Goal: Task Accomplishment & Management: Manage account settings

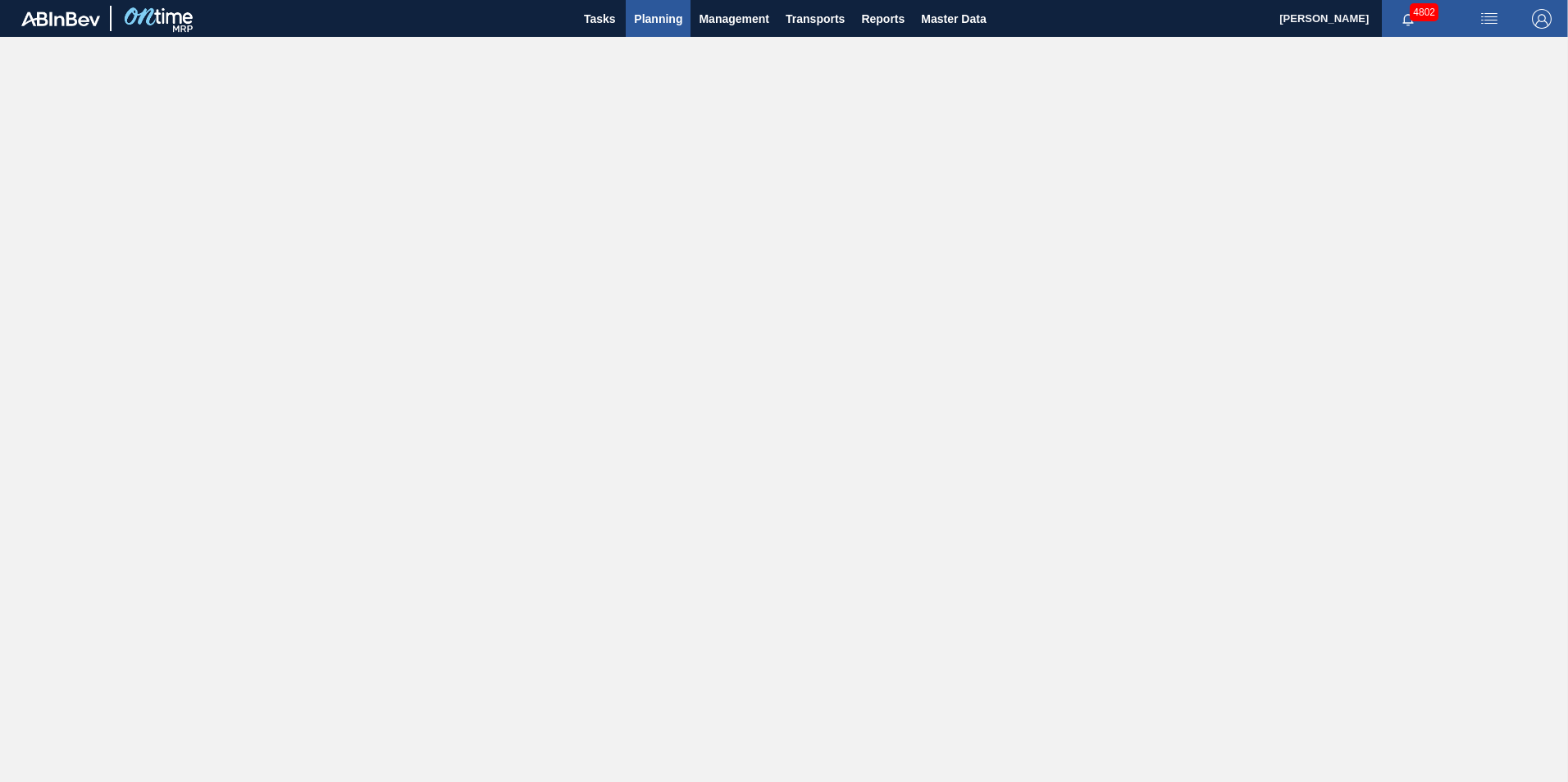
click at [660, 24] on span "Planning" at bounding box center [658, 18] width 48 height 20
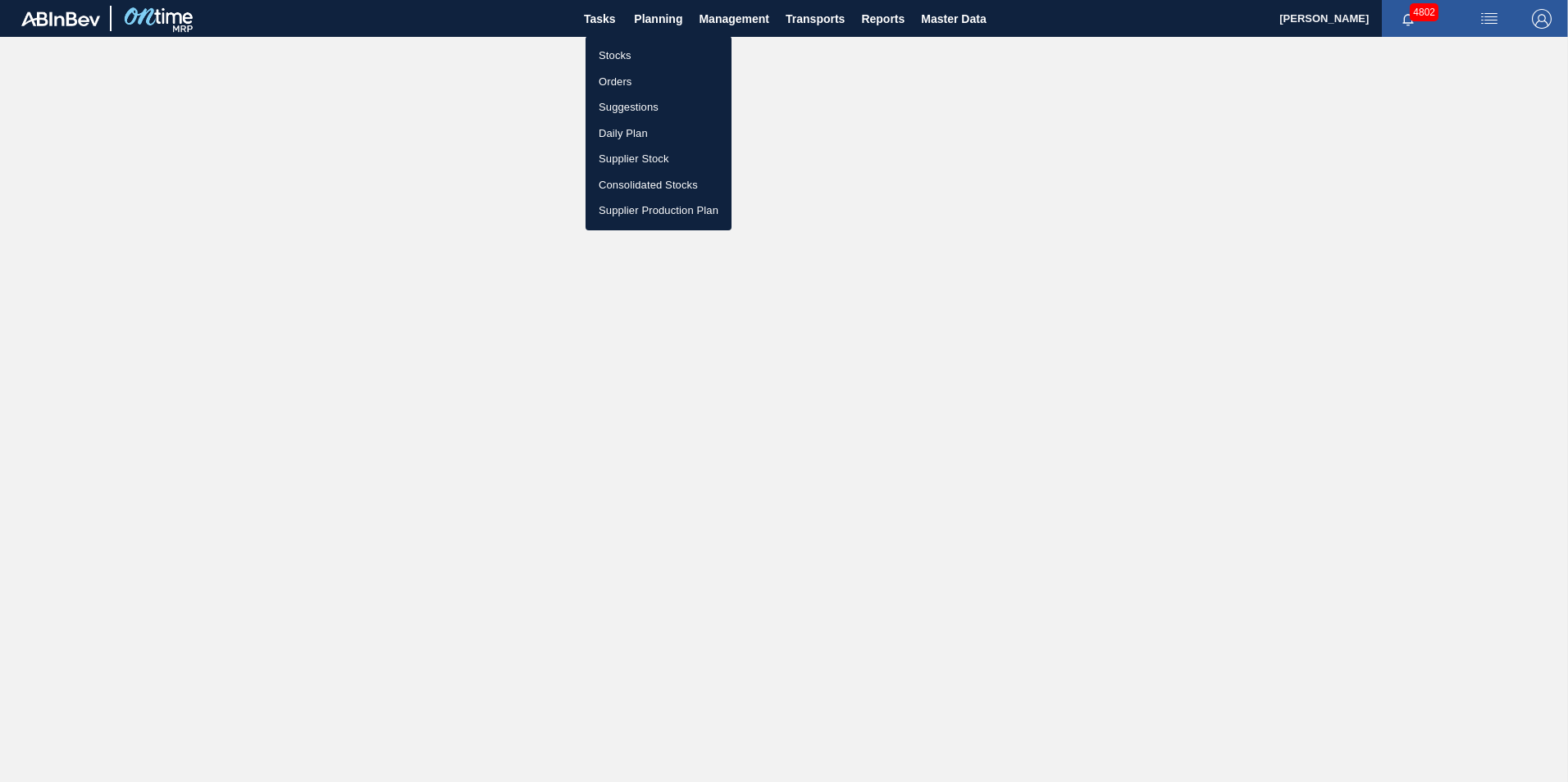
drag, startPoint x: 620, startPoint y: 58, endPoint x: 680, endPoint y: 128, distance: 92.2
click at [620, 58] on li "Stocks" at bounding box center [658, 55] width 146 height 26
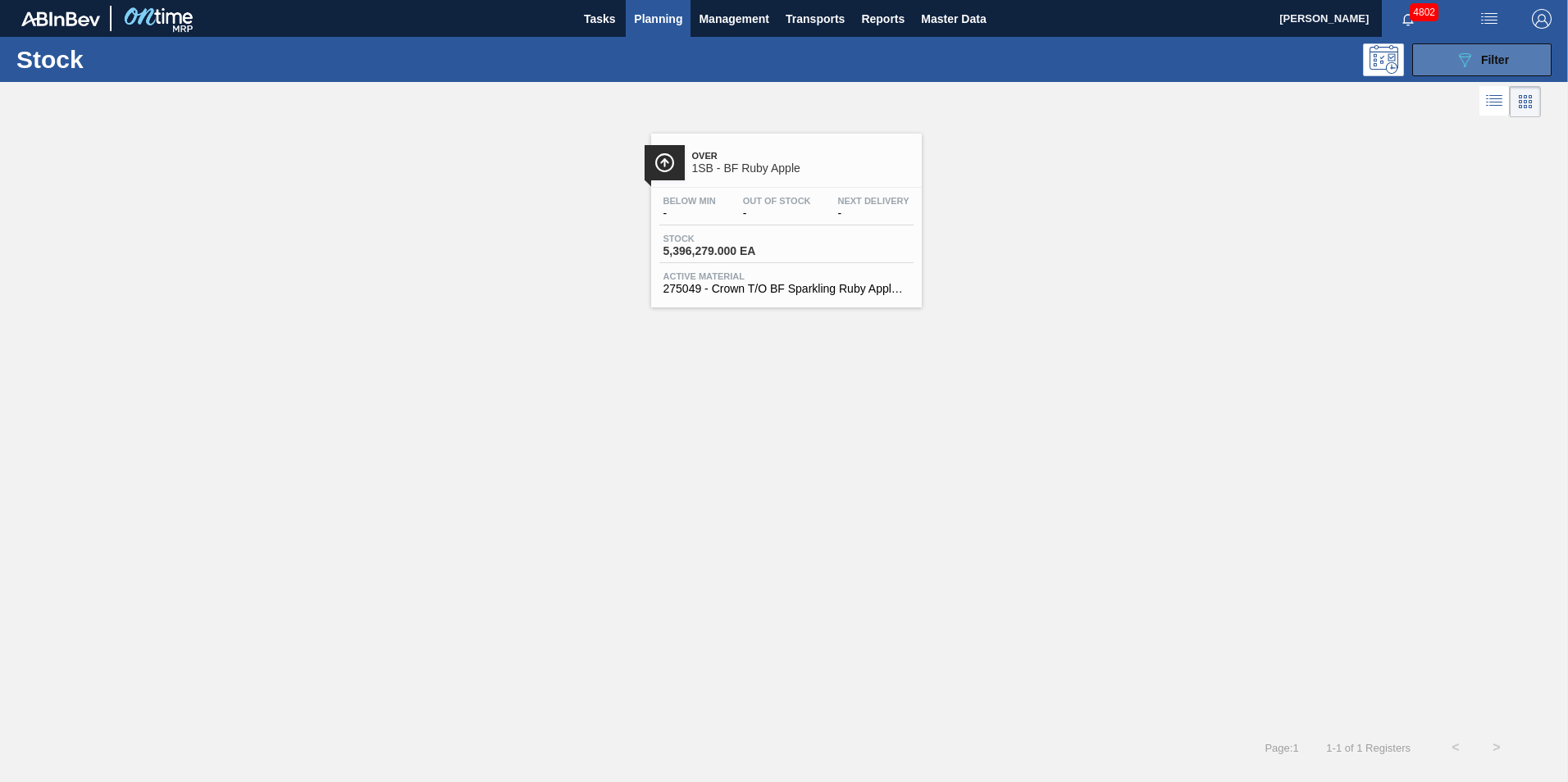
click at [1476, 66] on div "089F7B8B-B2A5-4AFE-B5C0-19BA573D28AC Filter" at bounding box center [1482, 60] width 54 height 20
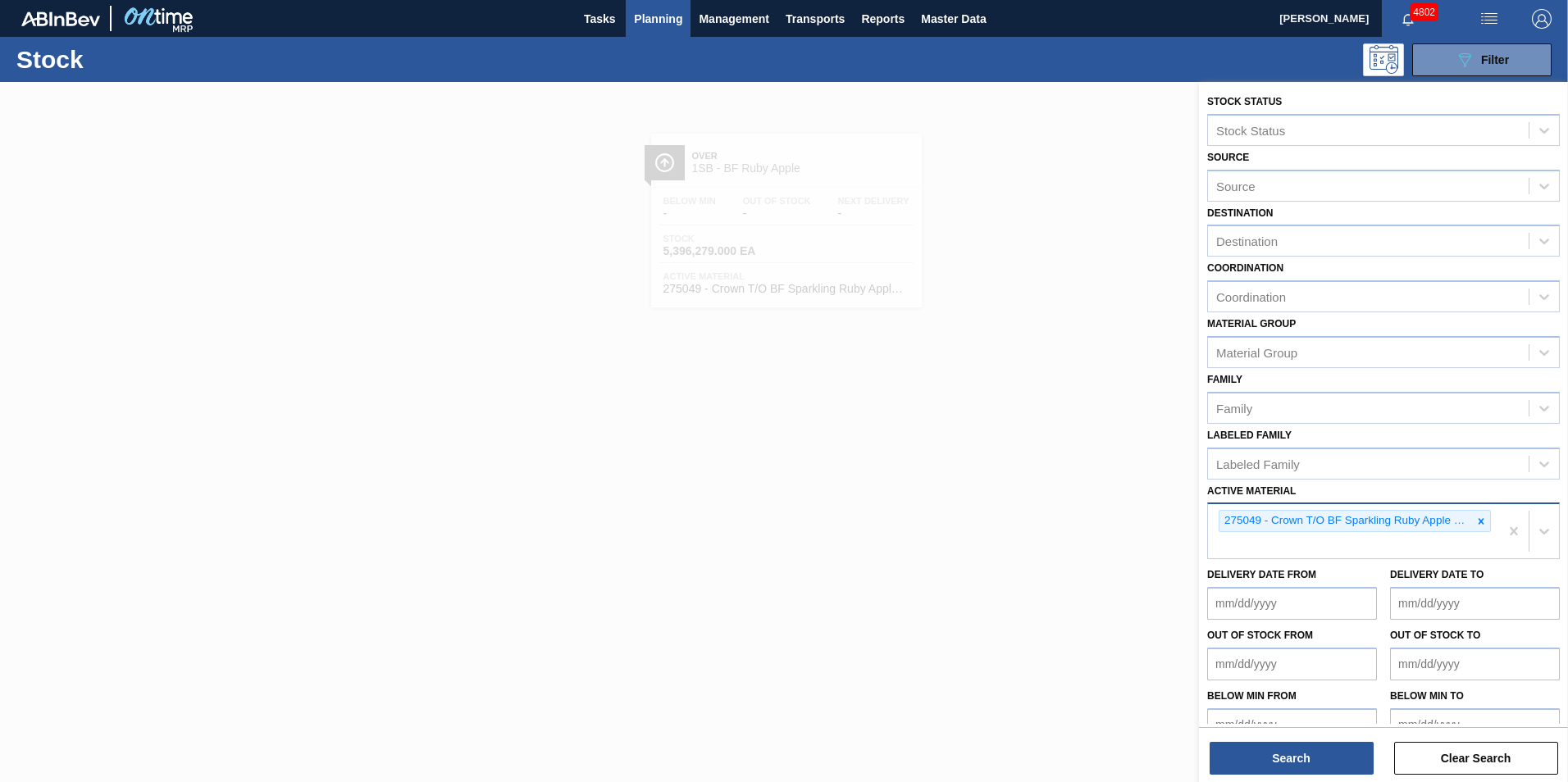
click at [1480, 521] on icon at bounding box center [1481, 520] width 11 height 11
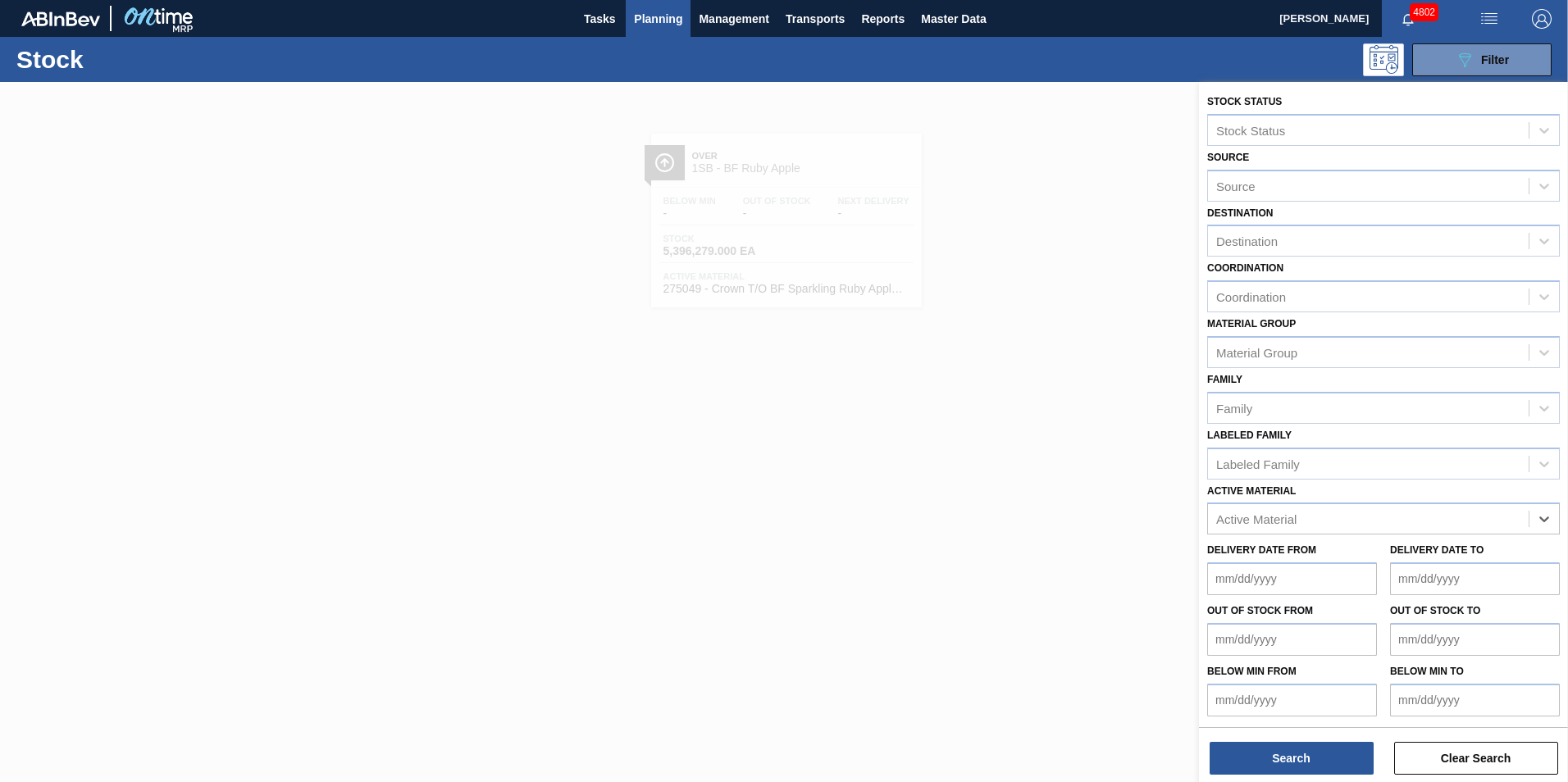
paste Material "284434"
type Material "284434"
click at [1363, 552] on div "284434 - Tray 500 CAN FF DA2022" at bounding box center [1383, 559] width 352 height 30
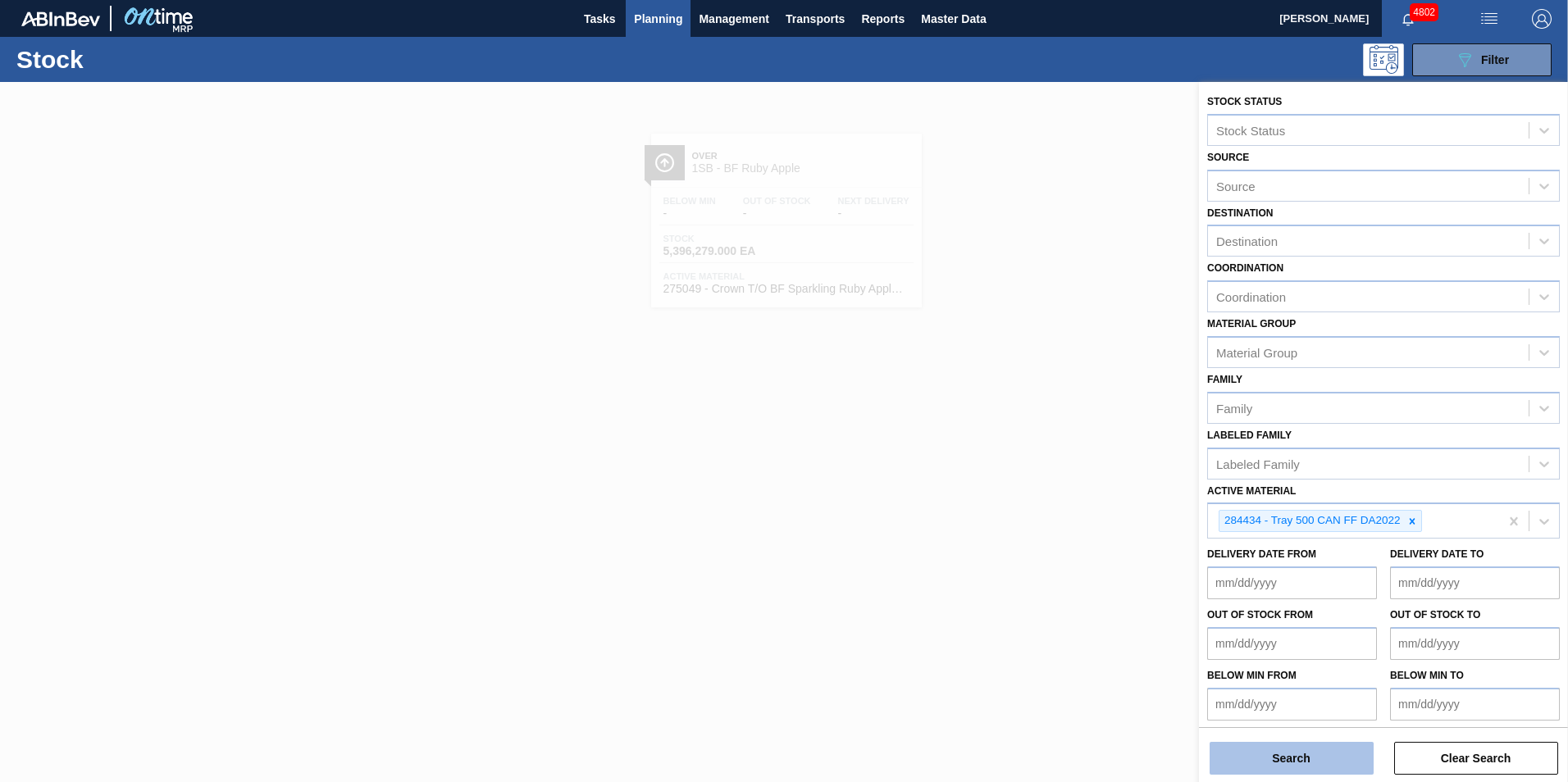
click at [1311, 754] on button "Search" at bounding box center [1292, 759] width 164 height 33
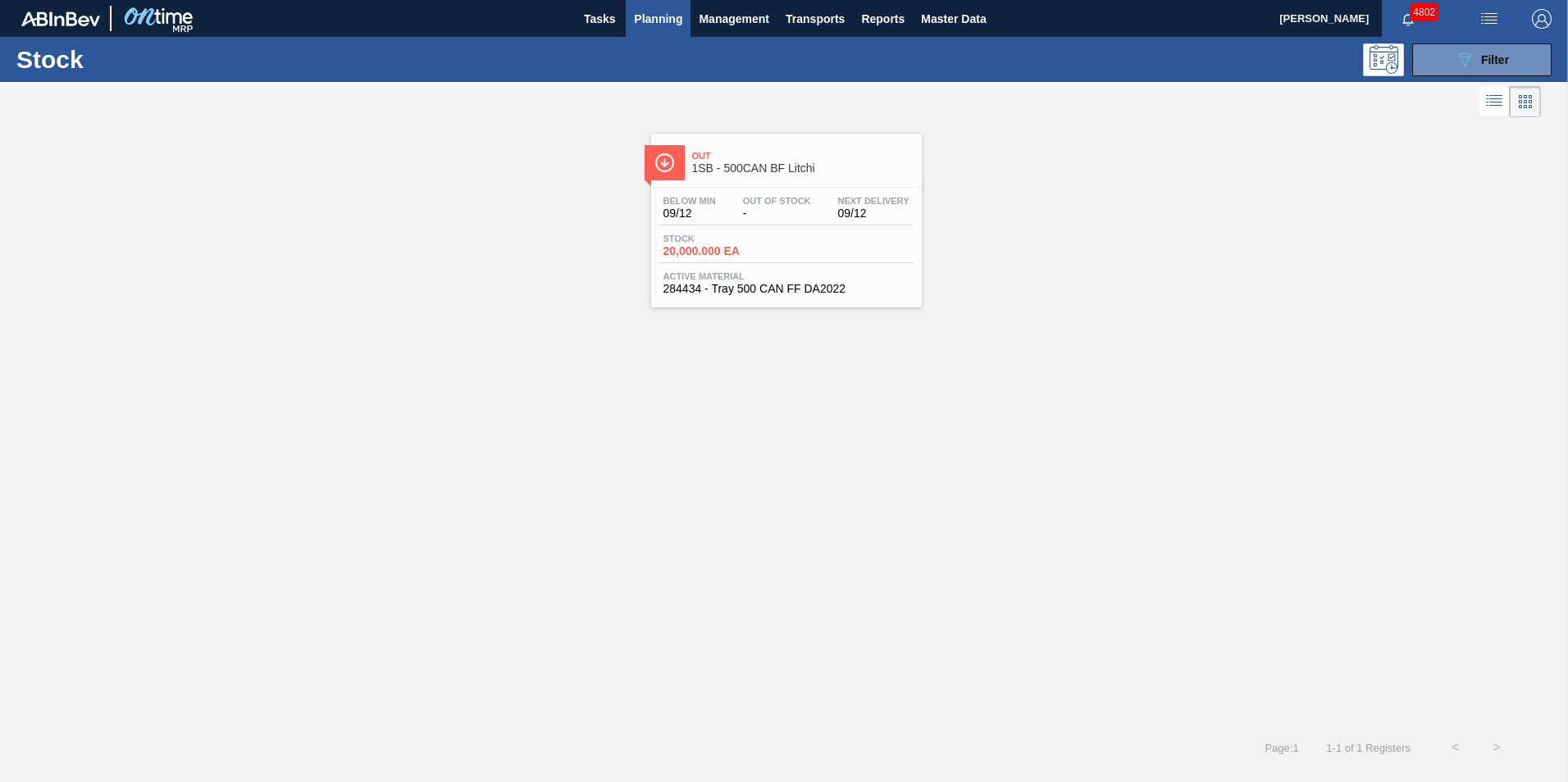
click at [717, 201] on div "Below Min 09/12" at bounding box center [690, 208] width 60 height 24
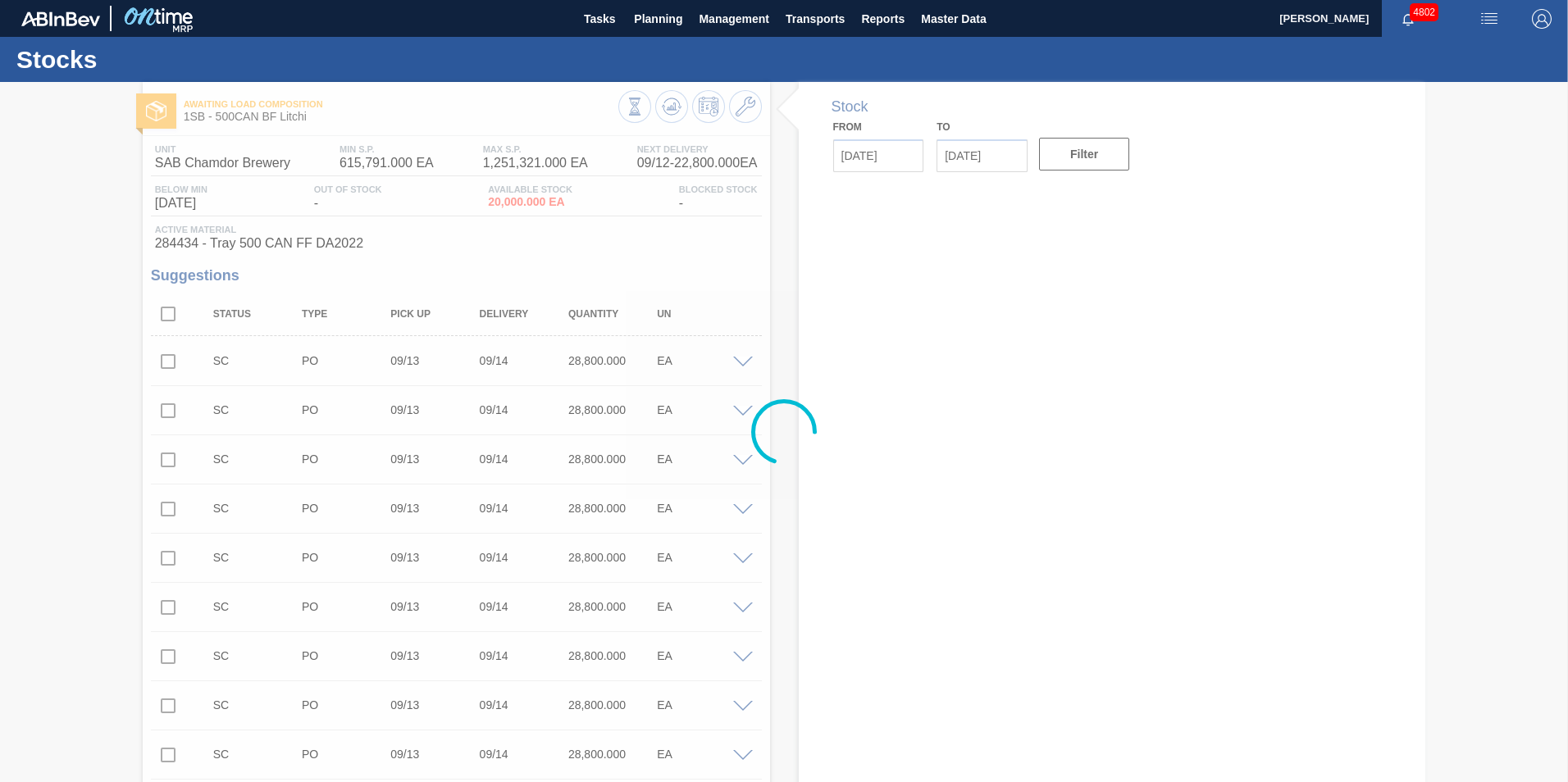
type input "[DATE]"
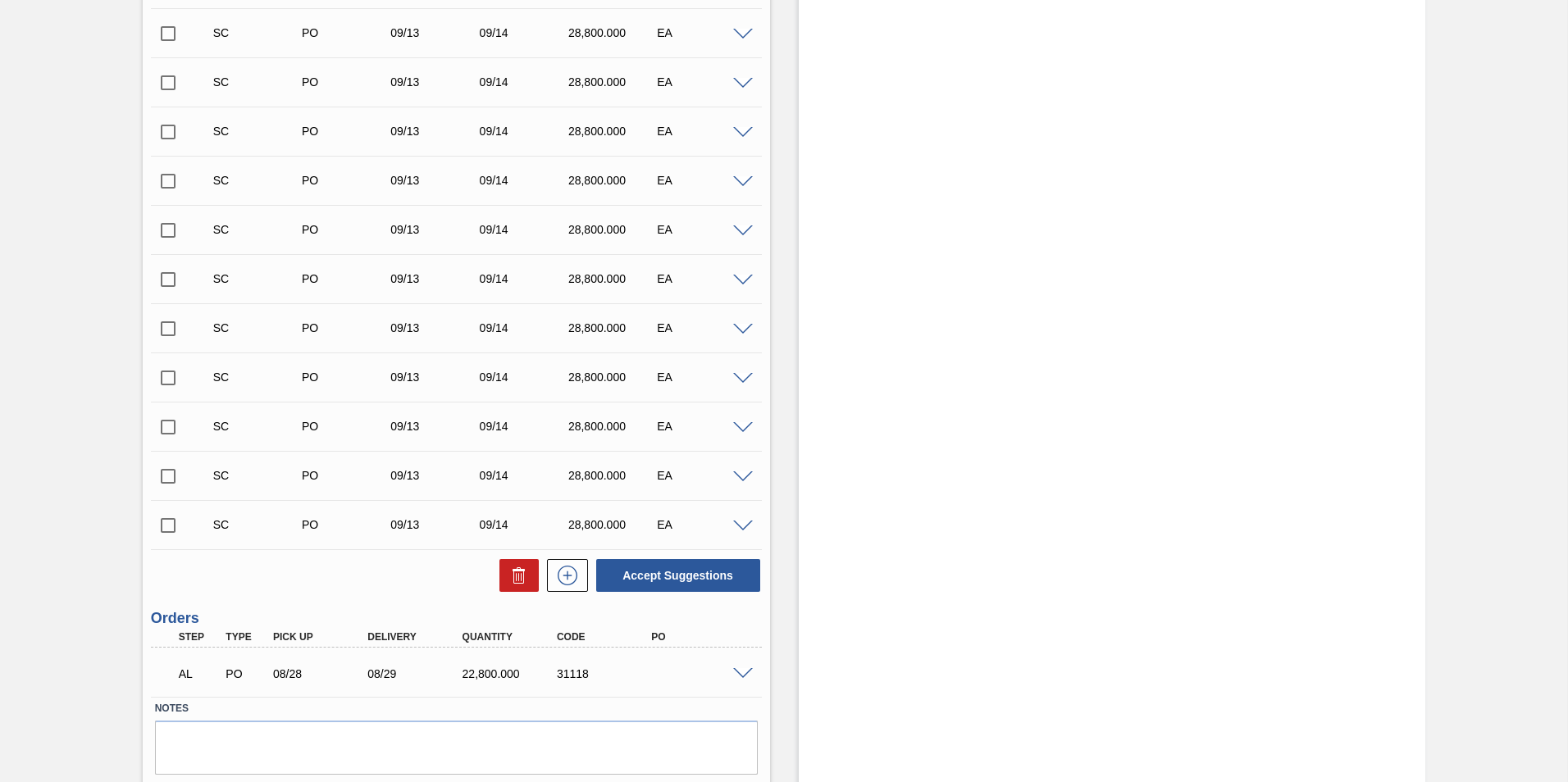
scroll to position [1901, 0]
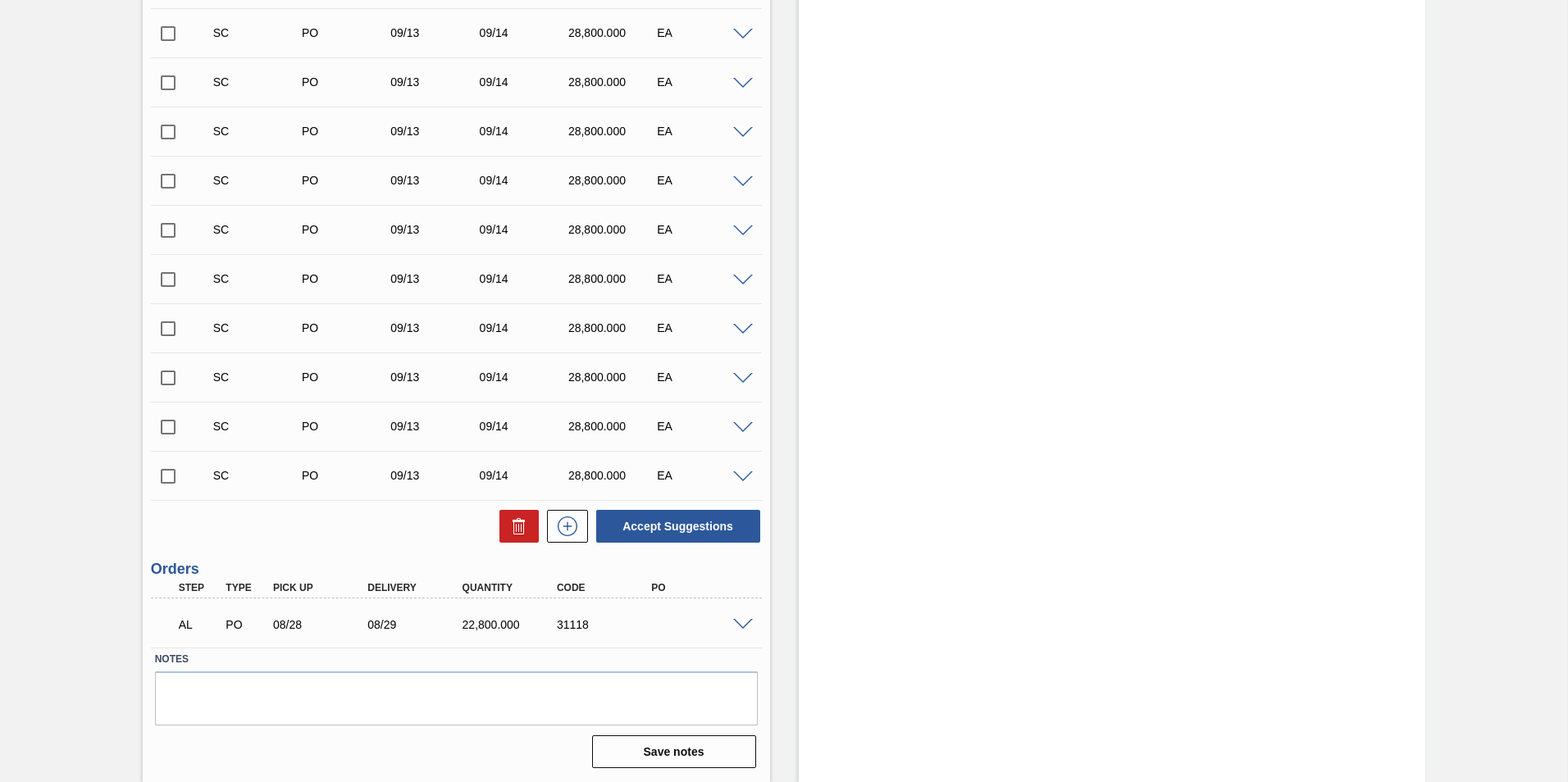
click at [743, 630] on div "AL PO 08/28 08/29 22,800.000 31118" at bounding box center [457, 622] width 611 height 41
click at [735, 623] on span at bounding box center [743, 625] width 20 height 12
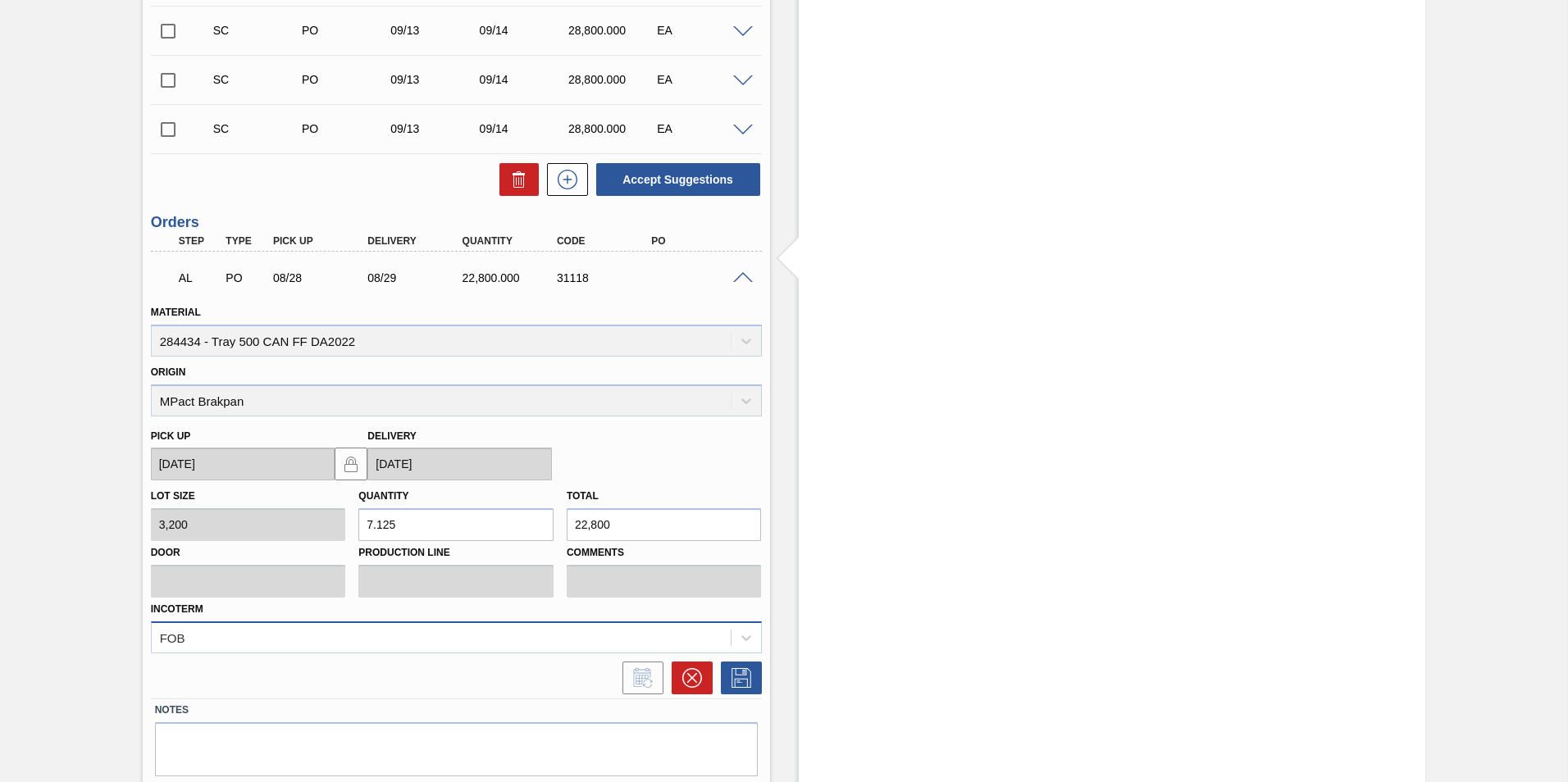
scroll to position [2299, 0]
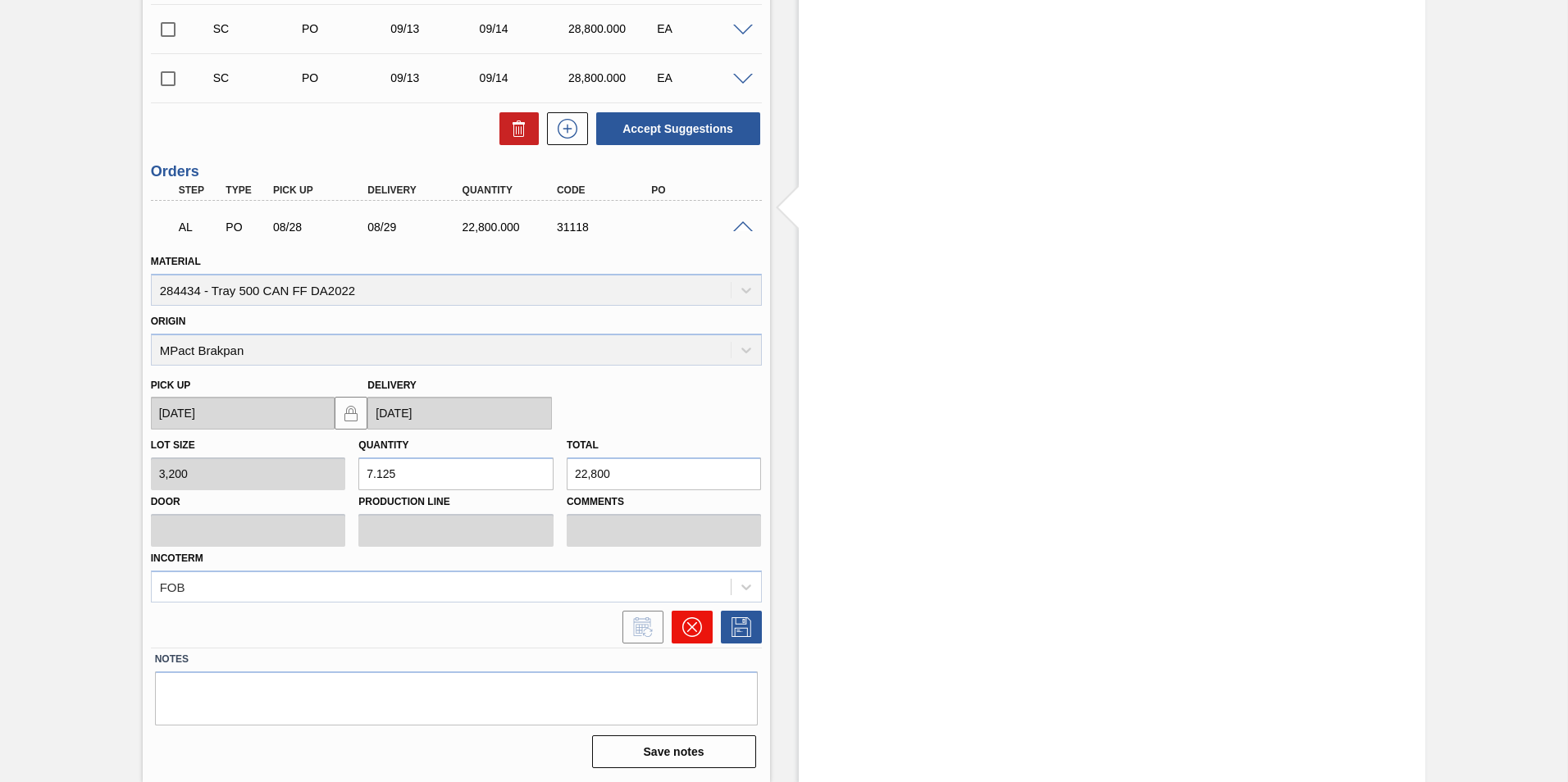
click at [679, 636] on button at bounding box center [692, 627] width 41 height 33
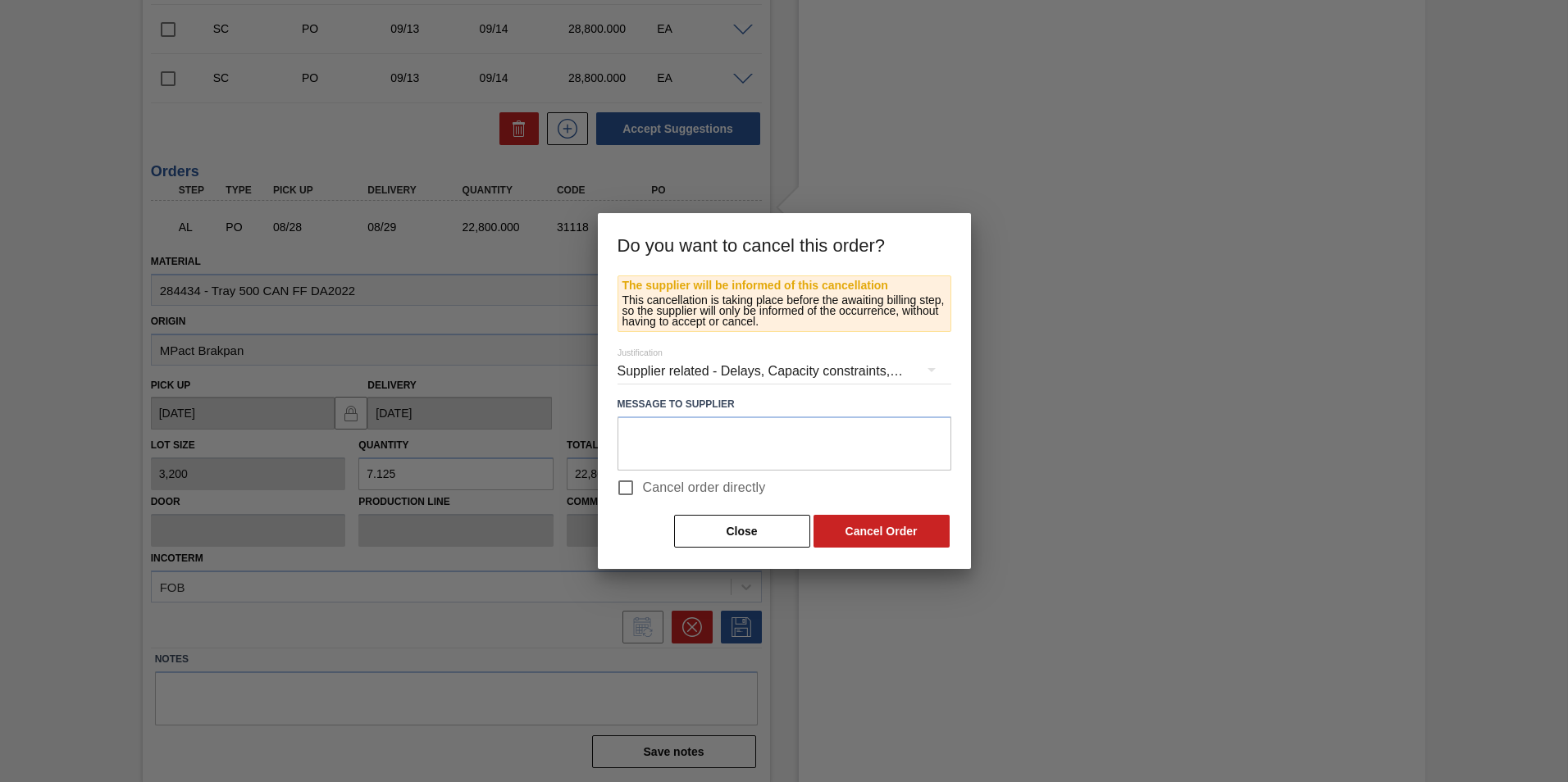
click at [623, 482] on input "Cancel order directly" at bounding box center [626, 488] width 35 height 35
checkbox input "true"
click at [879, 533] on button "Cancel Order" at bounding box center [882, 531] width 136 height 33
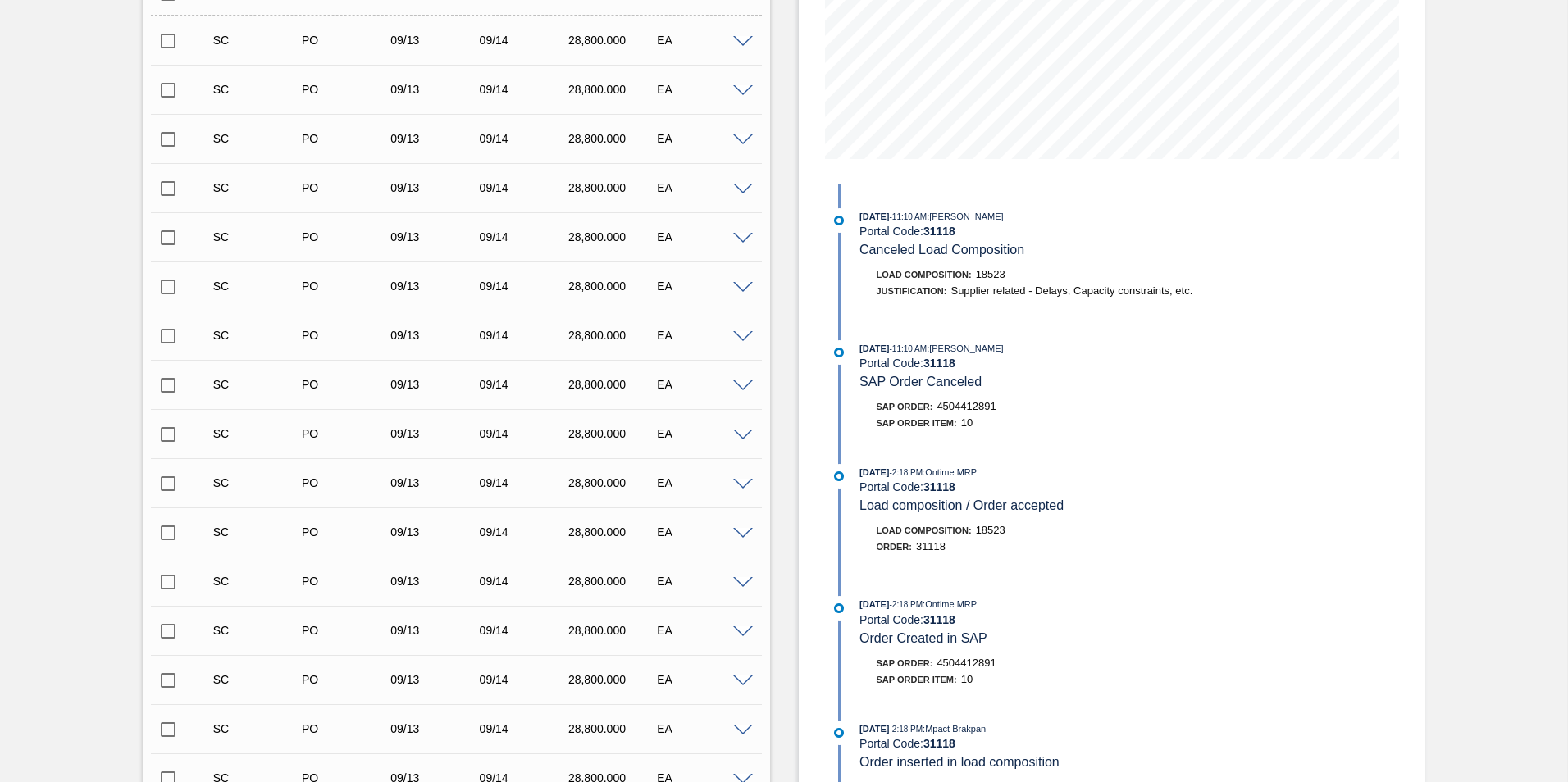
scroll to position [0, 0]
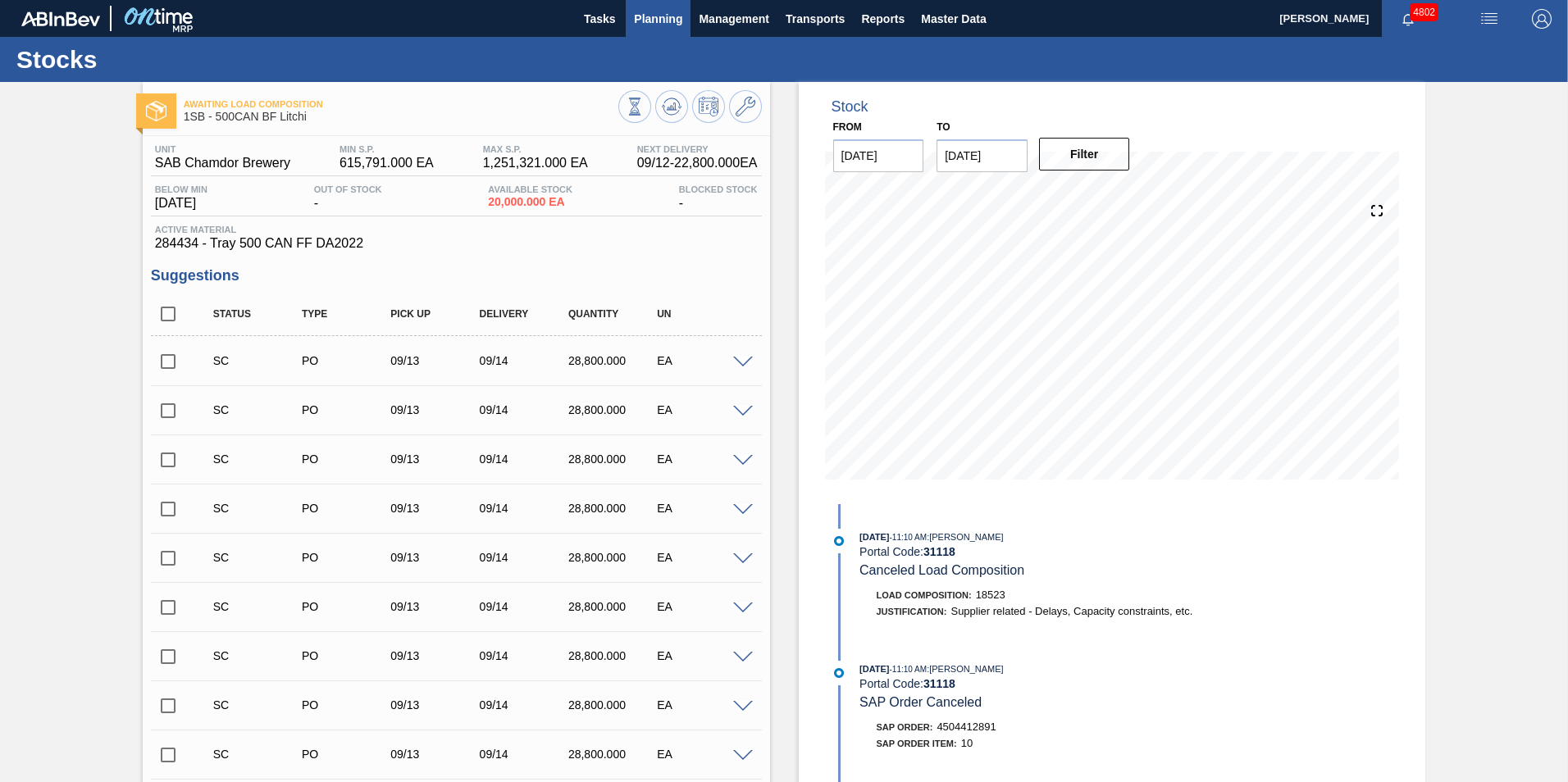
click at [662, 5] on button "Planning" at bounding box center [658, 18] width 65 height 37
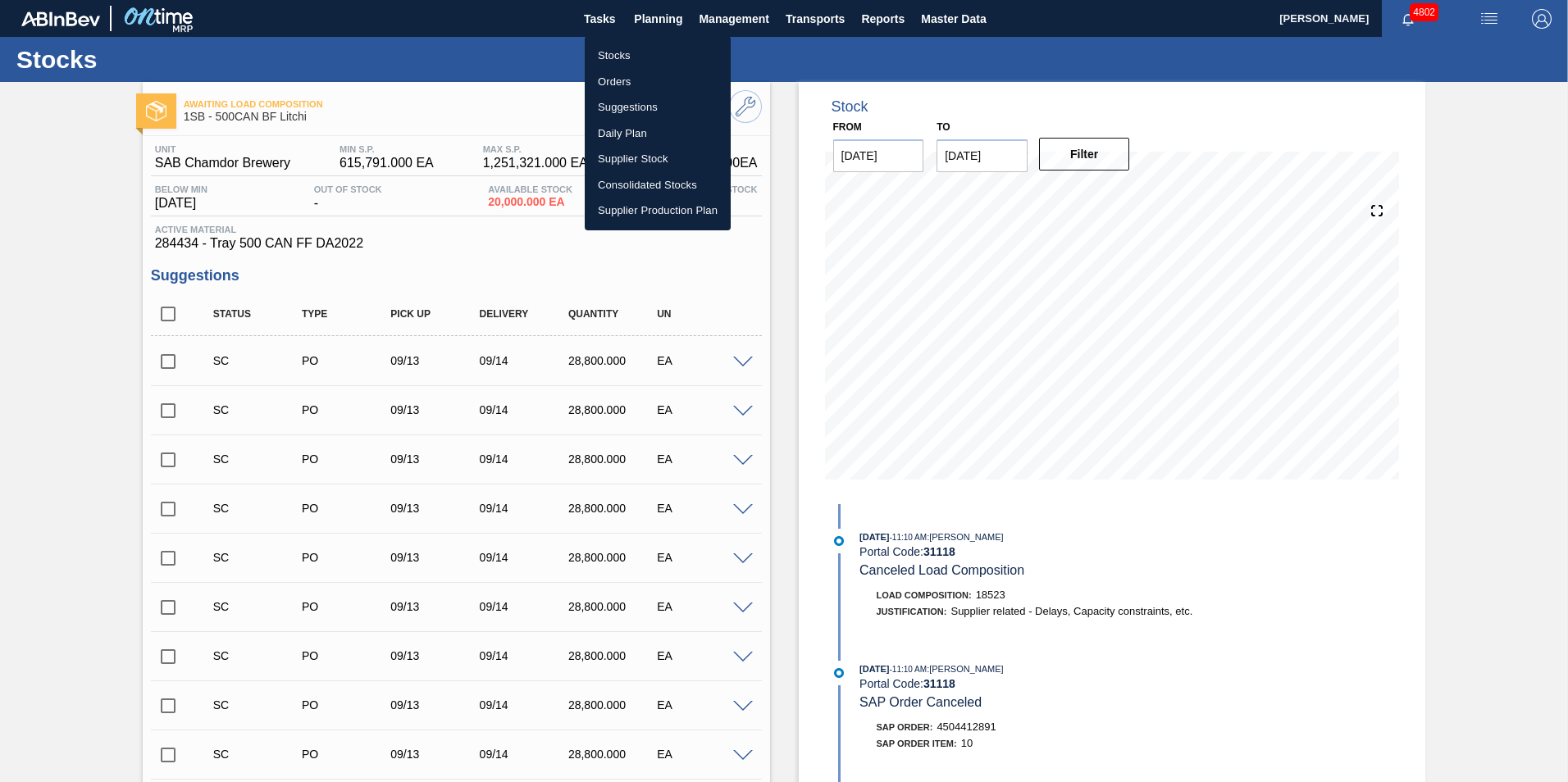
click at [623, 57] on li "Stocks" at bounding box center [657, 55] width 146 height 26
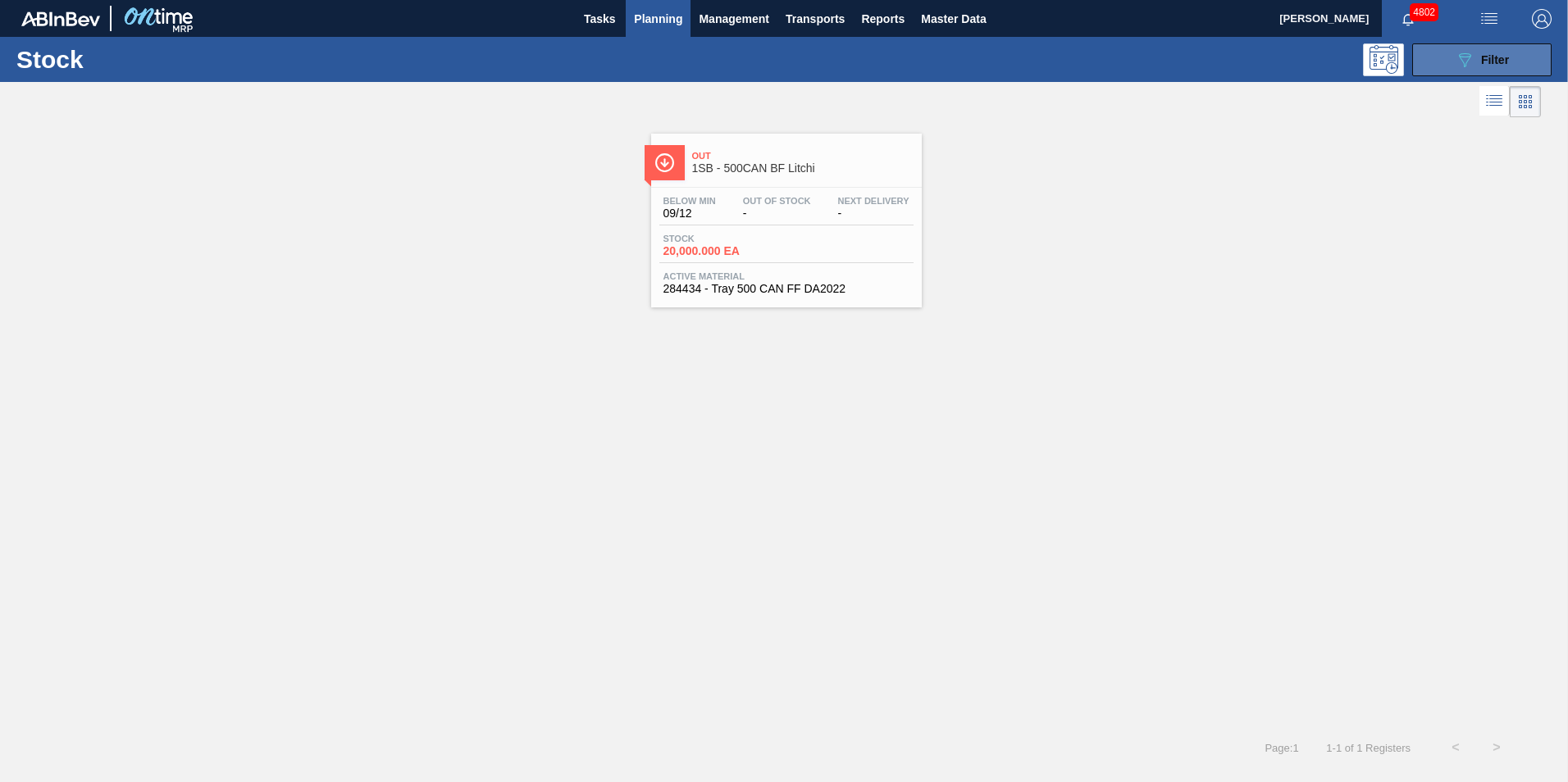
click at [1491, 49] on button "089F7B8B-B2A5-4AFE-B5C0-19BA573D28AC Filter" at bounding box center [1481, 60] width 139 height 33
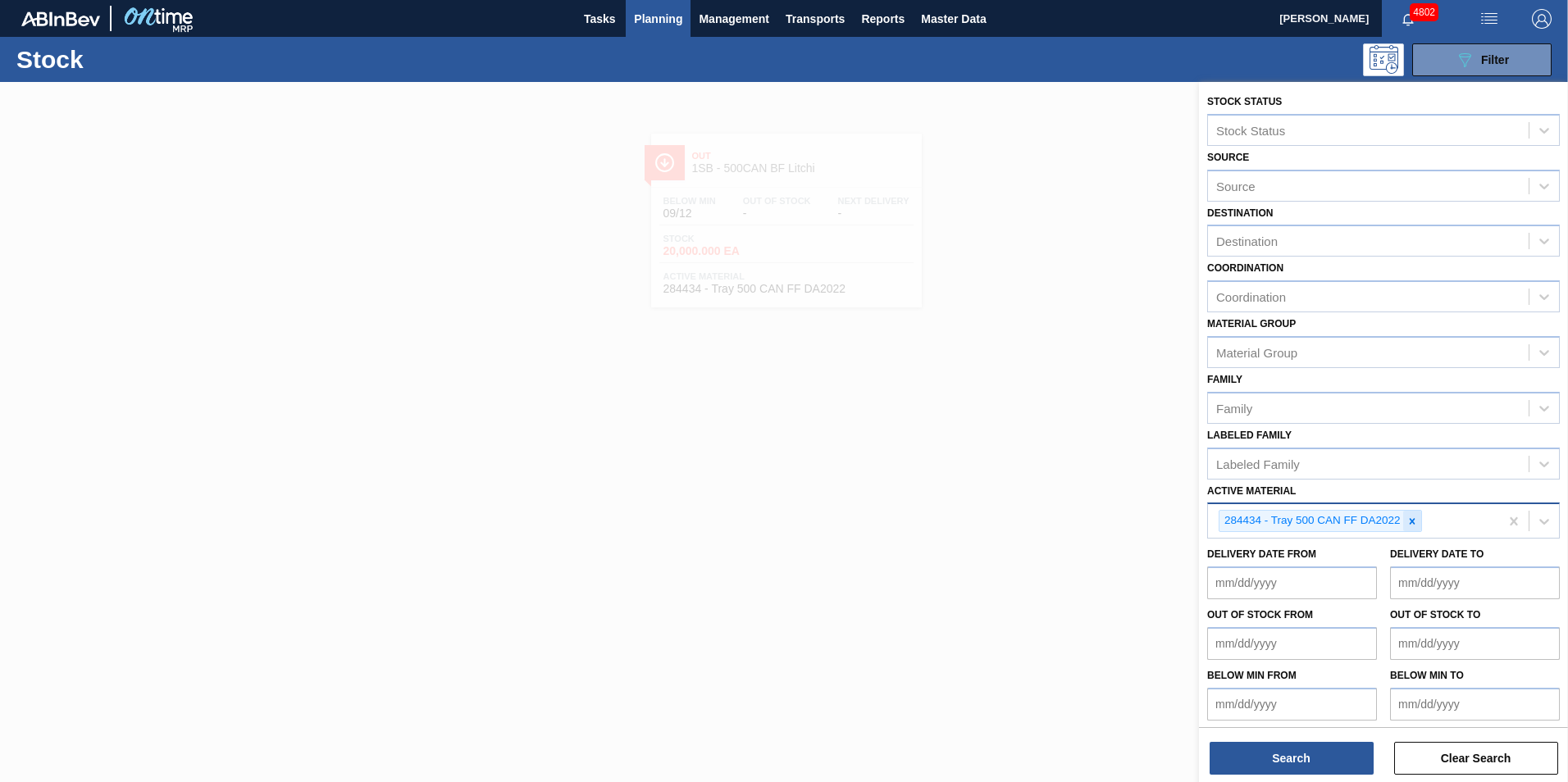
click at [1411, 520] on icon at bounding box center [1412, 520] width 6 height 6
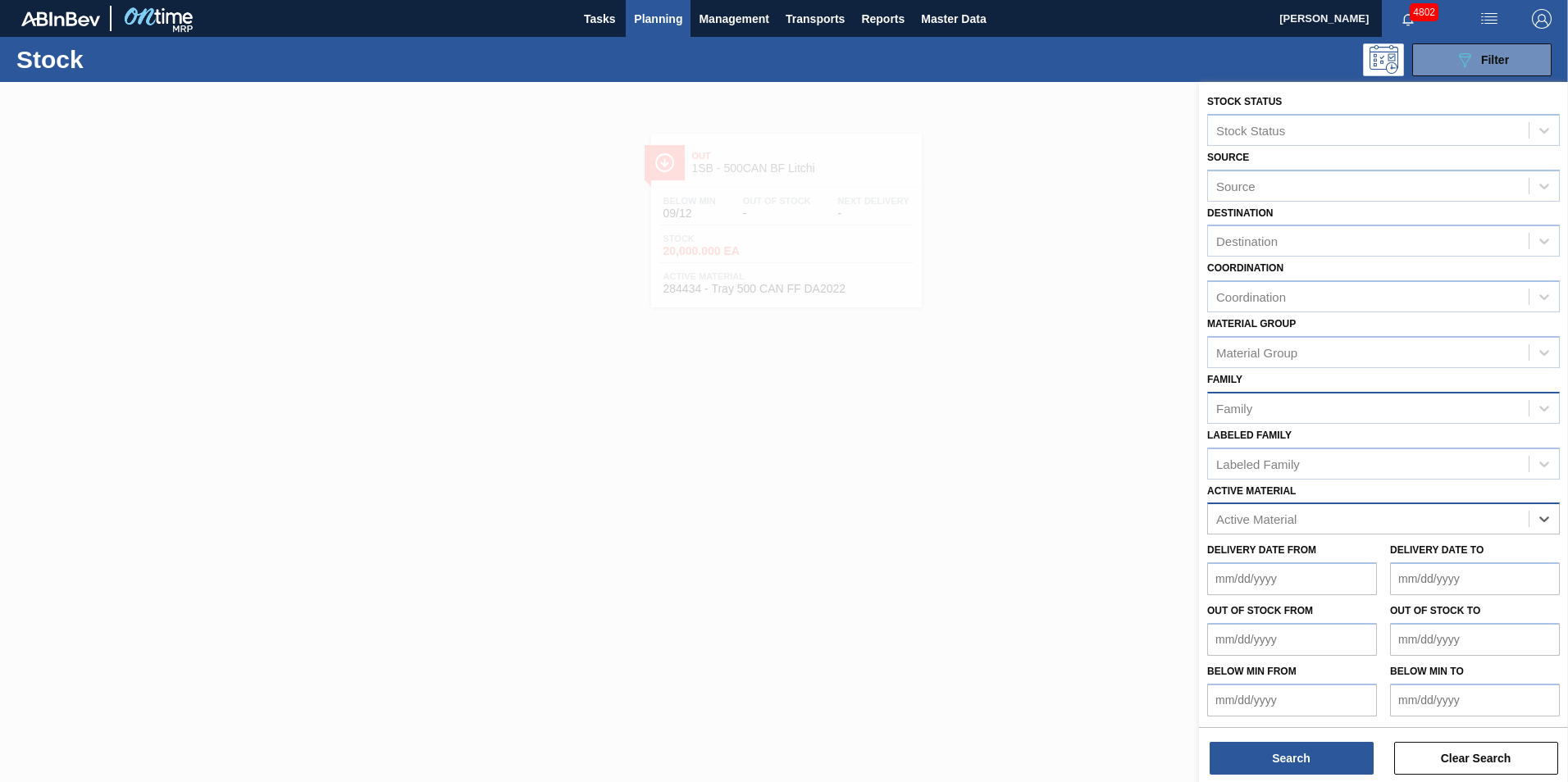
paste Material "284432"
type Material "284432"
click at [1341, 554] on div "284432 - Can 500 Flying Fish Dry Apple" at bounding box center [1383, 559] width 352 height 30
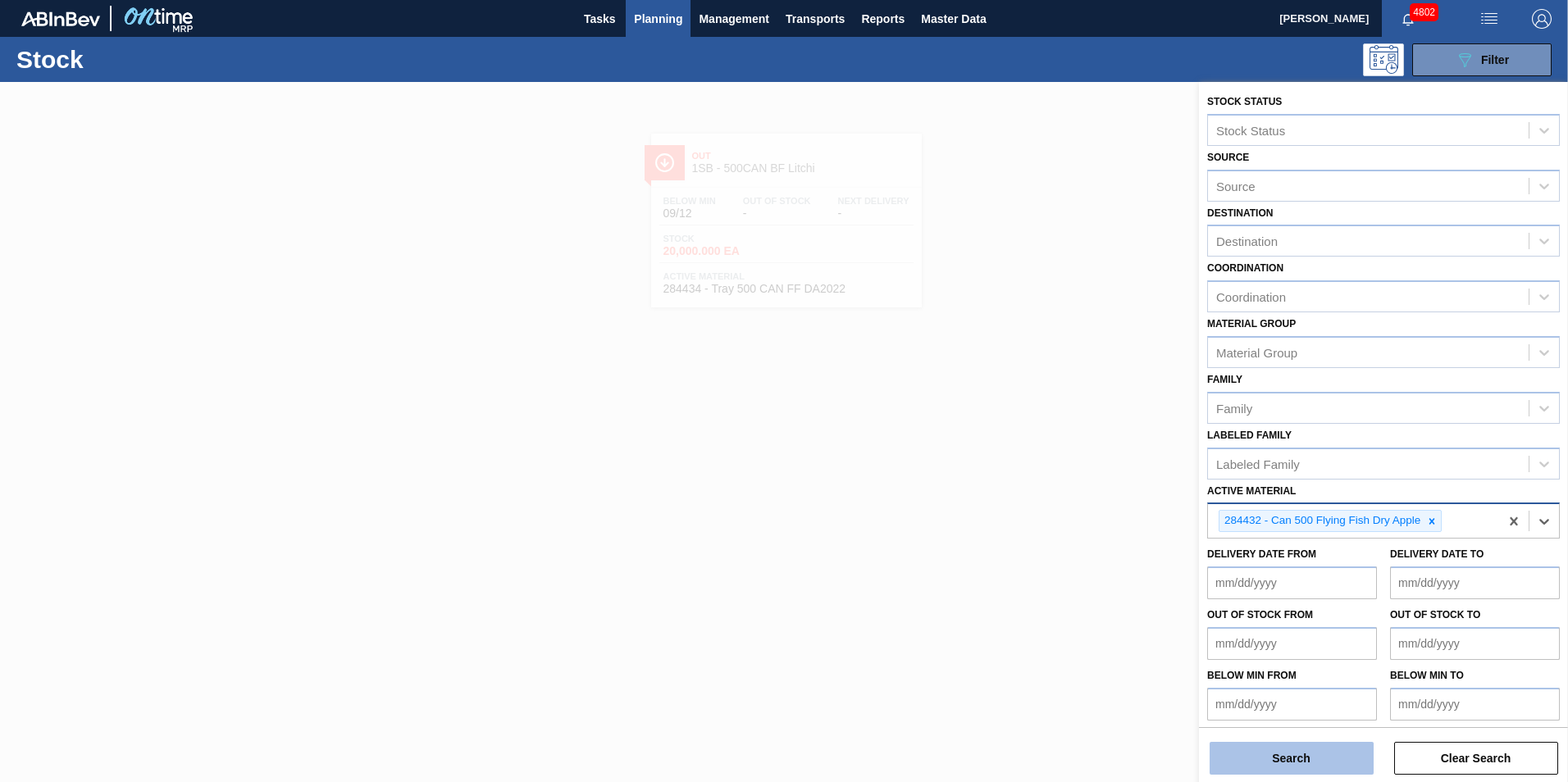
click at [1300, 750] on button "Search" at bounding box center [1292, 759] width 164 height 33
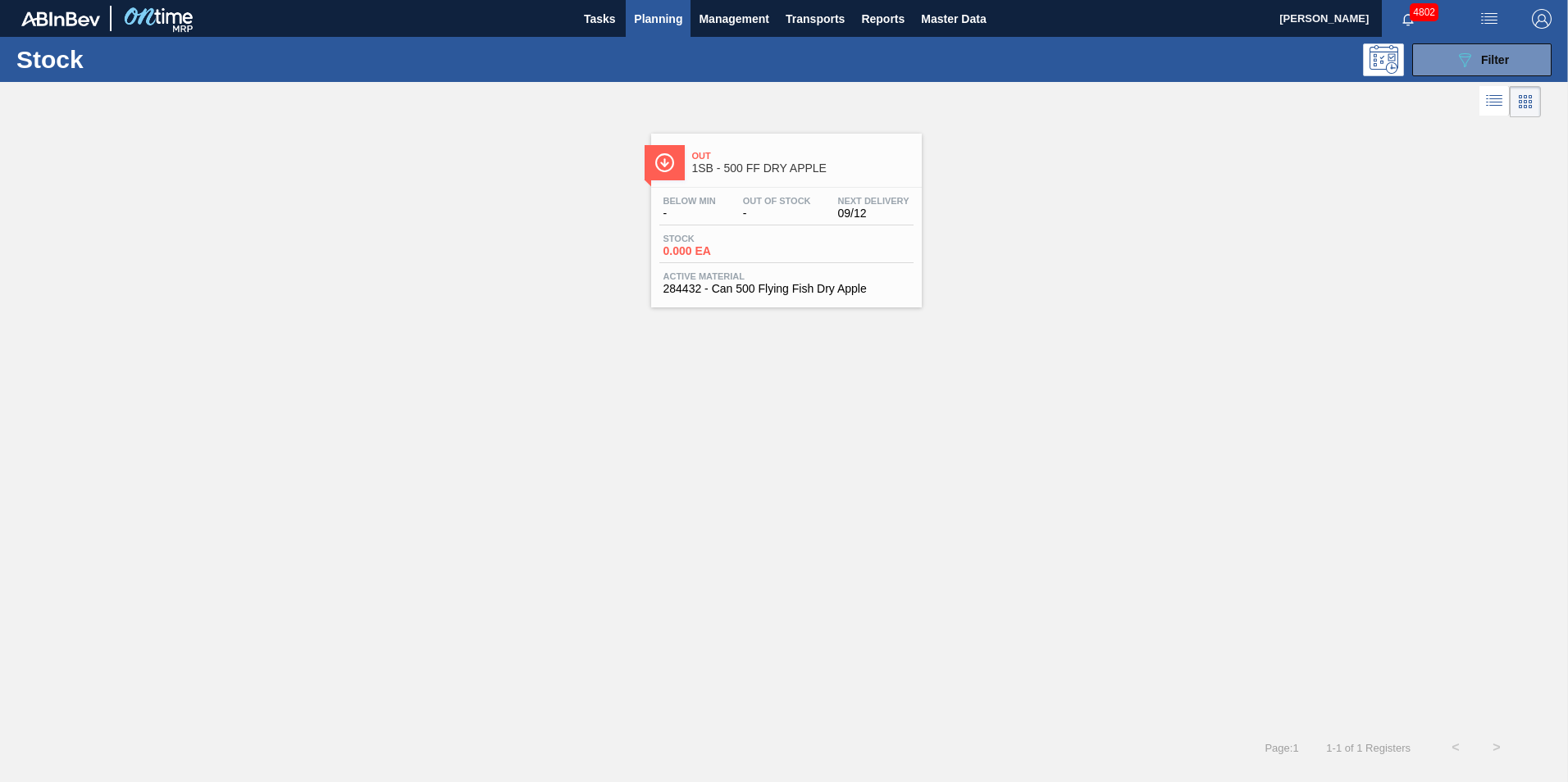
click at [801, 242] on div "Stock 0.000 EA" at bounding box center [787, 249] width 254 height 29
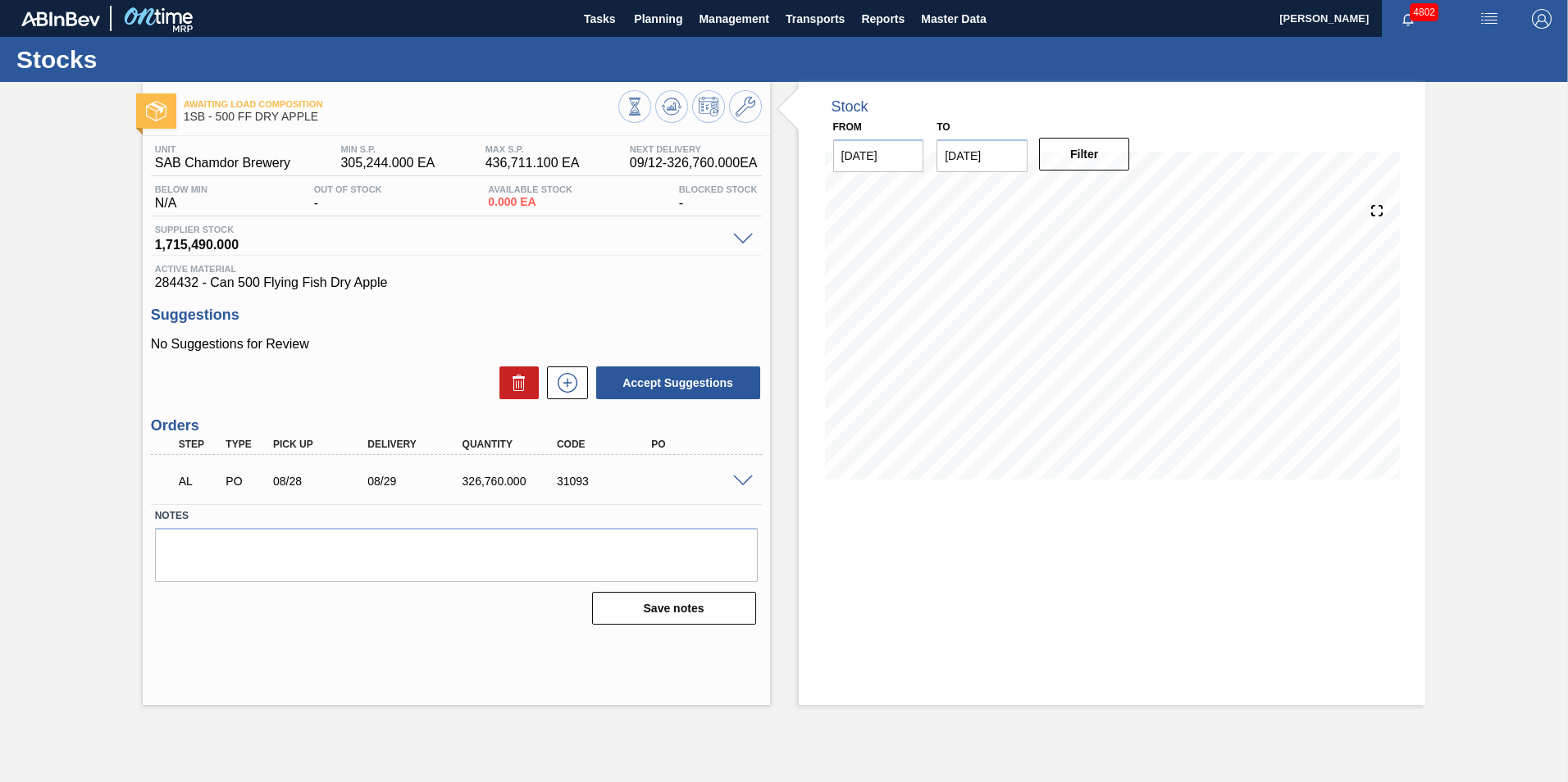
click at [740, 481] on span at bounding box center [743, 482] width 20 height 12
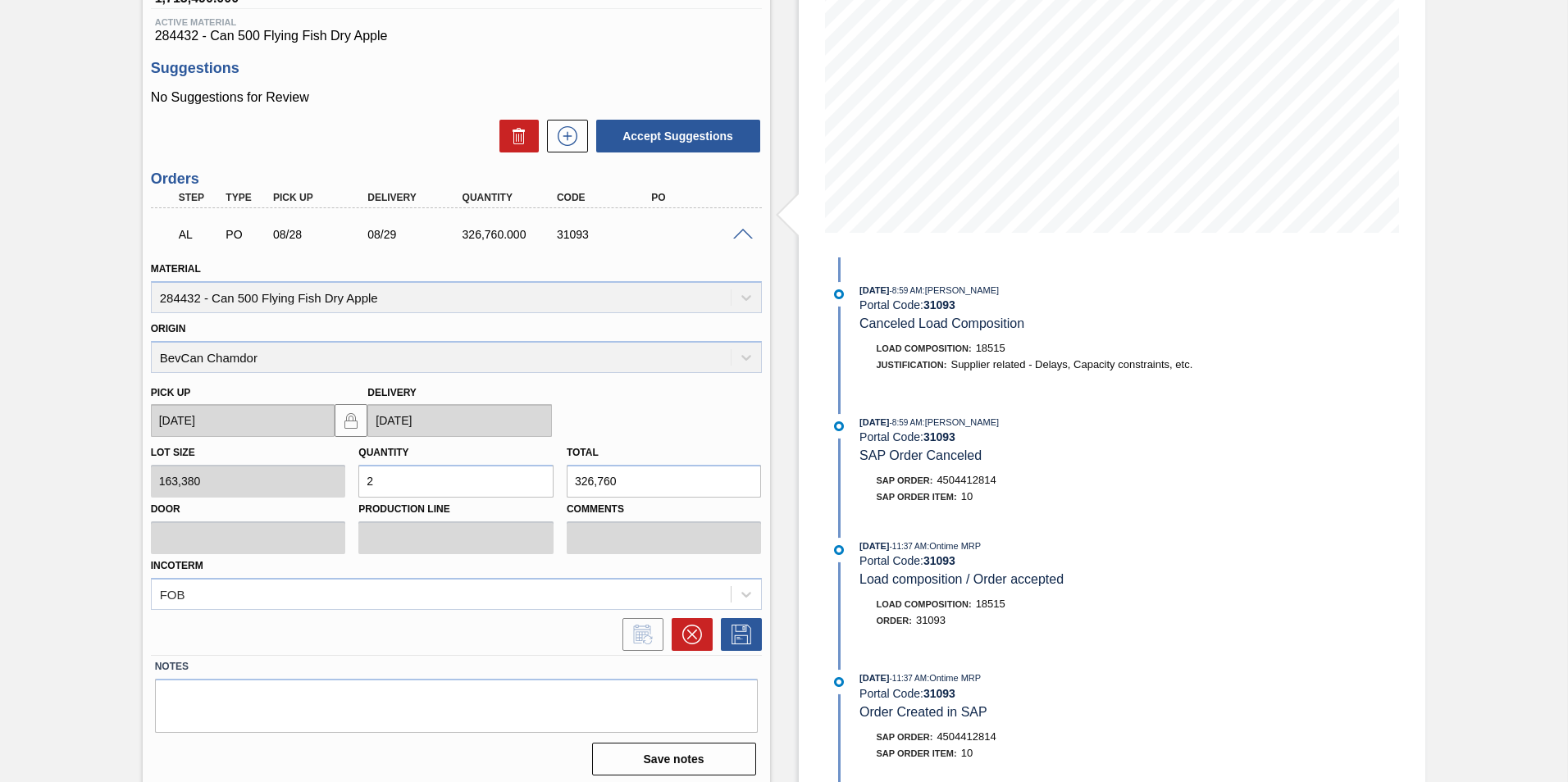
scroll to position [254, 0]
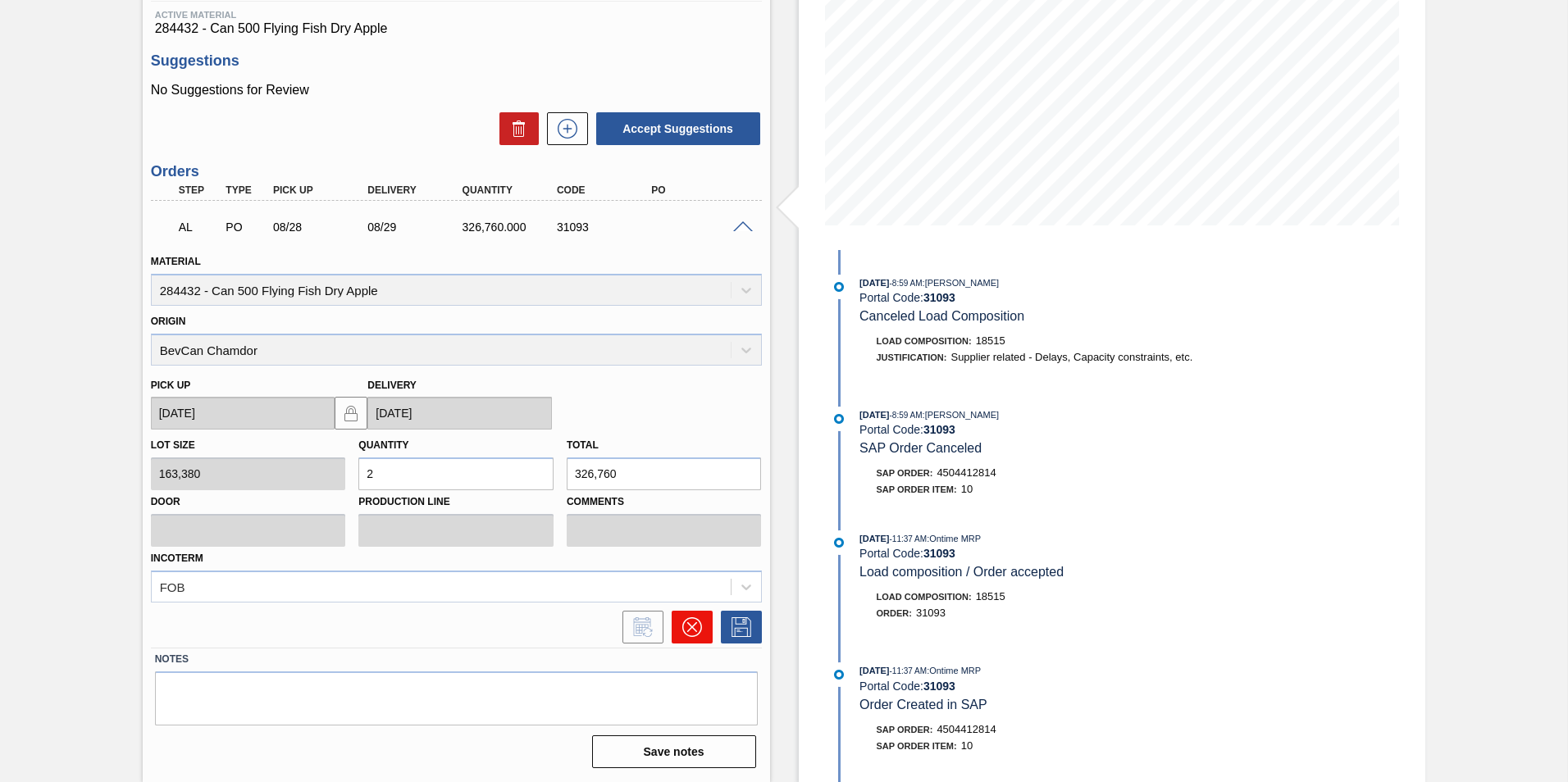
click at [686, 621] on icon at bounding box center [692, 627] width 20 height 20
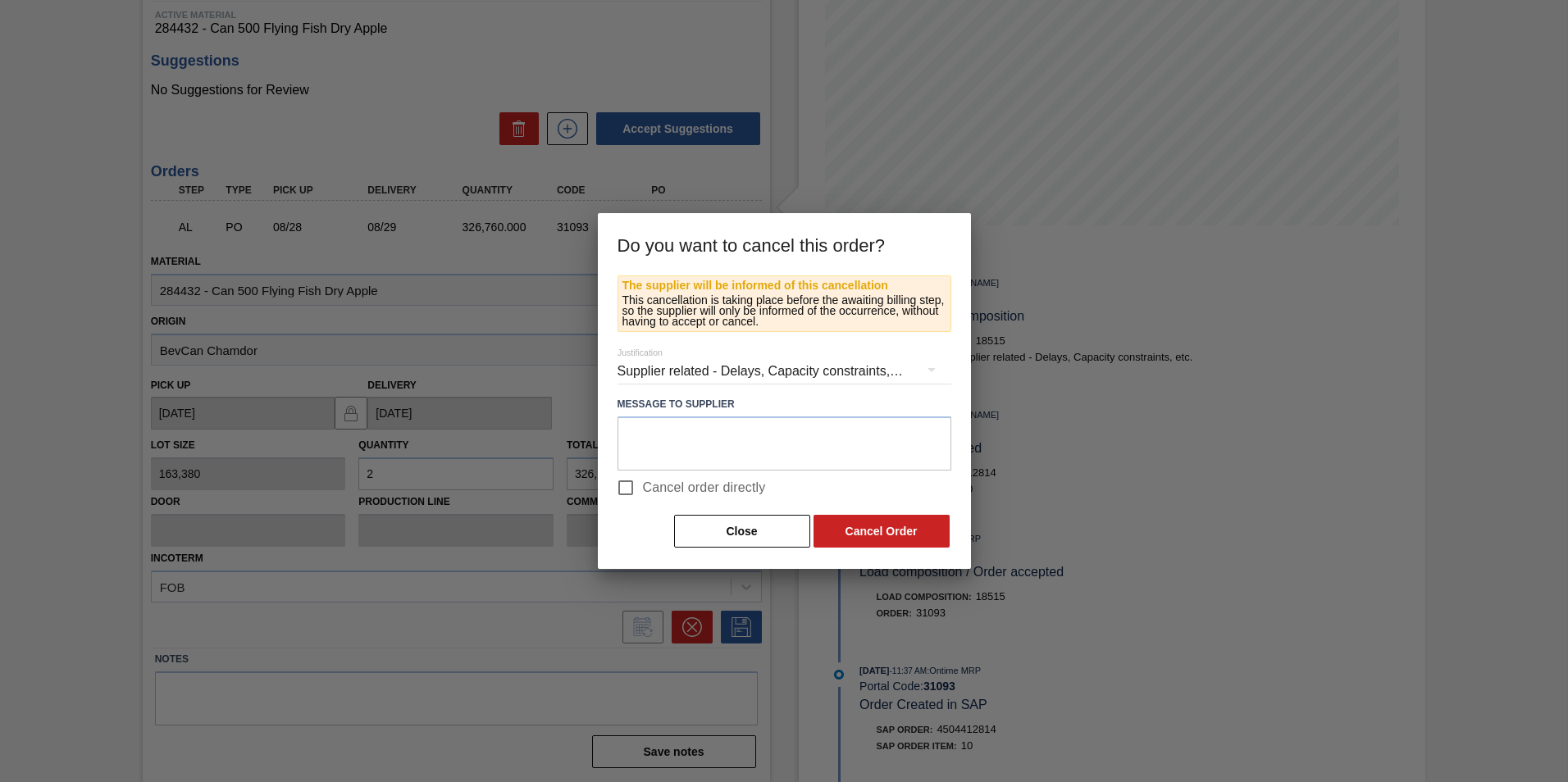
click at [628, 484] on input "Cancel order directly" at bounding box center [626, 488] width 35 height 35
checkbox input "true"
click at [896, 534] on button "Cancel Order" at bounding box center [882, 531] width 136 height 33
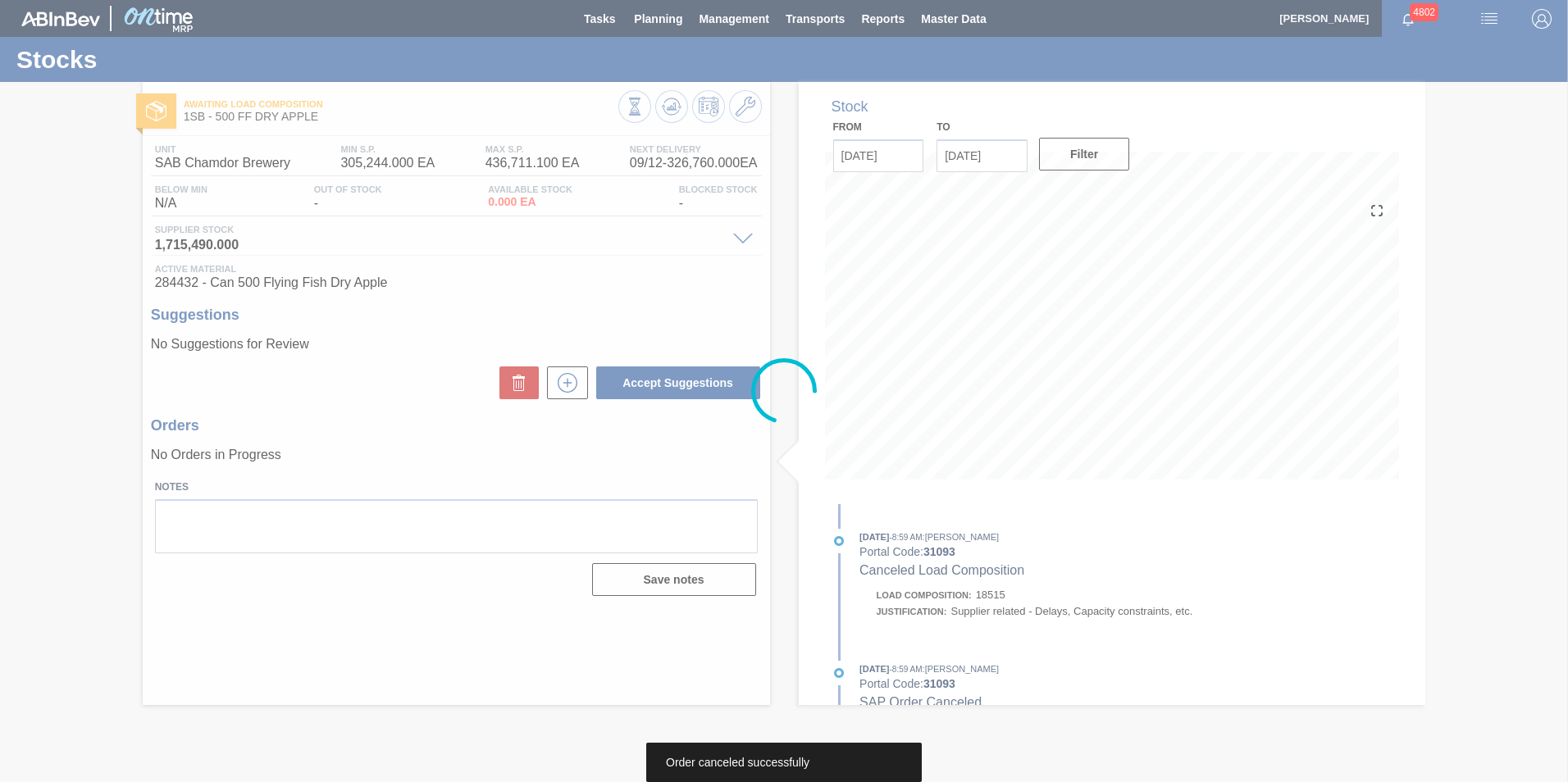
scroll to position [0, 0]
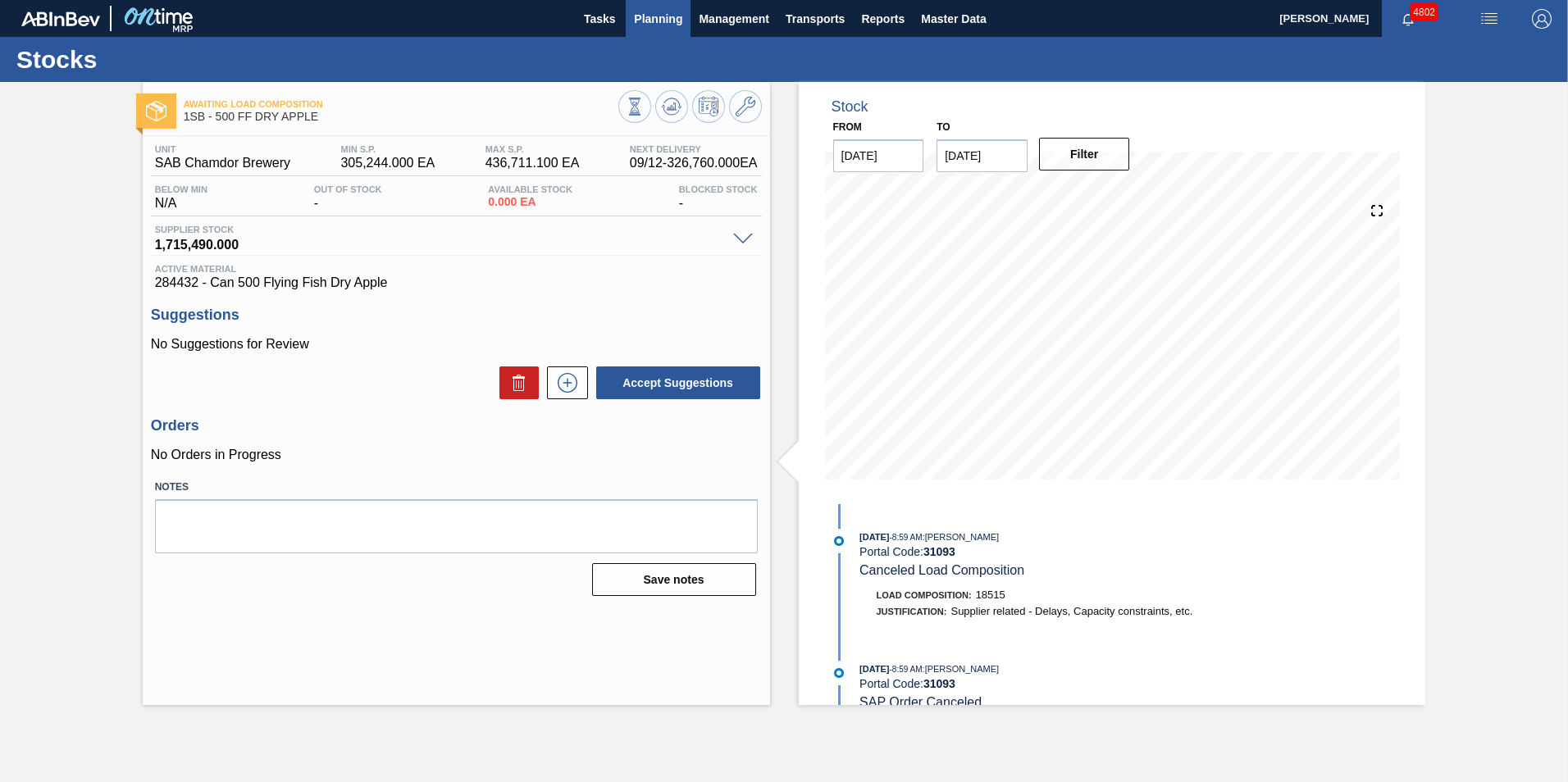
click at [640, 18] on span "Planning" at bounding box center [658, 18] width 48 height 20
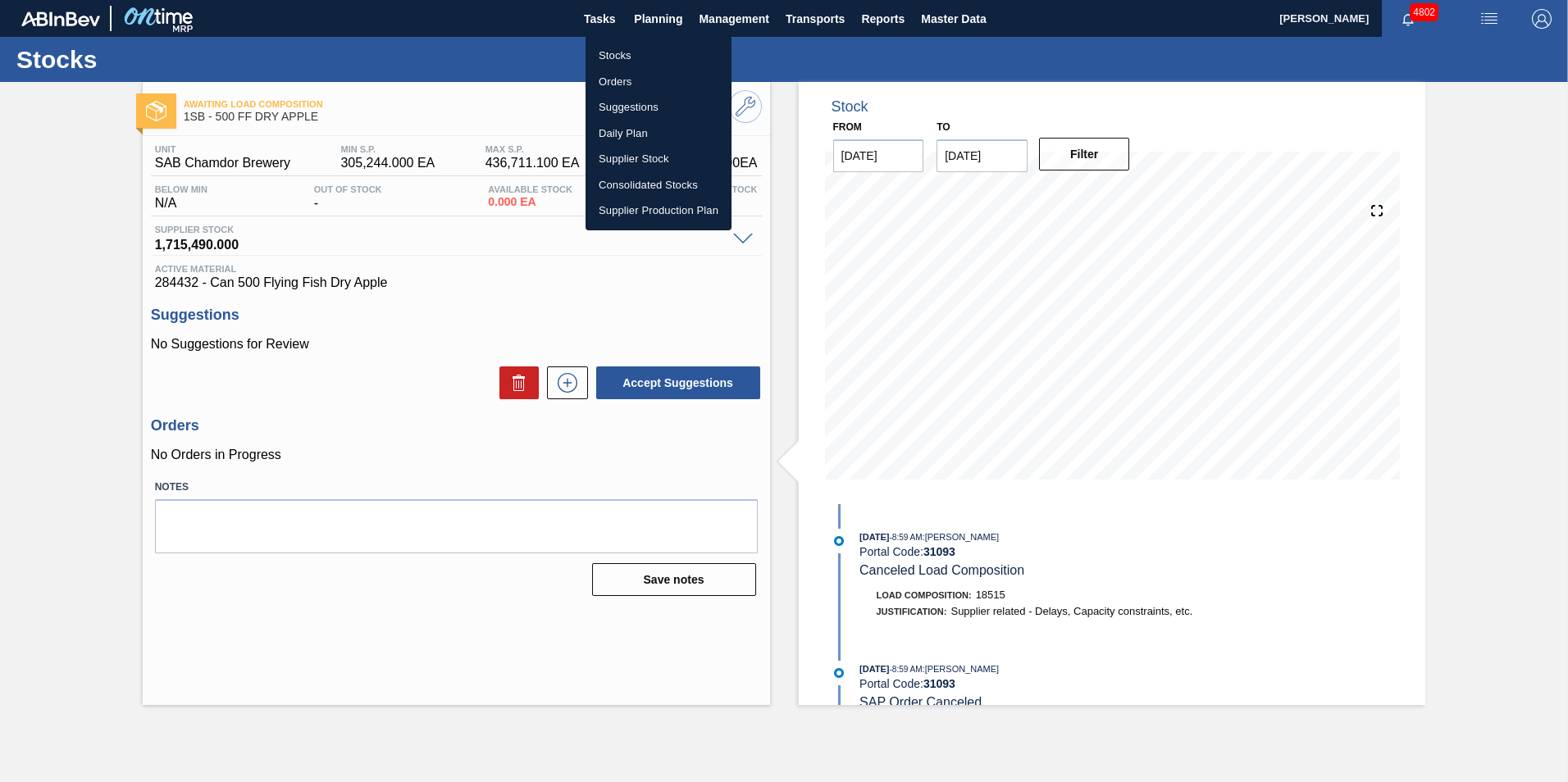
drag, startPoint x: 611, startPoint y: 54, endPoint x: 673, endPoint y: 163, distance: 125.4
click at [611, 54] on li "Stocks" at bounding box center [658, 55] width 146 height 26
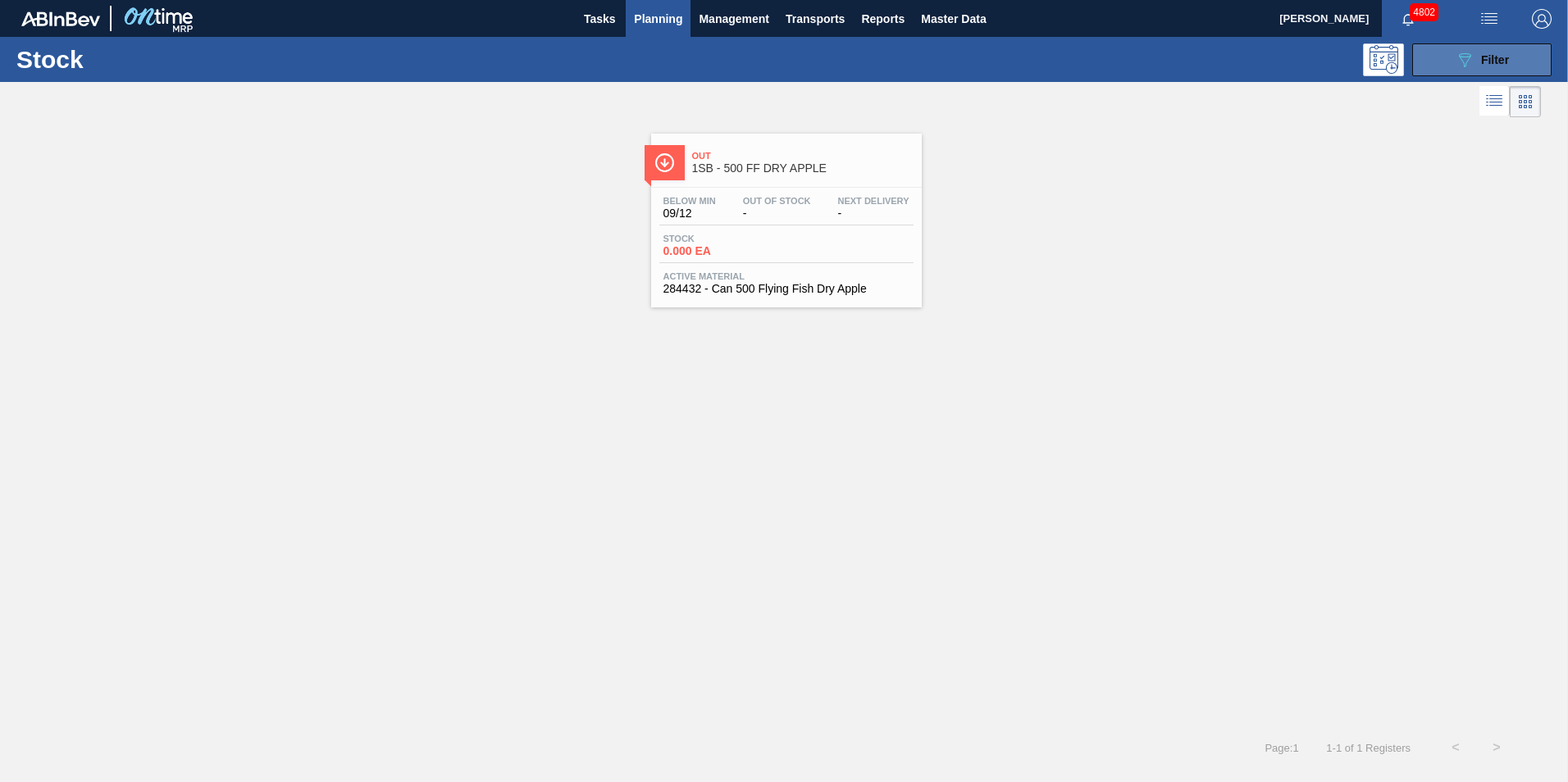
click at [1484, 54] on span "Filter" at bounding box center [1495, 60] width 28 height 13
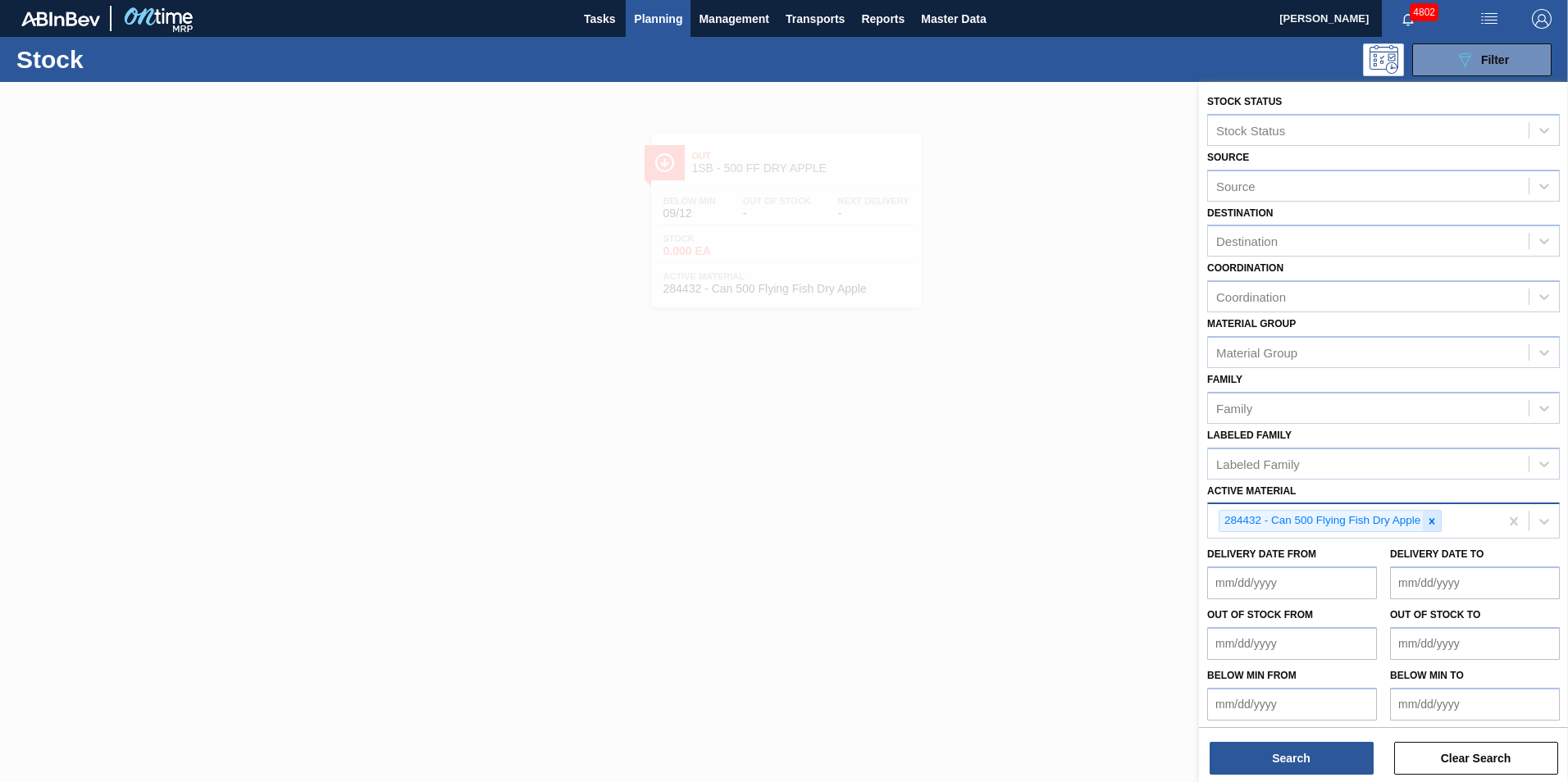
click at [1433, 514] on div at bounding box center [1432, 521] width 18 height 21
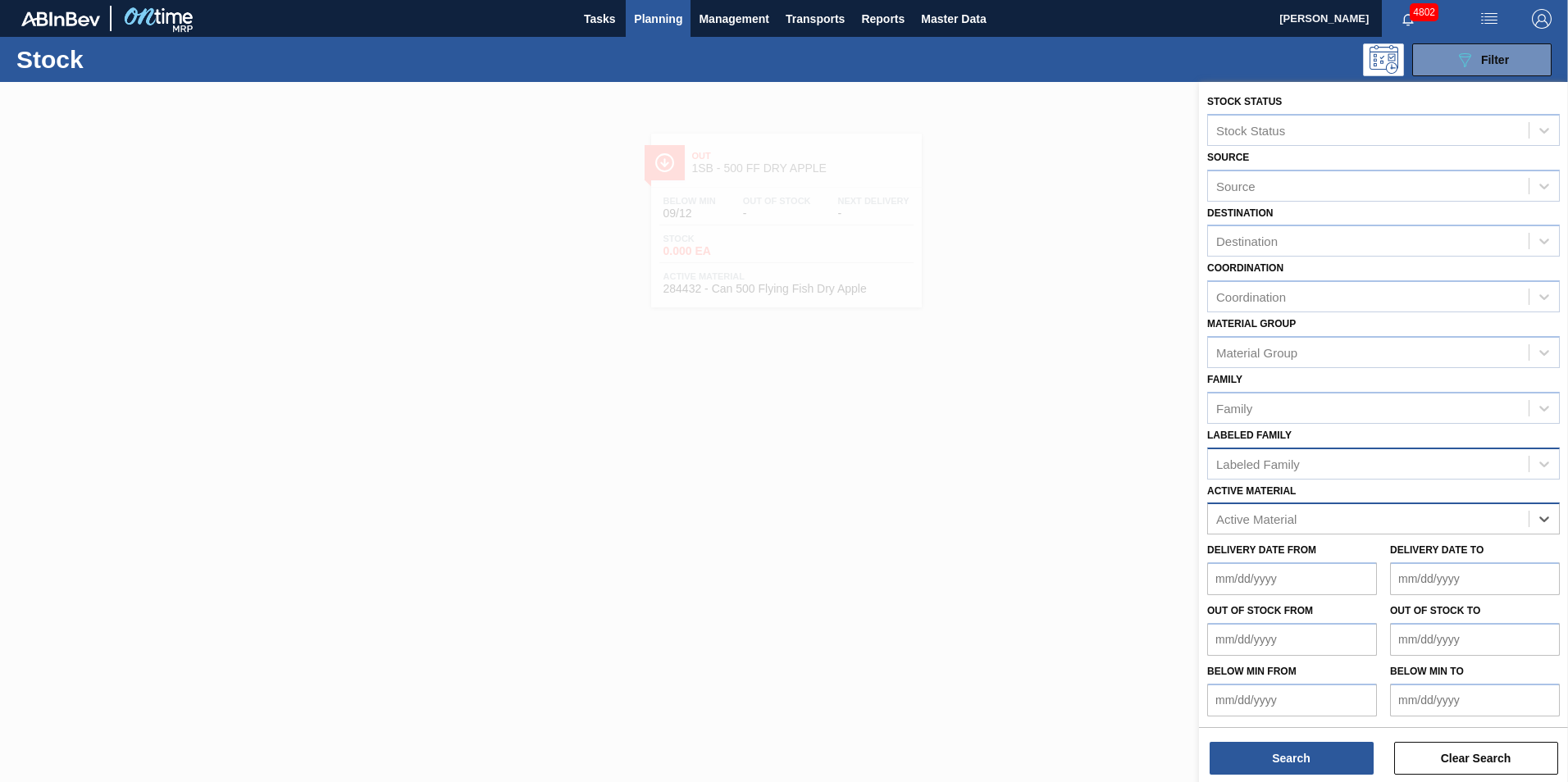
paste Material "193319"
type Material "193319"
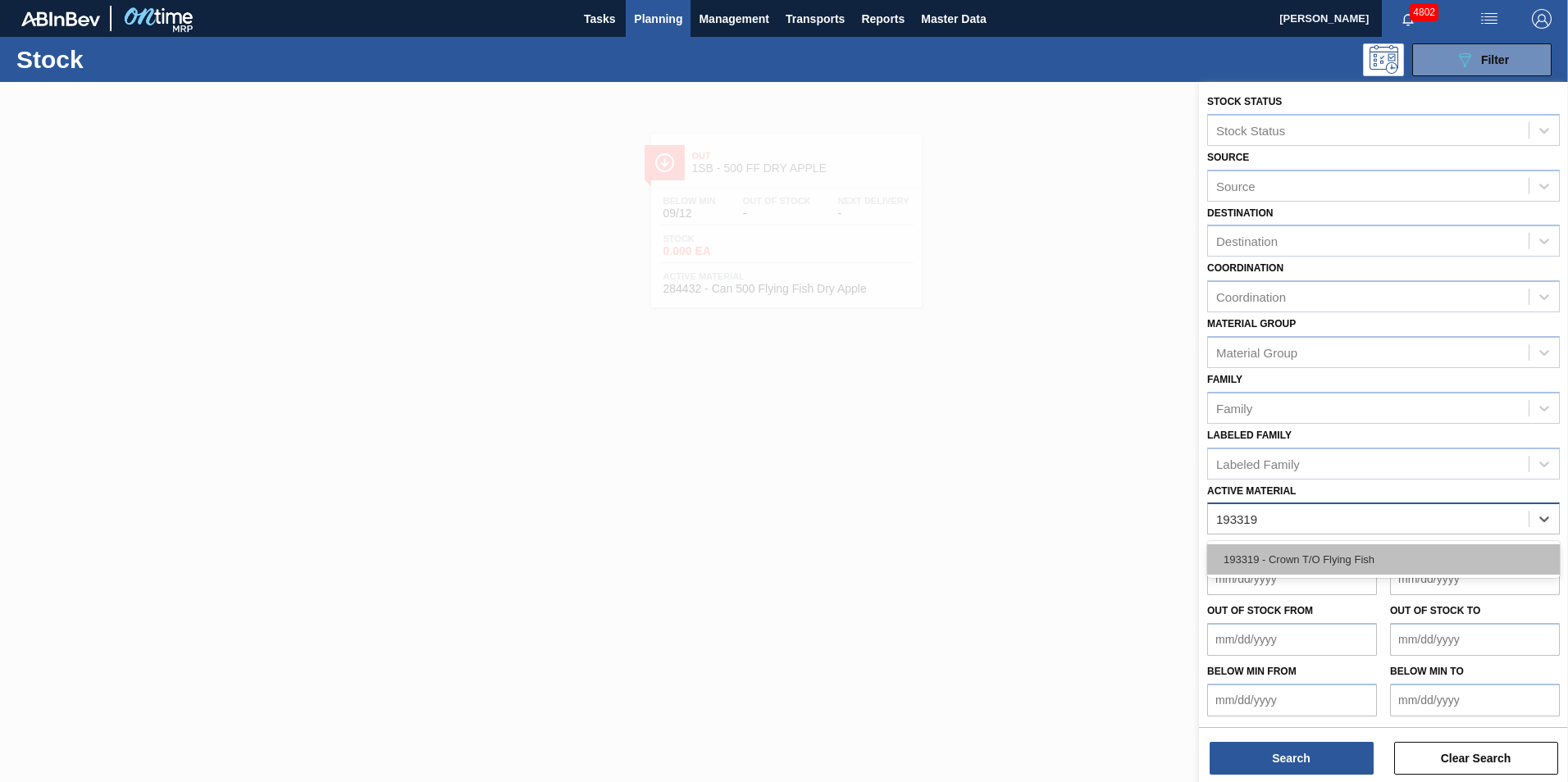
click at [1320, 553] on div "193319 - Crown T/O Flying Fish" at bounding box center [1383, 559] width 352 height 30
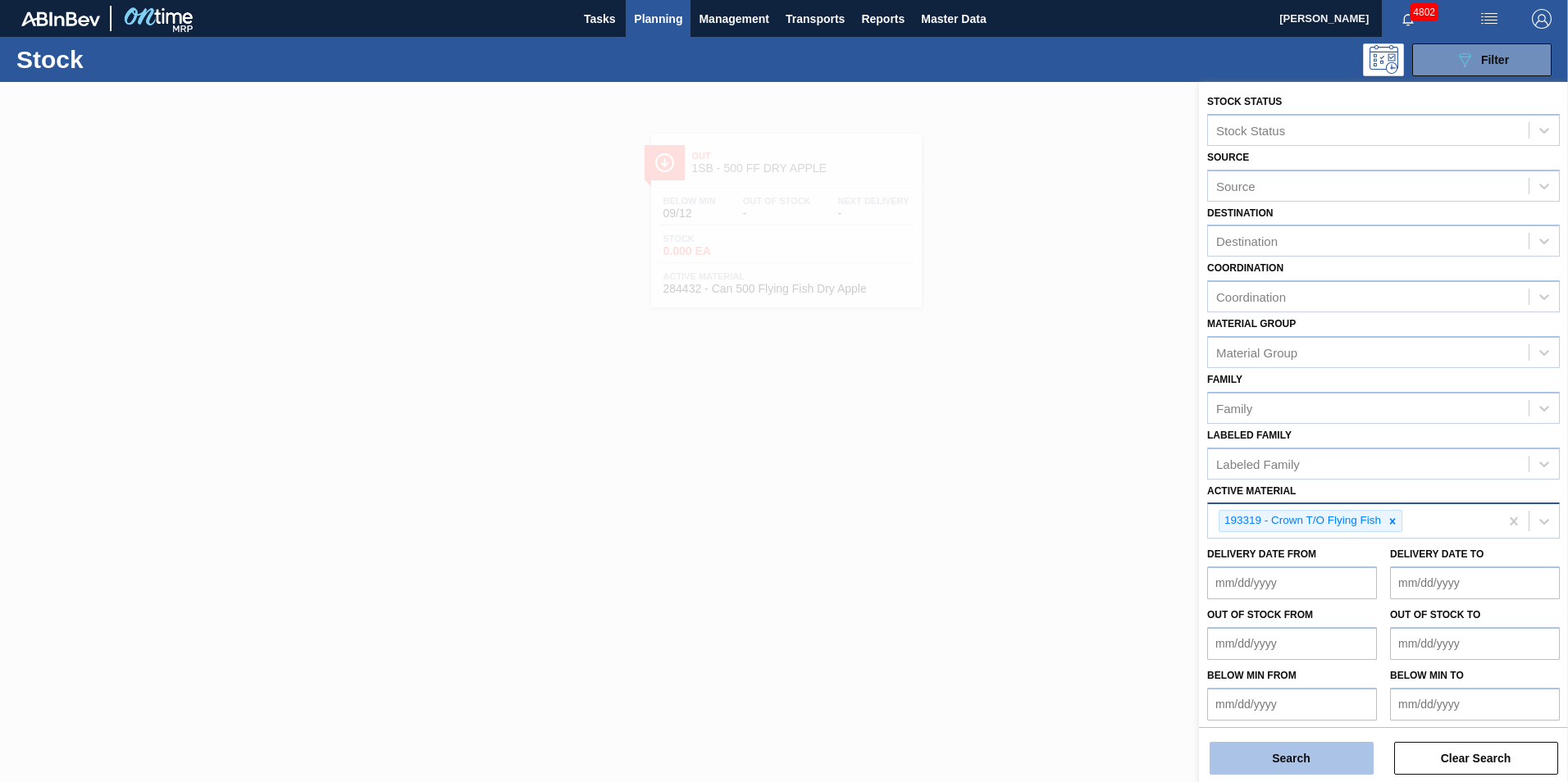
click at [1312, 760] on button "Search" at bounding box center [1292, 759] width 164 height 33
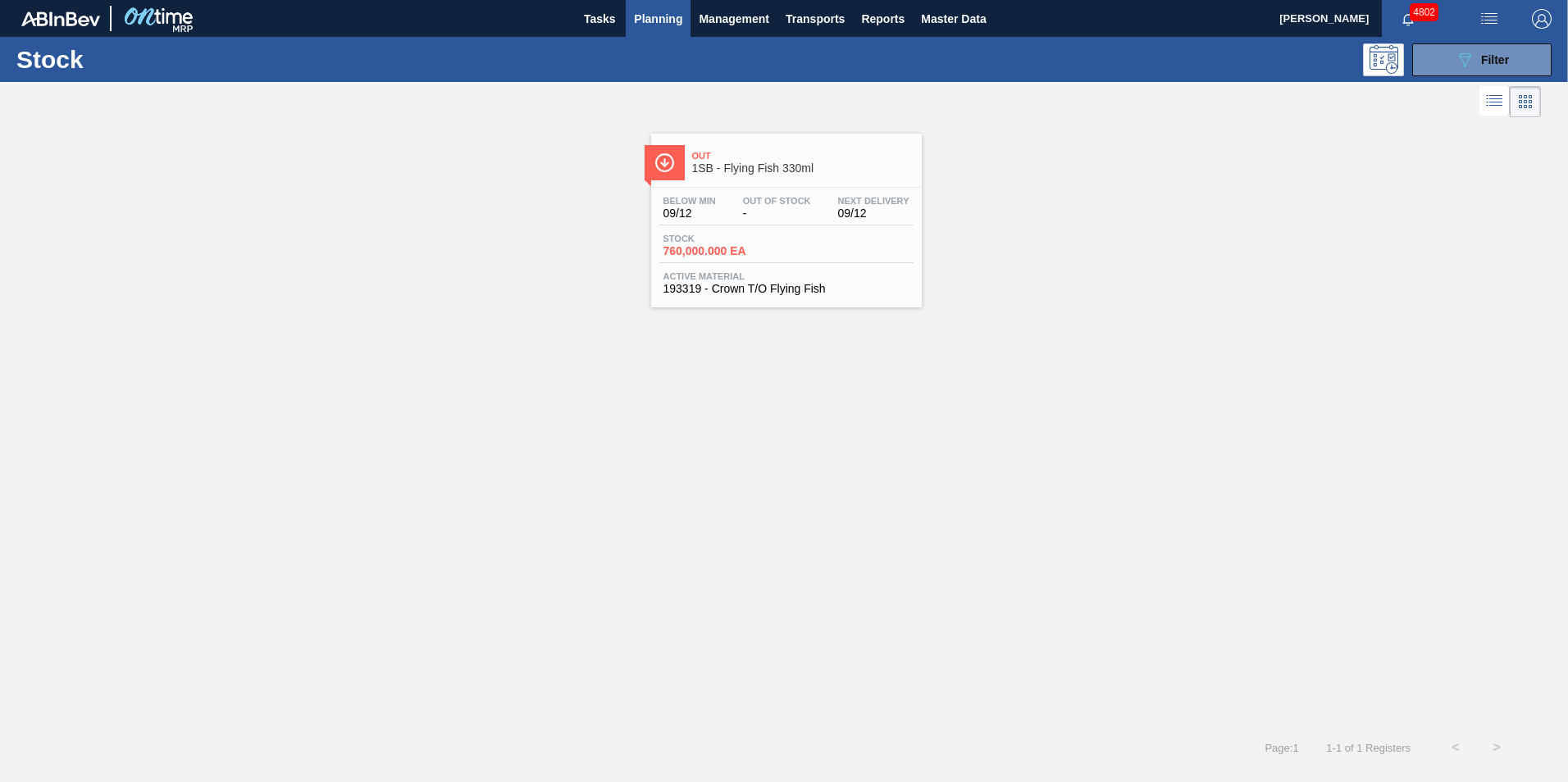
click at [737, 255] on span "760,000.000 EA" at bounding box center [720, 251] width 115 height 12
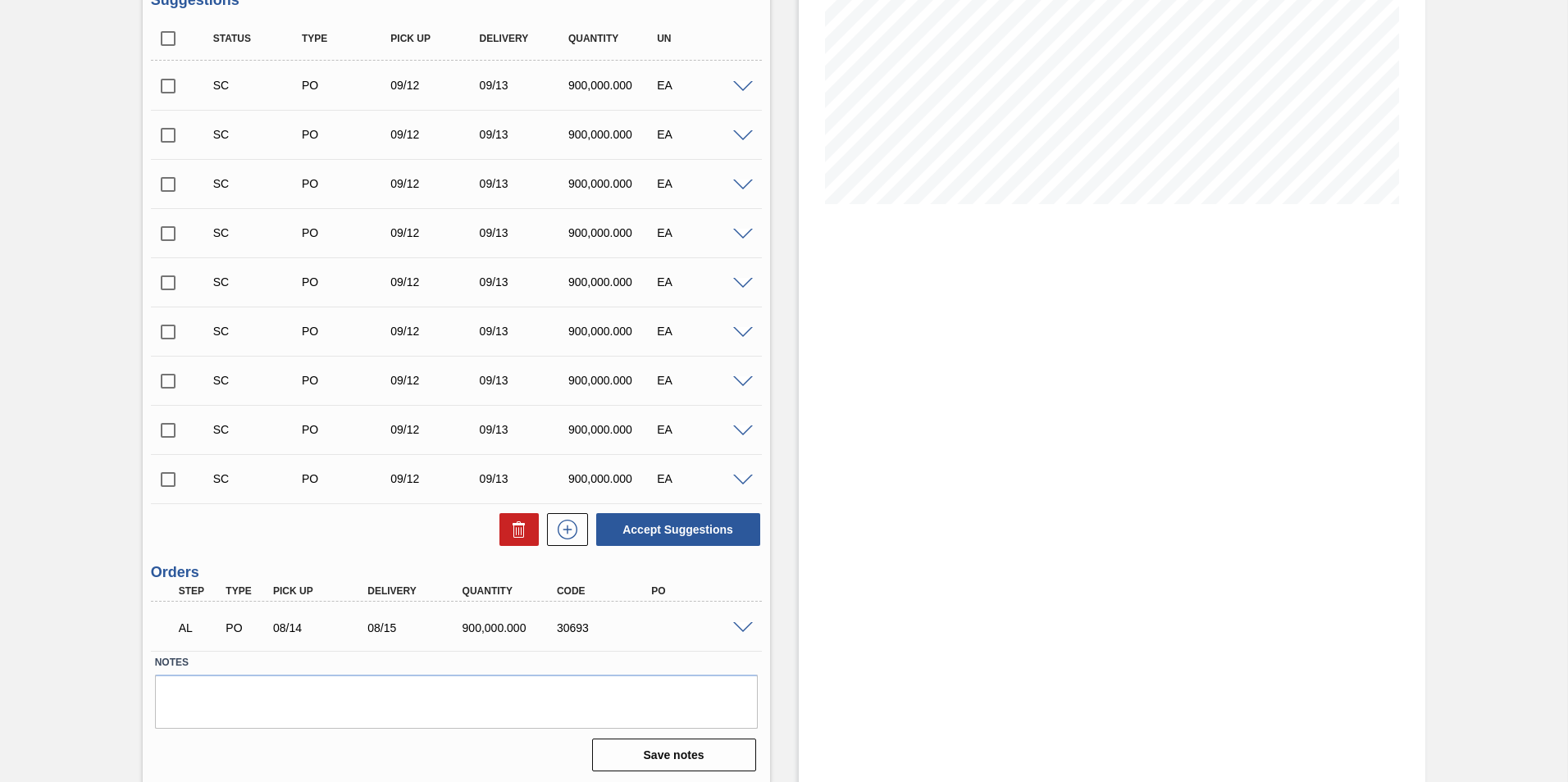
scroll to position [279, 0]
click at [739, 628] on span at bounding box center [743, 625] width 20 height 12
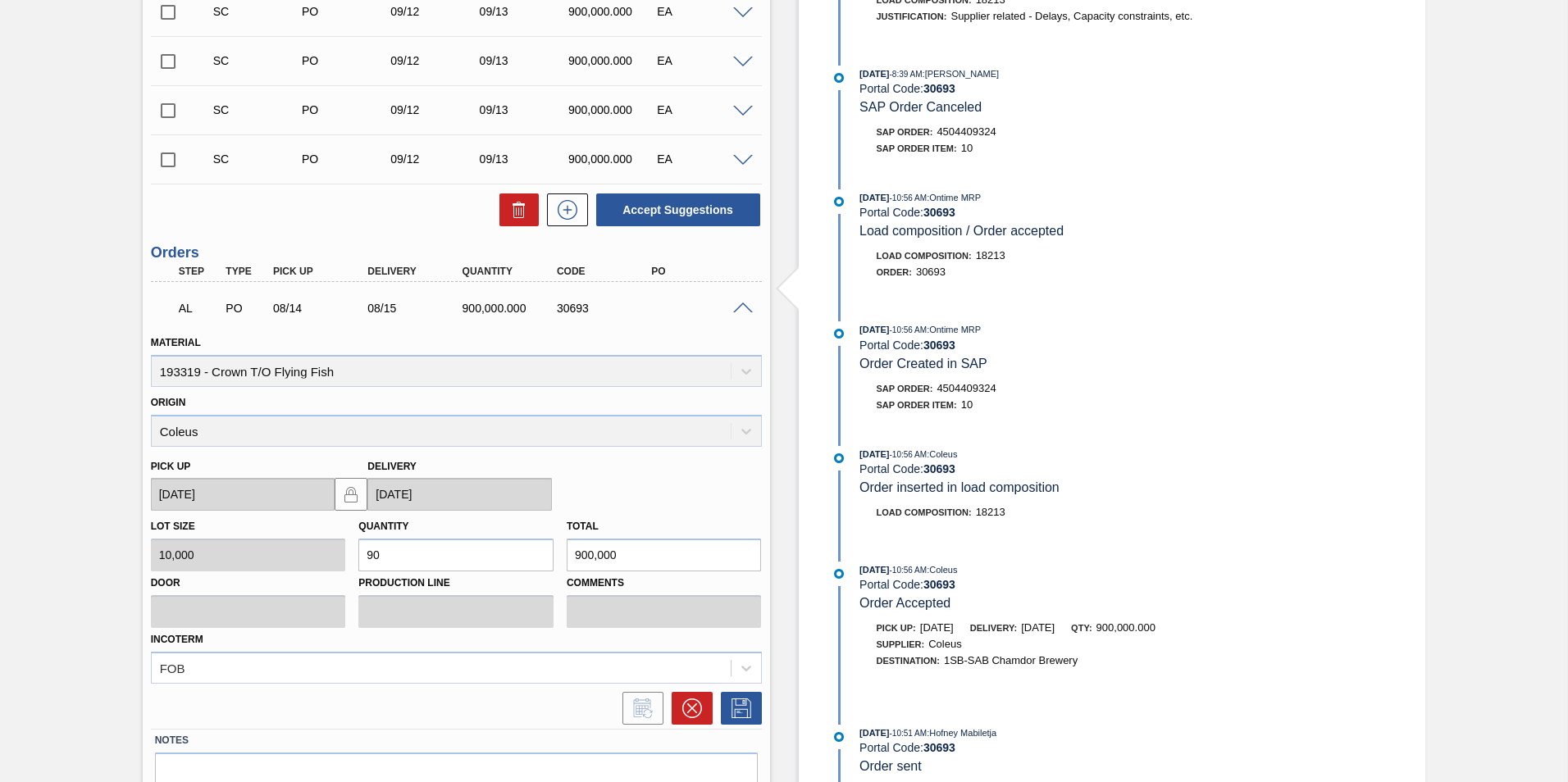
scroll to position [677, 0]
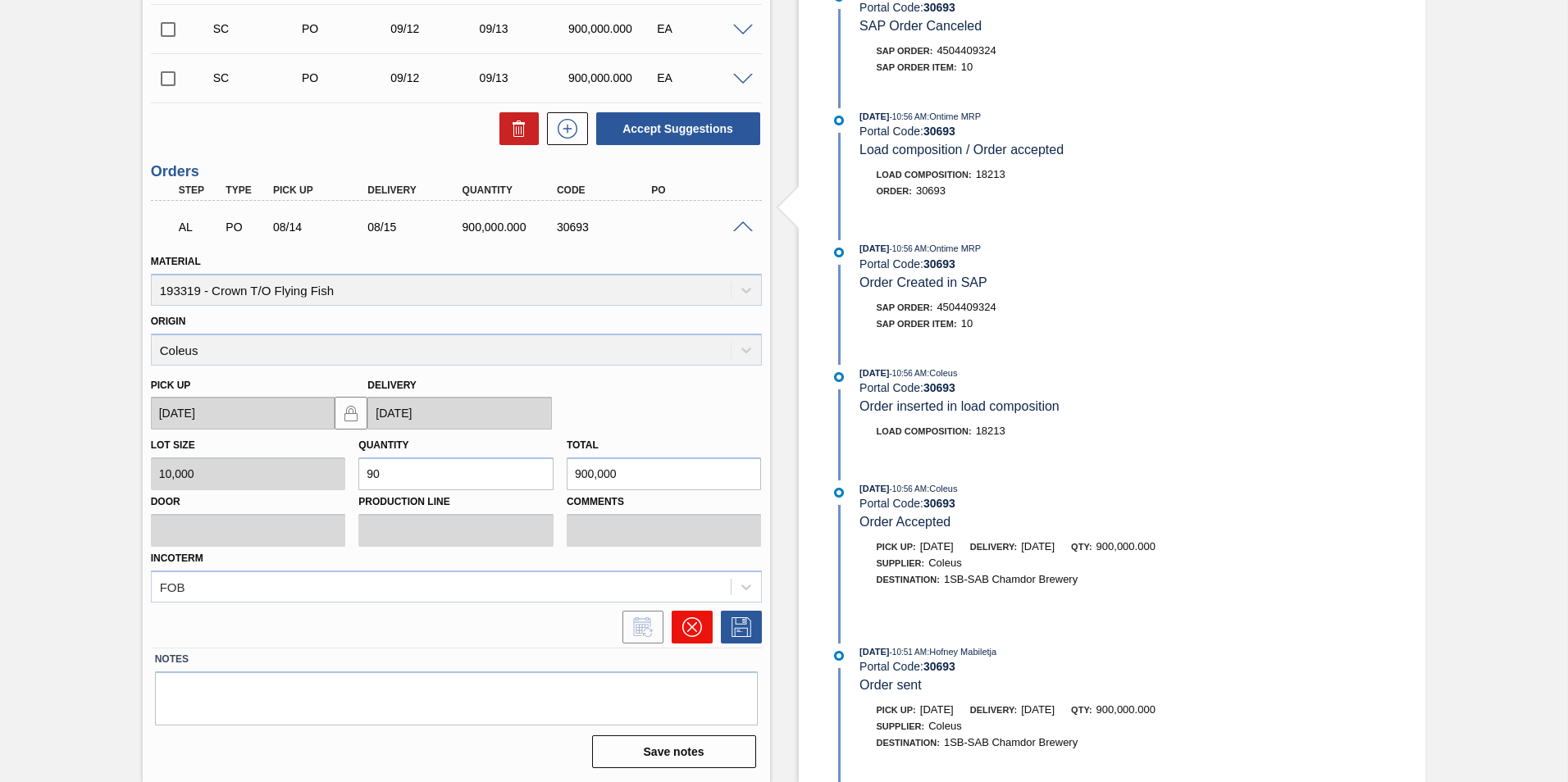
click at [702, 633] on button at bounding box center [692, 627] width 41 height 33
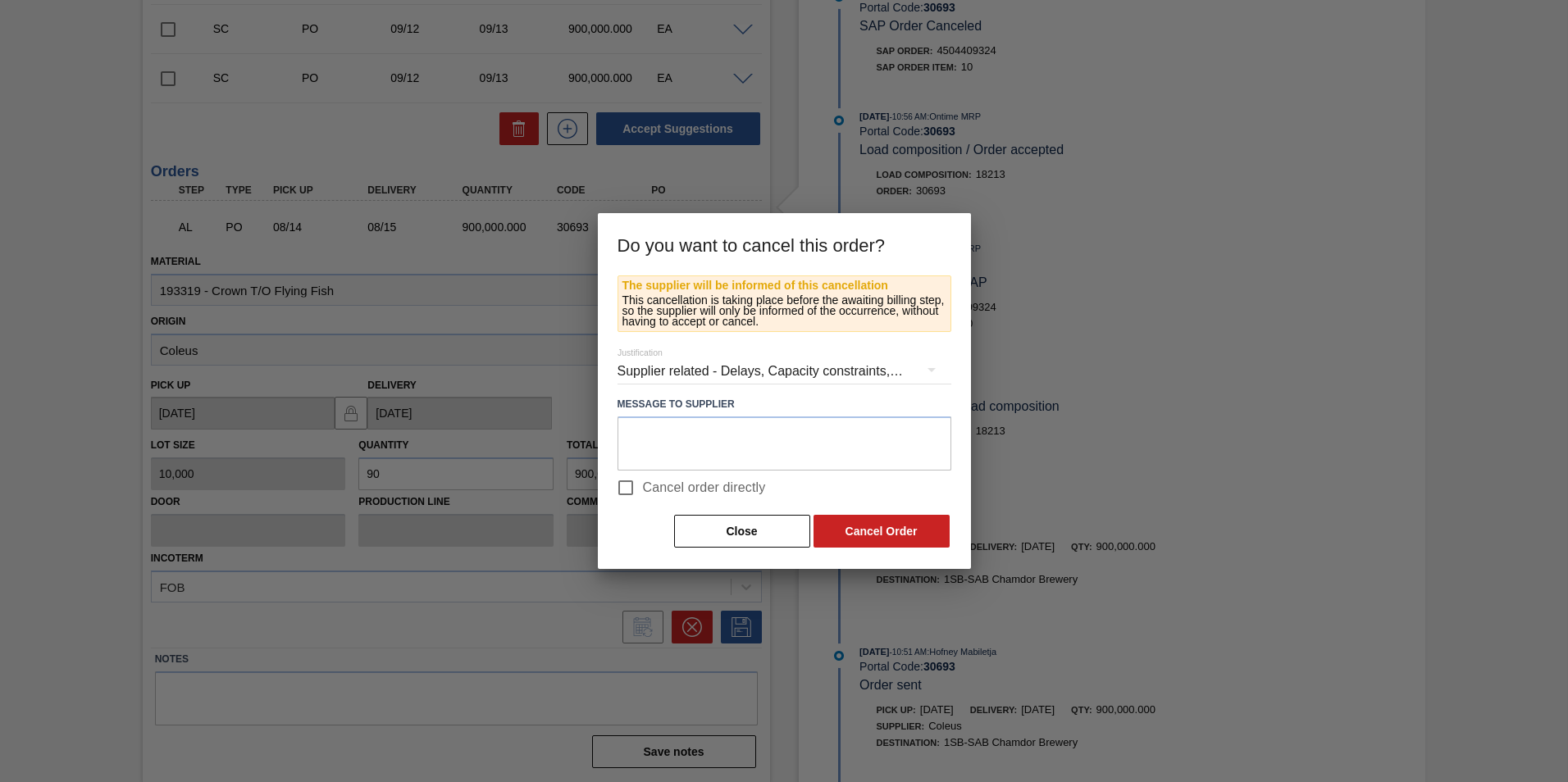
click at [629, 489] on input "Cancel order directly" at bounding box center [626, 488] width 35 height 35
checkbox input "true"
click at [865, 539] on button "Cancel Order" at bounding box center [882, 531] width 136 height 33
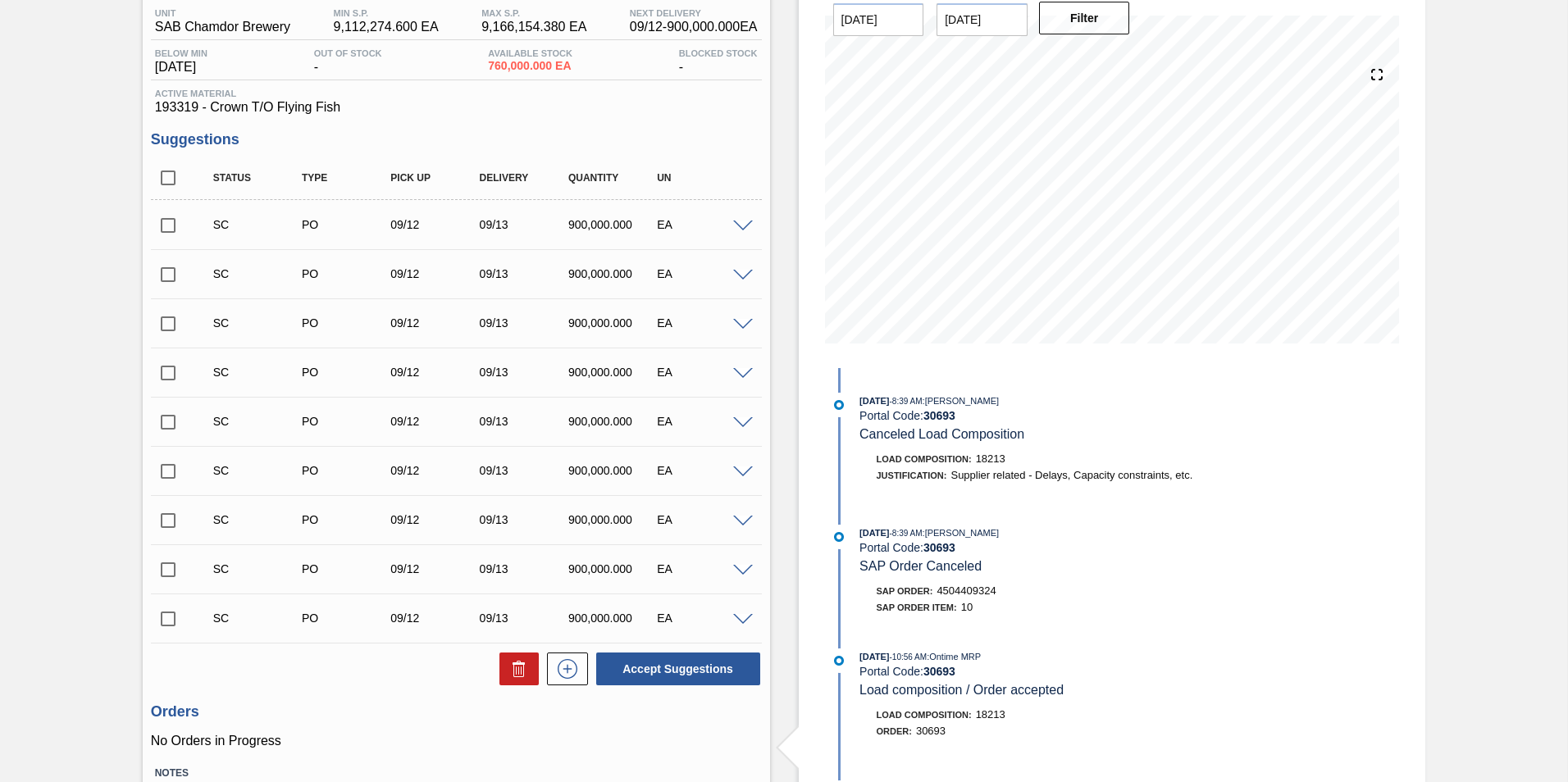
scroll to position [0, 0]
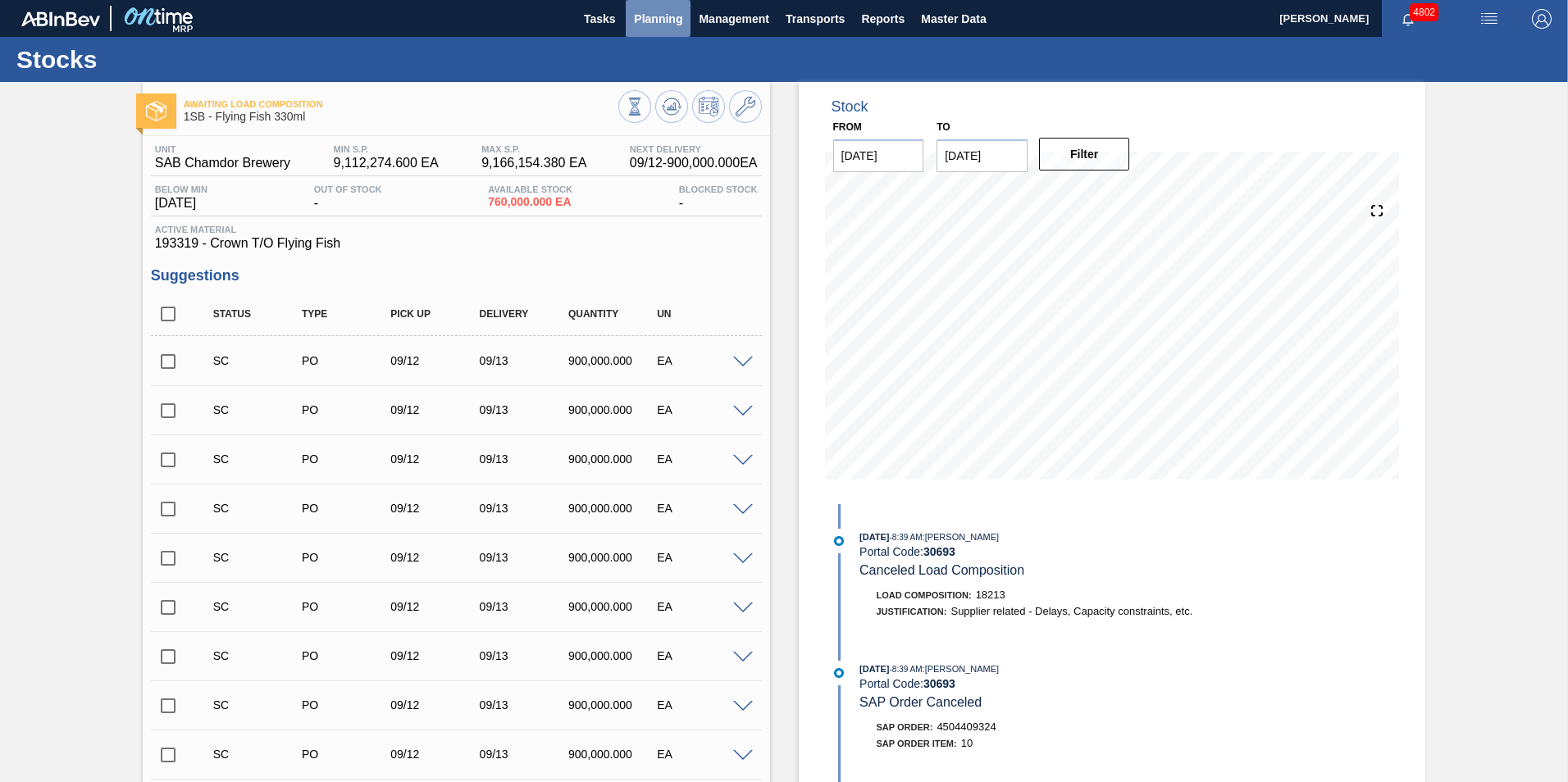
click at [666, 19] on span "Planning" at bounding box center [658, 18] width 48 height 20
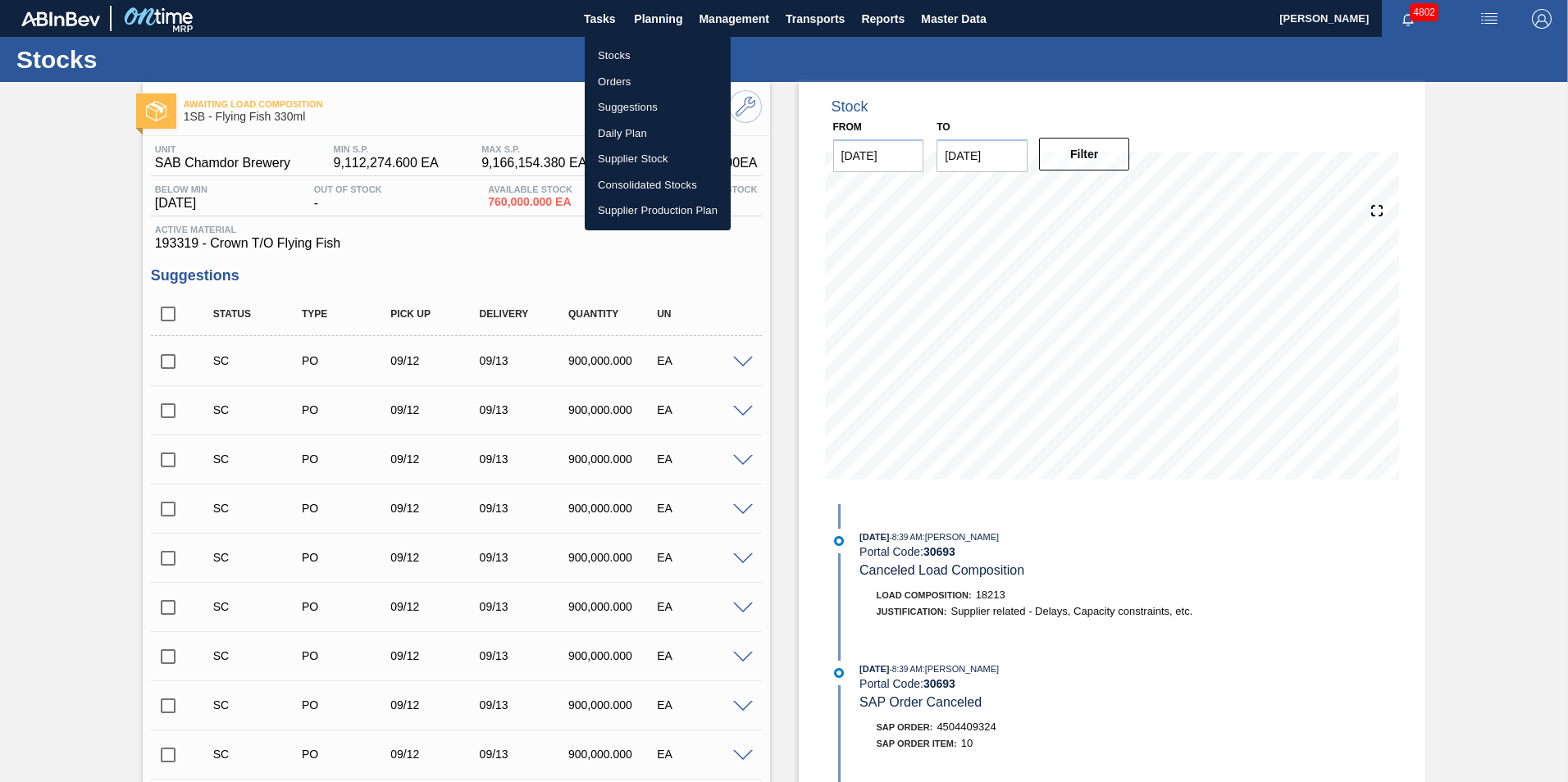
drag, startPoint x: 619, startPoint y: 48, endPoint x: 715, endPoint y: 82, distance: 101.8
click at [619, 48] on li "Stocks" at bounding box center [657, 55] width 146 height 26
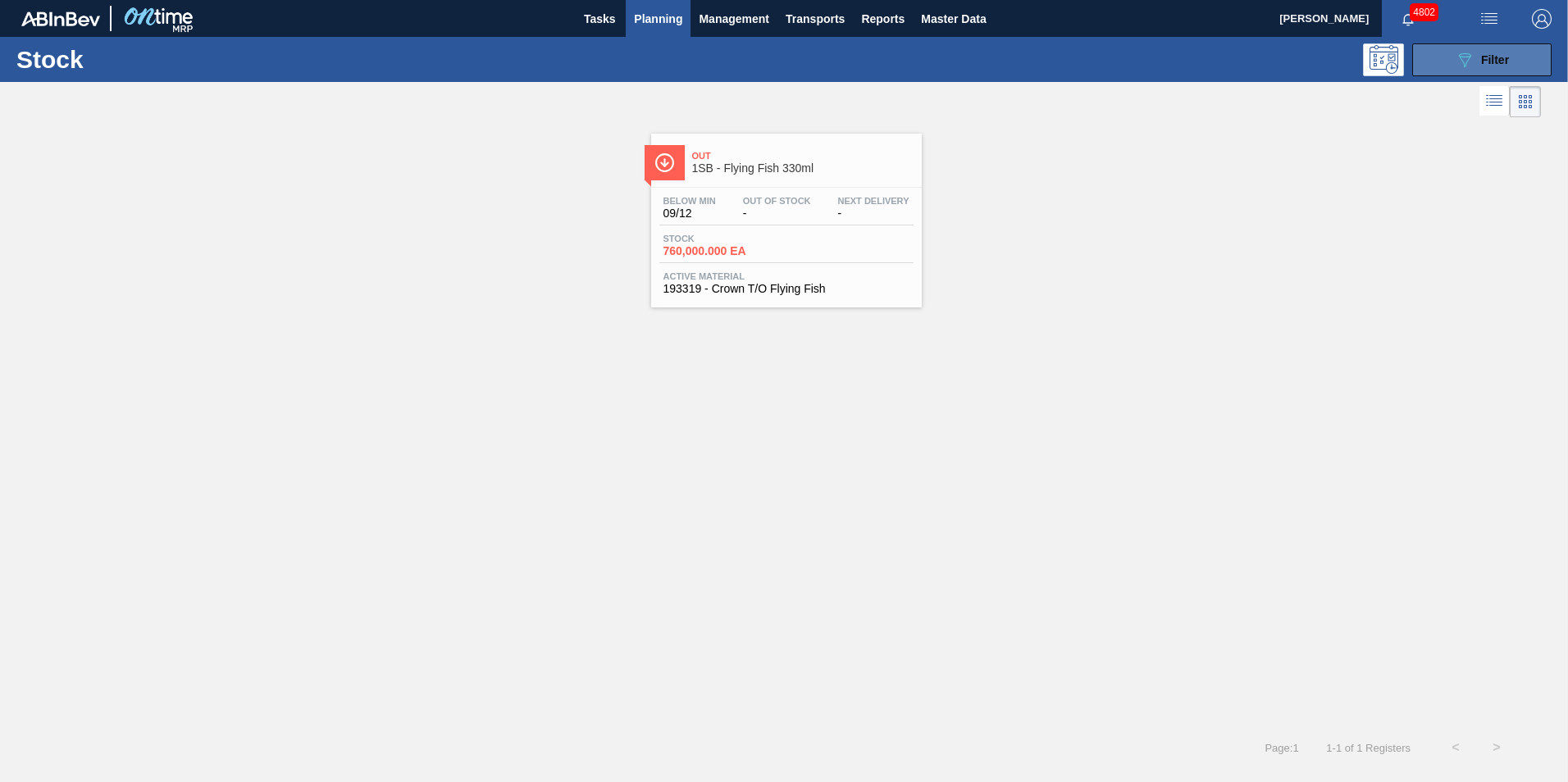
click at [1517, 67] on button "089F7B8B-B2A5-4AFE-B5C0-19BA573D28AC Filter" at bounding box center [1481, 60] width 139 height 33
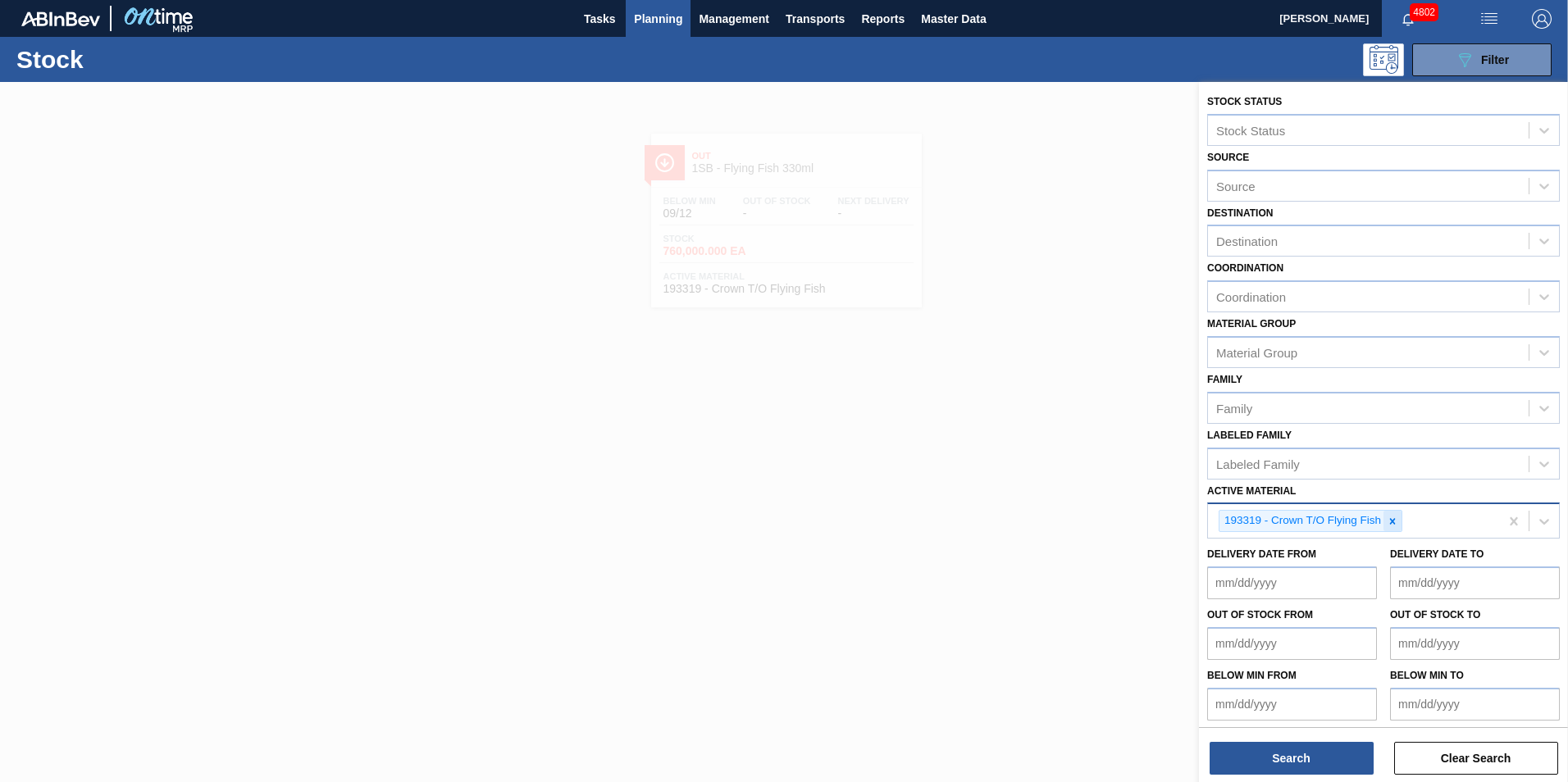
click at [1394, 520] on icon at bounding box center [1393, 520] width 6 height 6
paste Material "285161"
type Material "285161"
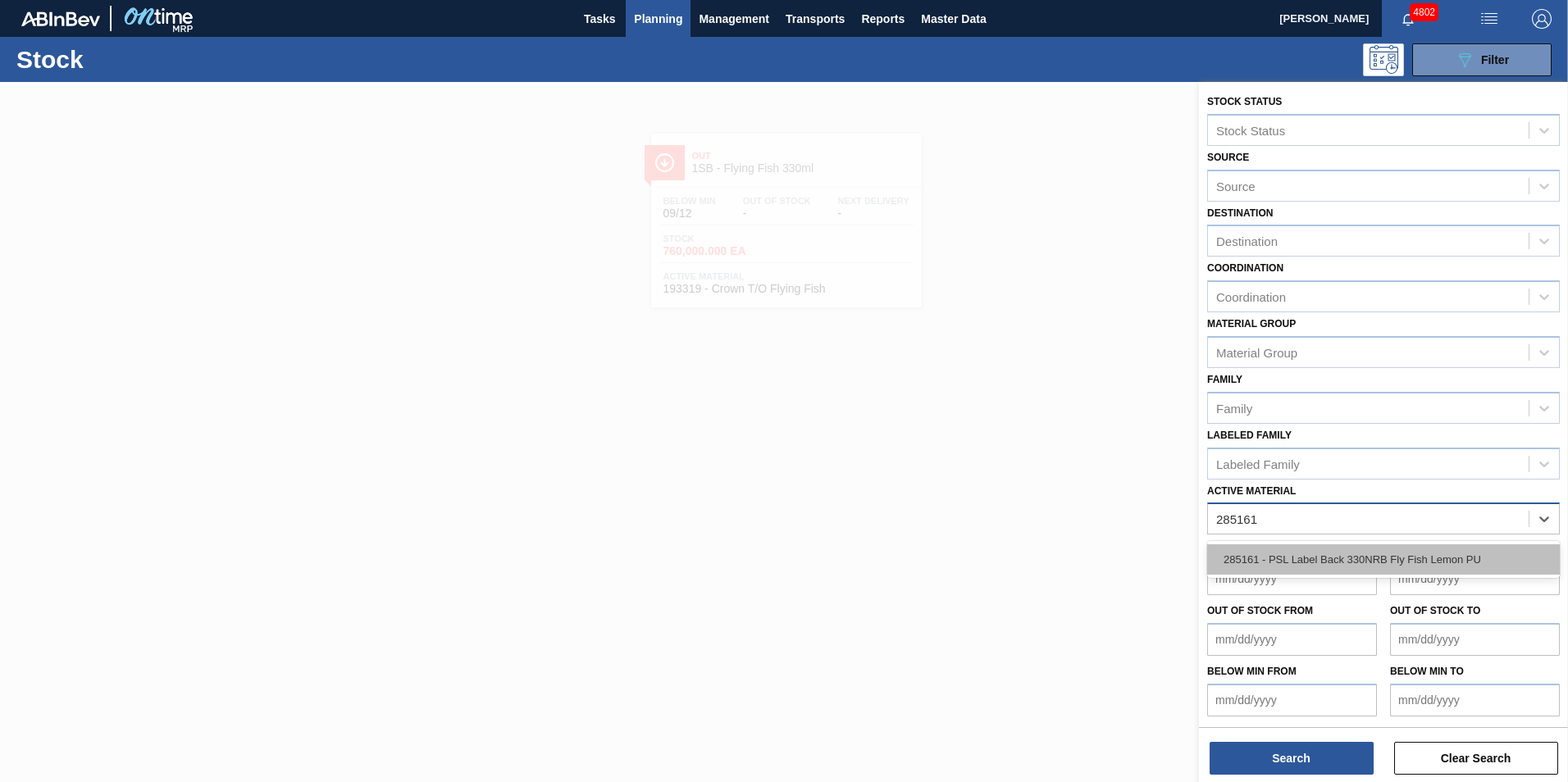
click at [1343, 553] on div "285161 - PSL Label Back 330NRB Fly Fish Lemon PU" at bounding box center [1383, 559] width 352 height 30
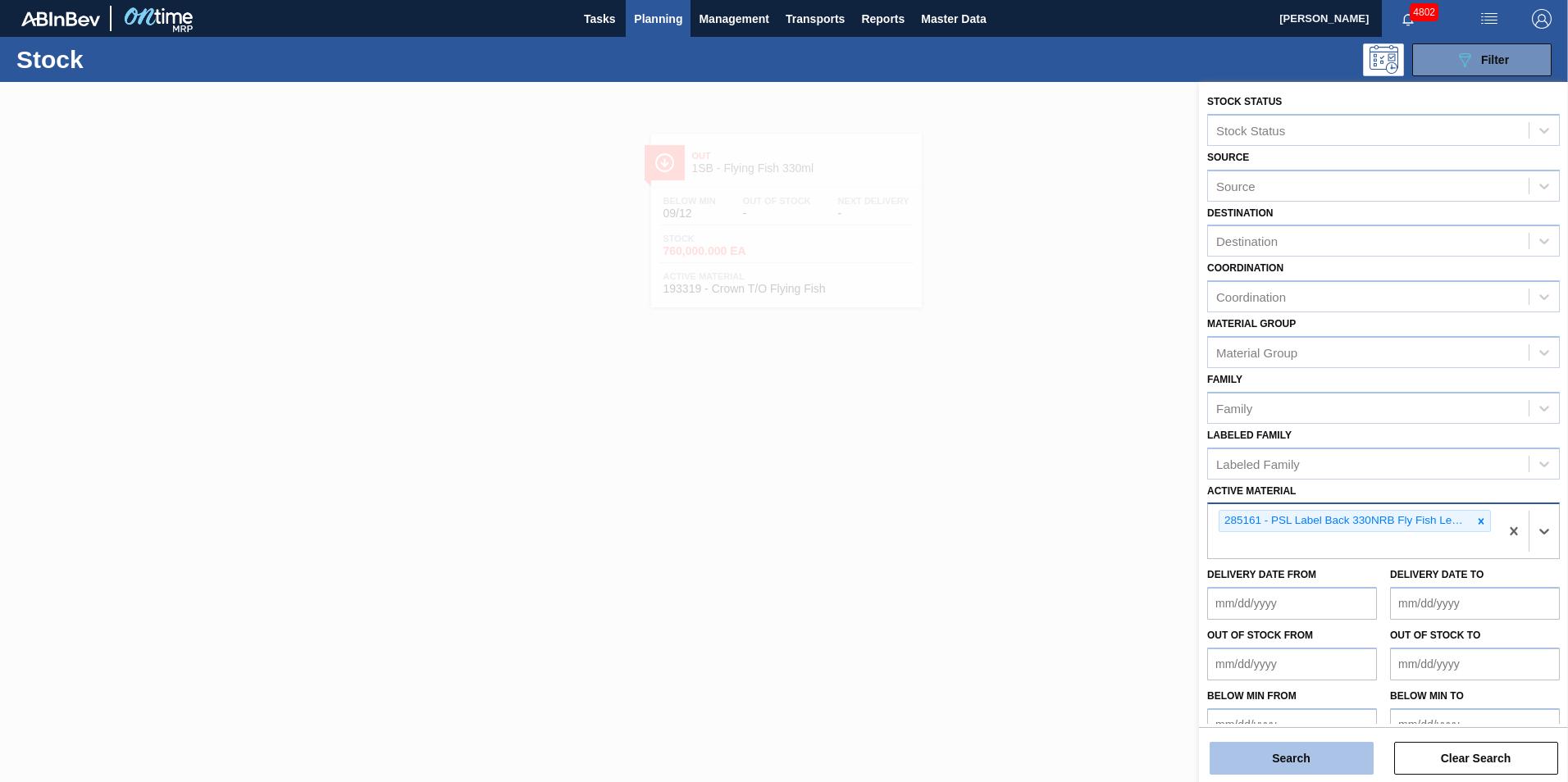
click at [1290, 756] on button "Search" at bounding box center [1292, 759] width 164 height 33
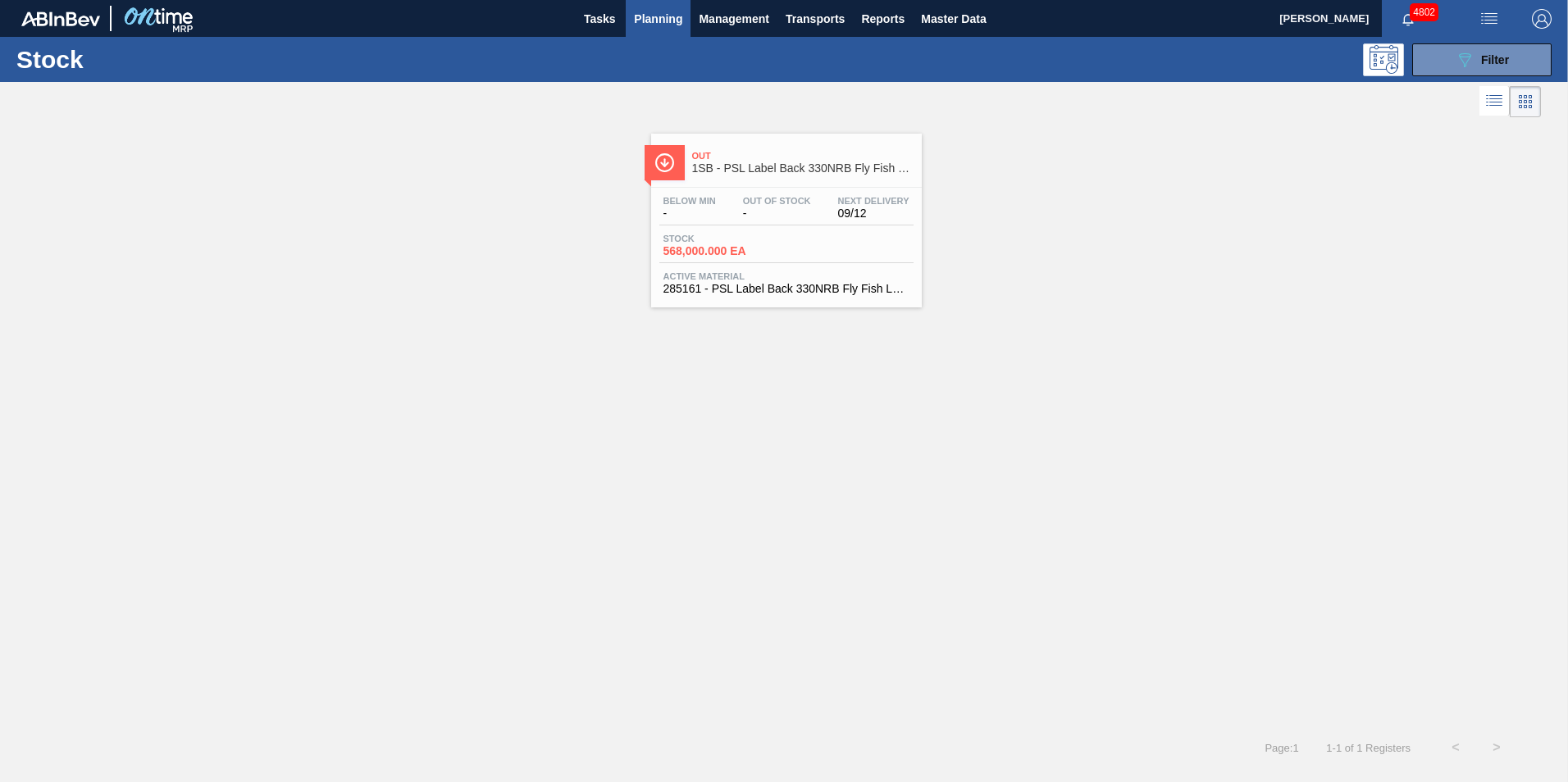
click at [771, 239] on span "Stock" at bounding box center [720, 238] width 115 height 9
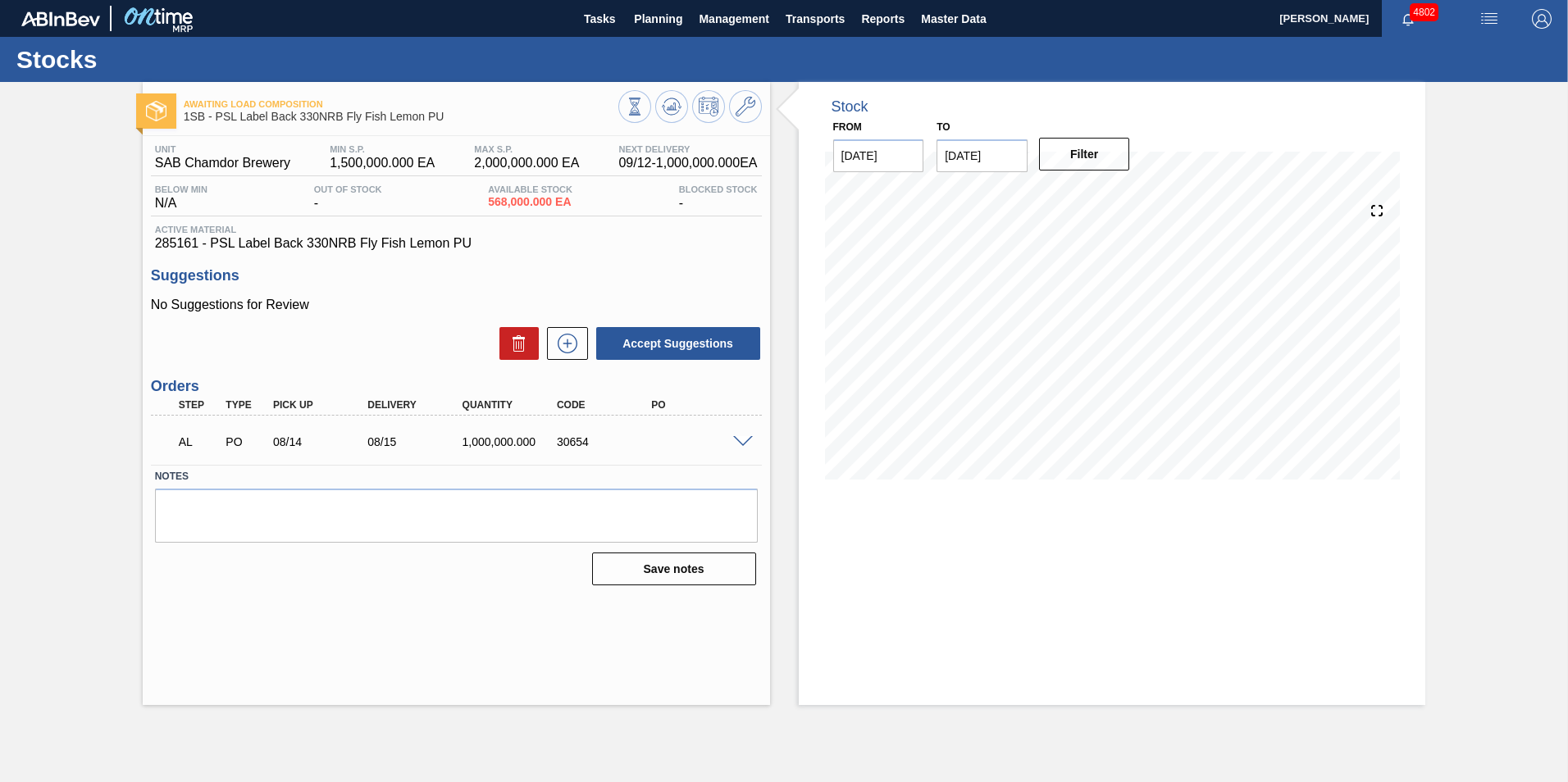
click at [743, 438] on span at bounding box center [743, 442] width 20 height 12
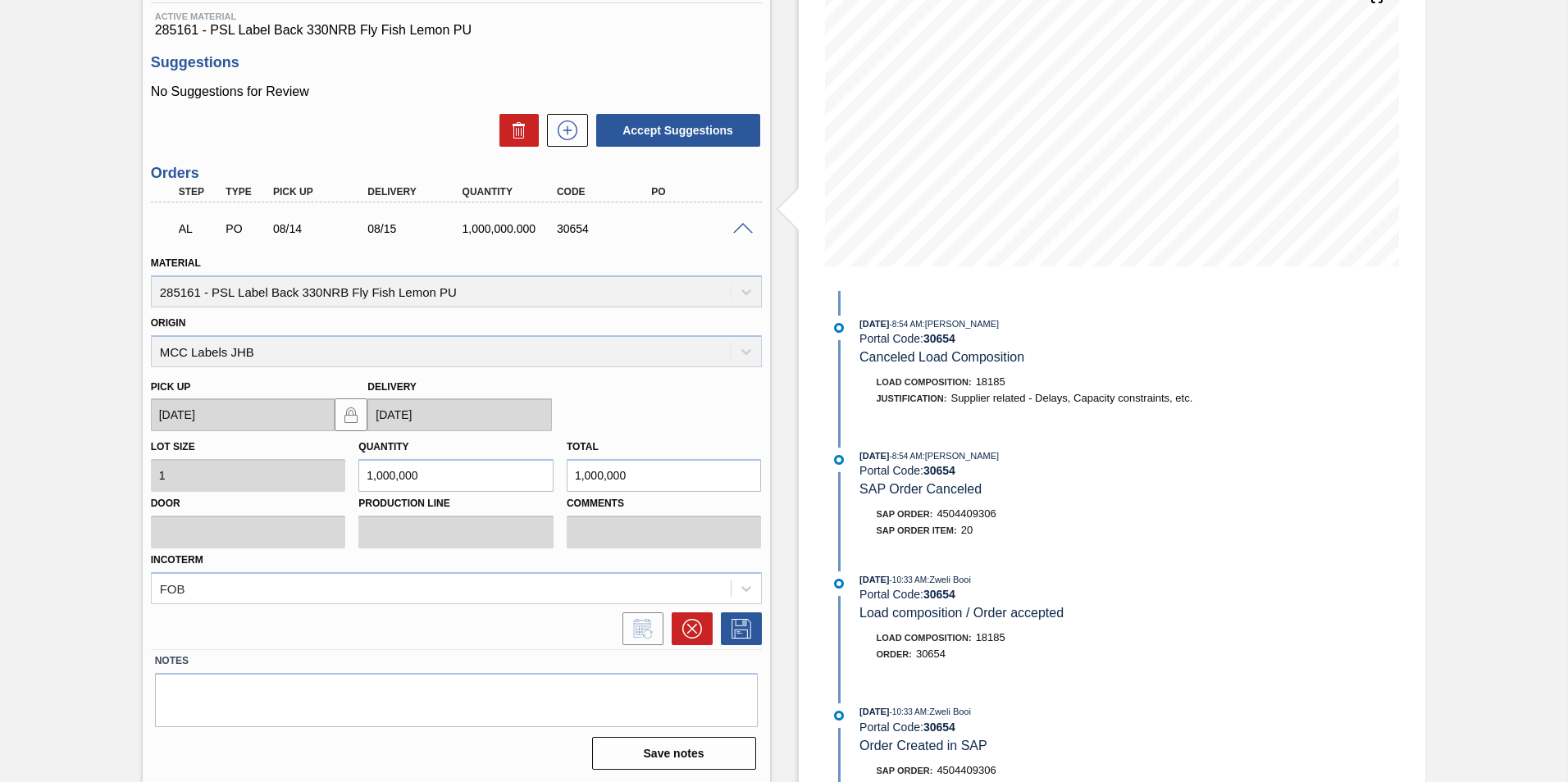
scroll to position [215, 0]
click at [700, 621] on button at bounding box center [692, 627] width 41 height 33
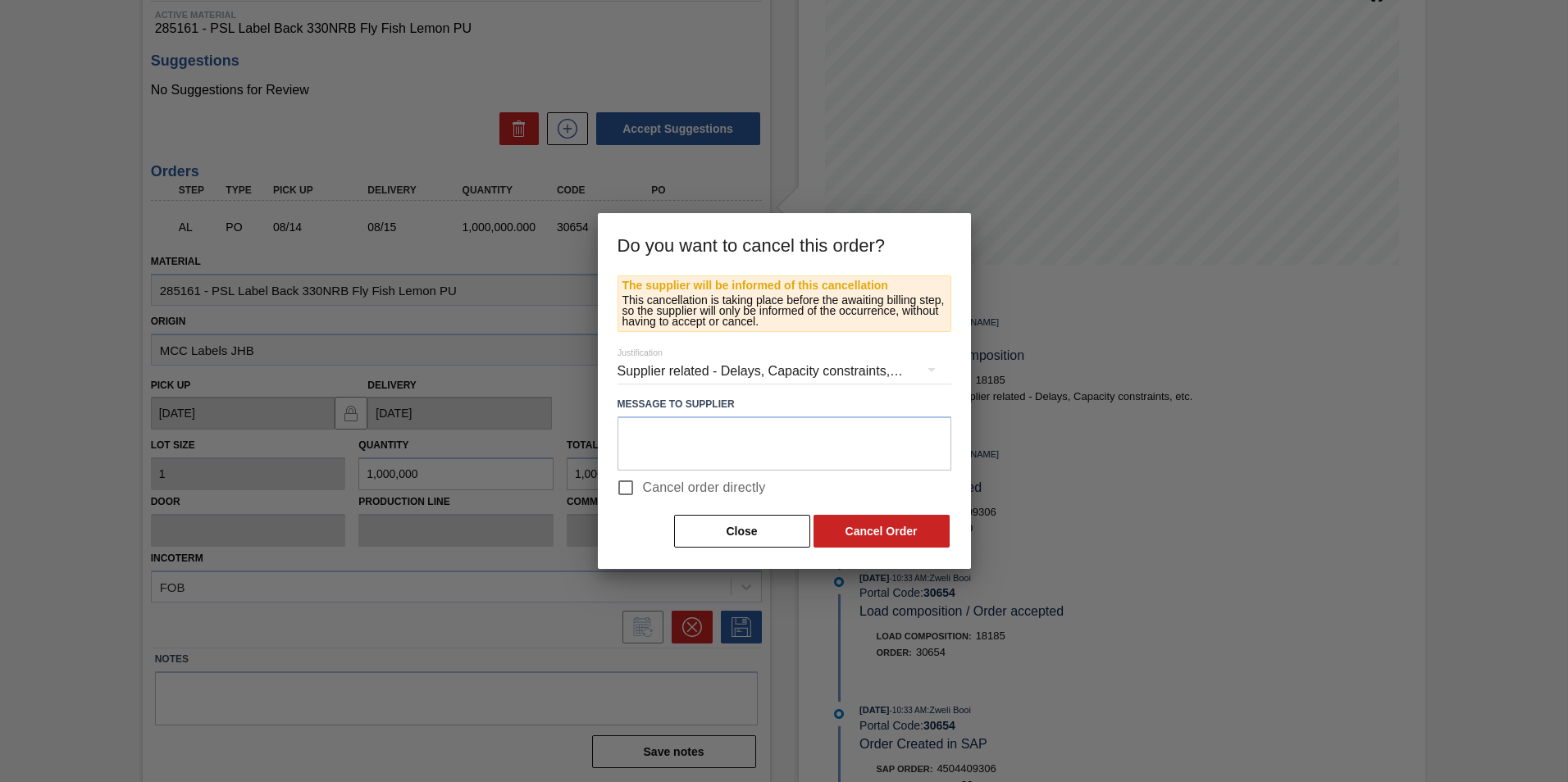
click at [629, 484] on input "Cancel order directly" at bounding box center [626, 488] width 35 height 35
checkbox input "true"
click at [873, 530] on button "Cancel Order" at bounding box center [882, 531] width 136 height 33
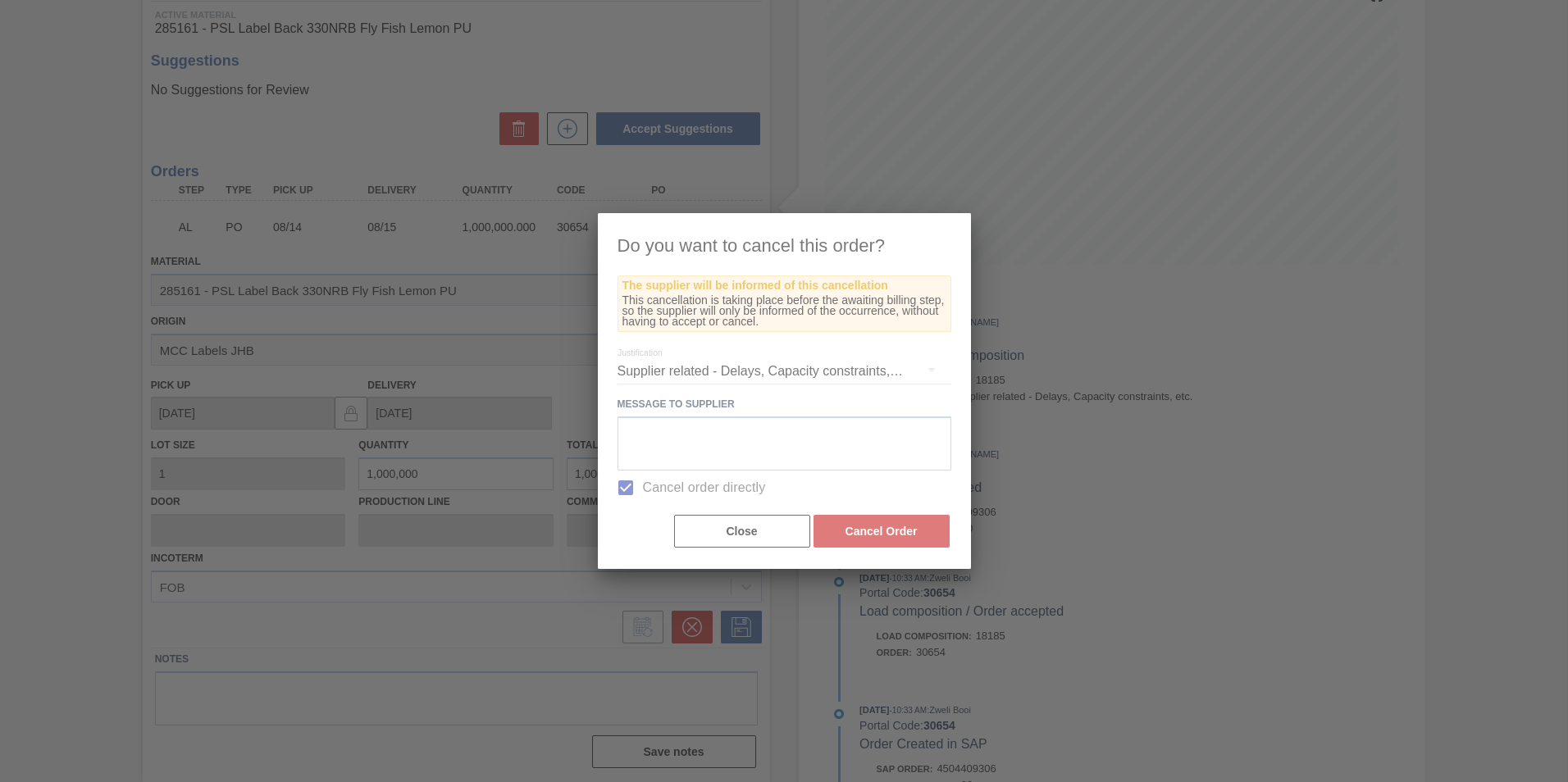
scroll to position [0, 0]
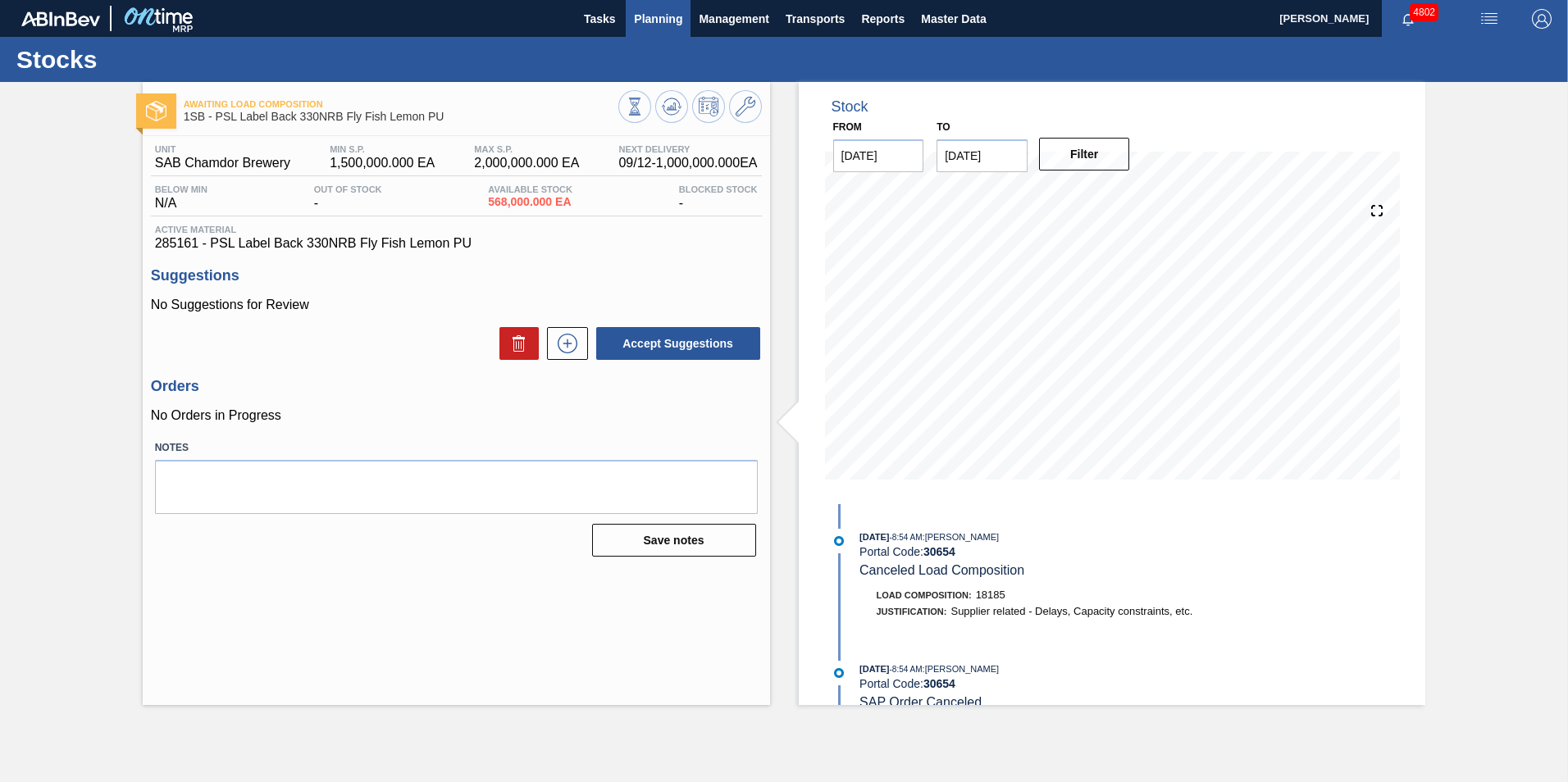
click at [652, 18] on span "Planning" at bounding box center [658, 18] width 48 height 20
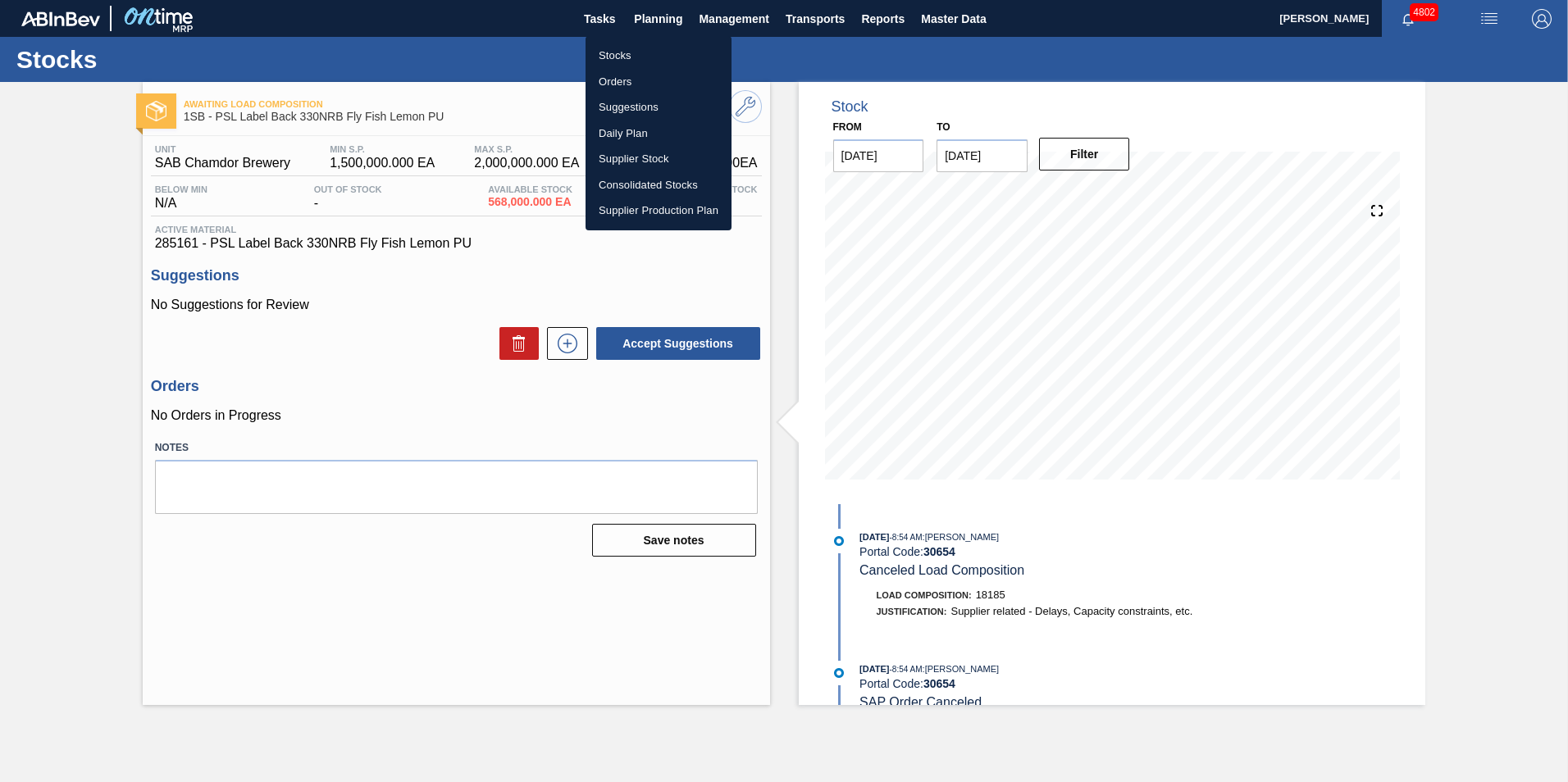
drag, startPoint x: 611, startPoint y: 54, endPoint x: 781, endPoint y: 84, distance: 172.6
click at [611, 54] on li "Stocks" at bounding box center [658, 55] width 146 height 26
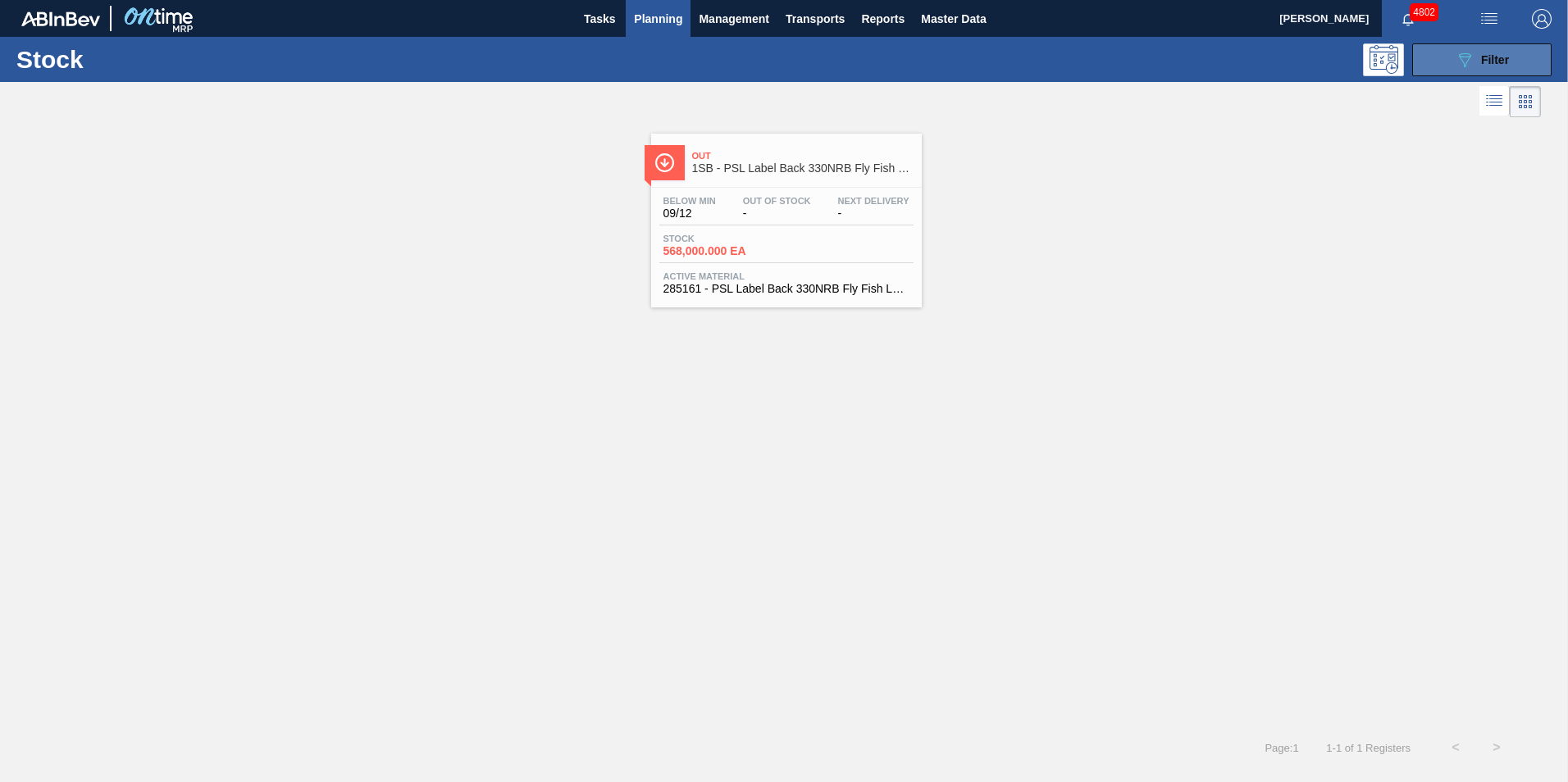
click at [1470, 65] on icon "089F7B8B-B2A5-4AFE-B5C0-19BA573D28AC" at bounding box center [1464, 60] width 20 height 20
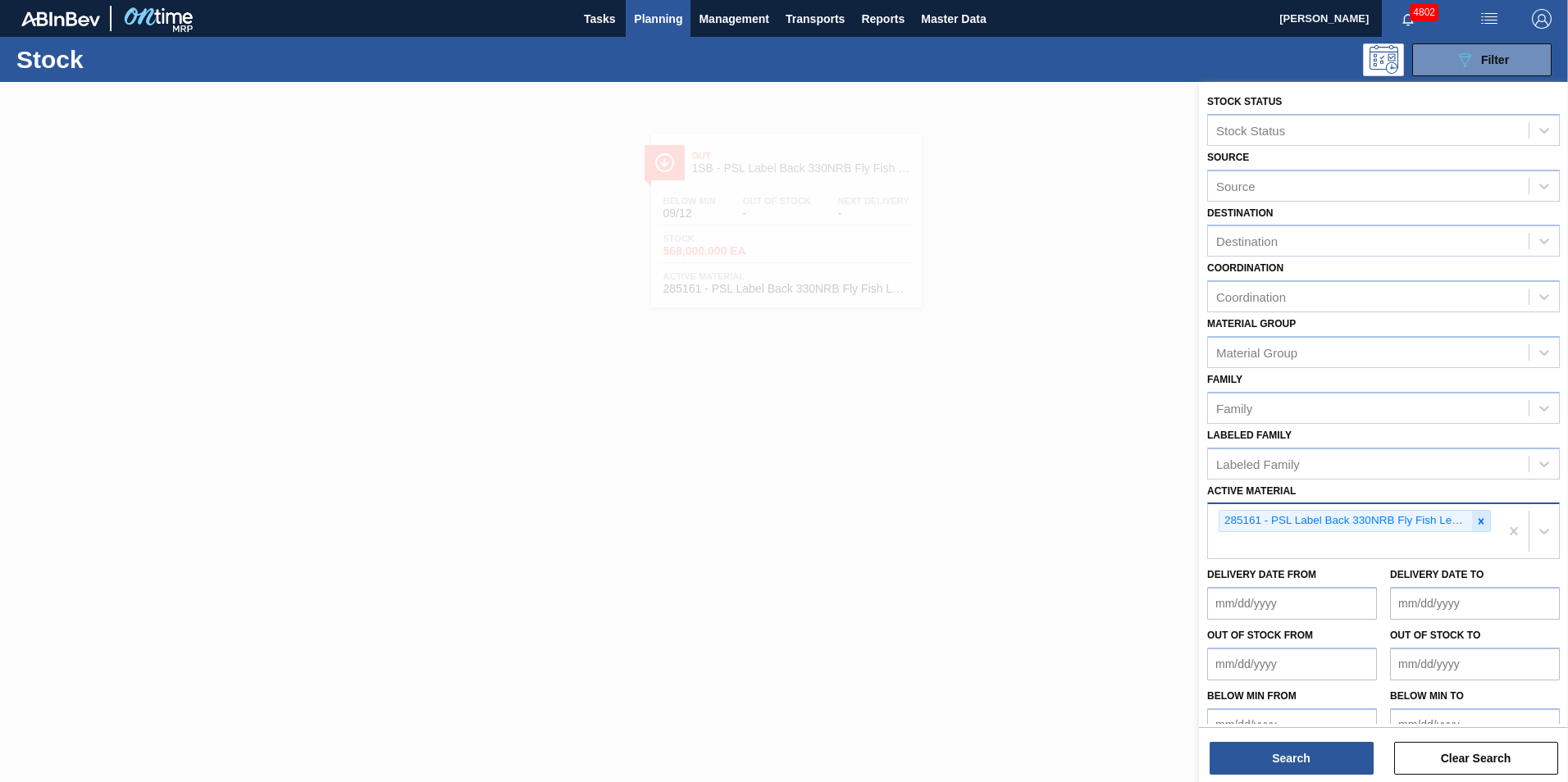
click at [1479, 518] on icon at bounding box center [1481, 520] width 11 height 11
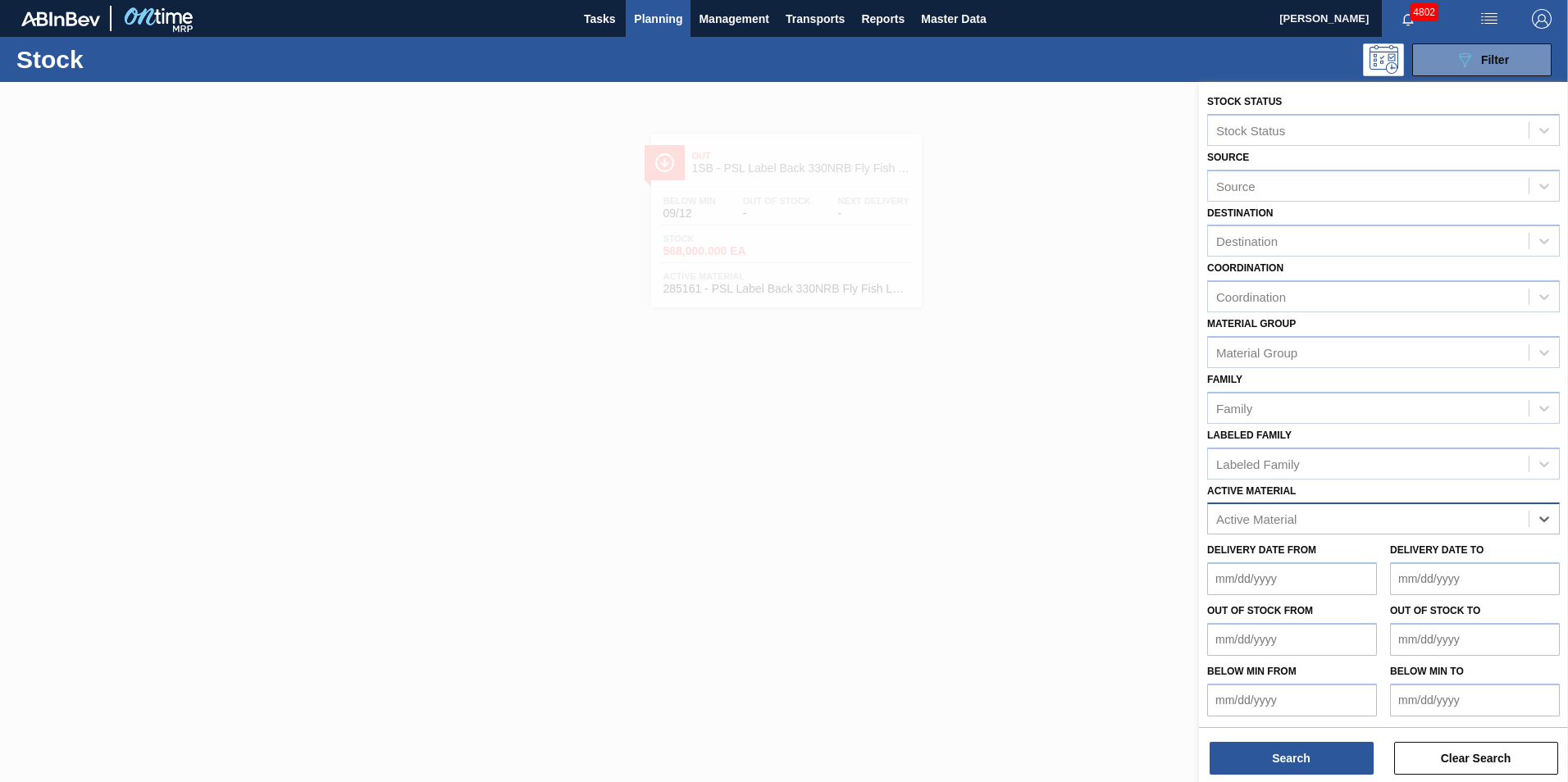
paste Material "285159"
type Material "285159"
click at [1321, 558] on div "285159 - PSL Label Body 330NRB Fly Fish Lemon PU" at bounding box center [1383, 559] width 352 height 30
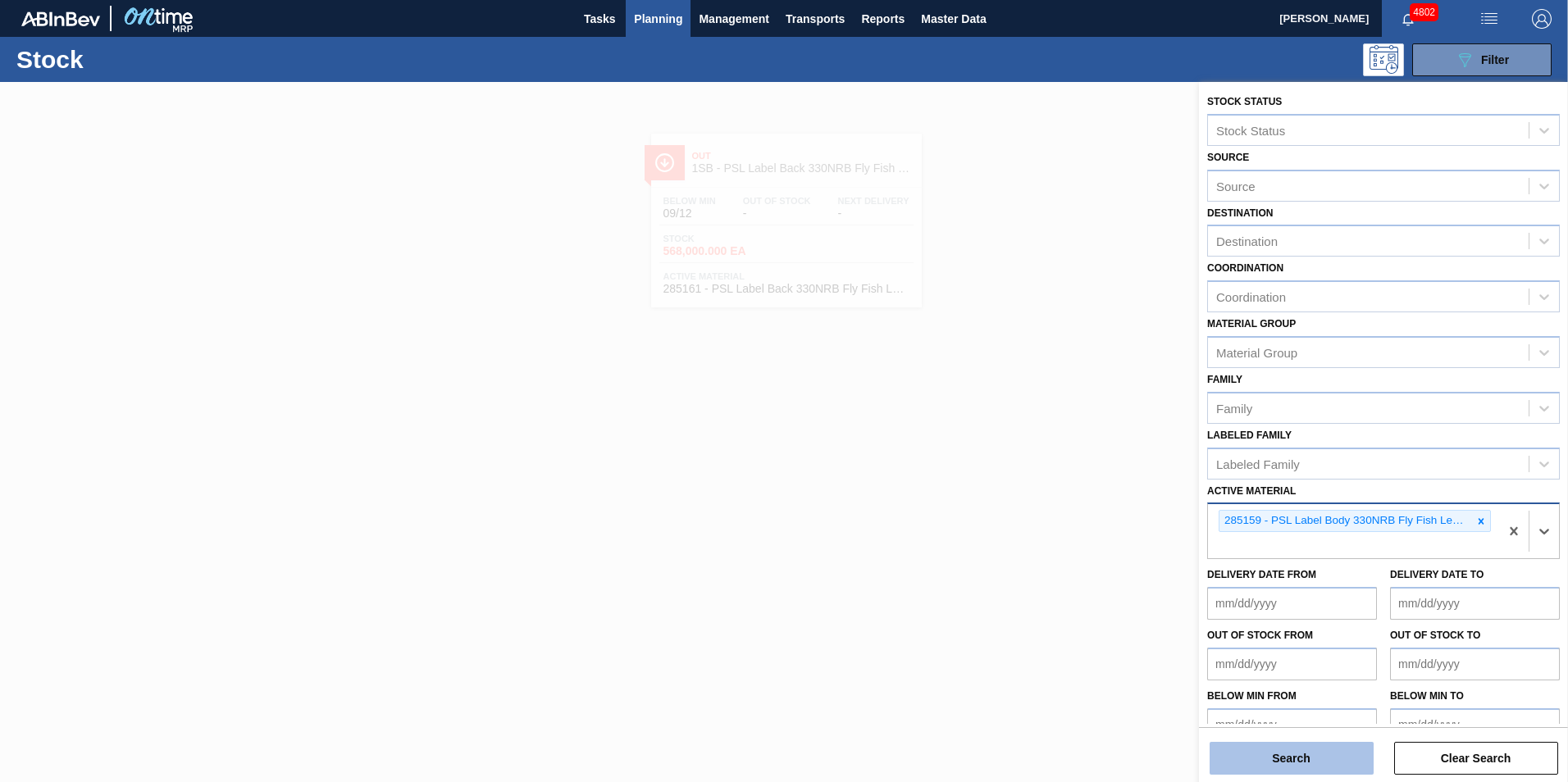
click at [1274, 764] on button "Search" at bounding box center [1292, 759] width 164 height 33
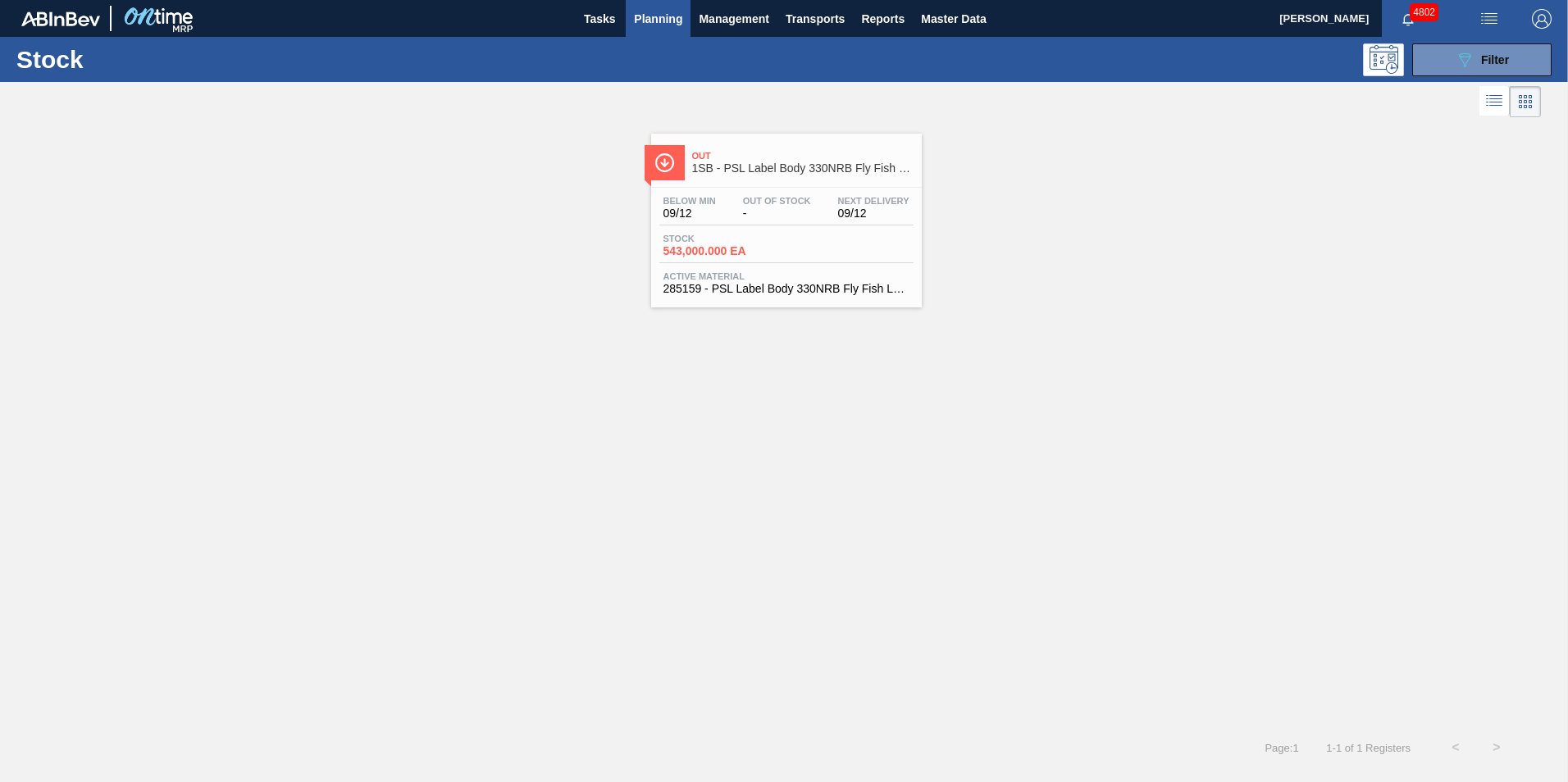
click at [712, 217] on span "09/12" at bounding box center [689, 213] width 53 height 12
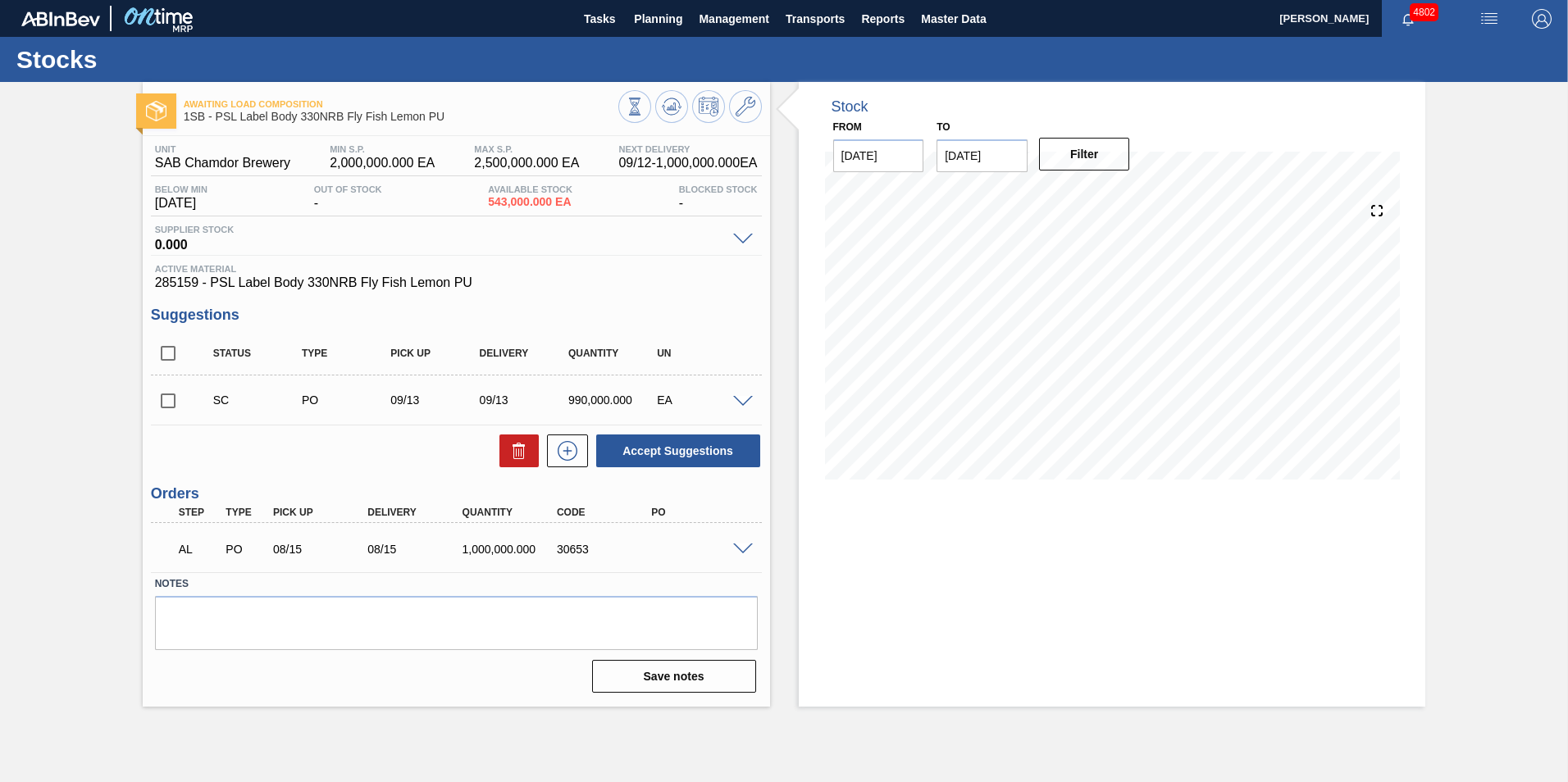
click at [739, 546] on span at bounding box center [743, 550] width 20 height 12
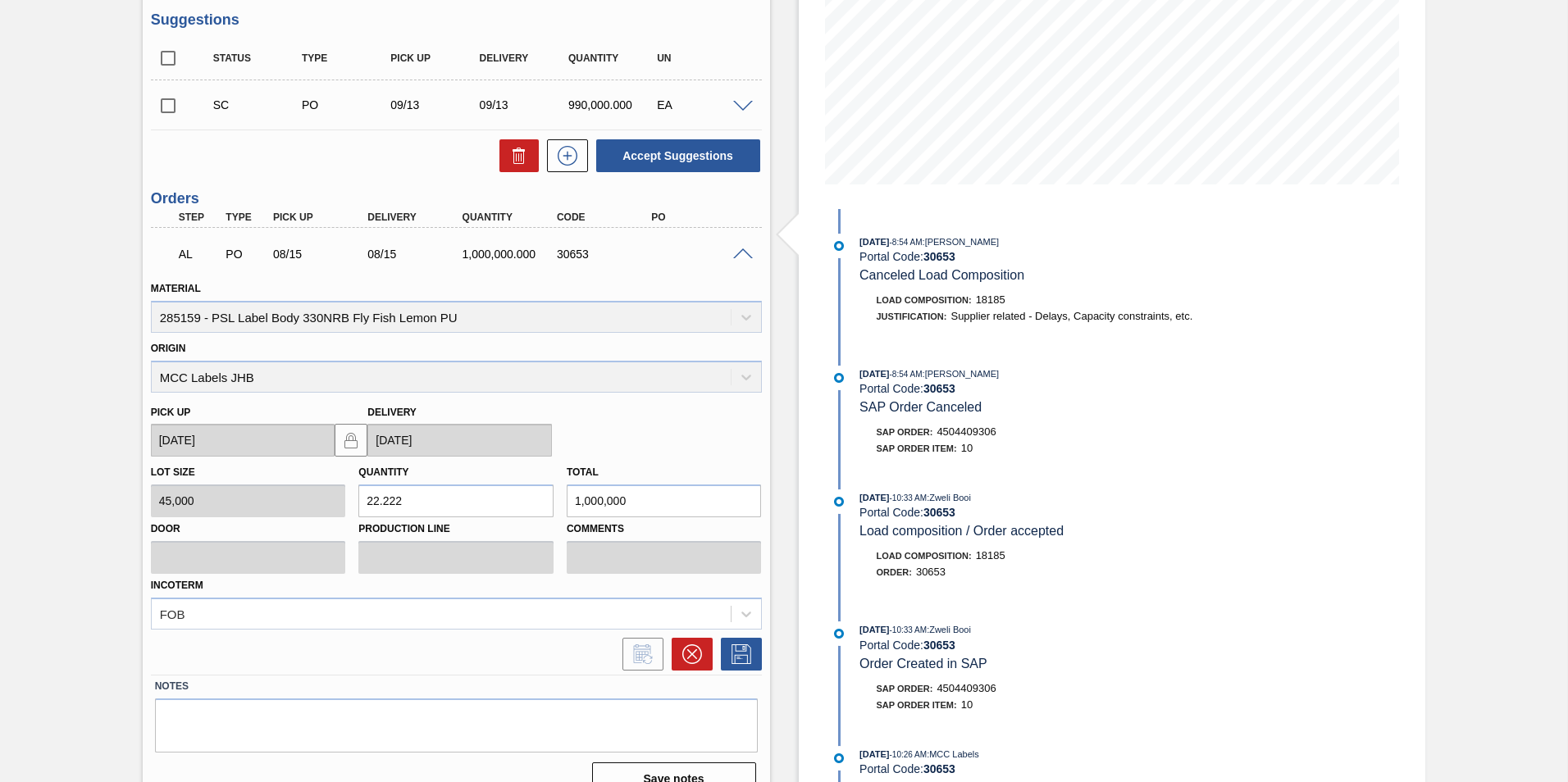
scroll to position [322, 0]
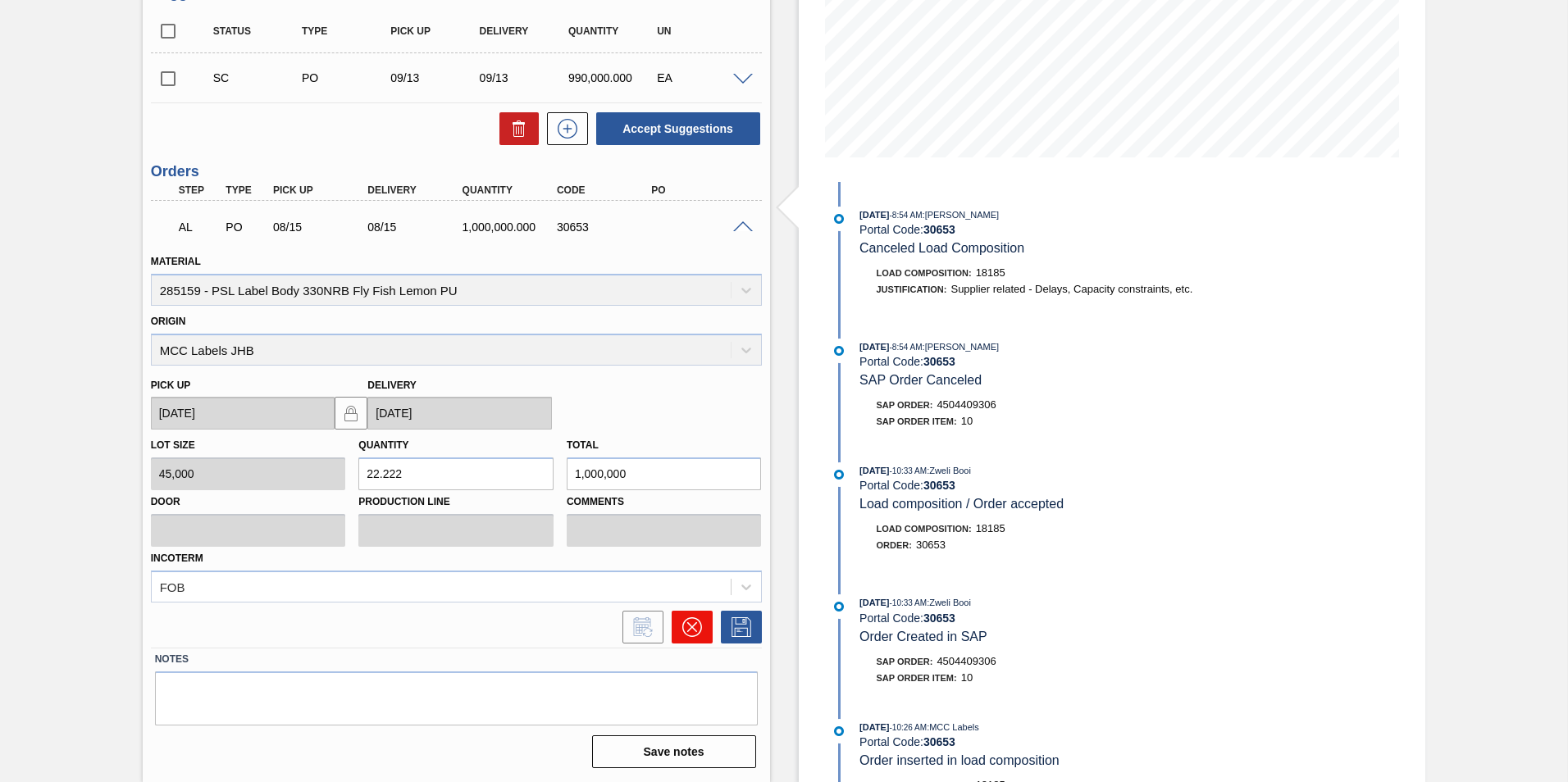
click at [695, 621] on icon at bounding box center [692, 627] width 20 height 20
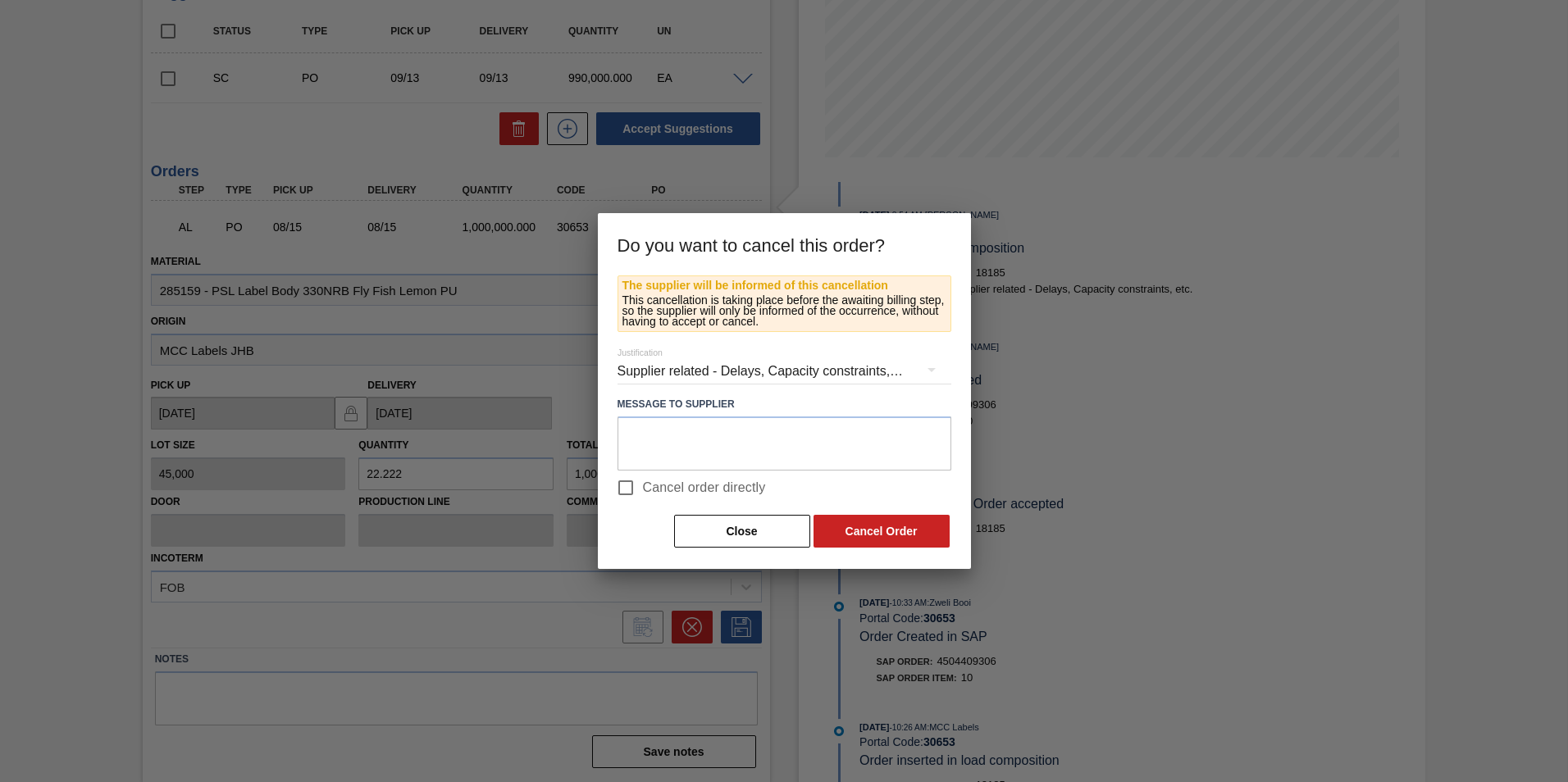
click at [627, 483] on input "Cancel order directly" at bounding box center [626, 488] width 35 height 35
checkbox input "true"
click at [874, 530] on button "Cancel Order" at bounding box center [882, 531] width 136 height 33
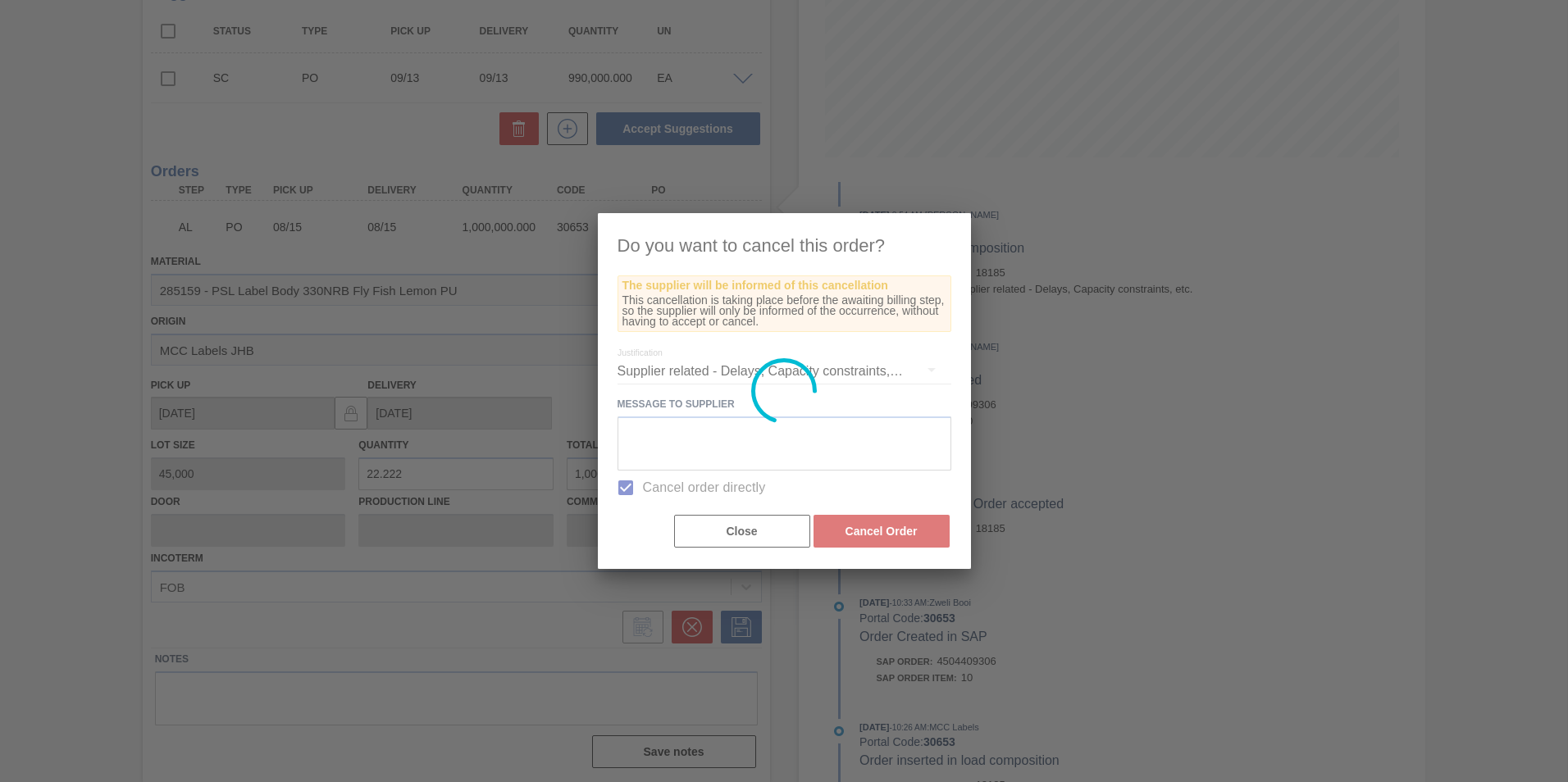
scroll to position [0, 0]
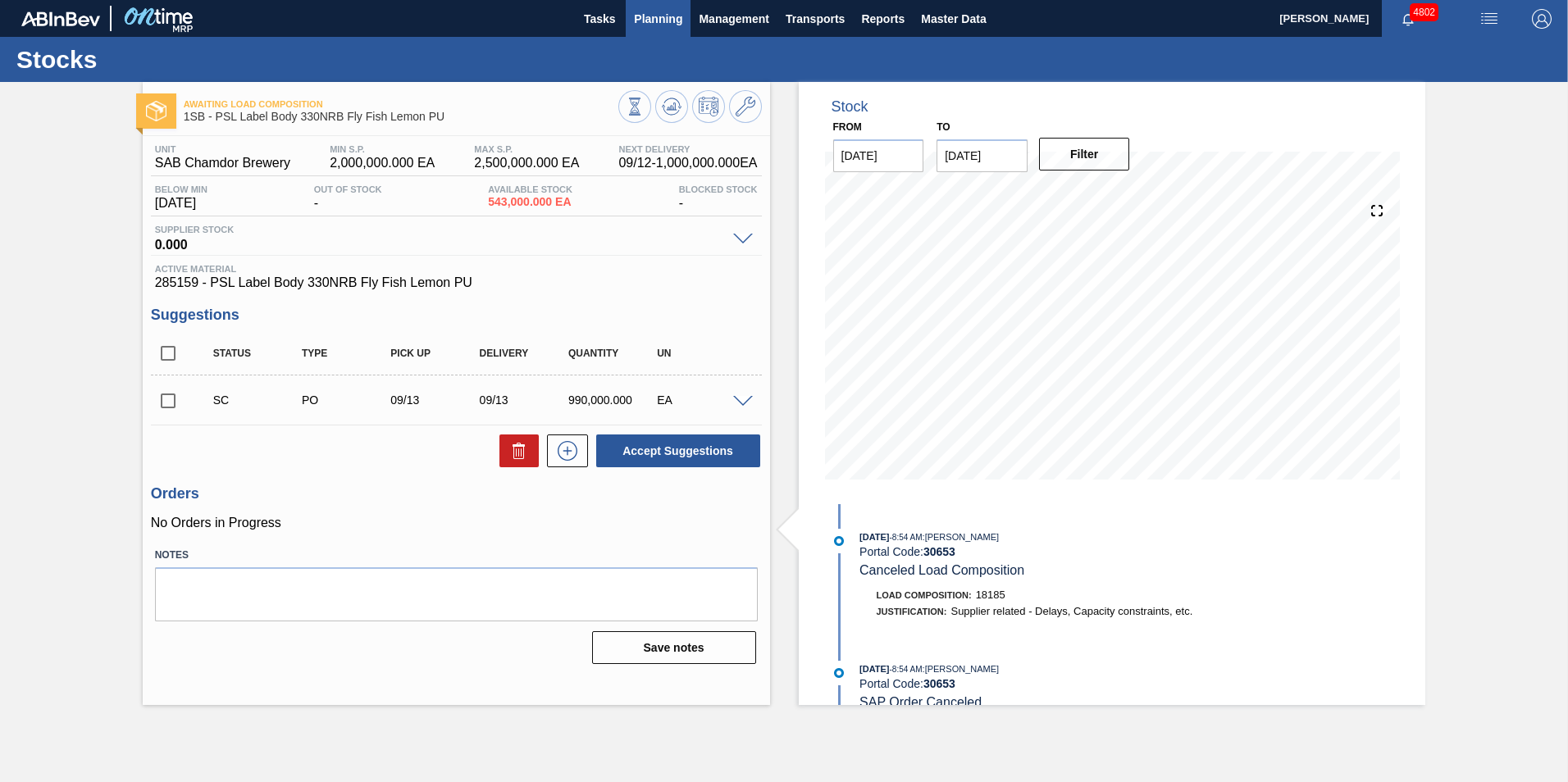
click at [649, 24] on span "Planning" at bounding box center [658, 18] width 48 height 20
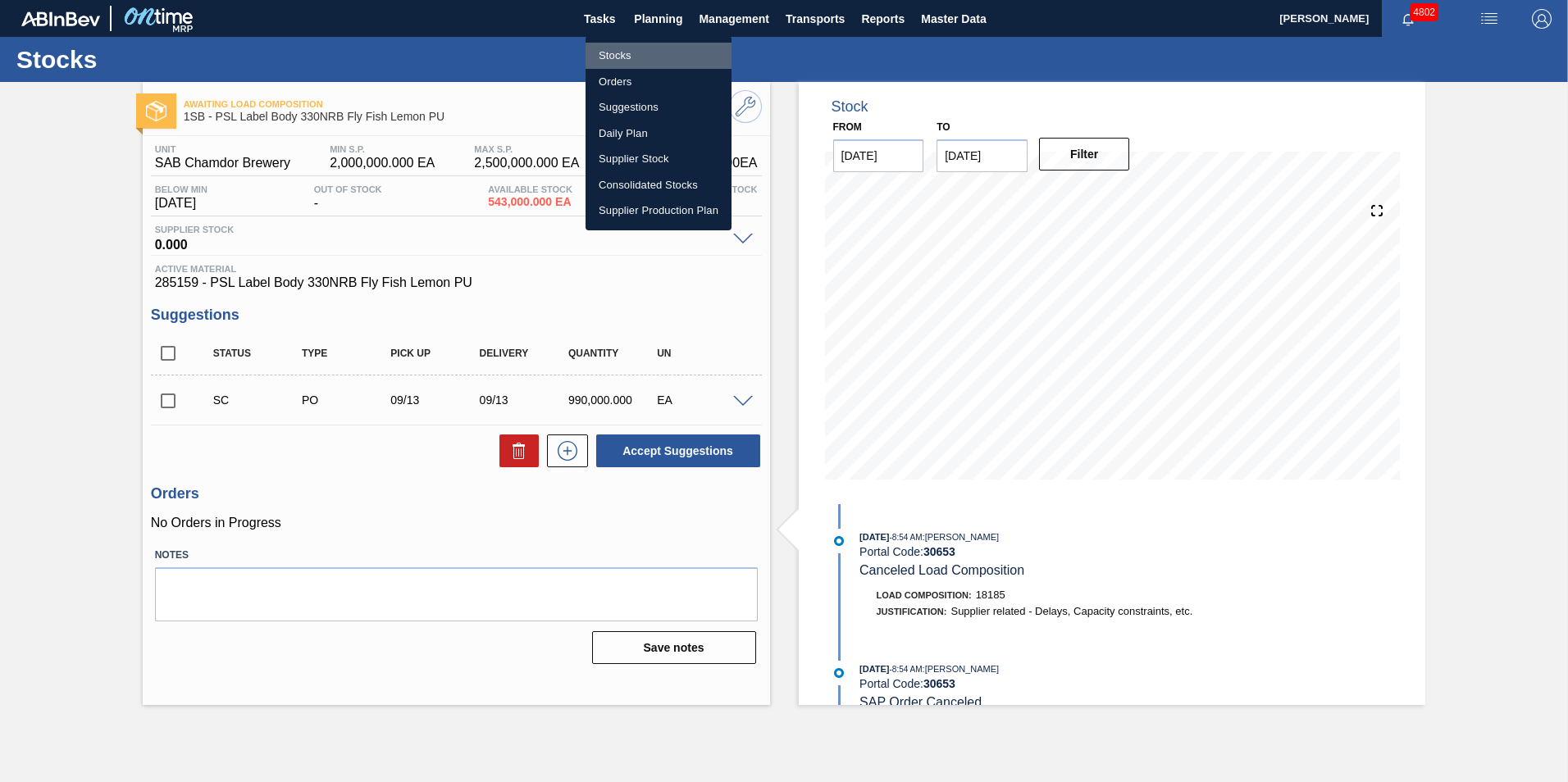
click at [606, 52] on li "Stocks" at bounding box center [658, 55] width 146 height 26
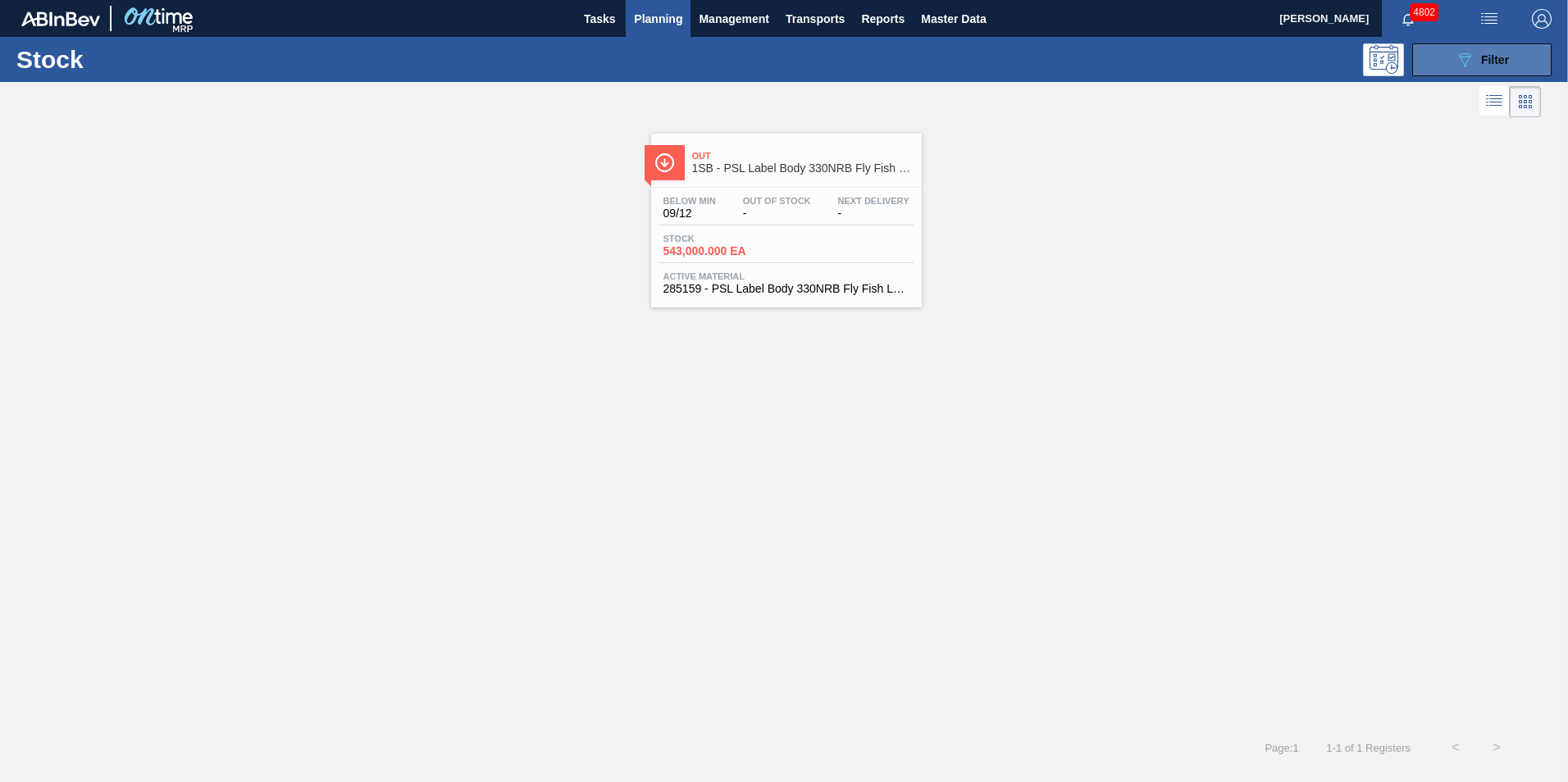
click at [1495, 57] on span "Filter" at bounding box center [1495, 60] width 28 height 13
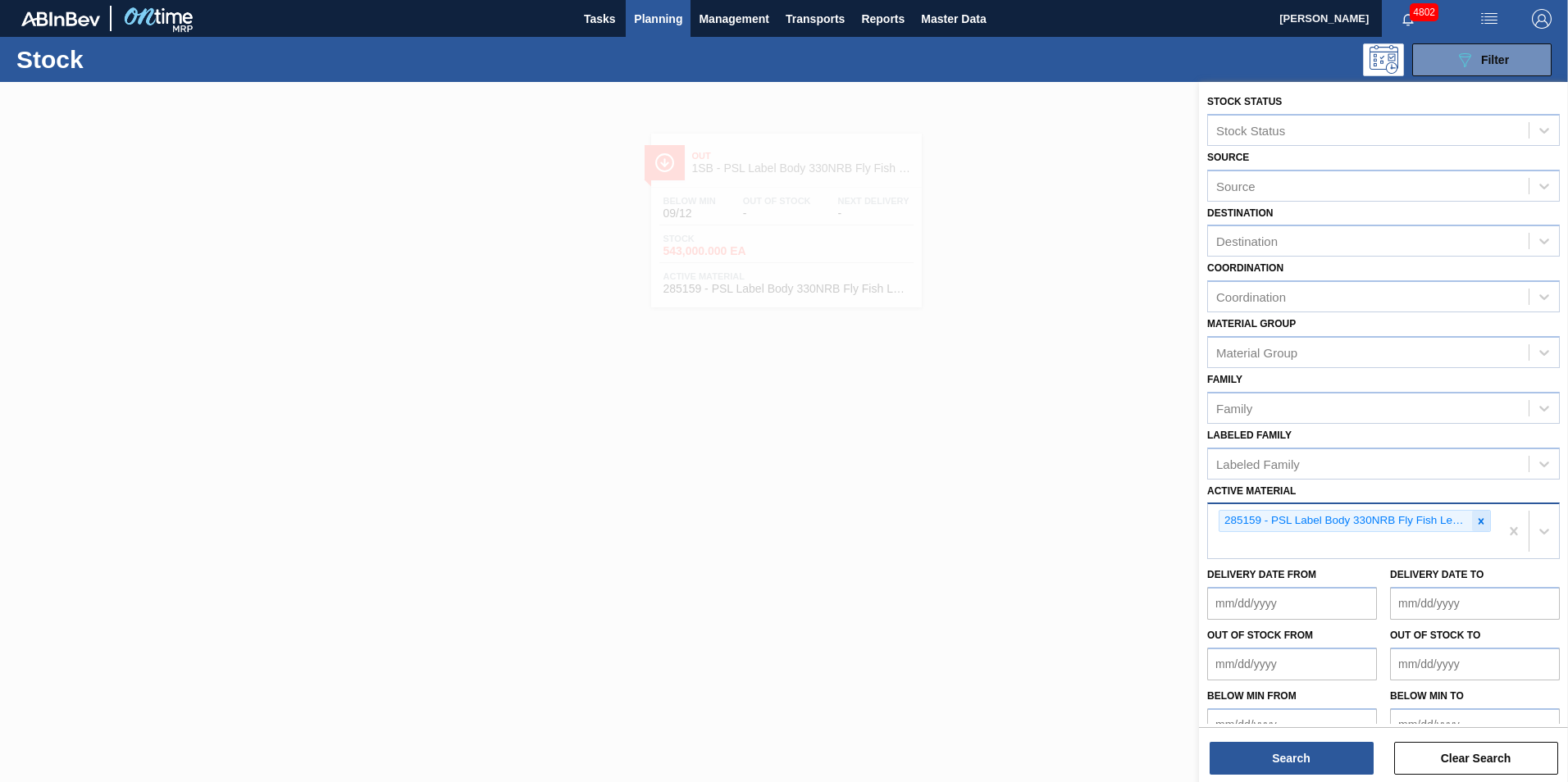
click at [1478, 520] on icon at bounding box center [1481, 520] width 6 height 6
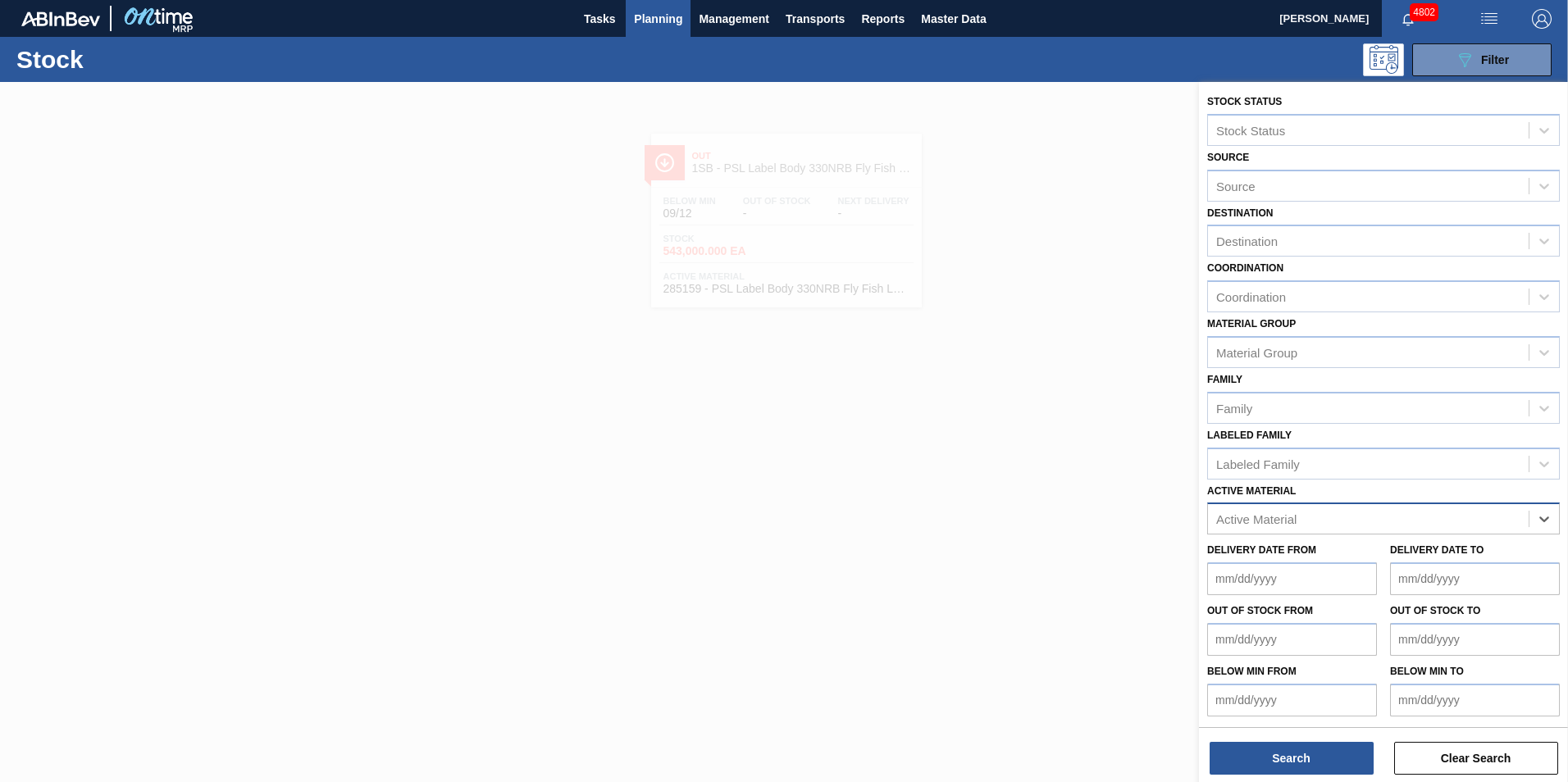
paste Material "283770"
type Material "283770"
click at [1424, 553] on div "283770 - Label Neck 620NRB Stella Artois NRB PU" at bounding box center [1383, 559] width 352 height 30
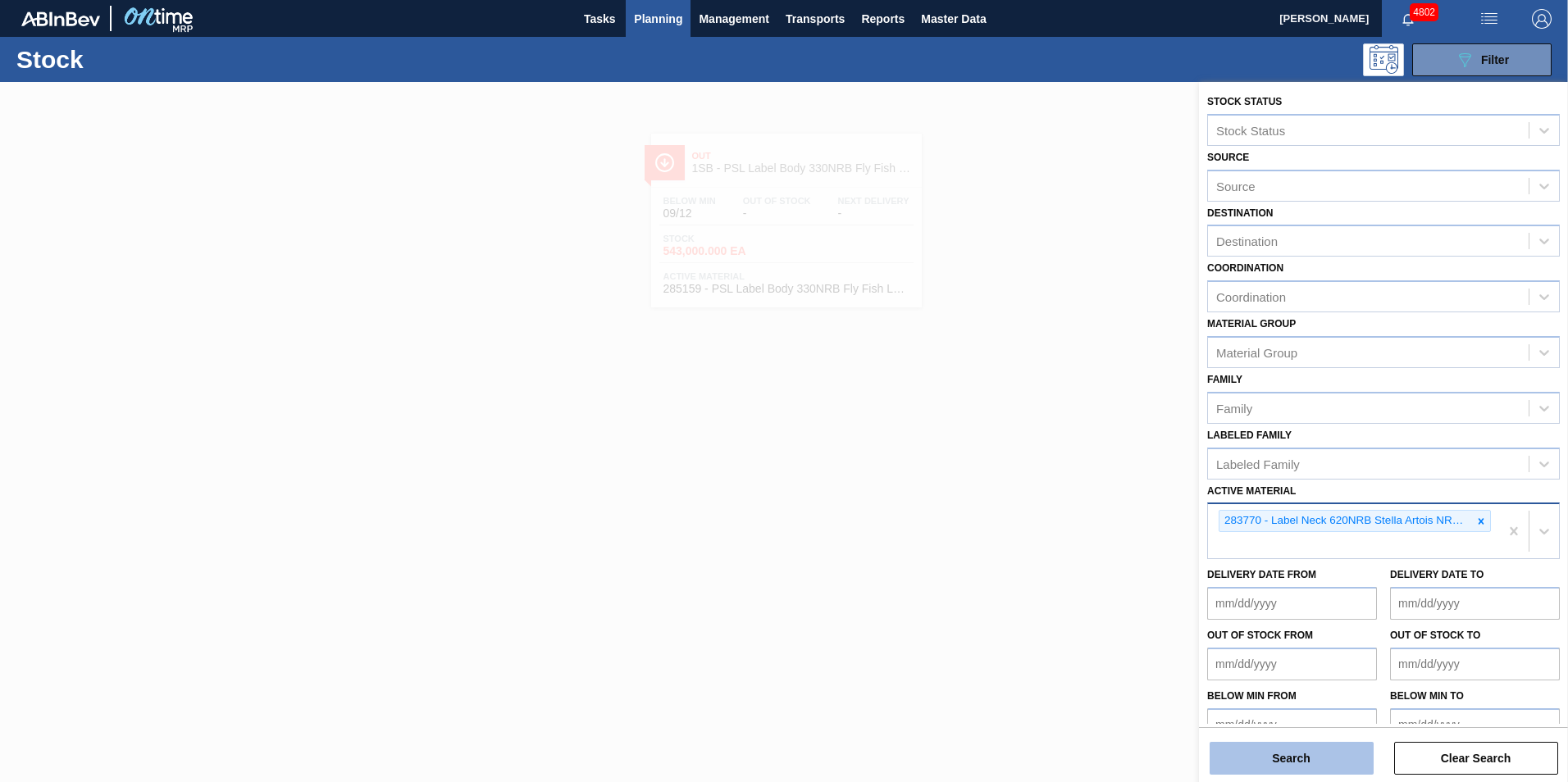
click at [1328, 759] on button "Search" at bounding box center [1292, 759] width 164 height 33
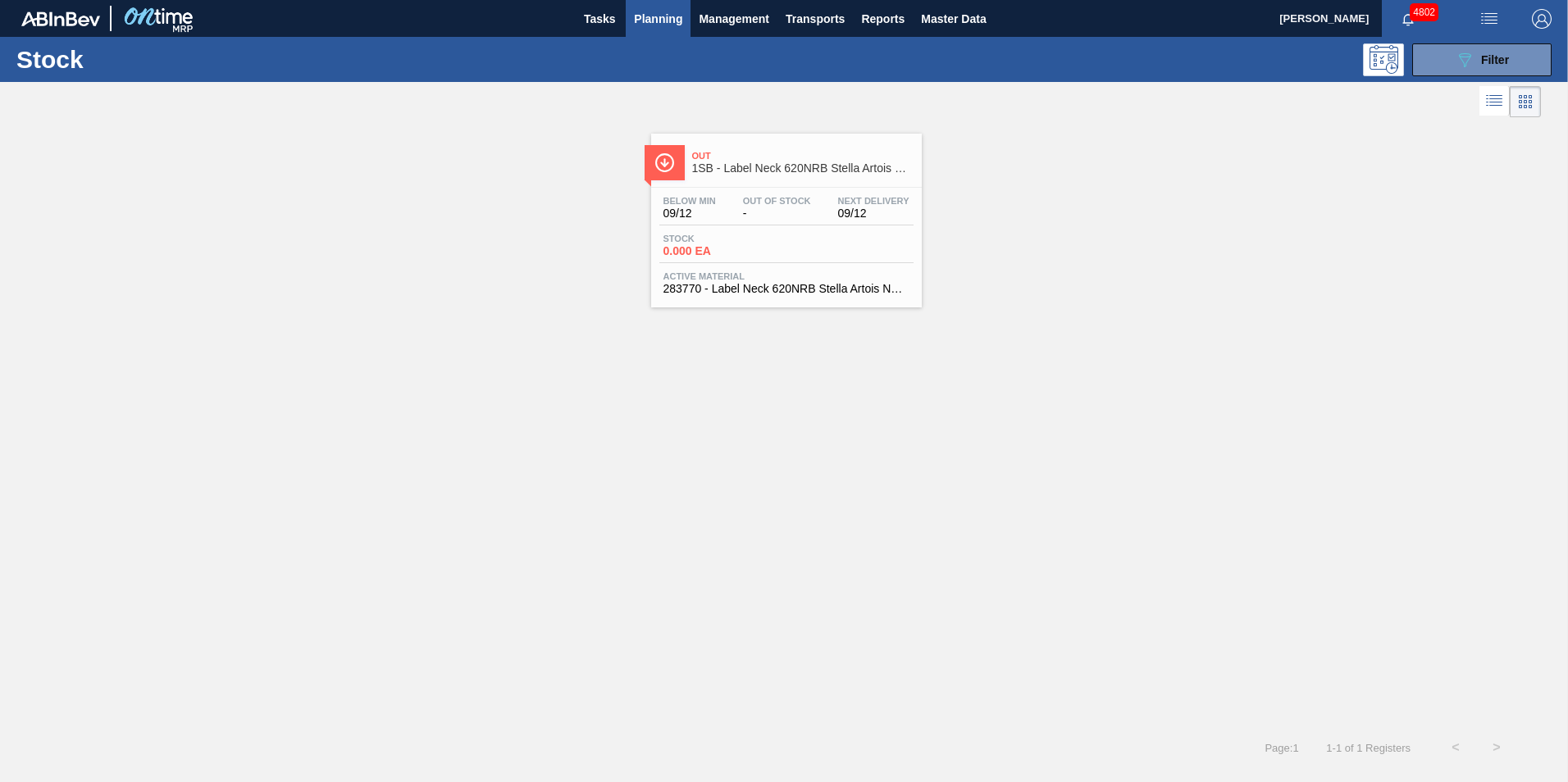
click at [800, 218] on span "-" at bounding box center [776, 213] width 68 height 12
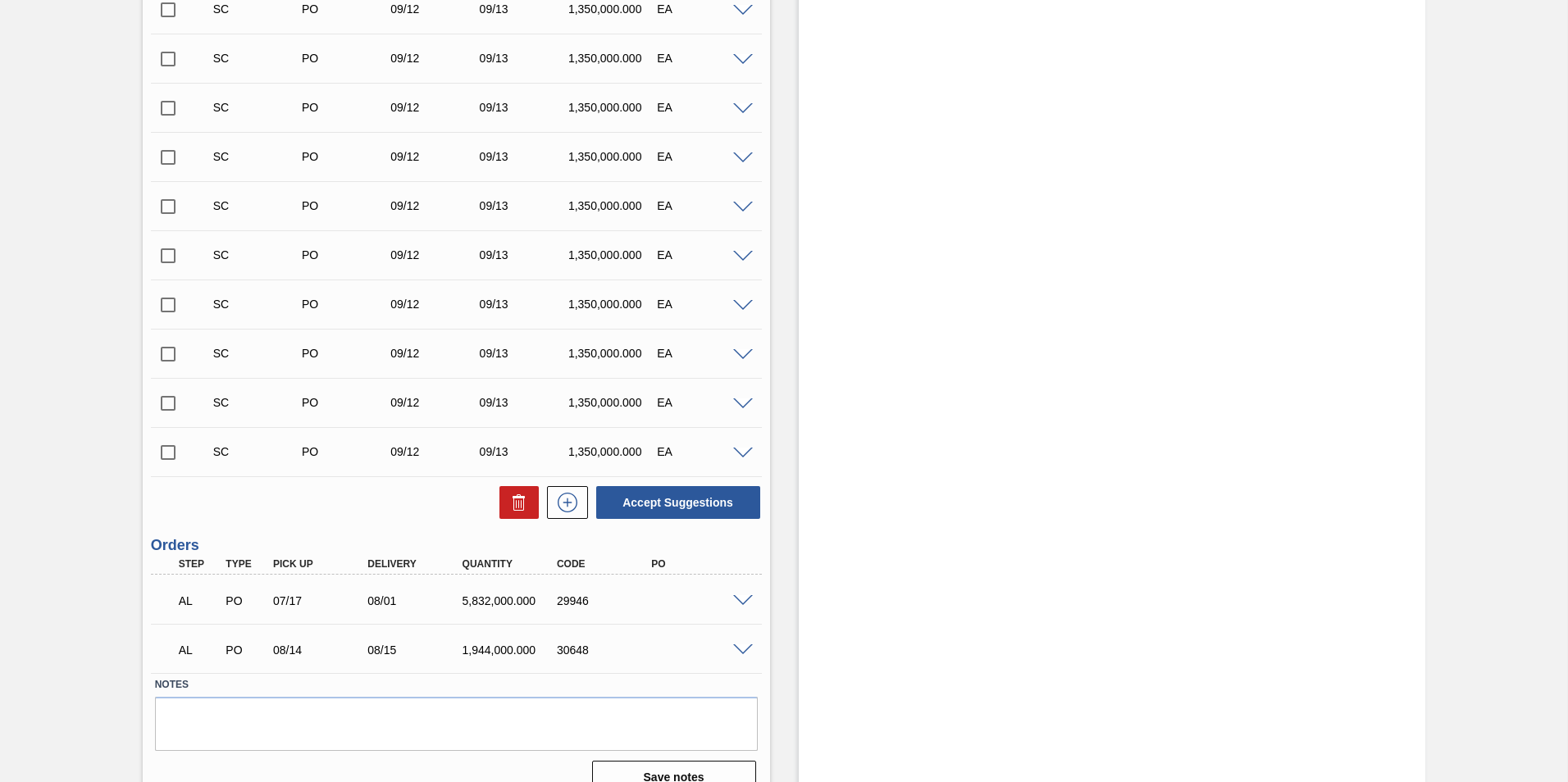
scroll to position [525, 0]
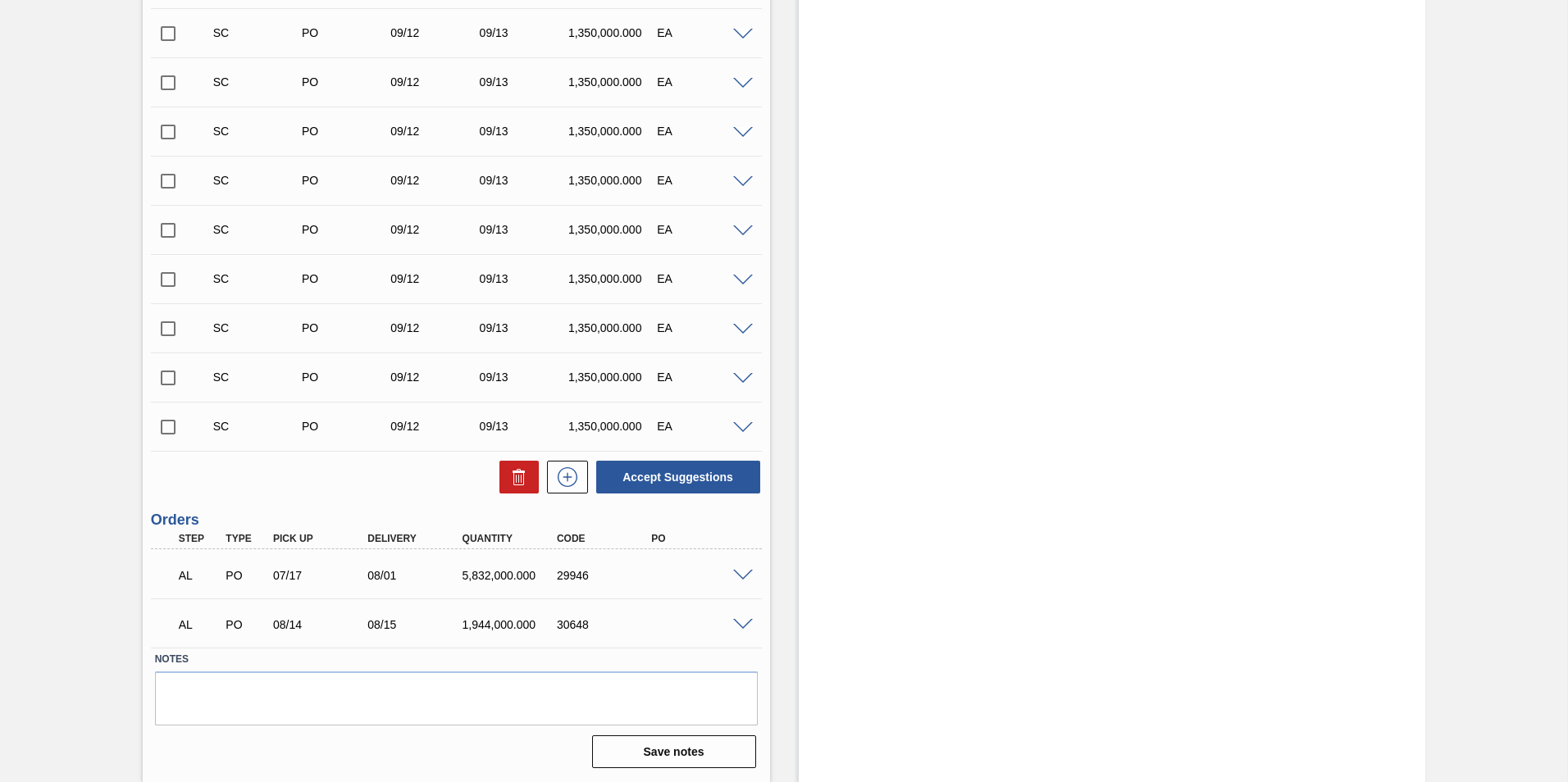
click at [738, 576] on span at bounding box center [743, 576] width 20 height 12
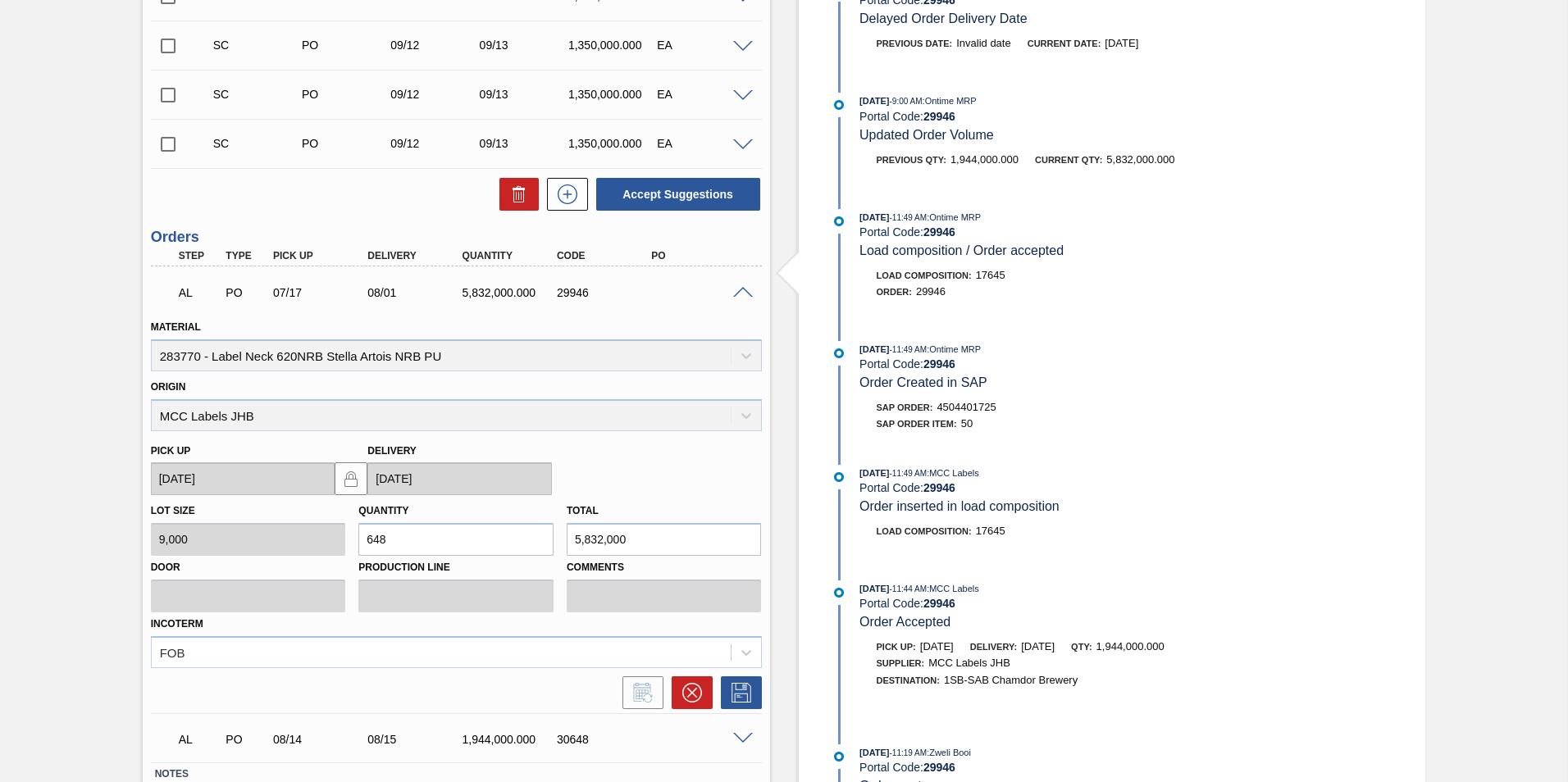
scroll to position [922, 0]
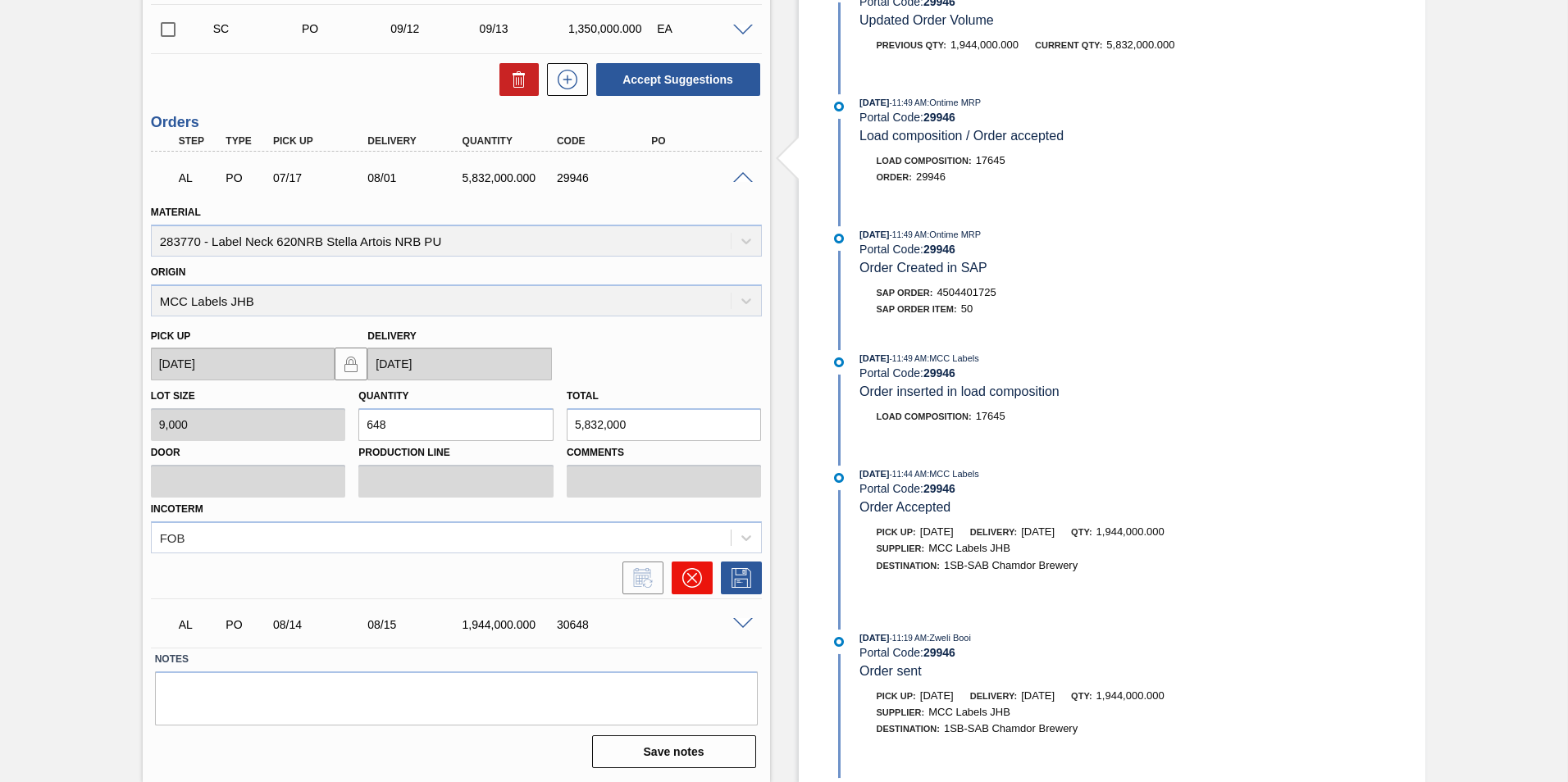
click at [688, 585] on icon at bounding box center [692, 577] width 20 height 20
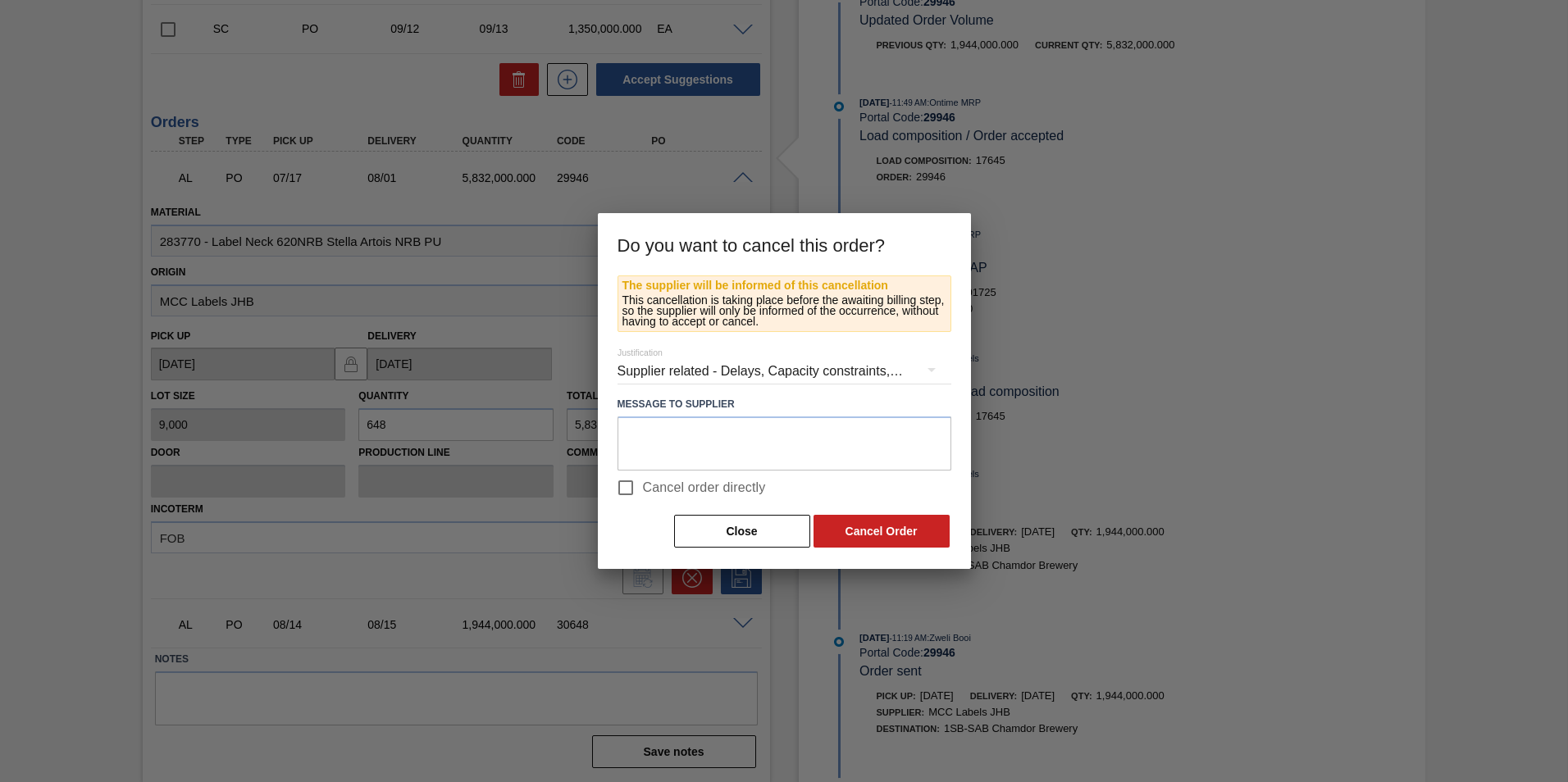
click at [691, 482] on span "Cancel order directly" at bounding box center [705, 488] width 123 height 20
click at [643, 482] on input "Cancel order directly" at bounding box center [626, 488] width 35 height 35
checkbox input "true"
click at [853, 526] on button "Cancel Order" at bounding box center [882, 531] width 136 height 33
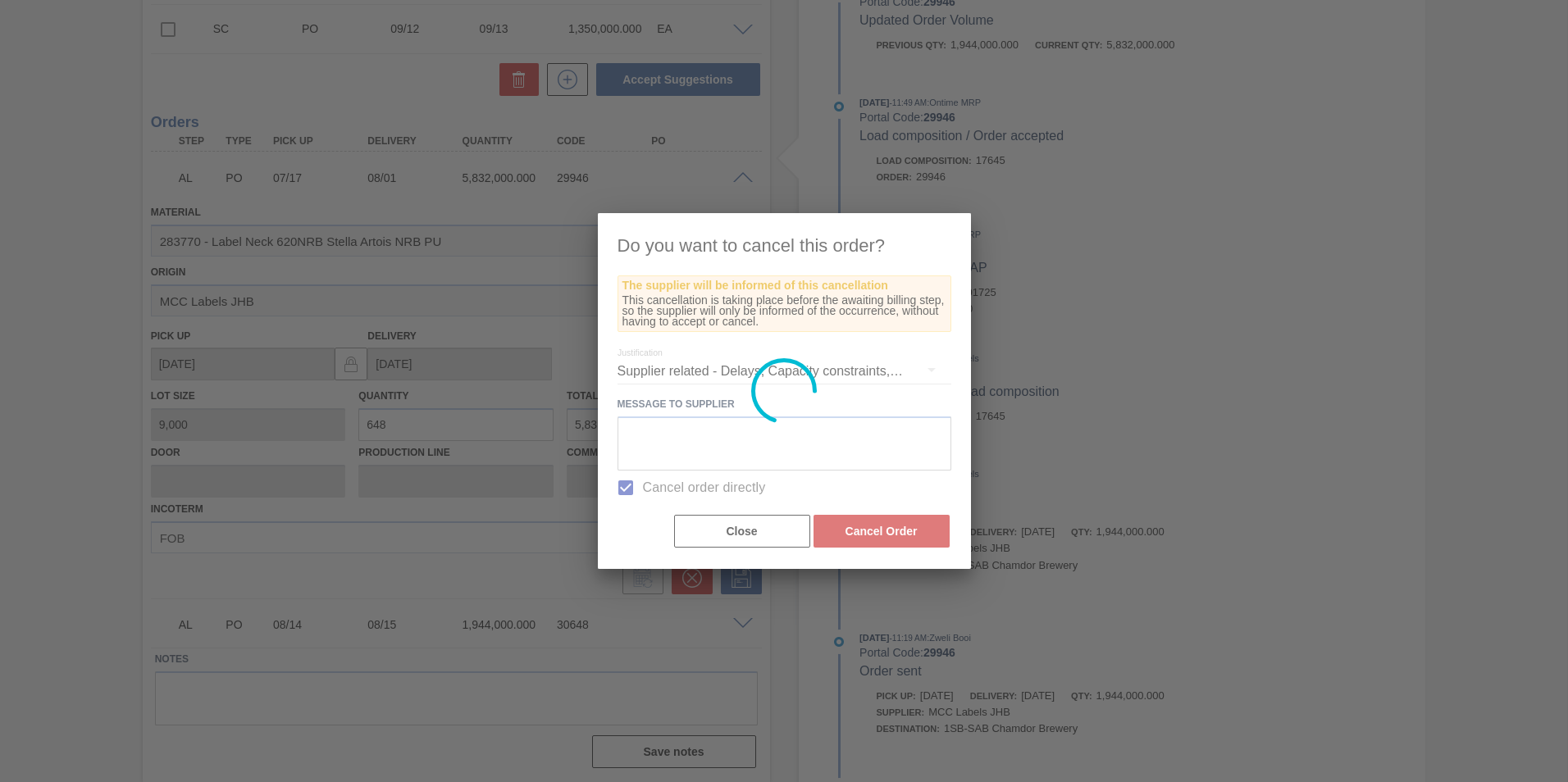
scroll to position [476, 0]
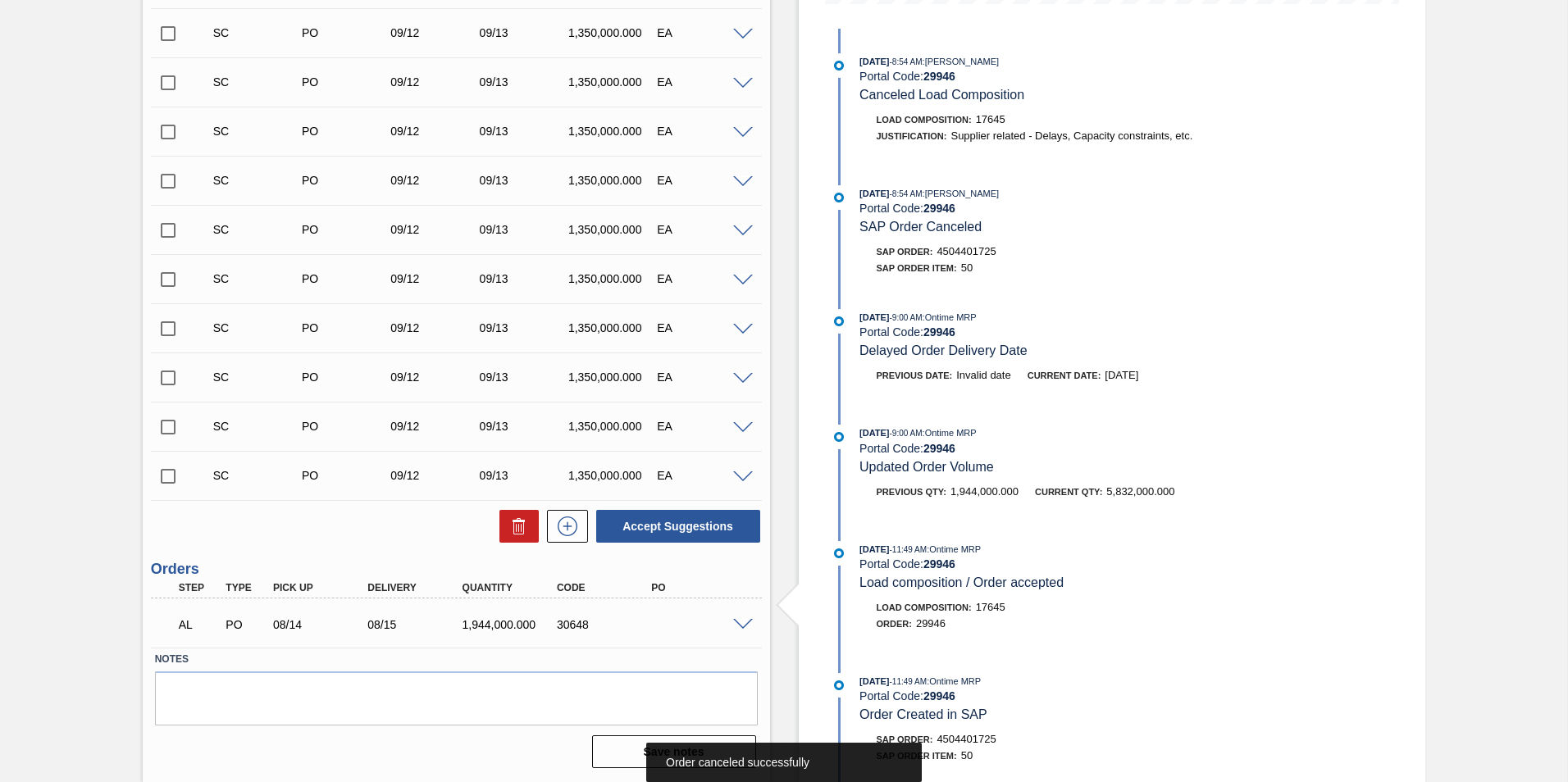
click at [743, 621] on span at bounding box center [743, 625] width 20 height 12
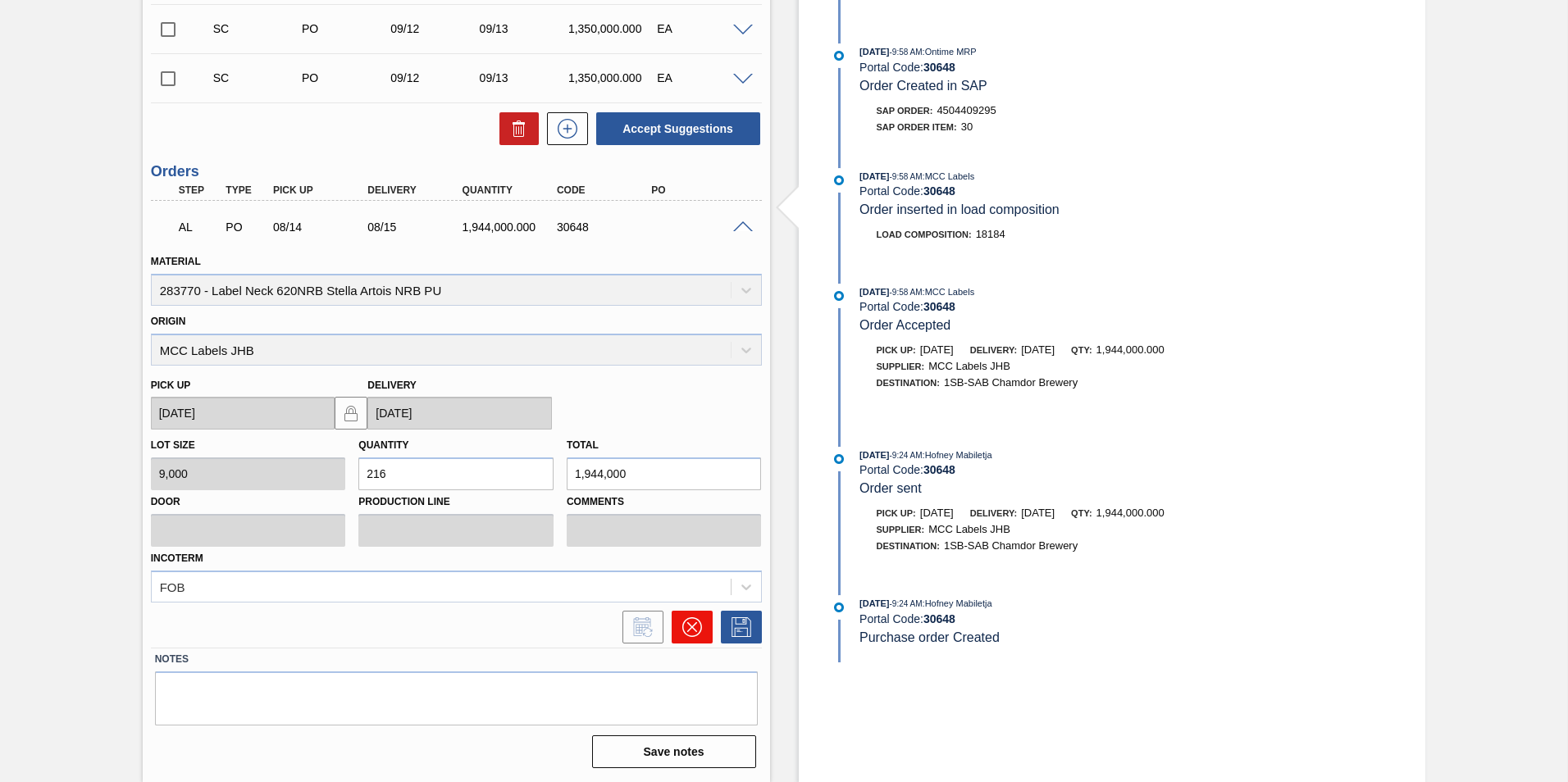
click at [687, 621] on icon at bounding box center [692, 627] width 20 height 20
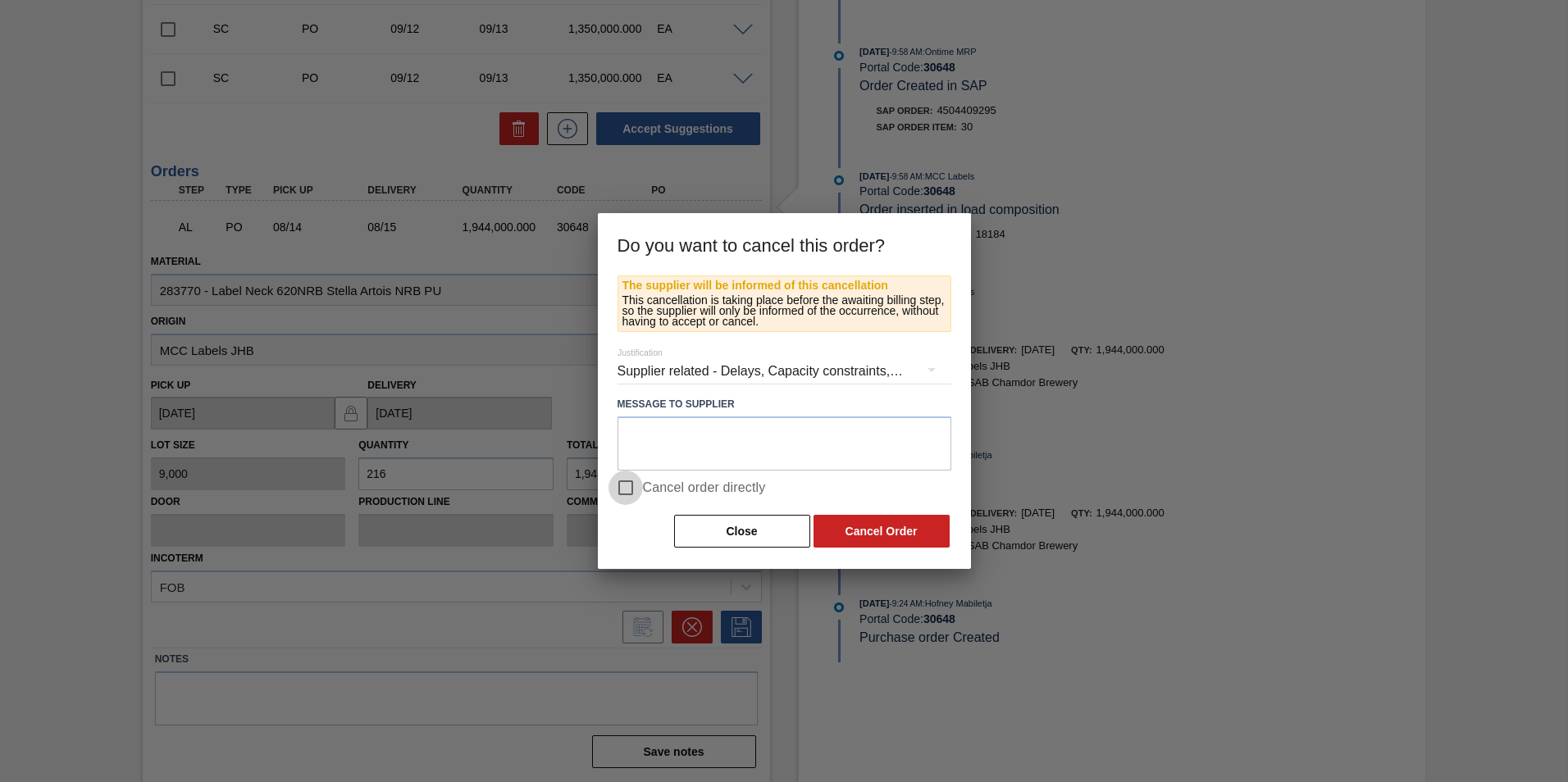
click at [619, 482] on input "Cancel order directly" at bounding box center [626, 488] width 35 height 35
checkbox input "true"
click at [852, 533] on button "Cancel Order" at bounding box center [882, 531] width 136 height 33
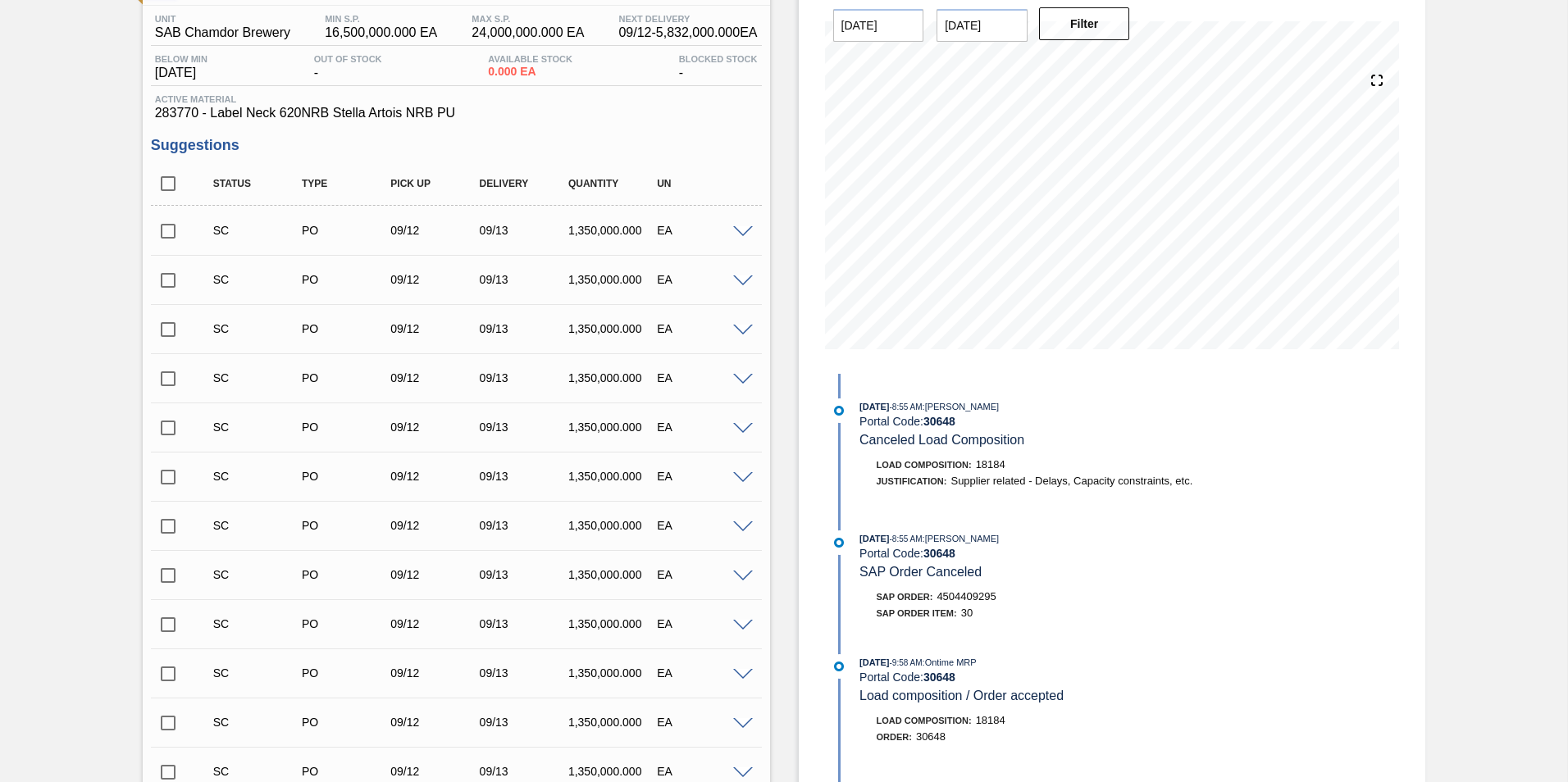
scroll to position [0, 0]
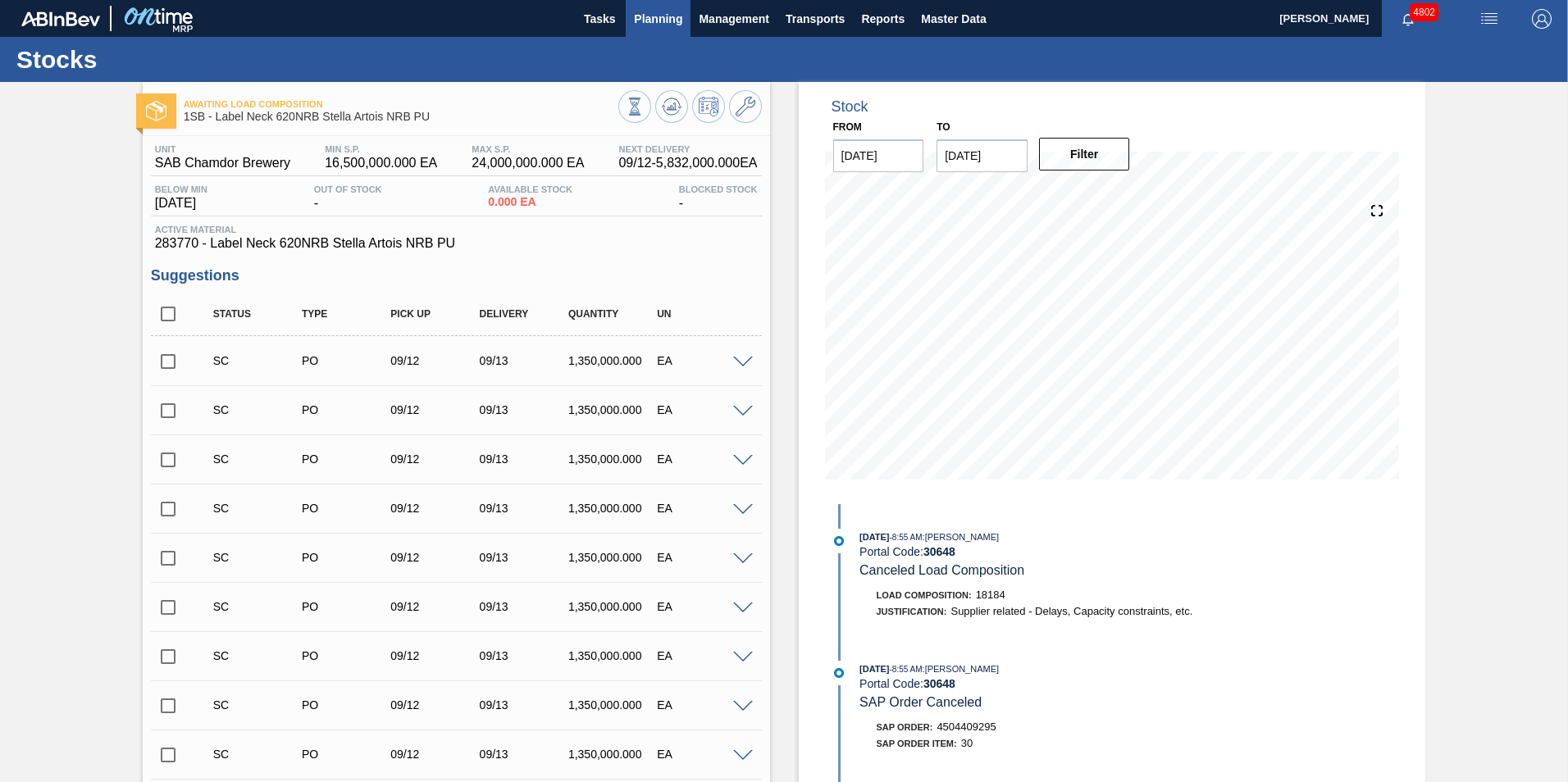
click at [670, 16] on span "Planning" at bounding box center [658, 18] width 48 height 20
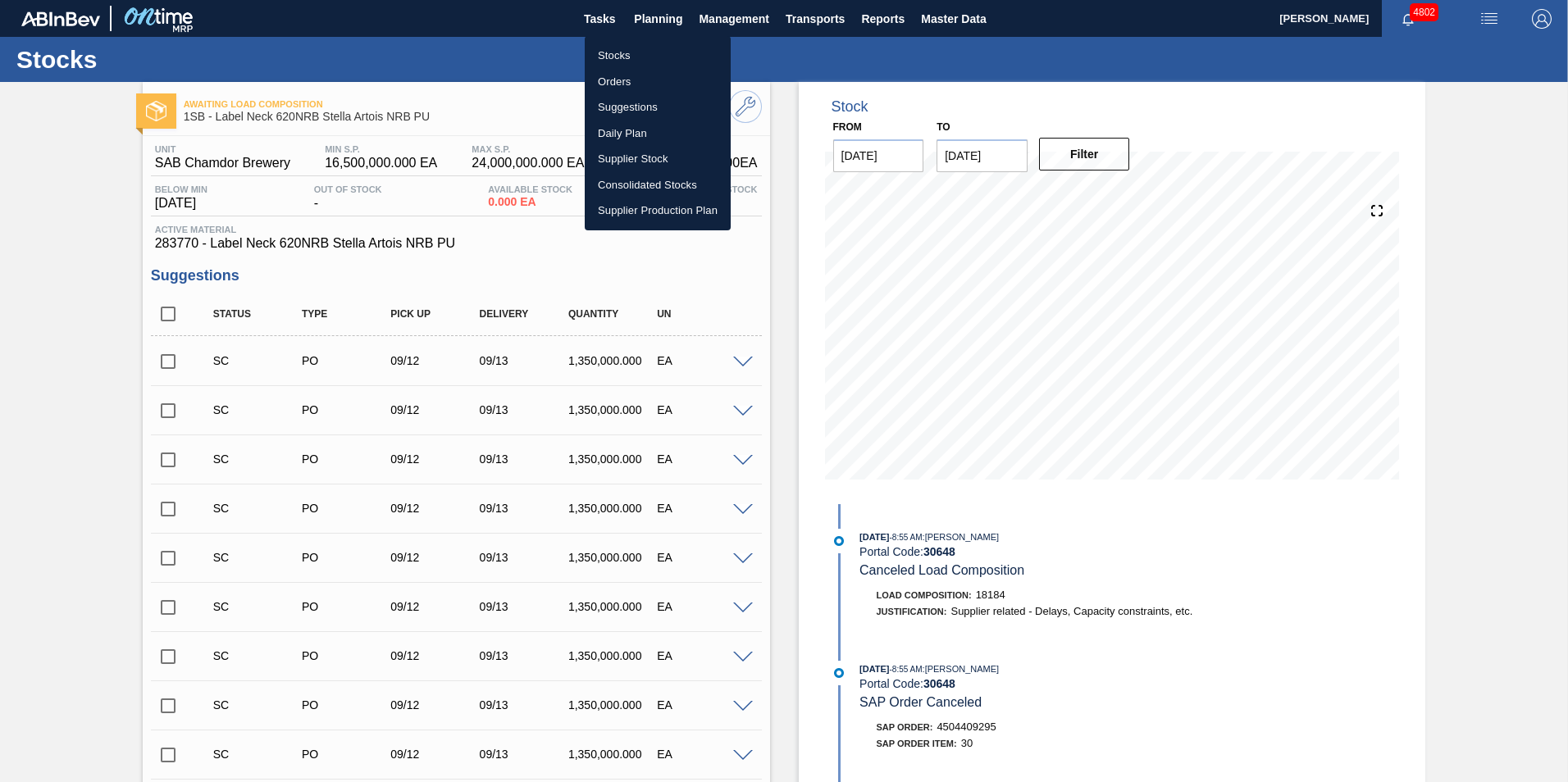
drag, startPoint x: 636, startPoint y: 52, endPoint x: 746, endPoint y: 95, distance: 118.1
click at [636, 52] on li "Stocks" at bounding box center [657, 55] width 146 height 26
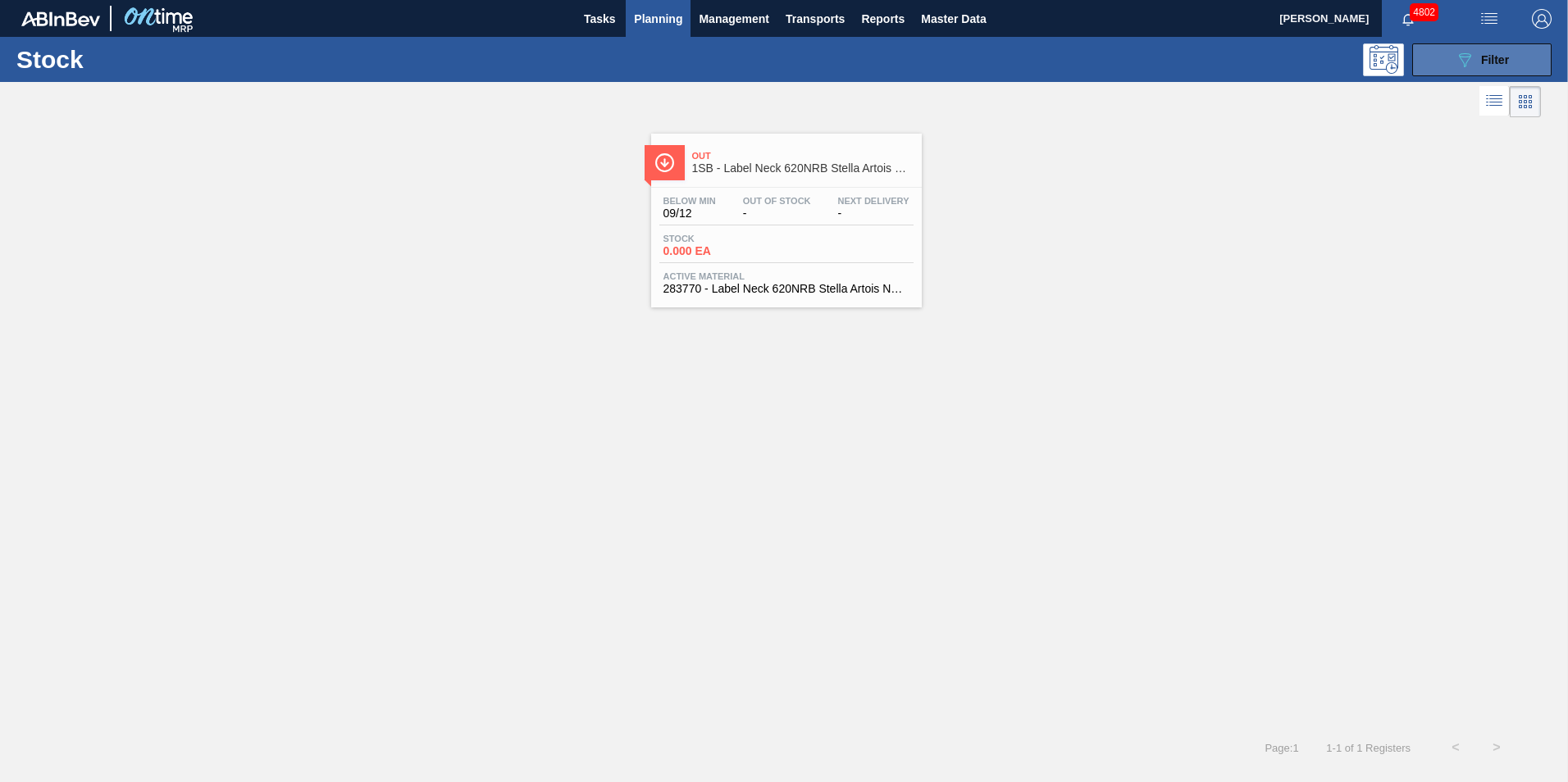
click at [1508, 60] on span "Filter" at bounding box center [1495, 60] width 28 height 13
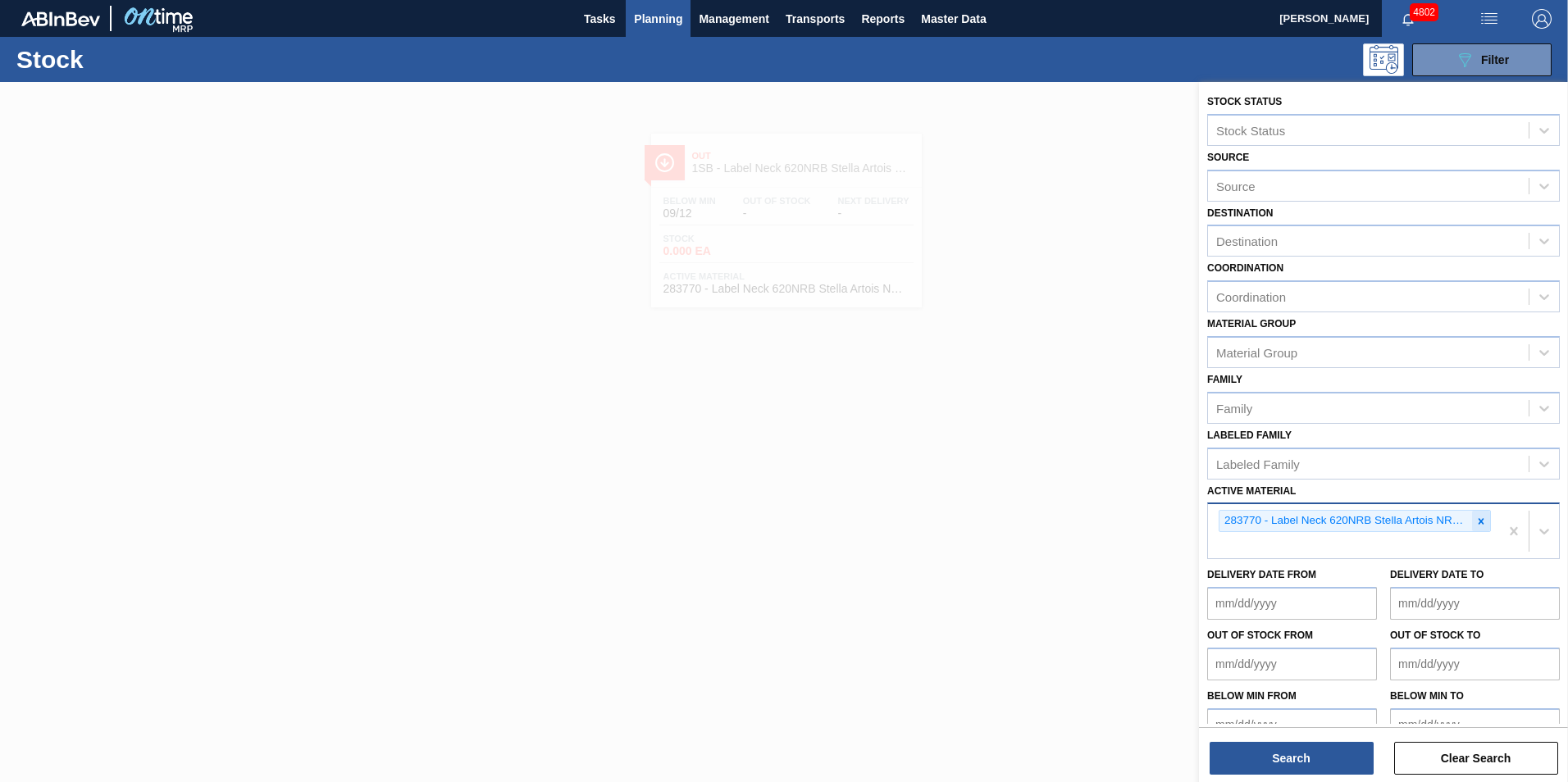
click at [1480, 520] on icon at bounding box center [1481, 520] width 11 height 11
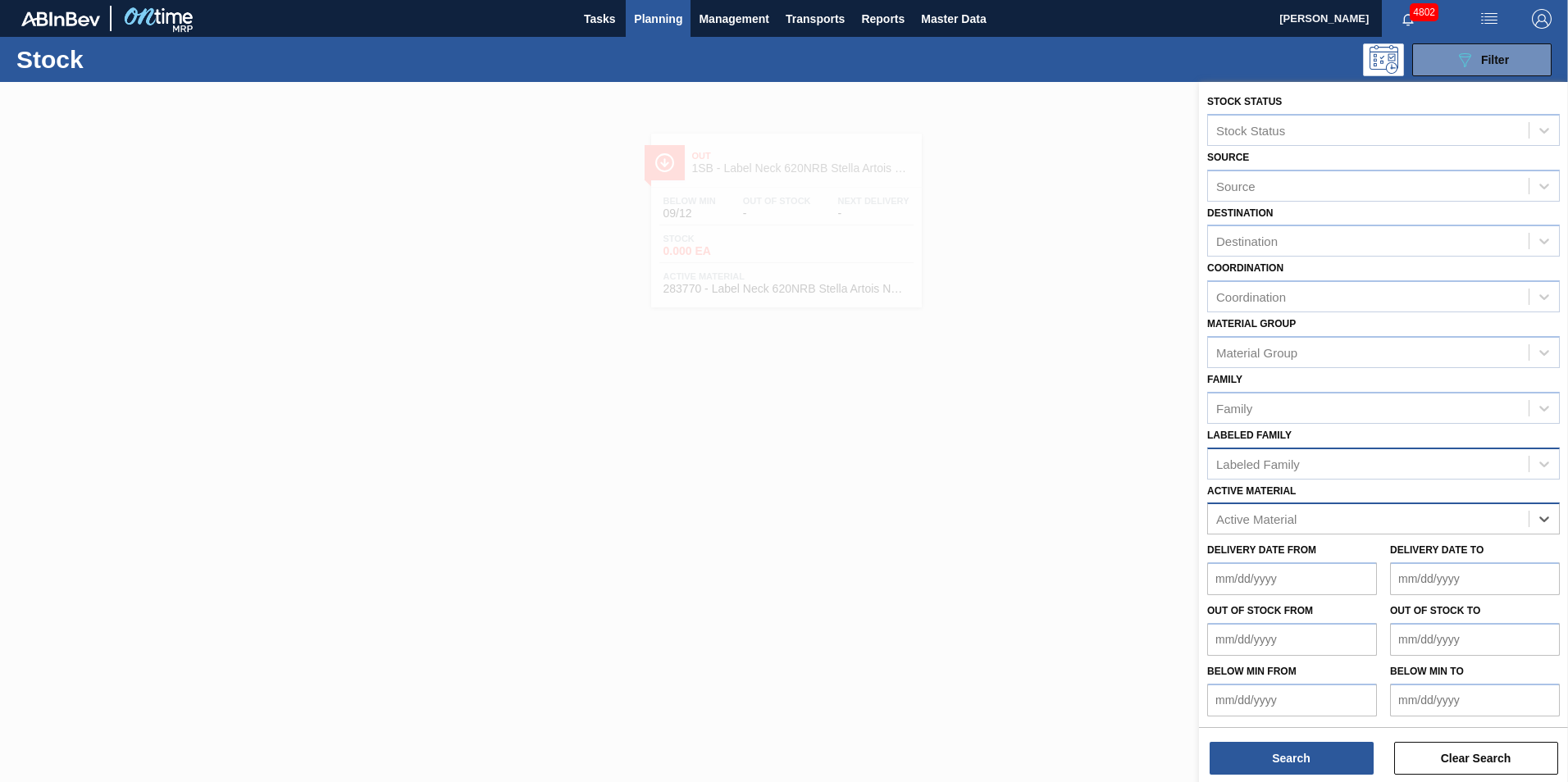
paste Material "283763"
type Material "283763"
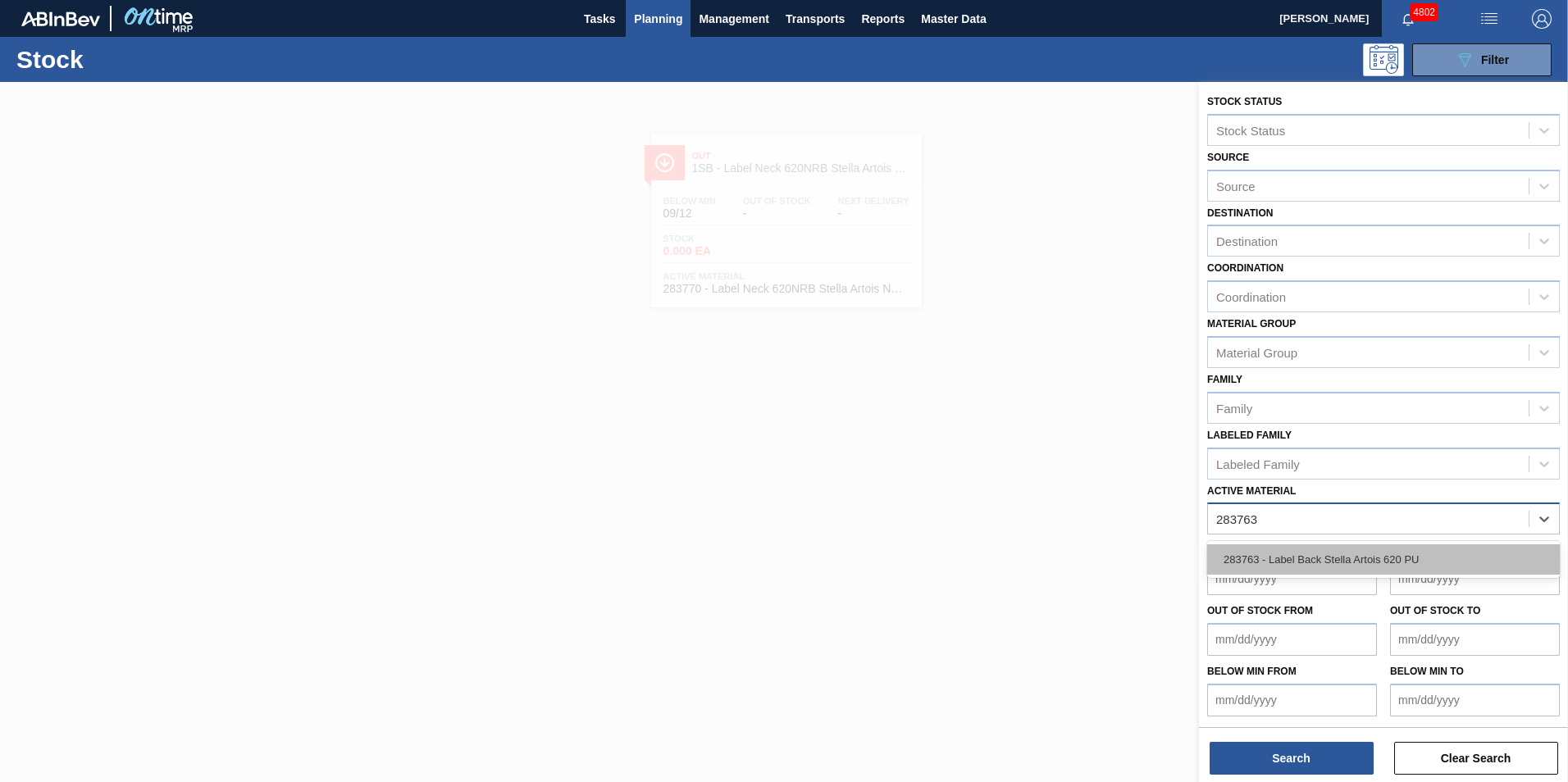
click at [1321, 559] on div "283763 - Label Back Stella Artois 620 PU" at bounding box center [1383, 559] width 352 height 30
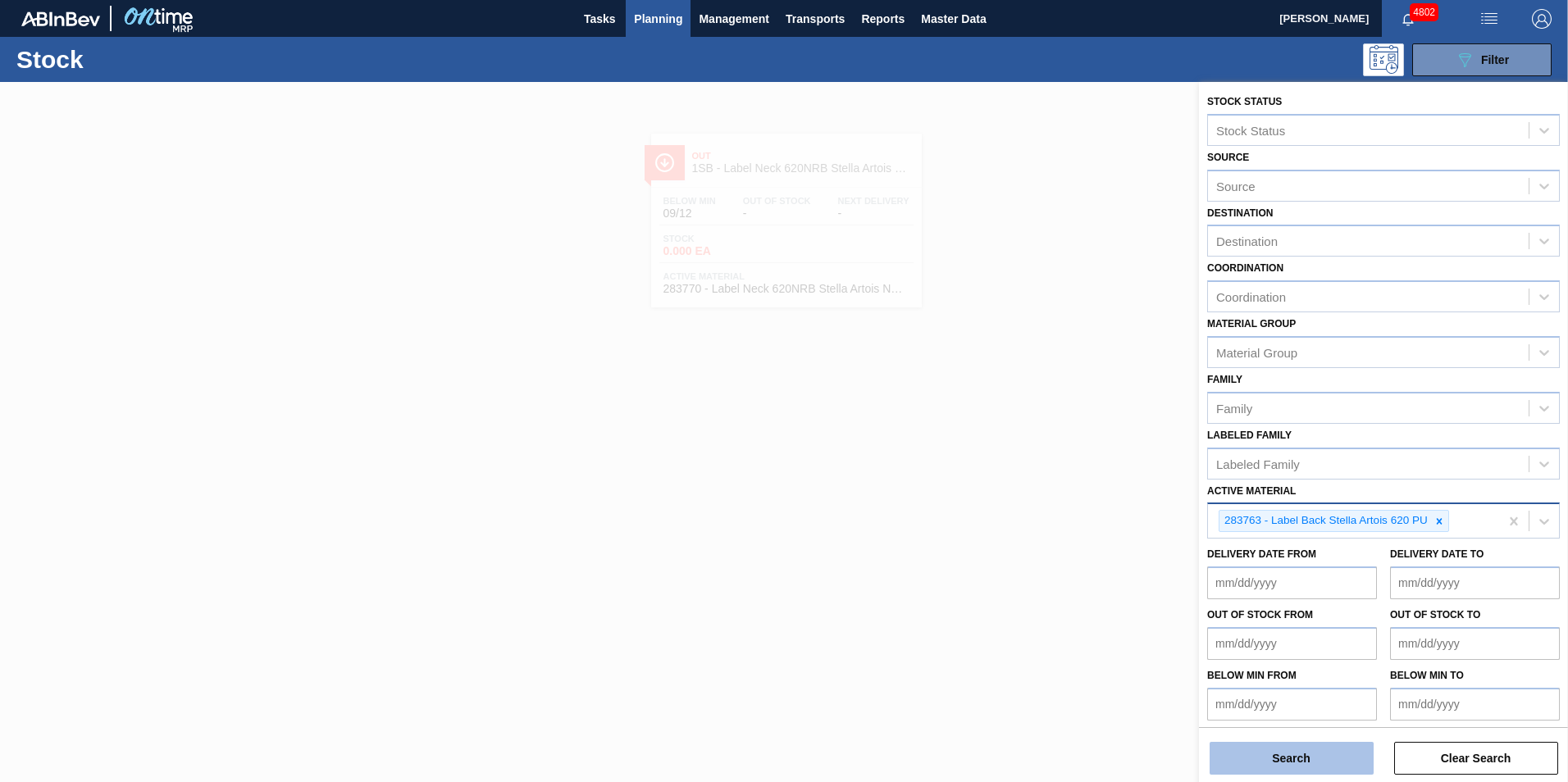
click at [1325, 760] on button "Search" at bounding box center [1292, 759] width 164 height 33
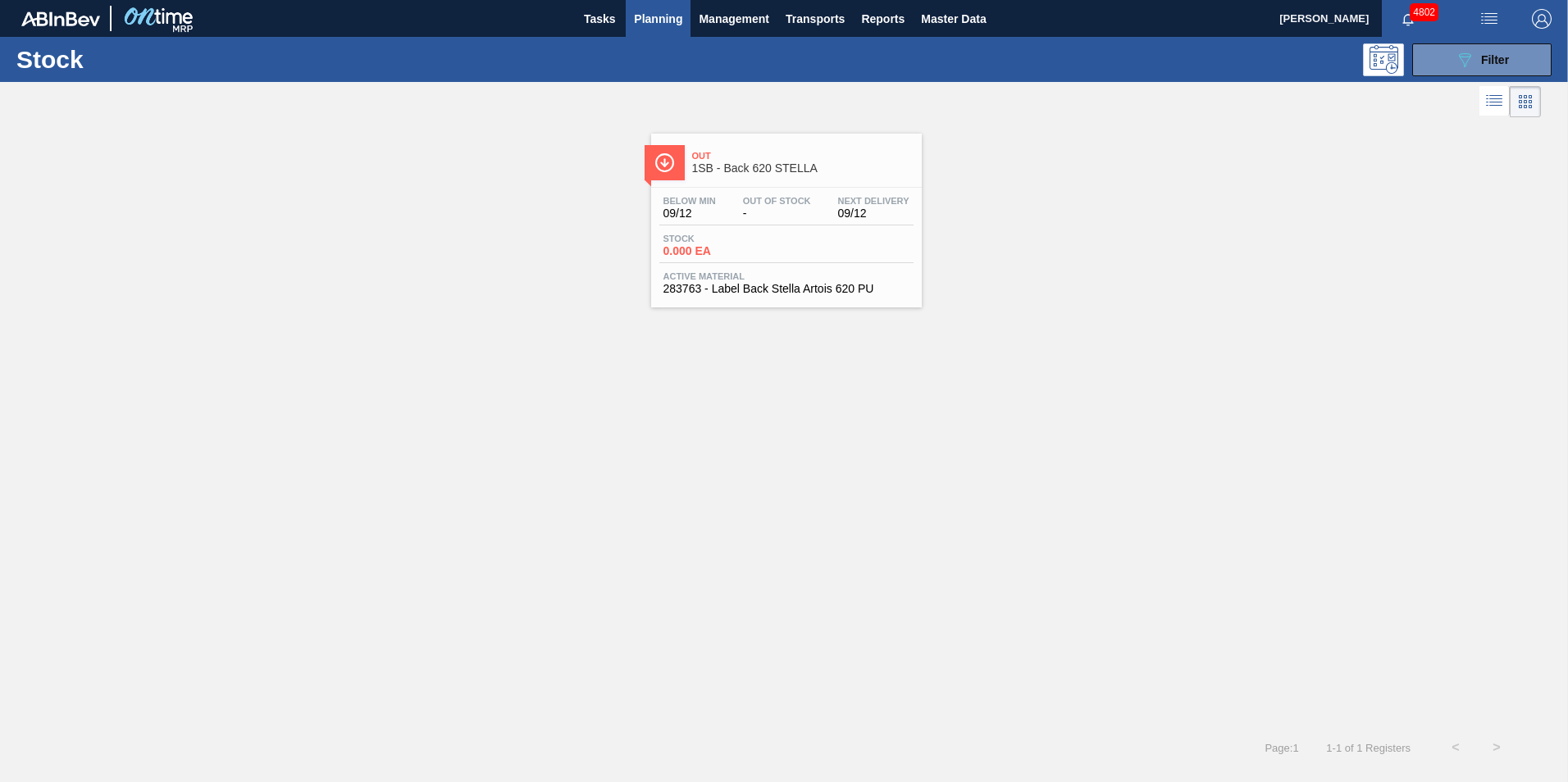
drag, startPoint x: 740, startPoint y: 223, endPoint x: 693, endPoint y: 236, distance: 48.8
click at [739, 223] on div "Below Min 09/12 Out Of Stock - Next Delivery 09/12" at bounding box center [787, 211] width 254 height 29
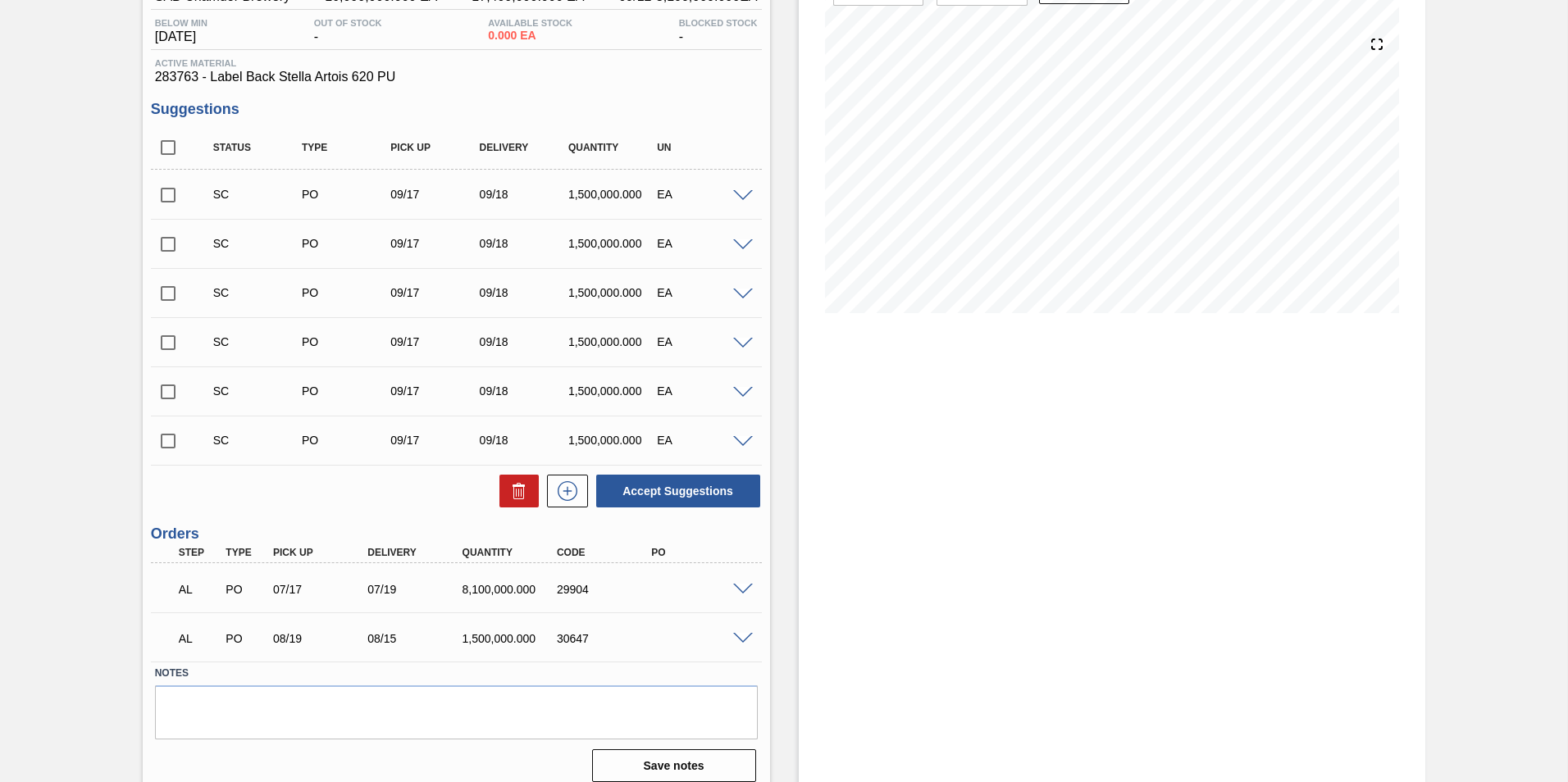
scroll to position [180, 0]
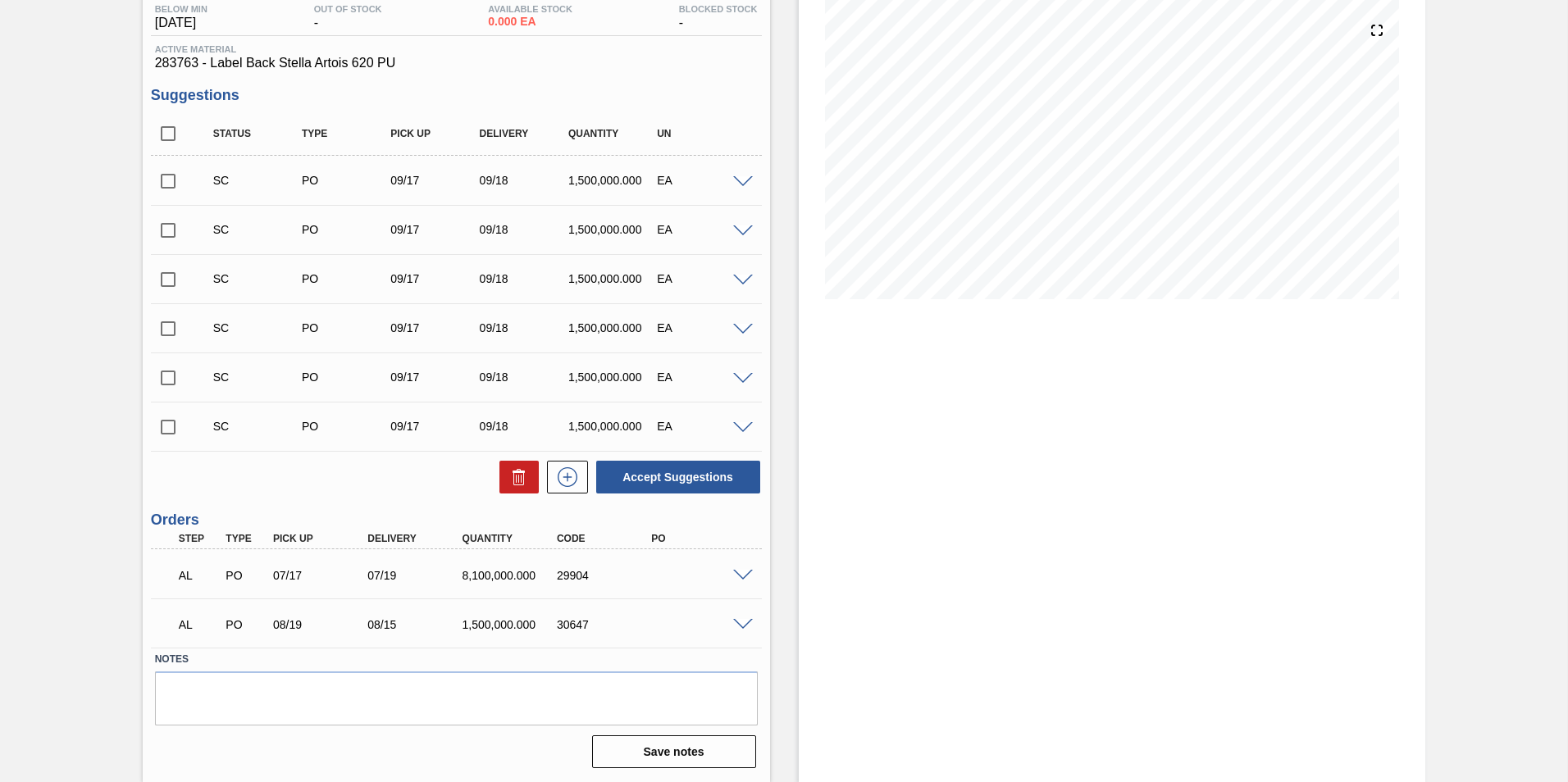
click at [743, 580] on div "AL PO 07/17 07/19 8,100,000.000 29904" at bounding box center [457, 573] width 611 height 41
click at [741, 573] on span at bounding box center [743, 576] width 20 height 12
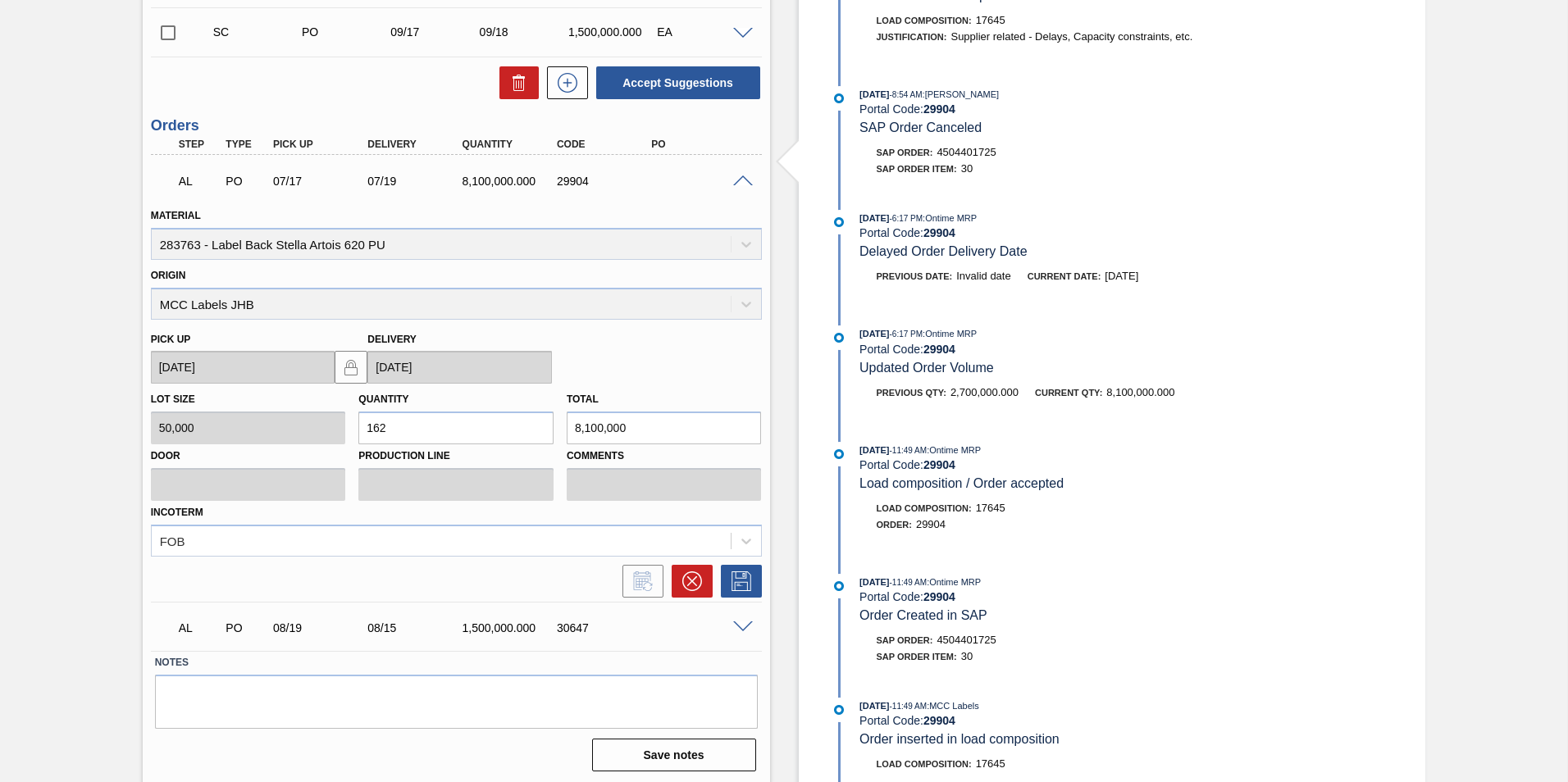
scroll to position [578, 0]
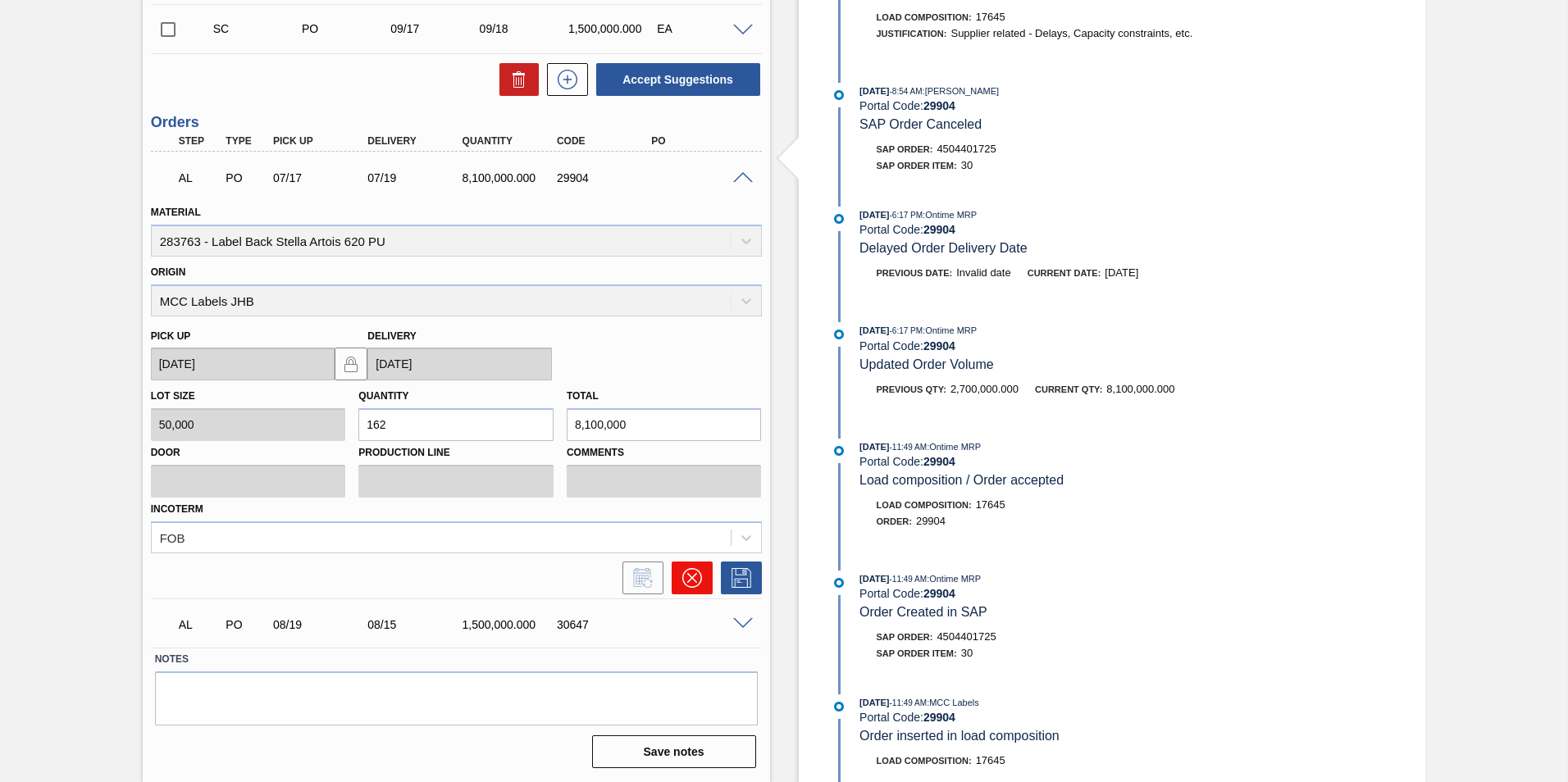
click at [687, 583] on icon at bounding box center [692, 577] width 20 height 20
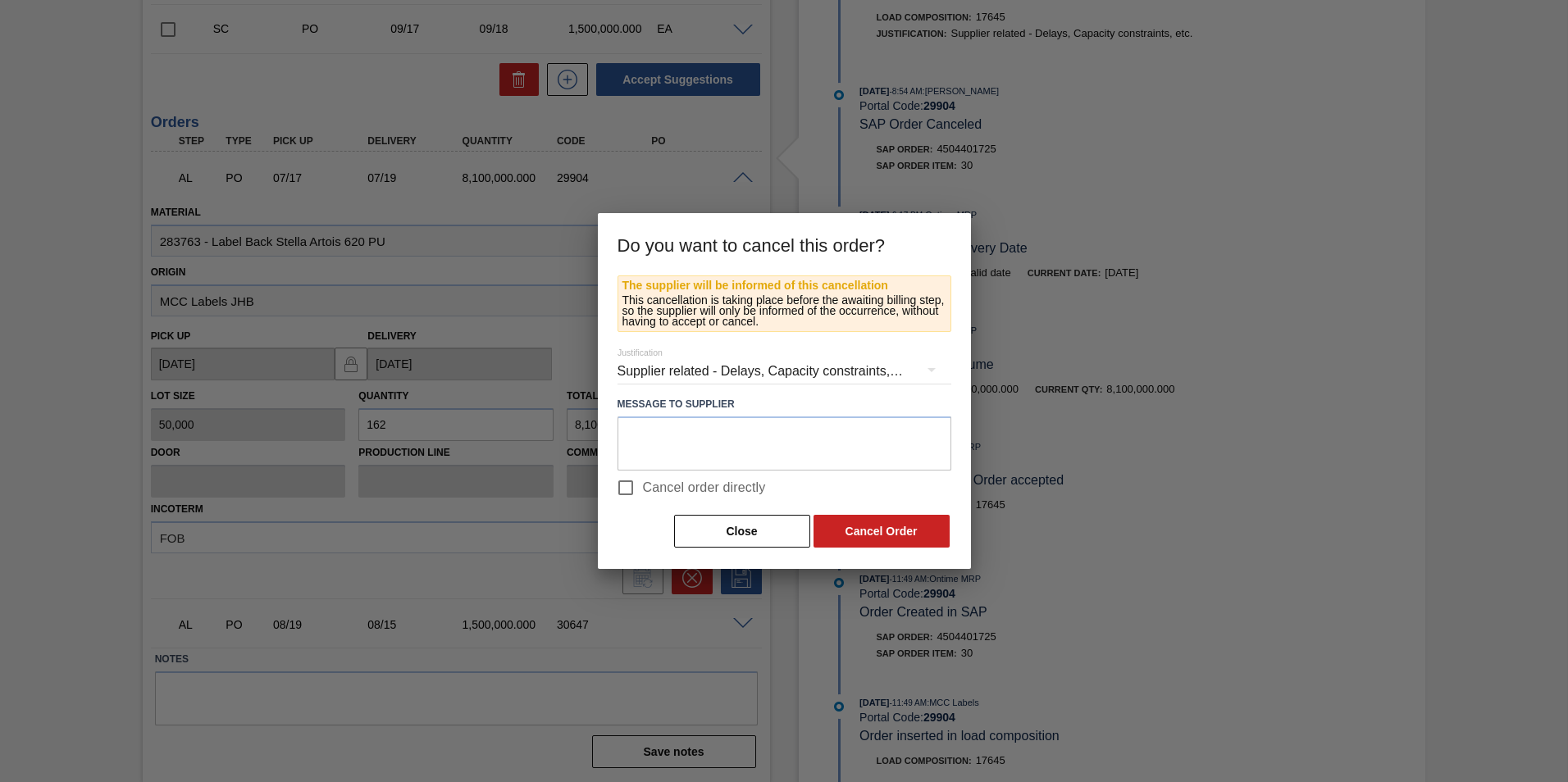
click at [737, 486] on span "Cancel order directly" at bounding box center [705, 488] width 123 height 20
click at [643, 486] on input "Cancel order directly" at bounding box center [626, 488] width 35 height 35
checkbox input "true"
click at [858, 525] on button "Cancel Order" at bounding box center [882, 531] width 136 height 33
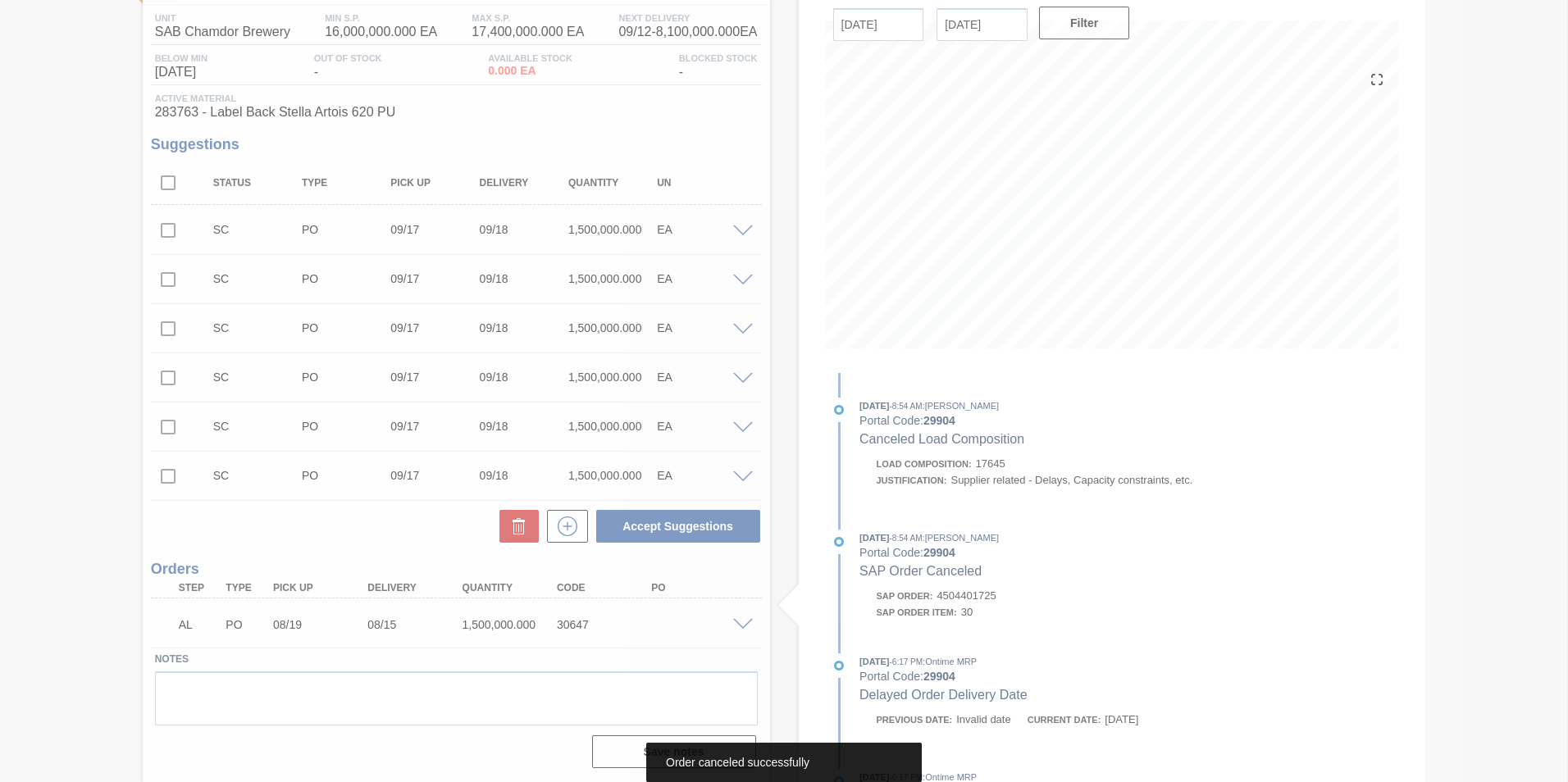
scroll to position [131, 0]
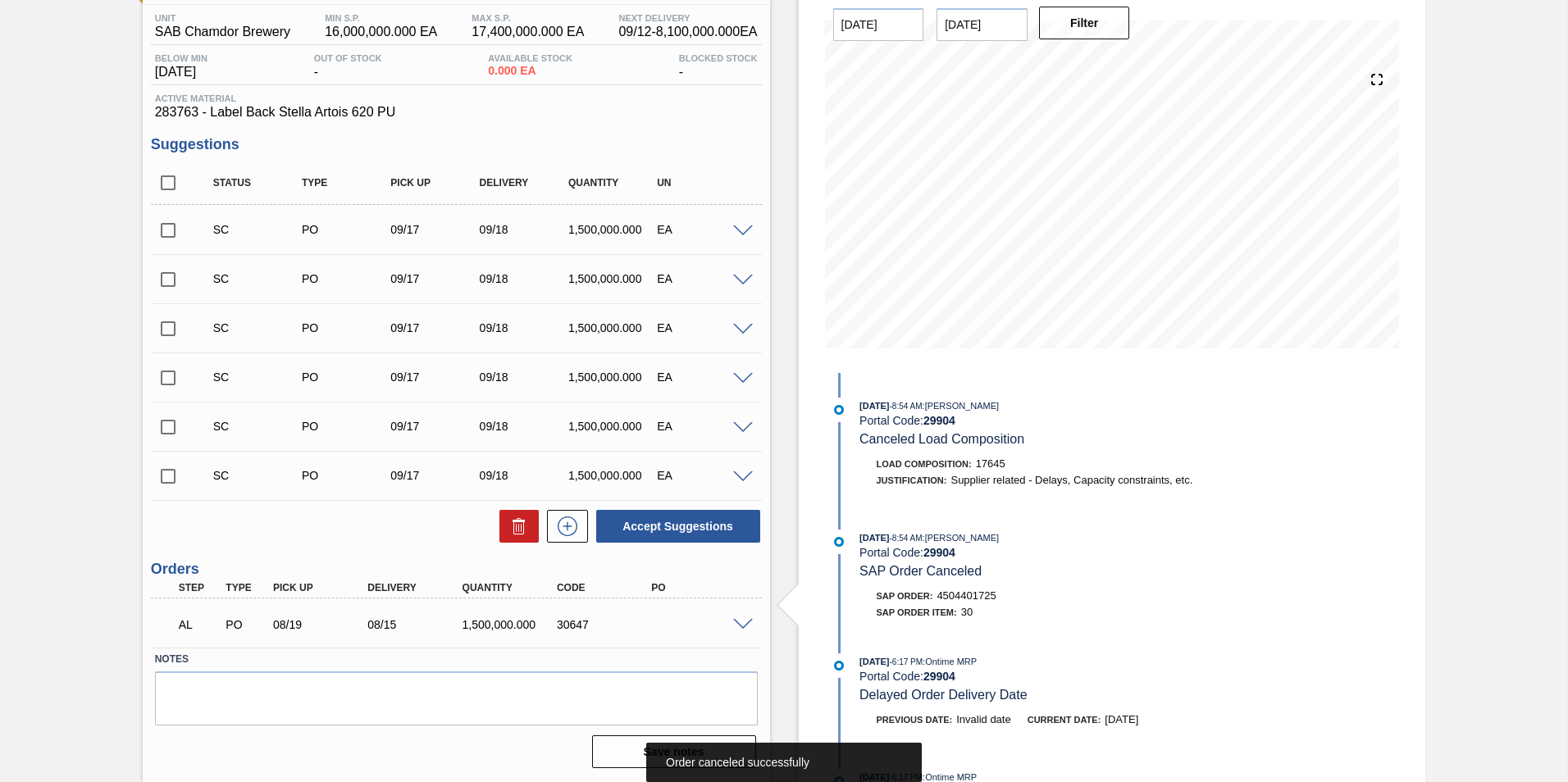
click at [743, 624] on span at bounding box center [743, 625] width 20 height 12
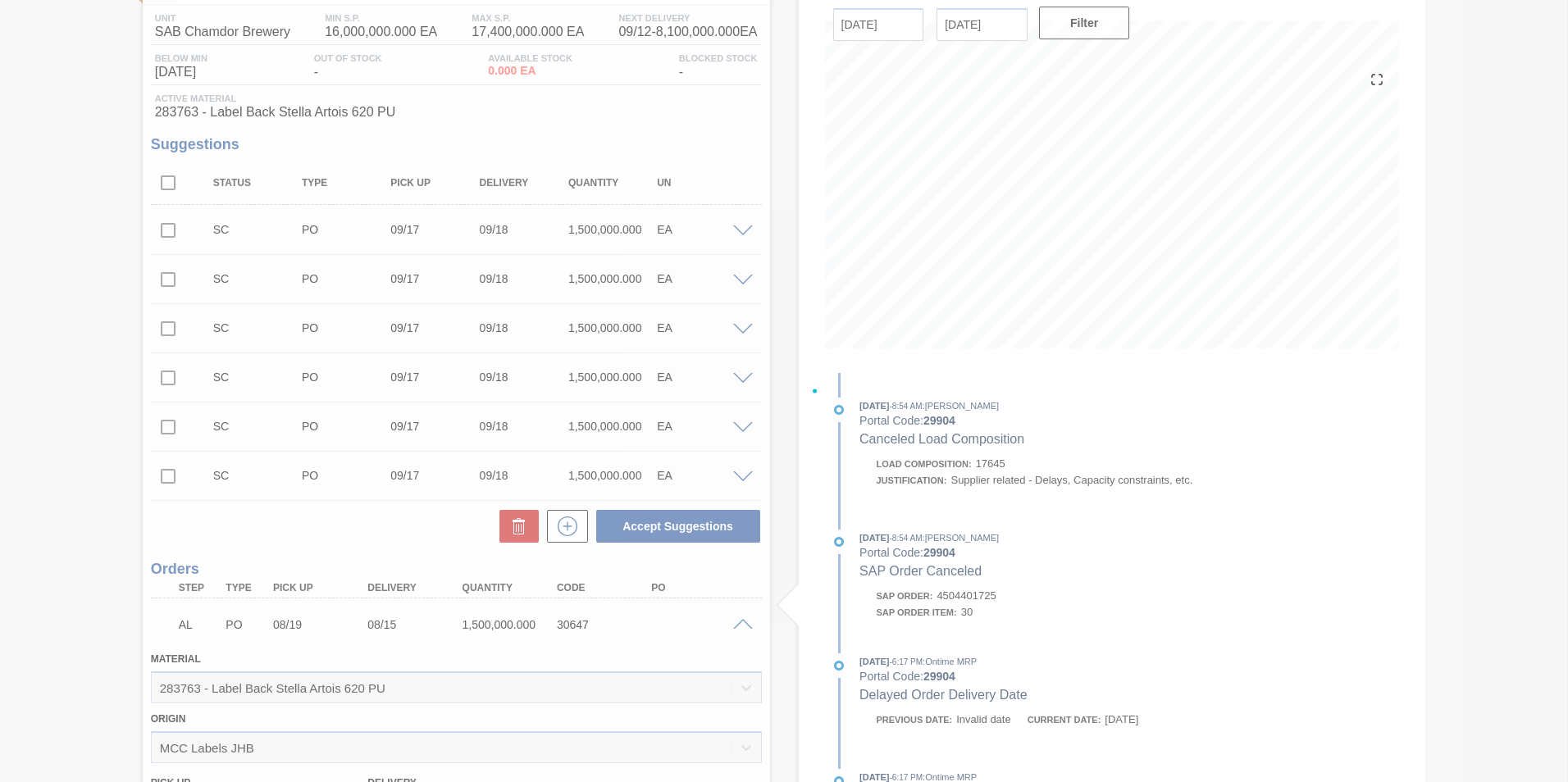
scroll to position [529, 0]
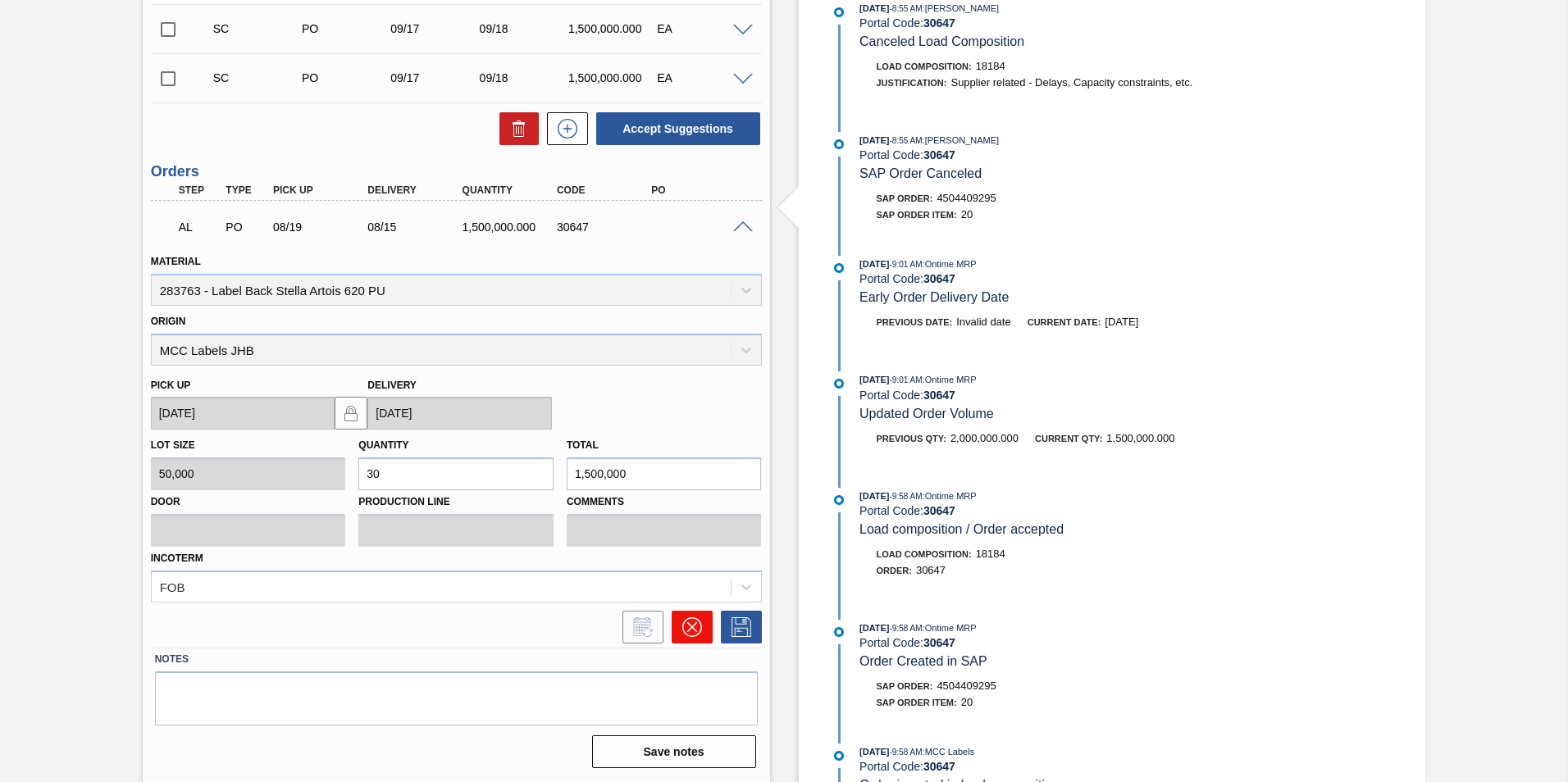
click at [684, 623] on icon at bounding box center [692, 627] width 20 height 20
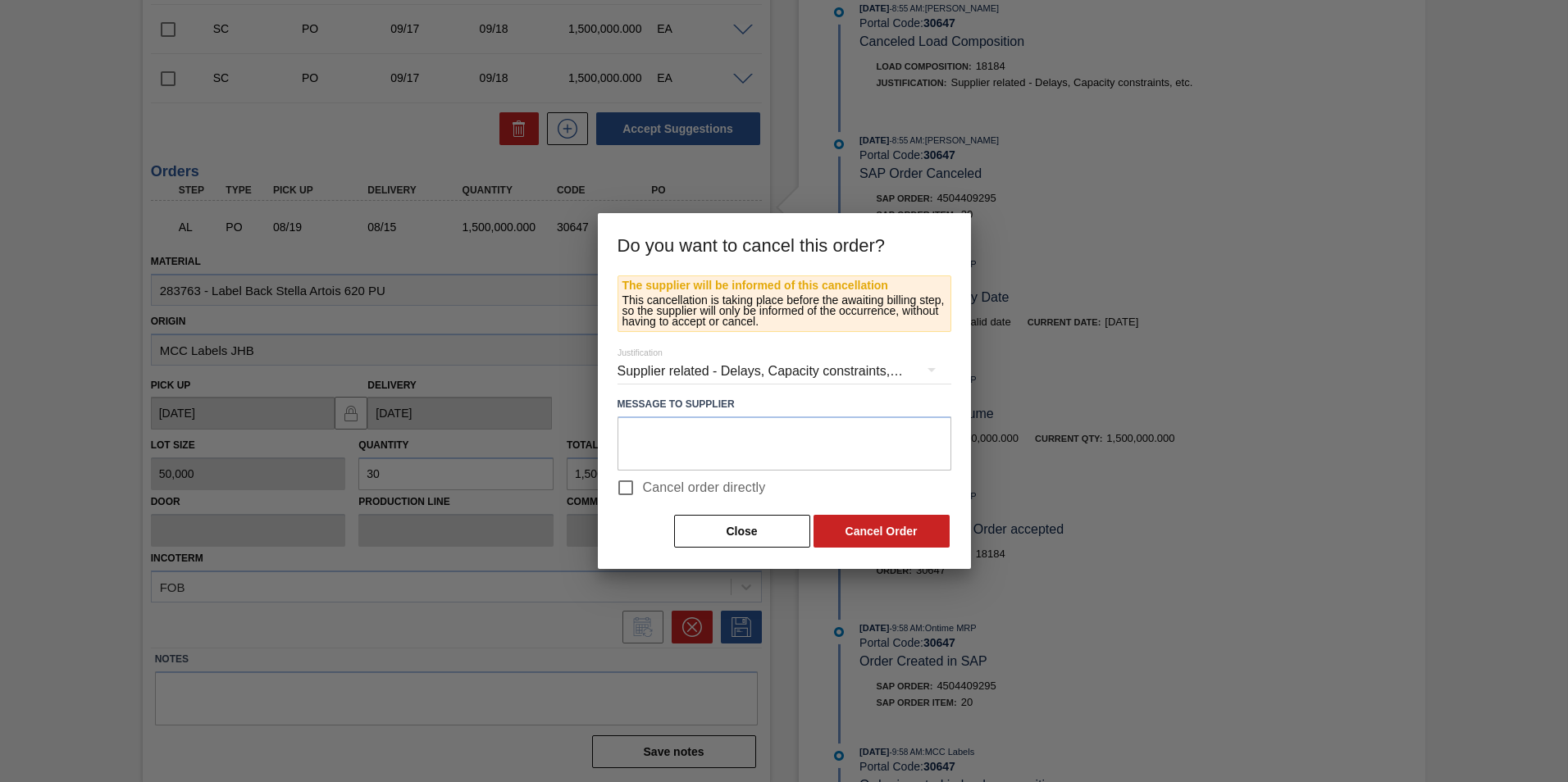
drag, startPoint x: 636, startPoint y: 481, endPoint x: 668, endPoint y: 491, distance: 33.5
click at [635, 481] on input "Cancel order directly" at bounding box center [626, 488] width 35 height 35
checkbox input "true"
click at [842, 524] on button "Cancel Order" at bounding box center [882, 531] width 136 height 33
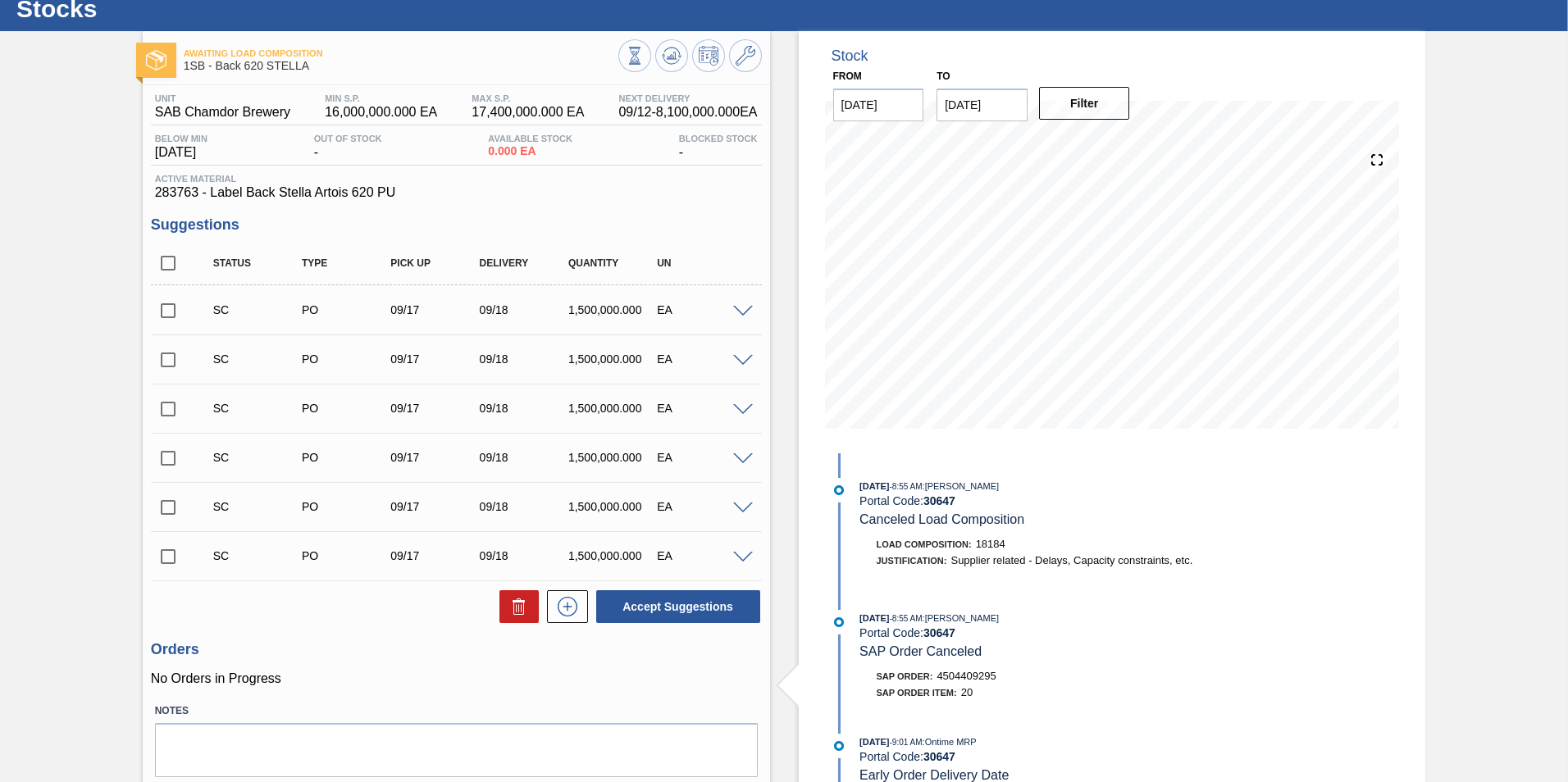
scroll to position [0, 0]
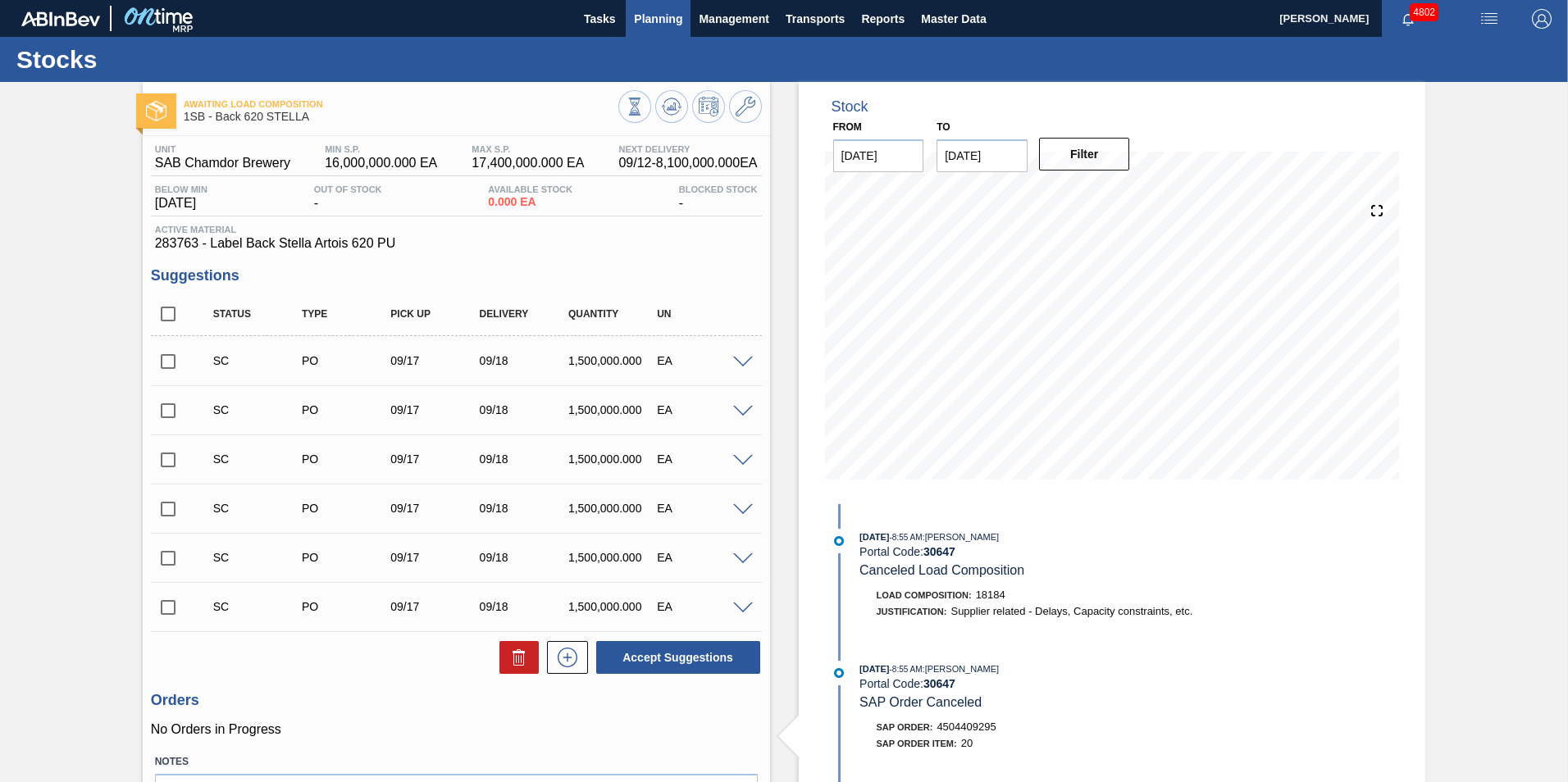
click at [659, 16] on span "Planning" at bounding box center [658, 18] width 48 height 20
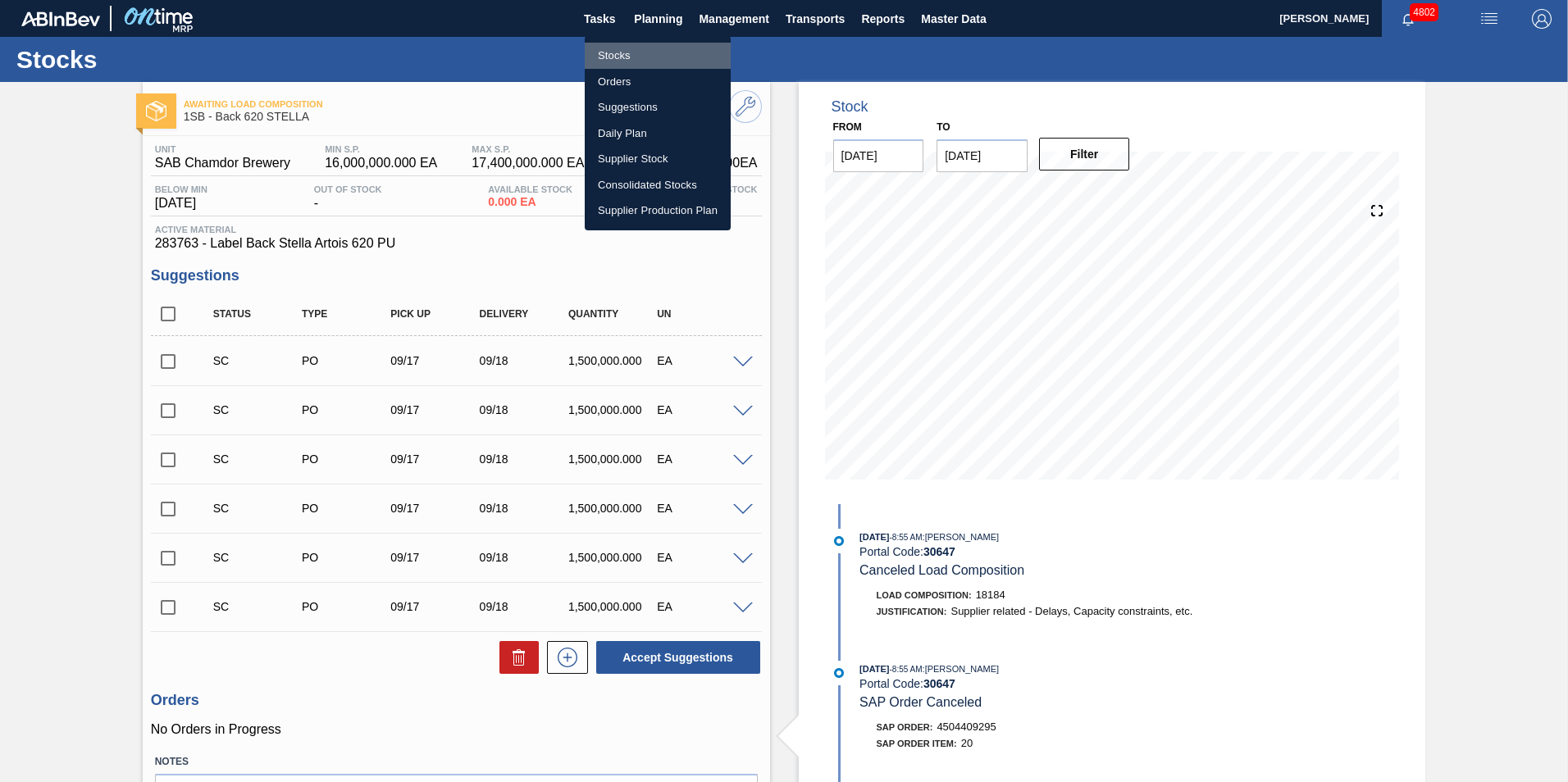
click at [627, 52] on li "Stocks" at bounding box center [657, 55] width 146 height 26
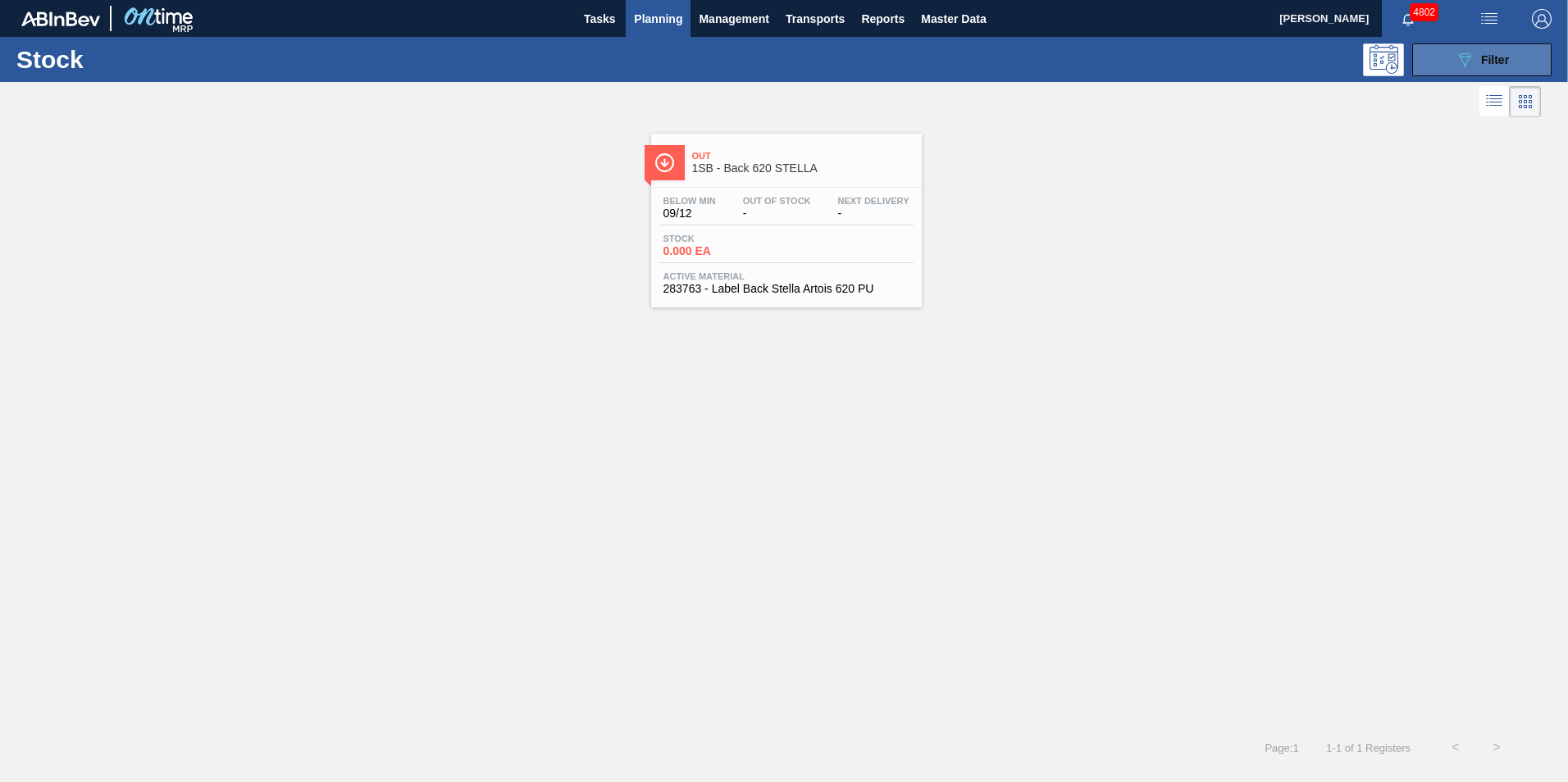
click at [1493, 66] on div "089F7B8B-B2A5-4AFE-B5C0-19BA573D28AC Filter" at bounding box center [1482, 60] width 54 height 20
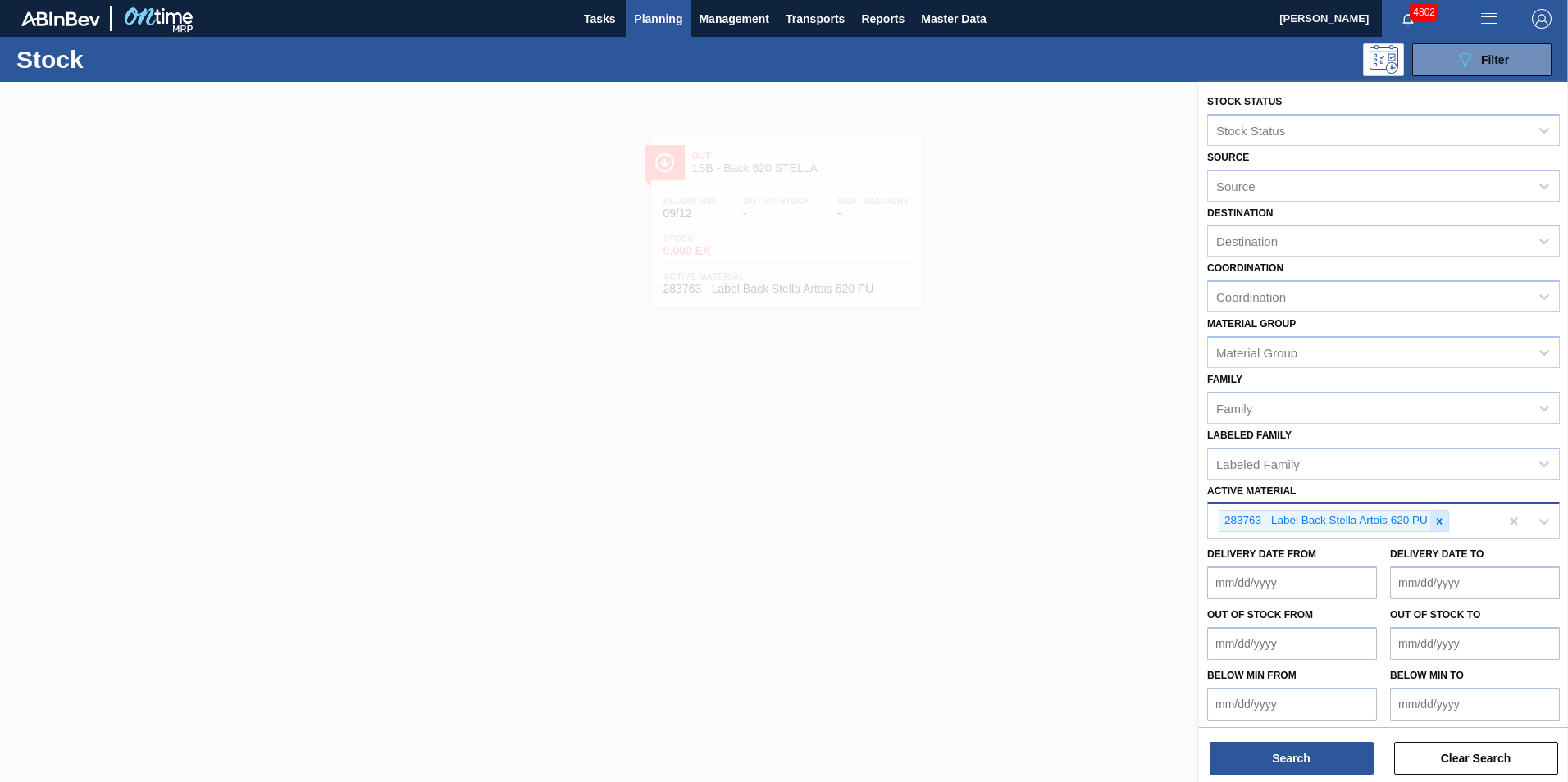
click at [1440, 520] on icon at bounding box center [1438, 520] width 6 height 6
paste Material "283771"
type Material "283771"
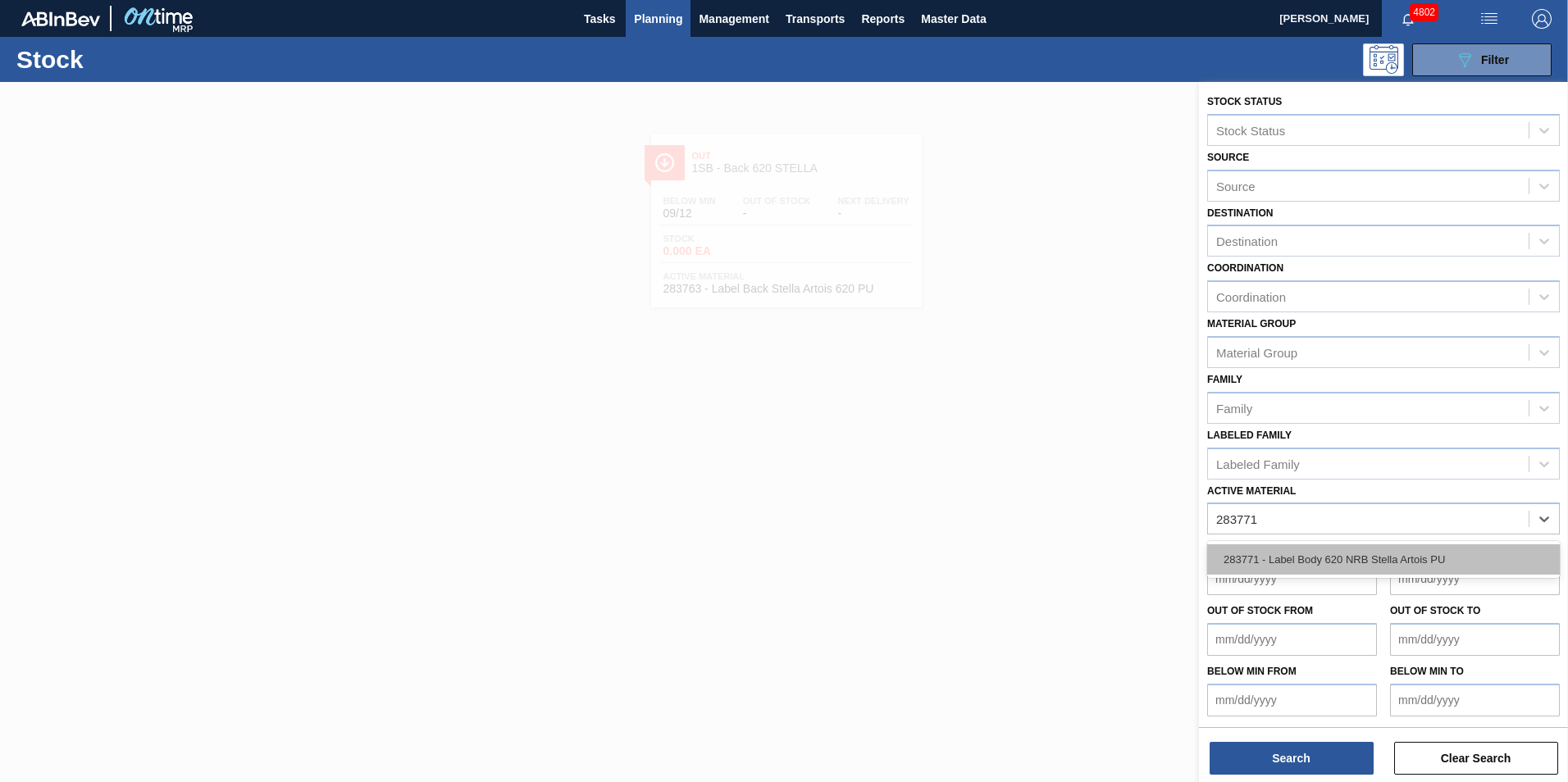
click at [1317, 560] on div "283771 - Label Body 620 NRB Stella Artois PU" at bounding box center [1383, 559] width 352 height 30
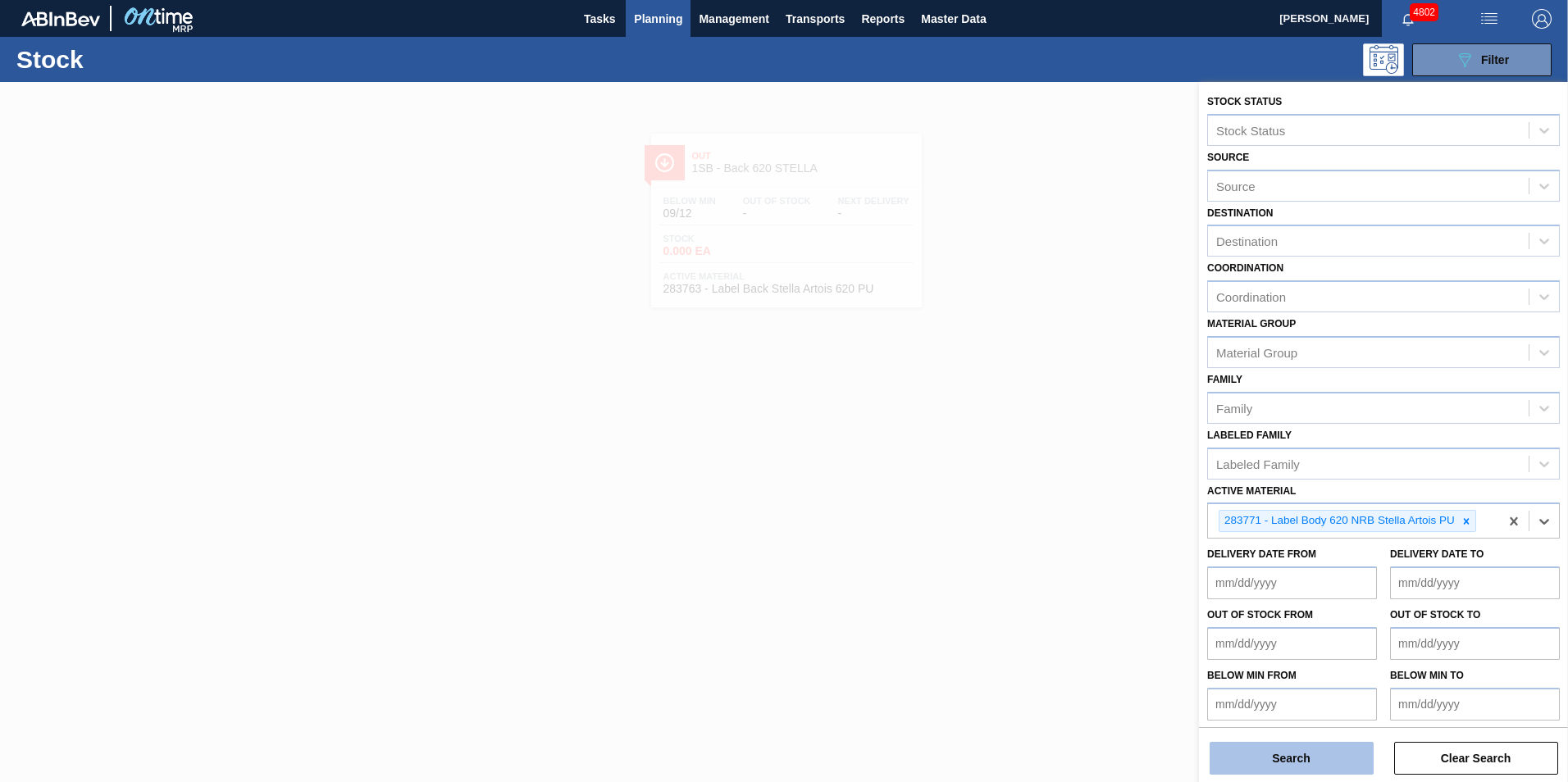
click at [1297, 756] on button "Search" at bounding box center [1292, 759] width 164 height 33
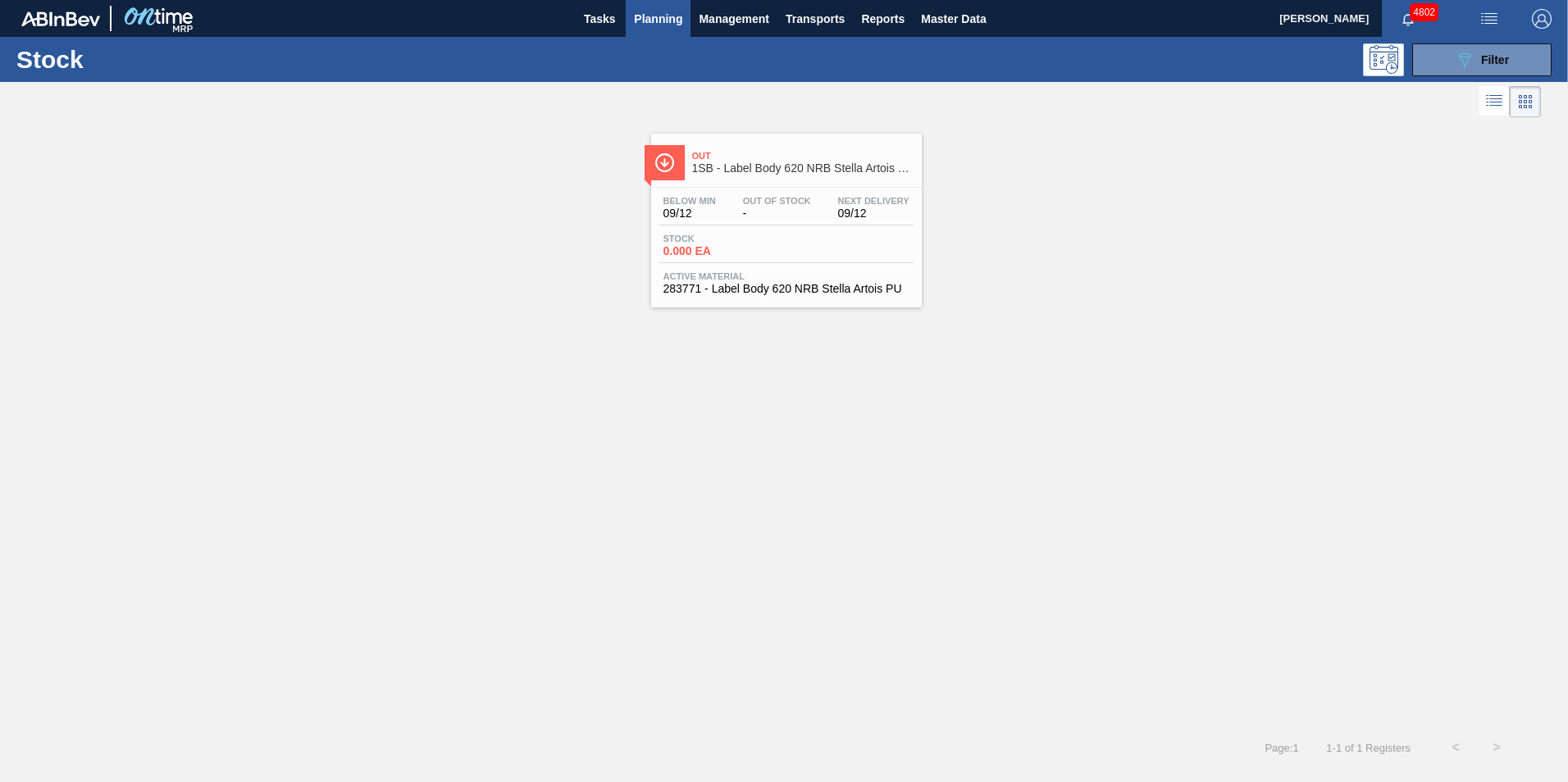
click at [743, 260] on div "Stock 0.000 EA" at bounding box center [787, 249] width 254 height 29
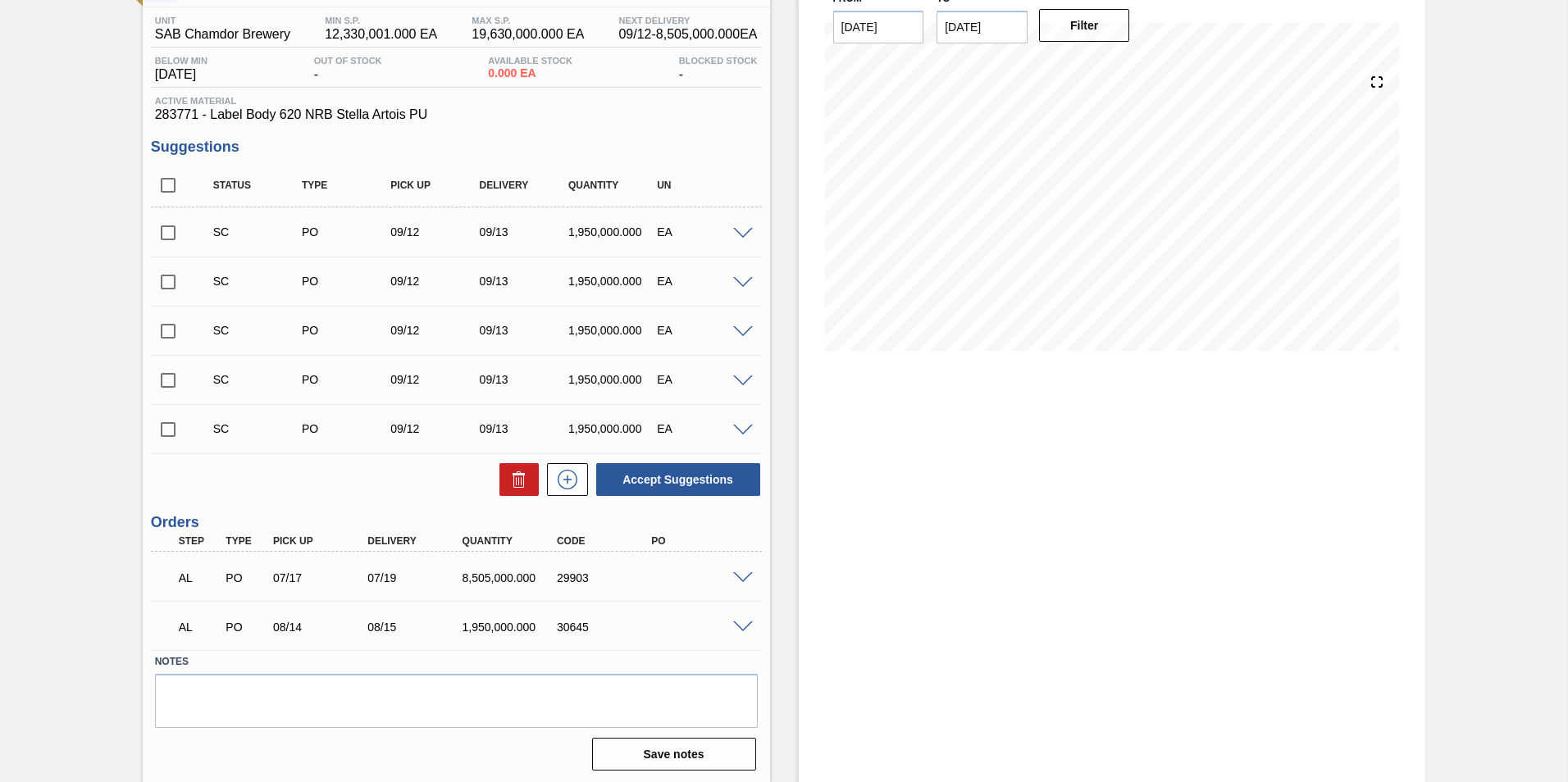
scroll to position [131, 0]
click at [740, 574] on span at bounding box center [743, 576] width 20 height 12
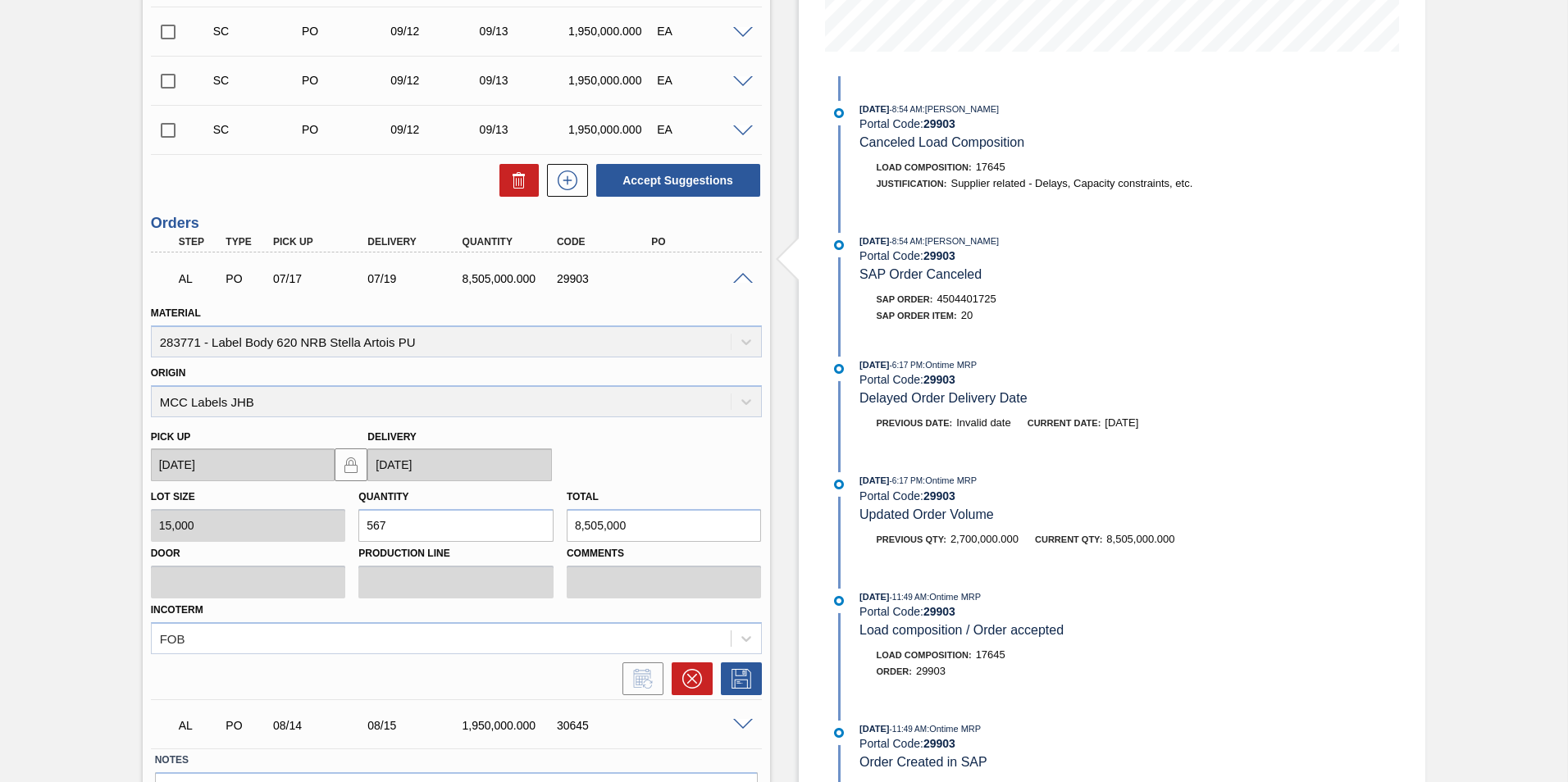
scroll to position [529, 0]
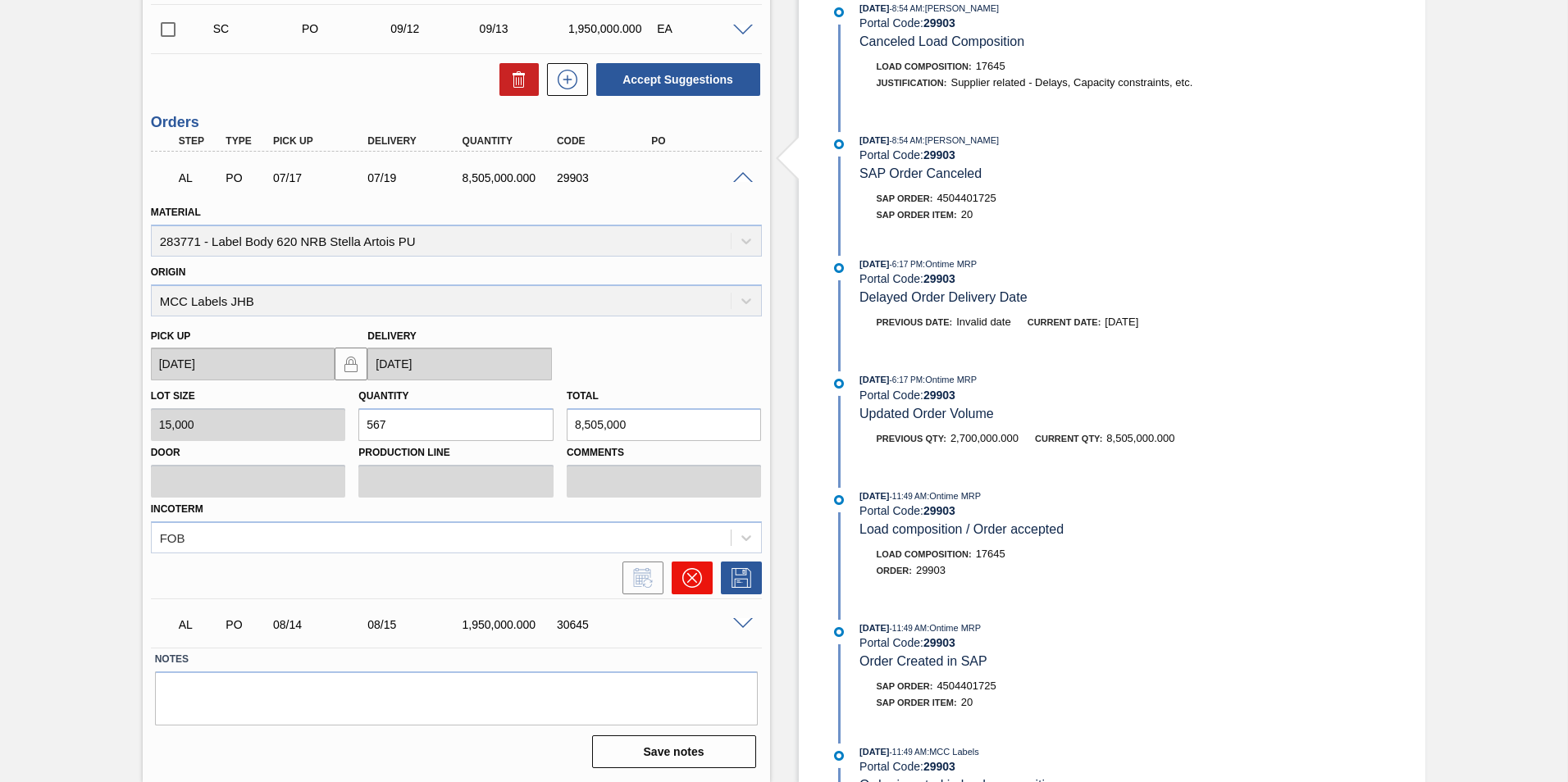
click at [682, 576] on icon at bounding box center [692, 577] width 20 height 20
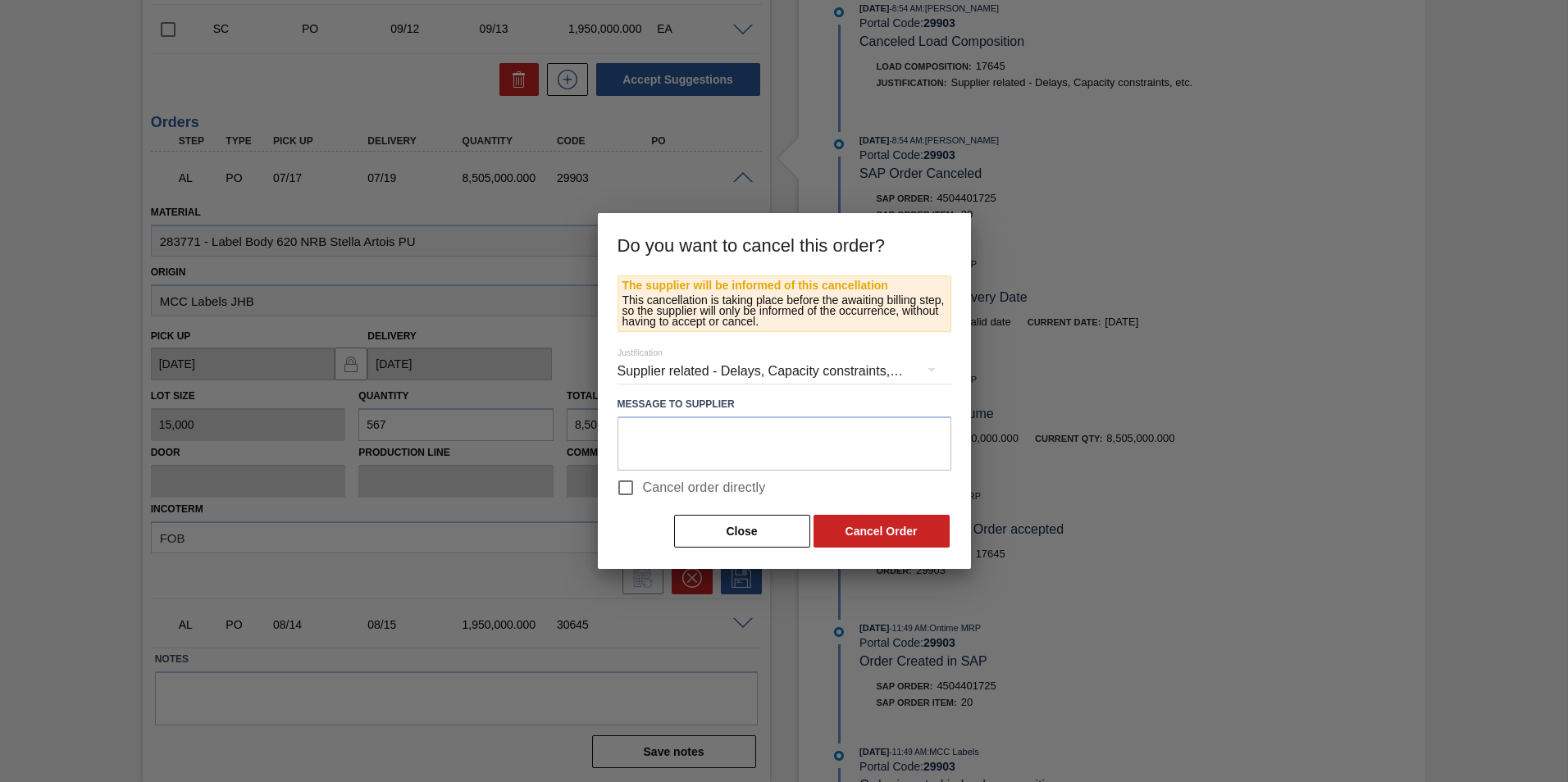
click at [643, 488] on span "Cancel order directly" at bounding box center [705, 488] width 123 height 20
click at [643, 488] on input "Cancel order directly" at bounding box center [626, 488] width 35 height 35
checkbox input "true"
click at [859, 528] on button "Cancel Order" at bounding box center [882, 531] width 136 height 33
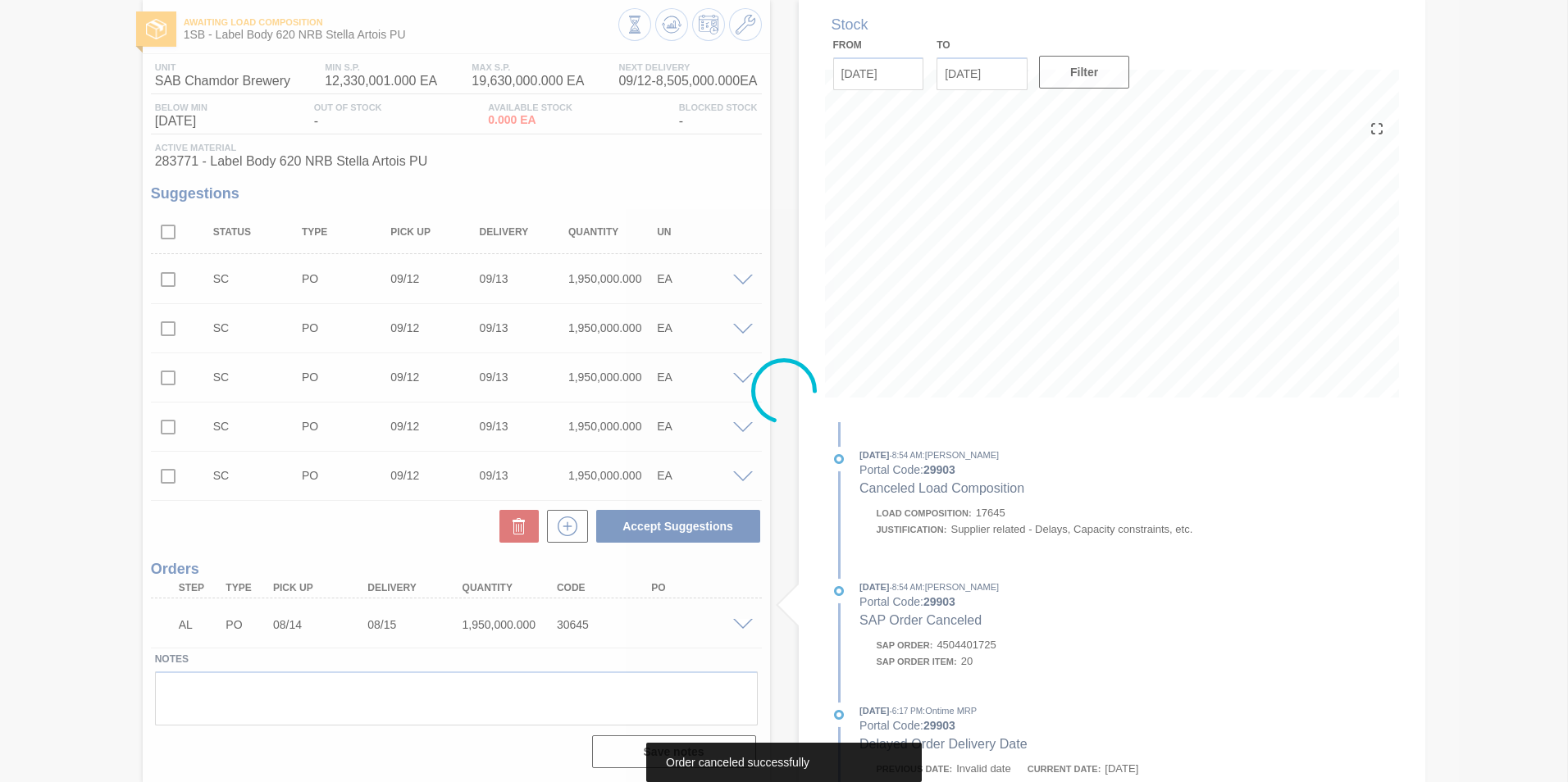
scroll to position [82, 0]
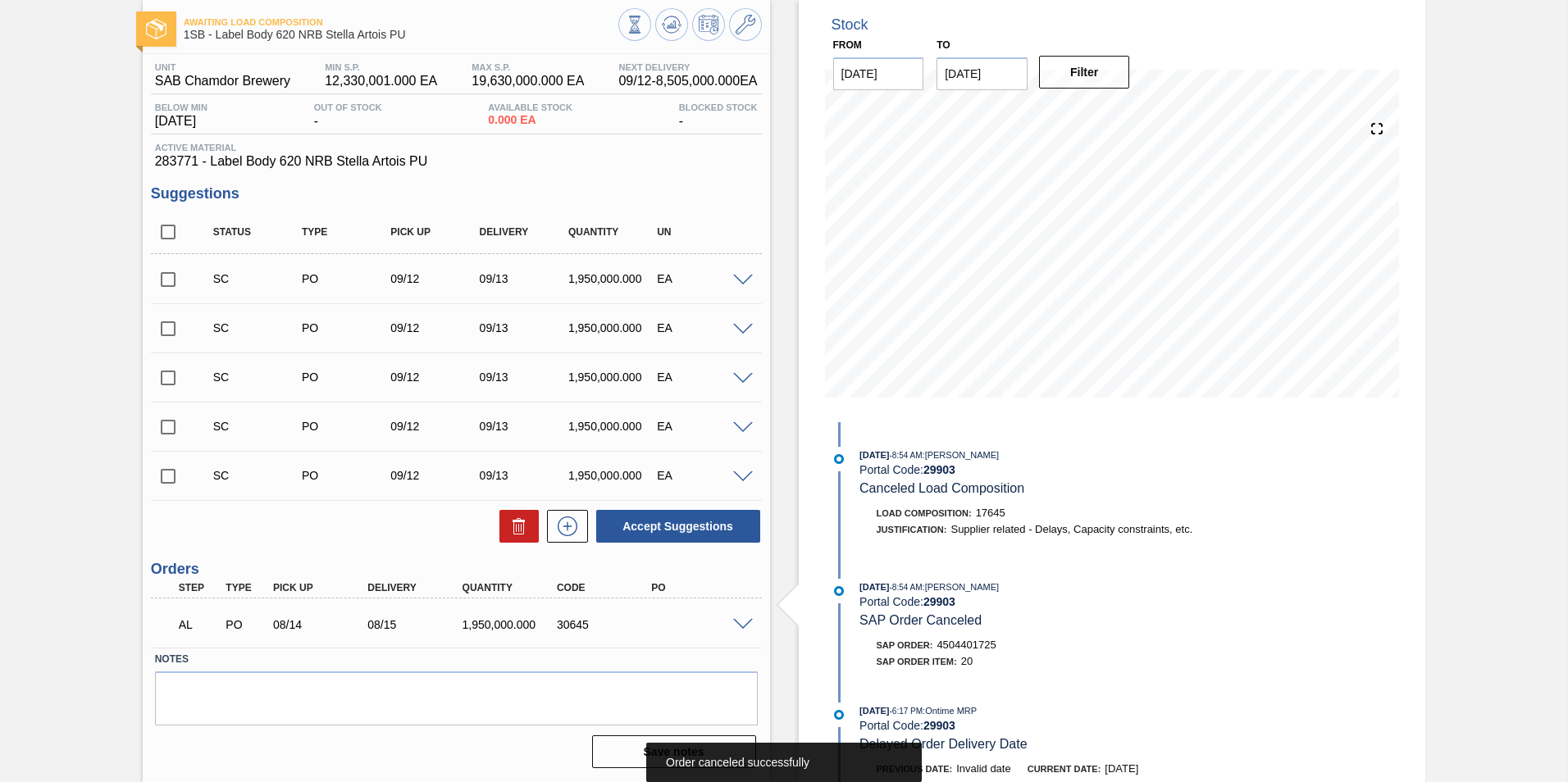
click at [738, 627] on span at bounding box center [743, 625] width 20 height 12
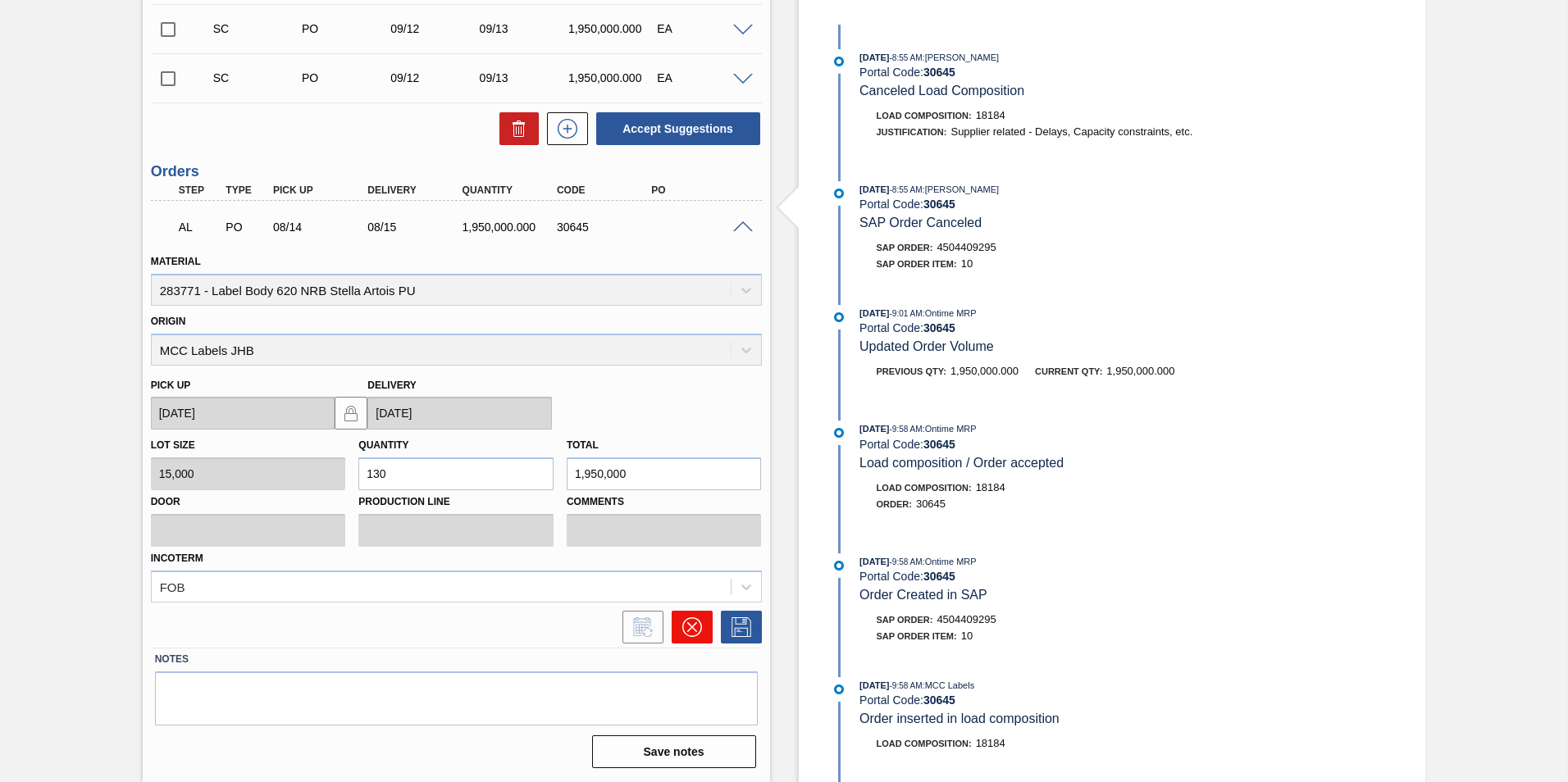
click at [696, 629] on icon at bounding box center [692, 627] width 20 height 20
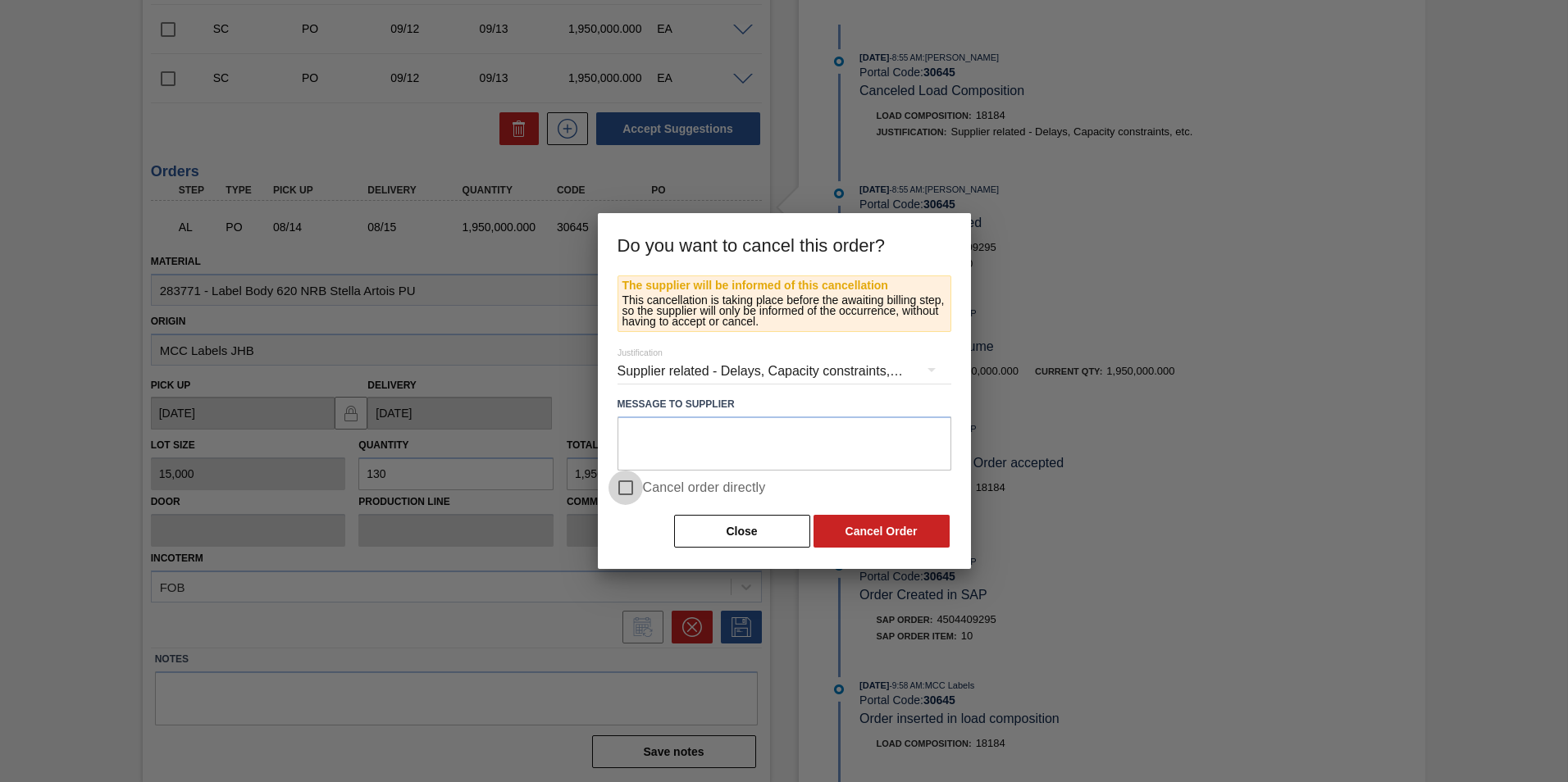
drag, startPoint x: 638, startPoint y: 488, endPoint x: 732, endPoint y: 499, distance: 94.6
click at [640, 488] on input "Cancel order directly" at bounding box center [626, 488] width 35 height 35
checkbox input "true"
click at [869, 527] on button "Cancel Order" at bounding box center [882, 531] width 136 height 33
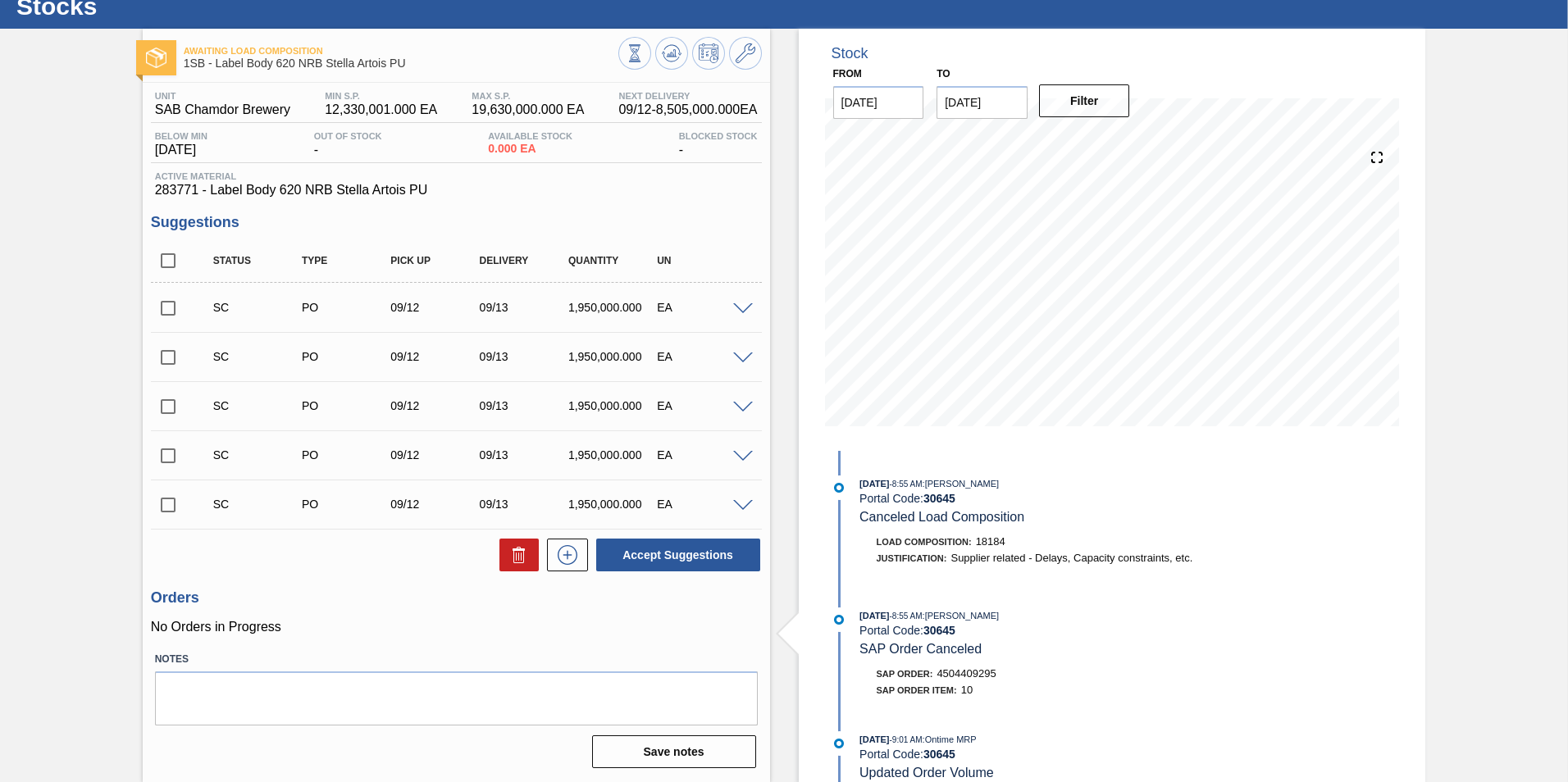
scroll to position [0, 0]
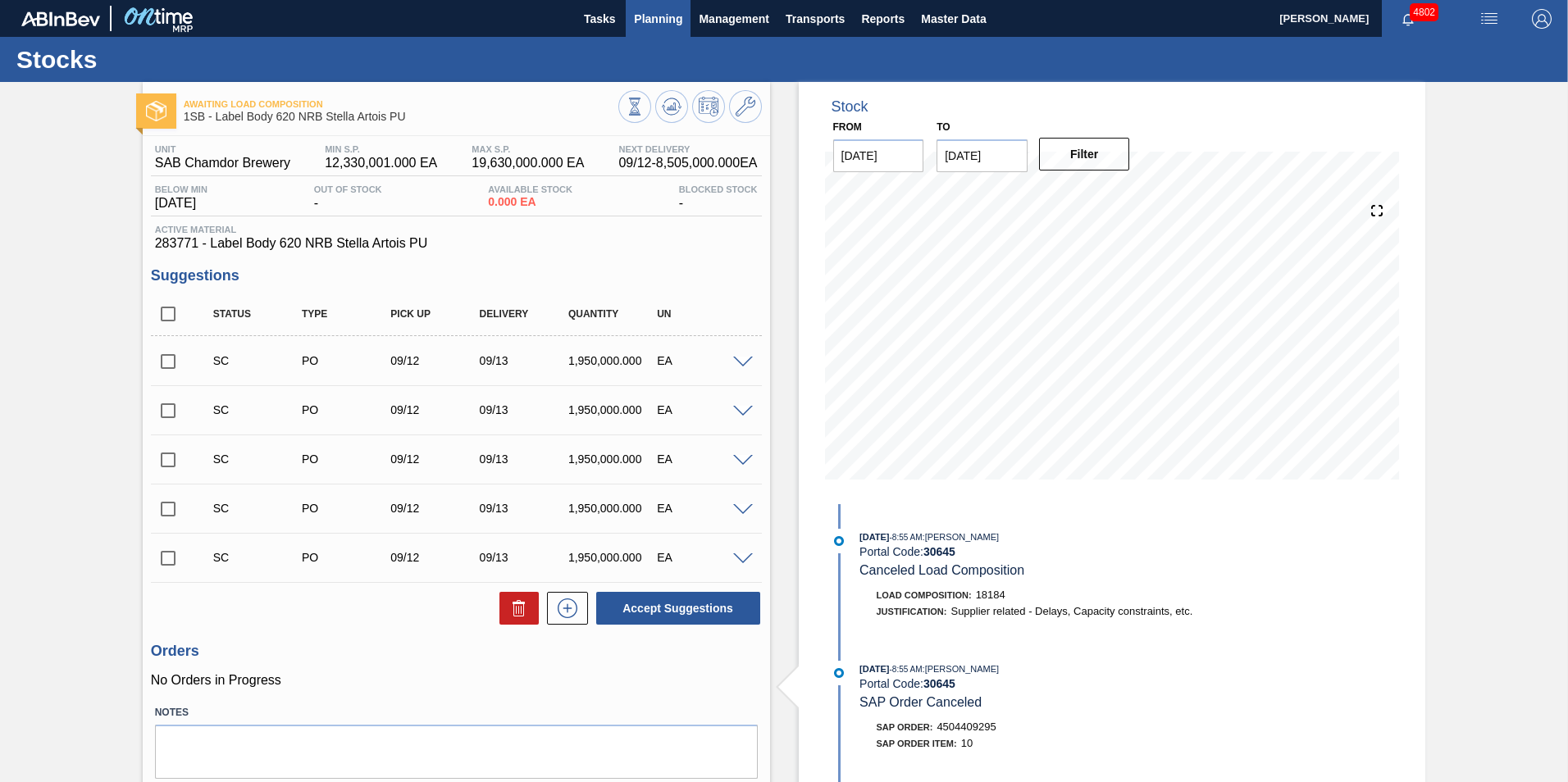
click at [661, 23] on span "Planning" at bounding box center [658, 18] width 48 height 20
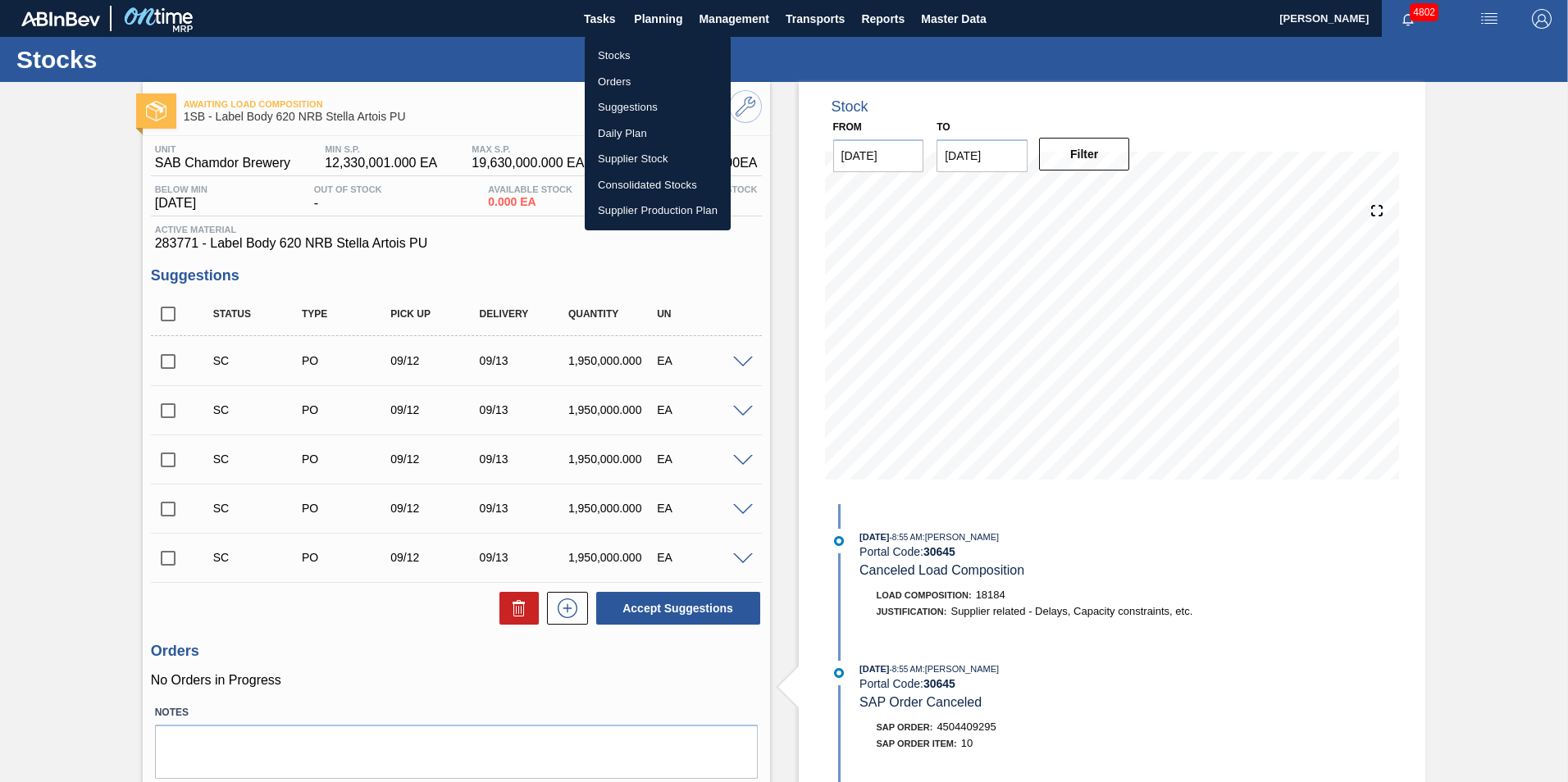
drag, startPoint x: 621, startPoint y: 50, endPoint x: 768, endPoint y: 86, distance: 151.3
click at [621, 50] on li "Stocks" at bounding box center [657, 55] width 146 height 26
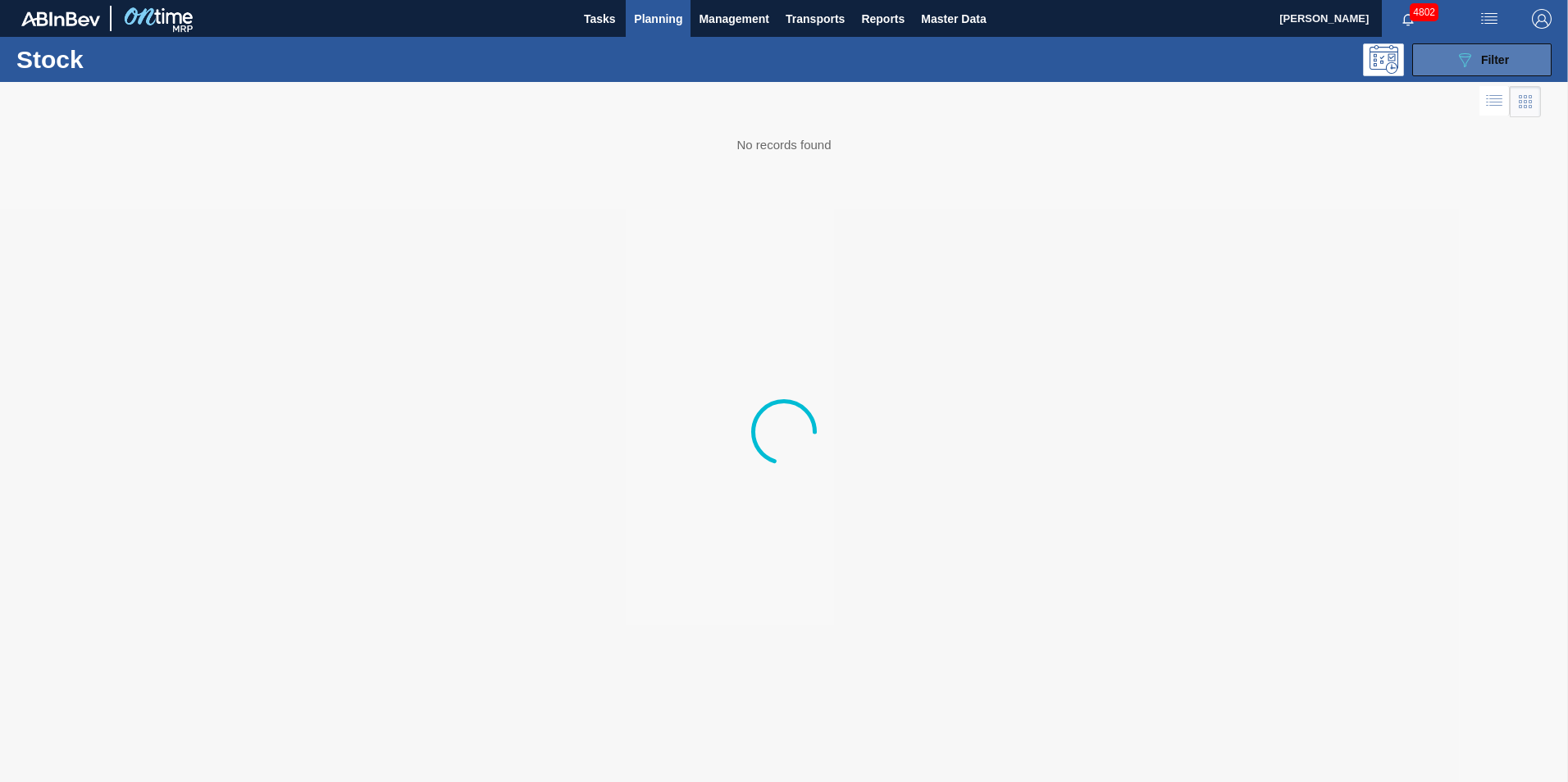
click at [1502, 66] on span "Filter" at bounding box center [1495, 60] width 28 height 13
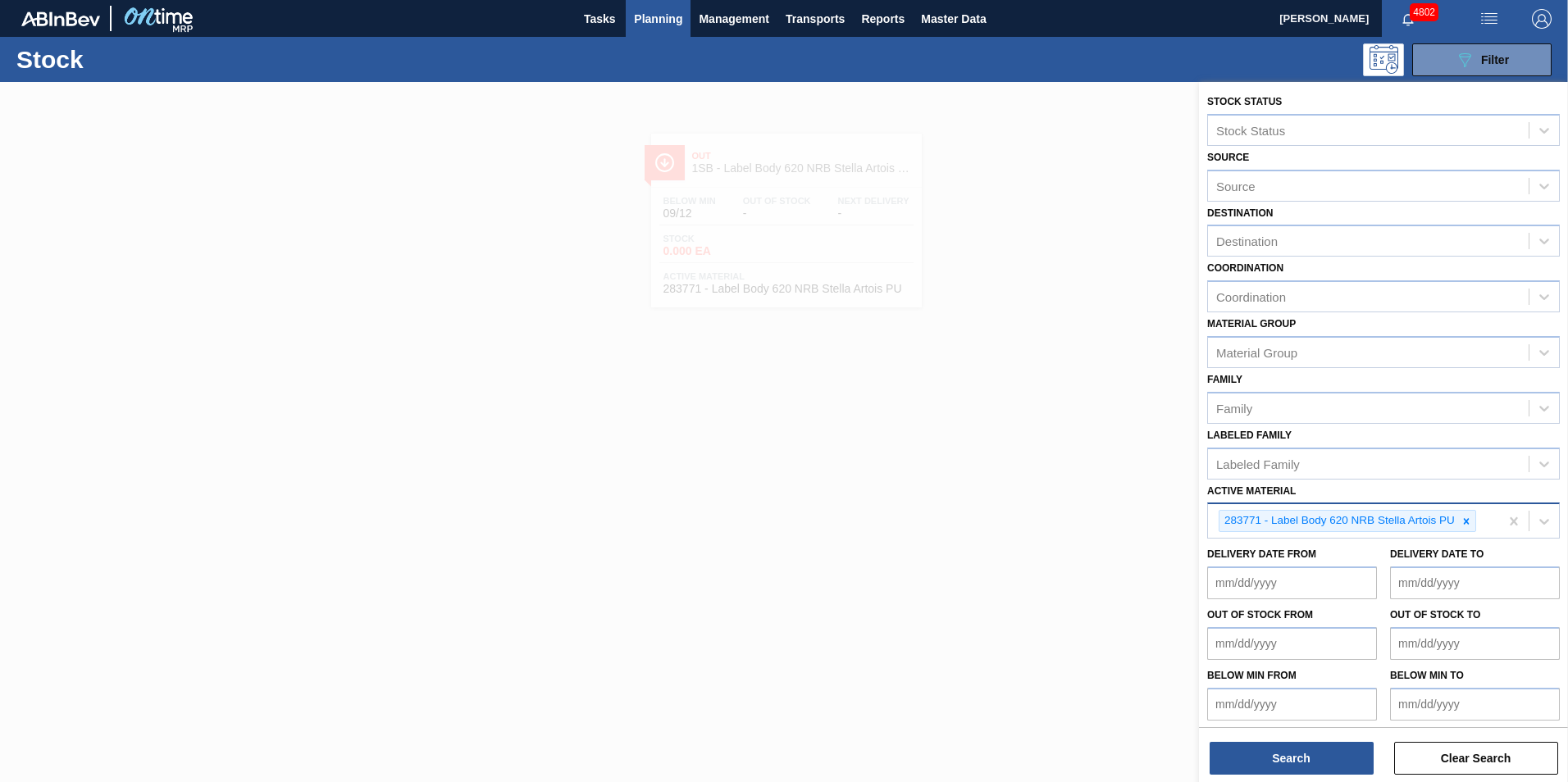
drag, startPoint x: 1470, startPoint y: 523, endPoint x: 1461, endPoint y: 524, distance: 9.1
click at [1470, 524] on icon at bounding box center [1465, 520] width 11 height 11
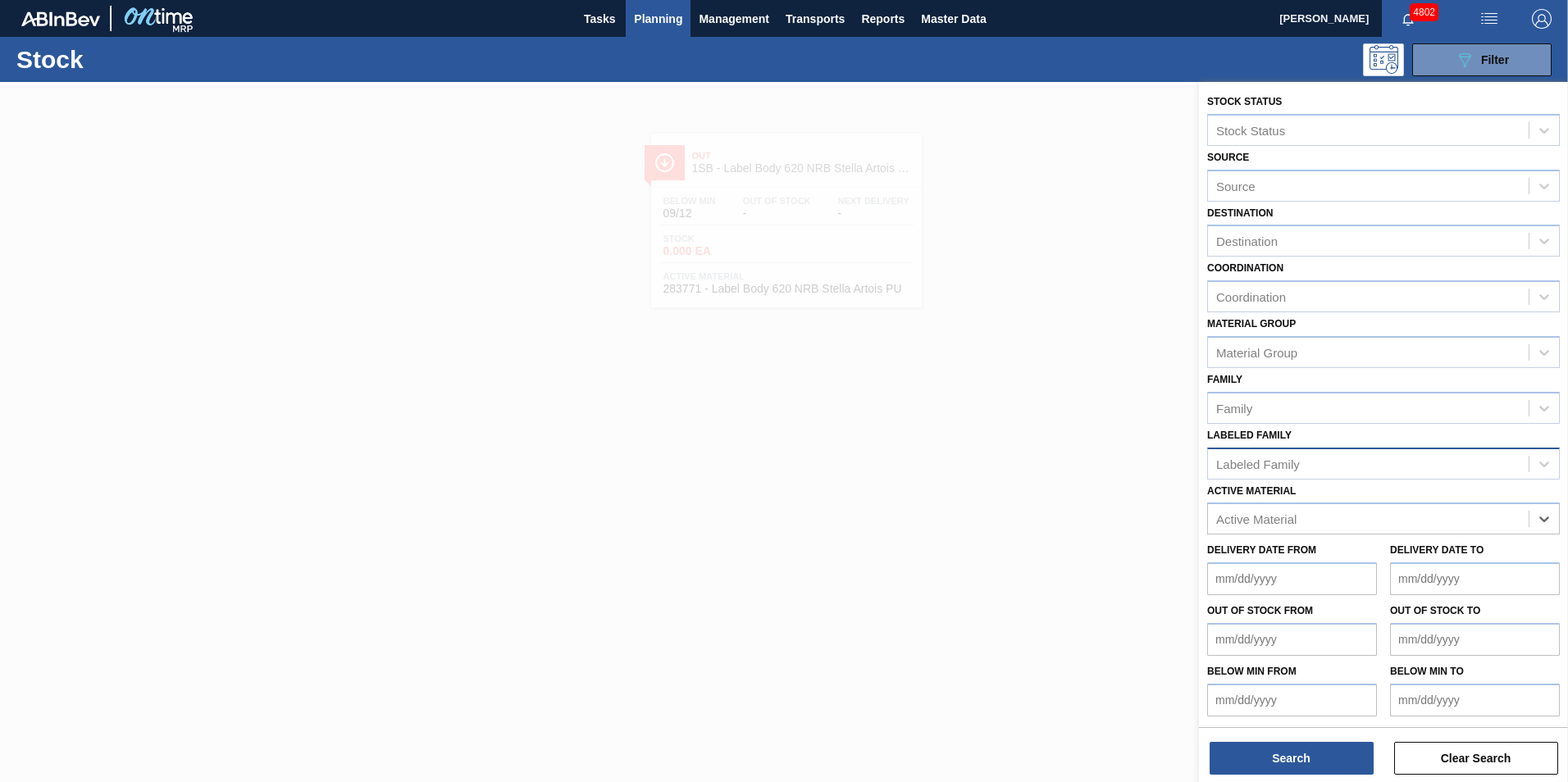
paste Material "281877"
type Material "281877"
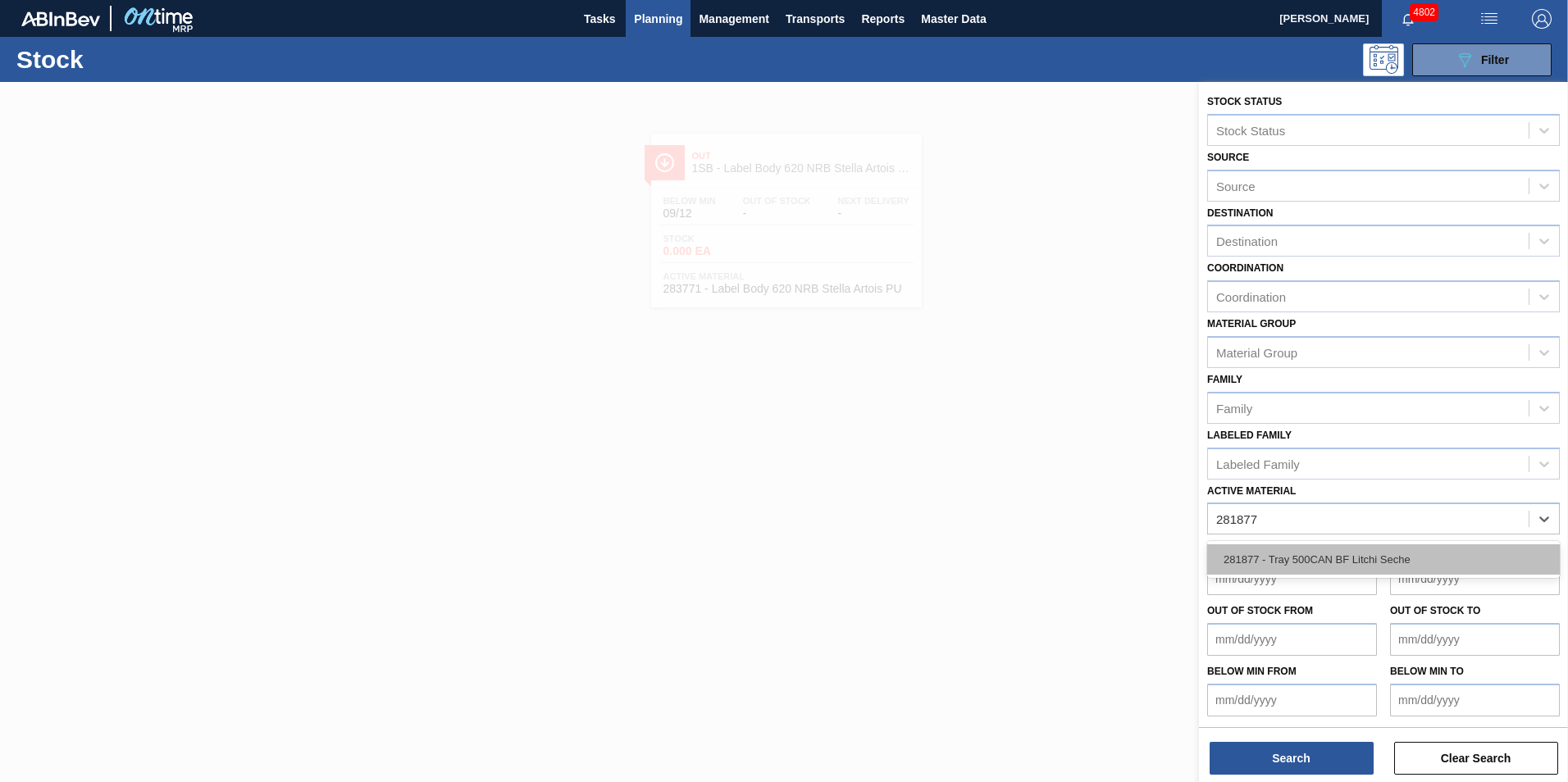
click at [1325, 562] on div "281877 - Tray 500CAN BF Litchi Seche" at bounding box center [1383, 559] width 352 height 30
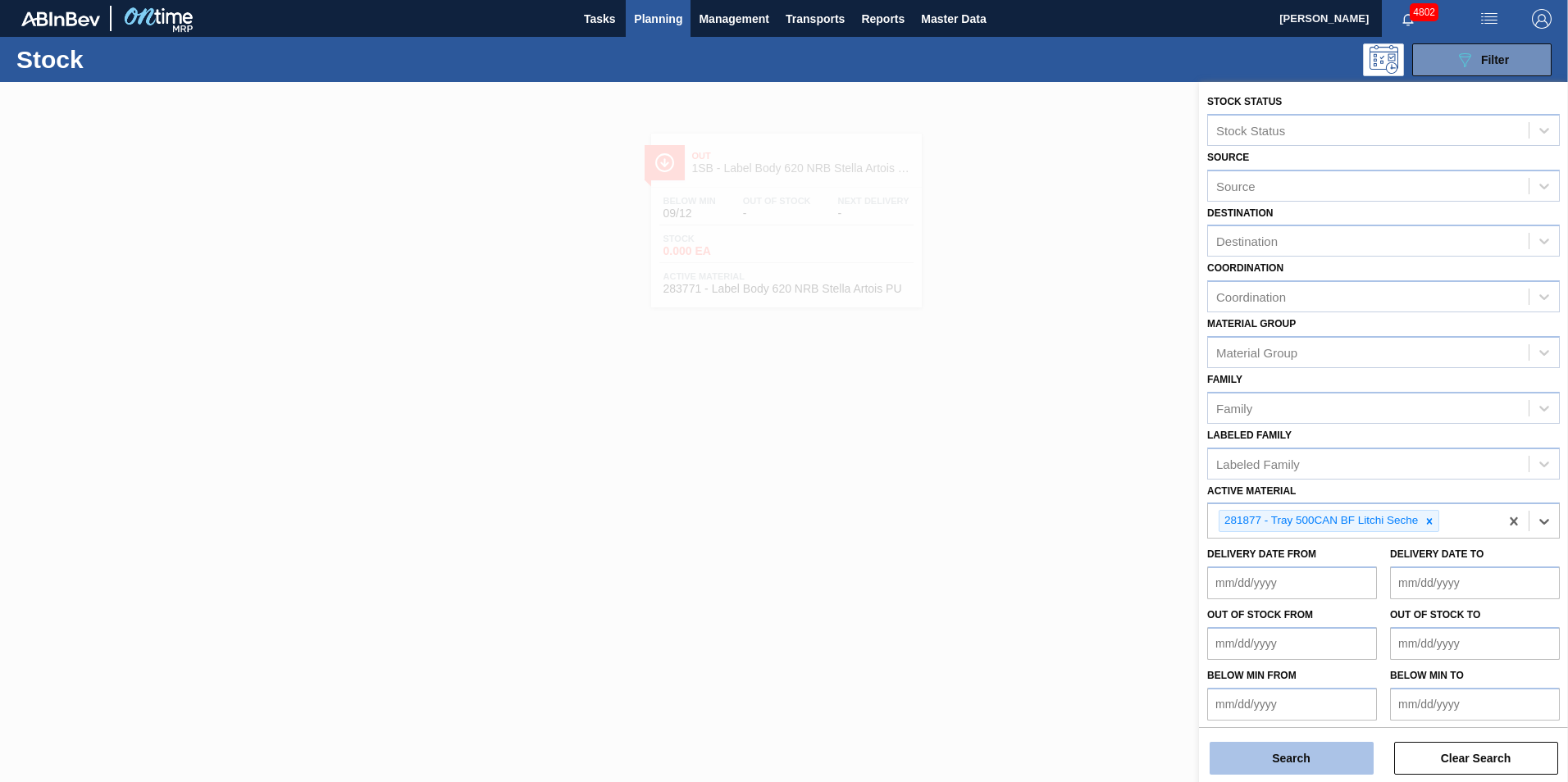
click at [1298, 757] on button "Search" at bounding box center [1292, 759] width 164 height 33
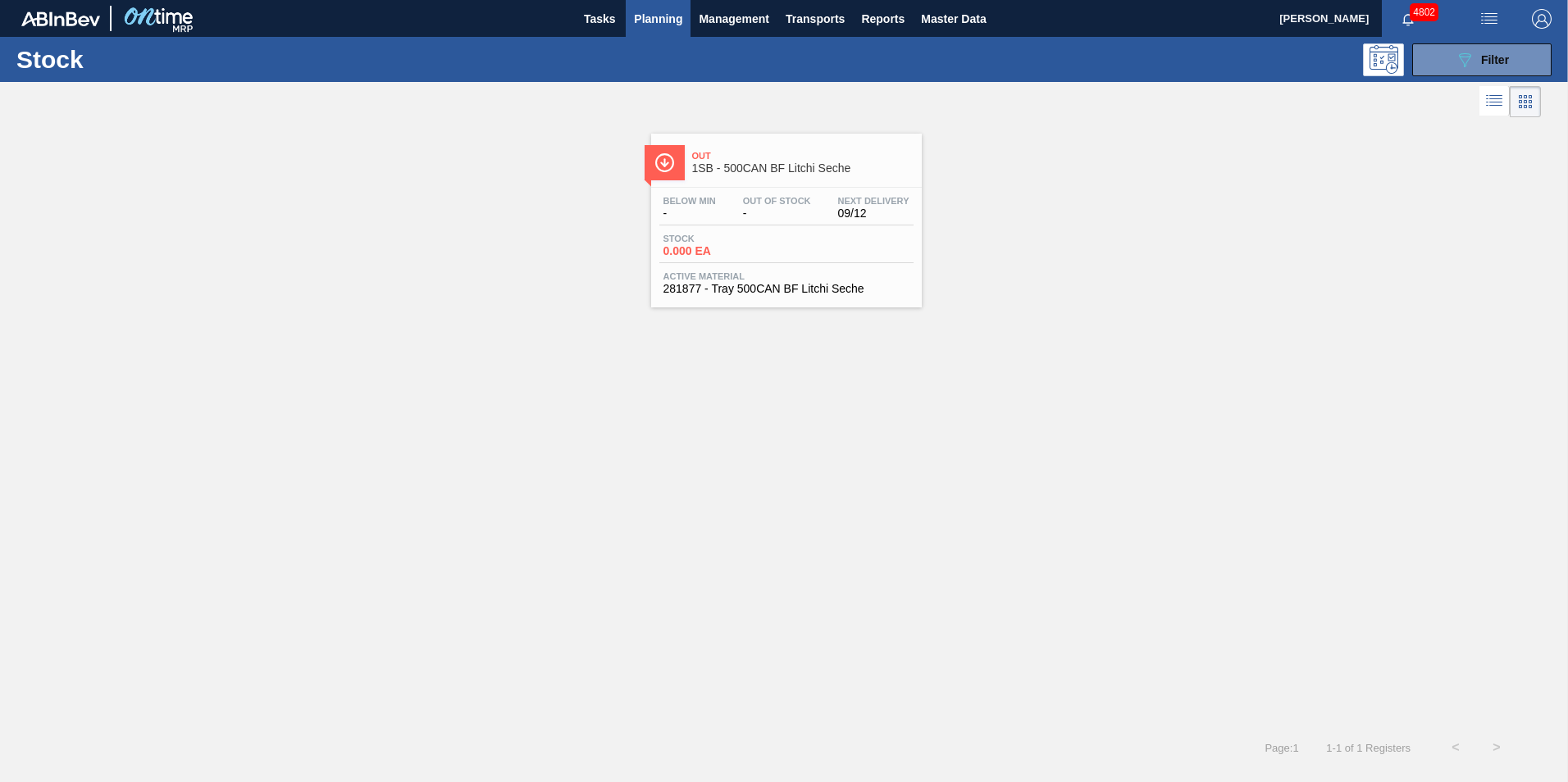
click at [730, 218] on div "Below Min - Out Of Stock - Next Delivery 09/12" at bounding box center [787, 211] width 254 height 29
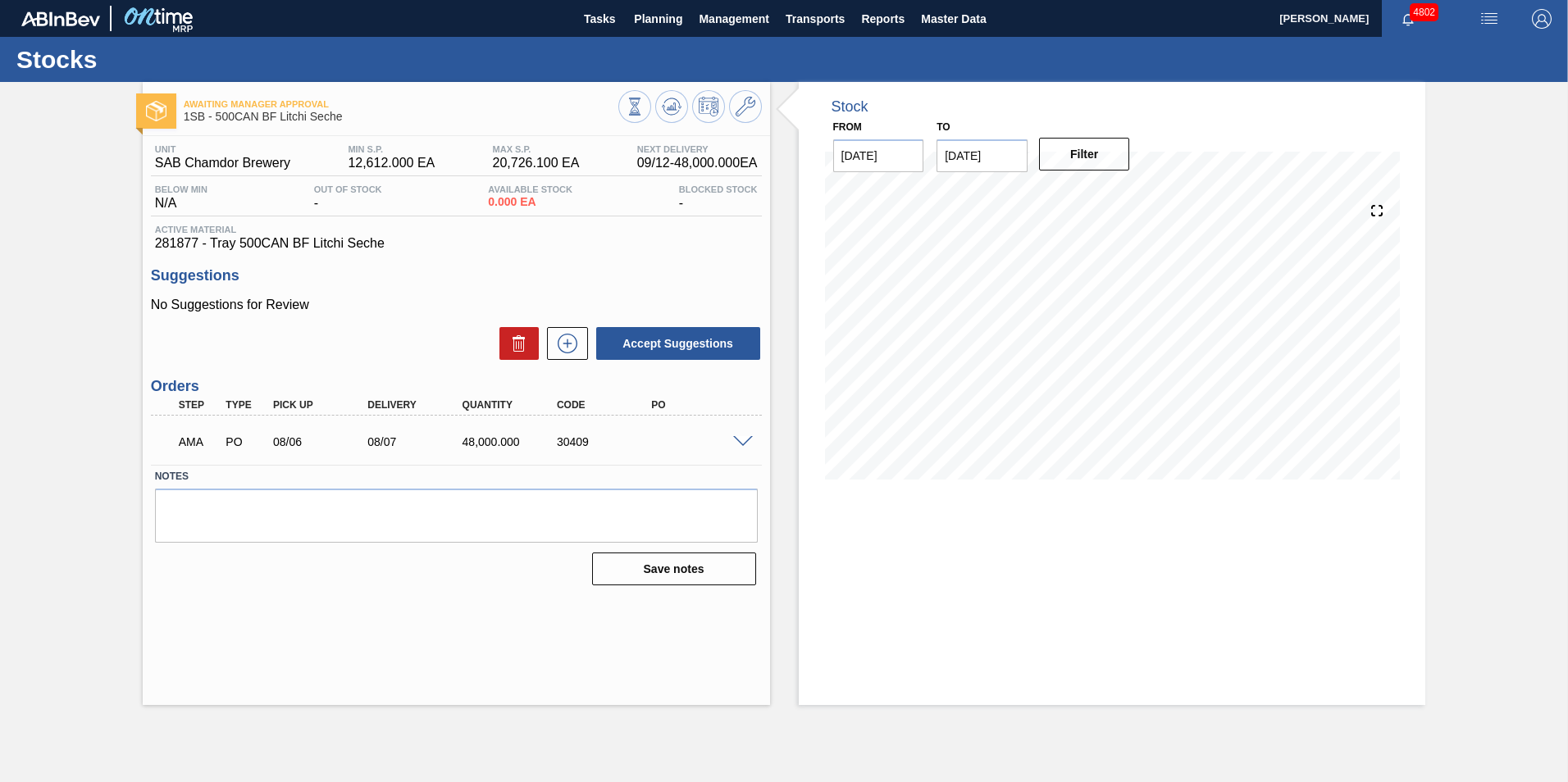
click at [743, 440] on span at bounding box center [743, 442] width 20 height 12
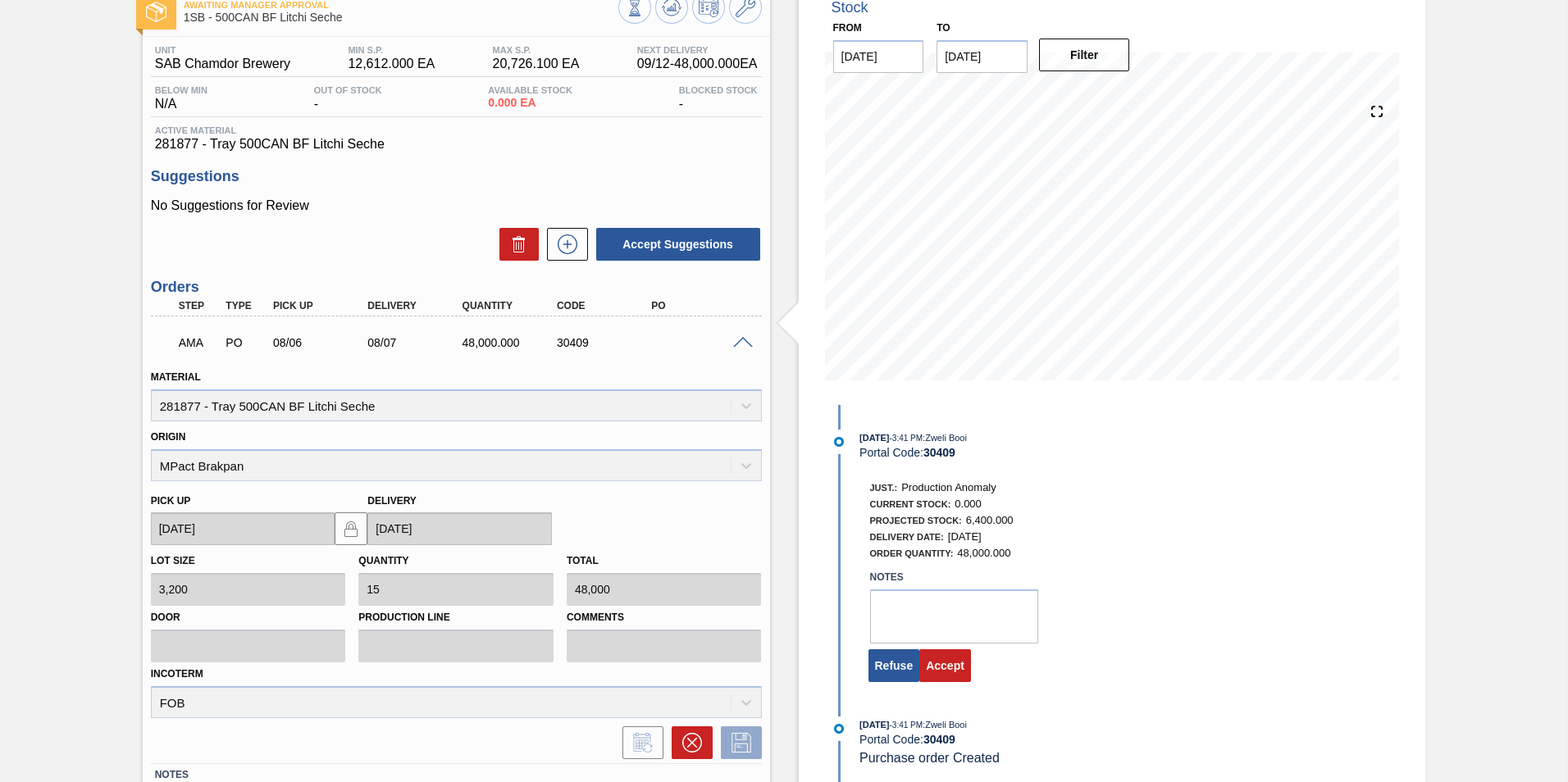
scroll to position [215, 0]
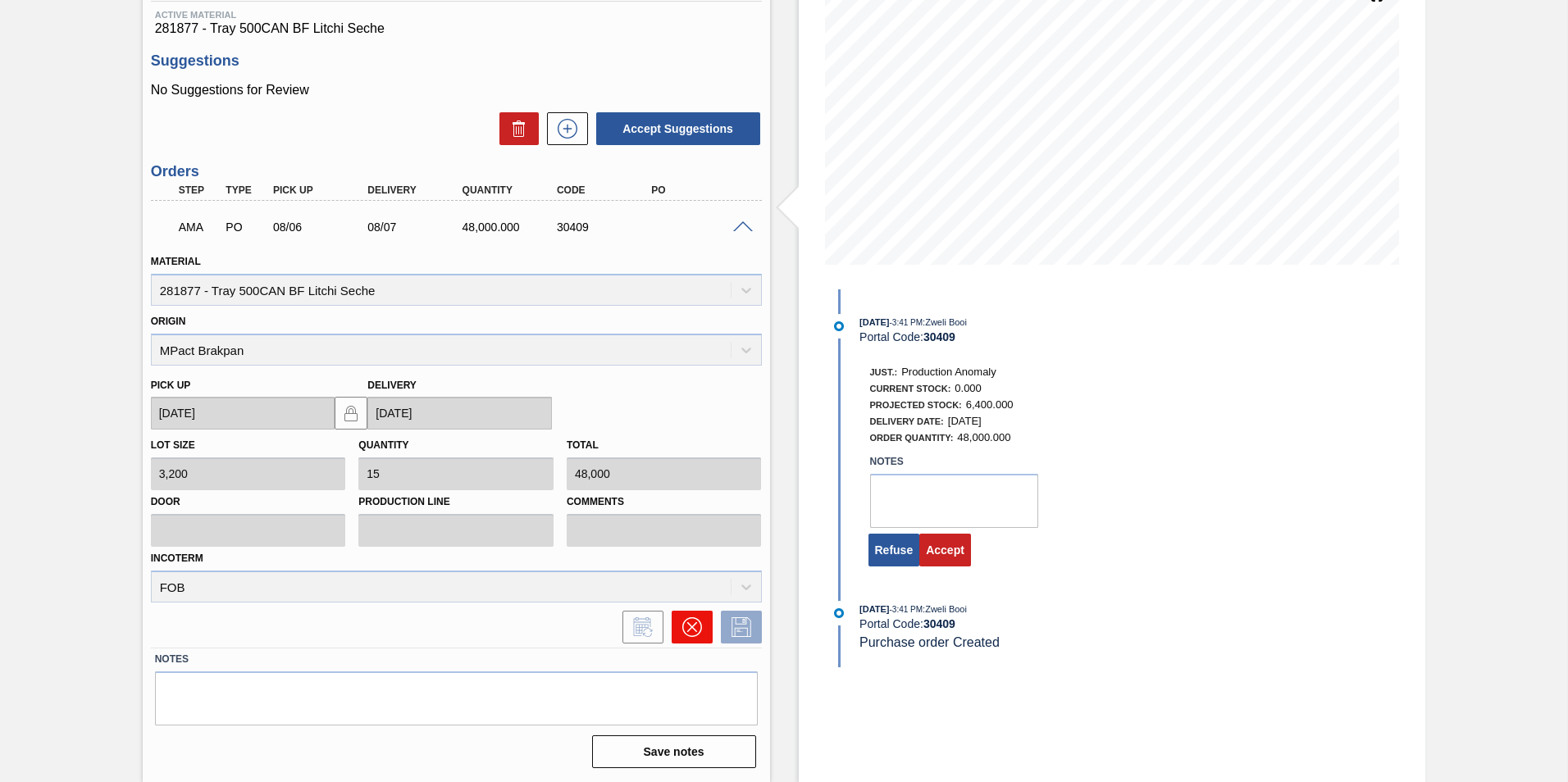
click at [697, 624] on icon at bounding box center [692, 627] width 20 height 20
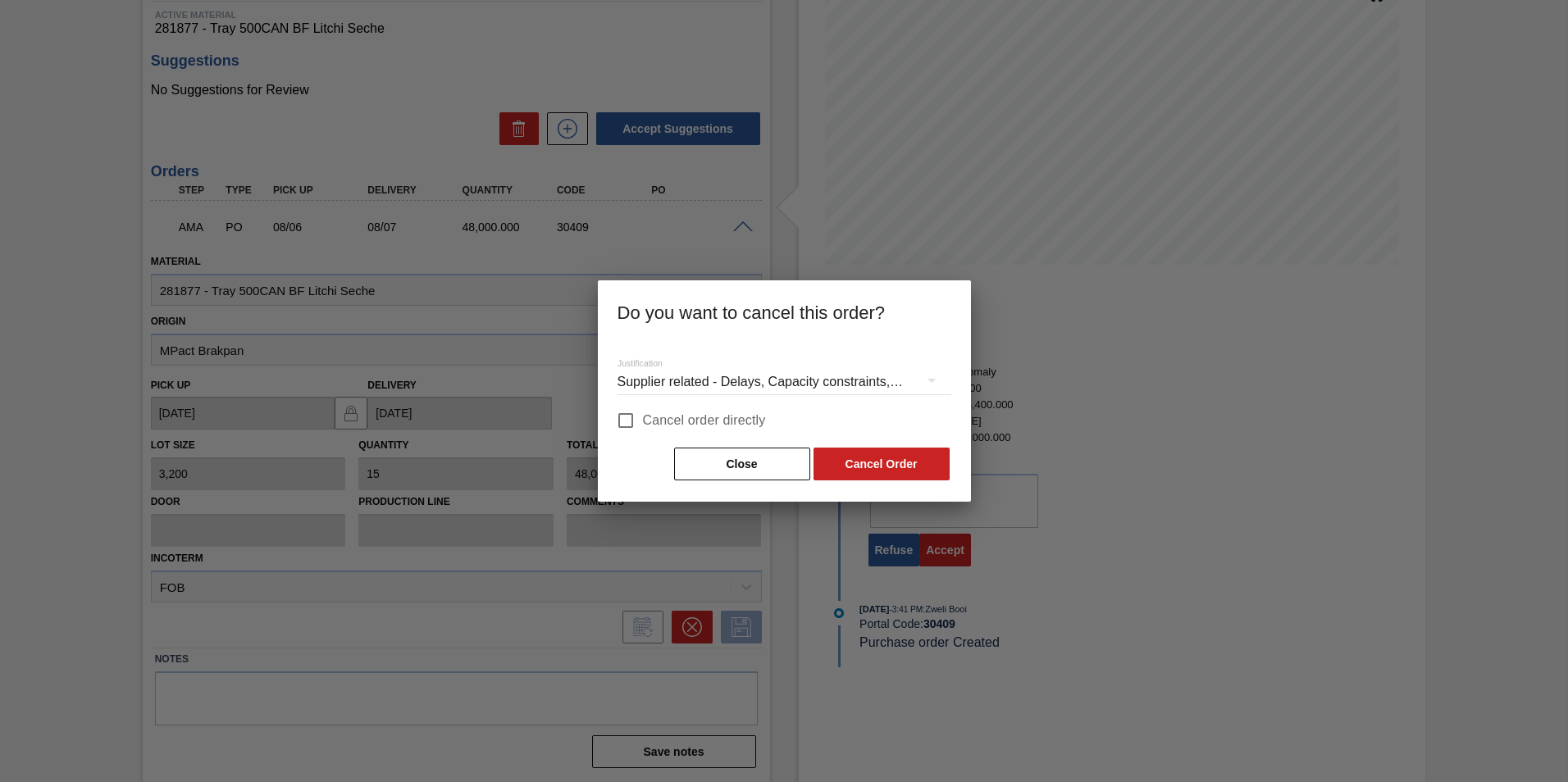
click at [639, 419] on input "Cancel order directly" at bounding box center [626, 420] width 35 height 35
checkbox input "true"
click at [869, 464] on button "Cancel Order" at bounding box center [882, 464] width 136 height 33
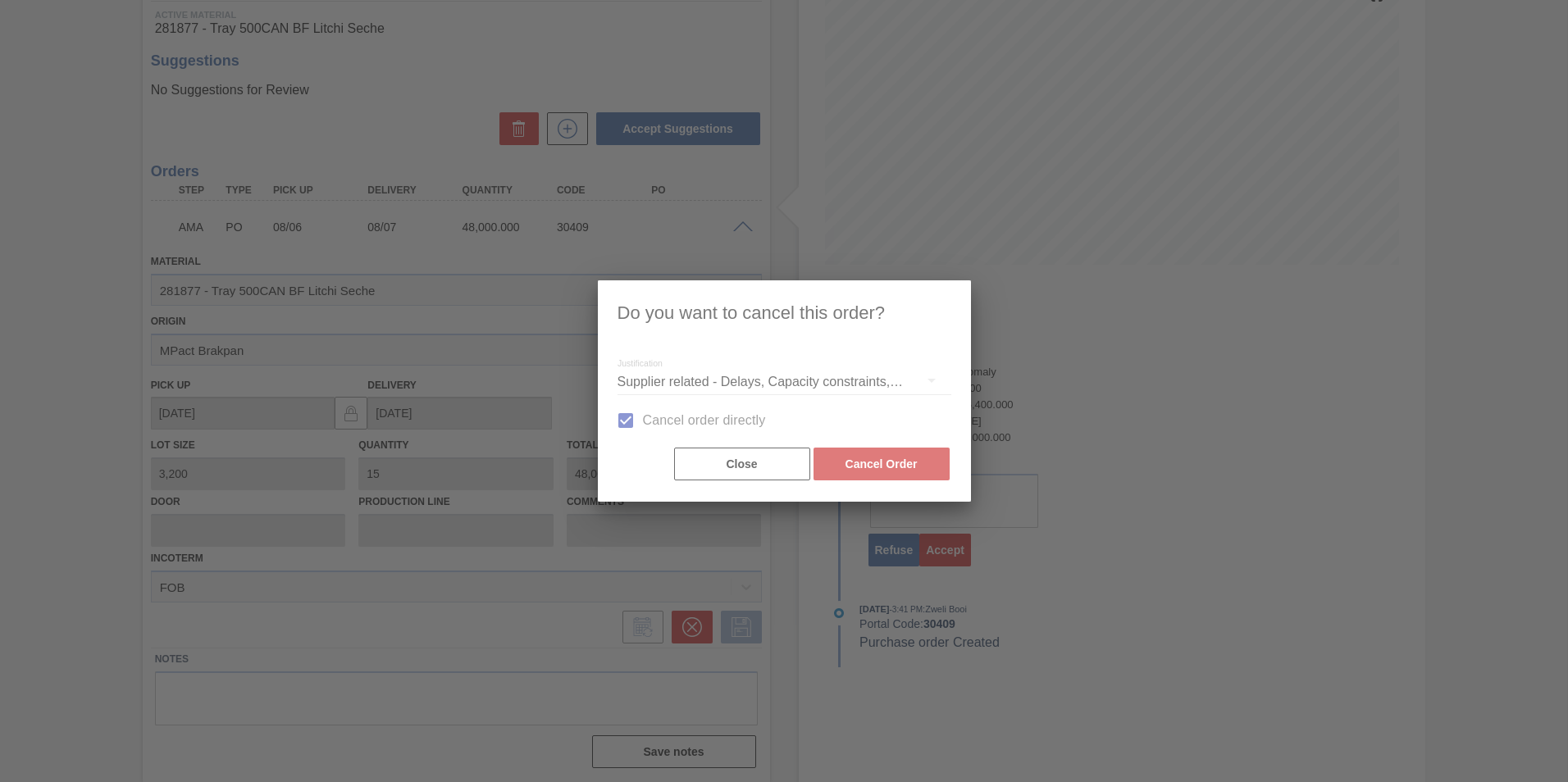
scroll to position [0, 0]
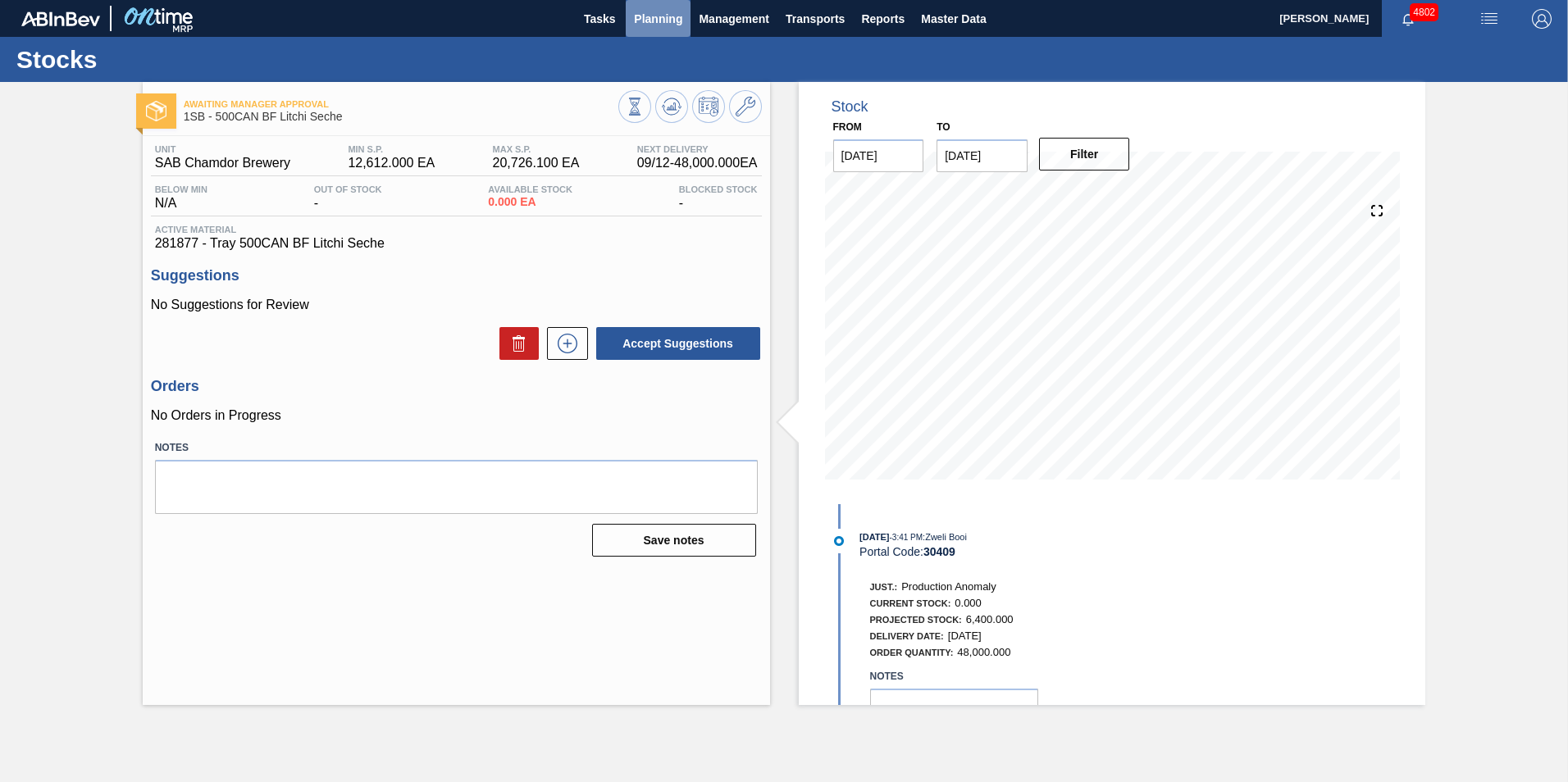
click at [663, 23] on span "Planning" at bounding box center [658, 18] width 48 height 20
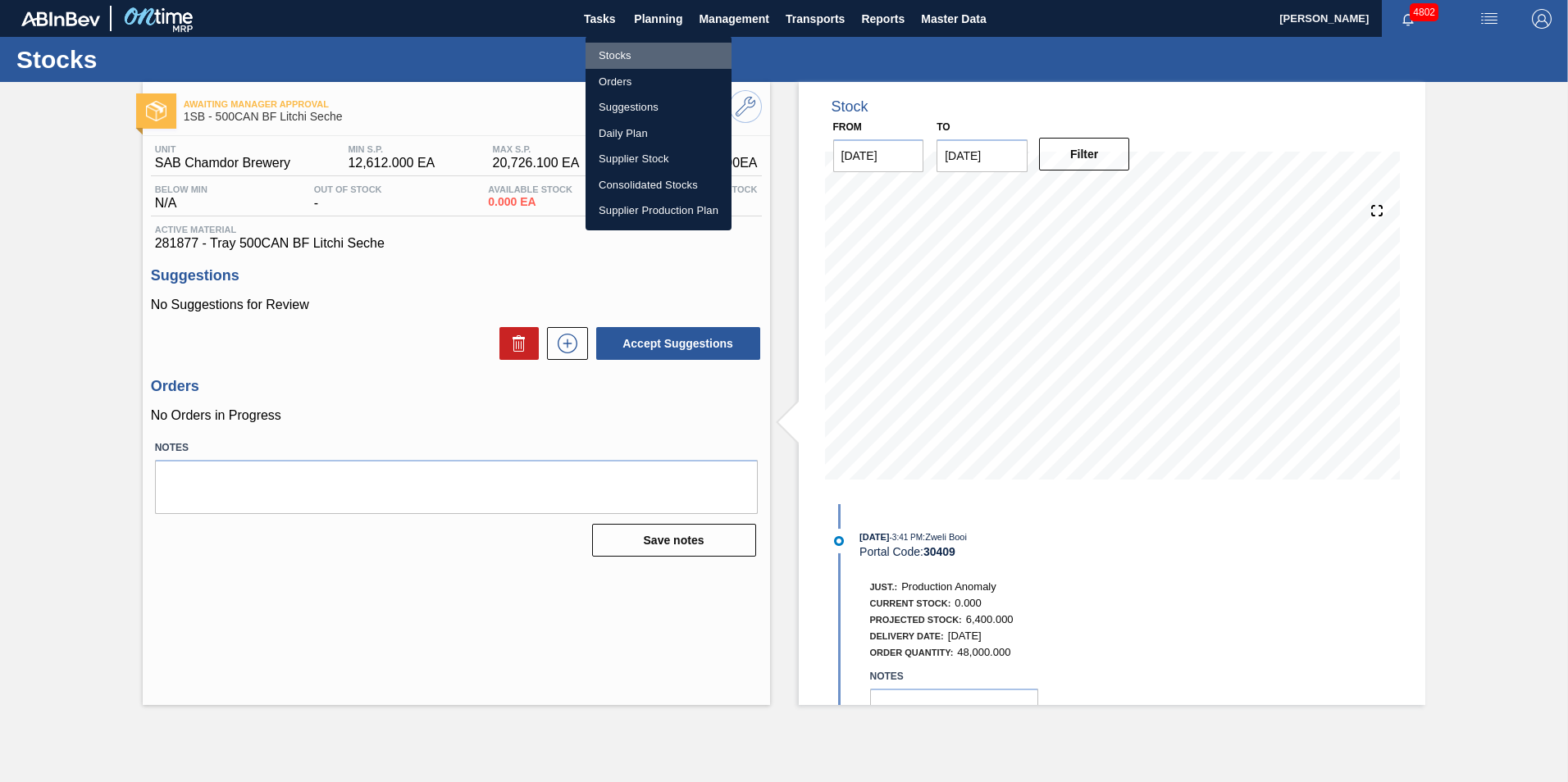
click at [628, 57] on li "Stocks" at bounding box center [658, 55] width 146 height 26
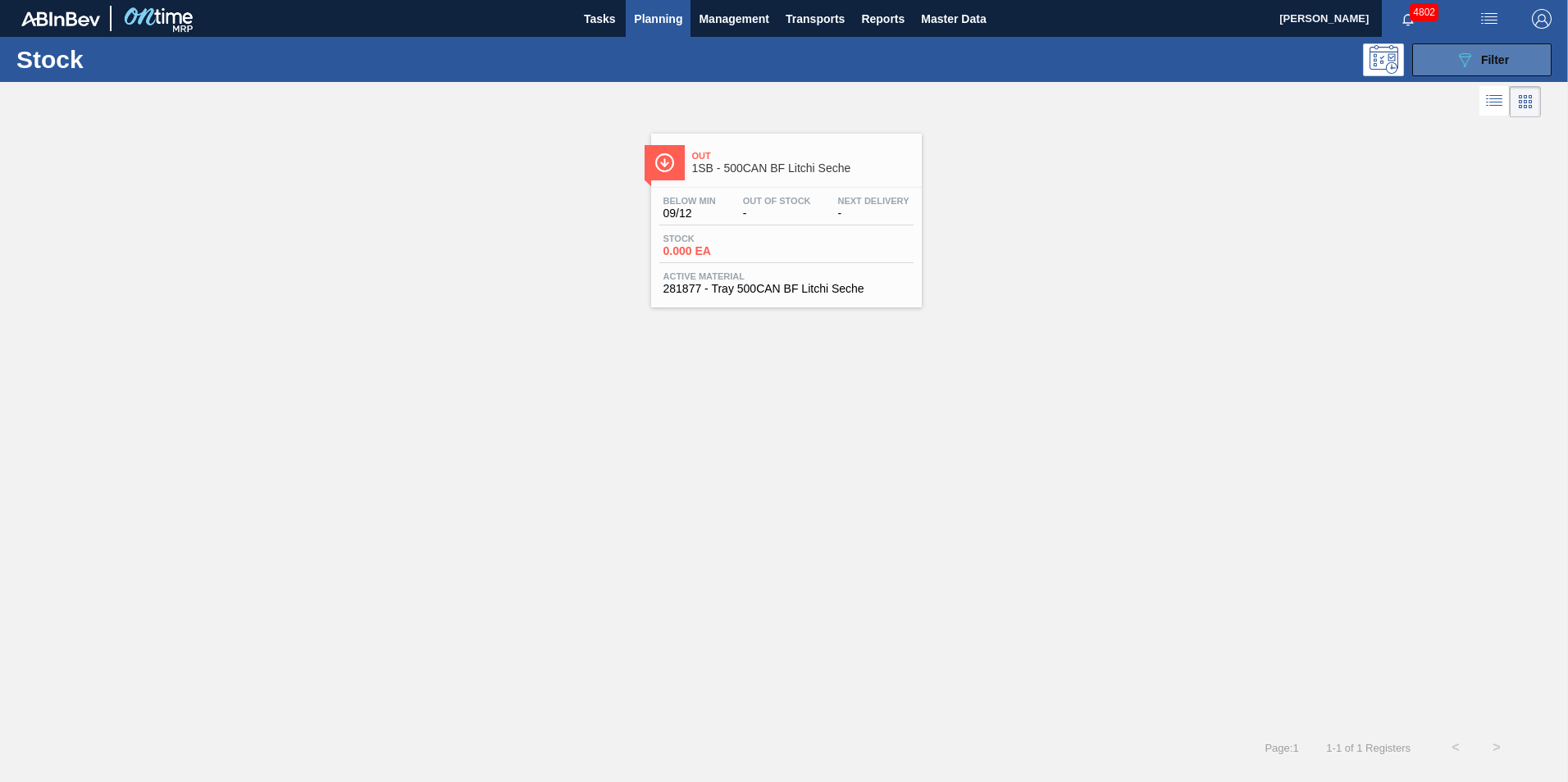
click at [1487, 60] on span "Filter" at bounding box center [1495, 60] width 28 height 13
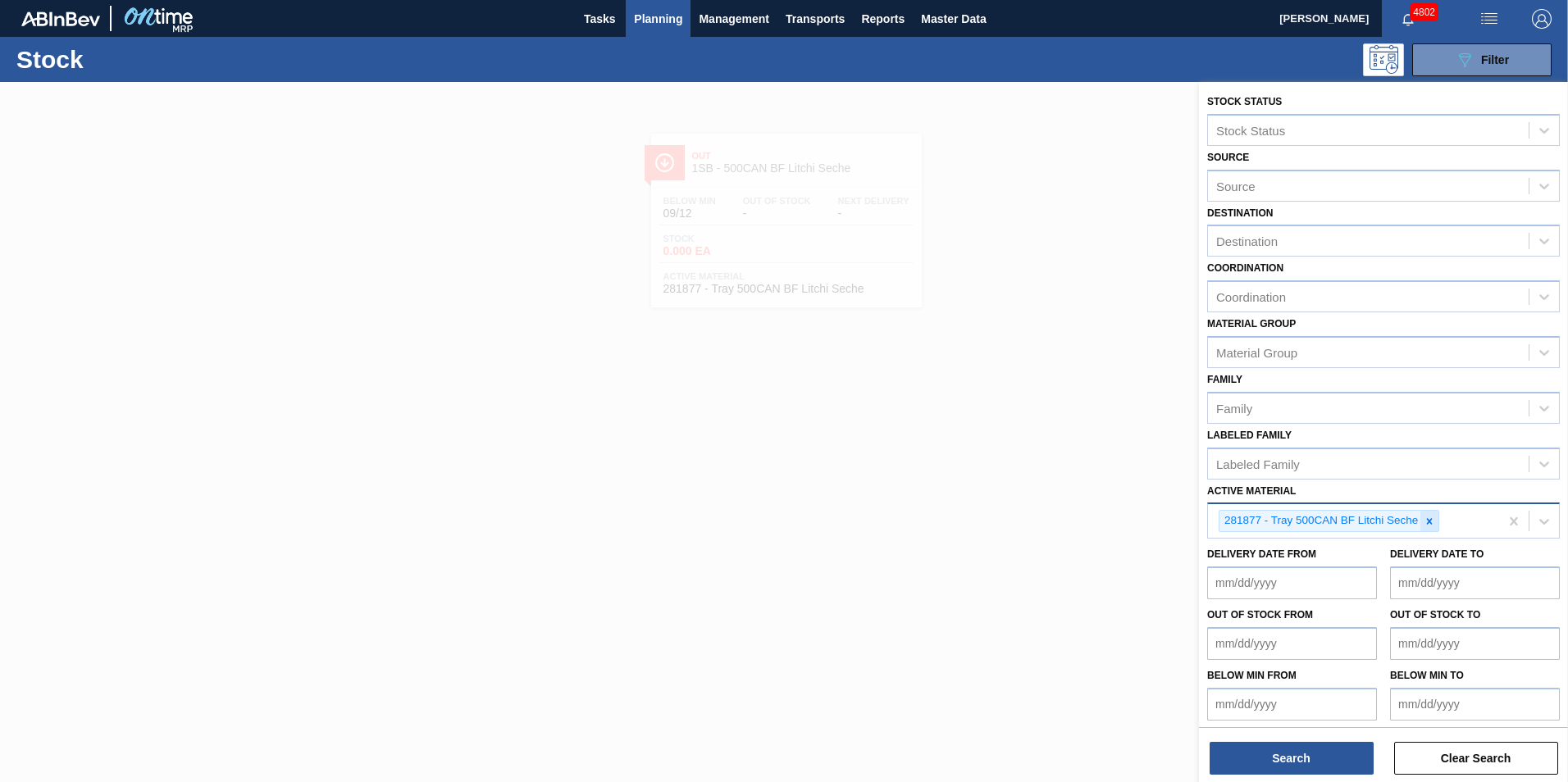
click at [1432, 524] on icon at bounding box center [1429, 520] width 11 height 11
paste Material "285000"
type Material "285000"
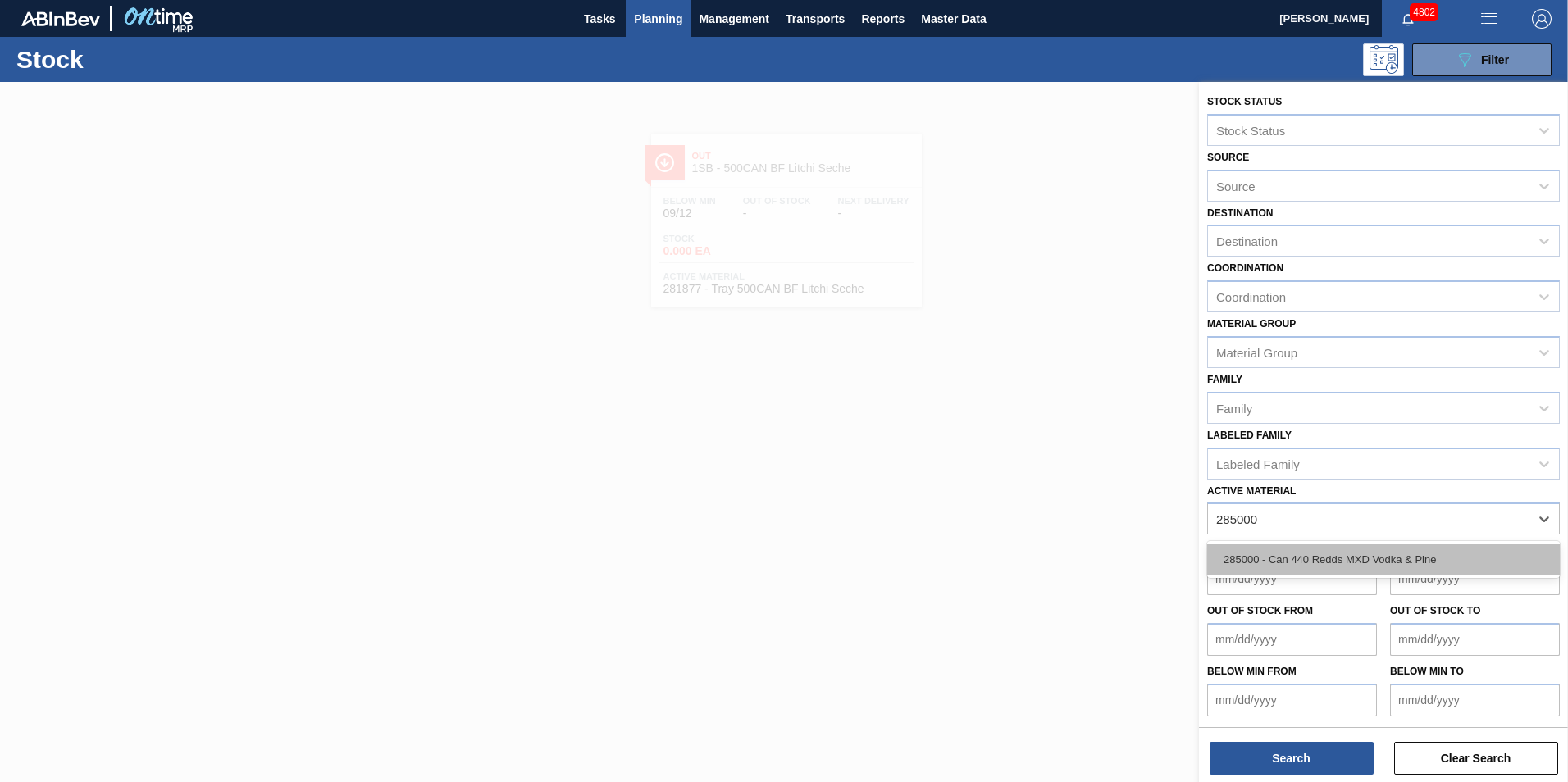
click at [1339, 556] on div "285000 - Can 440 Redds MXD Vodka & Pine" at bounding box center [1383, 559] width 352 height 30
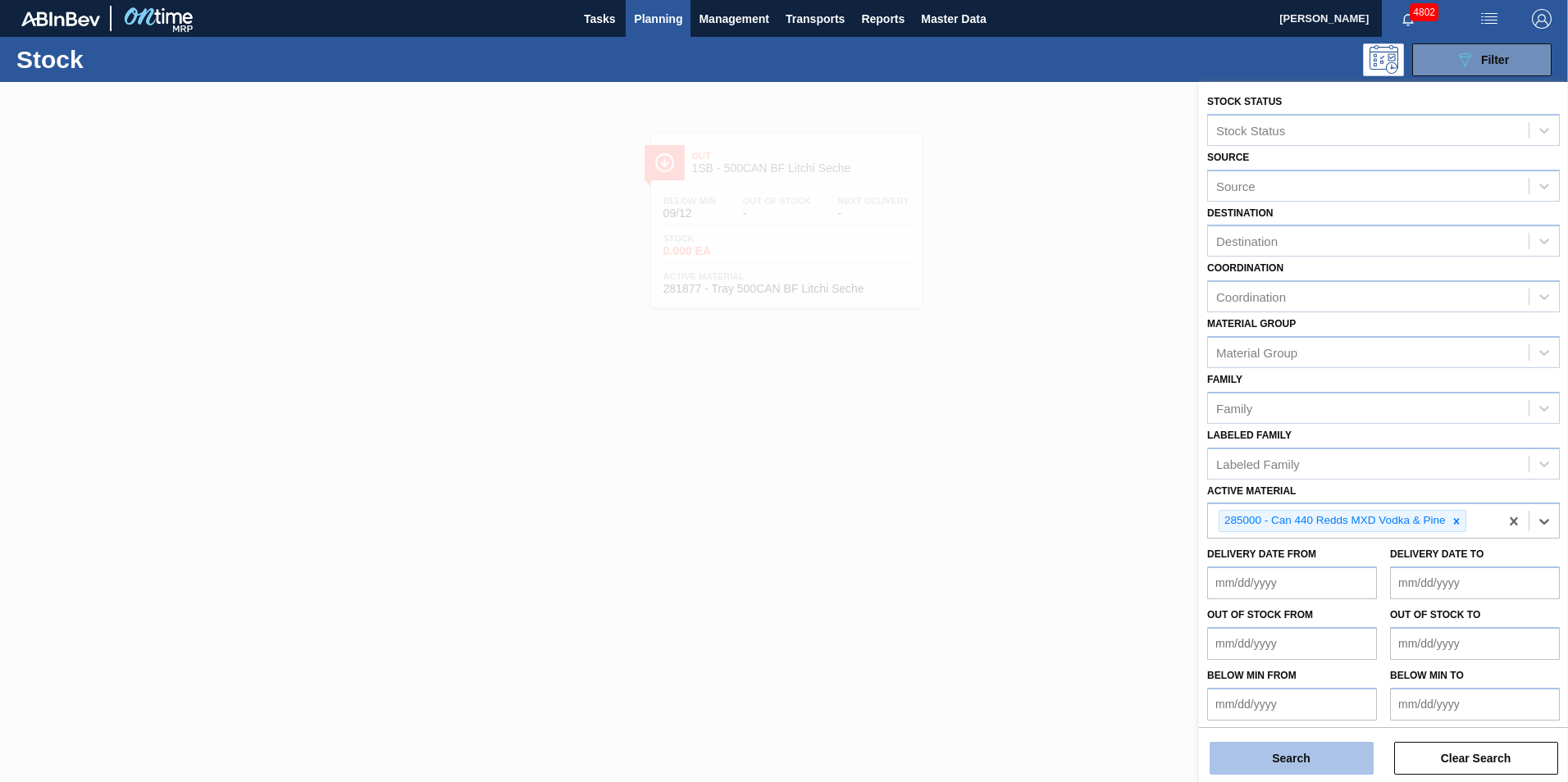
click at [1286, 757] on button "Search" at bounding box center [1292, 759] width 164 height 33
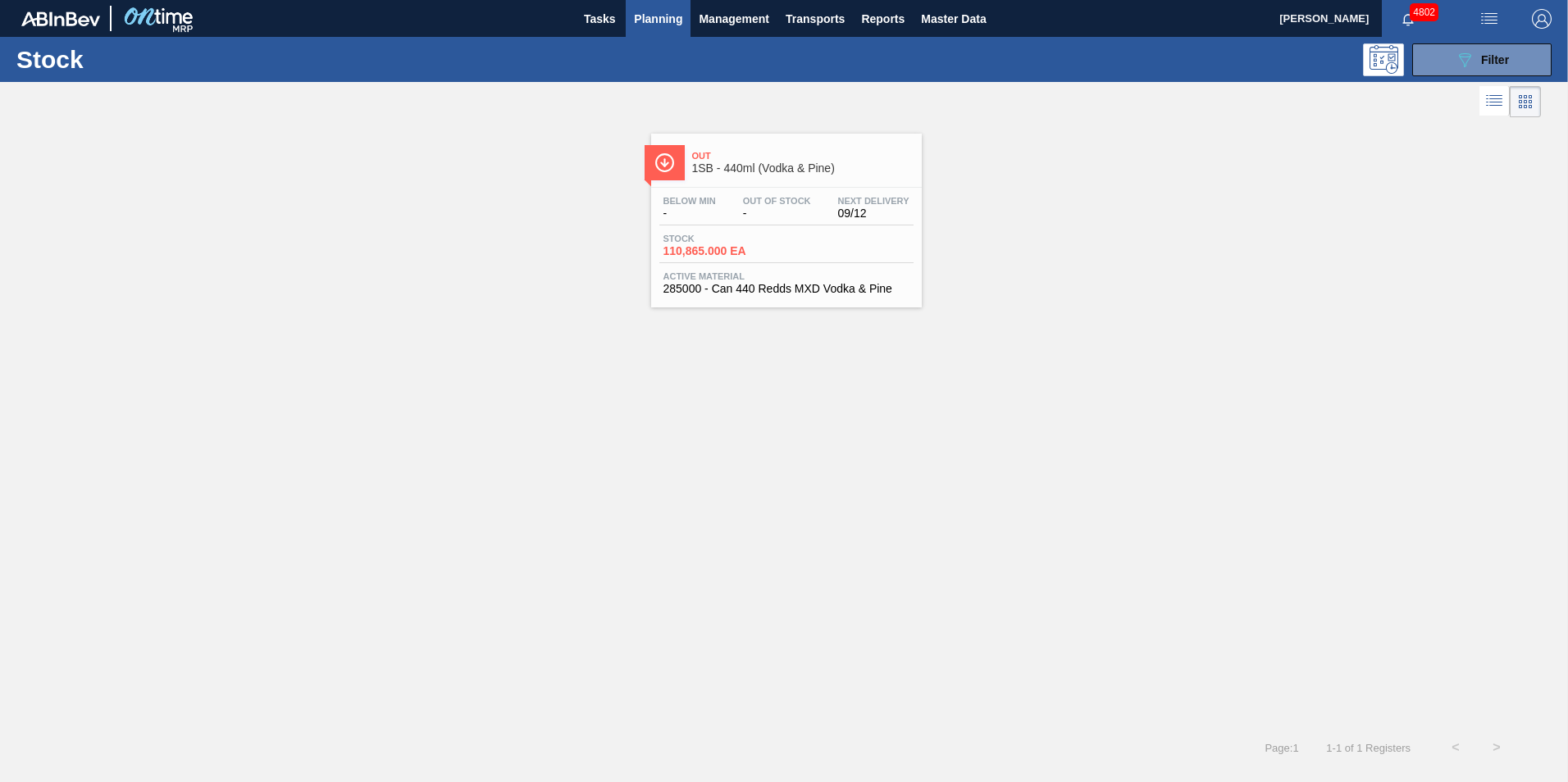
click at [747, 242] on span "Stock" at bounding box center [720, 238] width 115 height 9
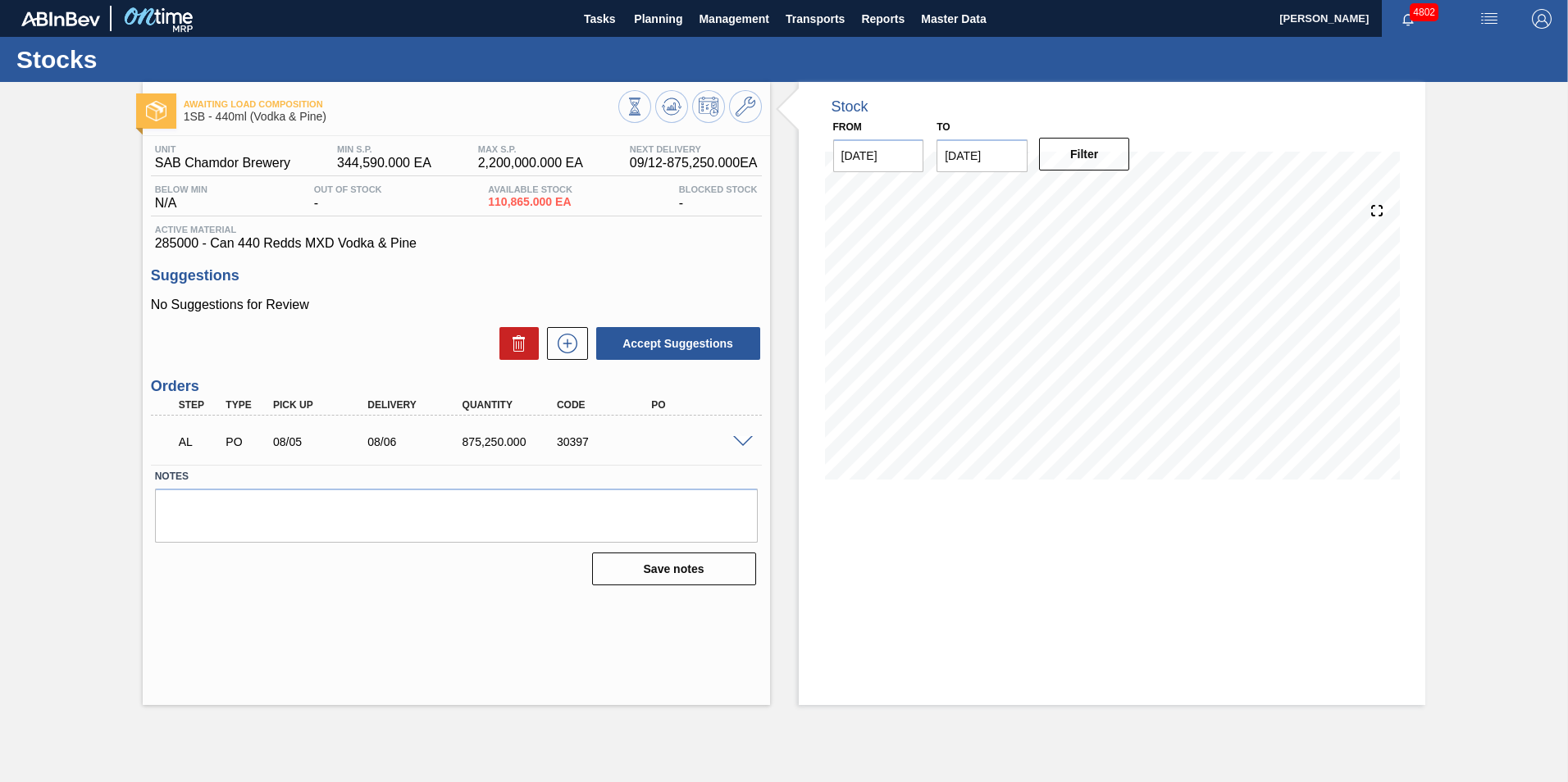
click at [743, 438] on span at bounding box center [743, 442] width 20 height 12
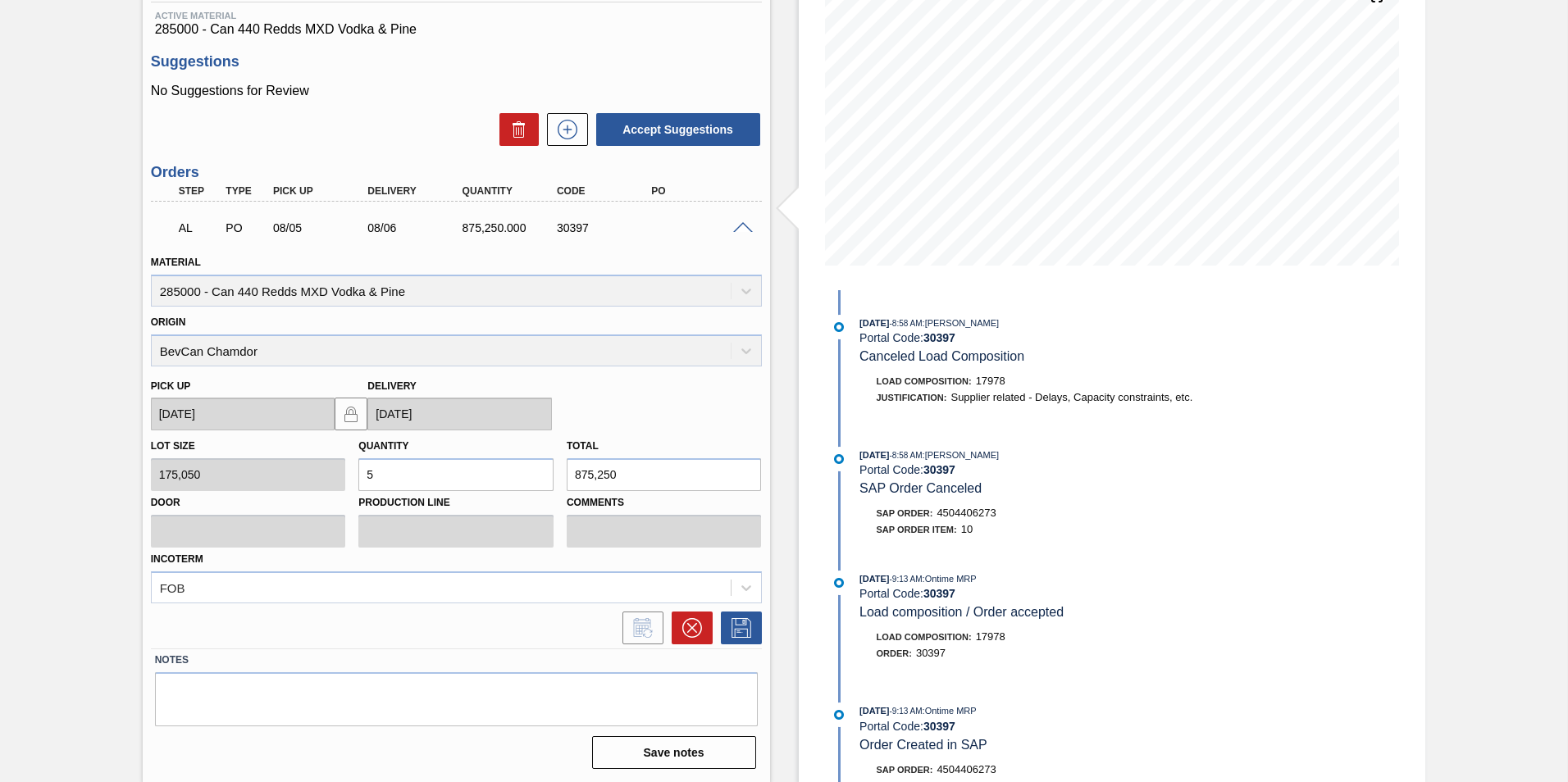
scroll to position [215, 0]
click at [692, 622] on icon at bounding box center [692, 627] width 20 height 20
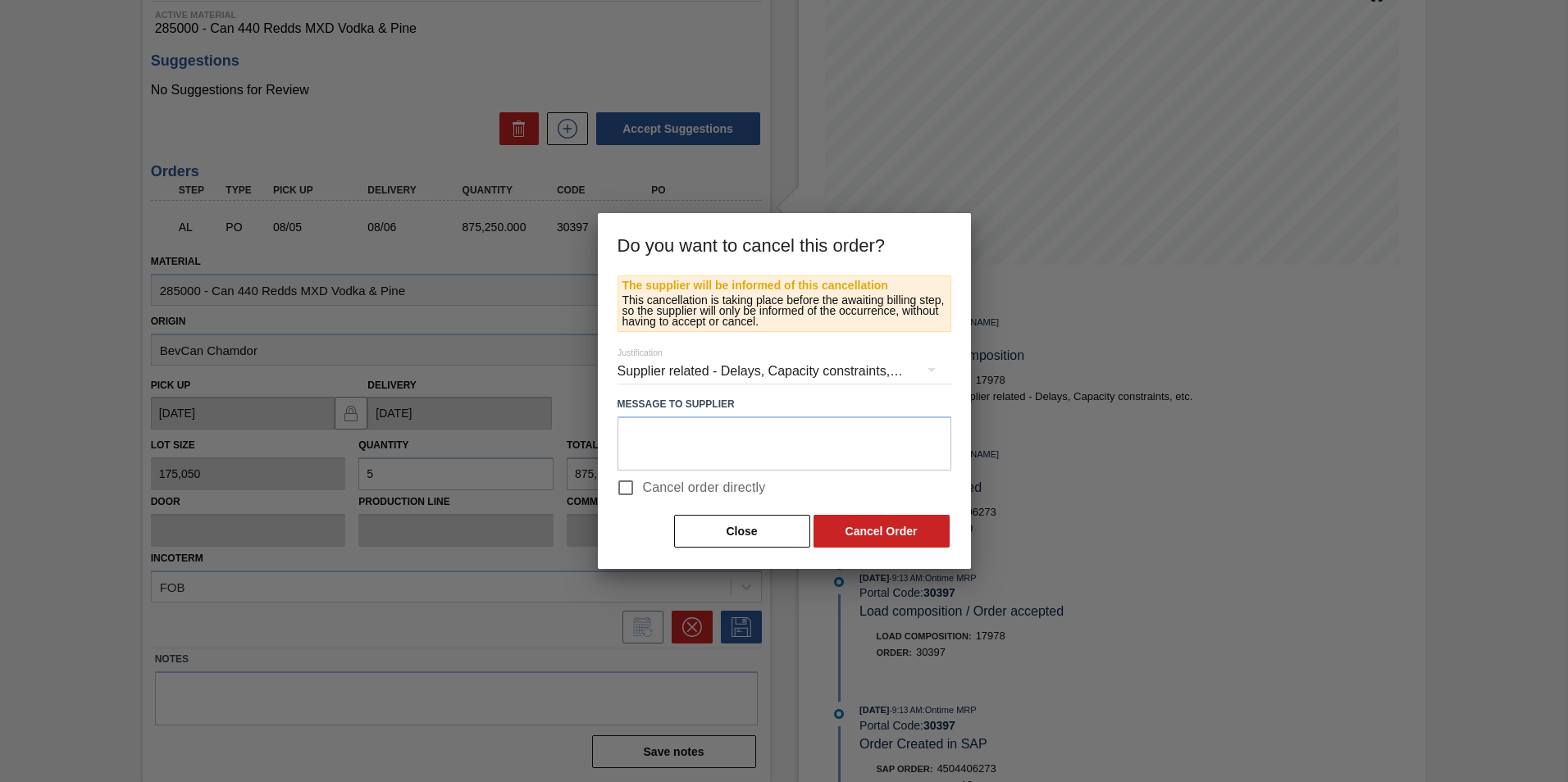
click at [670, 486] on span "Cancel order directly" at bounding box center [705, 488] width 123 height 20
click at [643, 486] on input "Cancel order directly" at bounding box center [626, 488] width 35 height 35
checkbox input "true"
click at [865, 527] on button "Cancel Order" at bounding box center [882, 531] width 136 height 33
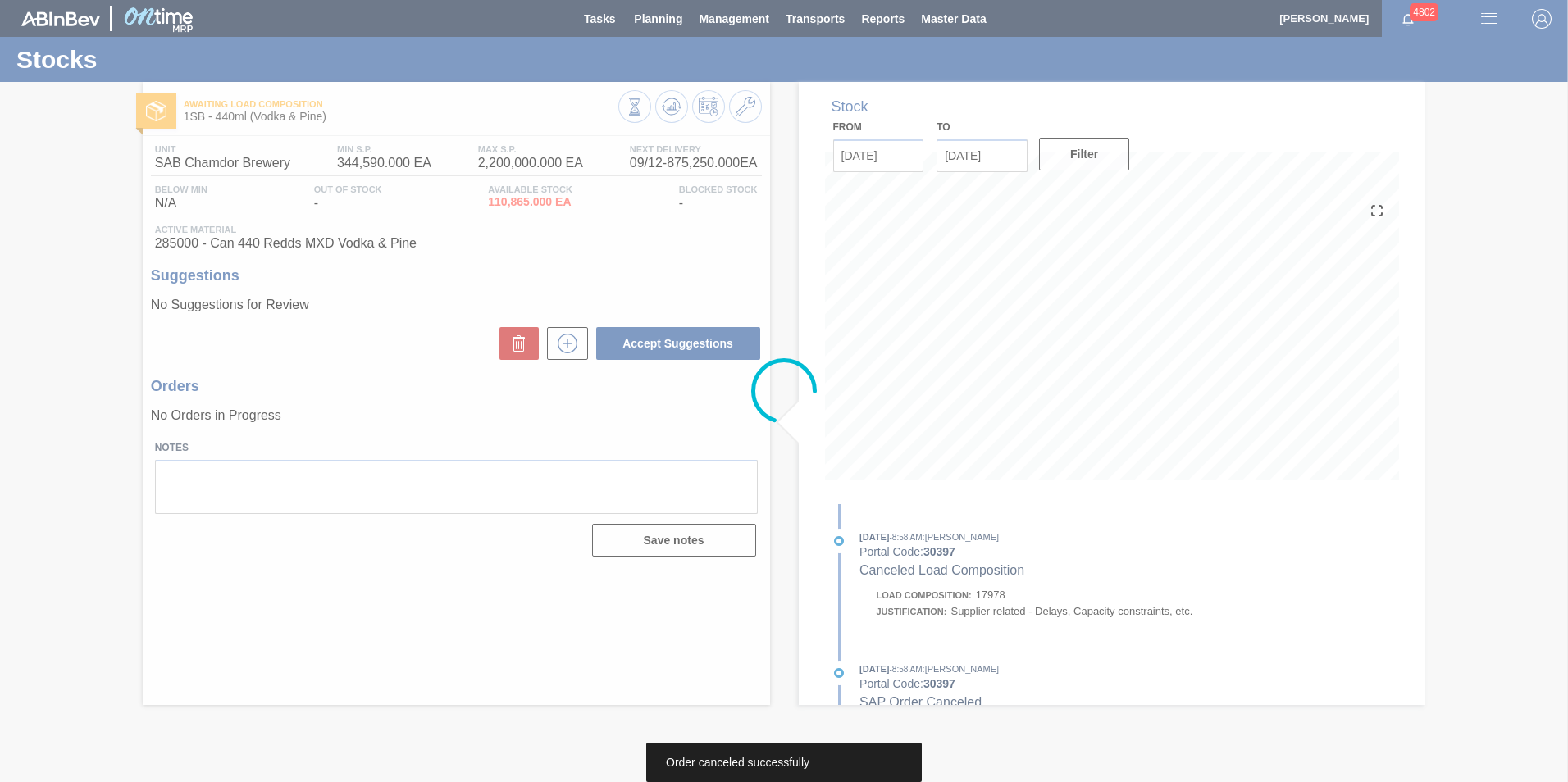
scroll to position [0, 0]
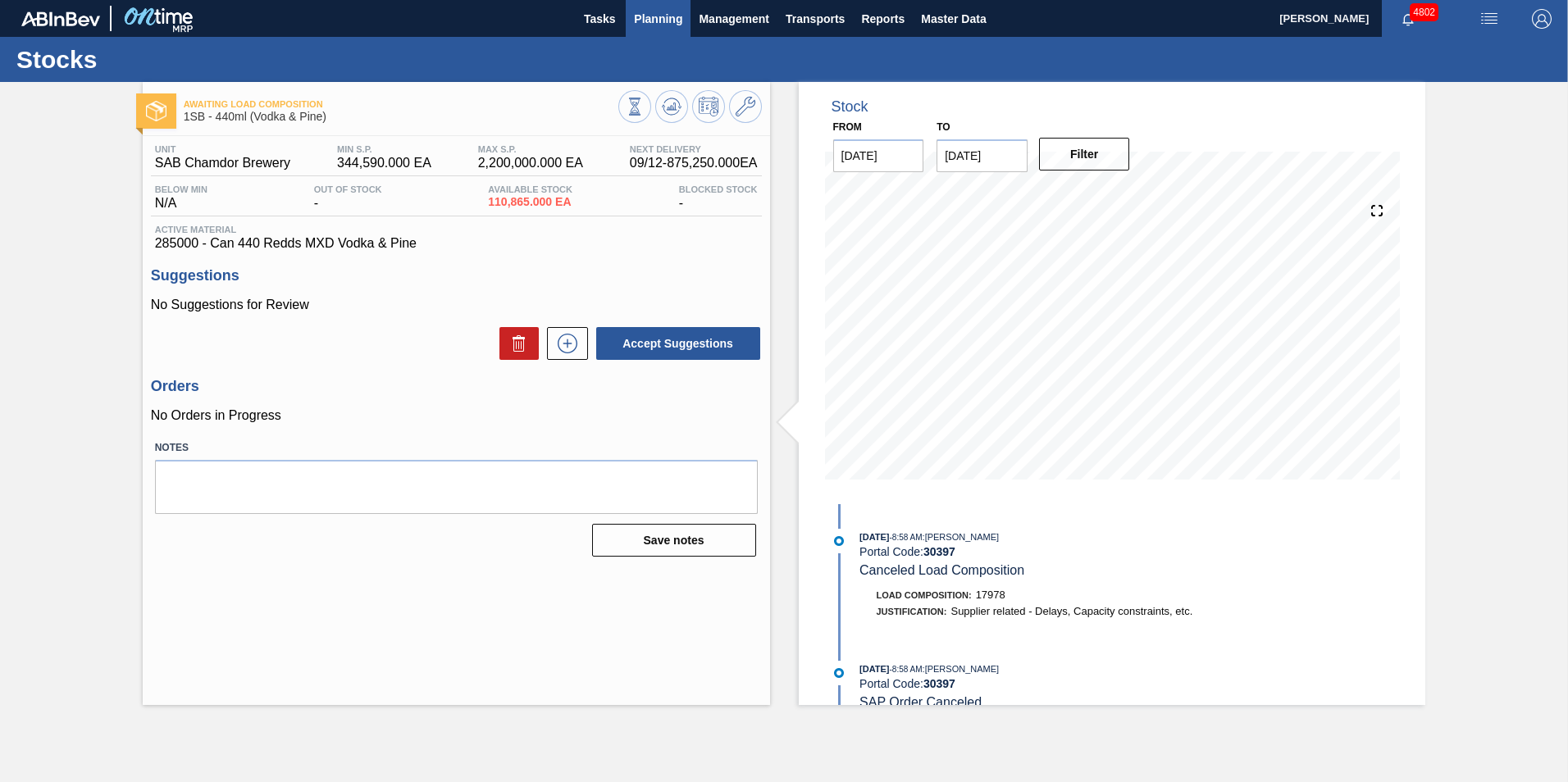
click at [660, 24] on span "Planning" at bounding box center [658, 18] width 48 height 20
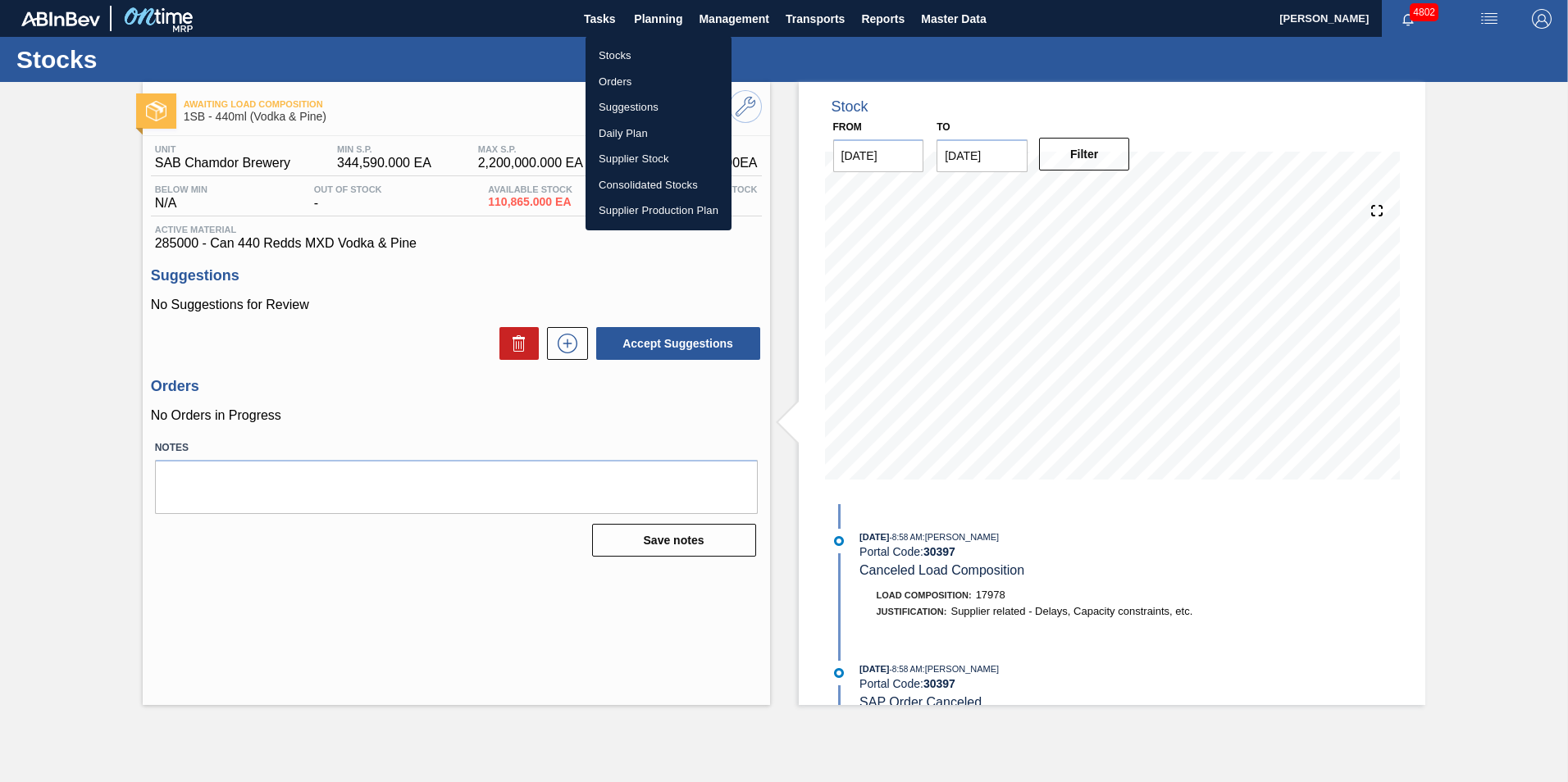
drag, startPoint x: 635, startPoint y: 49, endPoint x: 648, endPoint y: 55, distance: 14.3
click at [635, 49] on li "Stocks" at bounding box center [658, 55] width 146 height 26
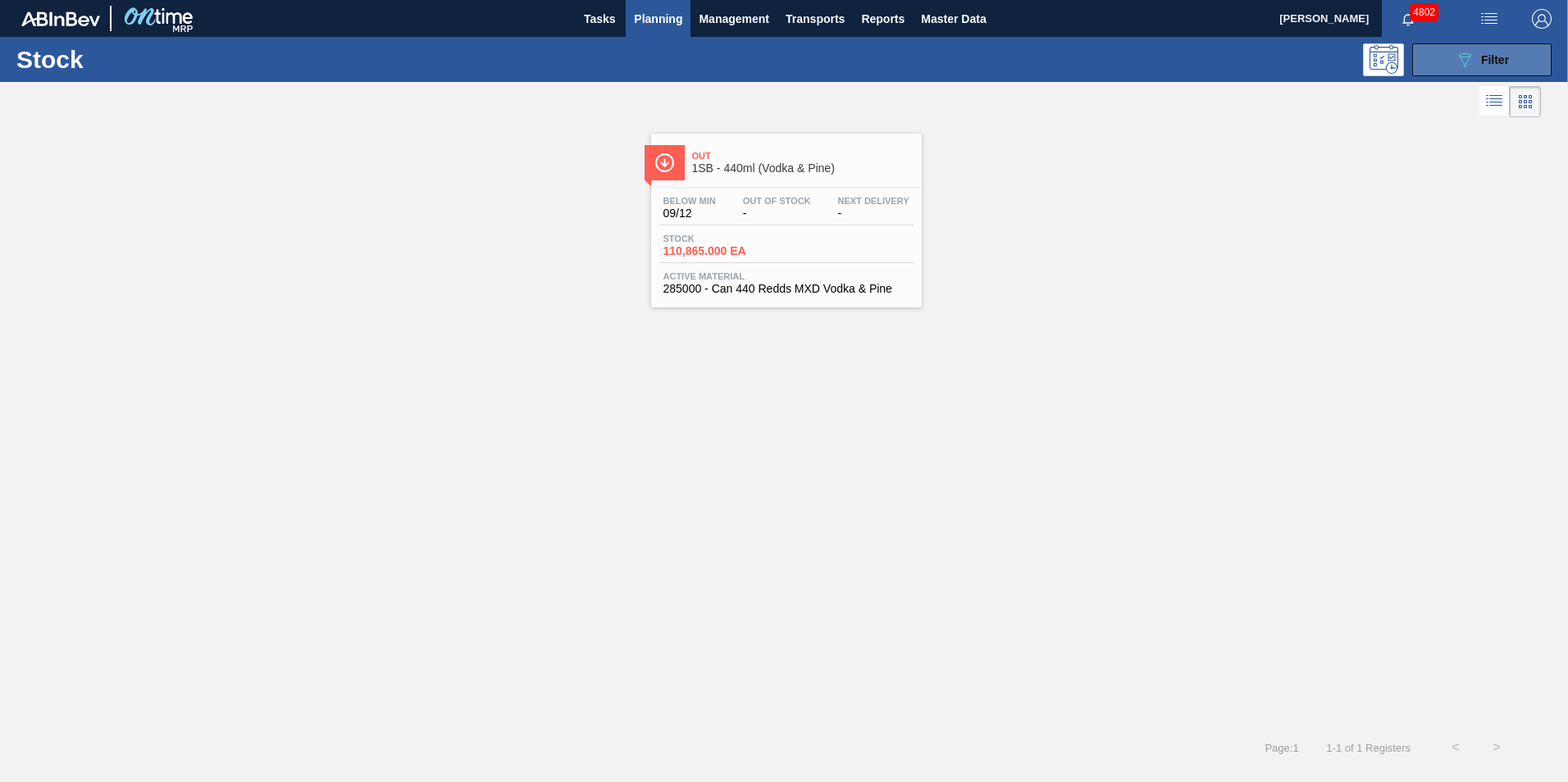
click at [1474, 58] on icon "089F7B8B-B2A5-4AFE-B5C0-19BA573D28AC" at bounding box center [1464, 60] width 20 height 20
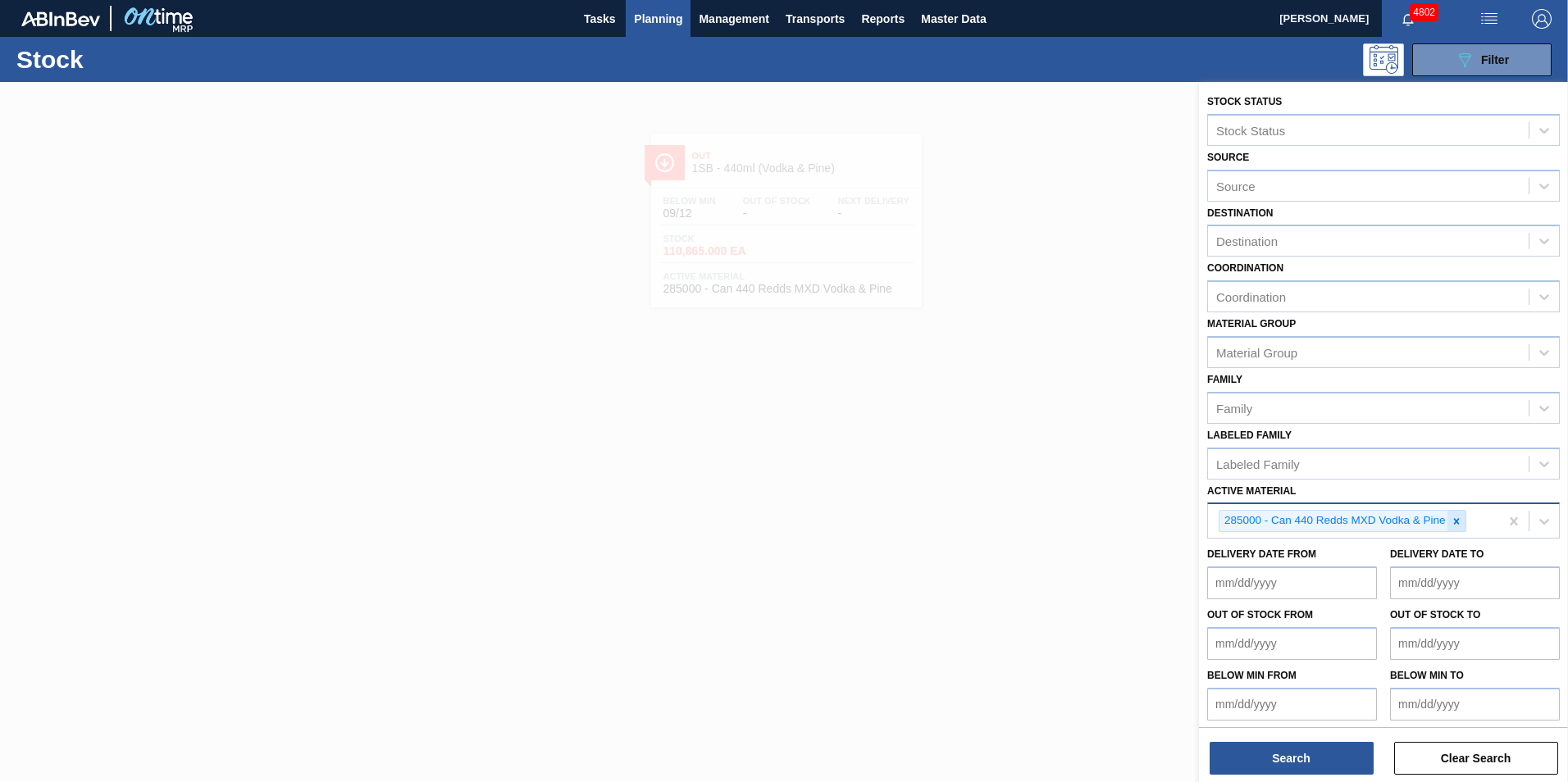
click at [1460, 519] on icon at bounding box center [1456, 520] width 11 height 11
paste Material "285067"
type Material "285067"
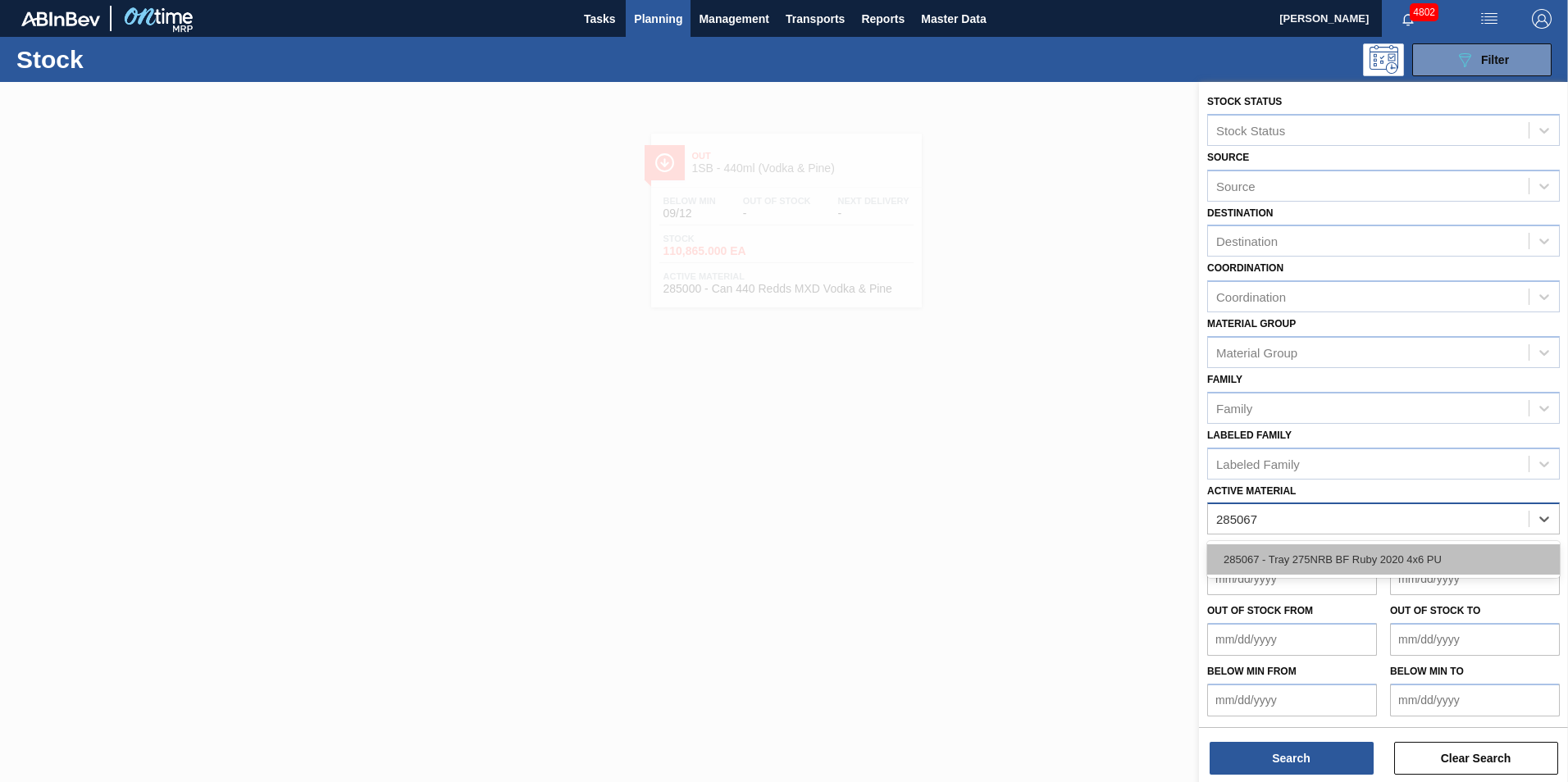
click at [1375, 561] on div "285067 - Tray 275NRB BF Ruby 2020 4x6 PU" at bounding box center [1383, 559] width 352 height 30
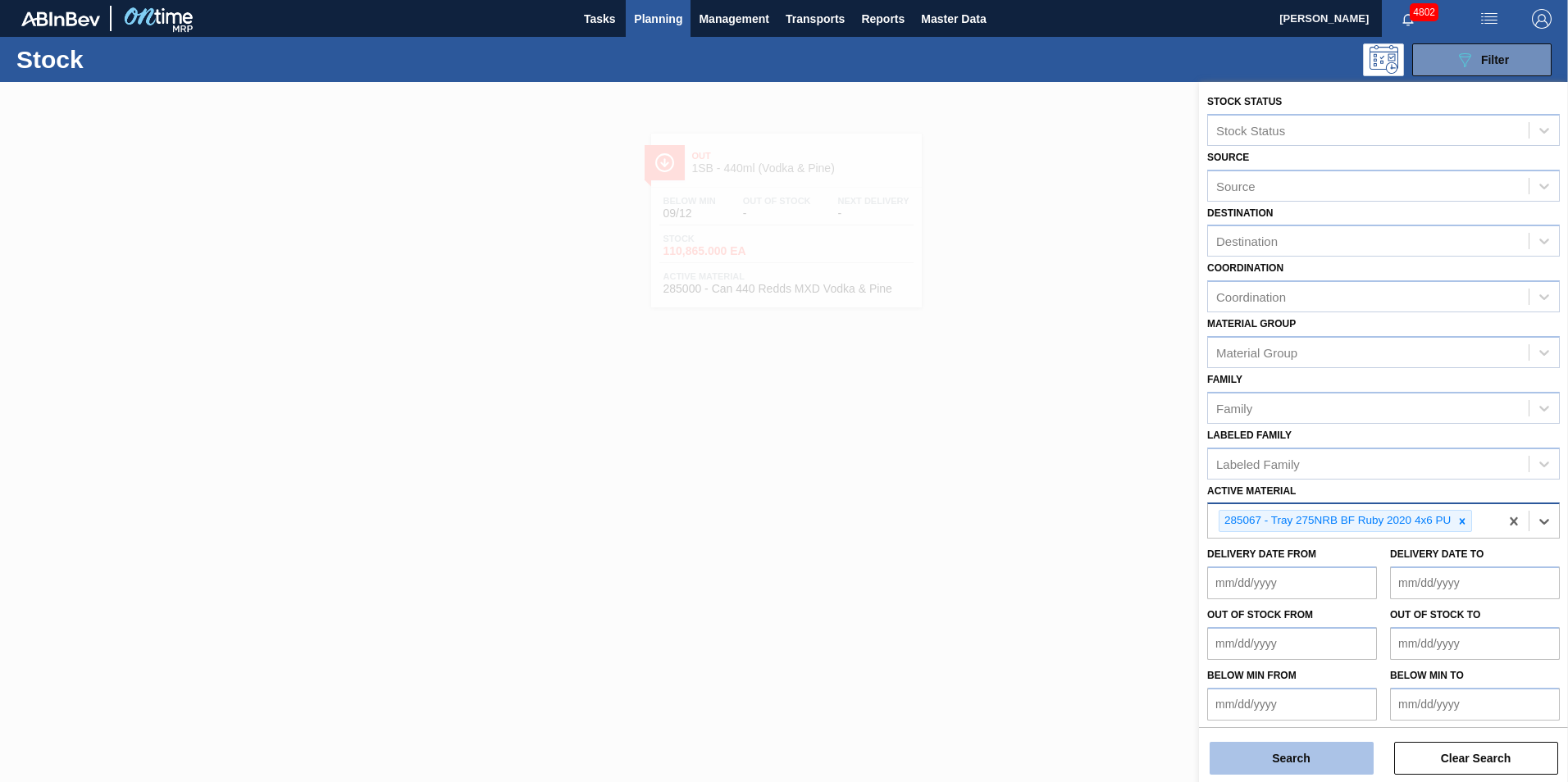
click at [1296, 753] on button "Search" at bounding box center [1292, 759] width 164 height 33
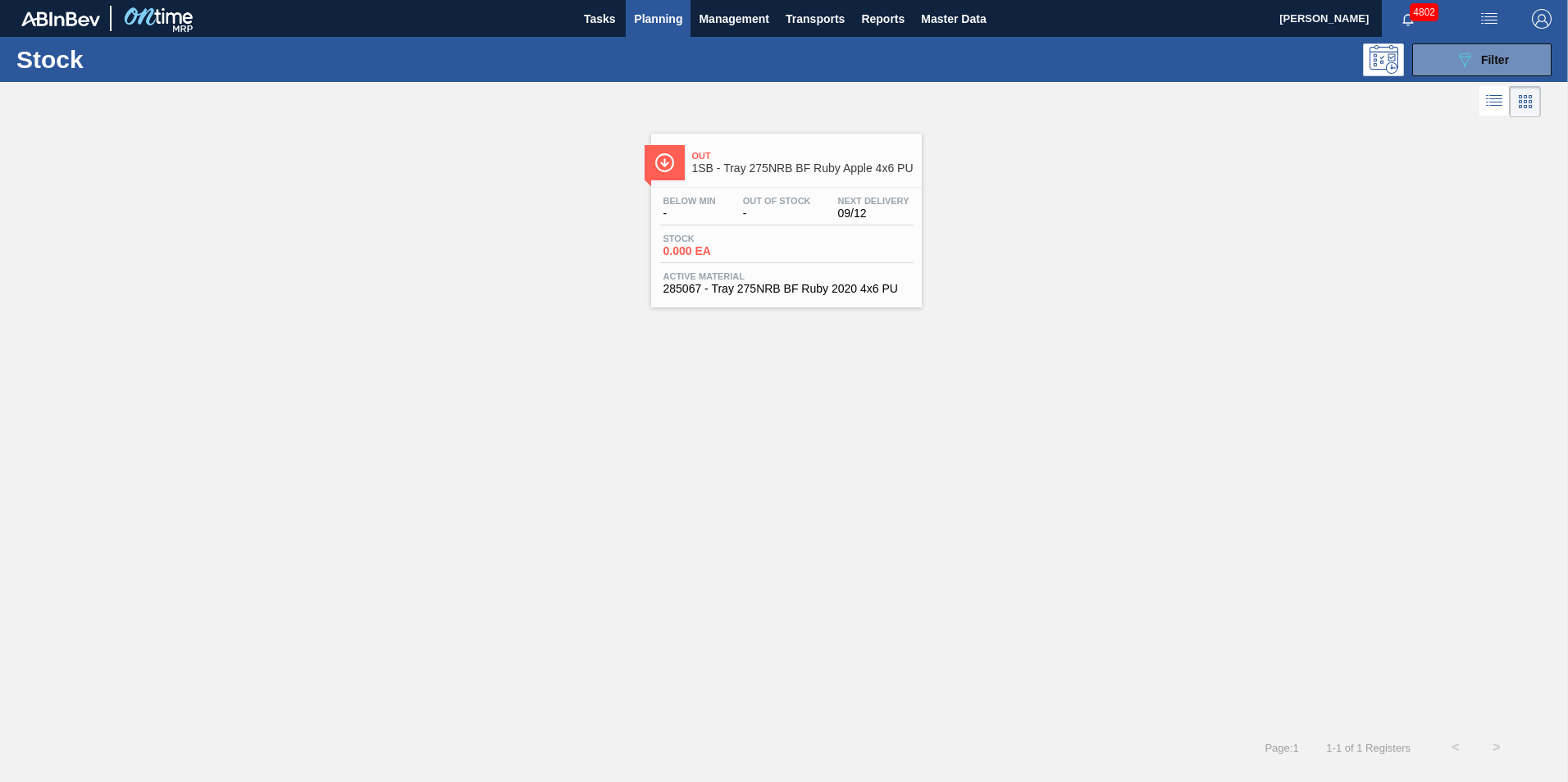
click at [724, 247] on span "0.000 EA" at bounding box center [720, 251] width 115 height 12
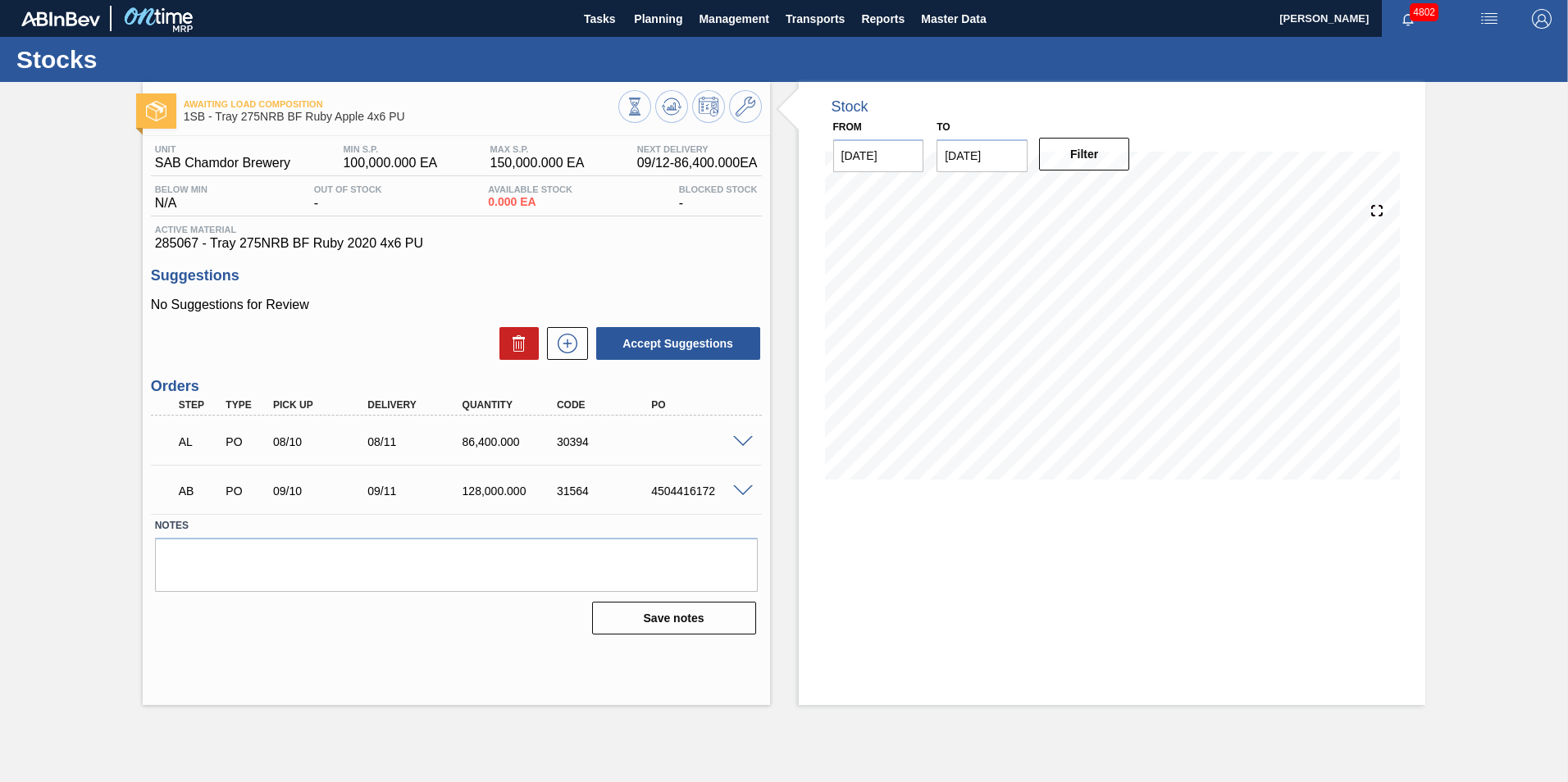
click at [740, 440] on span at bounding box center [743, 442] width 20 height 12
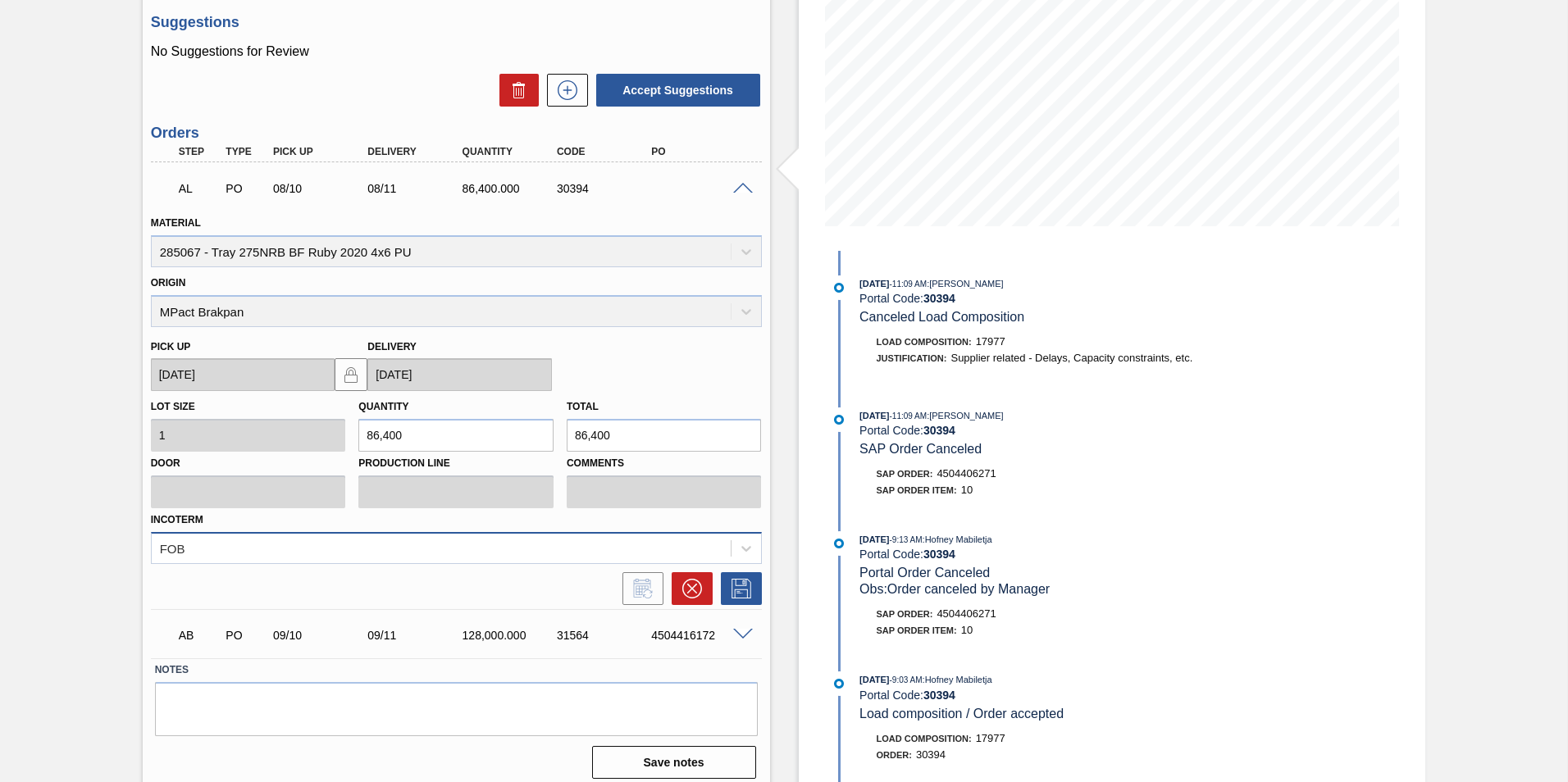
scroll to position [264, 0]
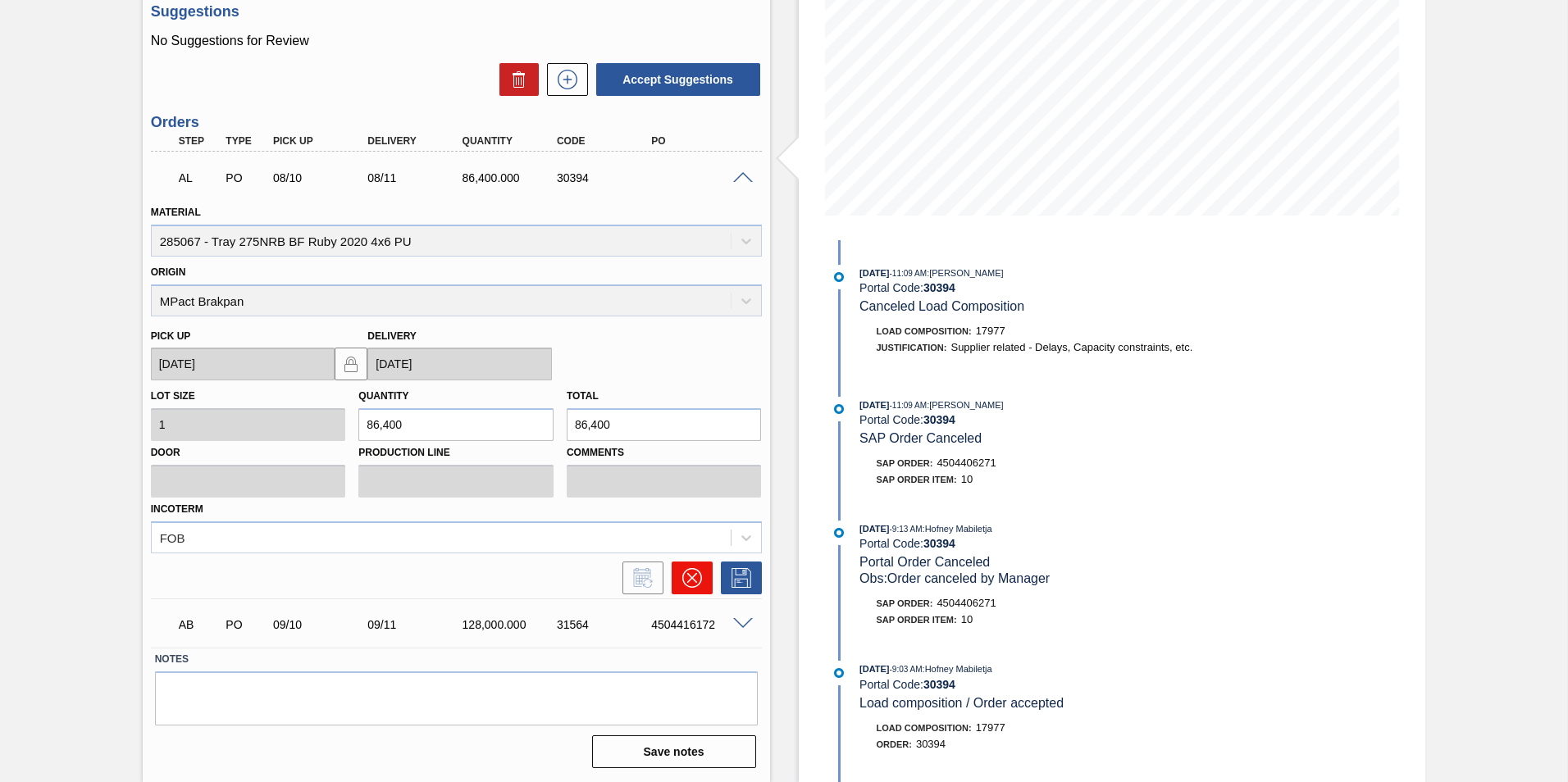
click at [689, 577] on icon at bounding box center [692, 577] width 20 height 20
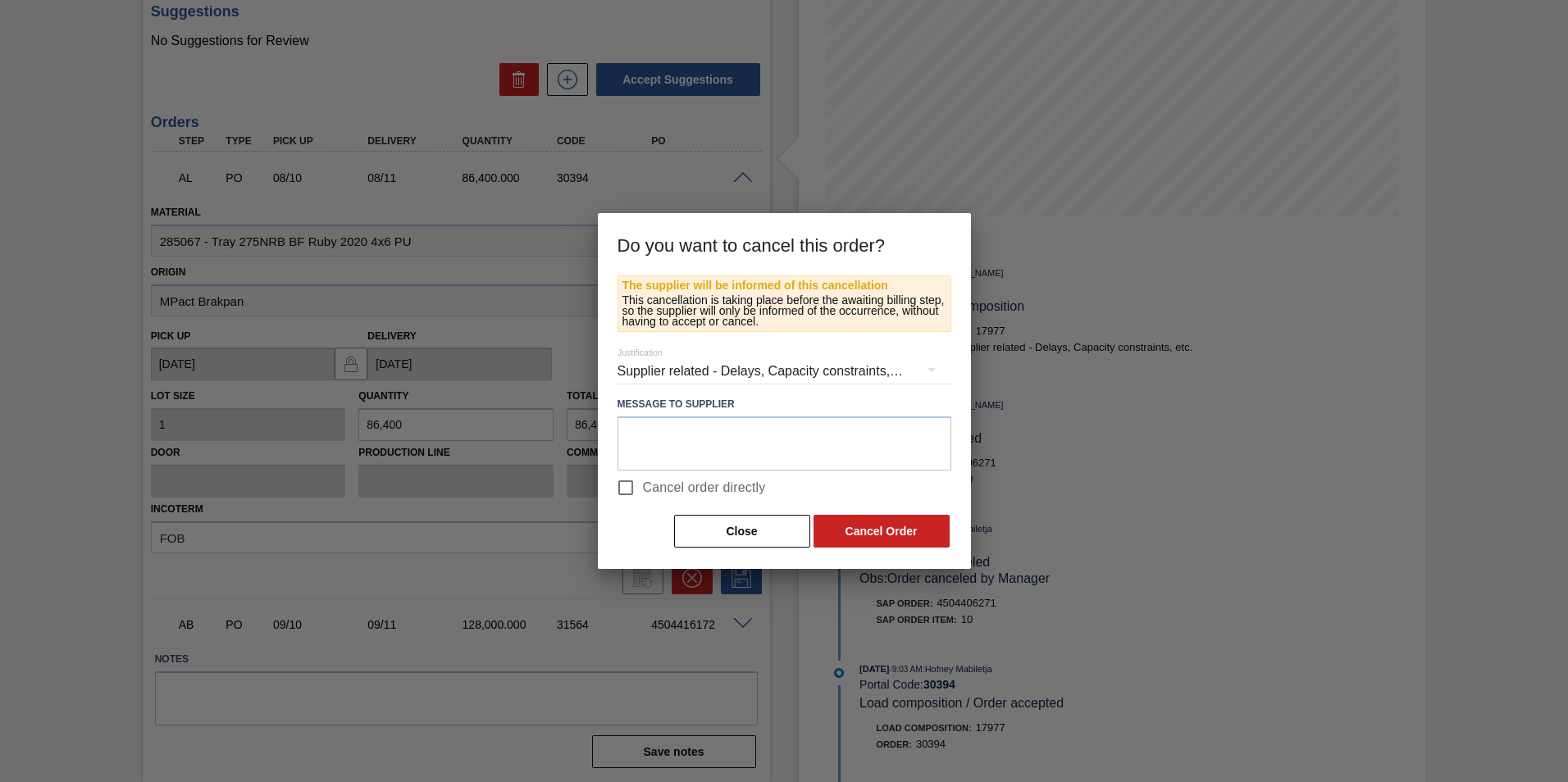
click at [677, 489] on span "Cancel order directly" at bounding box center [705, 488] width 123 height 20
click at [643, 489] on input "Cancel order directly" at bounding box center [626, 488] width 35 height 35
checkbox input "true"
click at [856, 525] on button "Cancel Order" at bounding box center [882, 531] width 136 height 33
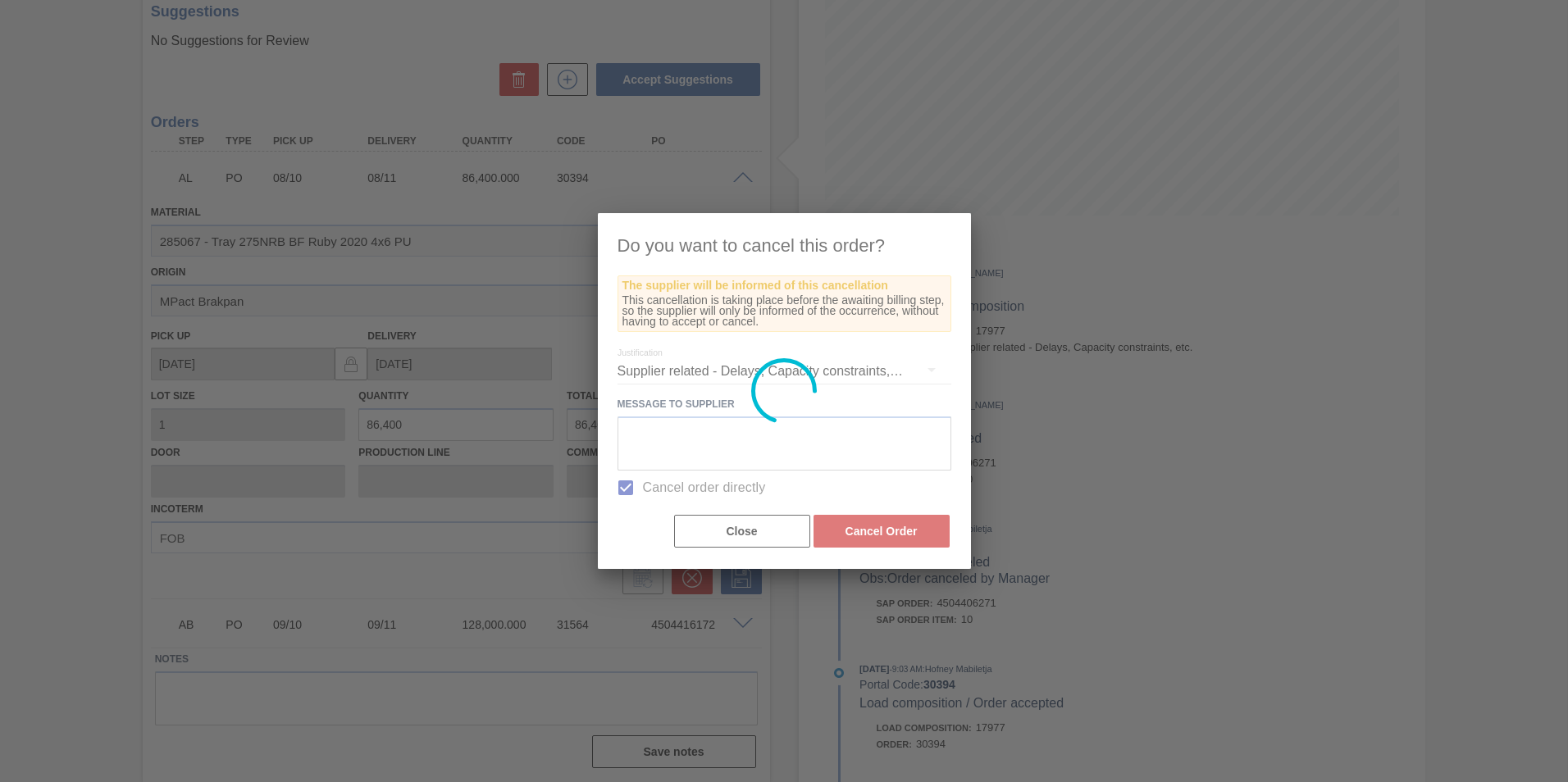
scroll to position [0, 0]
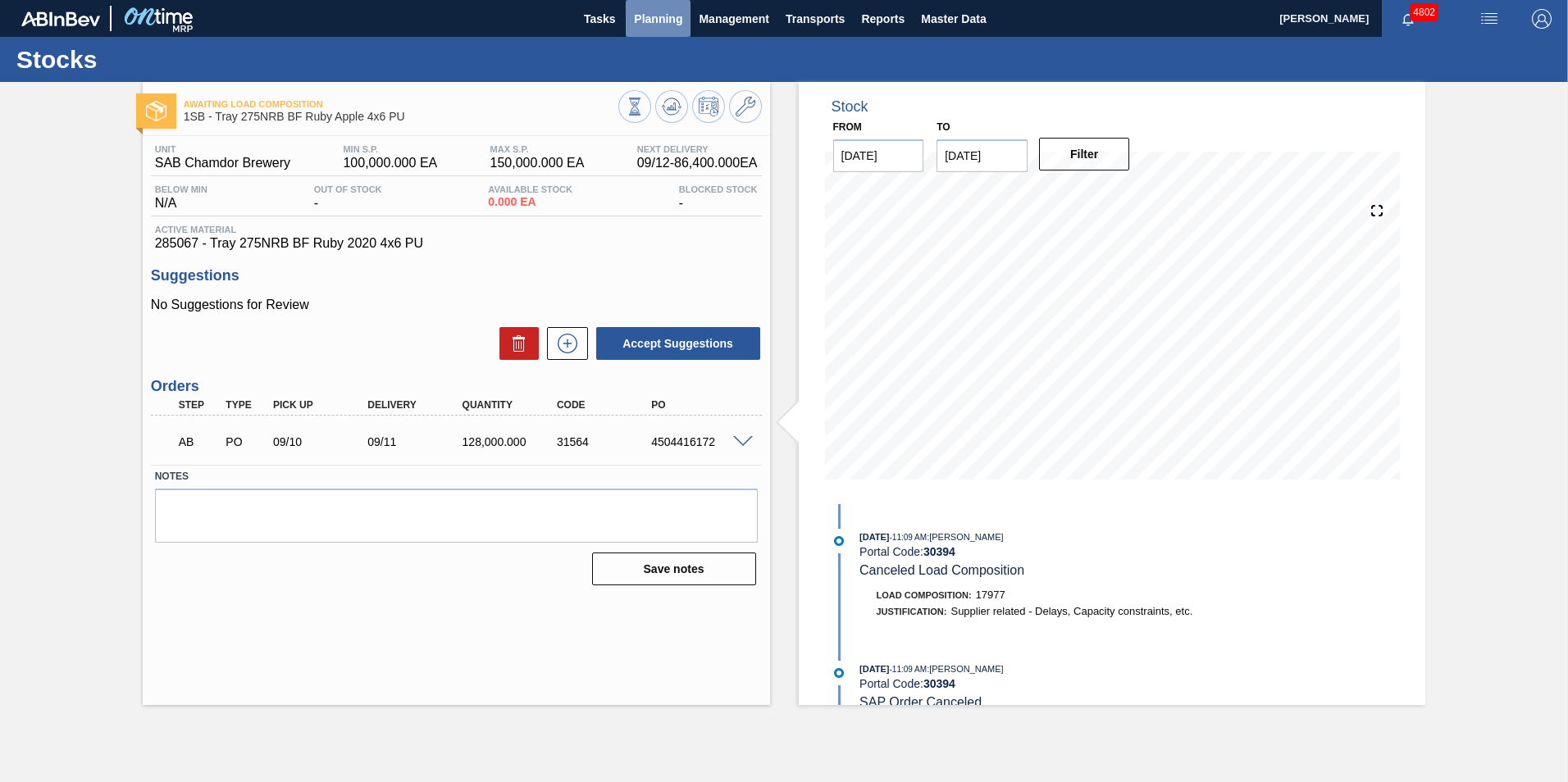
click at [661, 13] on span "Planning" at bounding box center [658, 18] width 48 height 20
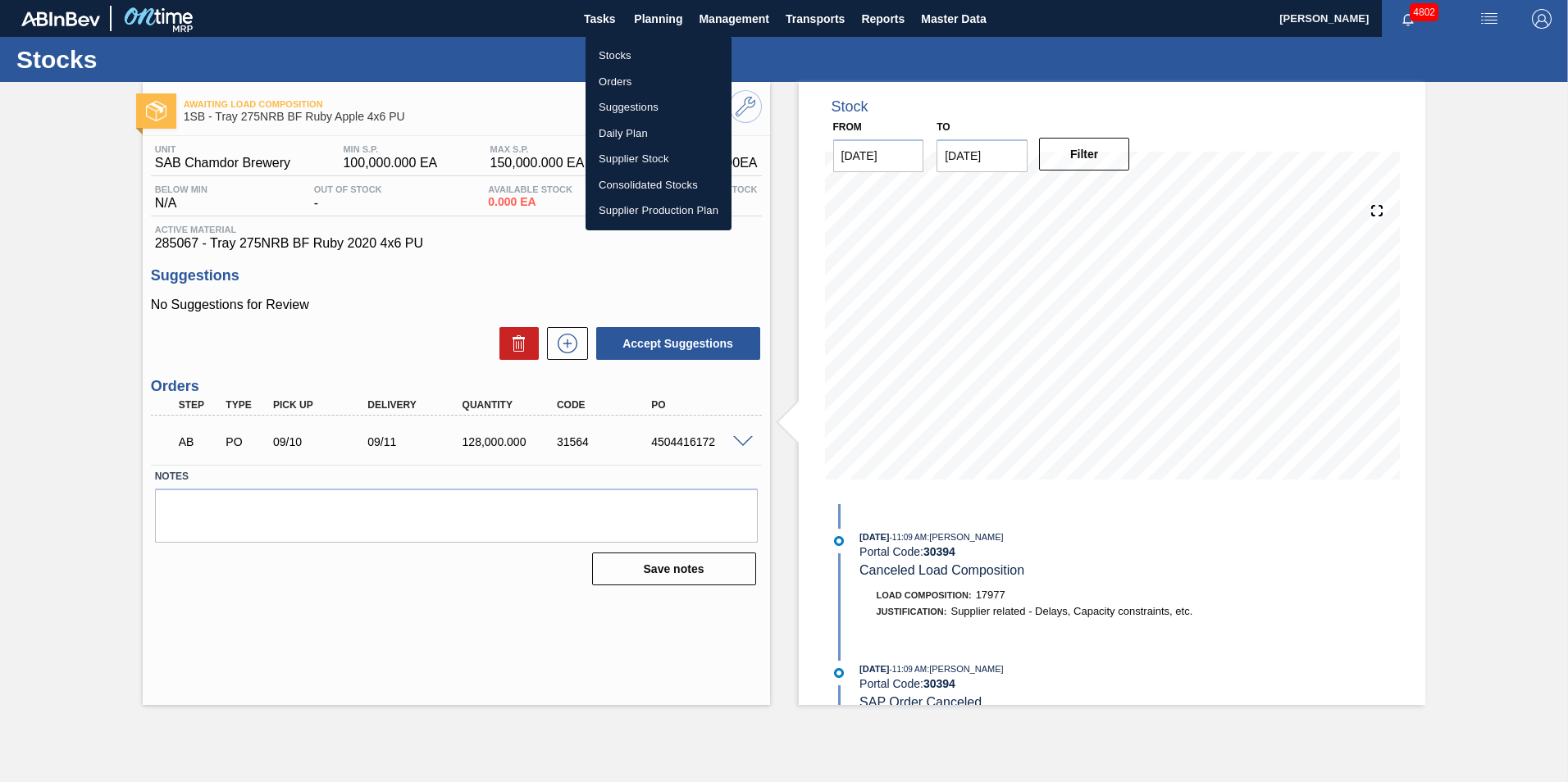
click at [637, 50] on li "Stocks" at bounding box center [658, 55] width 146 height 26
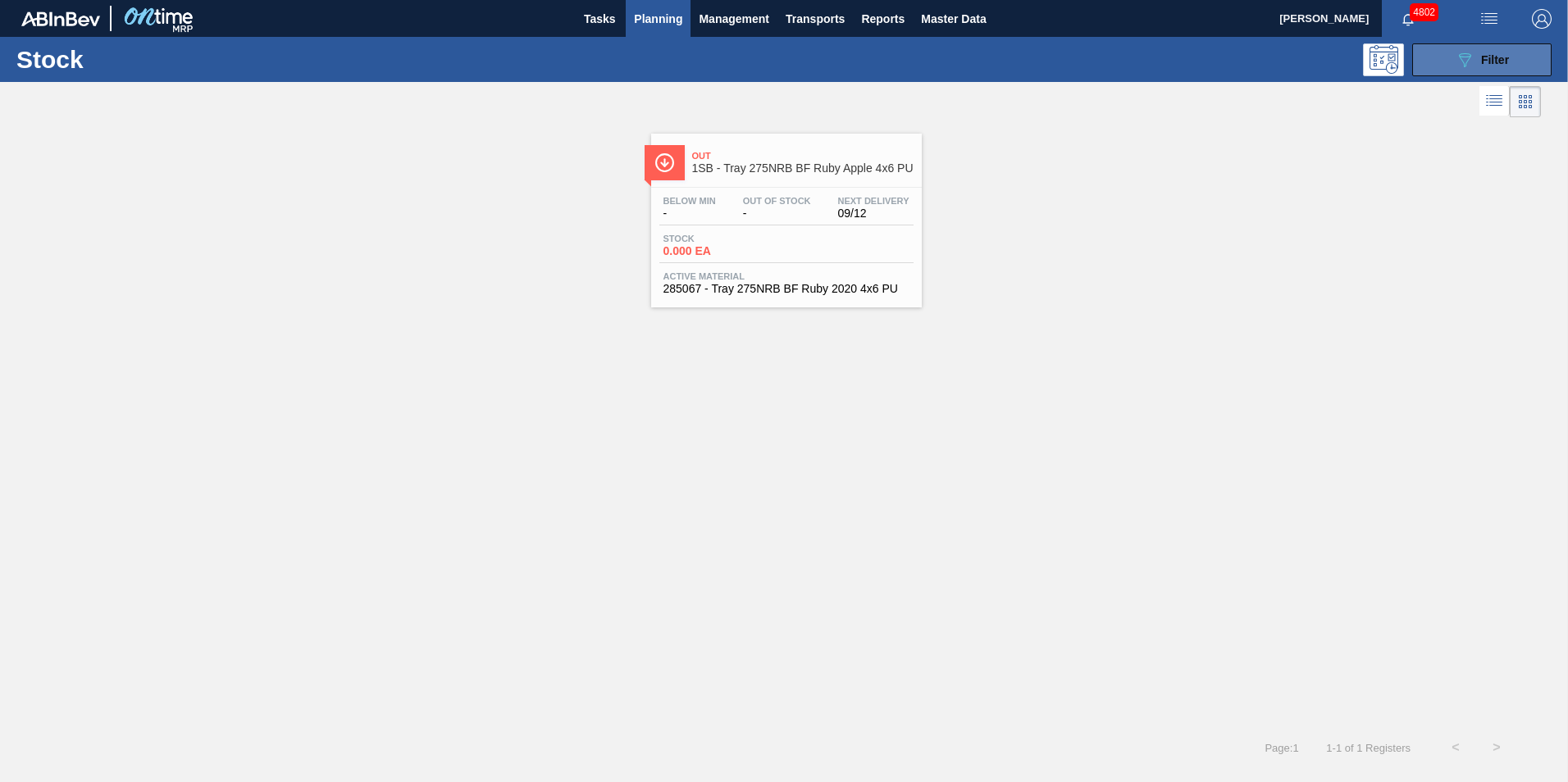
click at [1506, 64] on span "Filter" at bounding box center [1495, 60] width 28 height 13
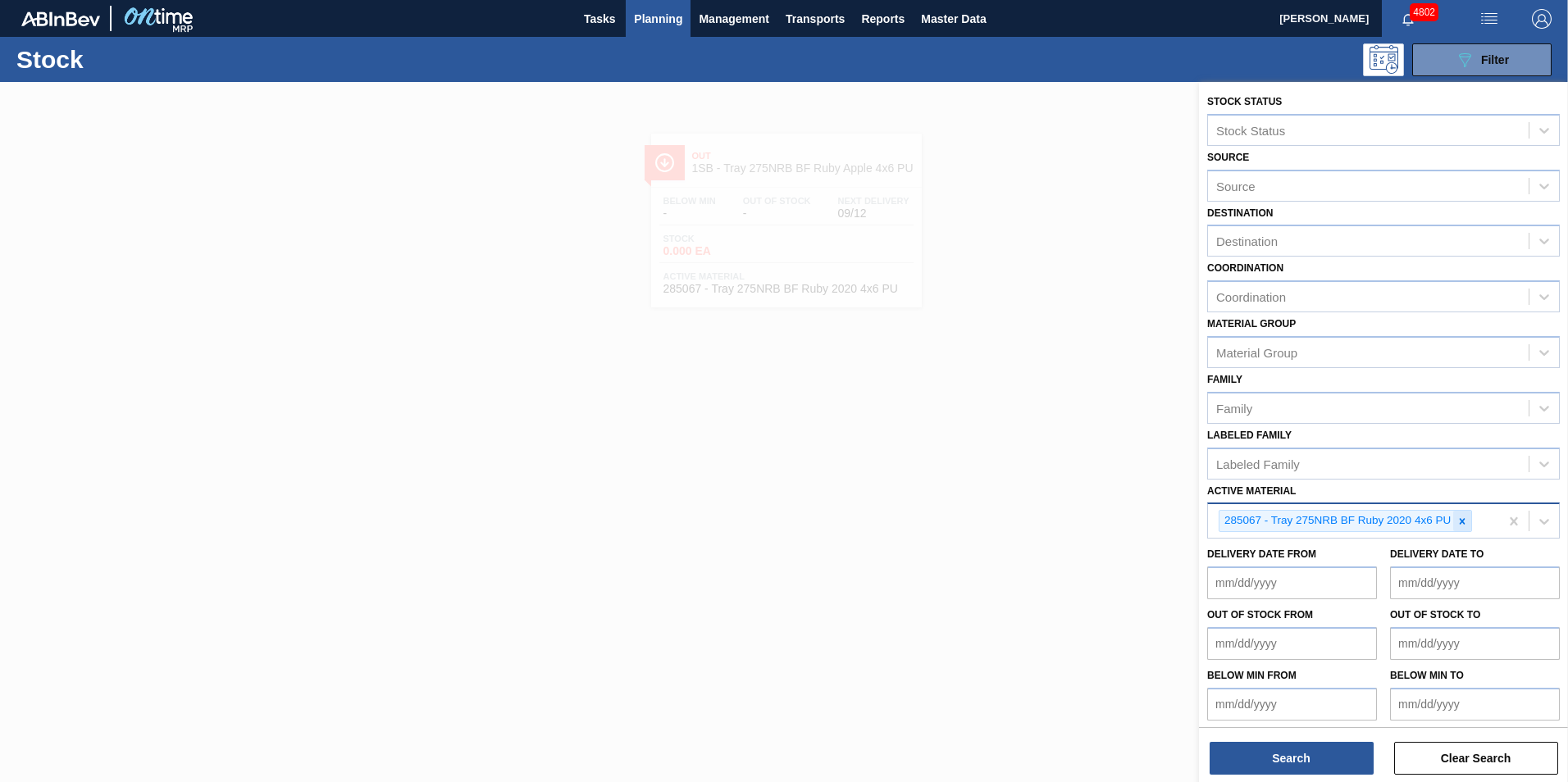
click at [1457, 522] on icon at bounding box center [1462, 520] width 11 height 11
paste Material "279615"
type Material "279615"
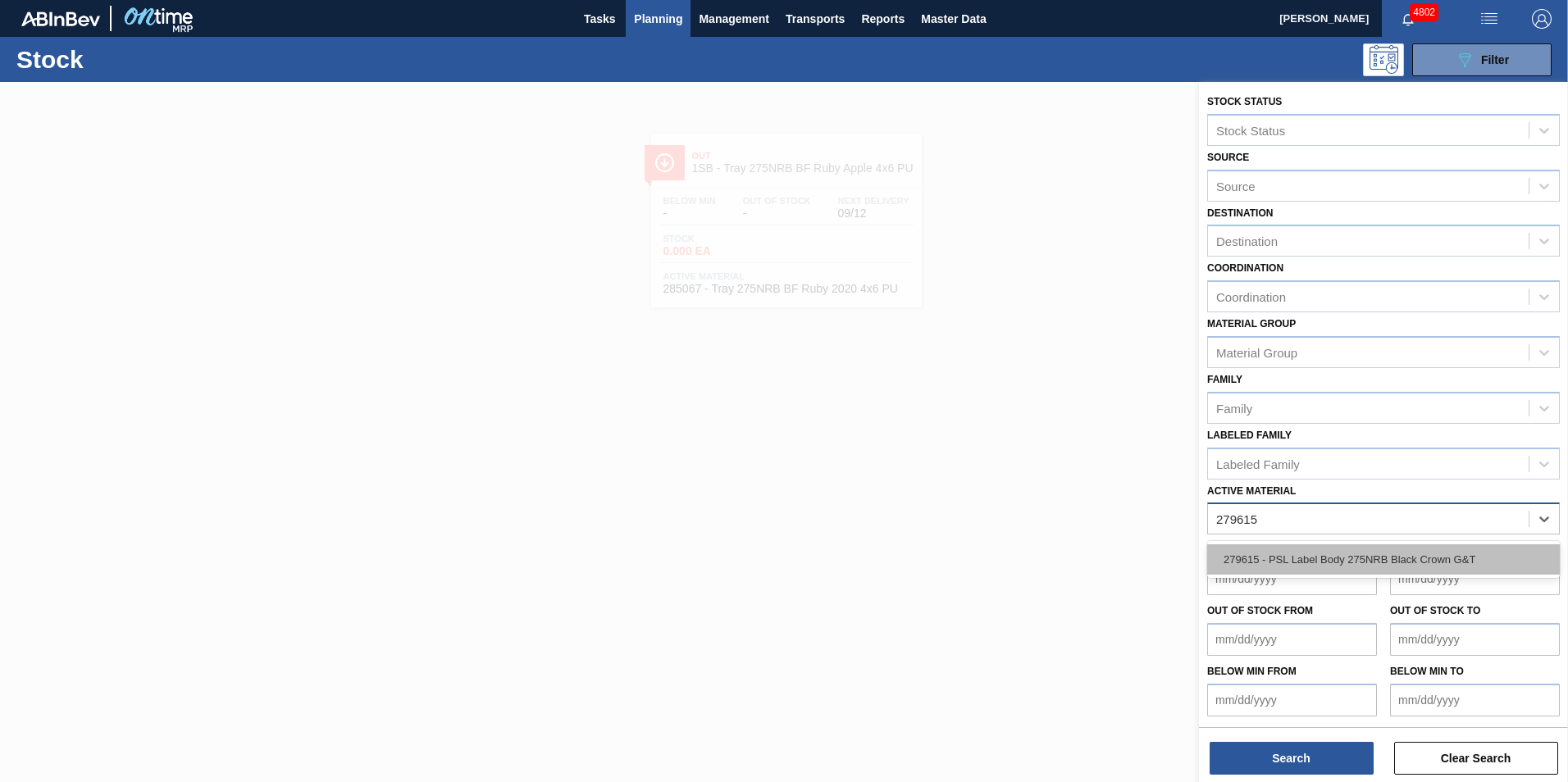
click at [1390, 553] on div "279615 - PSL Label Body 275NRB Black Crown G&T" at bounding box center [1383, 559] width 352 height 30
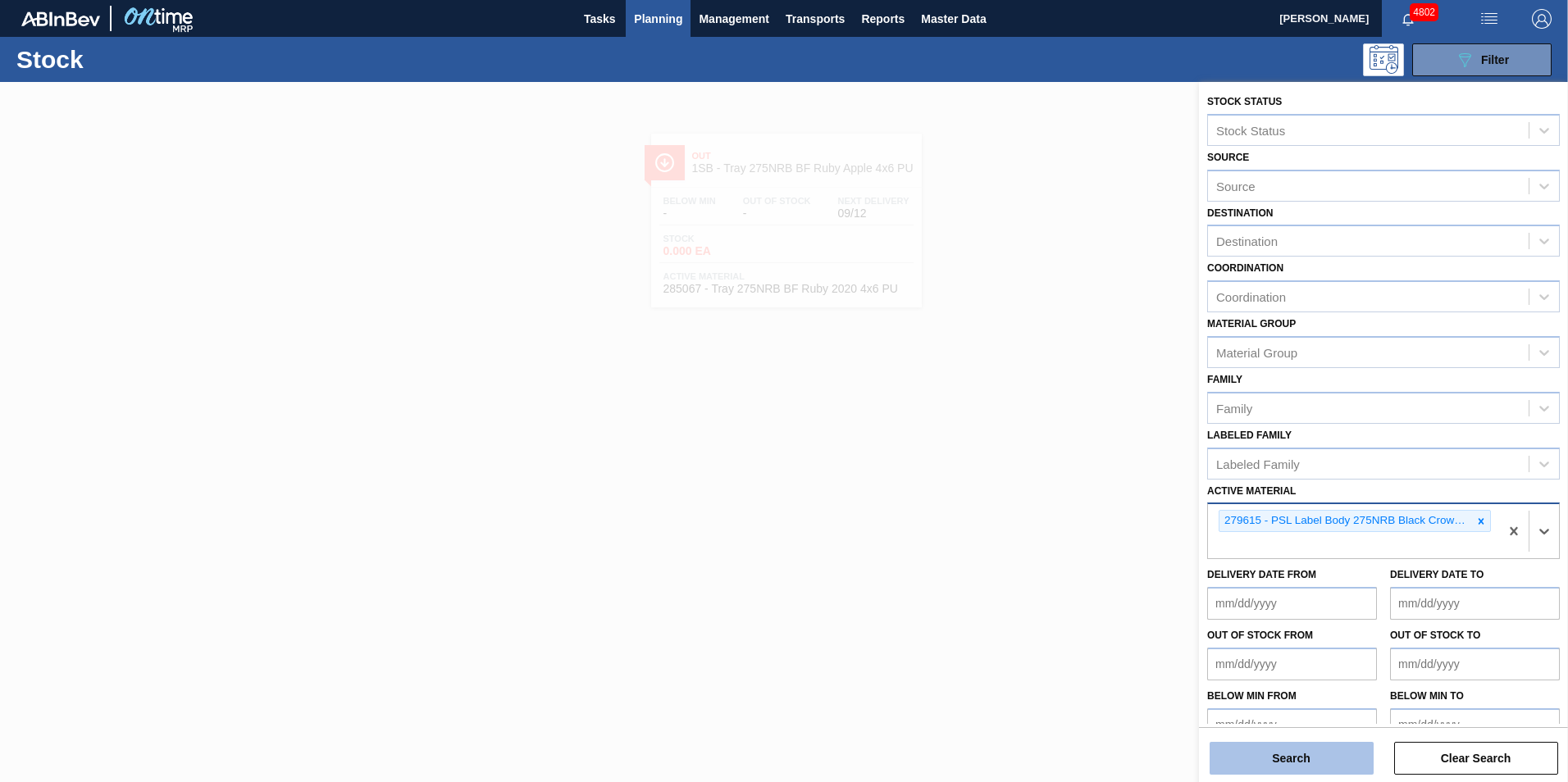
click at [1307, 764] on button "Search" at bounding box center [1292, 759] width 164 height 33
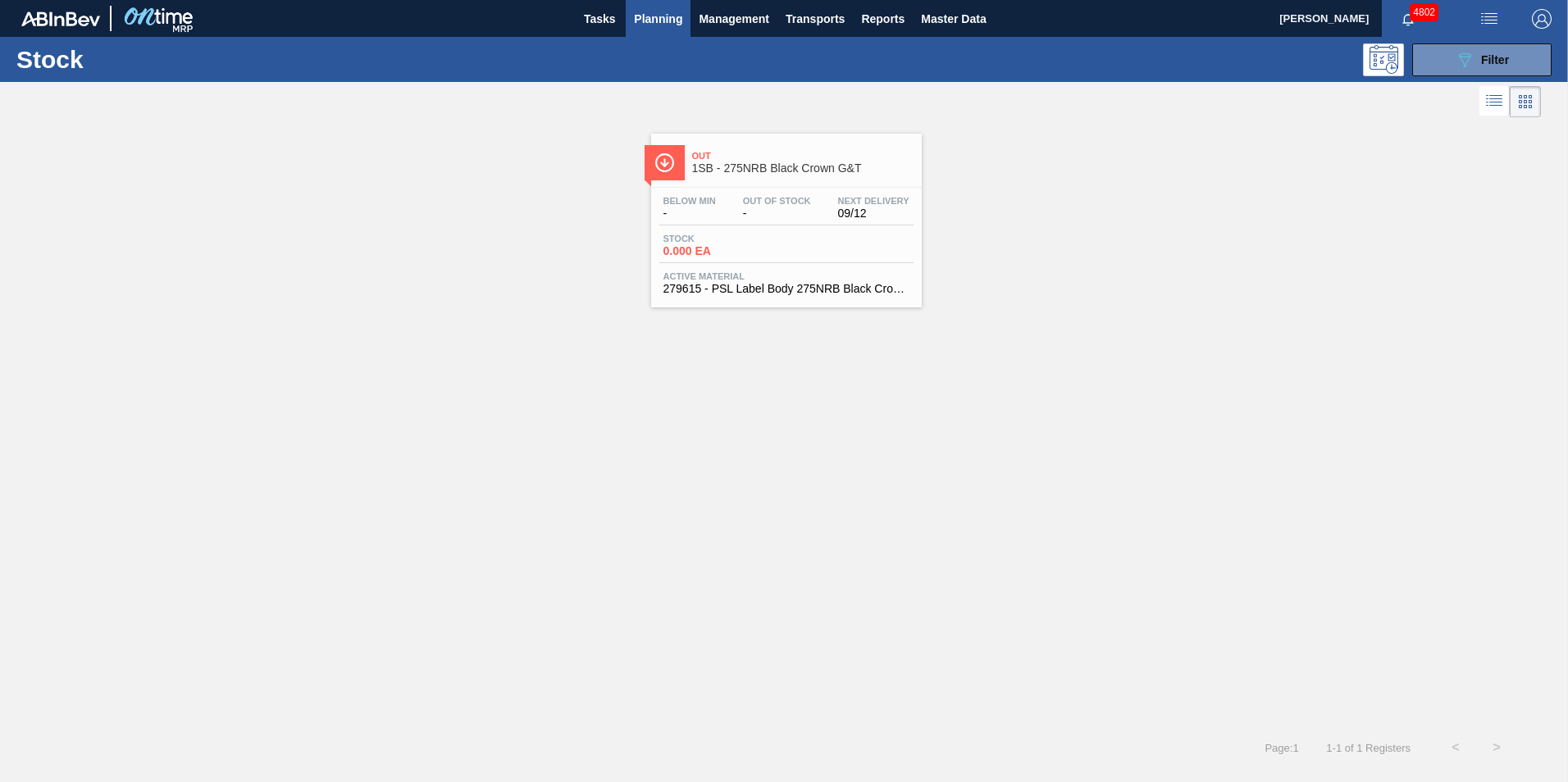
click at [804, 235] on div "Stock 0.000 EA" at bounding box center [787, 249] width 254 height 29
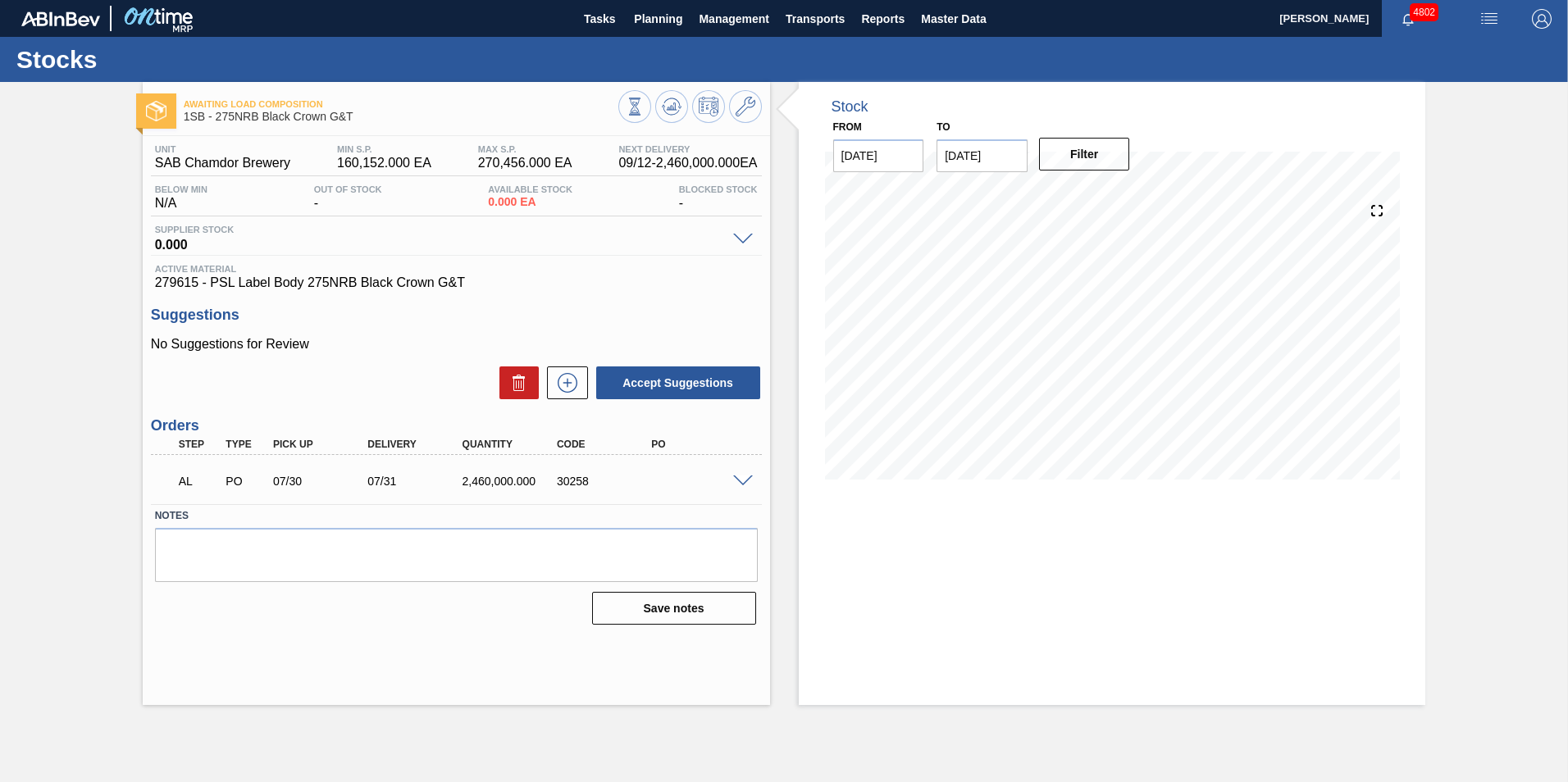
click at [743, 483] on span at bounding box center [743, 482] width 20 height 12
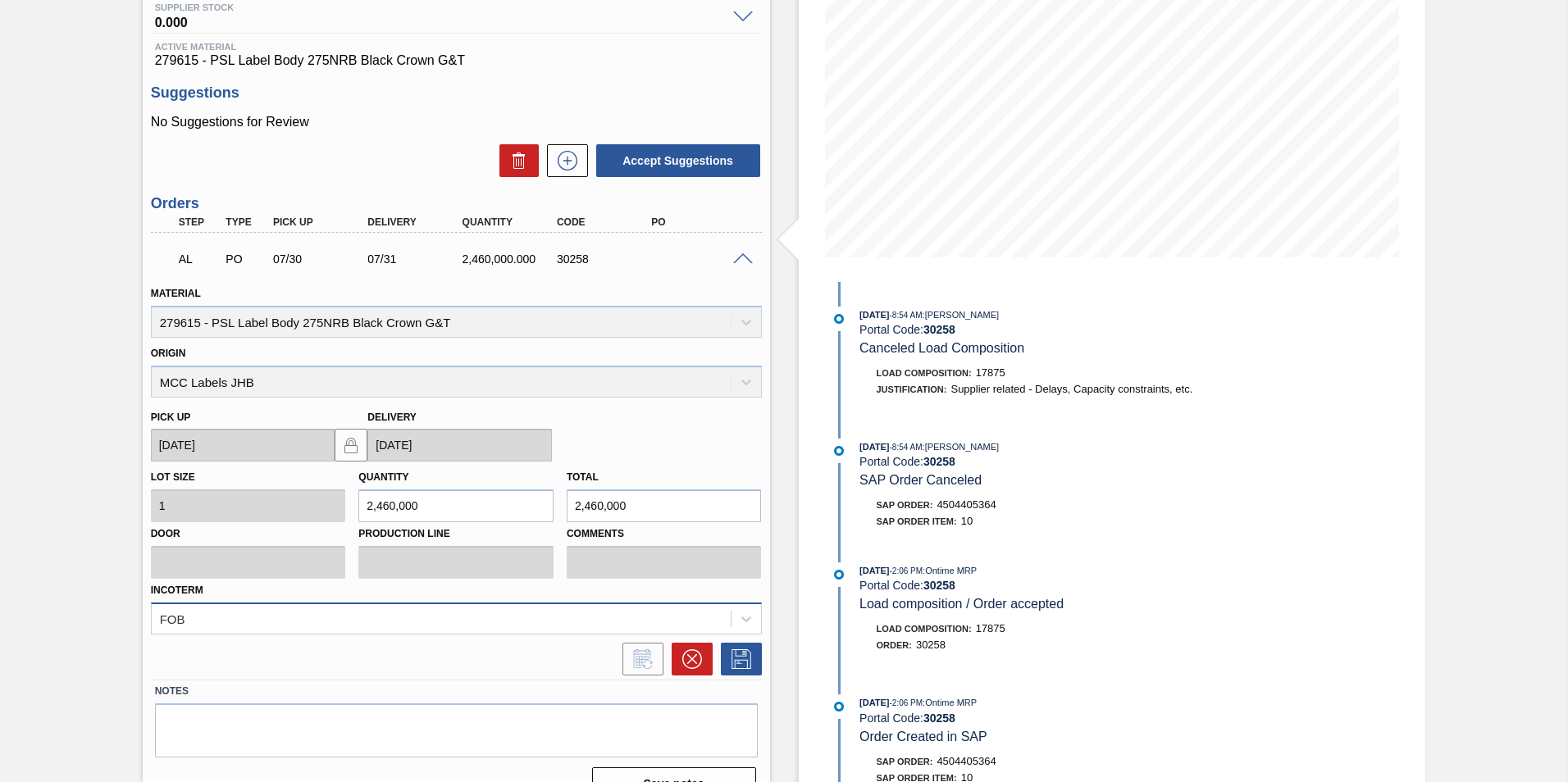
scroll to position [254, 0]
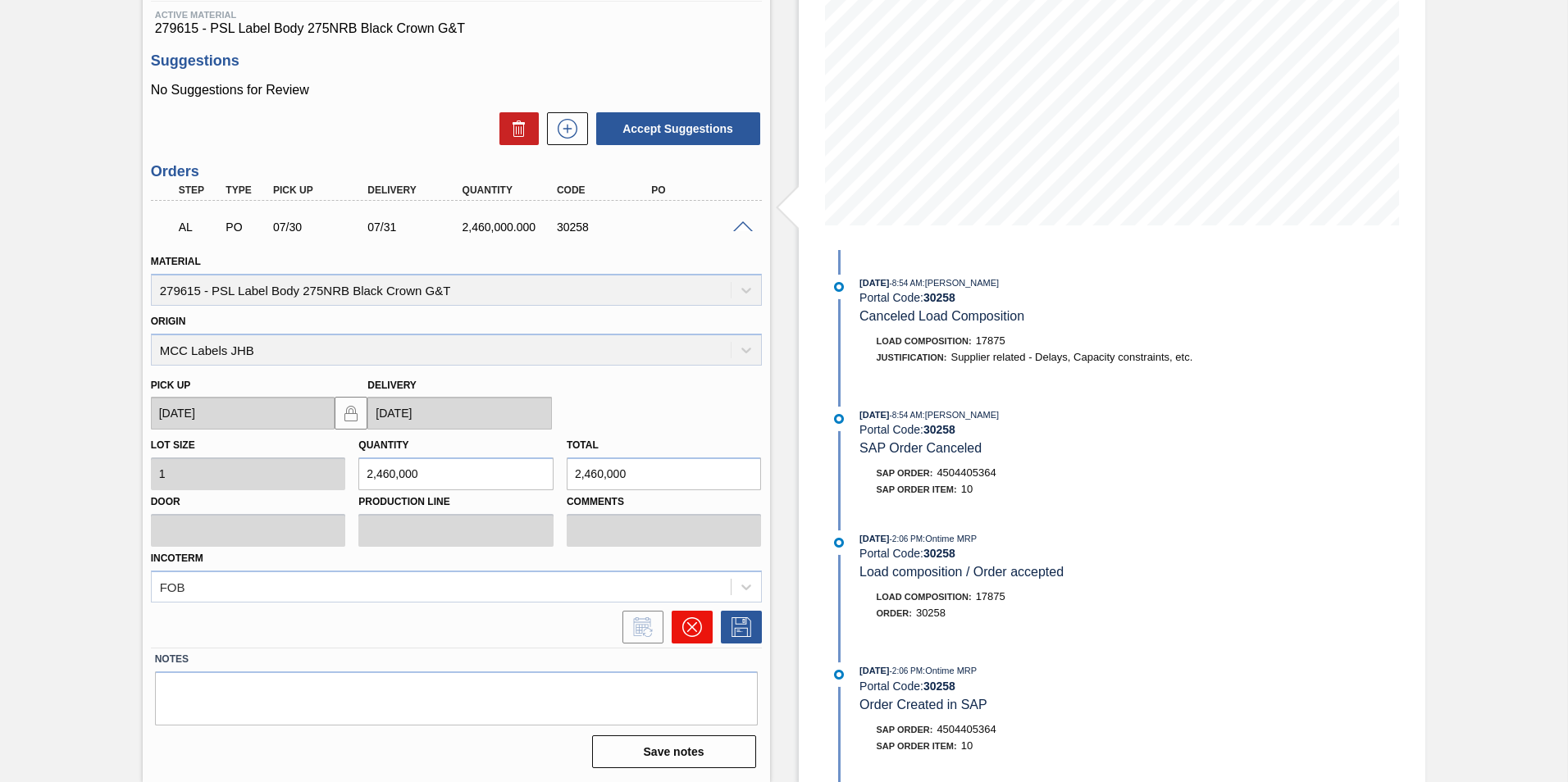
click at [686, 631] on icon at bounding box center [691, 627] width 9 height 9
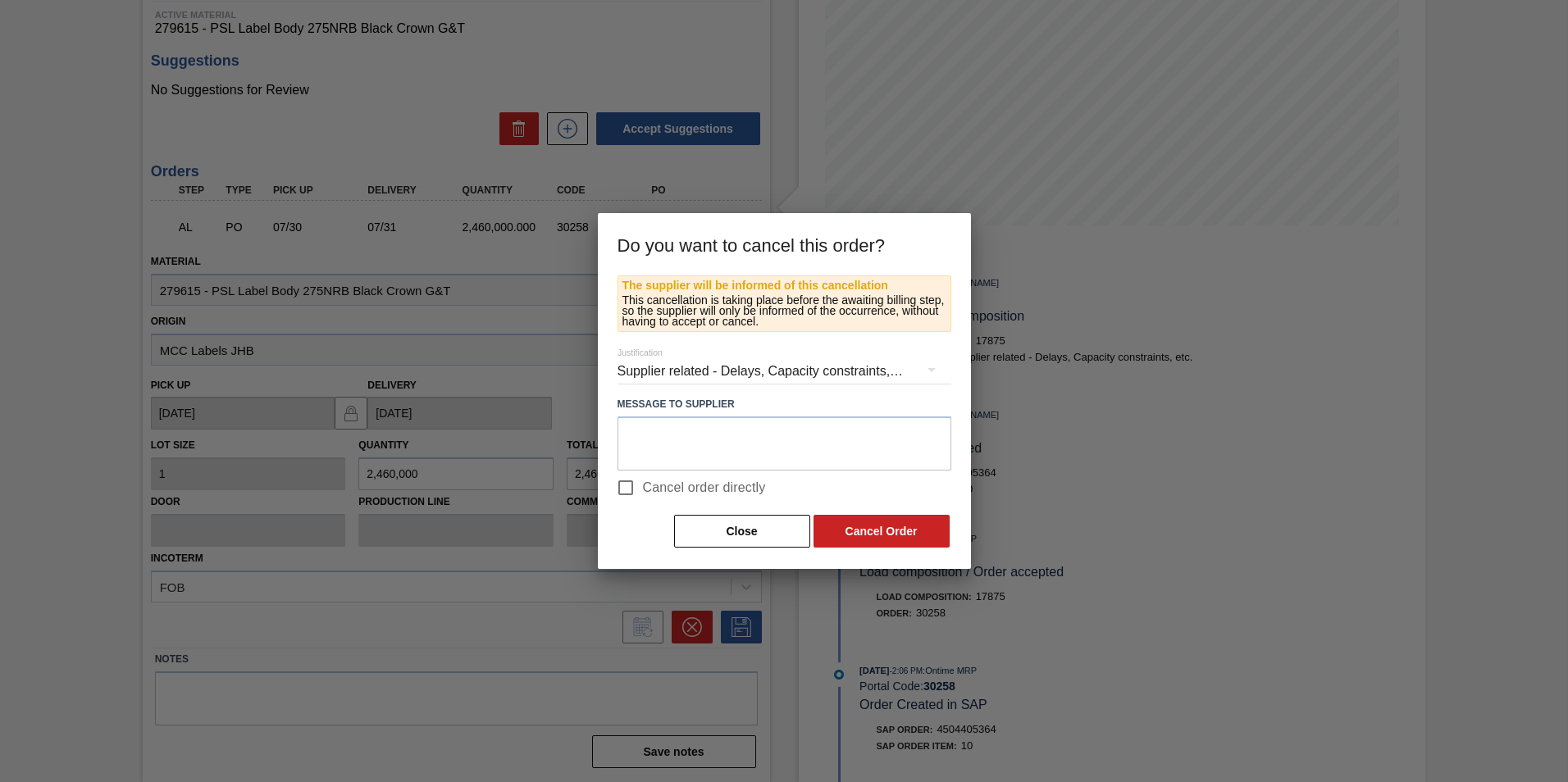
click at [677, 487] on span "Cancel order directly" at bounding box center [705, 488] width 123 height 20
click at [643, 487] on input "Cancel order directly" at bounding box center [626, 488] width 35 height 35
checkbox input "true"
click at [906, 528] on button "Cancel Order" at bounding box center [882, 531] width 136 height 33
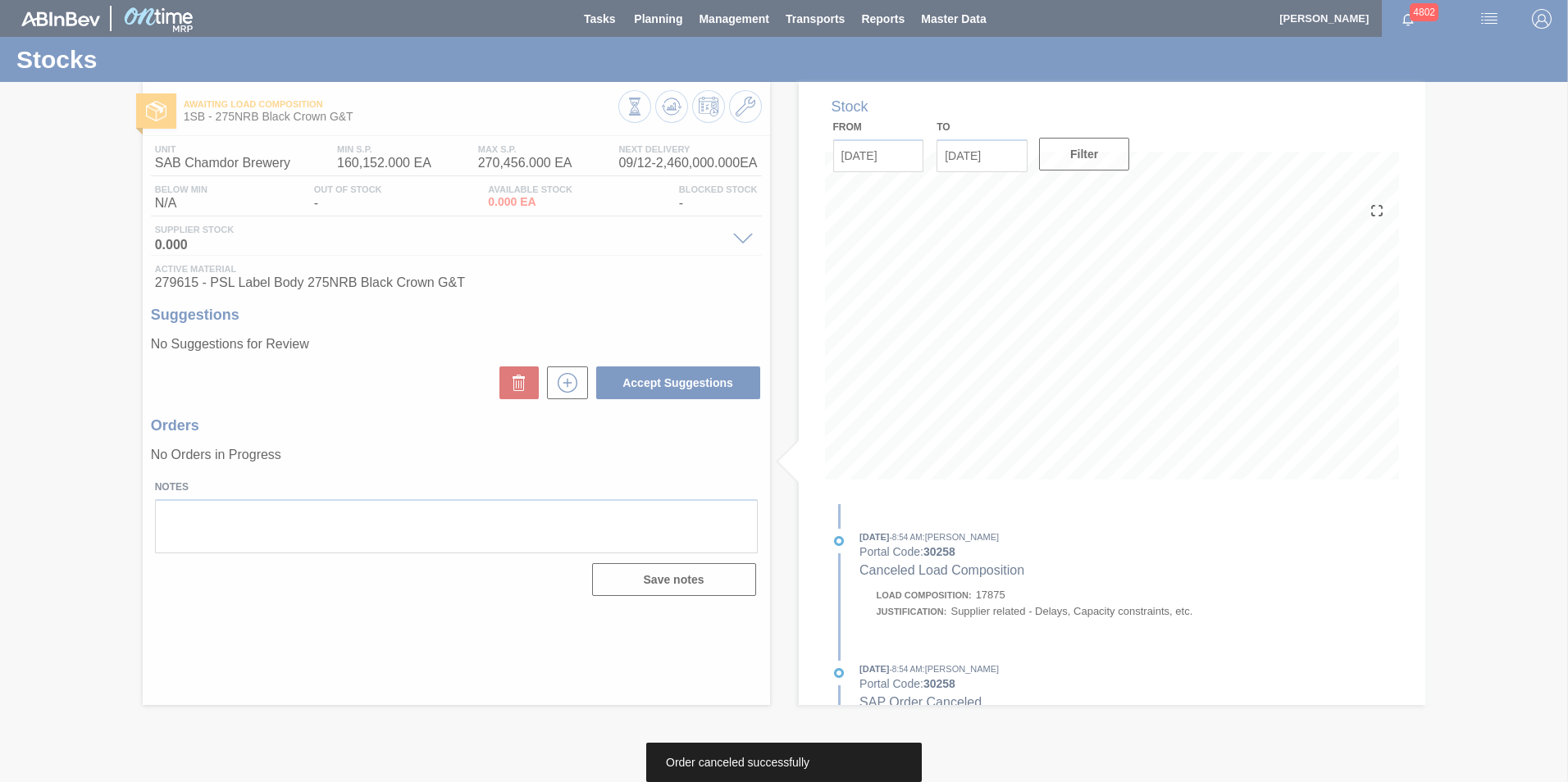
scroll to position [0, 0]
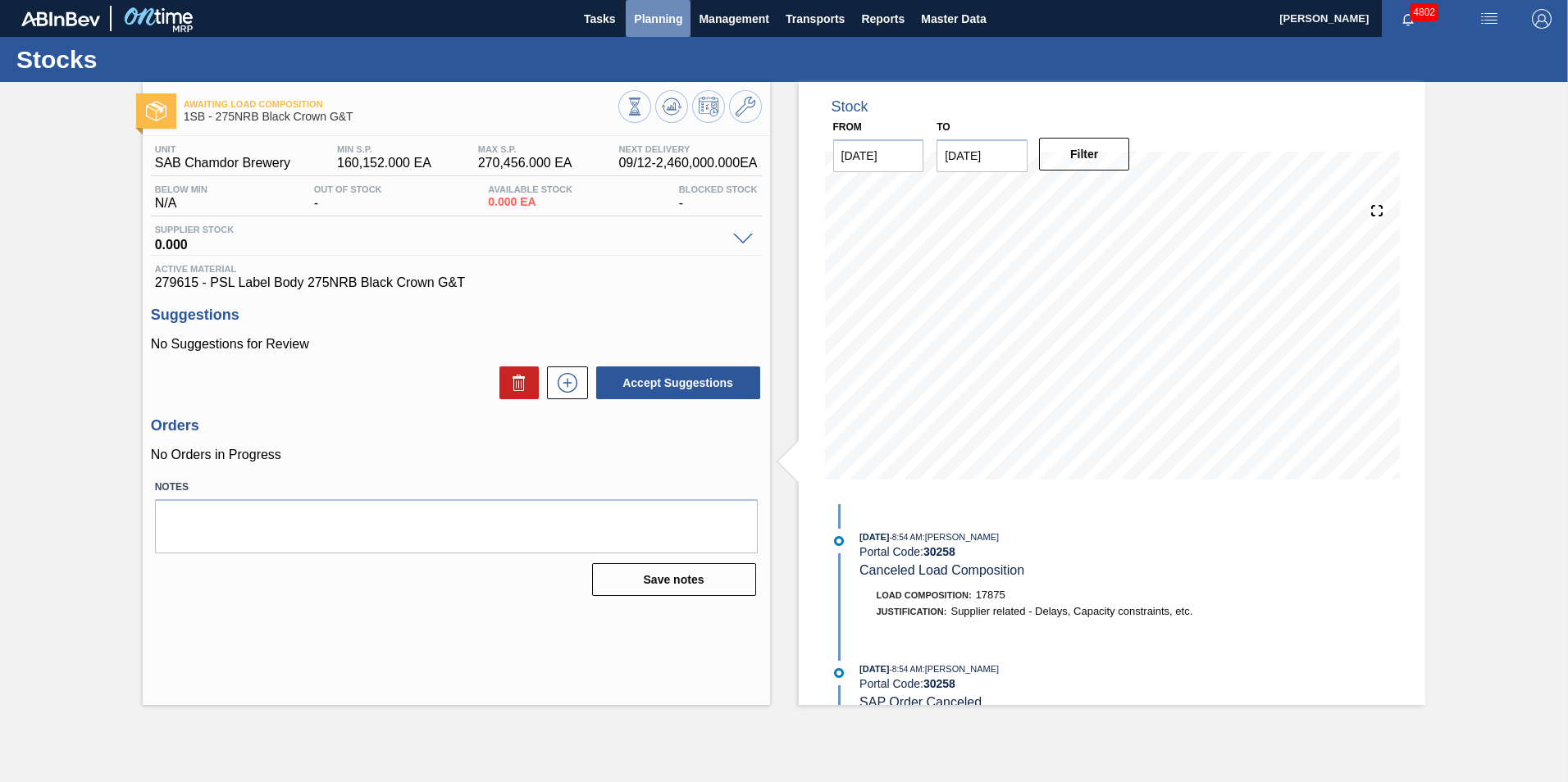
click at [661, 26] on span "Planning" at bounding box center [658, 18] width 48 height 20
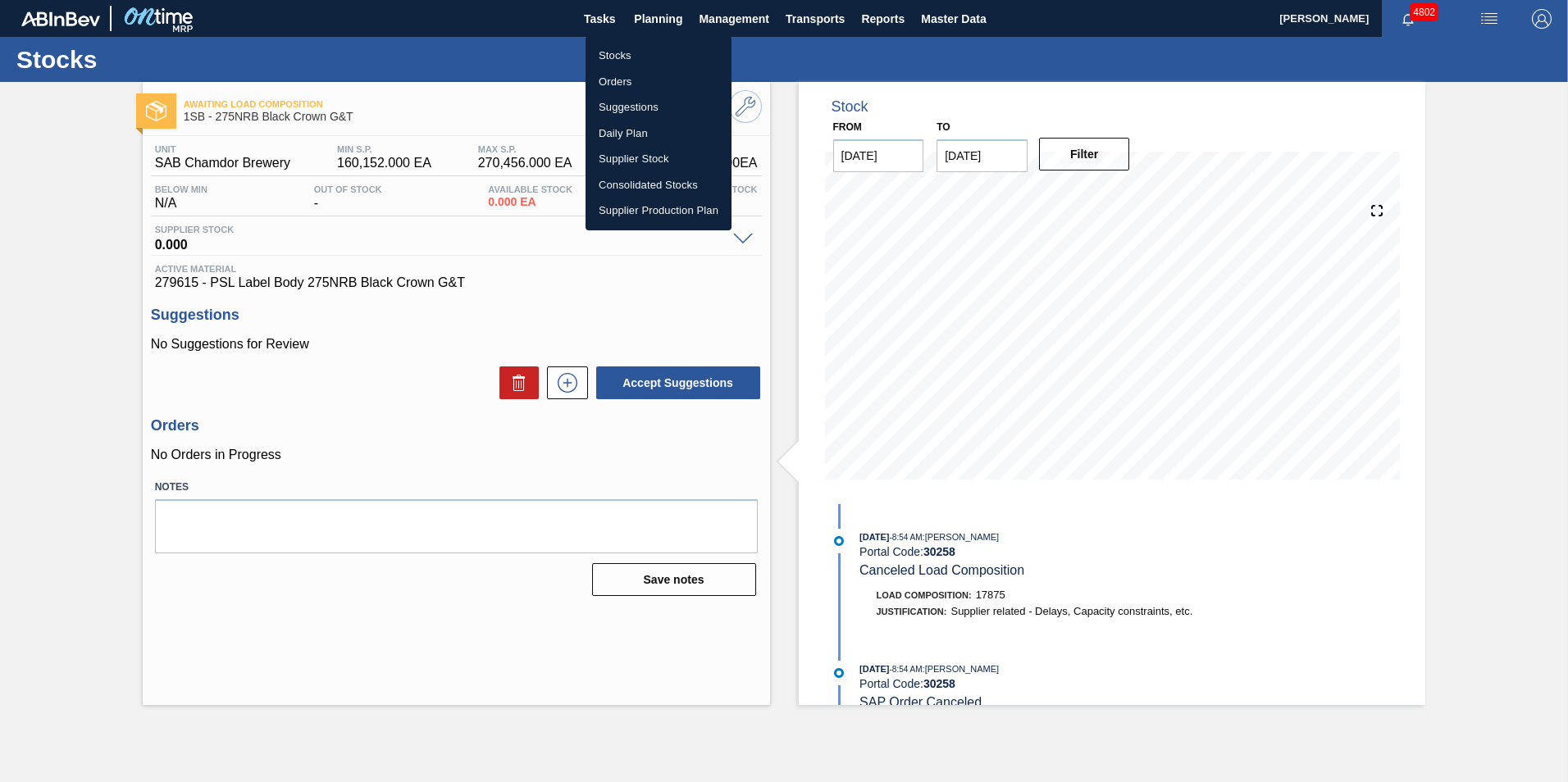
click at [644, 54] on li "Stocks" at bounding box center [658, 55] width 146 height 26
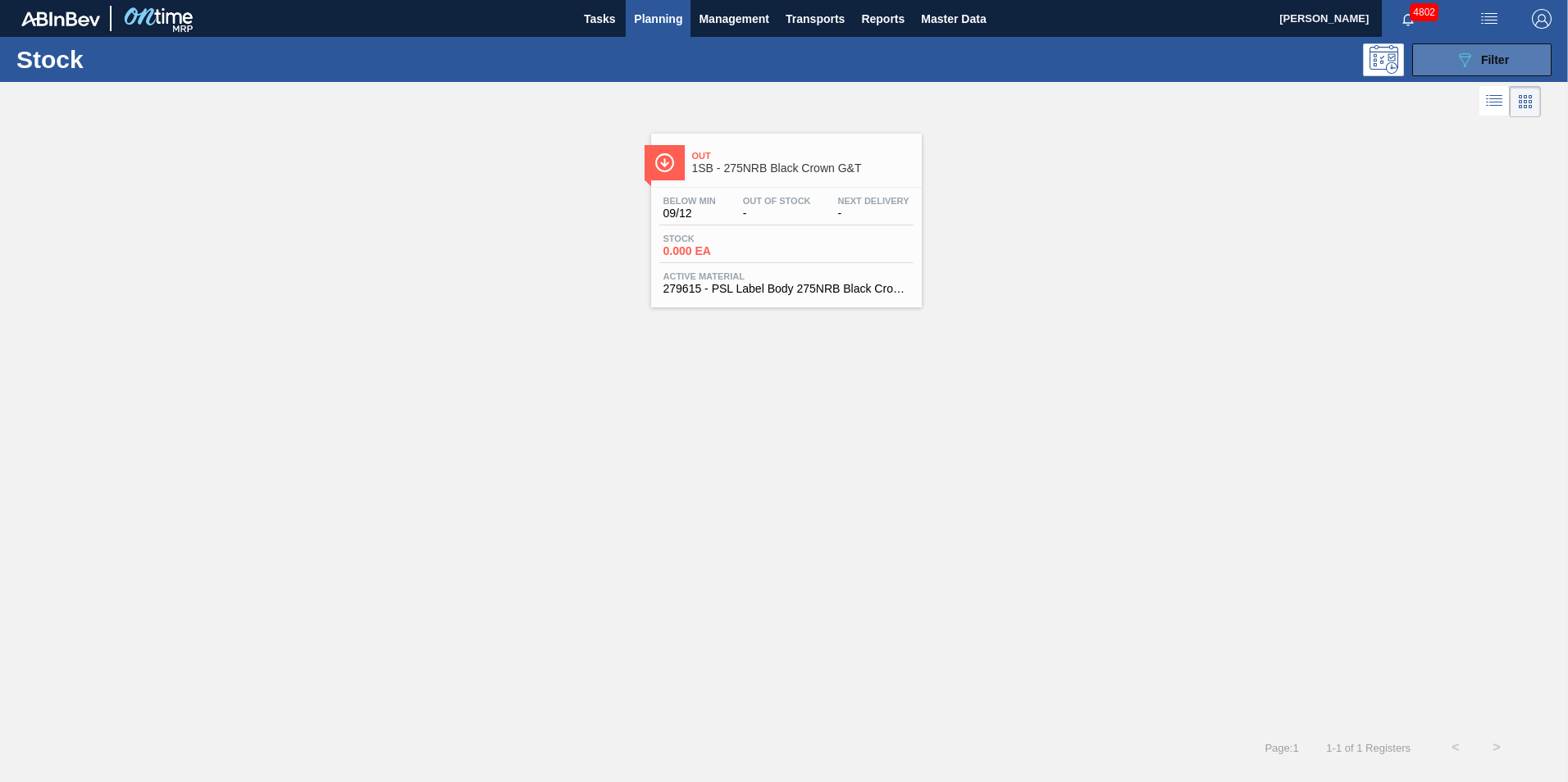
click at [1442, 55] on button "089F7B8B-B2A5-4AFE-B5C0-19BA573D28AC Filter" at bounding box center [1481, 60] width 139 height 33
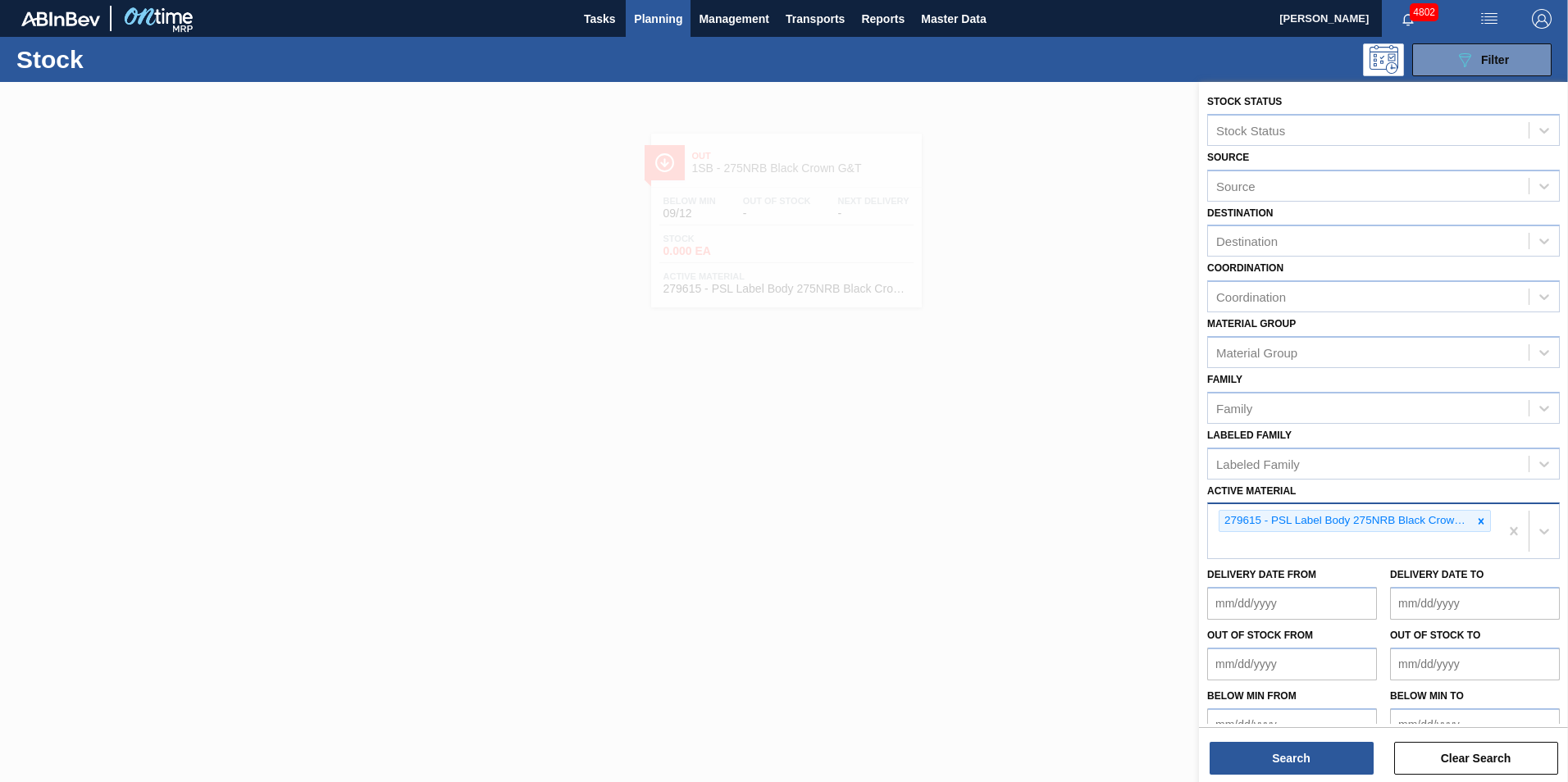
click at [1481, 526] on icon at bounding box center [1481, 520] width 11 height 11
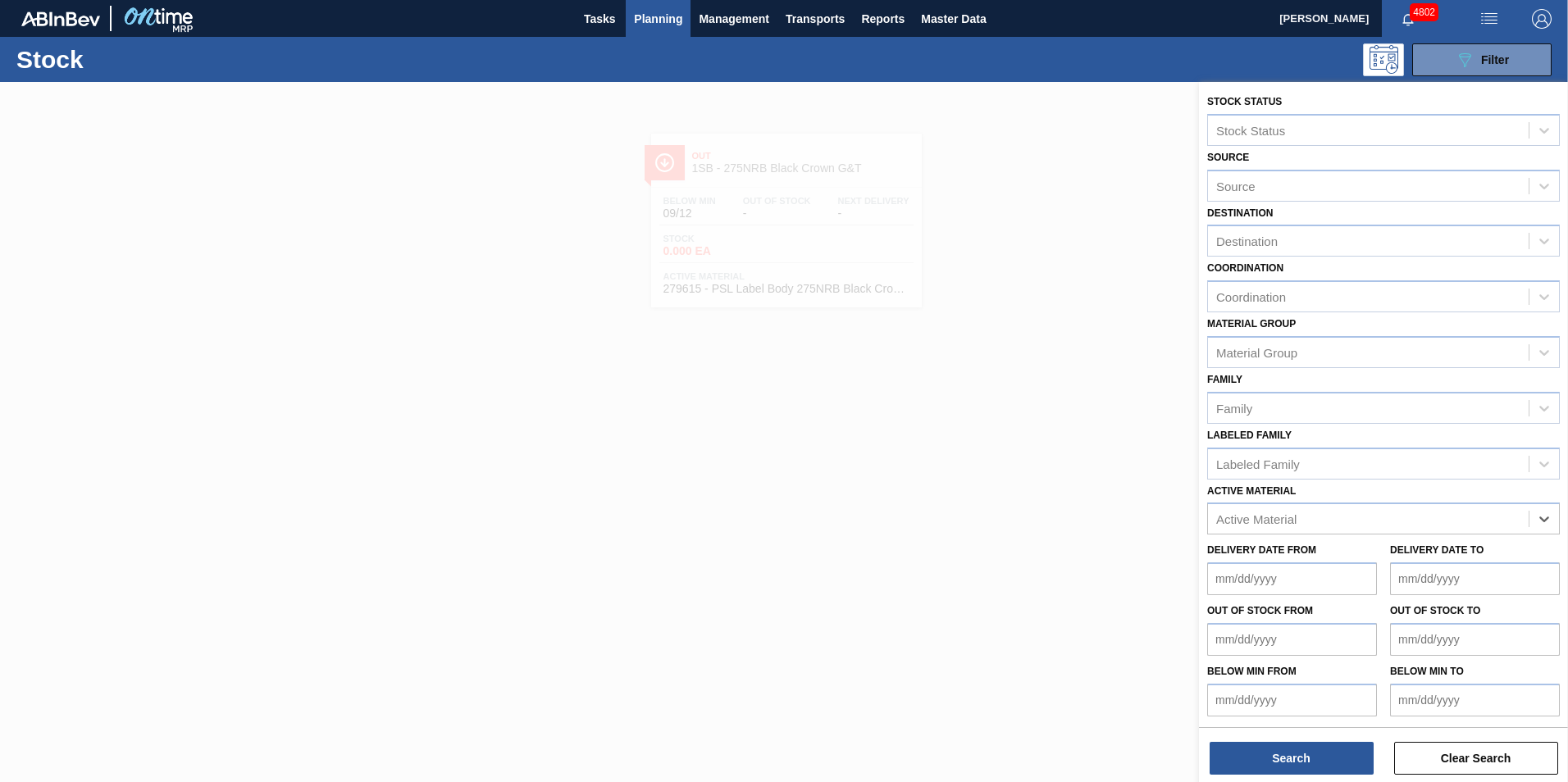
paste Material "285187"
type Material "285187"
click at [1333, 562] on div "285187 - Tray 500 CAN FF Lemon PU" at bounding box center [1383, 559] width 352 height 30
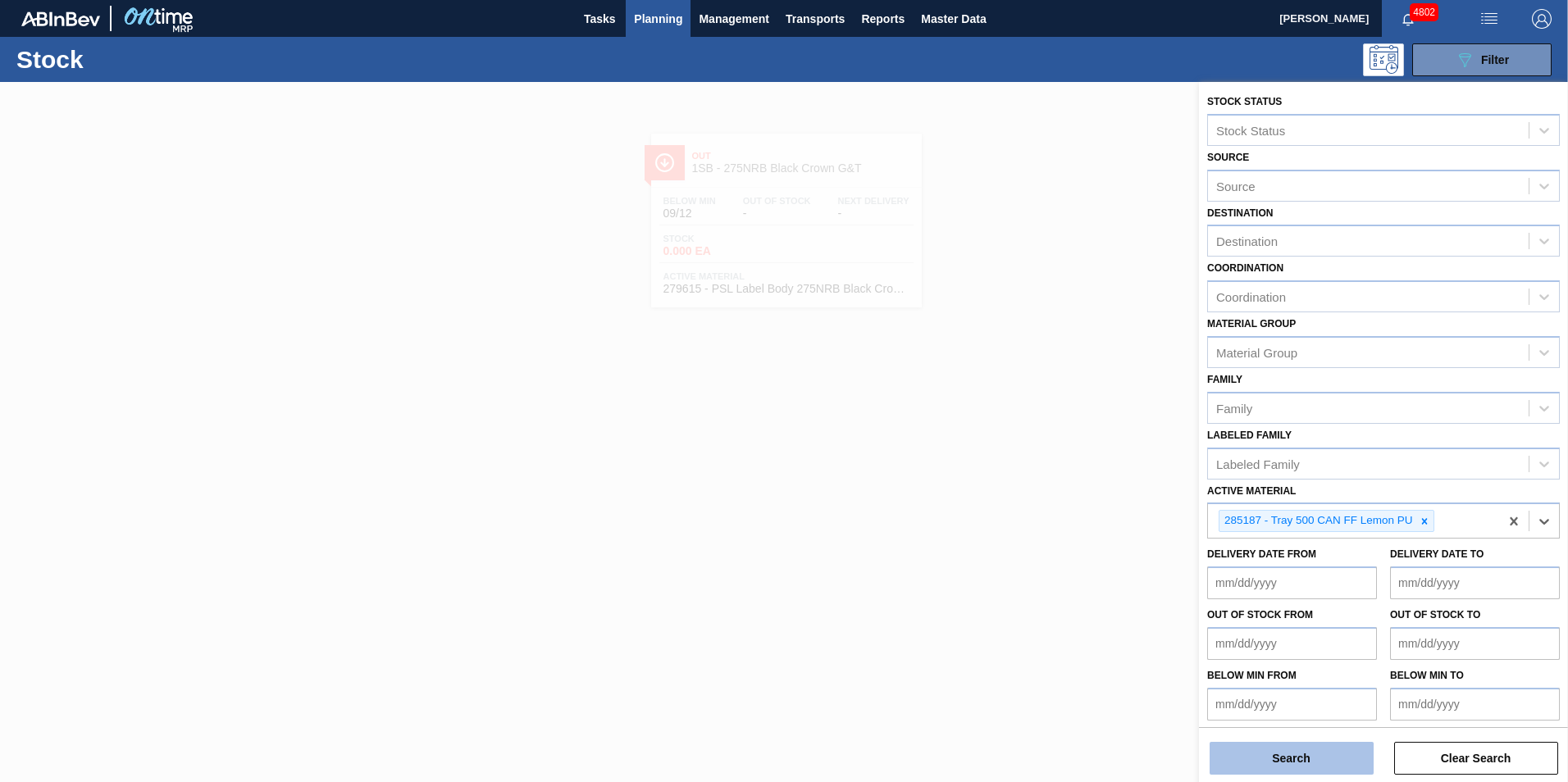
click at [1299, 748] on button "Search" at bounding box center [1292, 759] width 164 height 33
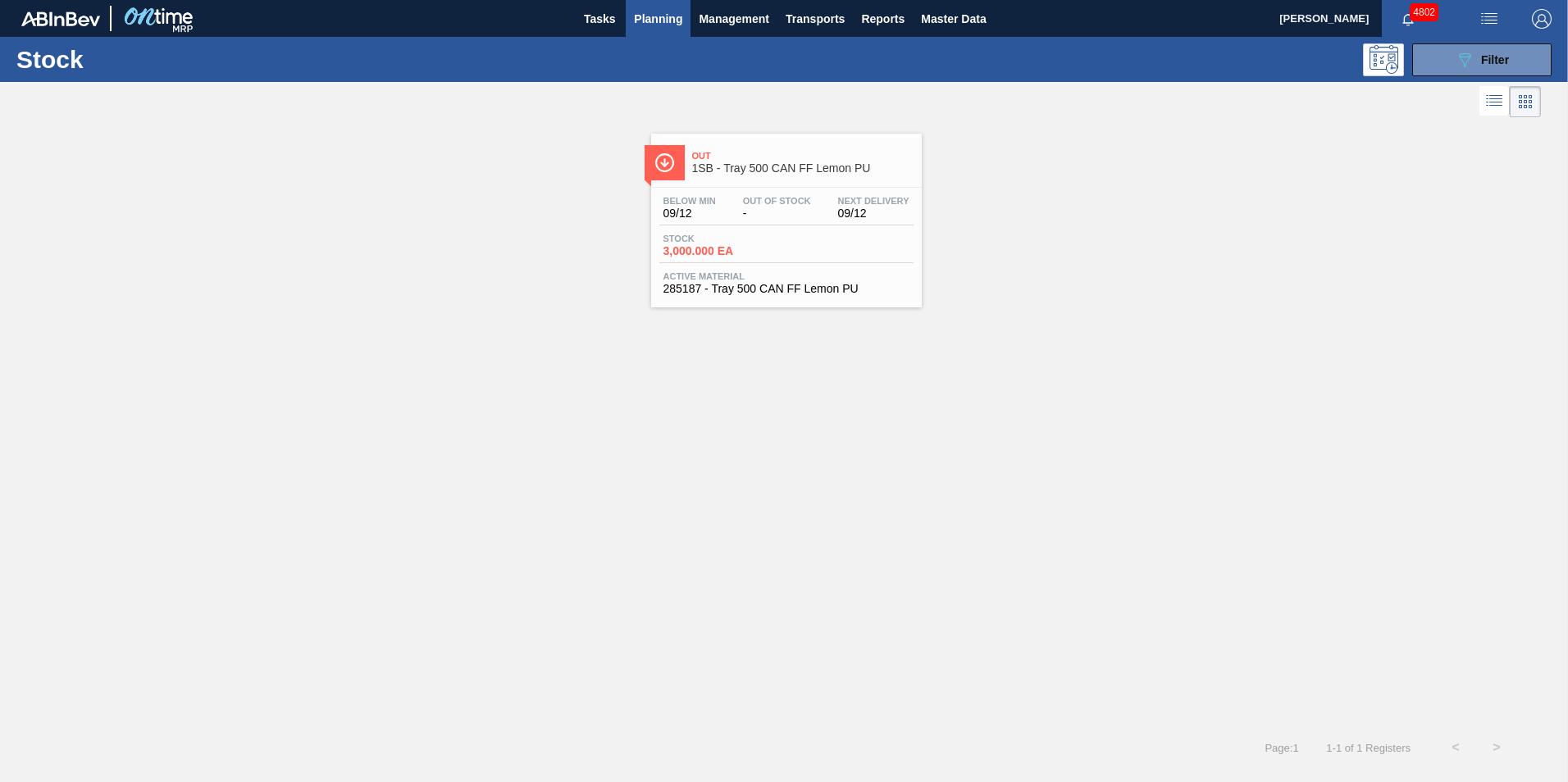
click at [752, 211] on span "-" at bounding box center [776, 213] width 68 height 12
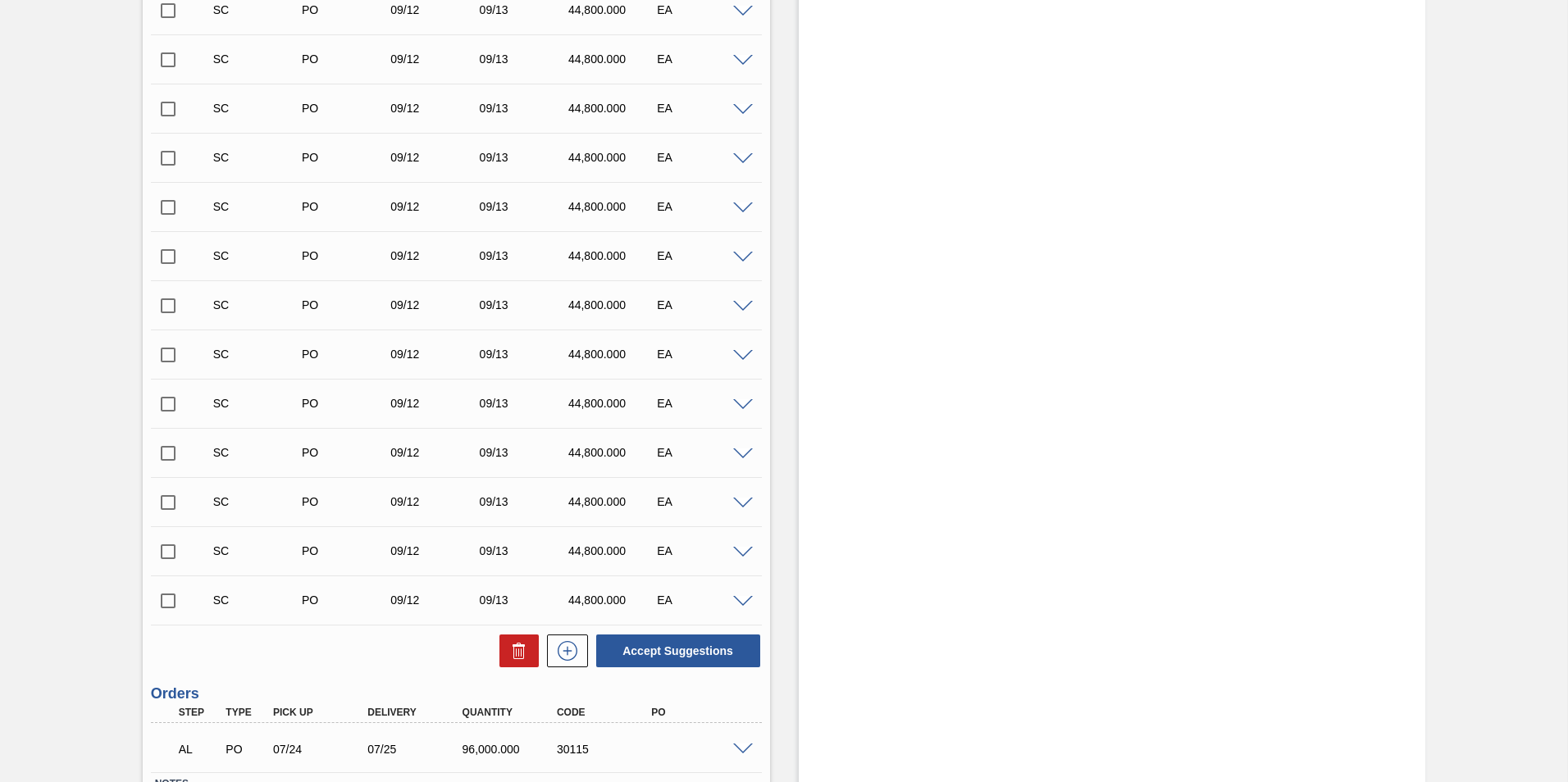
scroll to position [4165, 0]
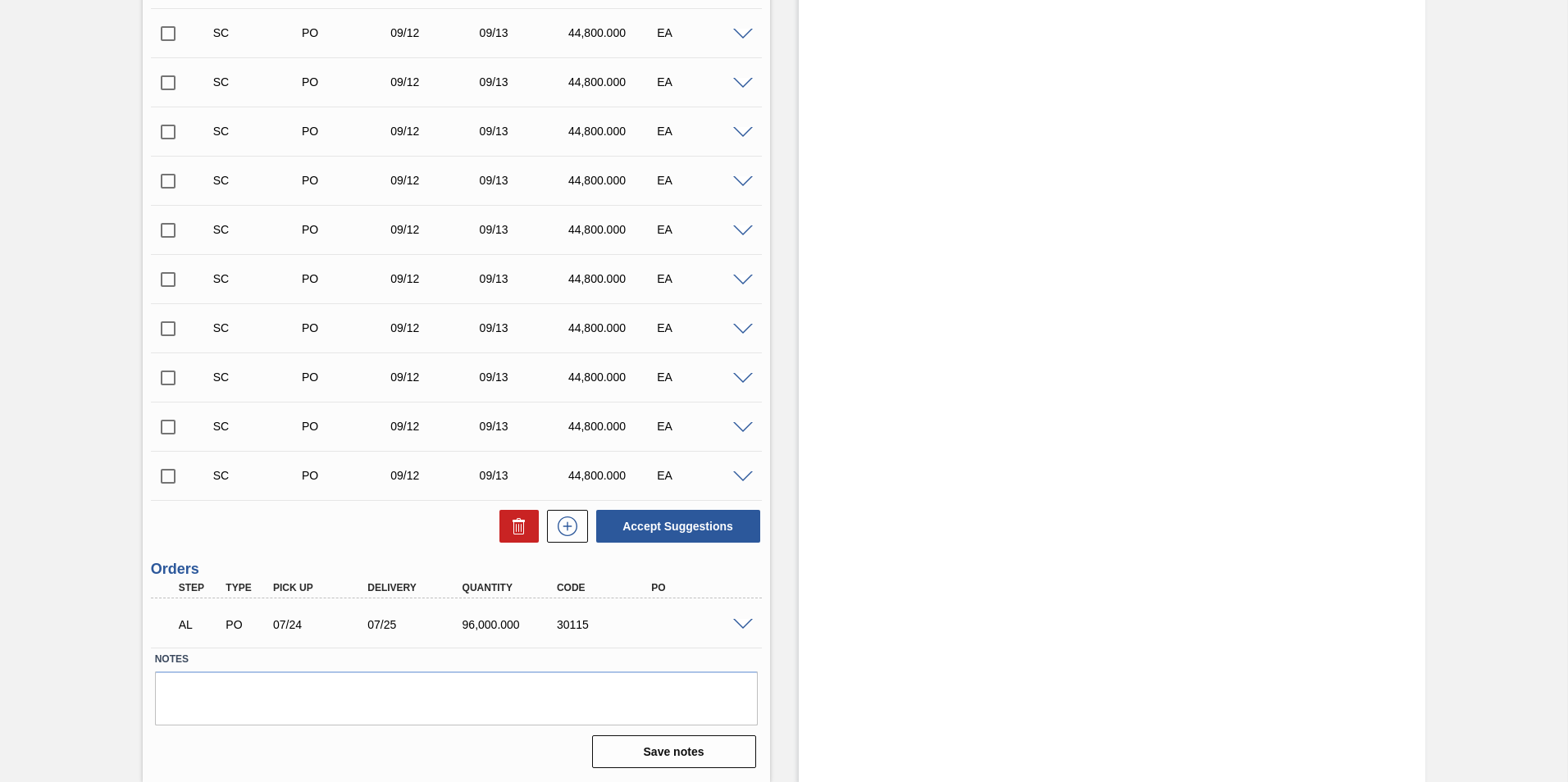
click at [741, 626] on span at bounding box center [743, 625] width 20 height 12
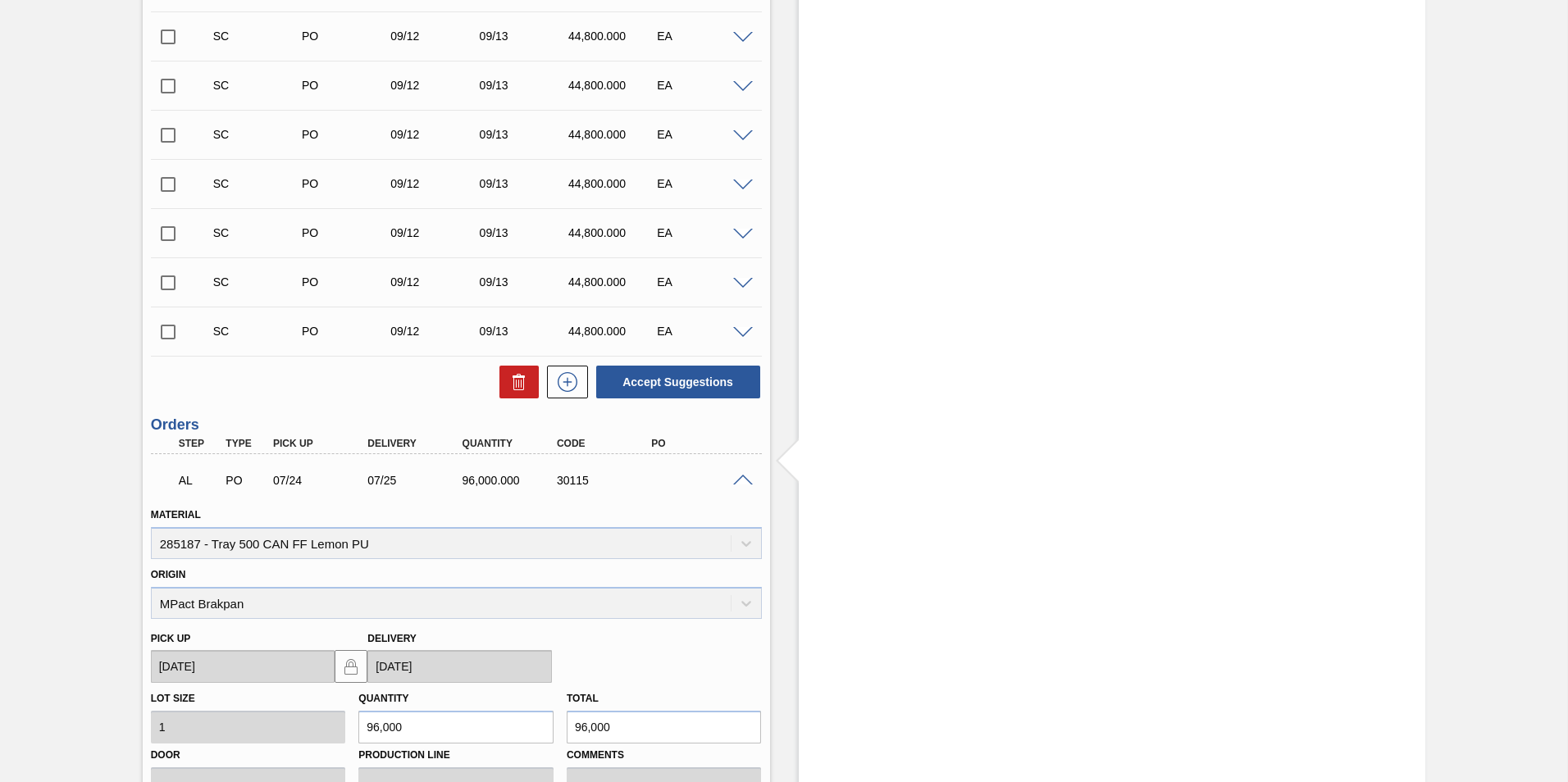
scroll to position [4562, 0]
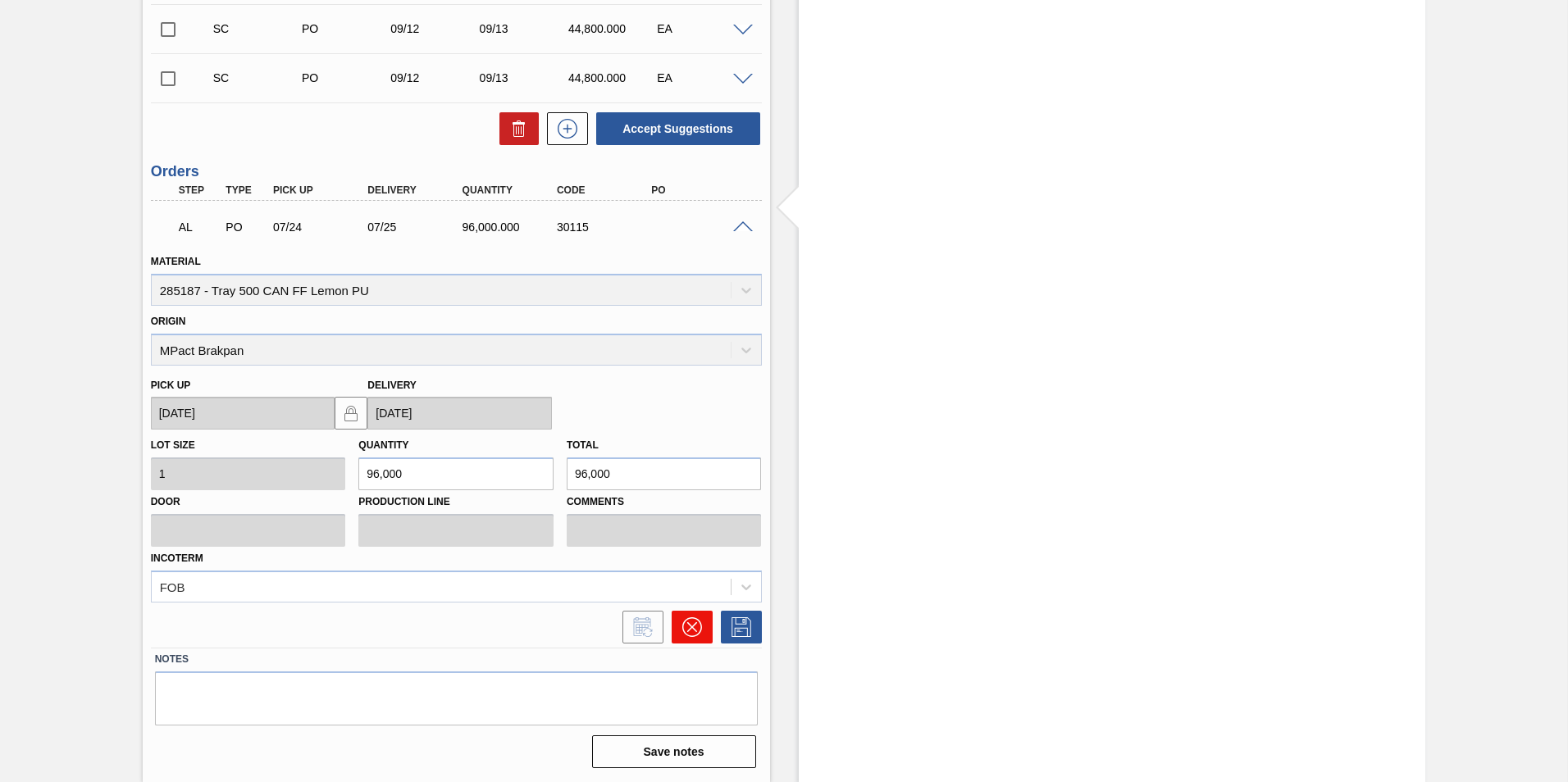
click at [675, 627] on button at bounding box center [692, 627] width 41 height 33
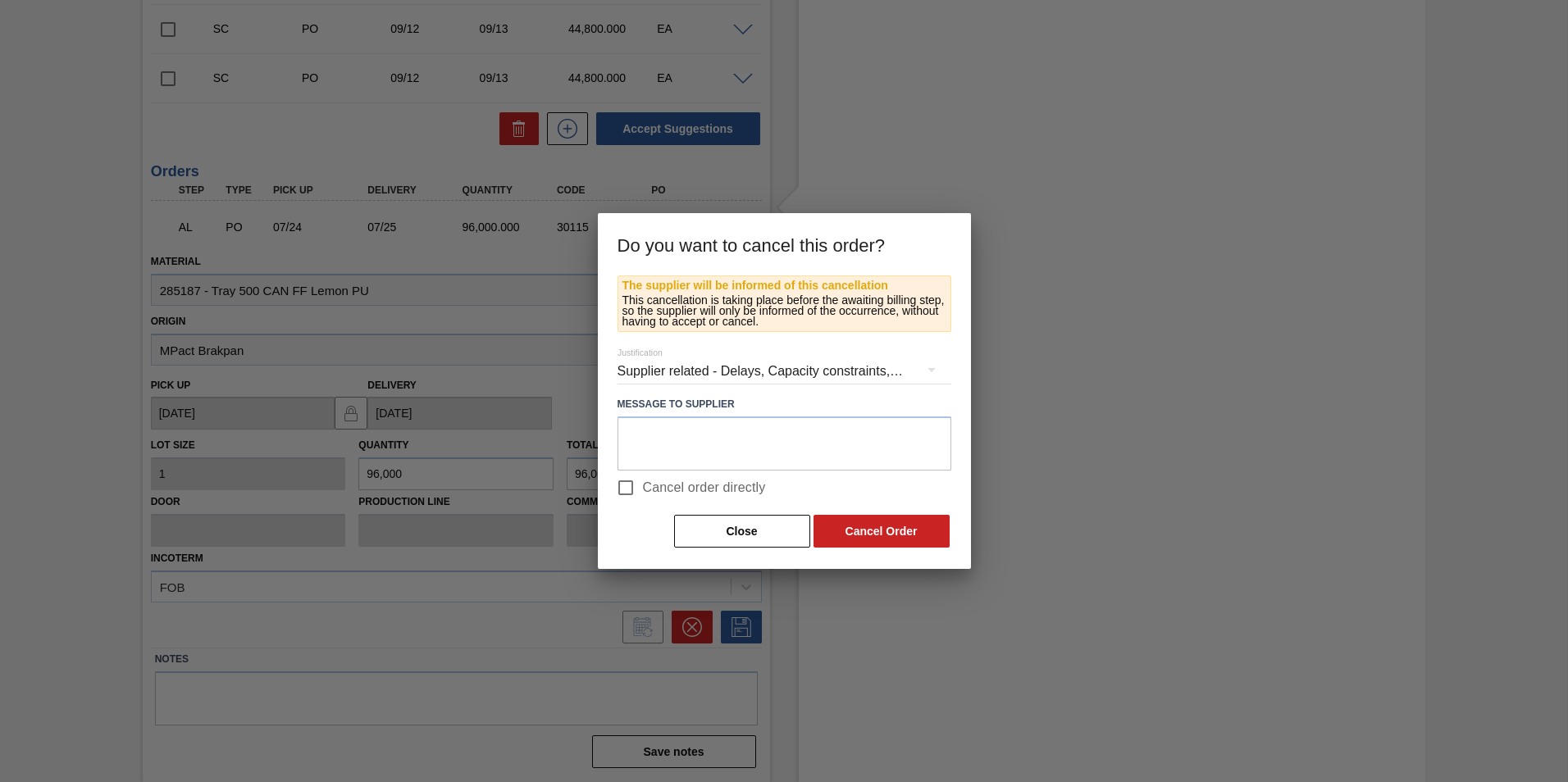
click at [676, 482] on span "Cancel order directly" at bounding box center [705, 488] width 123 height 20
click at [643, 482] on input "Cancel order directly" at bounding box center [626, 488] width 35 height 35
checkbox input "true"
click at [884, 522] on button "Cancel Order" at bounding box center [882, 531] width 136 height 33
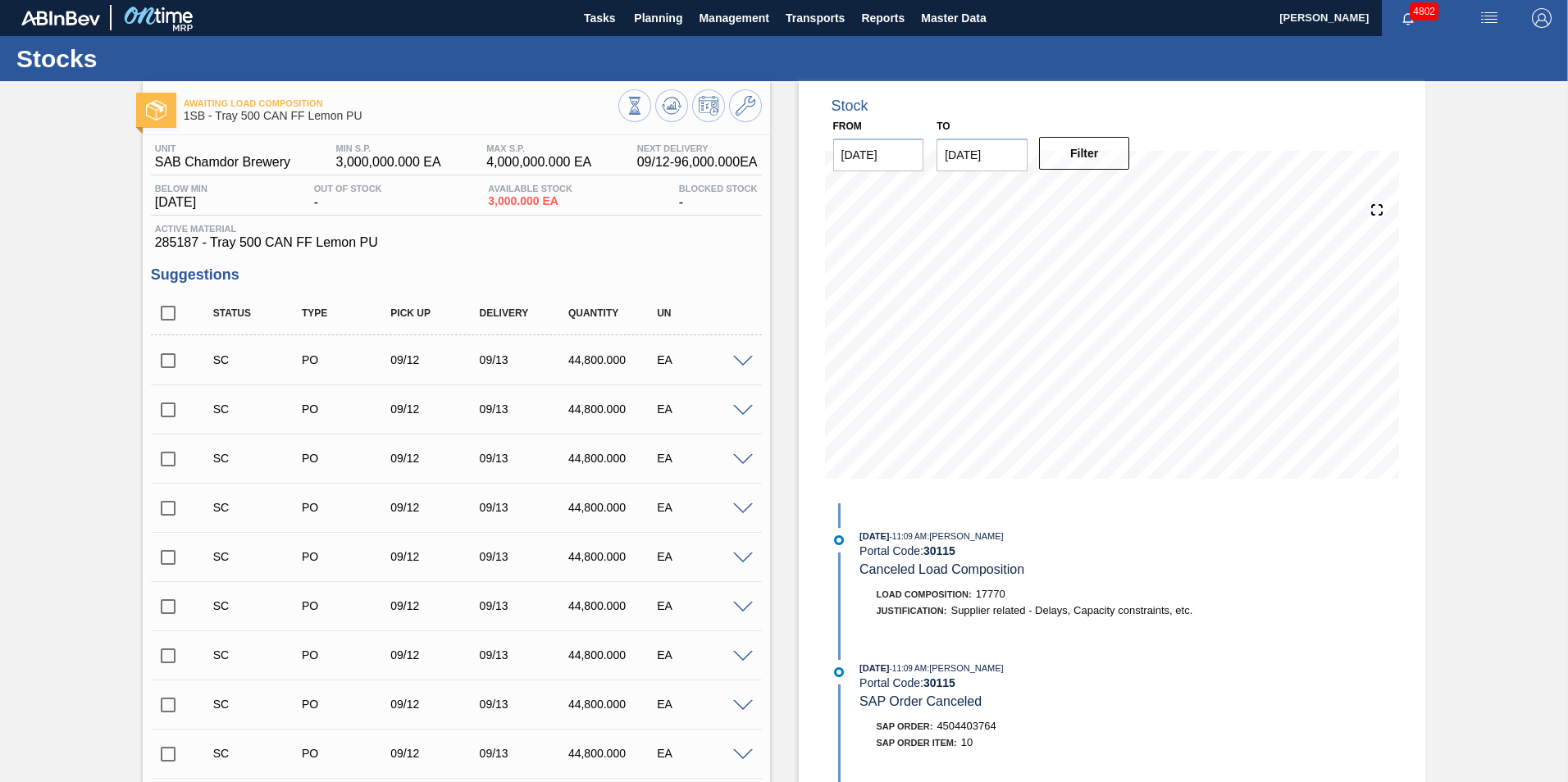
scroll to position [0, 0]
click at [658, 27] on span "Planning" at bounding box center [658, 18] width 48 height 20
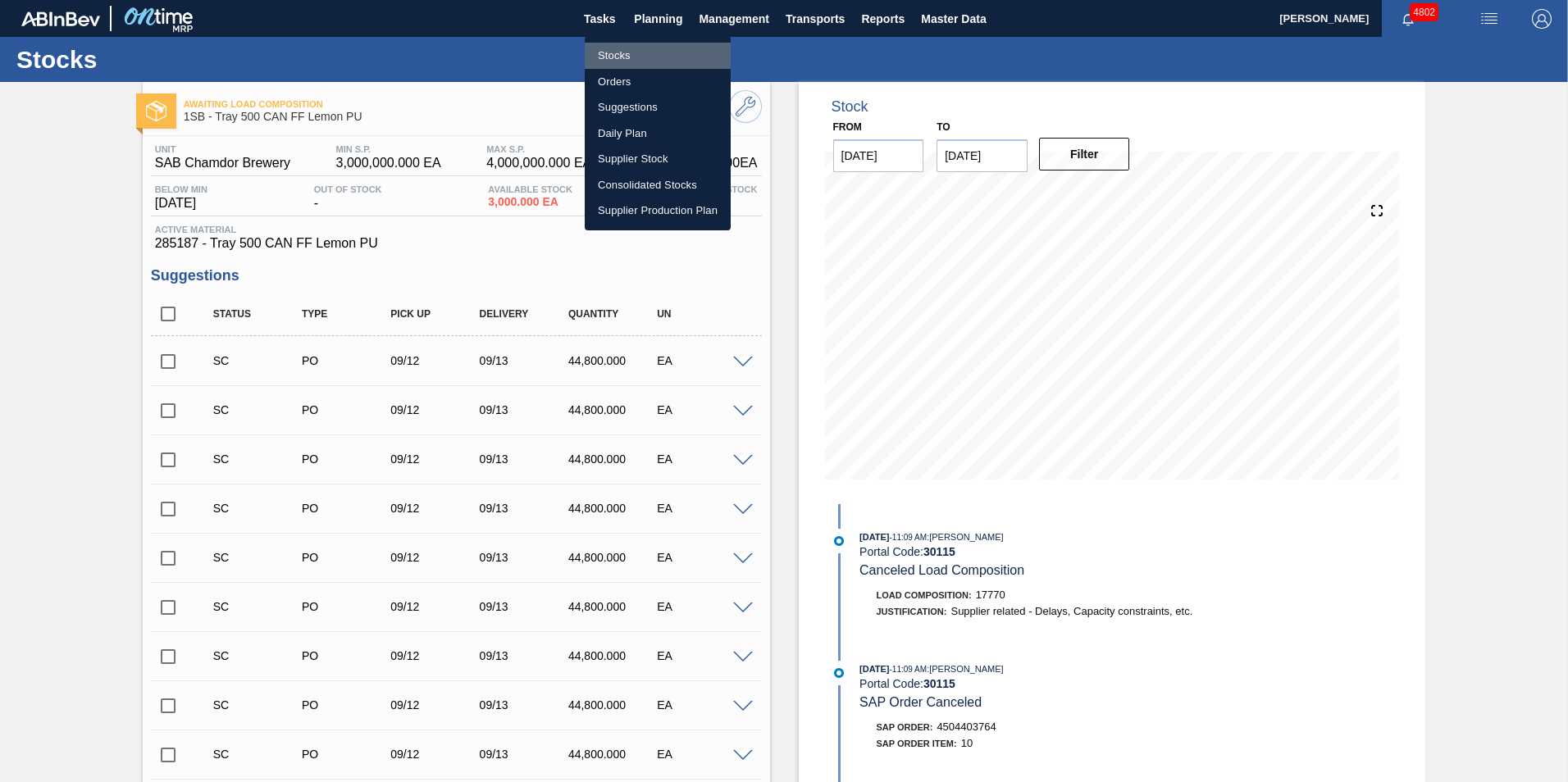
click at [631, 55] on li "Stocks" at bounding box center [657, 55] width 146 height 26
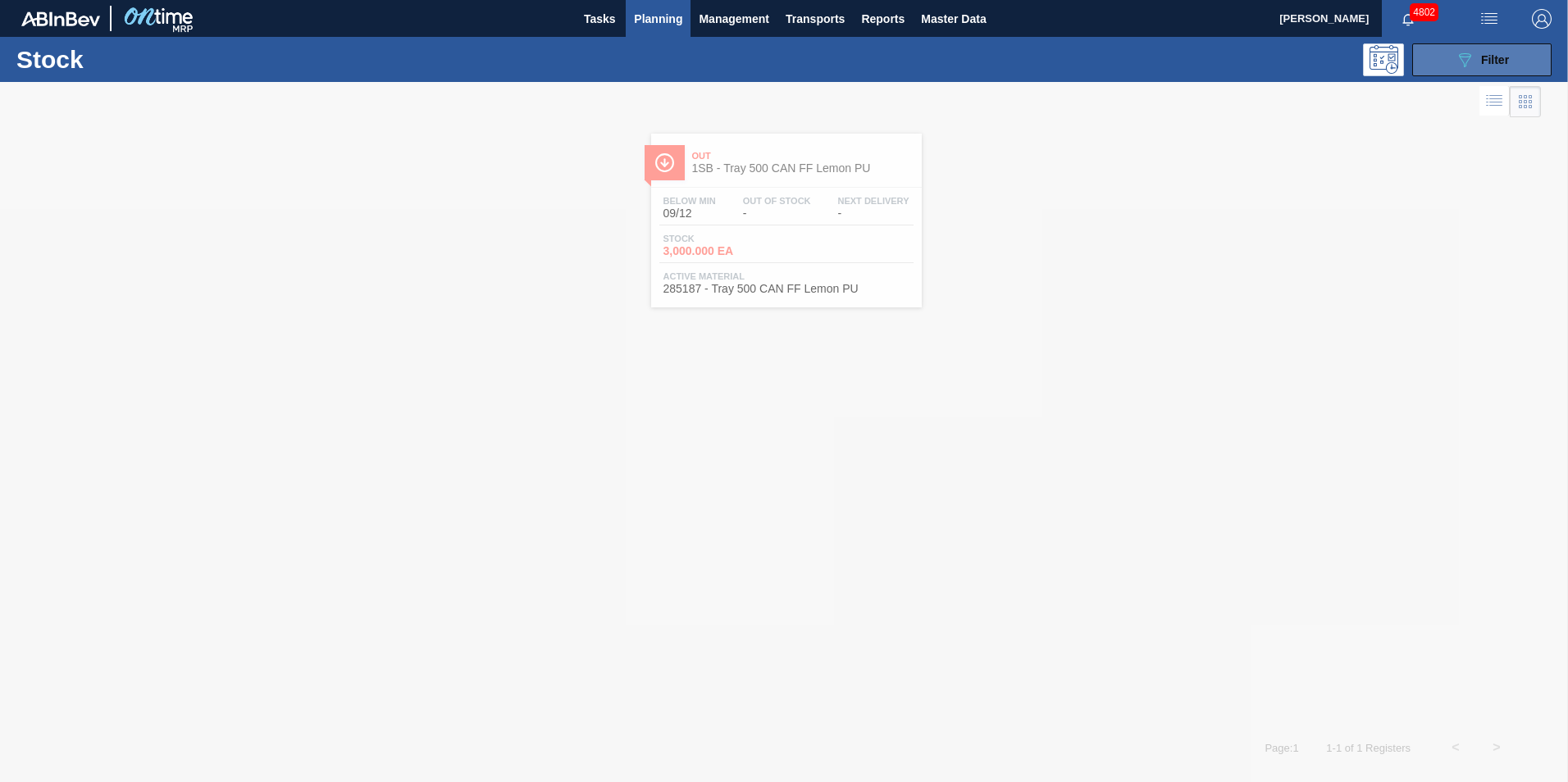
click at [1496, 51] on div "089F7B8B-B2A5-4AFE-B5C0-19BA573D28AC Filter" at bounding box center [1482, 60] width 54 height 20
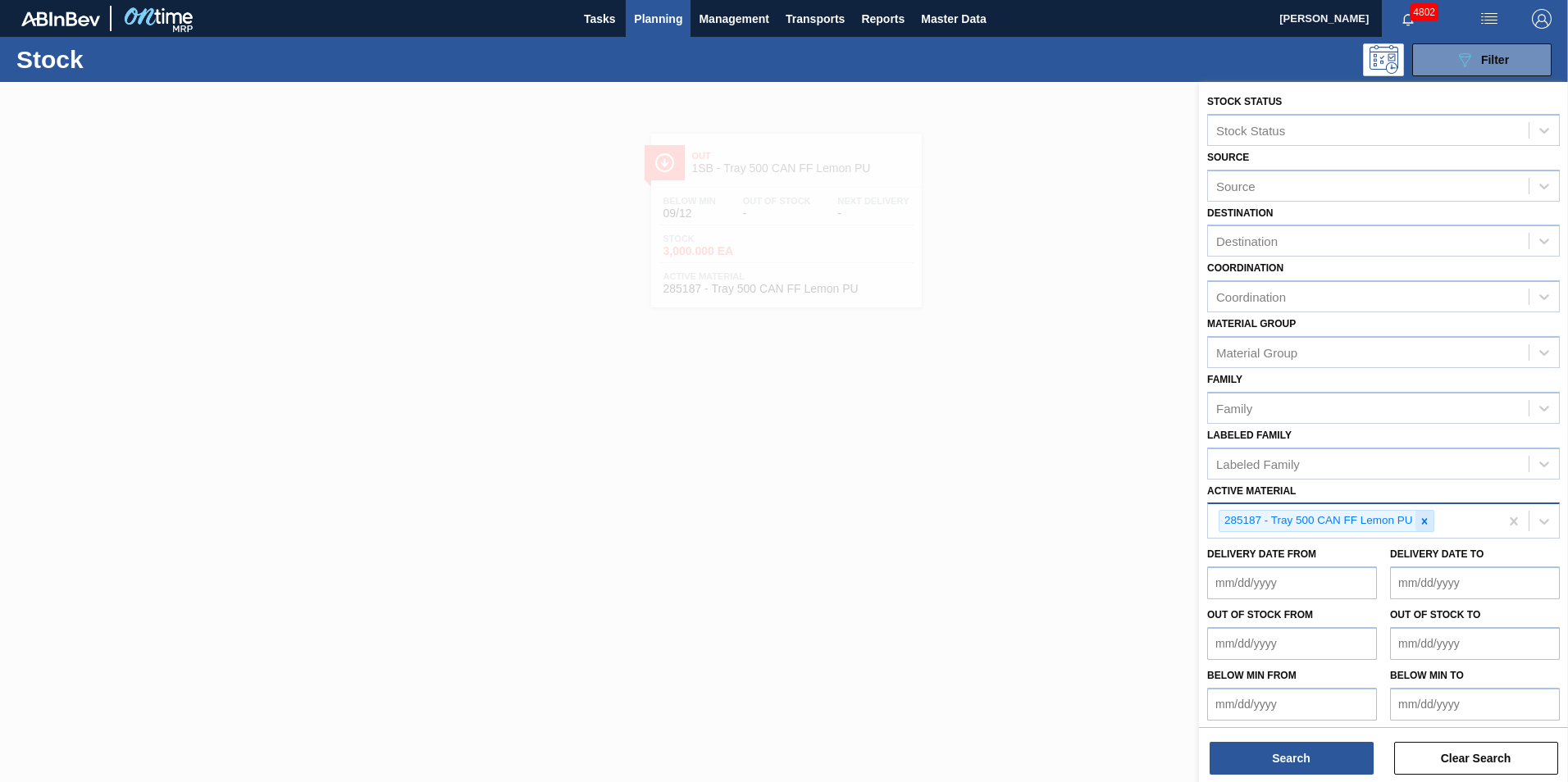
click at [1426, 522] on icon at bounding box center [1424, 520] width 6 height 6
paste Material "284568"
type Material "284568"
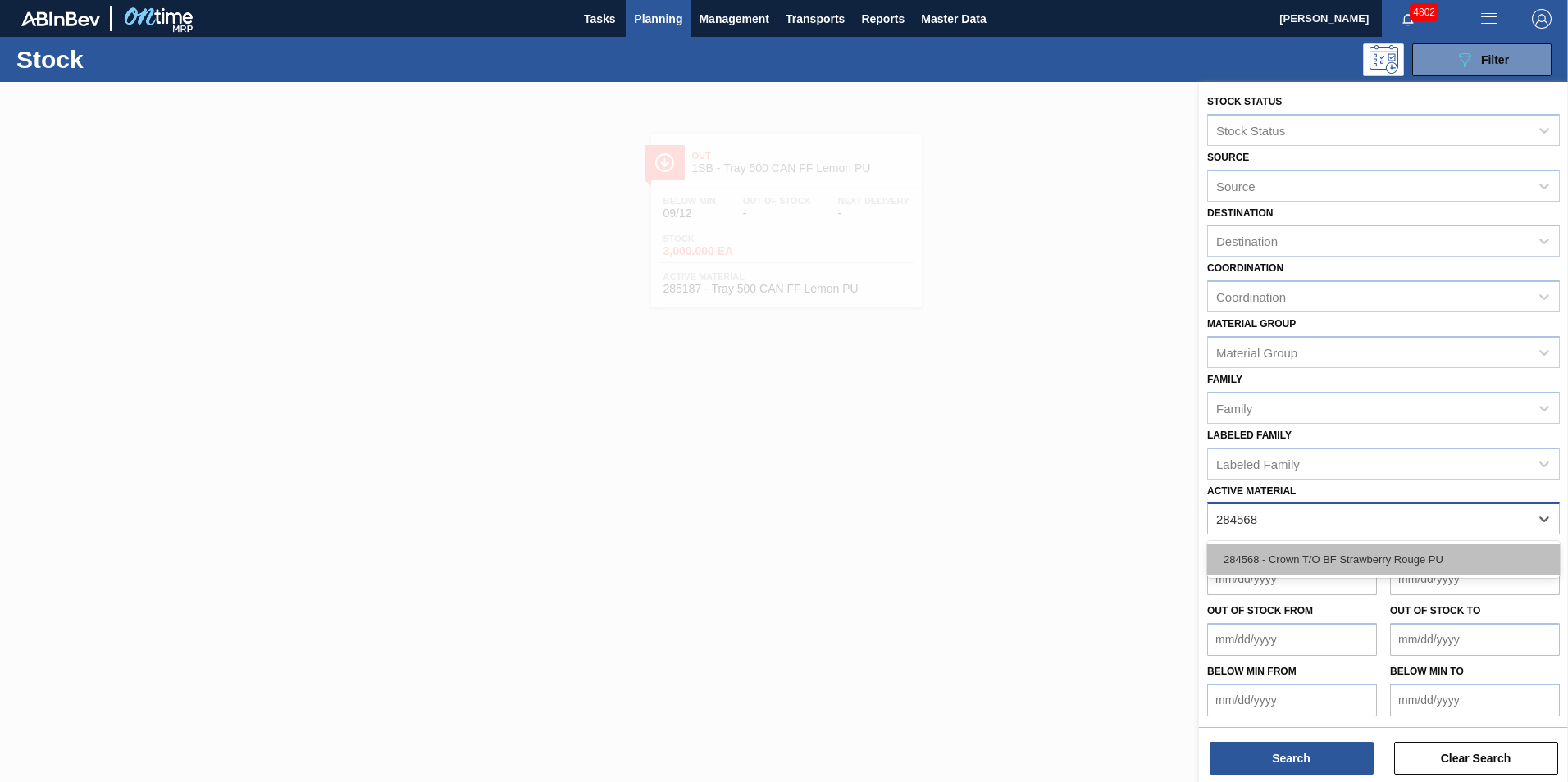
click at [1299, 557] on div "284568 - Crown T/O BF Strawberry Rouge PU" at bounding box center [1383, 559] width 352 height 30
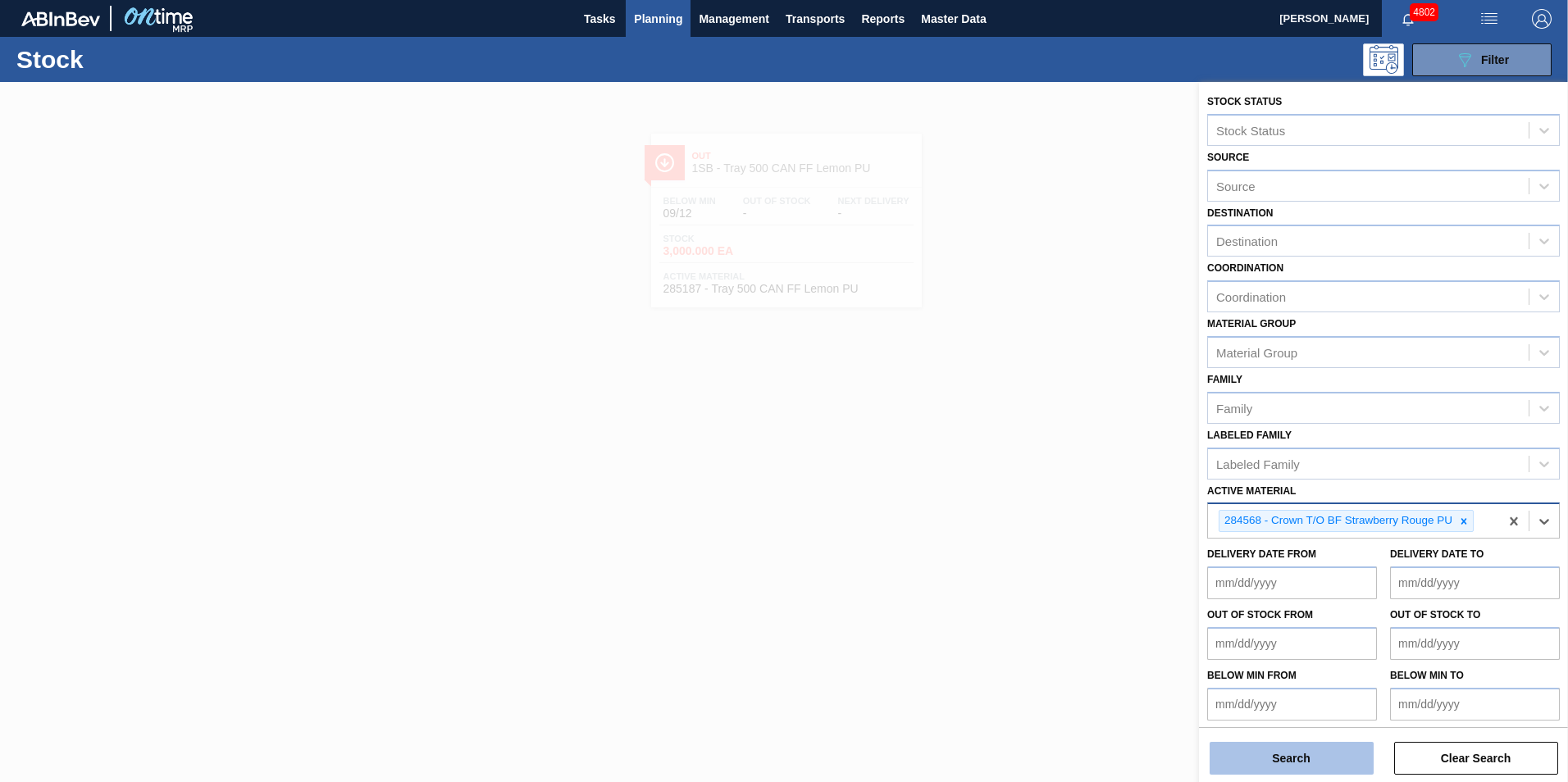
click at [1294, 764] on button "Search" at bounding box center [1292, 759] width 164 height 33
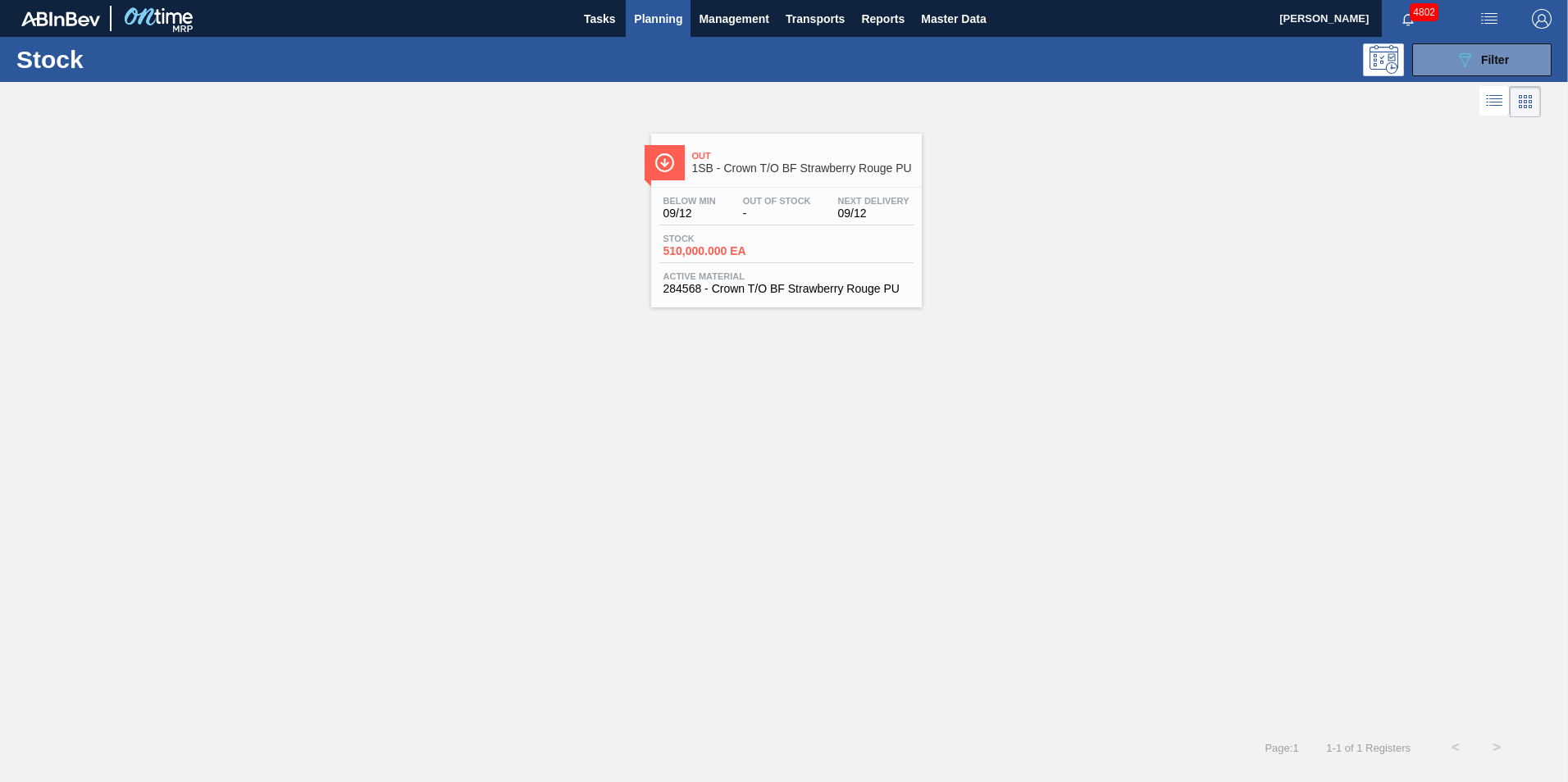
click at [798, 247] on div "Stock 510,000.000 EA" at bounding box center [787, 249] width 254 height 29
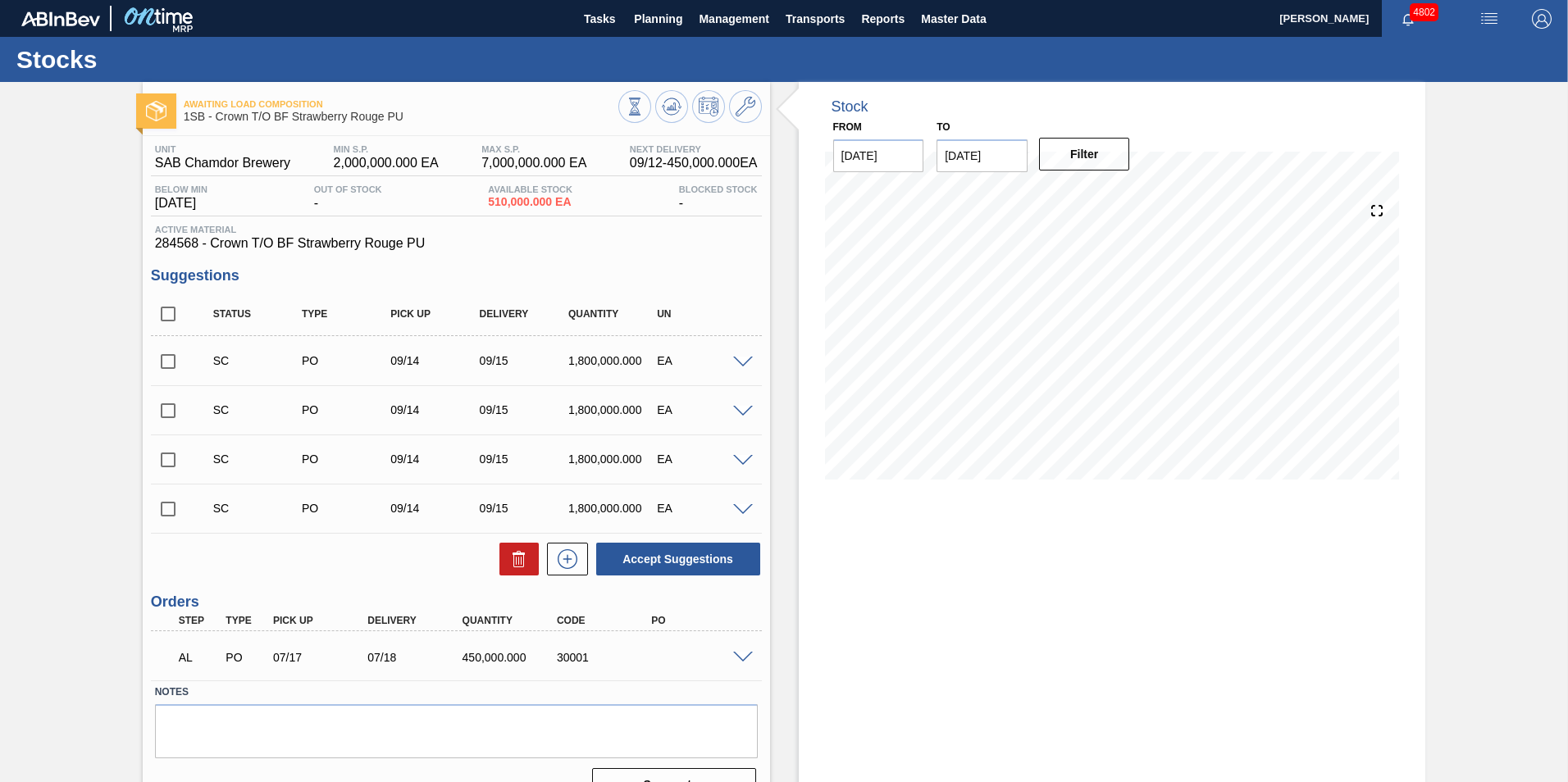
click at [740, 657] on span at bounding box center [743, 658] width 20 height 12
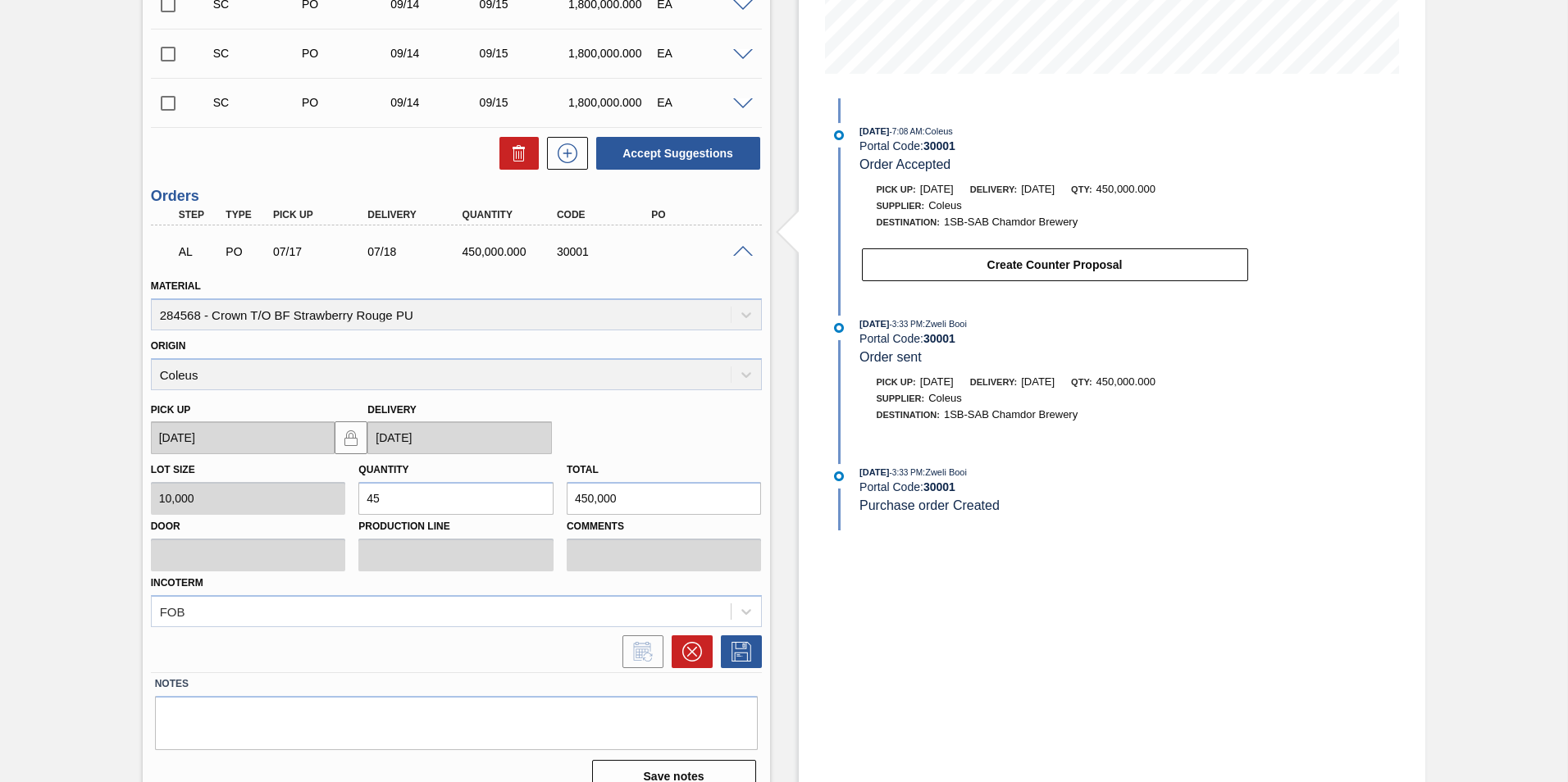
scroll to position [410, 0]
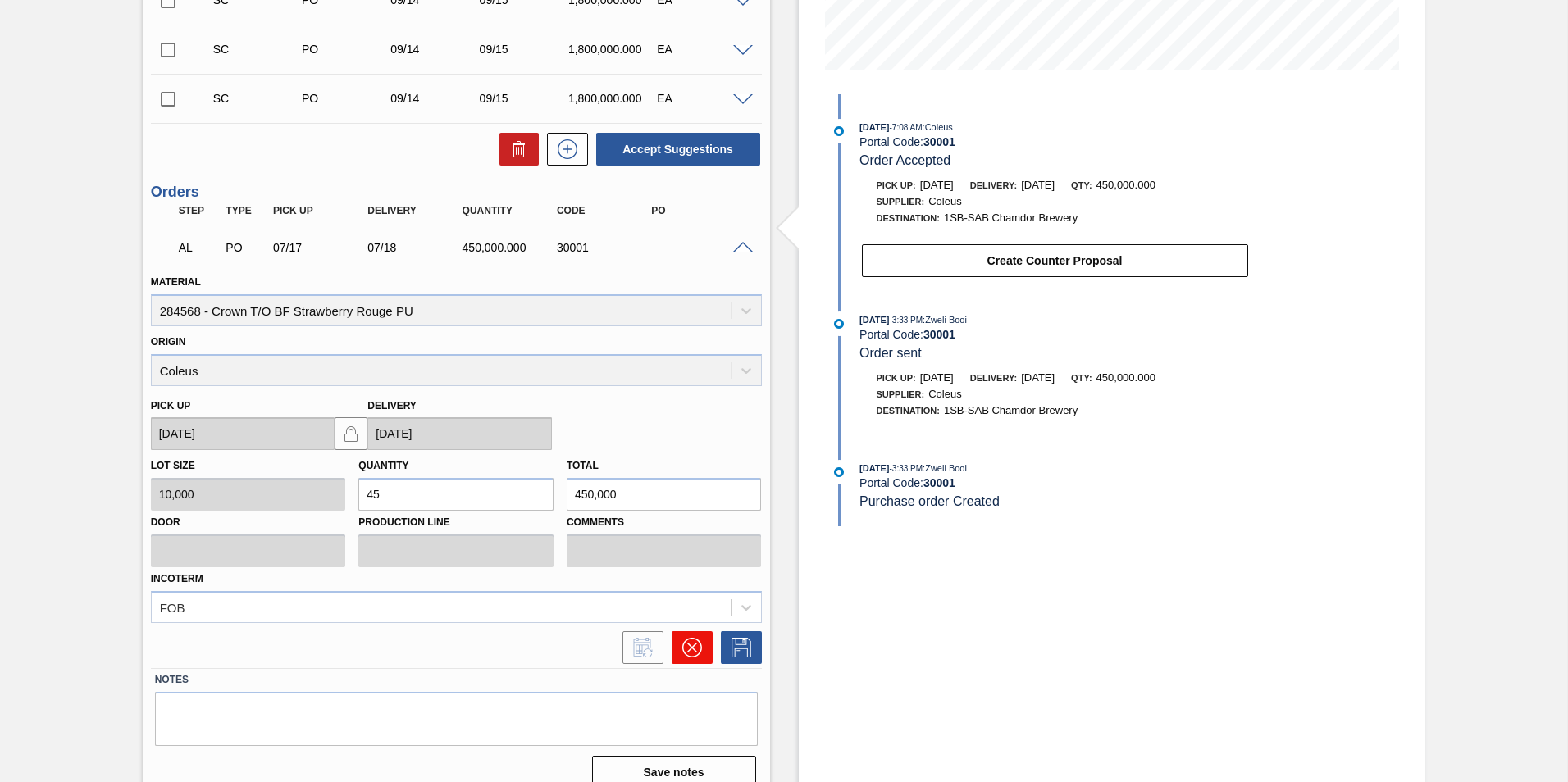
click at [689, 649] on icon at bounding box center [691, 647] width 9 height 9
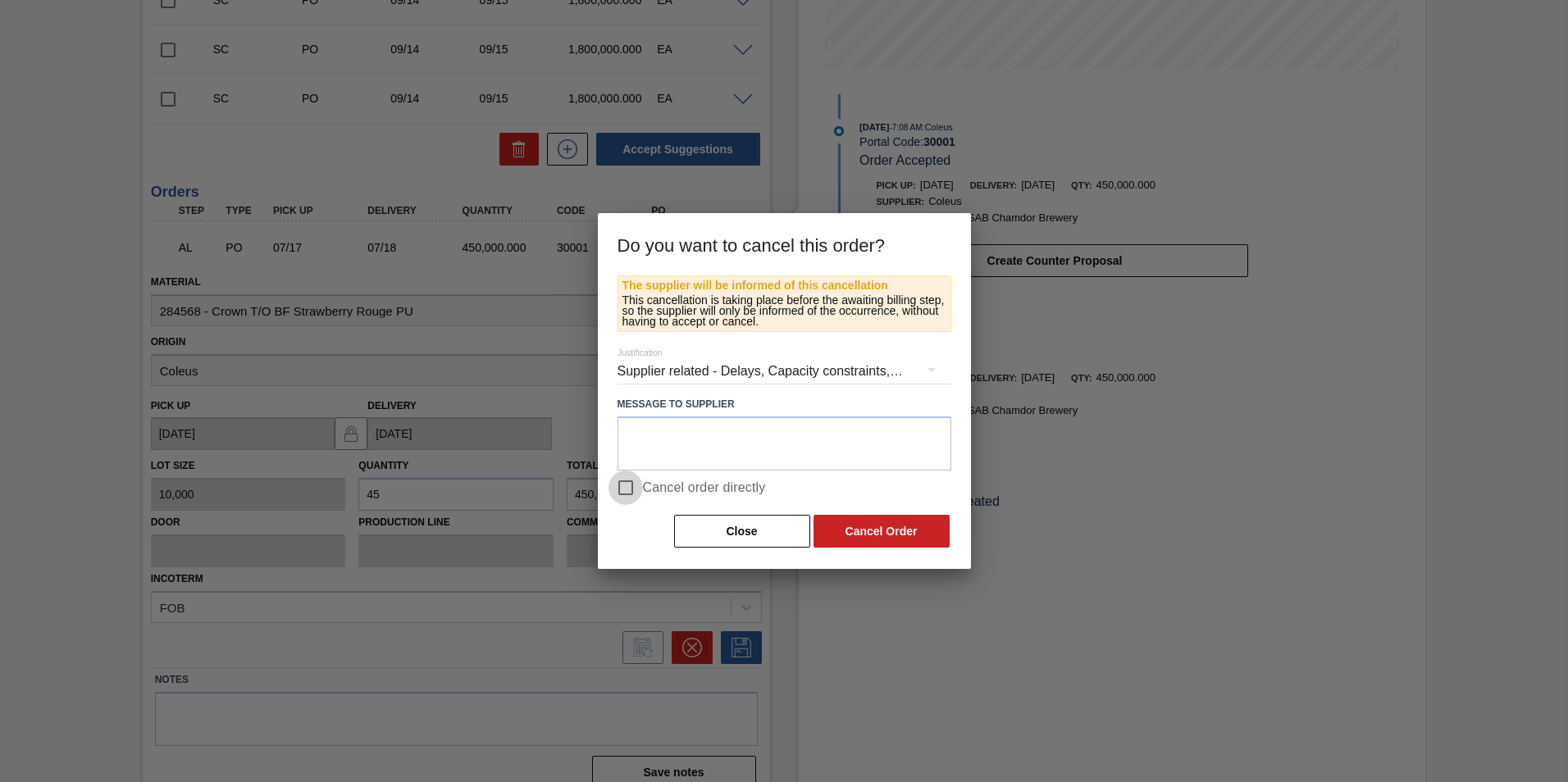
click at [632, 489] on input "Cancel order directly" at bounding box center [626, 488] width 35 height 35
checkbox input "true"
click at [851, 520] on button "Cancel Order" at bounding box center [882, 531] width 136 height 33
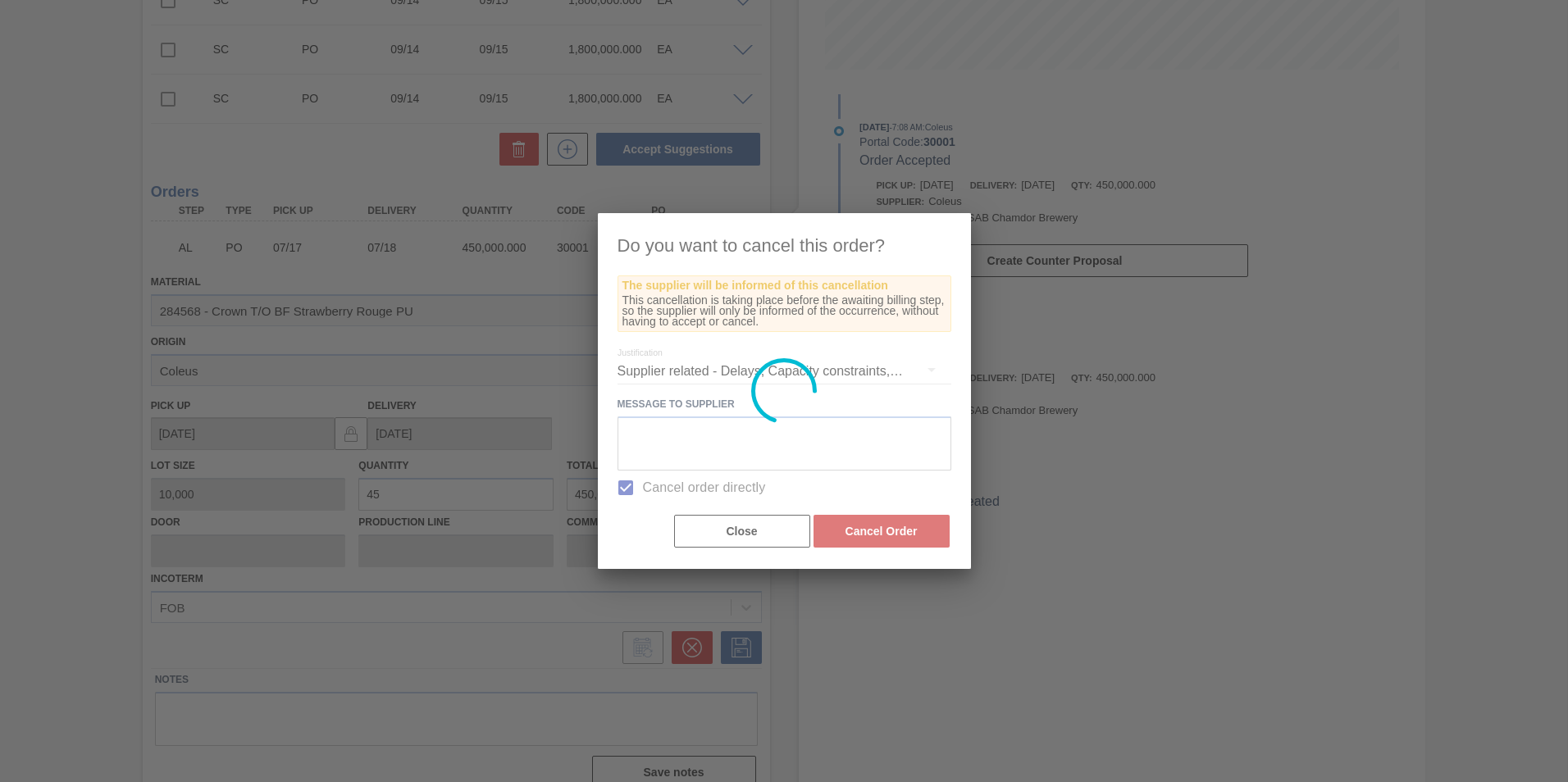
scroll to position [4, 0]
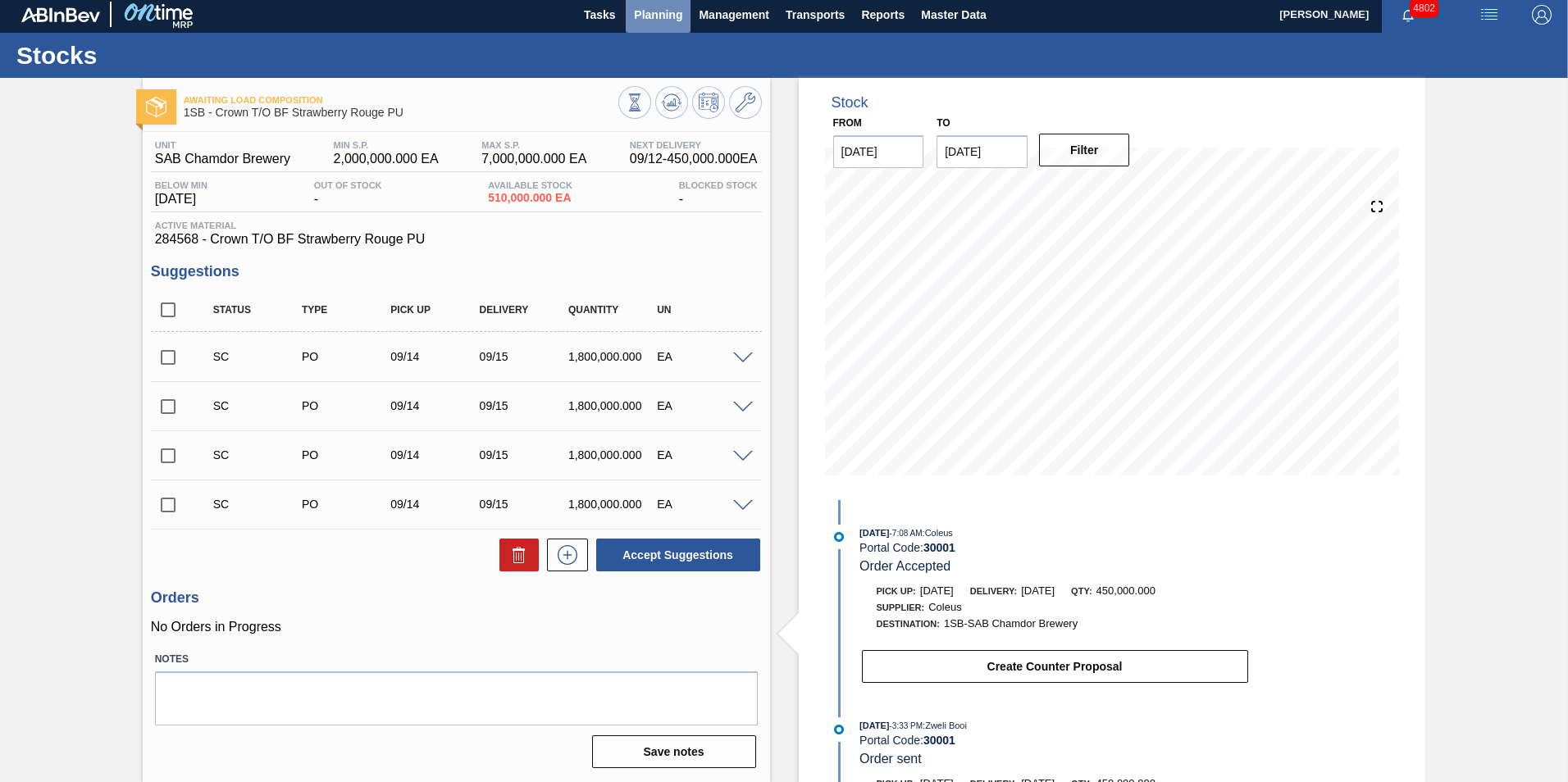
click at [675, 14] on span "Planning" at bounding box center [658, 15] width 48 height 20
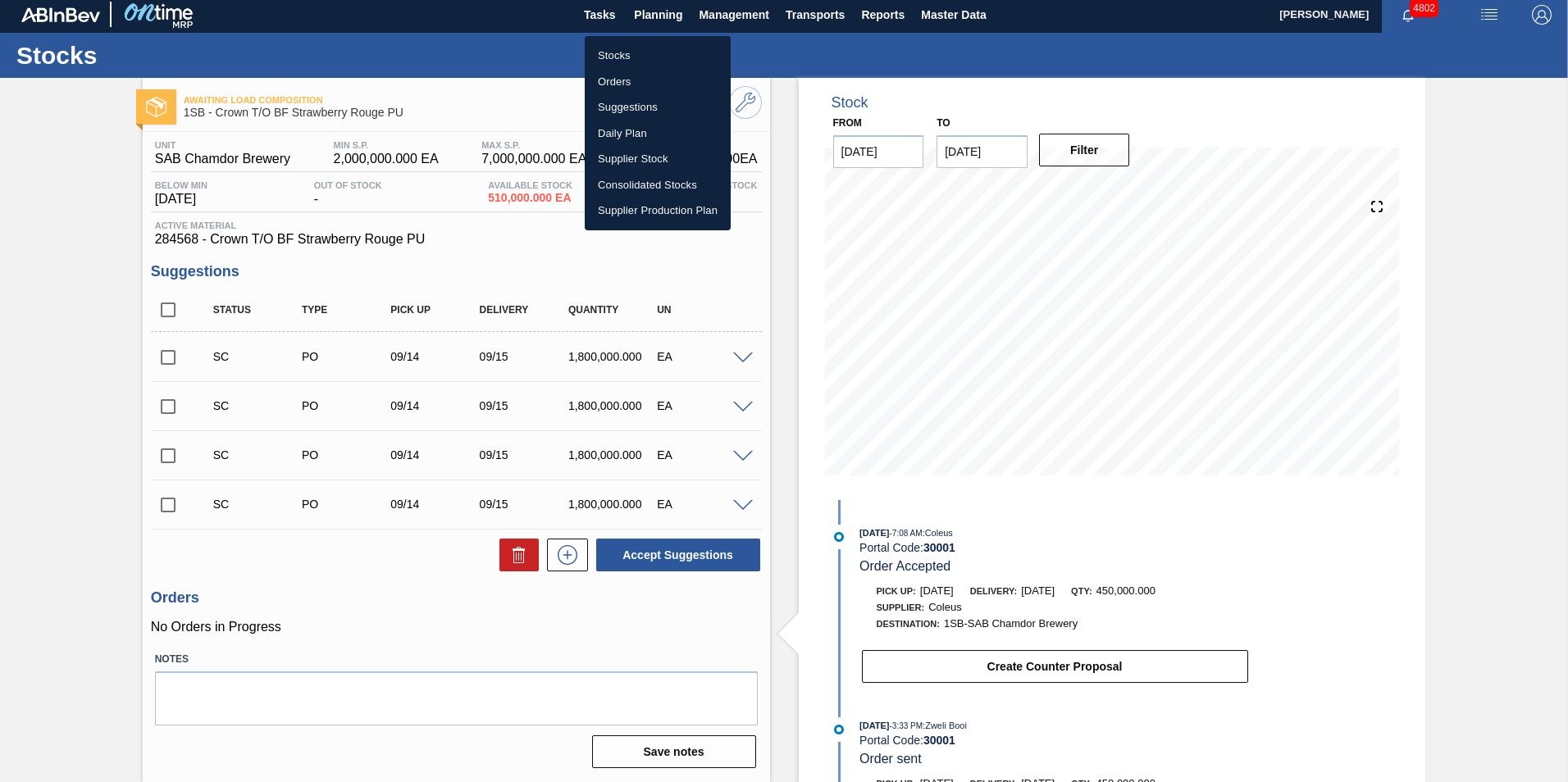
click at [643, 58] on li "Stocks" at bounding box center [657, 55] width 146 height 26
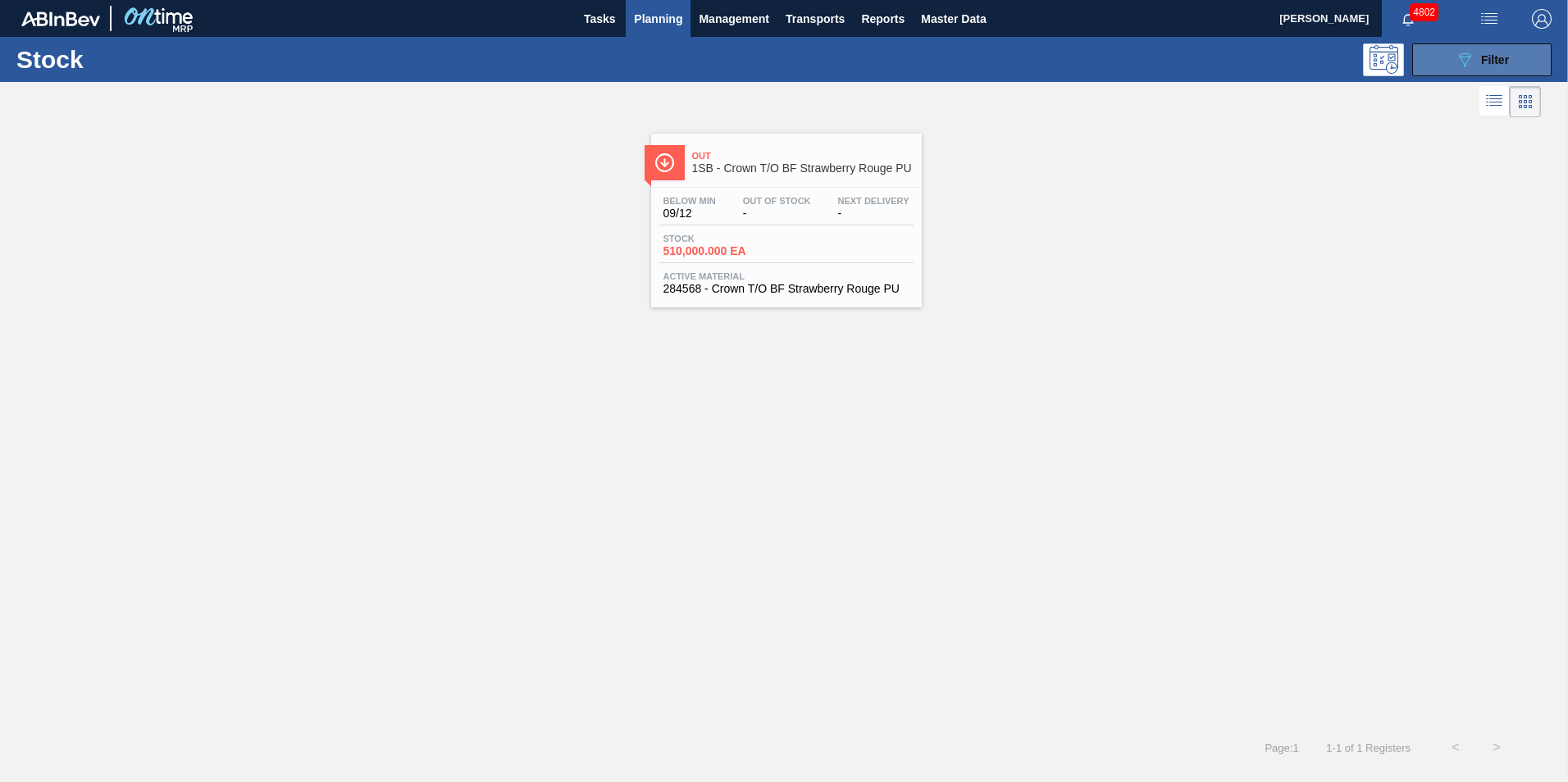
click at [1453, 60] on button "089F7B8B-B2A5-4AFE-B5C0-19BA573D28AC Filter" at bounding box center [1481, 60] width 139 height 33
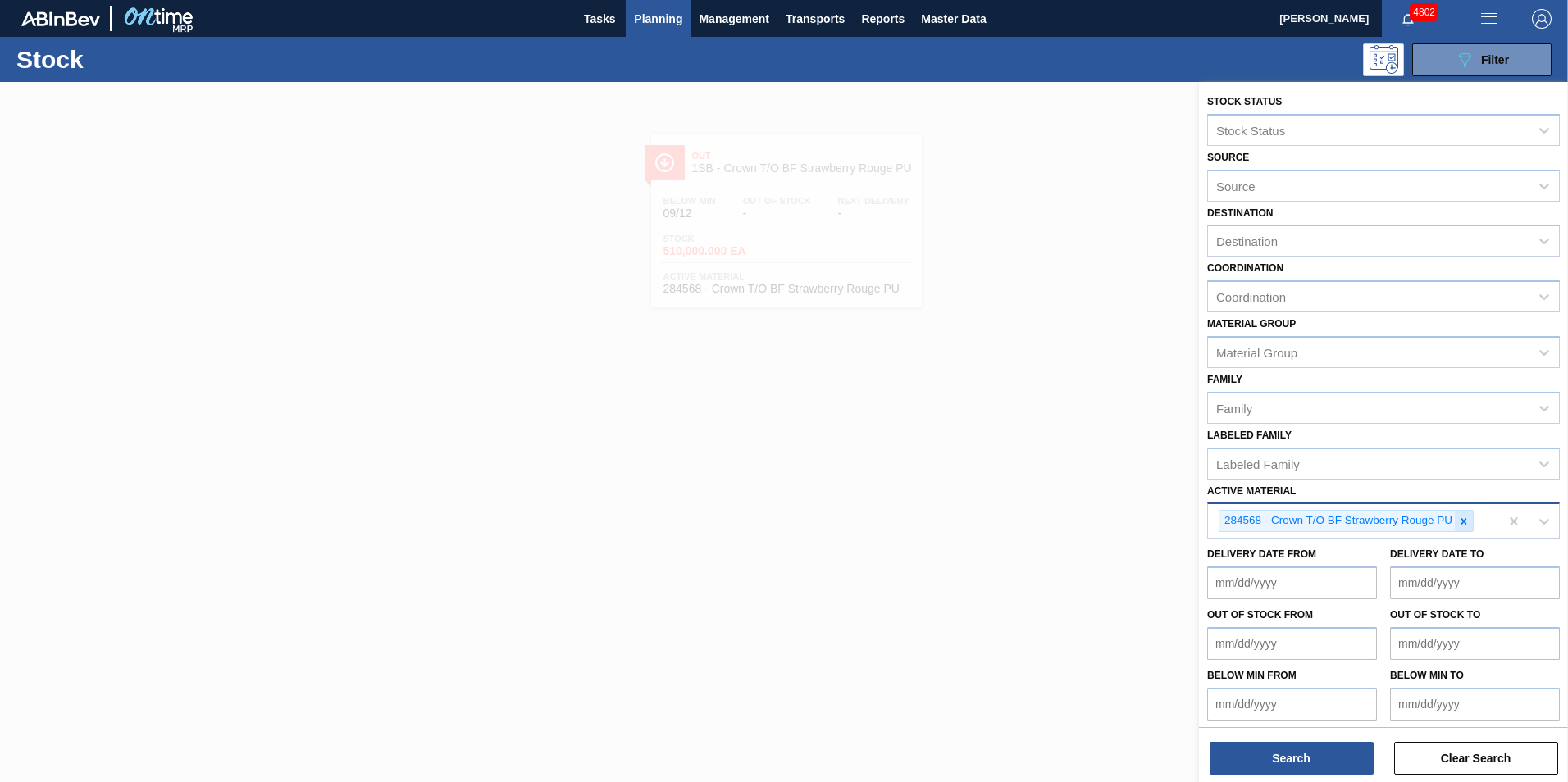
drag, startPoint x: 1469, startPoint y: 522, endPoint x: 1454, endPoint y: 524, distance: 15.1
click at [1468, 524] on icon at bounding box center [1464, 520] width 11 height 11
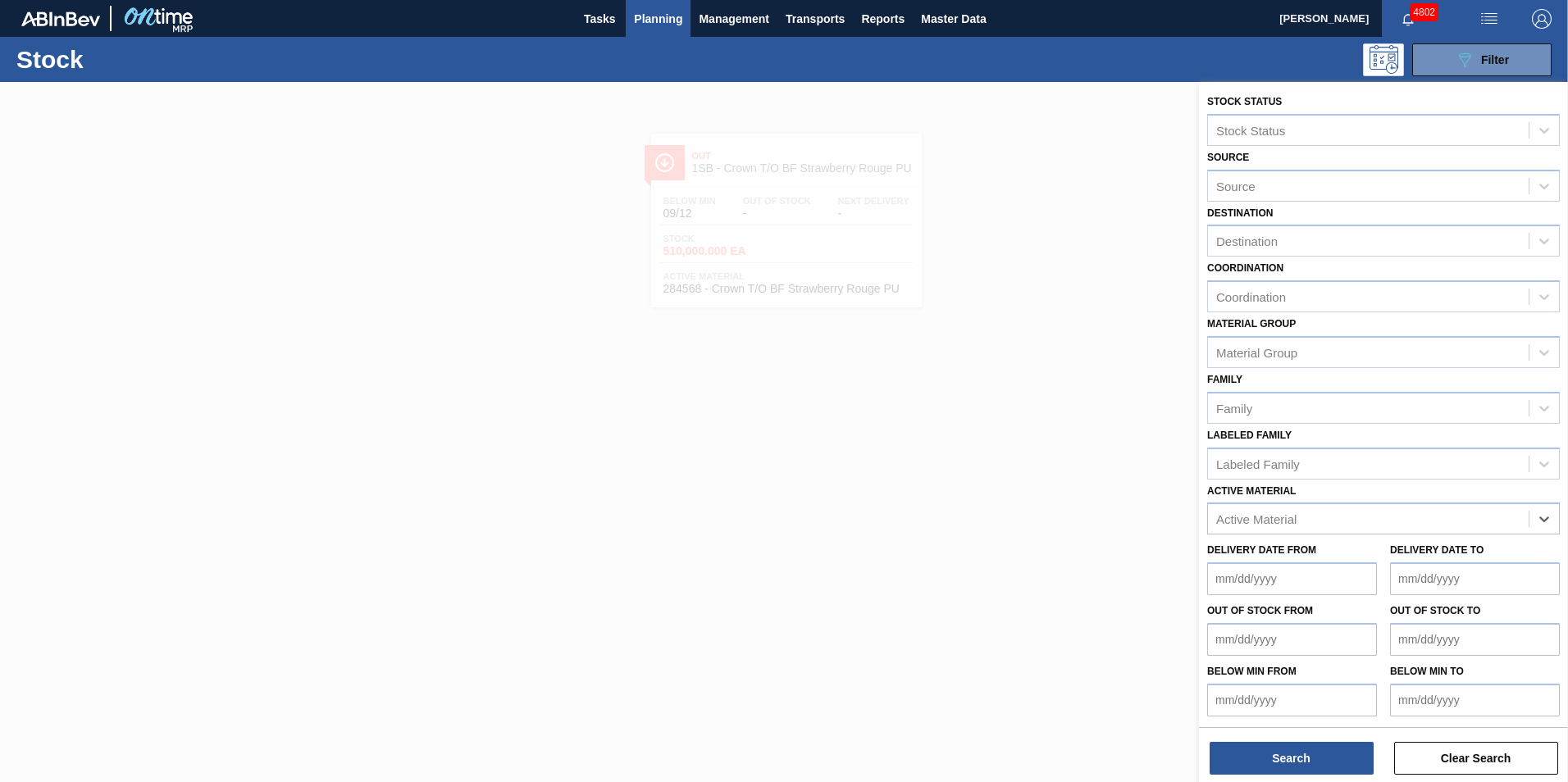
paste Material "283770"
type Material "283770"
click at [1378, 563] on div "283770 - Label Neck 620NRB Stella Artois NRB PU" at bounding box center [1383, 559] width 352 height 30
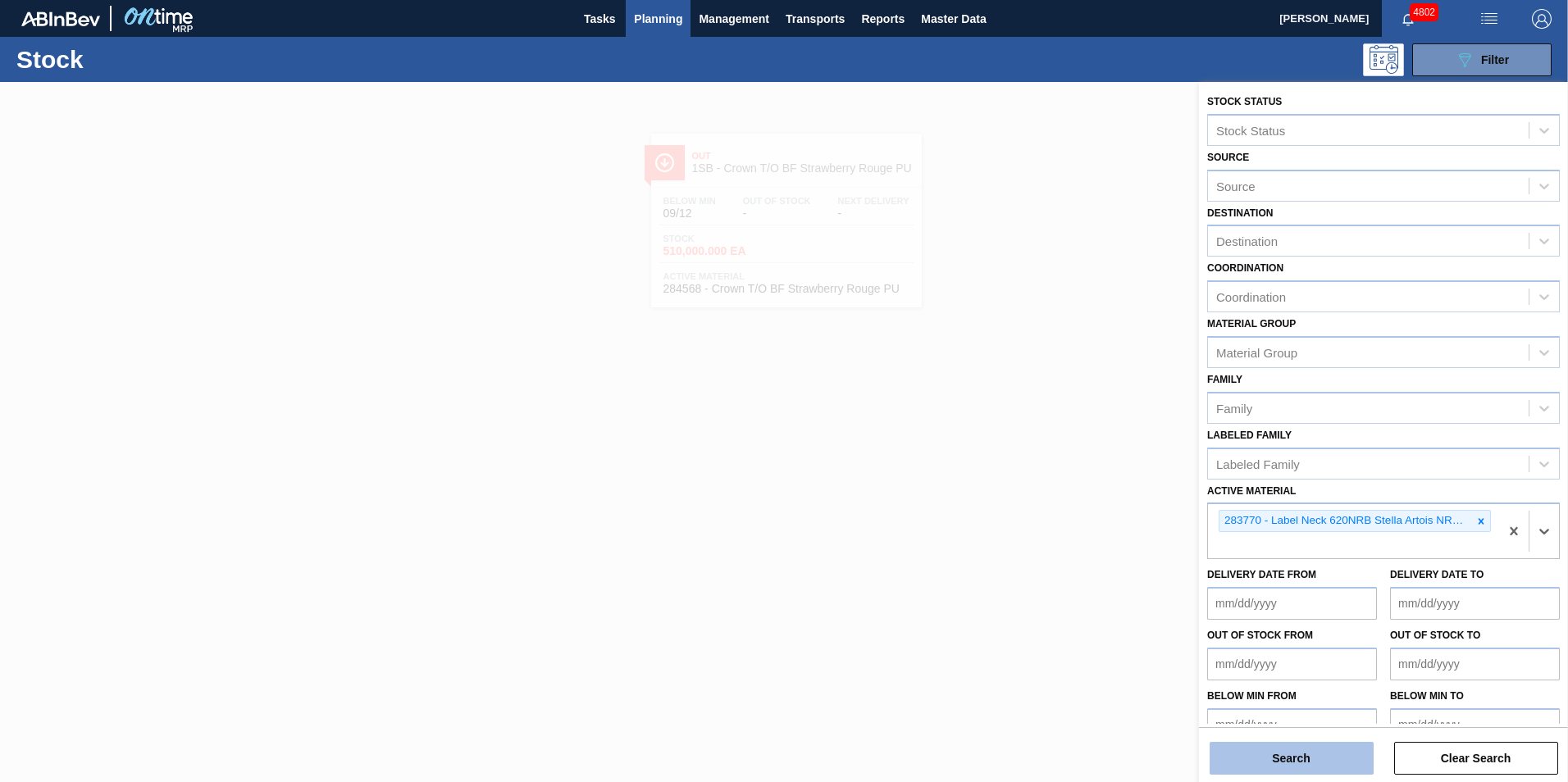
click at [1297, 759] on button "Search" at bounding box center [1292, 759] width 164 height 33
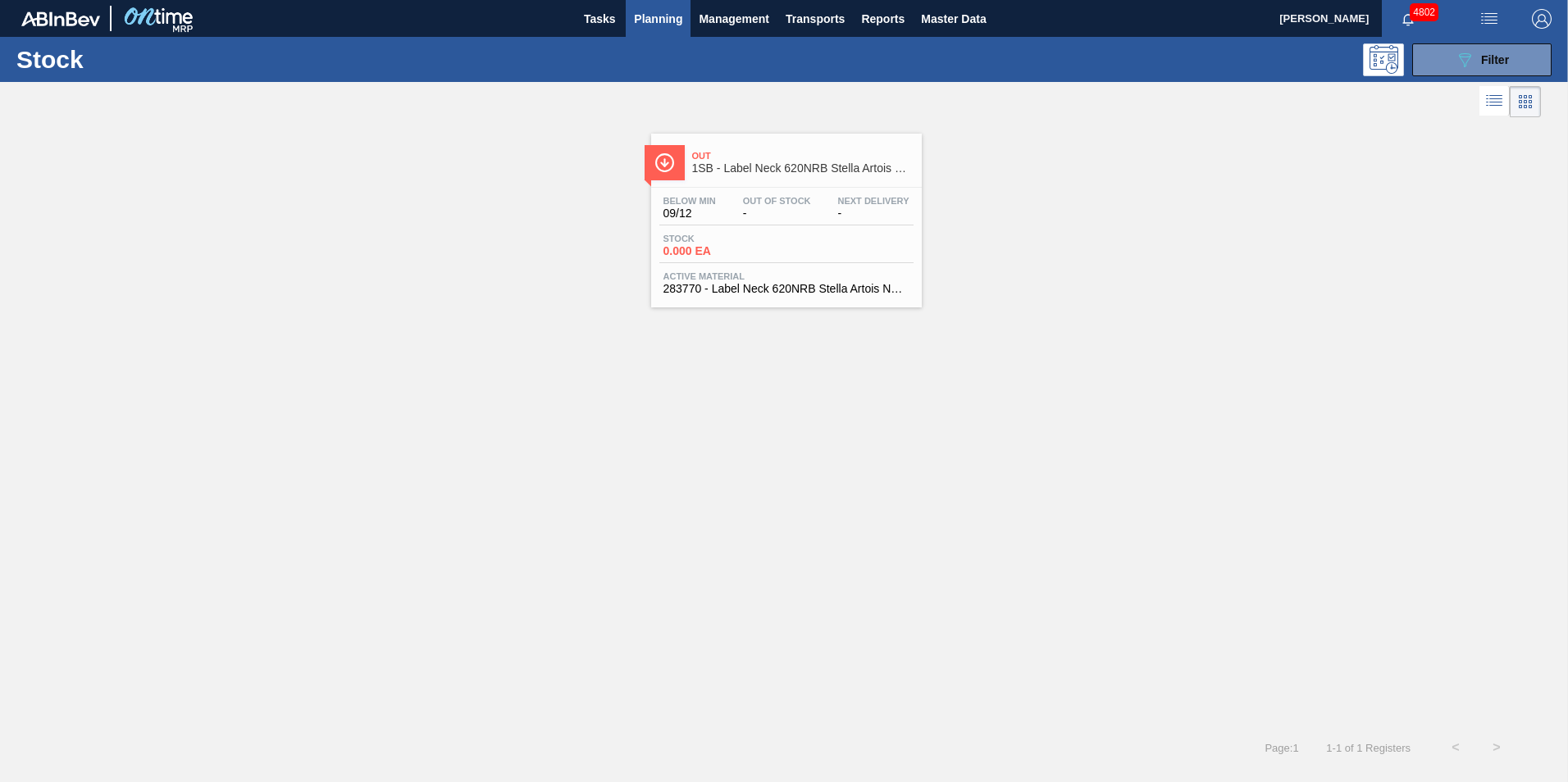
click at [737, 251] on span "0.000 EA" at bounding box center [720, 251] width 115 height 12
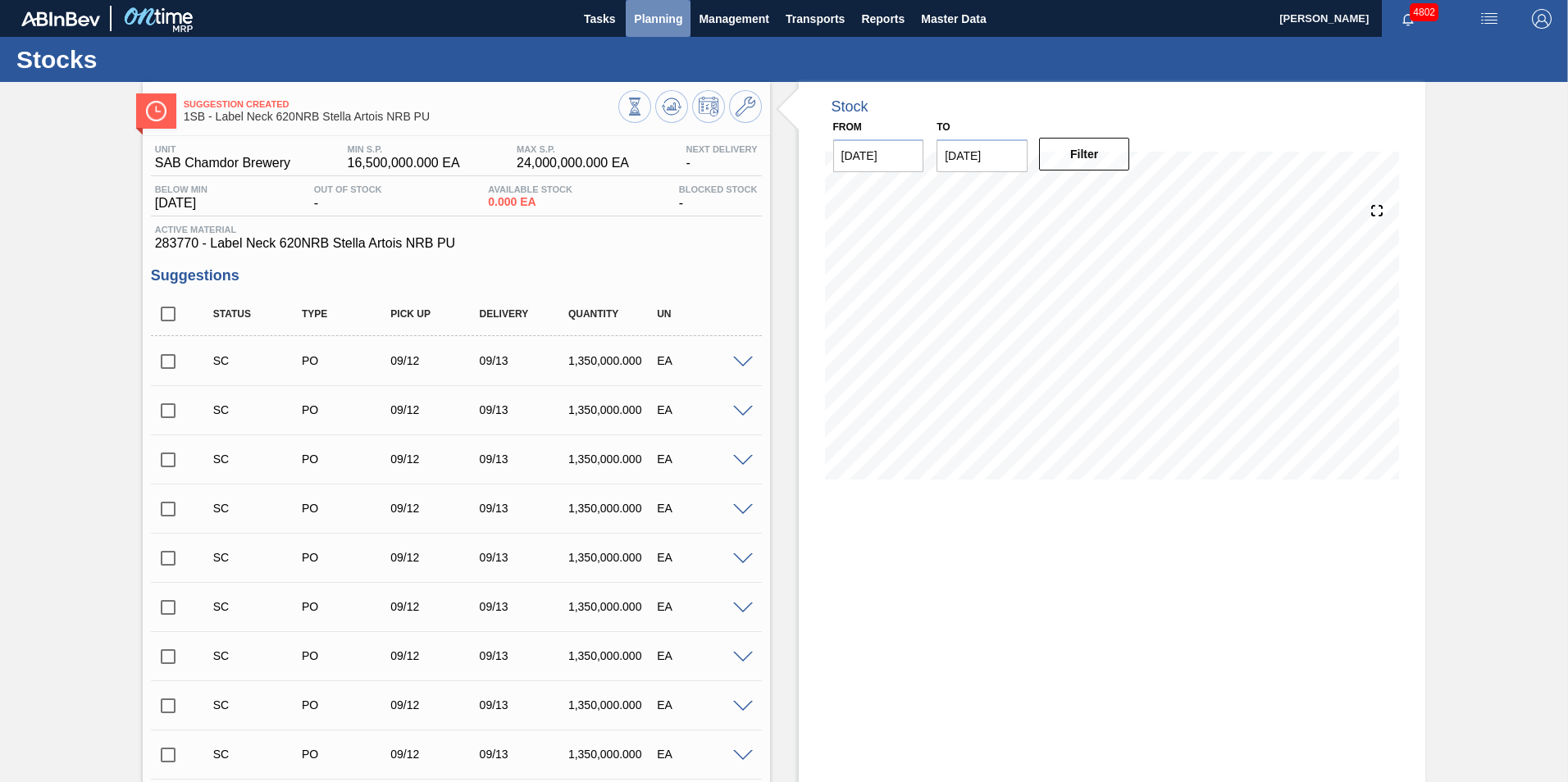
click at [655, 24] on span "Planning" at bounding box center [658, 18] width 48 height 20
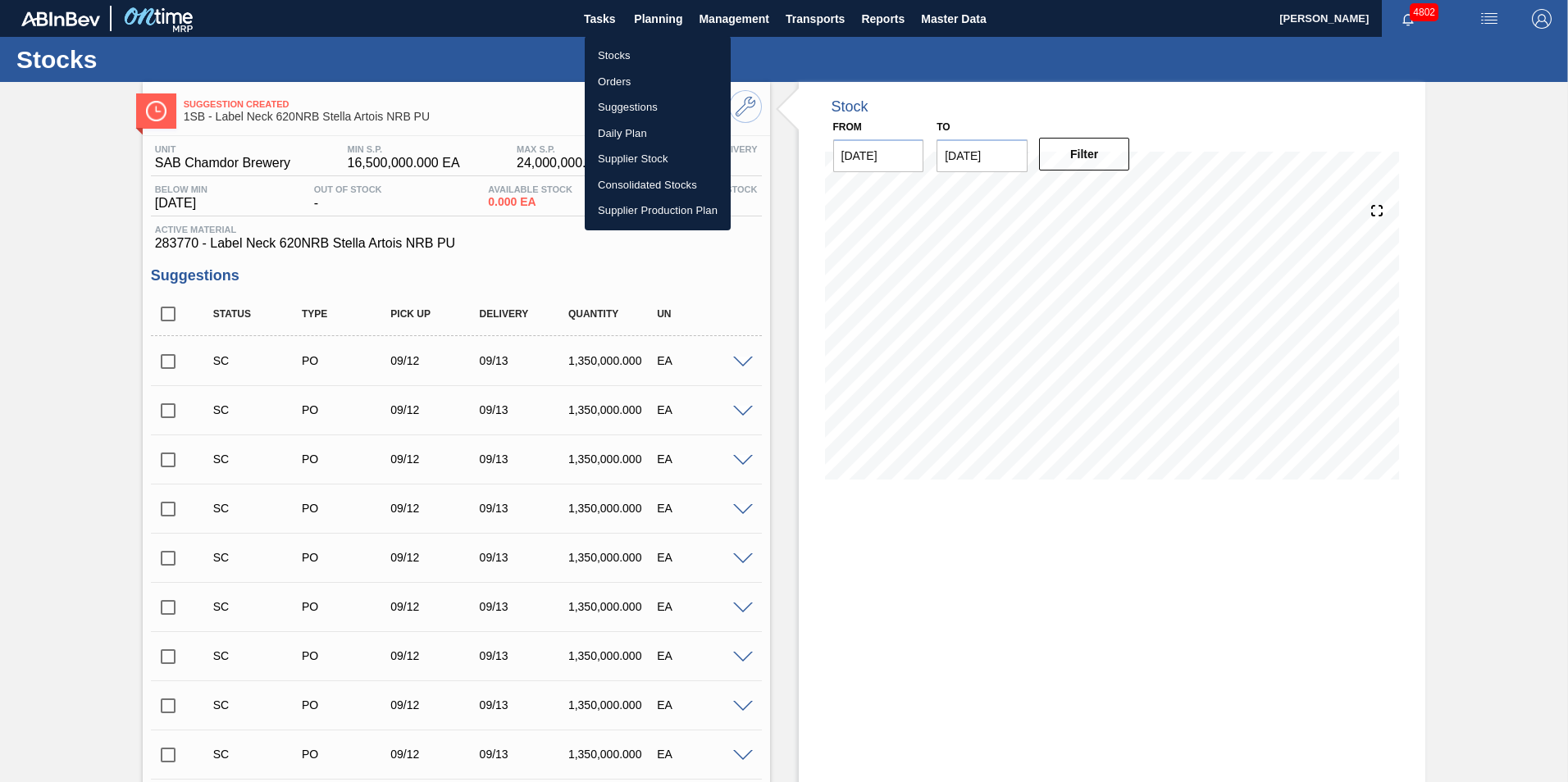
click at [623, 51] on li "Stocks" at bounding box center [657, 55] width 146 height 26
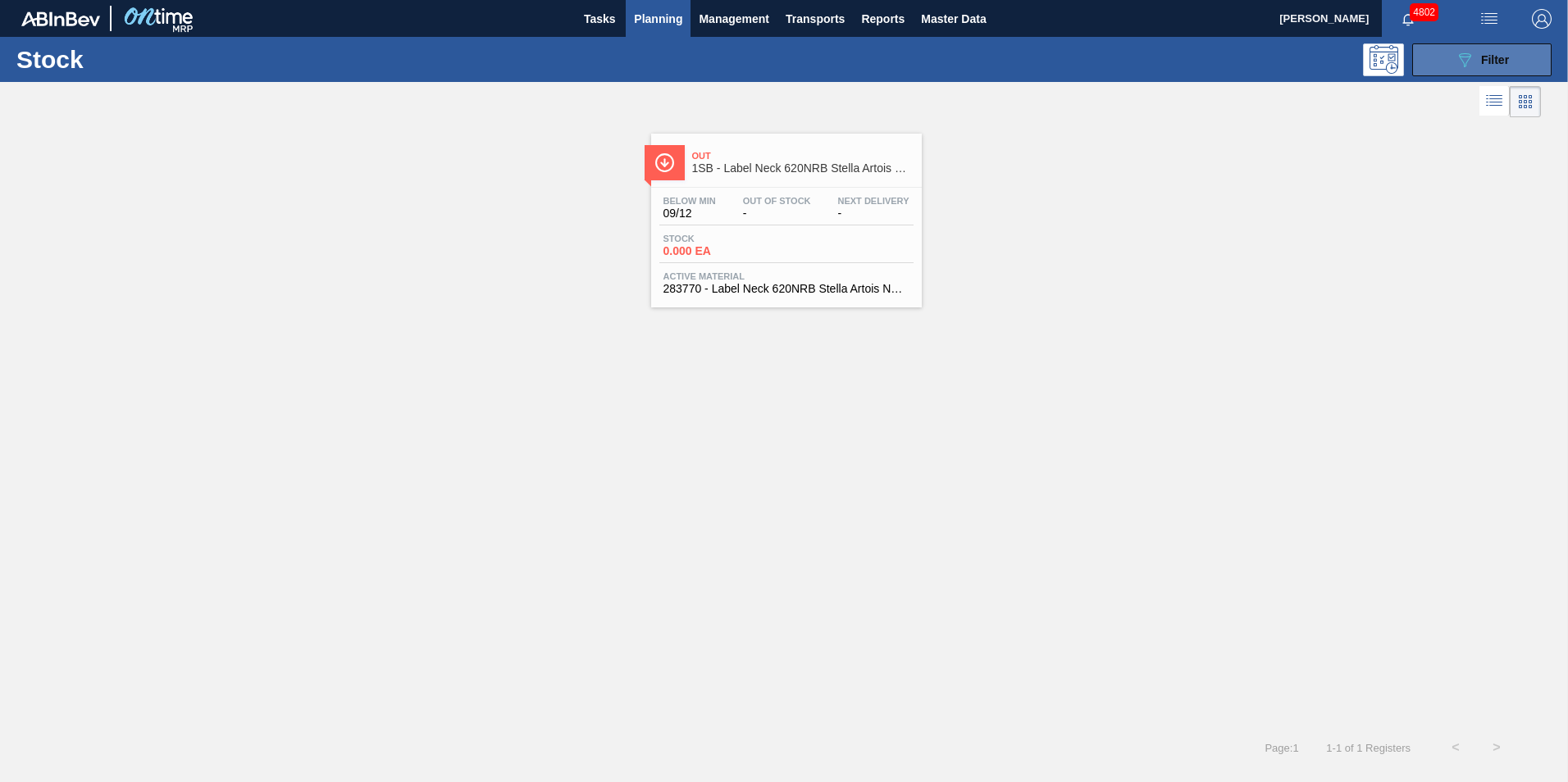
click at [1474, 60] on icon "089F7B8B-B2A5-4AFE-B5C0-19BA573D28AC" at bounding box center [1464, 60] width 20 height 20
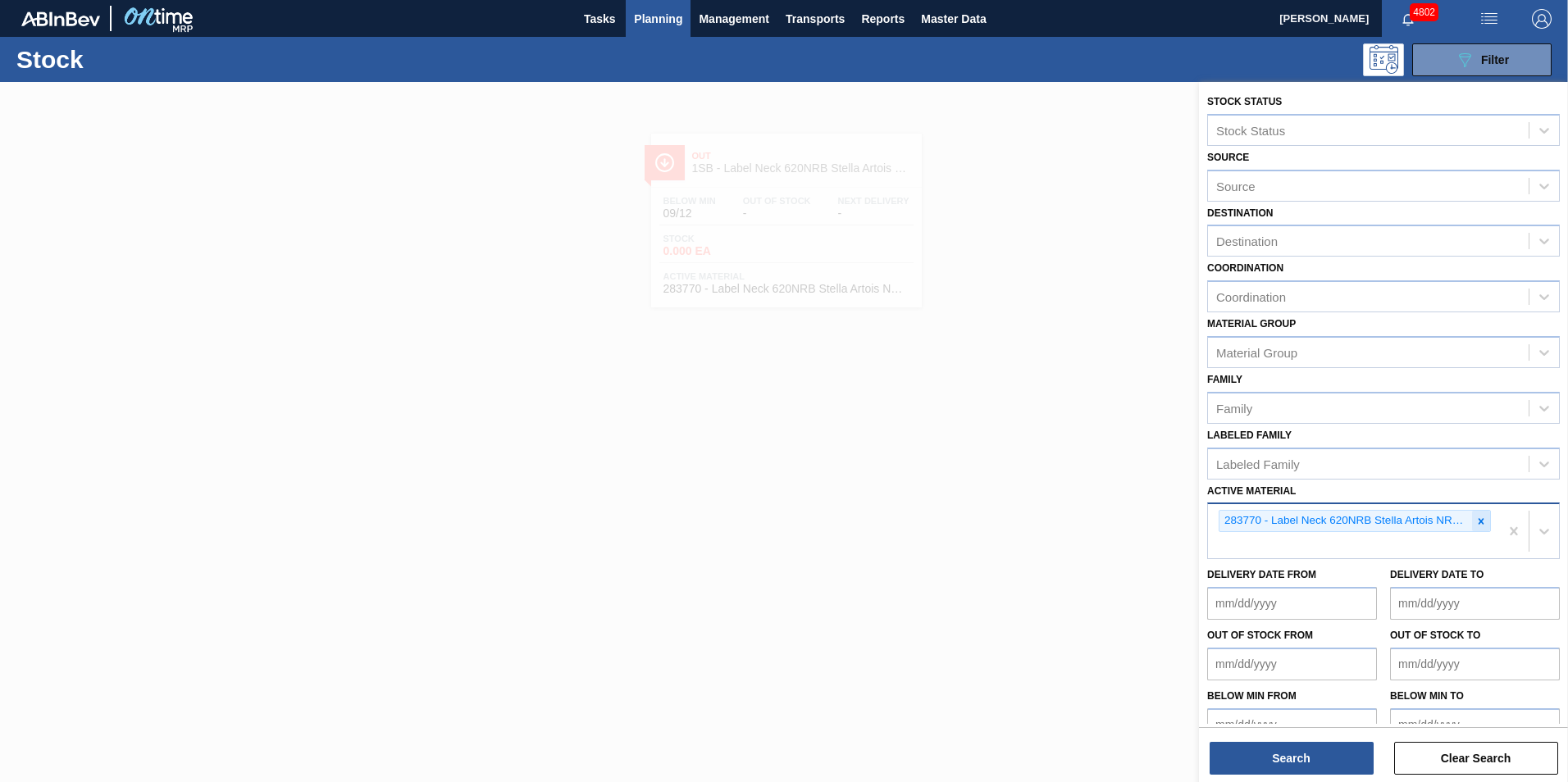
drag, startPoint x: 1480, startPoint y: 520, endPoint x: 1430, endPoint y: 518, distance: 50.0
click at [1481, 518] on icon at bounding box center [1481, 520] width 11 height 11
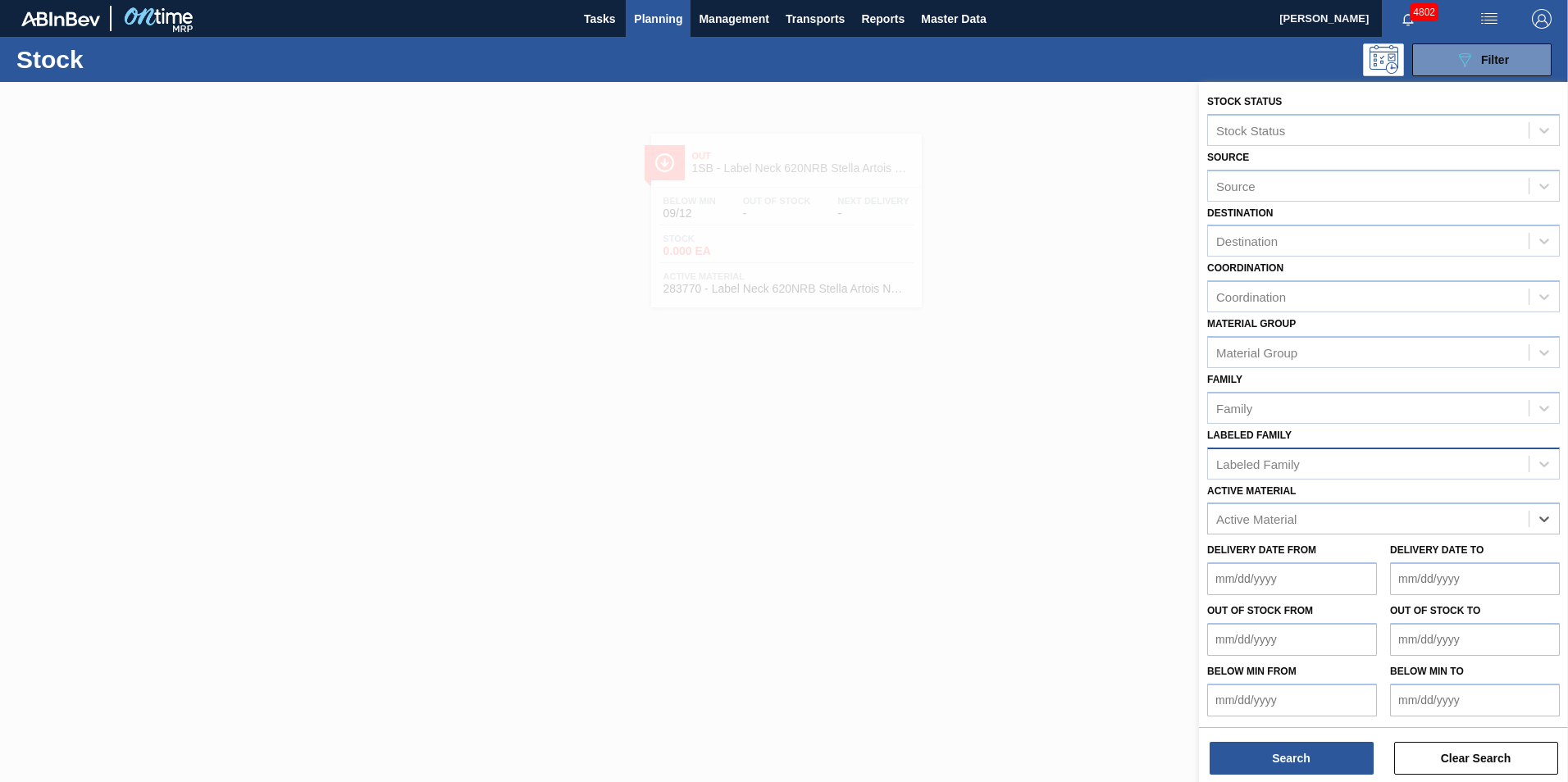
paste Material "278194"
type Material "278194"
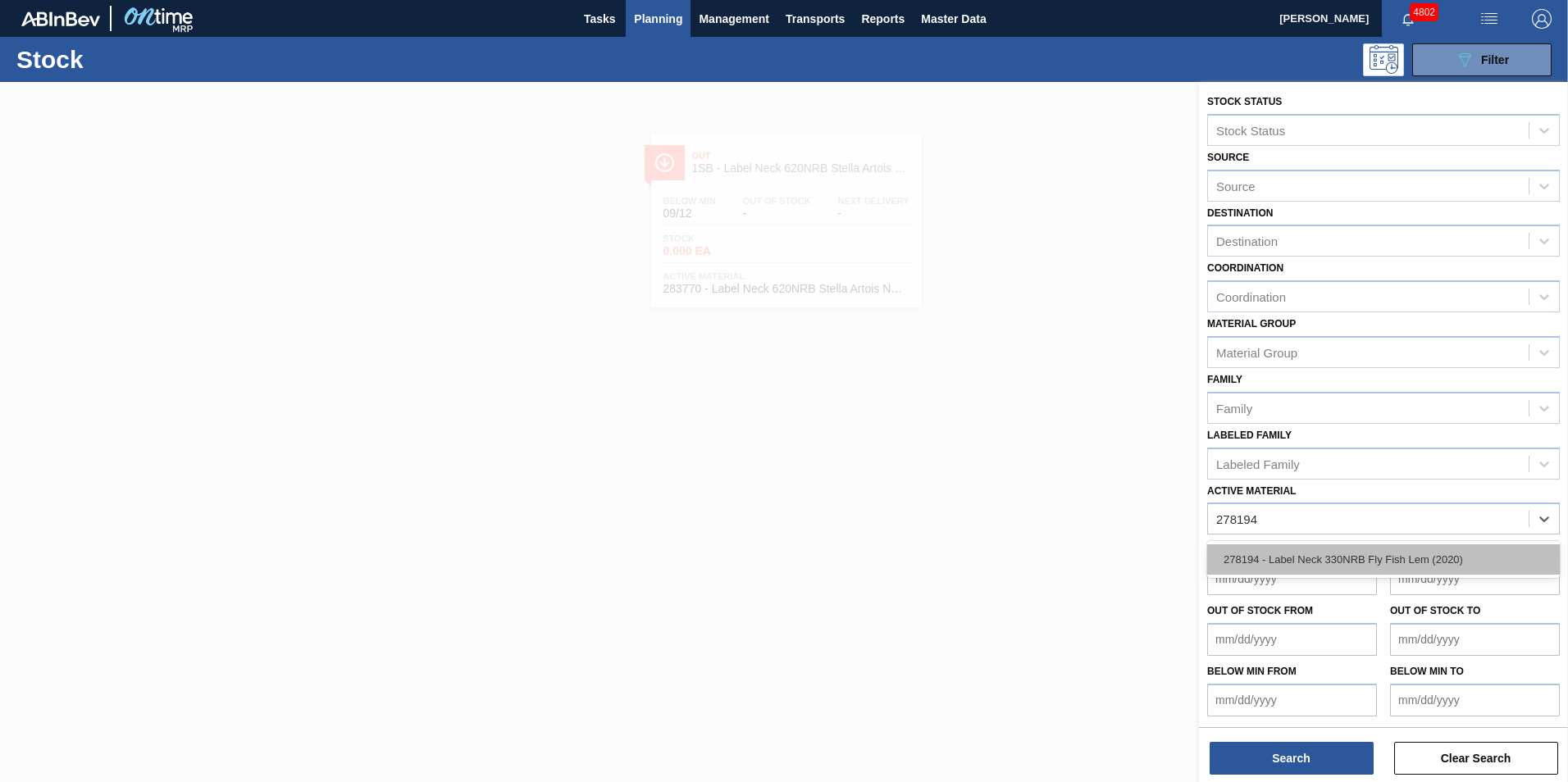
click at [1320, 550] on div "278194 - Label Neck 330NRB Fly Fish Lem (2020)" at bounding box center [1383, 559] width 352 height 30
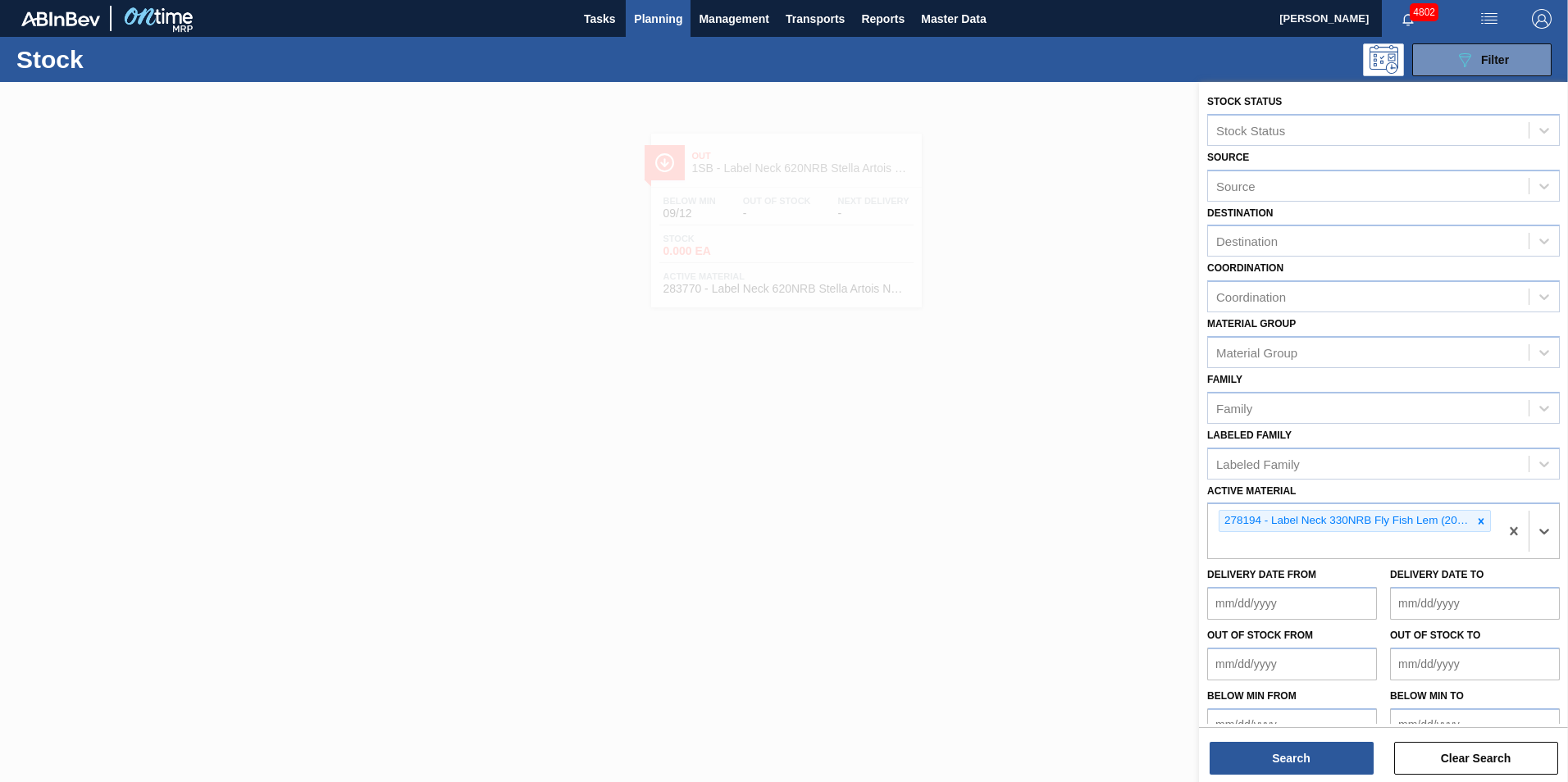
drag, startPoint x: 1320, startPoint y: 763, endPoint x: 902, endPoint y: 589, distance: 452.8
click at [1317, 761] on button "Search" at bounding box center [1292, 759] width 164 height 33
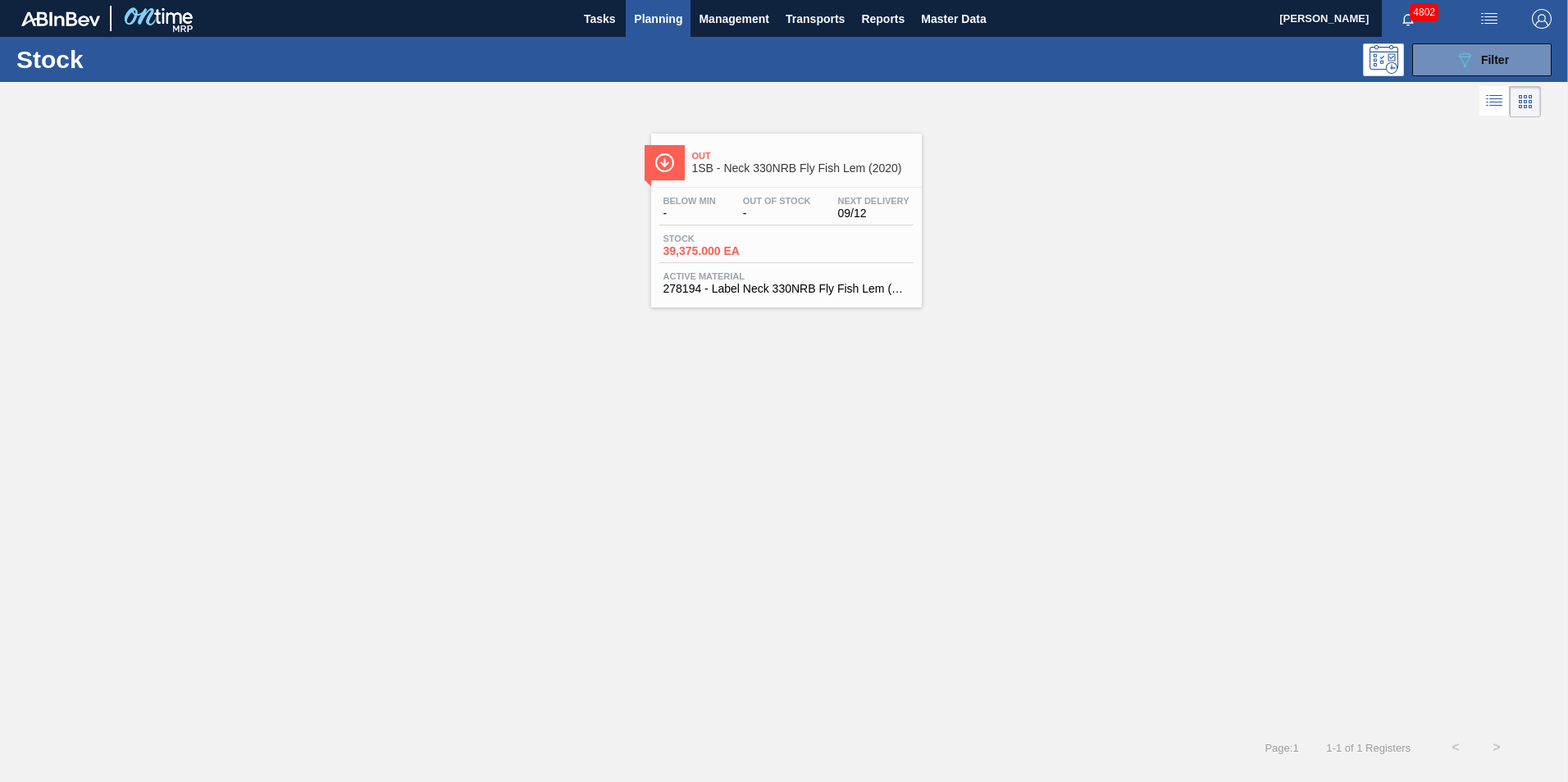
click at [735, 248] on span "39,375.000 EA" at bounding box center [720, 251] width 115 height 12
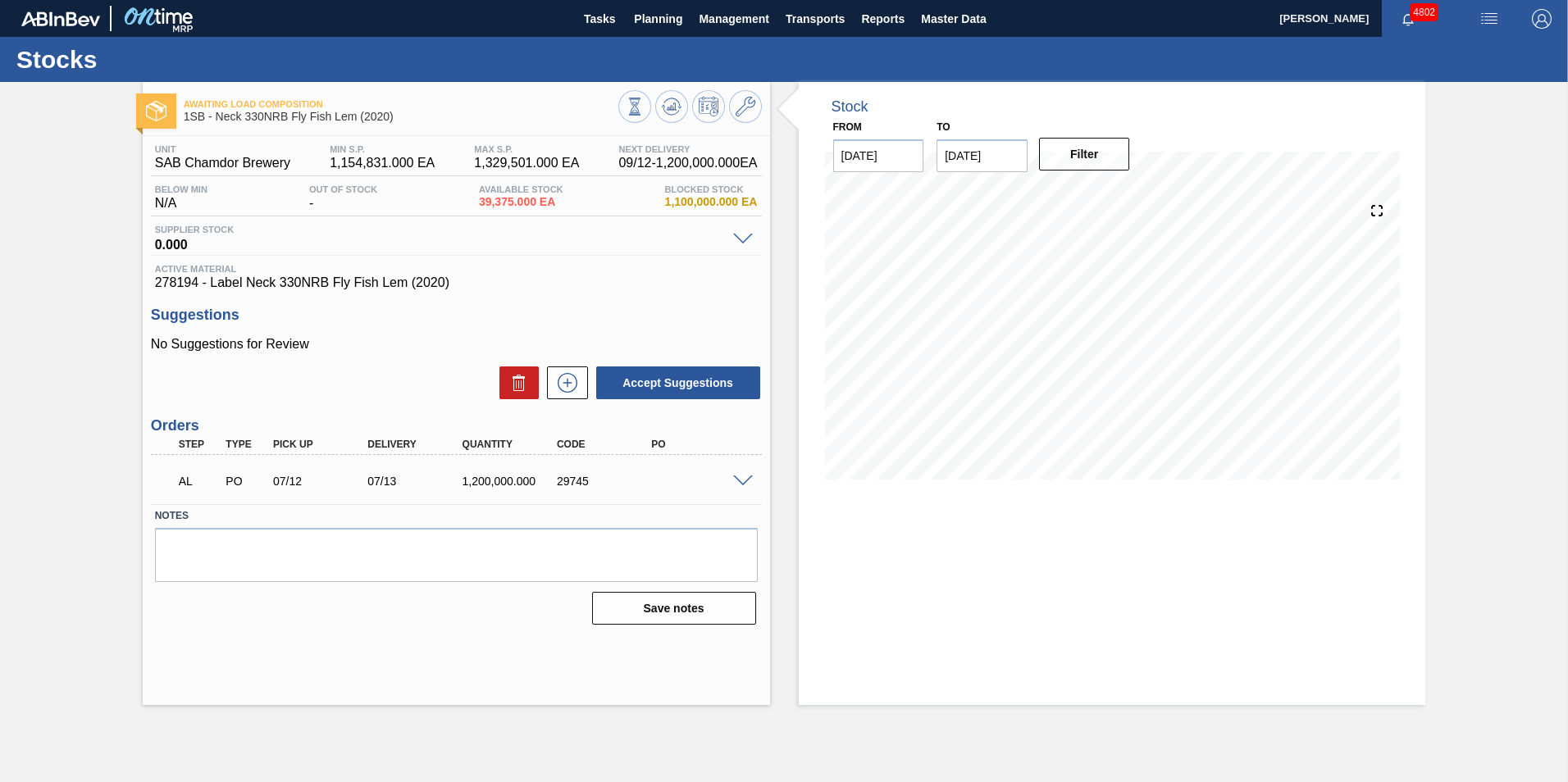
click at [742, 476] on span at bounding box center [743, 482] width 20 height 12
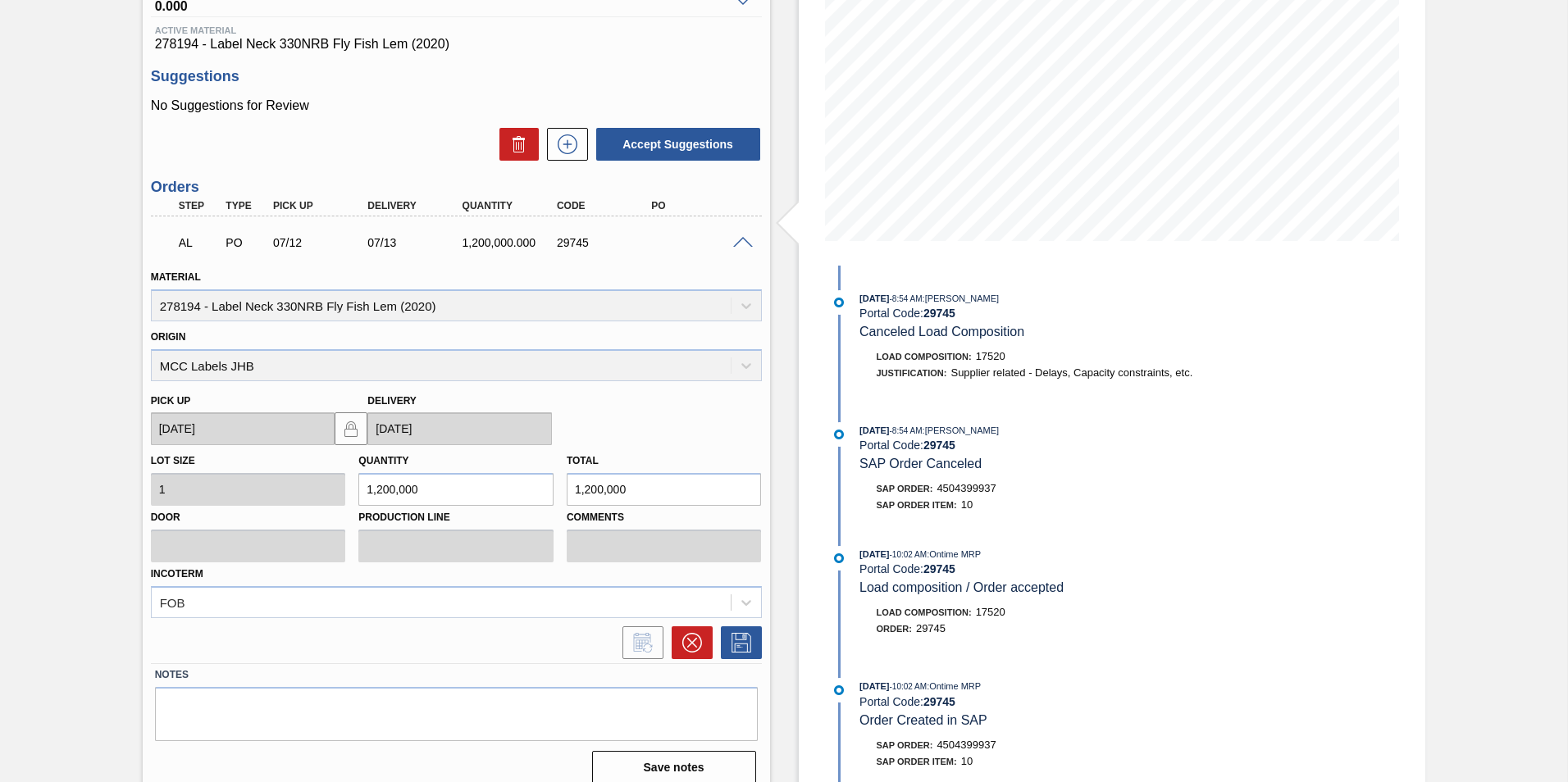
scroll to position [254, 0]
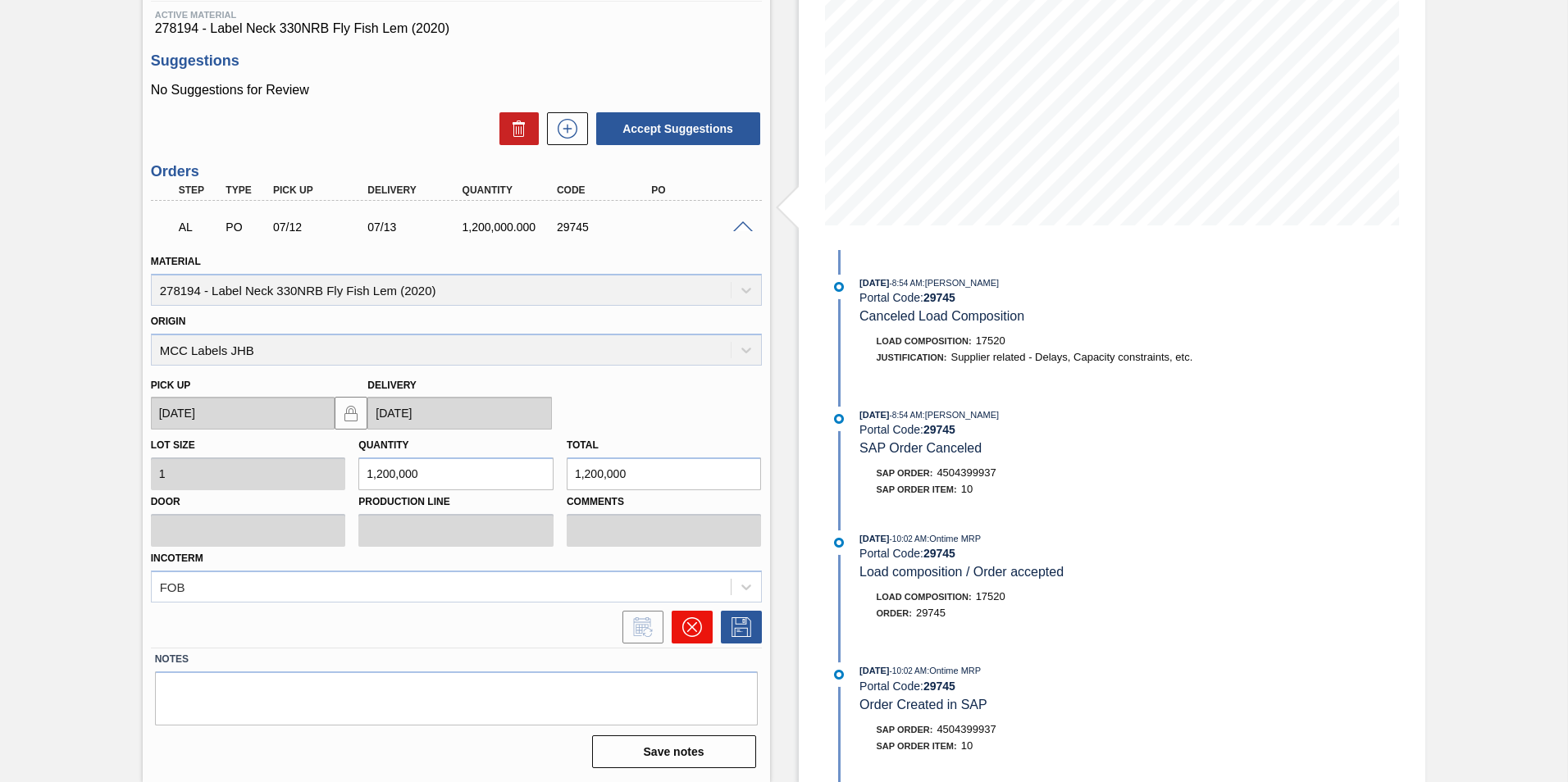
click at [701, 626] on button at bounding box center [692, 627] width 41 height 33
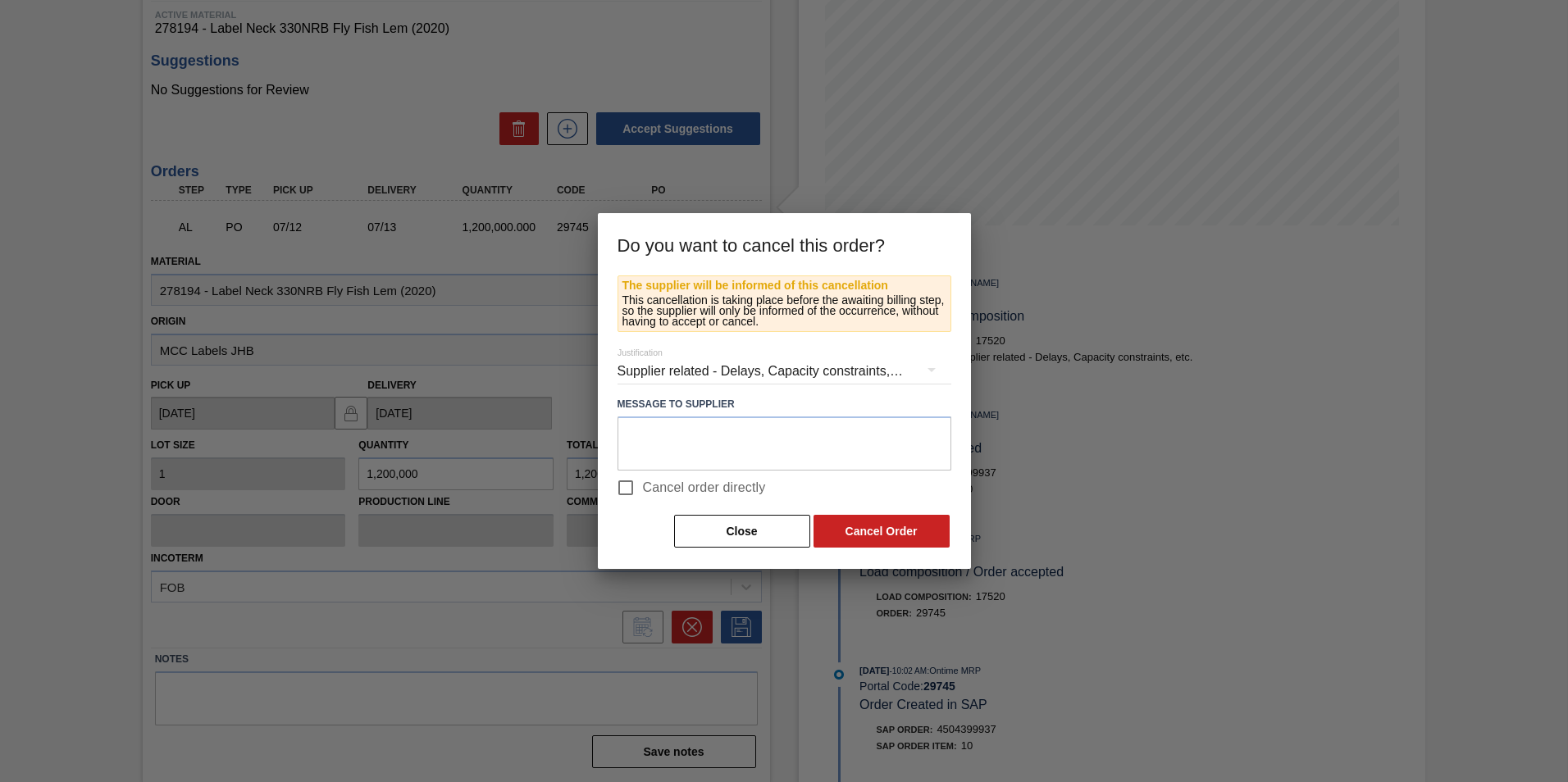
click at [720, 488] on span "Cancel order directly" at bounding box center [705, 488] width 123 height 20
click at [643, 488] on input "Cancel order directly" at bounding box center [626, 488] width 35 height 35
checkbox input "true"
click at [848, 529] on button "Cancel Order" at bounding box center [882, 531] width 136 height 33
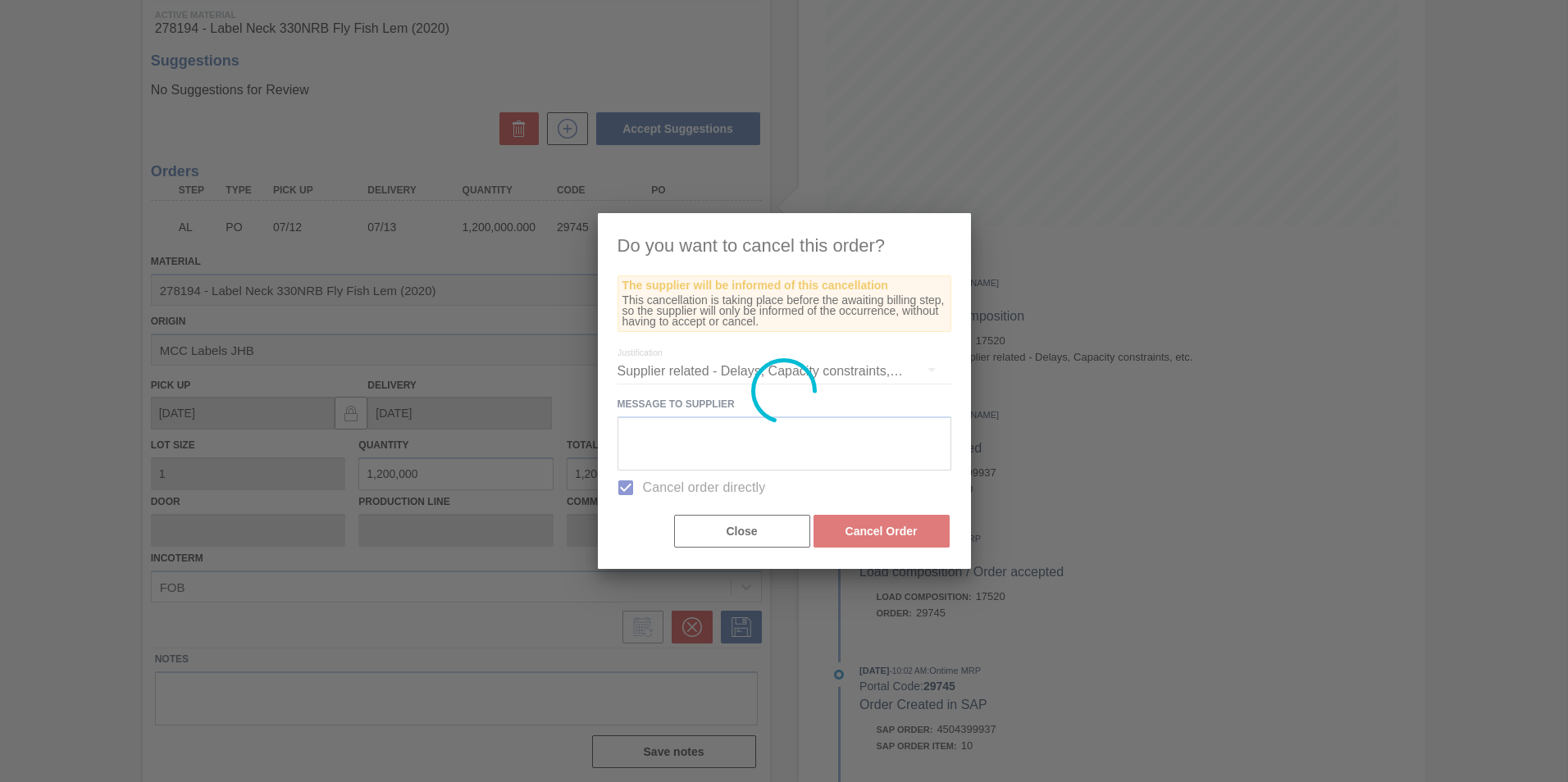
scroll to position [0, 0]
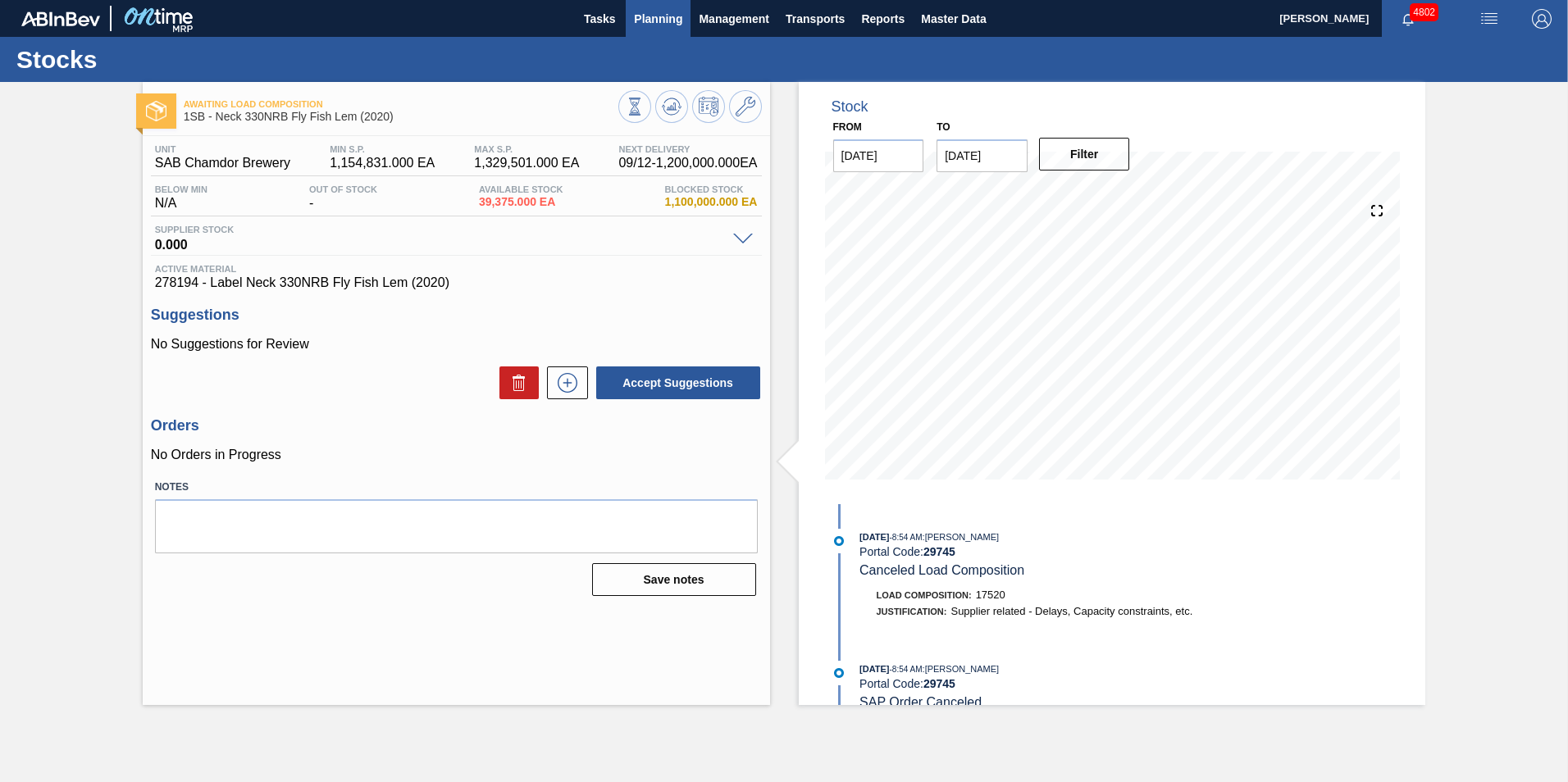
click at [655, 18] on span "Planning" at bounding box center [658, 18] width 48 height 20
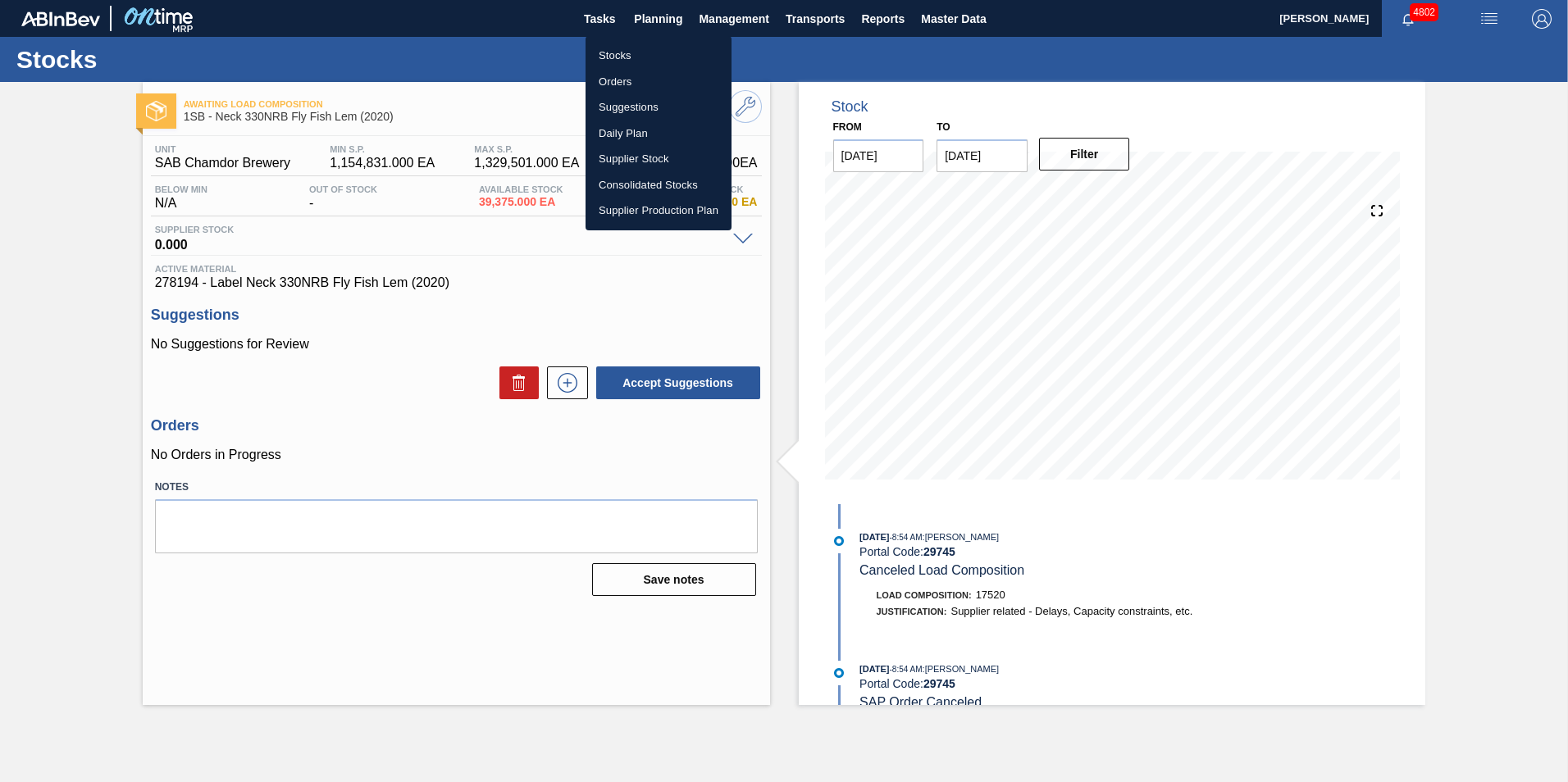
click at [604, 58] on li "Stocks" at bounding box center [658, 55] width 146 height 26
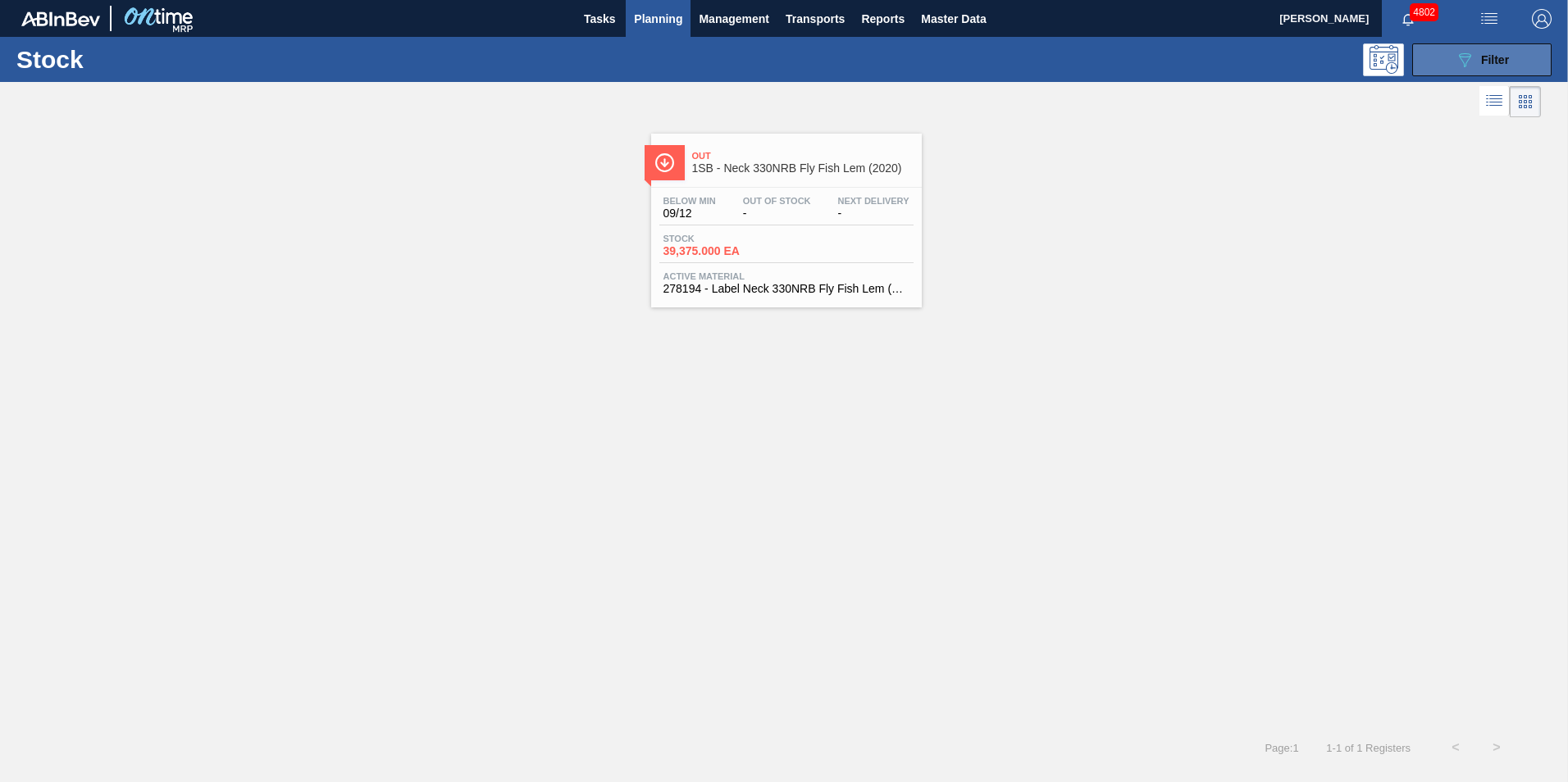
click at [1495, 58] on span "Filter" at bounding box center [1495, 60] width 28 height 13
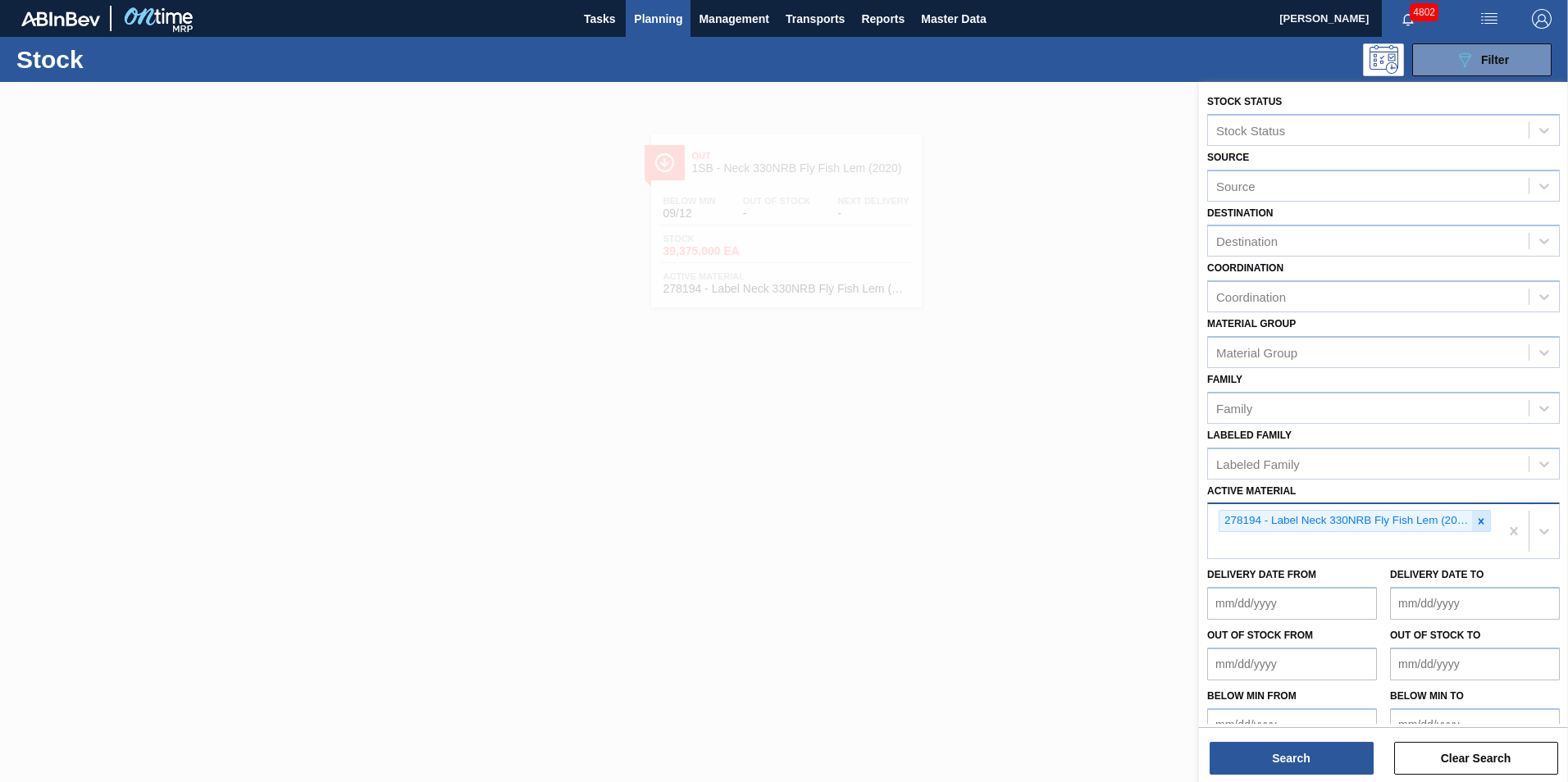
click at [1478, 521] on icon at bounding box center [1481, 520] width 6 height 6
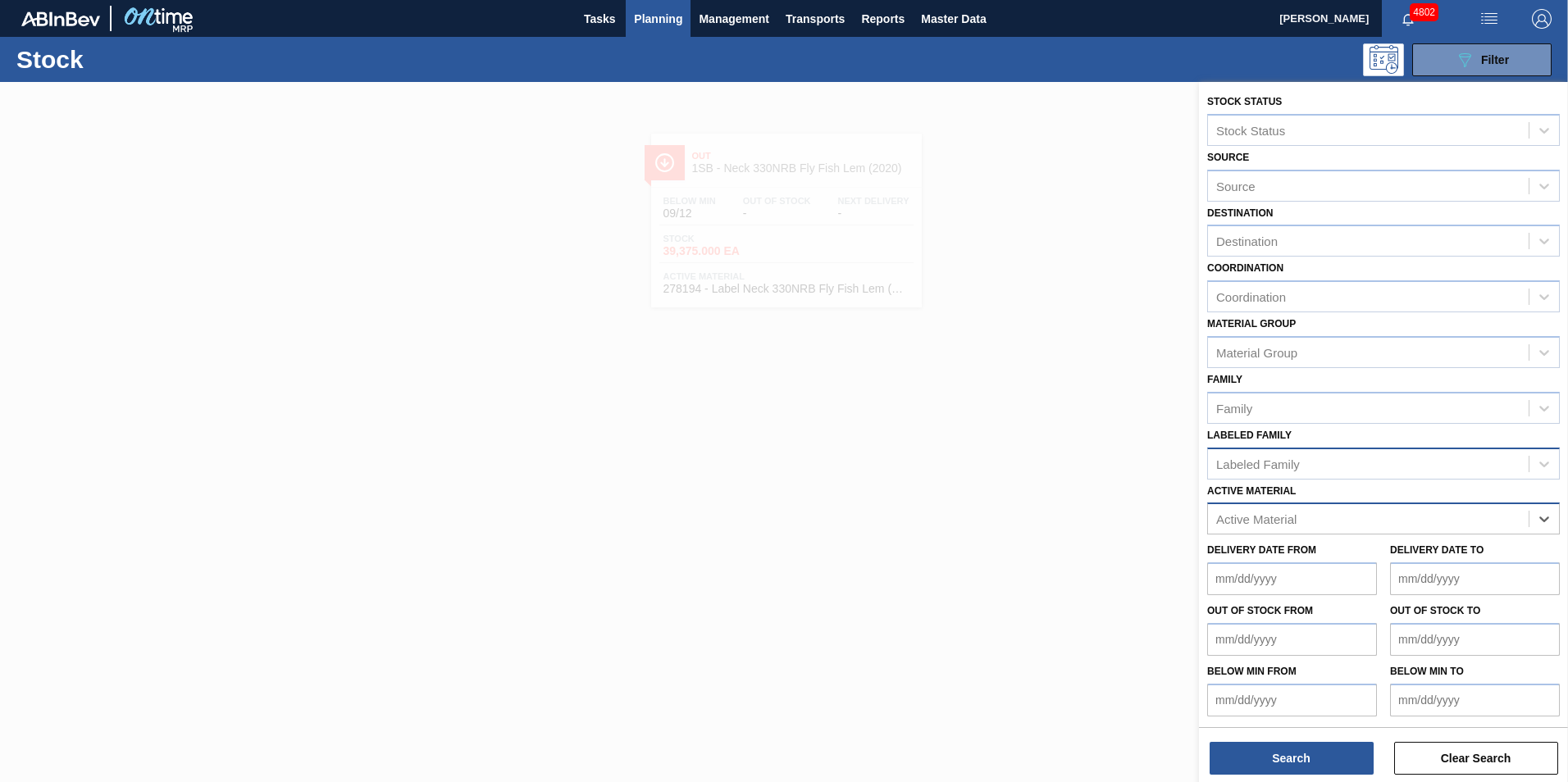
paste Material "278196"
type Material "278196"
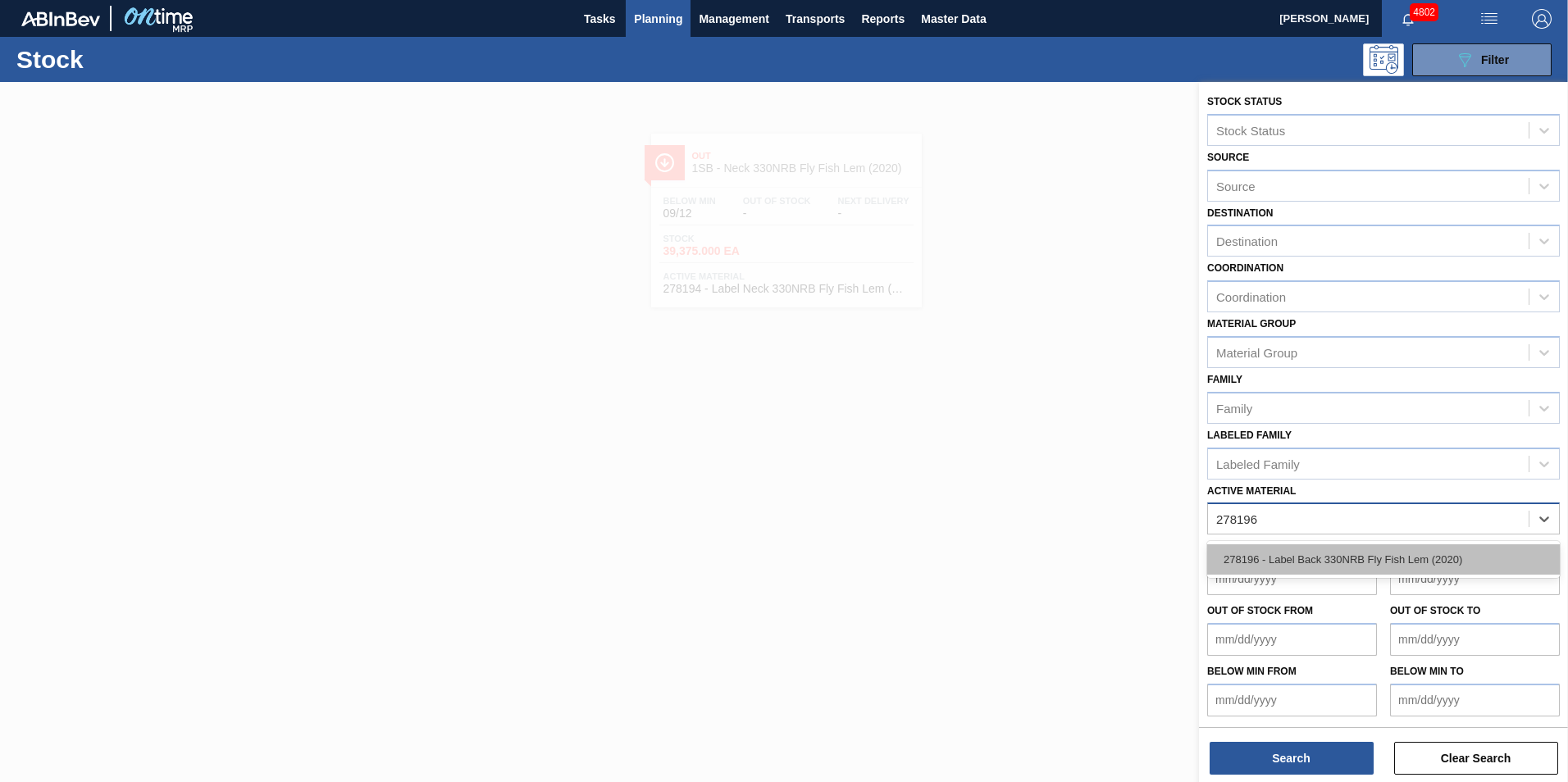
click at [1356, 552] on div "278196 - Label Back 330NRB Fly Fish Lem (2020)" at bounding box center [1383, 559] width 352 height 30
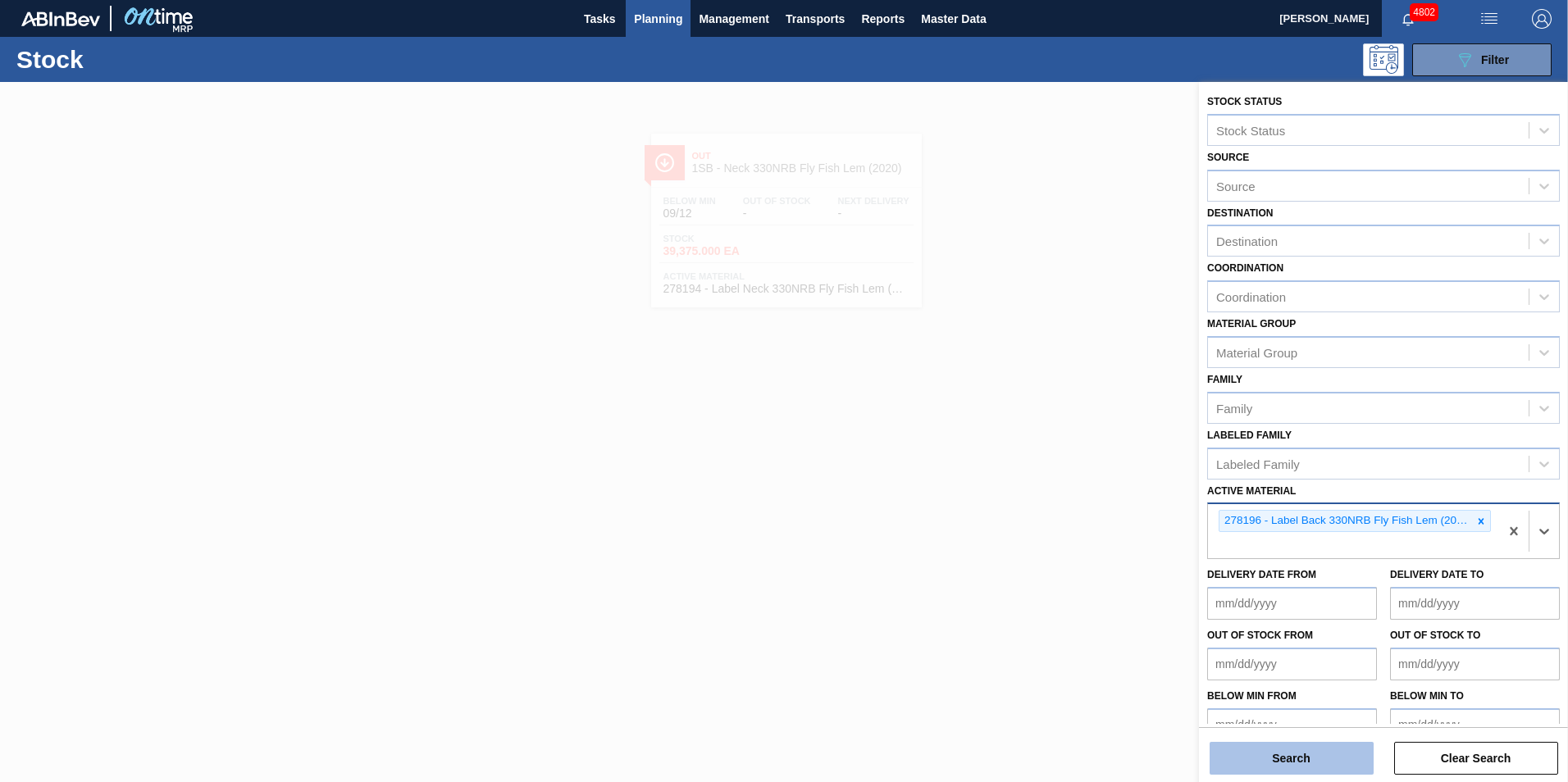
click at [1305, 764] on button "Search" at bounding box center [1292, 759] width 164 height 33
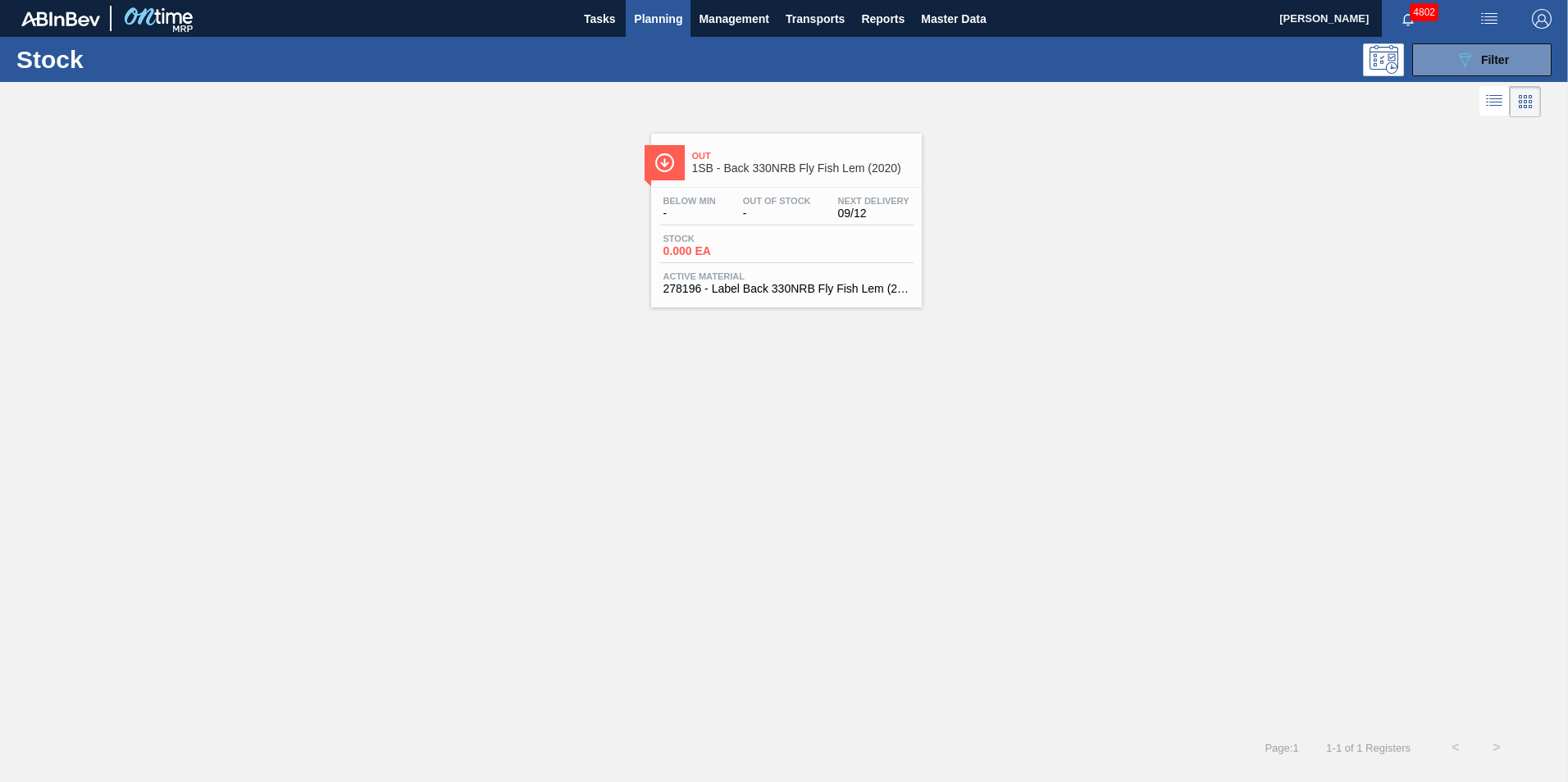
click at [796, 250] on div "Stock 0.000 EA" at bounding box center [787, 249] width 254 height 29
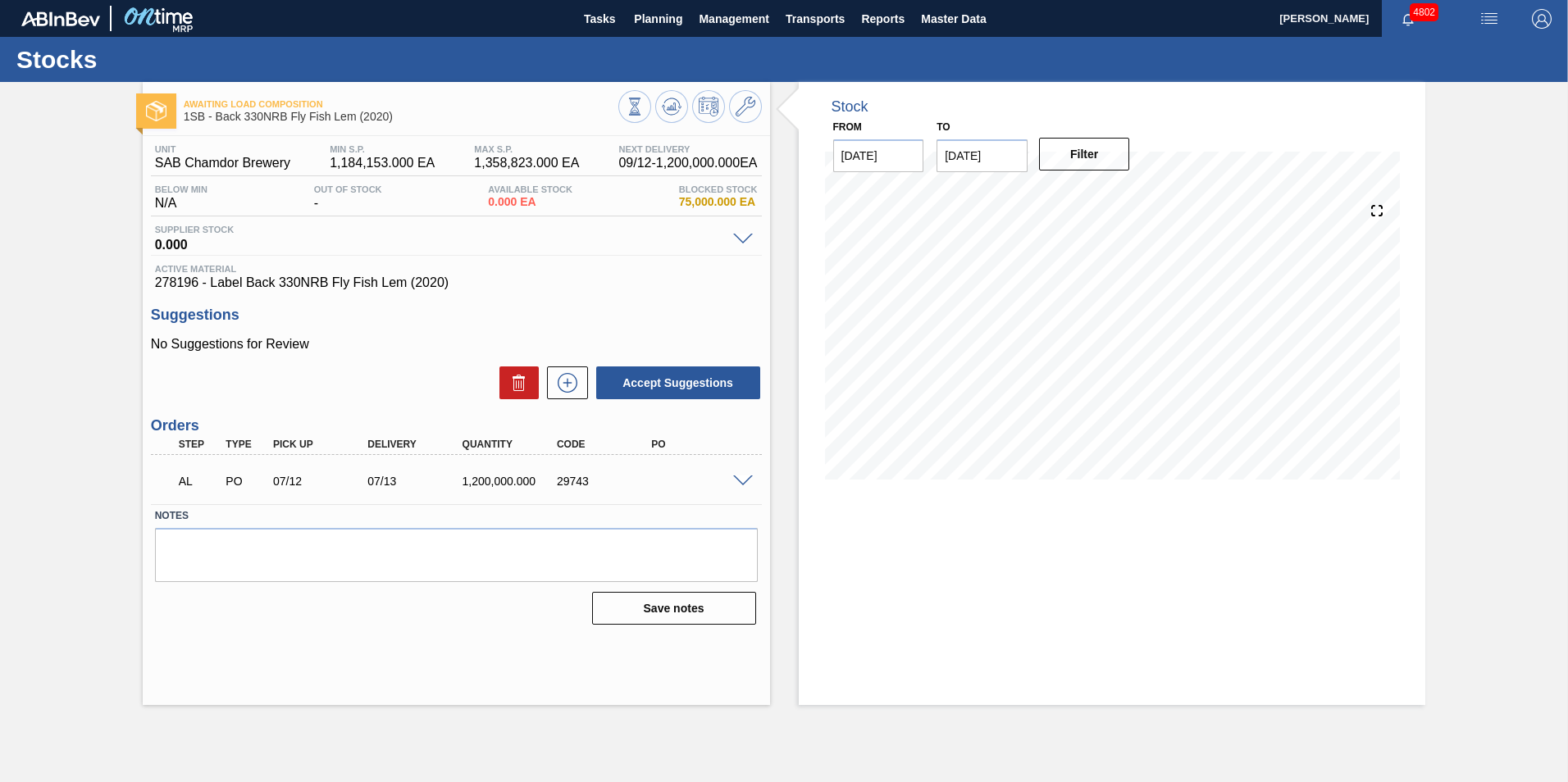
click at [740, 476] on span at bounding box center [743, 482] width 20 height 12
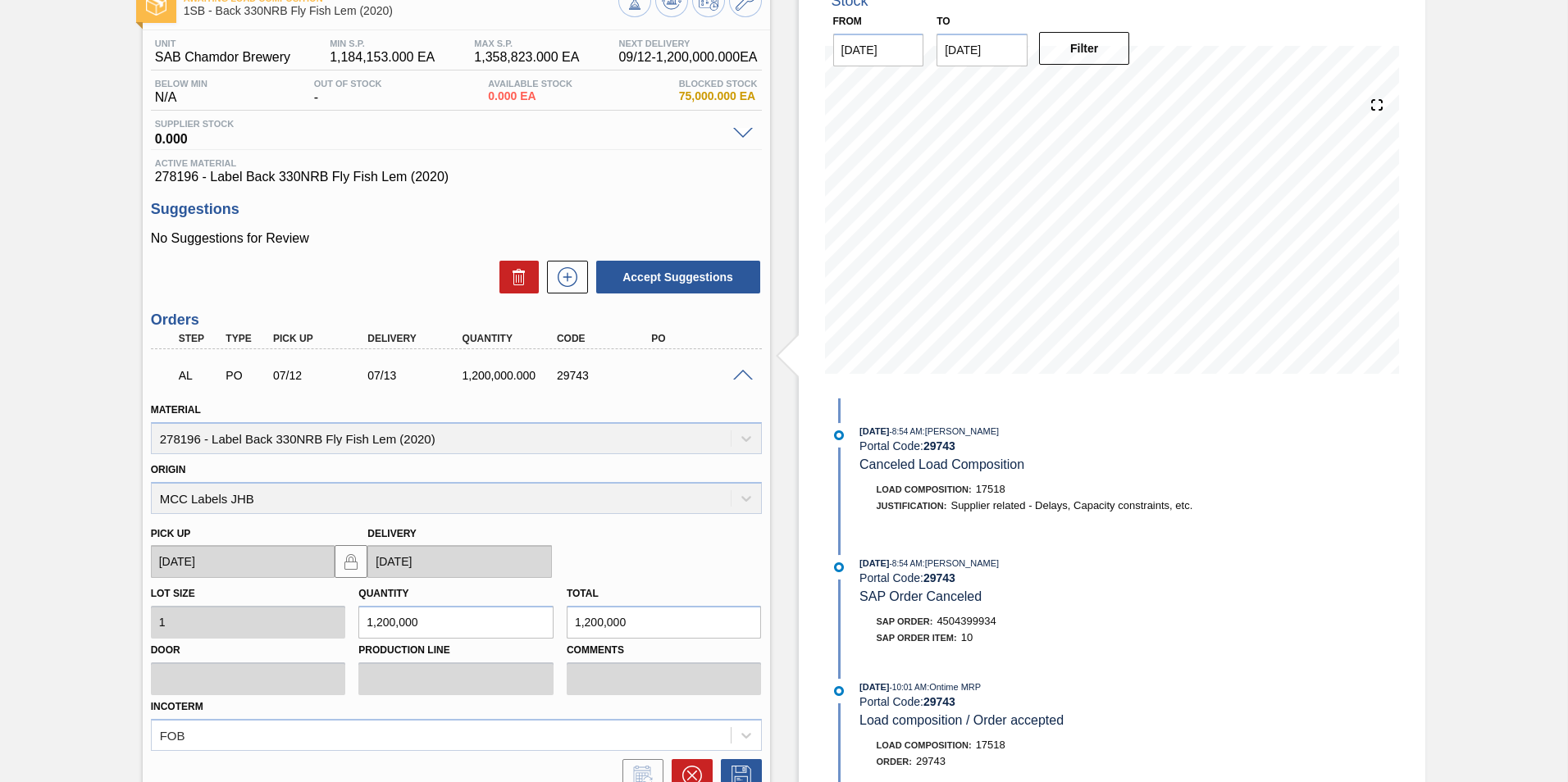
scroll to position [254, 0]
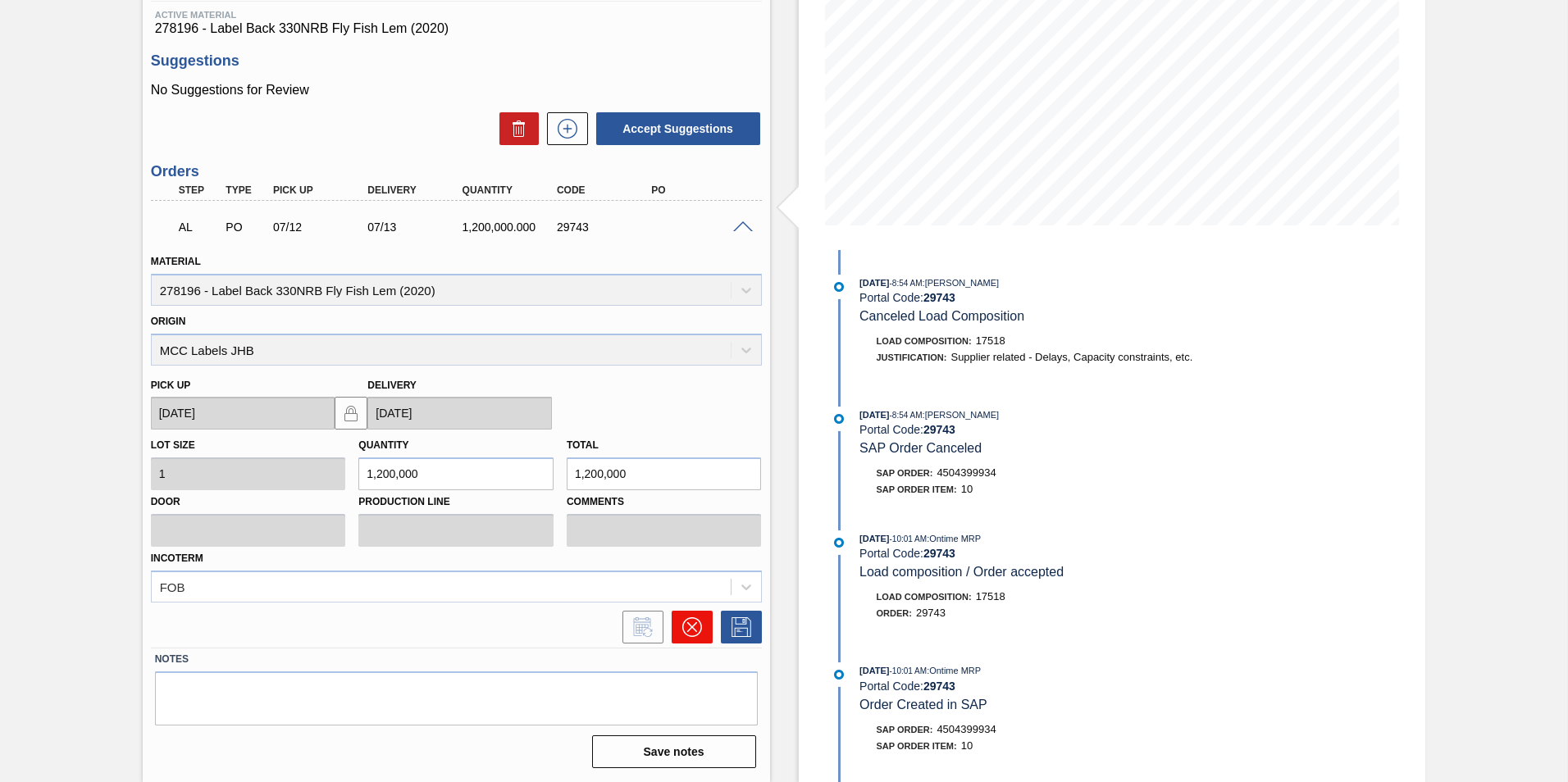
click at [696, 627] on icon at bounding box center [692, 627] width 20 height 20
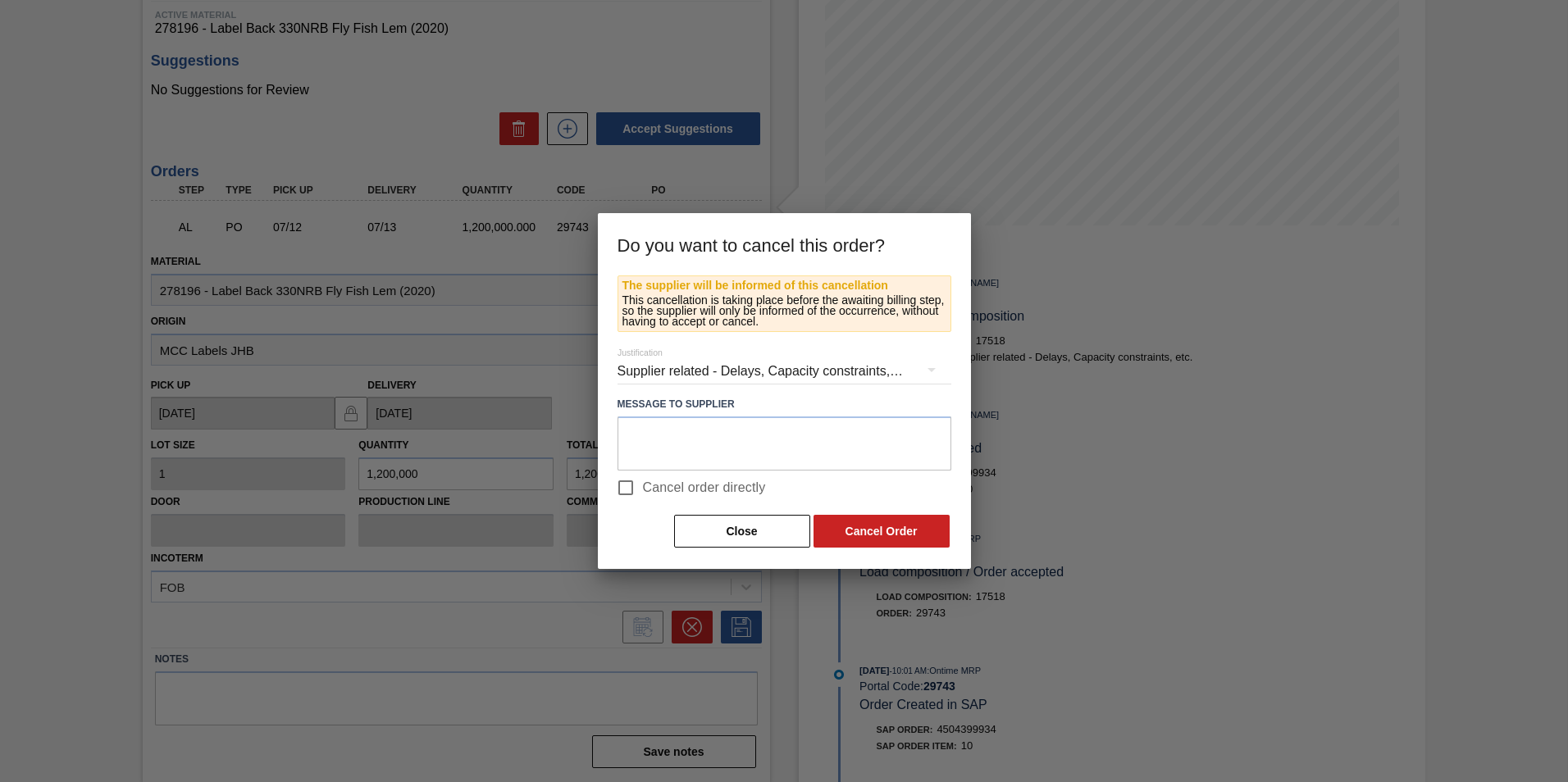
click at [691, 489] on span "Cancel order directly" at bounding box center [705, 488] width 123 height 20
click at [643, 489] on input "Cancel order directly" at bounding box center [626, 488] width 35 height 35
checkbox input "true"
click at [904, 529] on button "Cancel Order" at bounding box center [882, 531] width 136 height 33
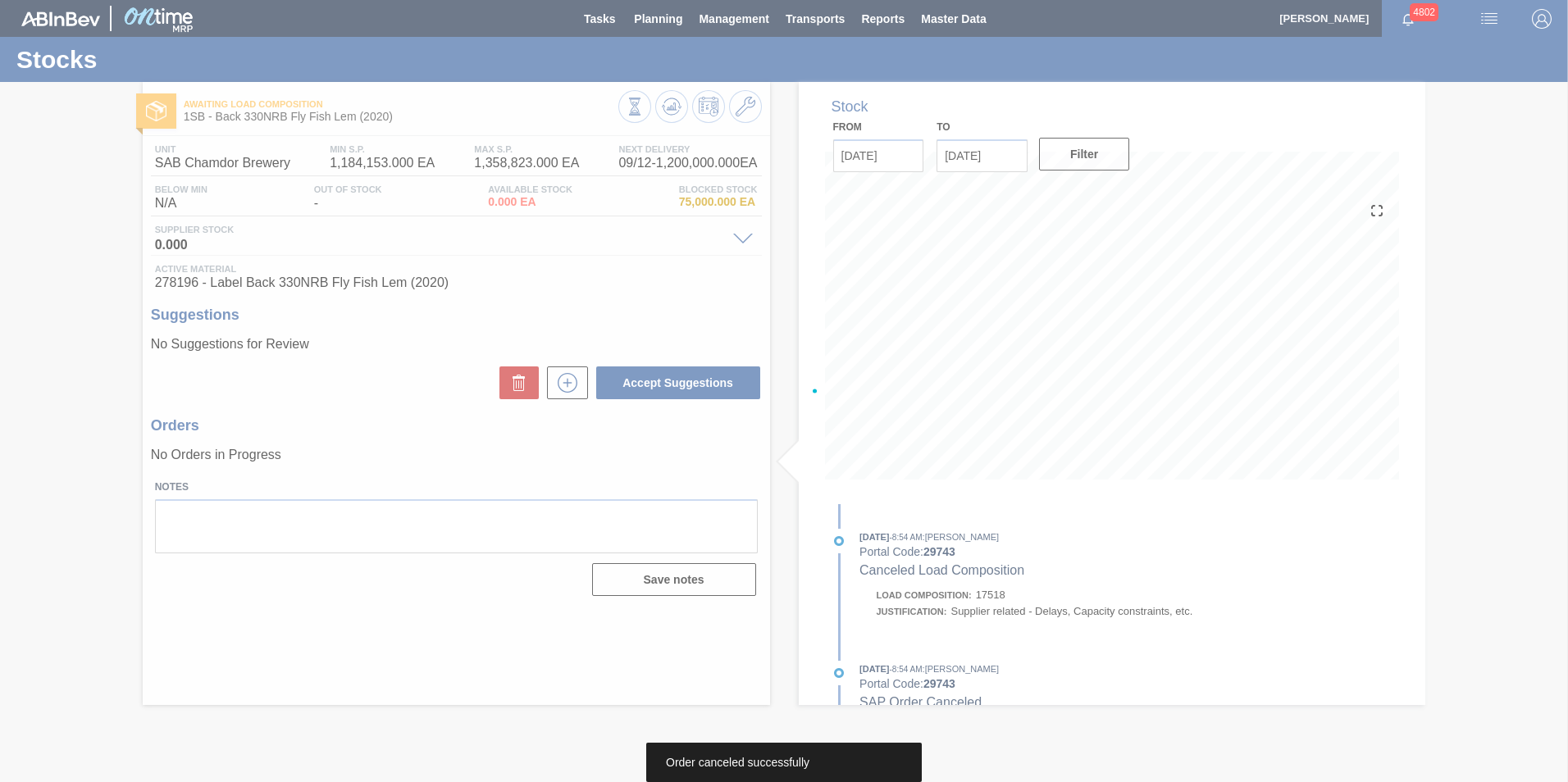
scroll to position [0, 0]
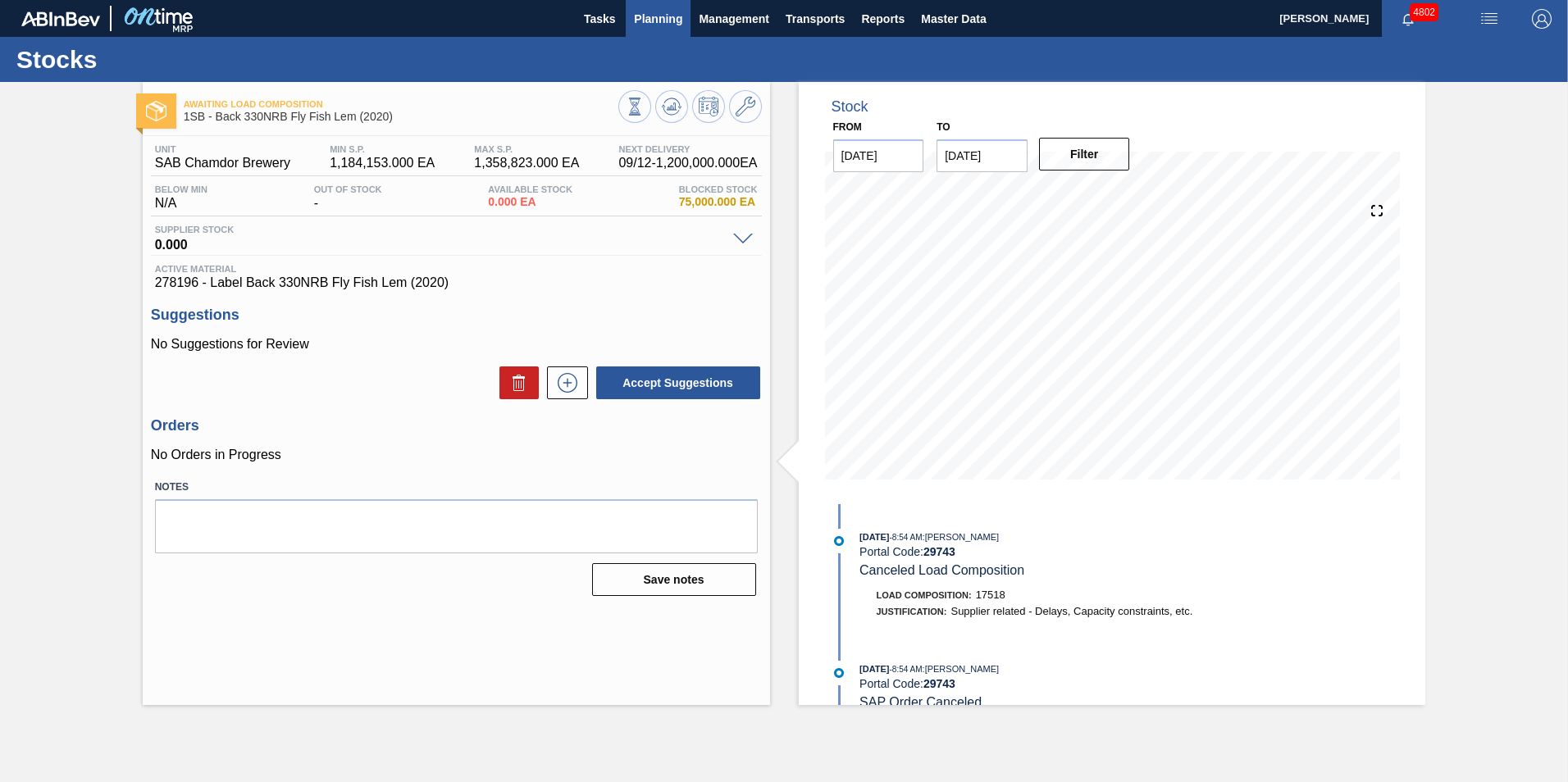
click at [667, 23] on span "Planning" at bounding box center [658, 18] width 48 height 20
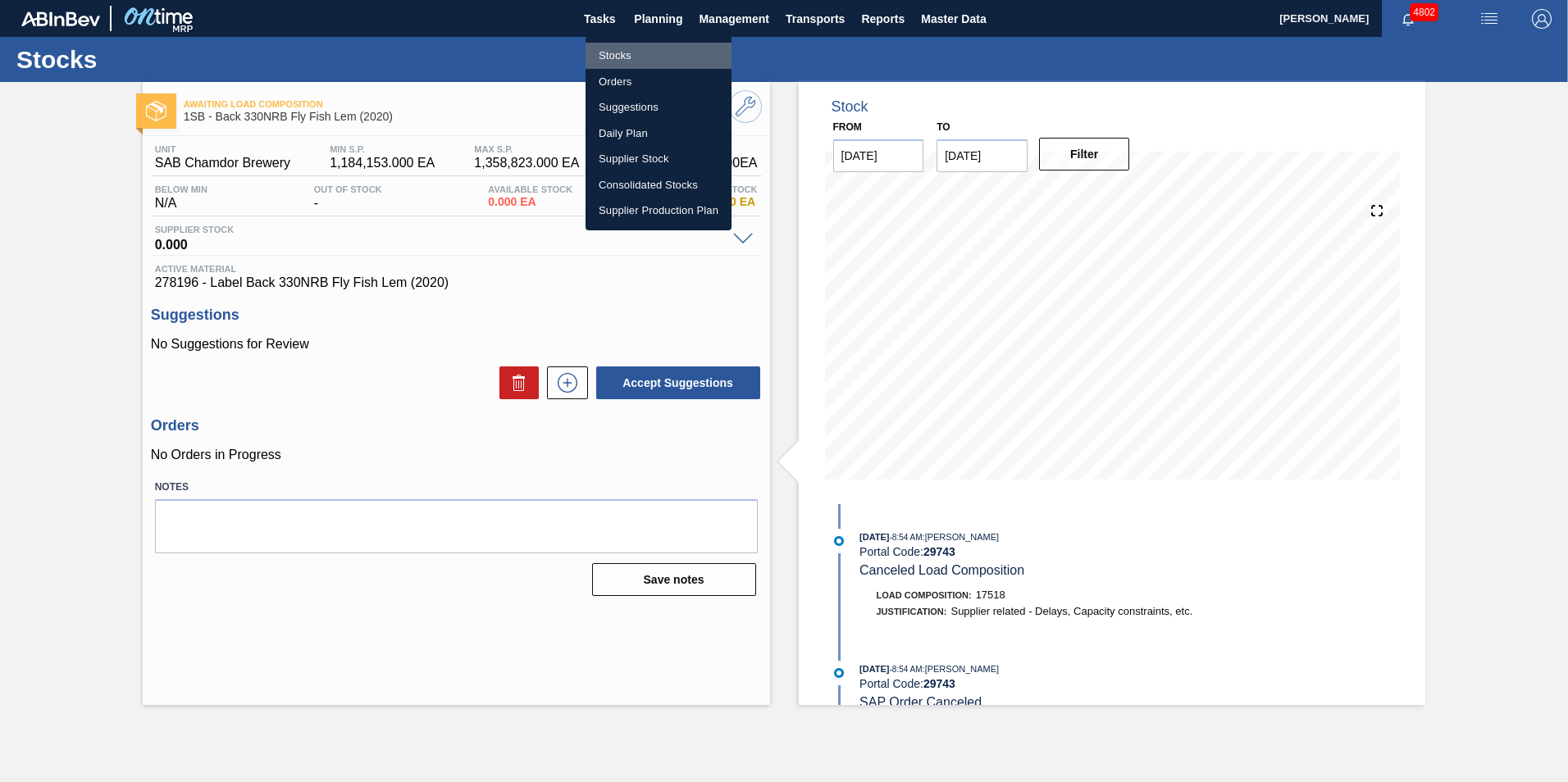
click at [637, 49] on li "Stocks" at bounding box center [658, 55] width 146 height 26
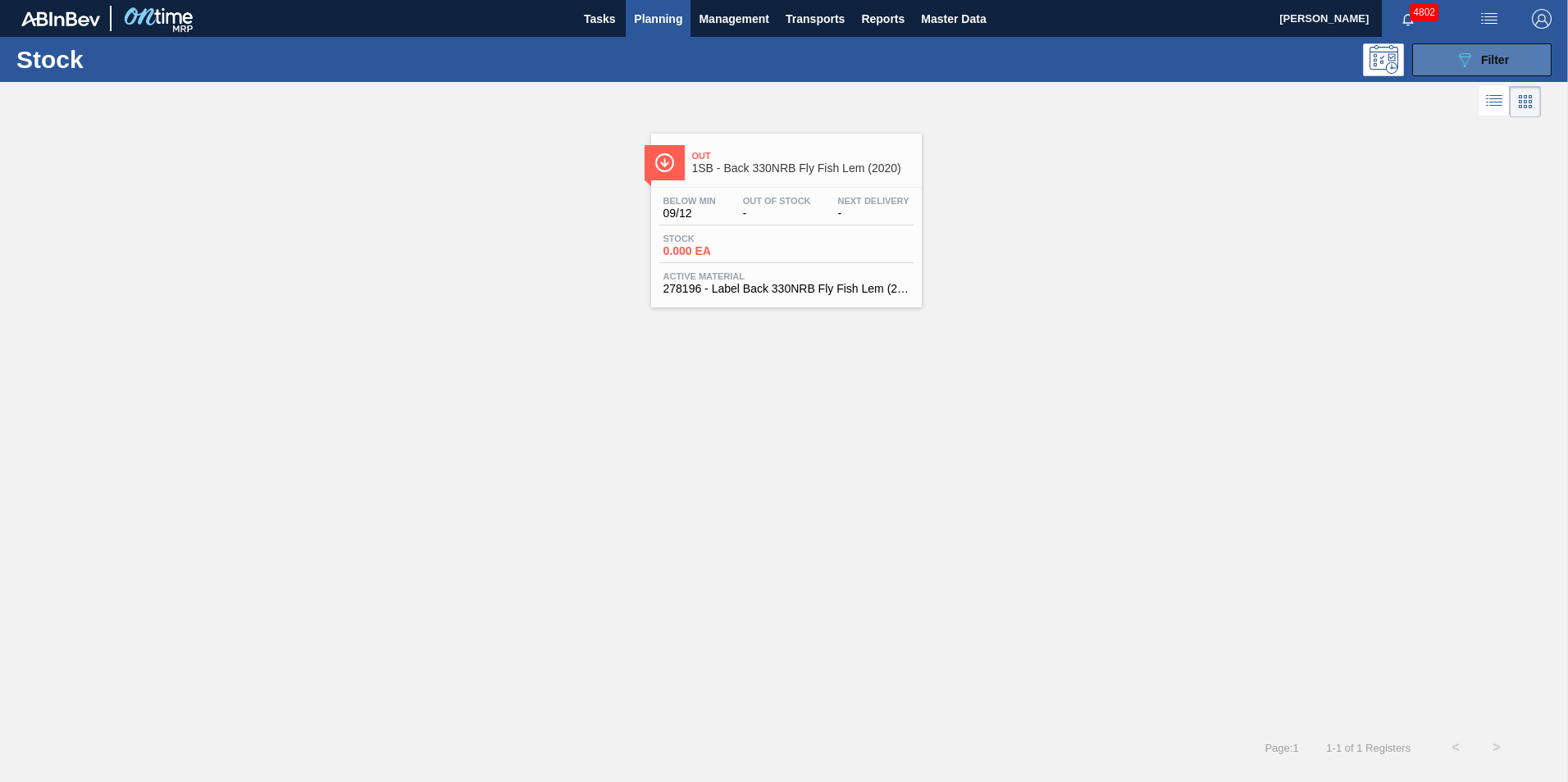
click at [1499, 60] on span "Filter" at bounding box center [1495, 60] width 28 height 13
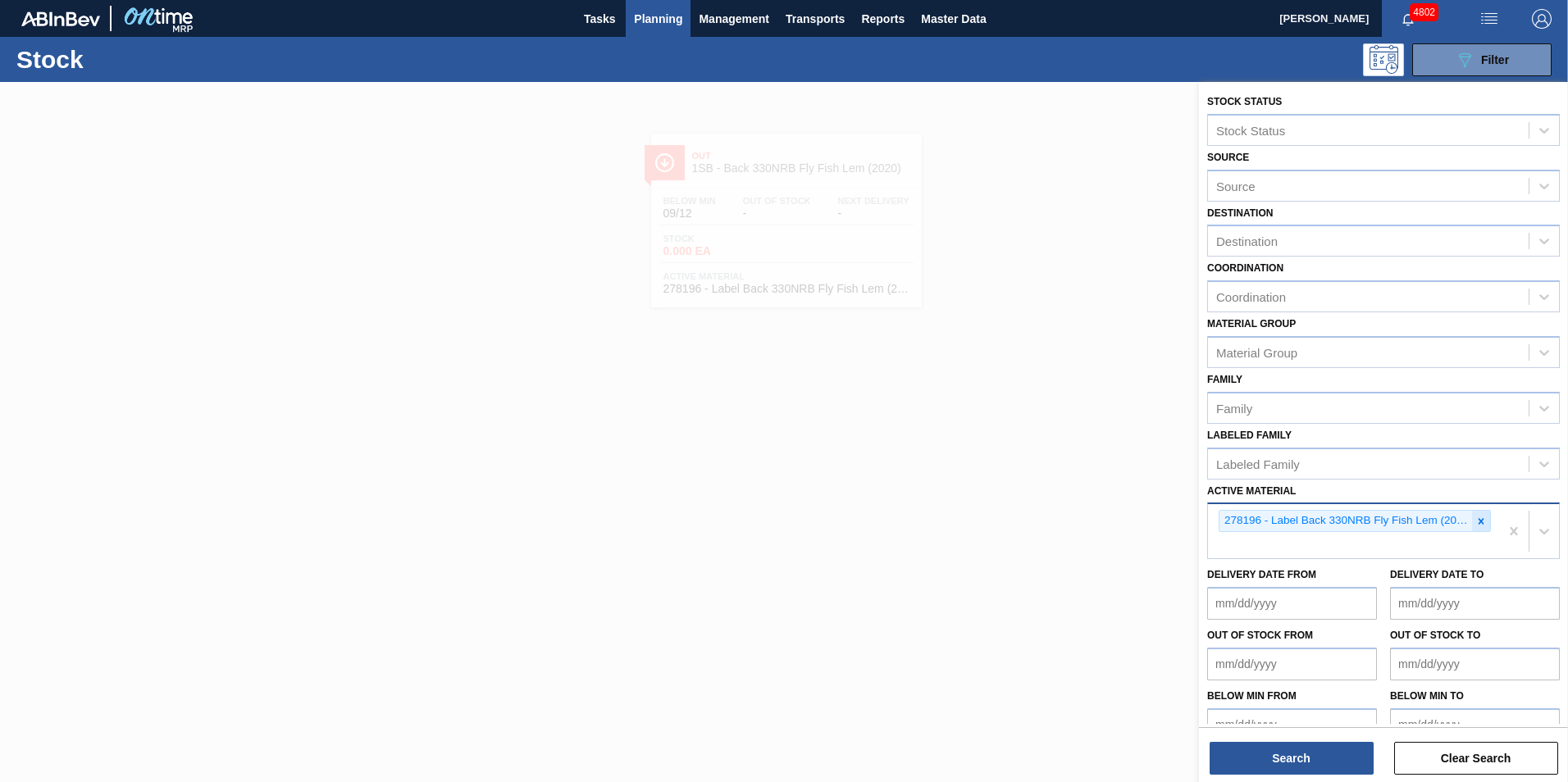
click at [1482, 523] on icon at bounding box center [1481, 520] width 11 height 11
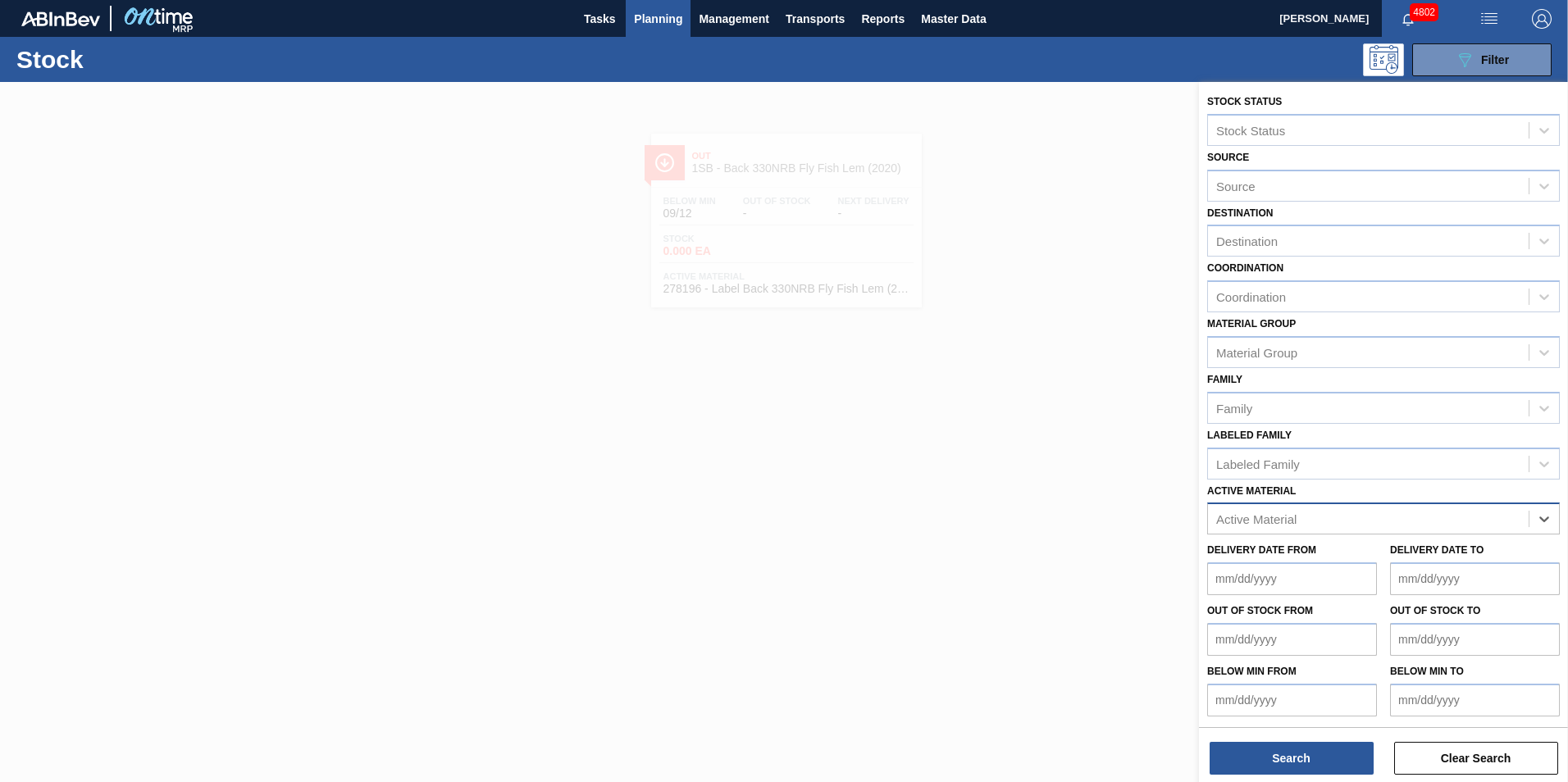
paste Material "256696"
type Material "256696"
click at [1362, 564] on div "256696 - Label Neck 660RB BF Mango (Grain)" at bounding box center [1383, 559] width 352 height 30
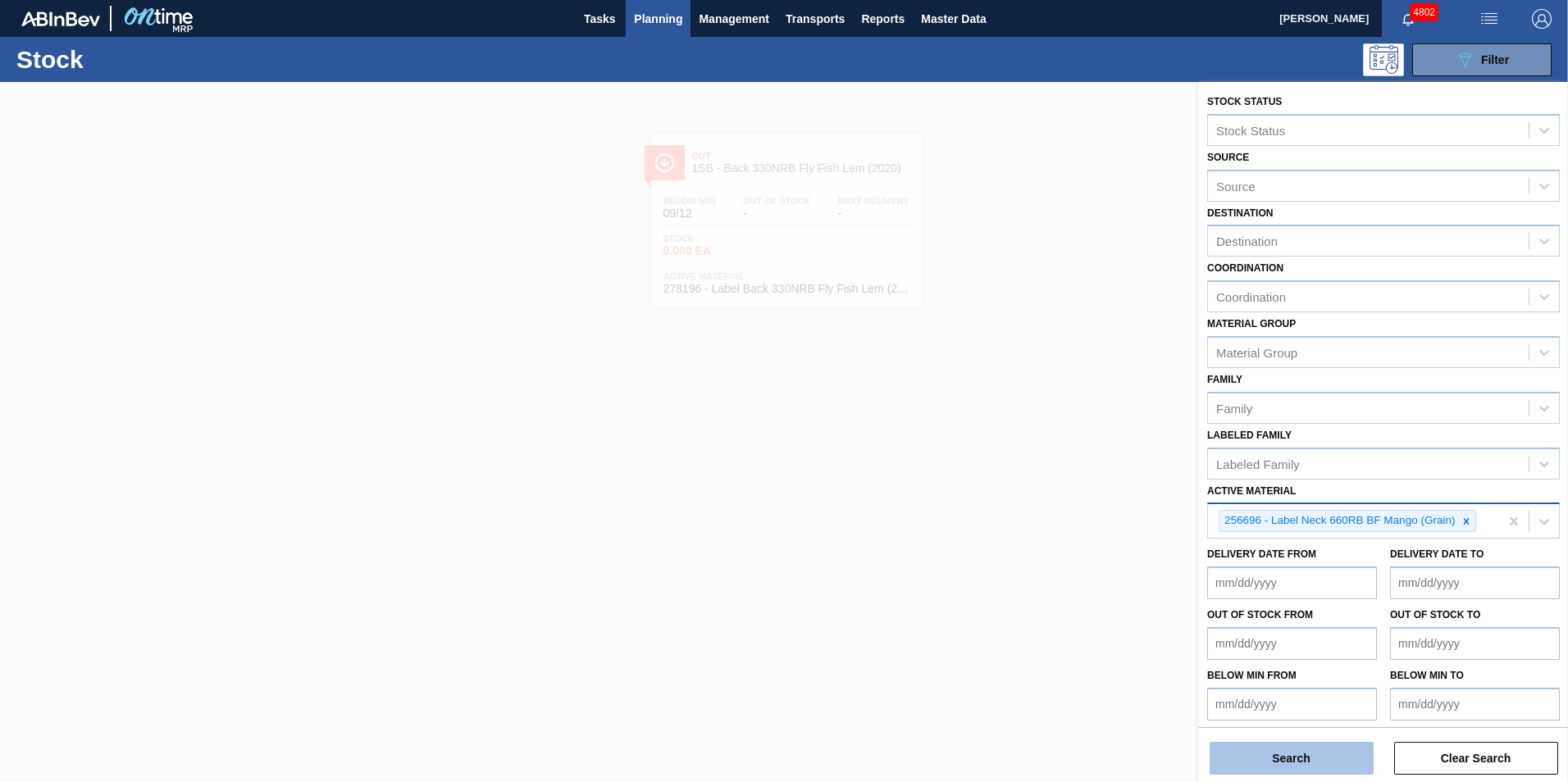
click at [1289, 754] on button "Search" at bounding box center [1292, 759] width 164 height 33
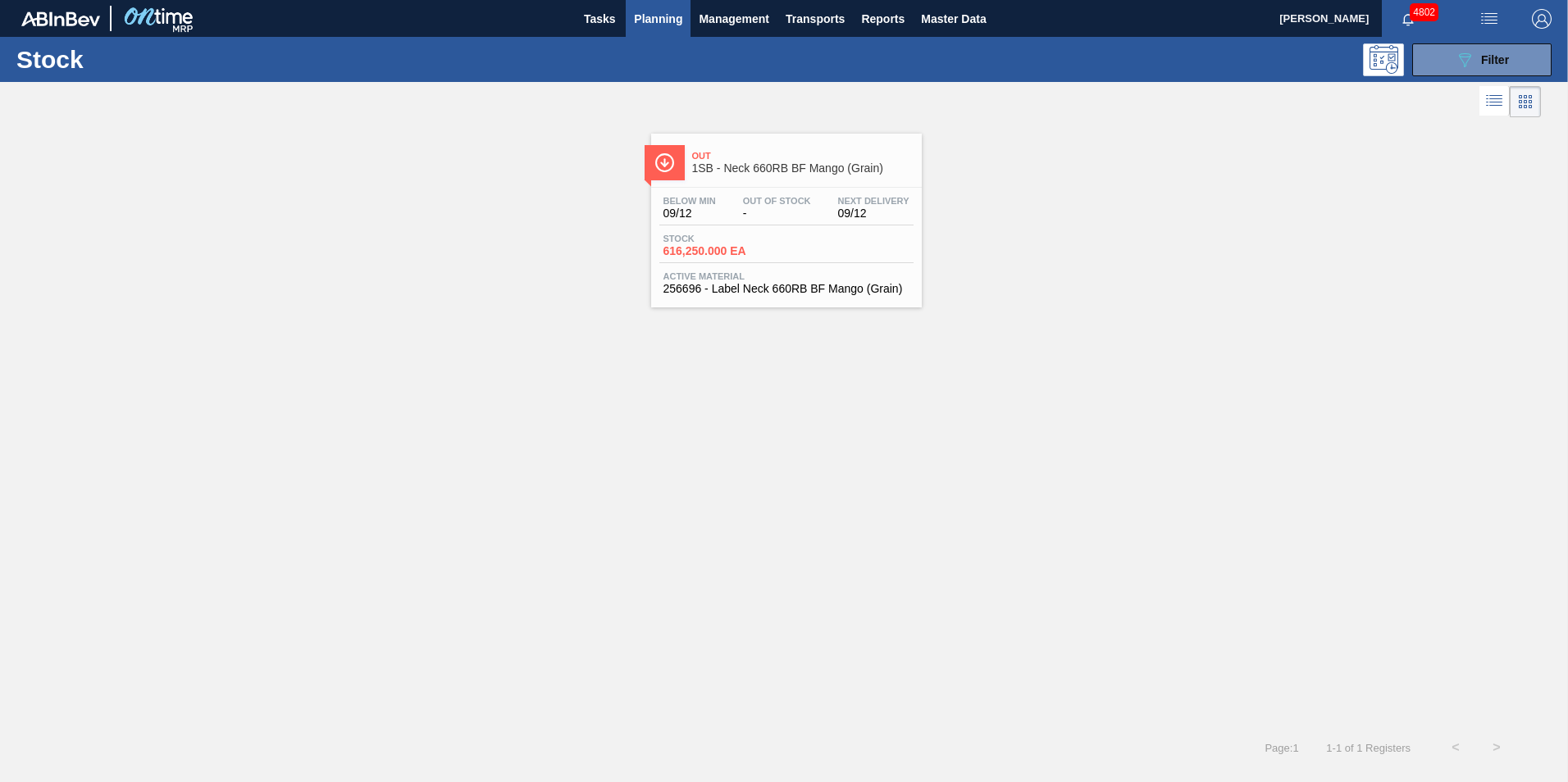
click at [779, 255] on div "Stock 616,250.000 EA" at bounding box center [721, 246] width 123 height 24
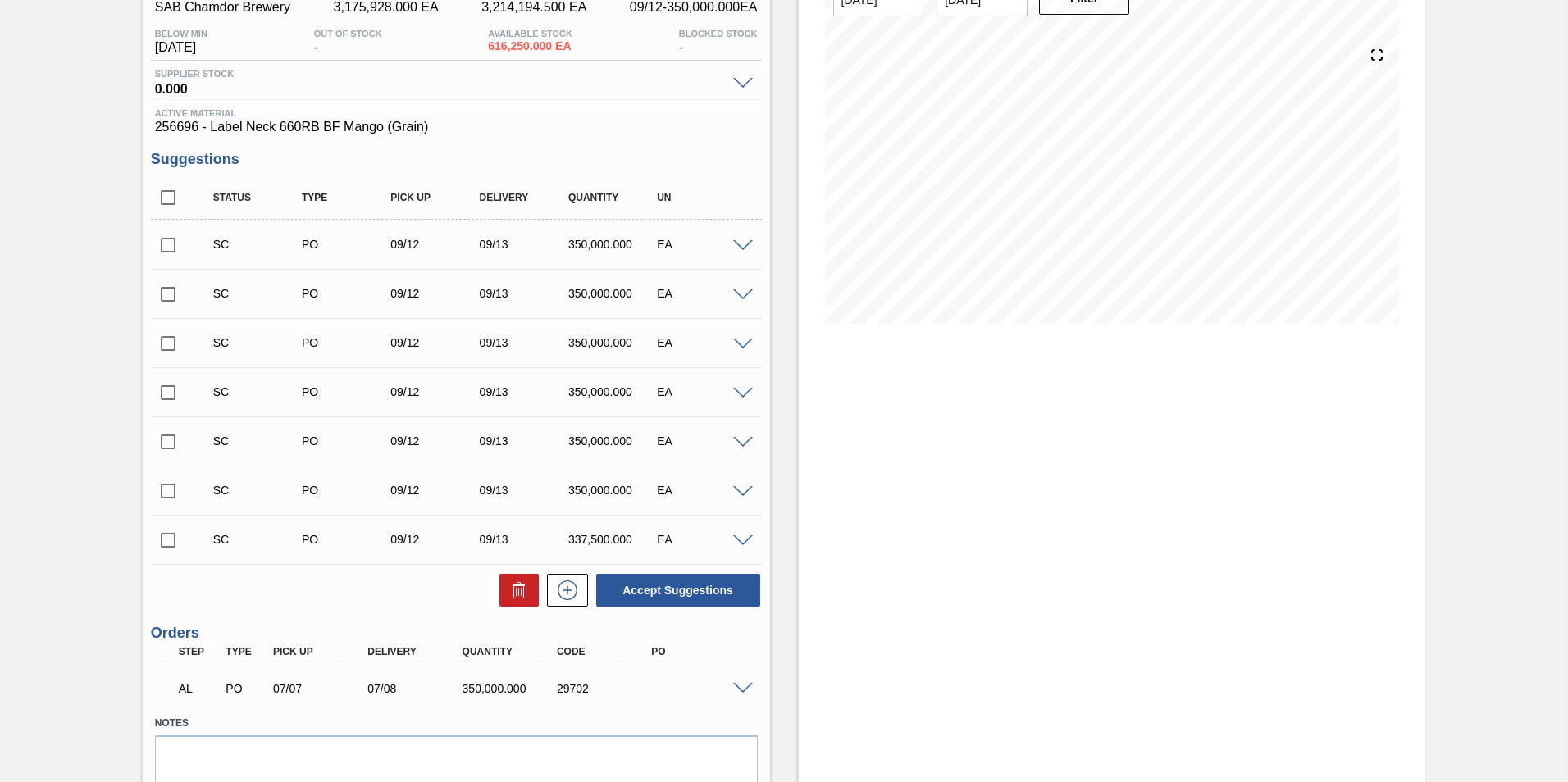
scroll to position [220, 0]
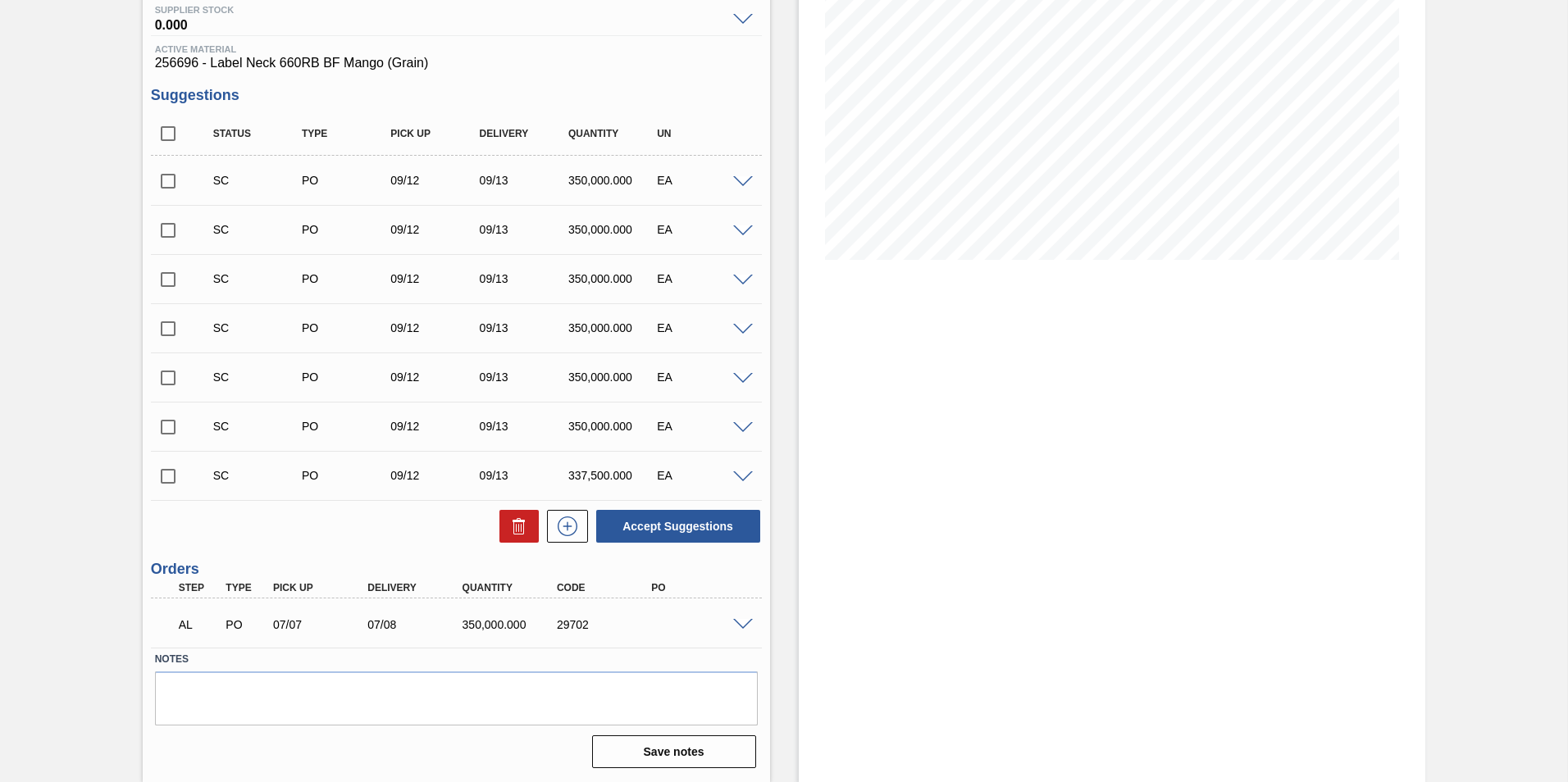
click at [736, 622] on span at bounding box center [743, 625] width 20 height 12
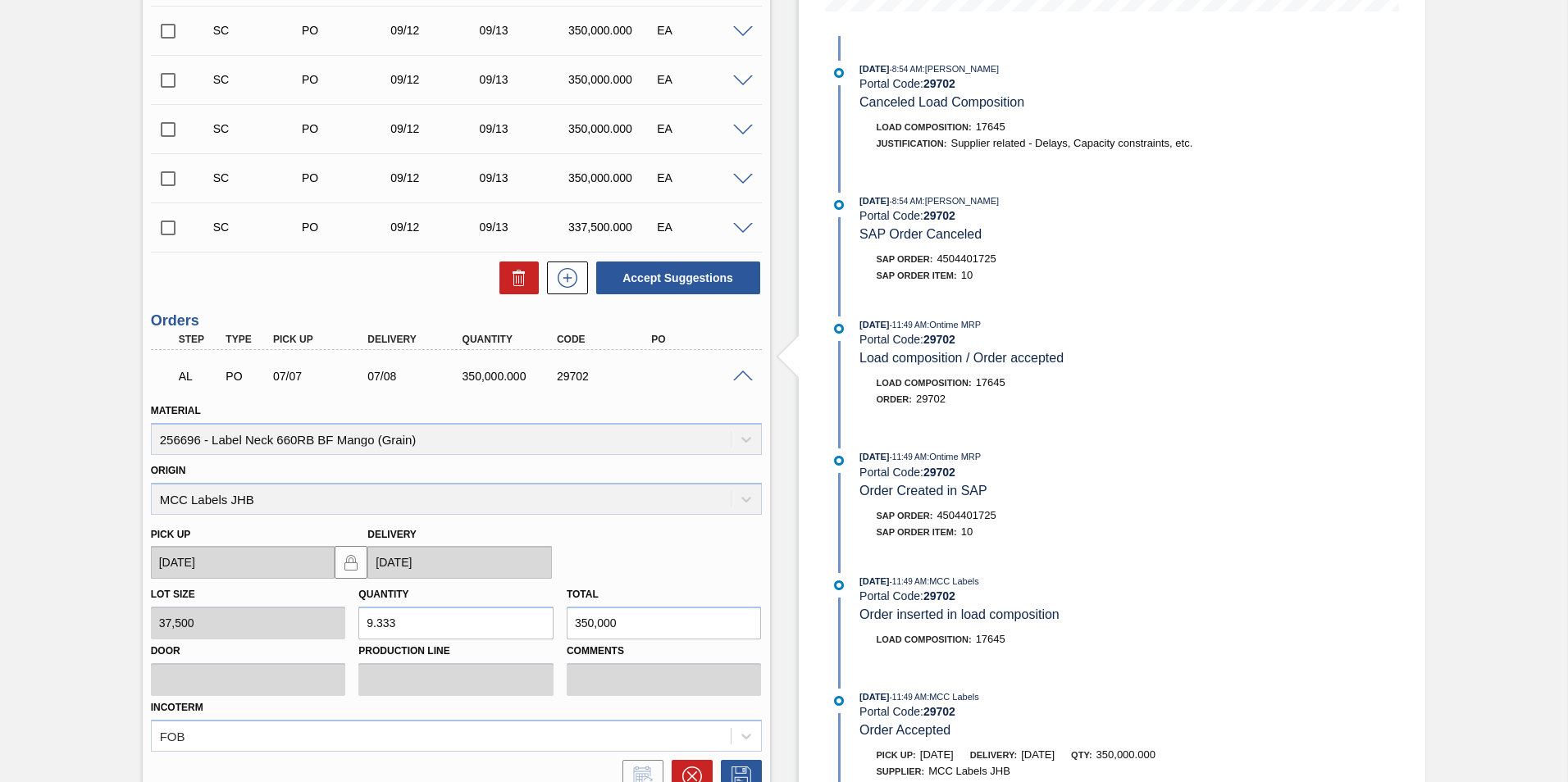
scroll to position [617, 0]
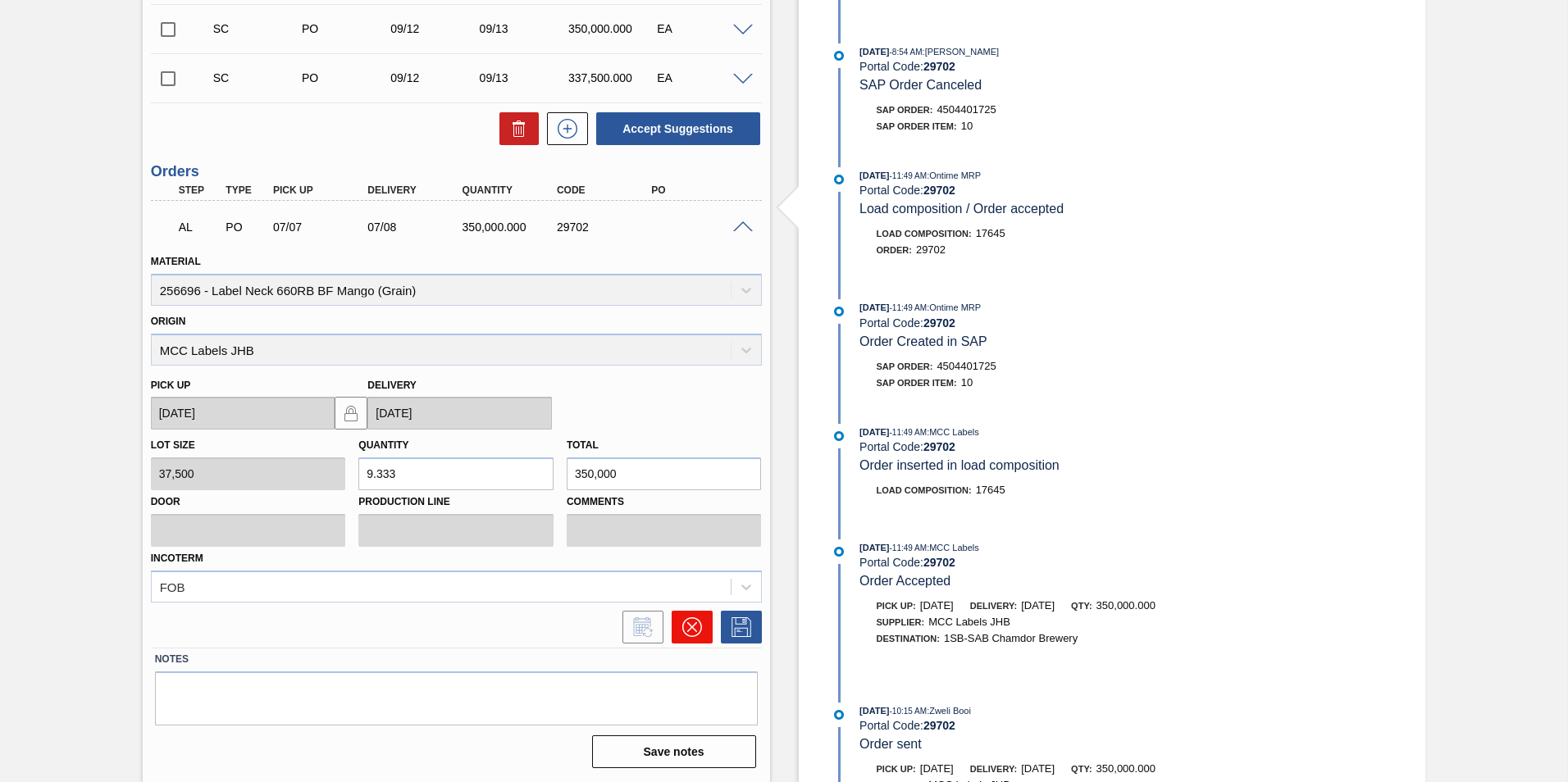
click at [693, 635] on icon at bounding box center [691, 627] width 20 height 20
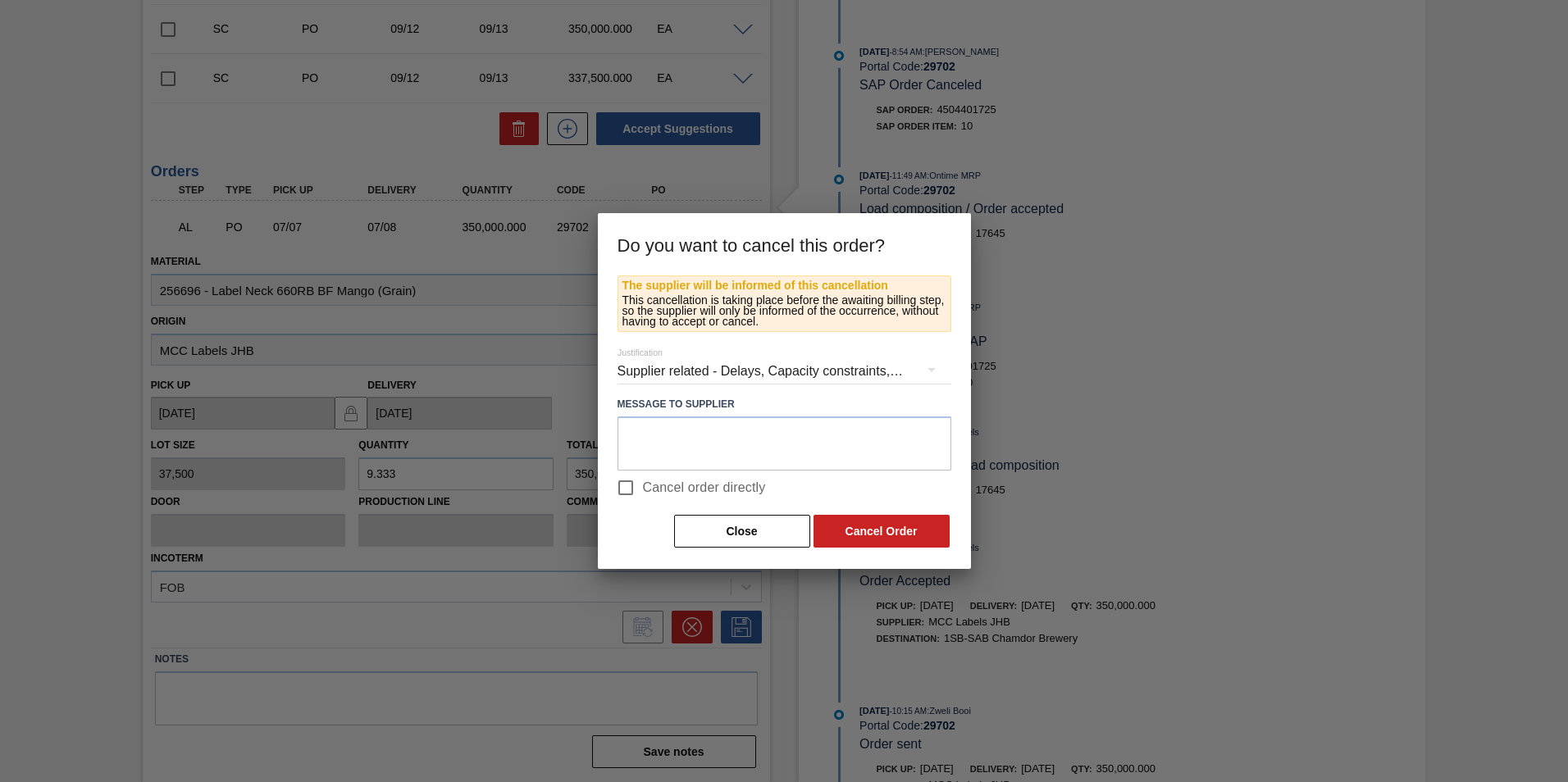
drag, startPoint x: 688, startPoint y: 488, endPoint x: 711, endPoint y: 487, distance: 23.0
click at [688, 487] on span "Cancel order directly" at bounding box center [705, 488] width 123 height 20
click at [643, 487] on input "Cancel order directly" at bounding box center [626, 488] width 35 height 35
checkbox input "true"
click at [863, 524] on button "Cancel Order" at bounding box center [882, 531] width 136 height 33
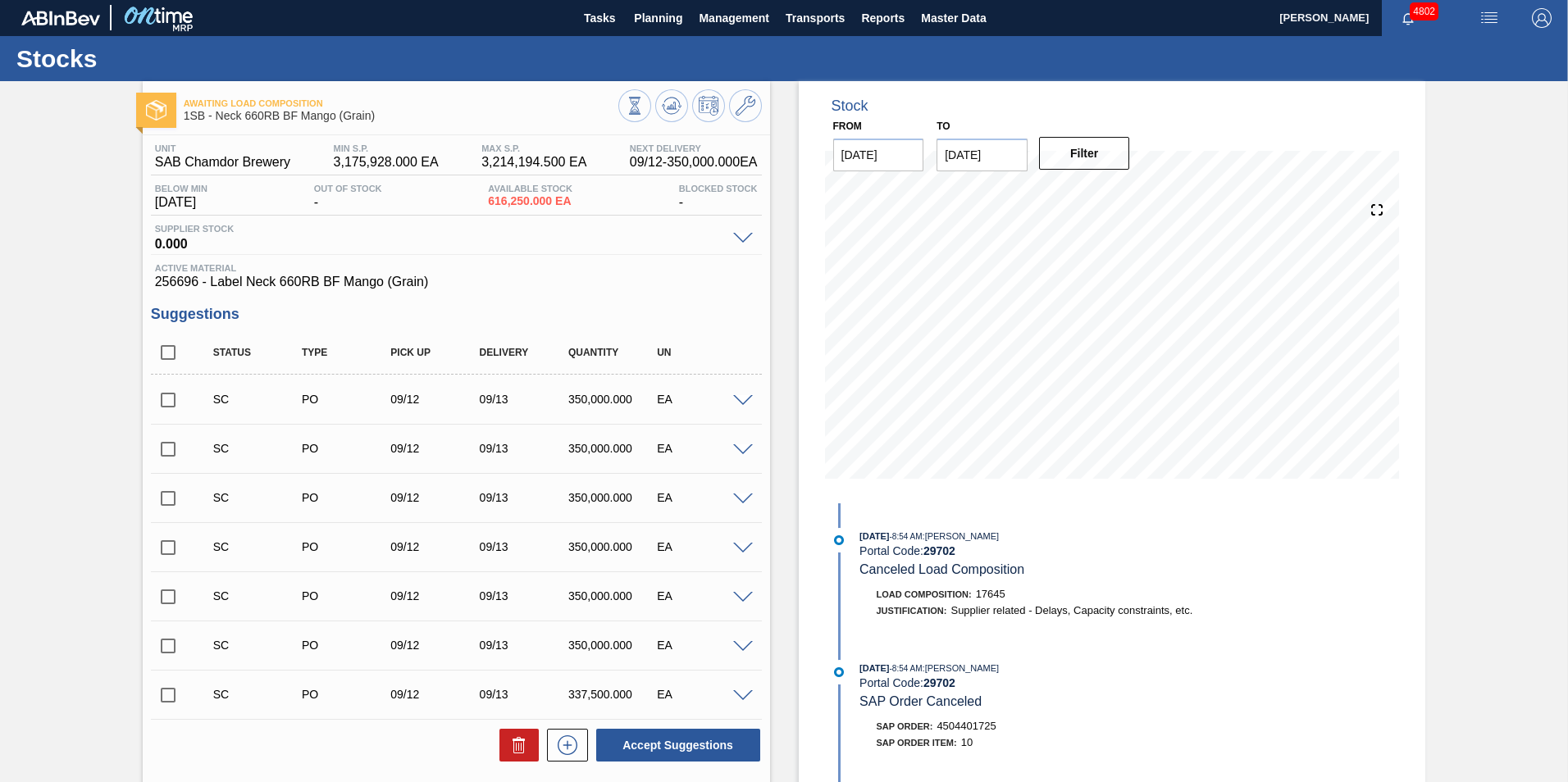
scroll to position [0, 0]
click at [647, 9] on span "Planning" at bounding box center [658, 18] width 48 height 20
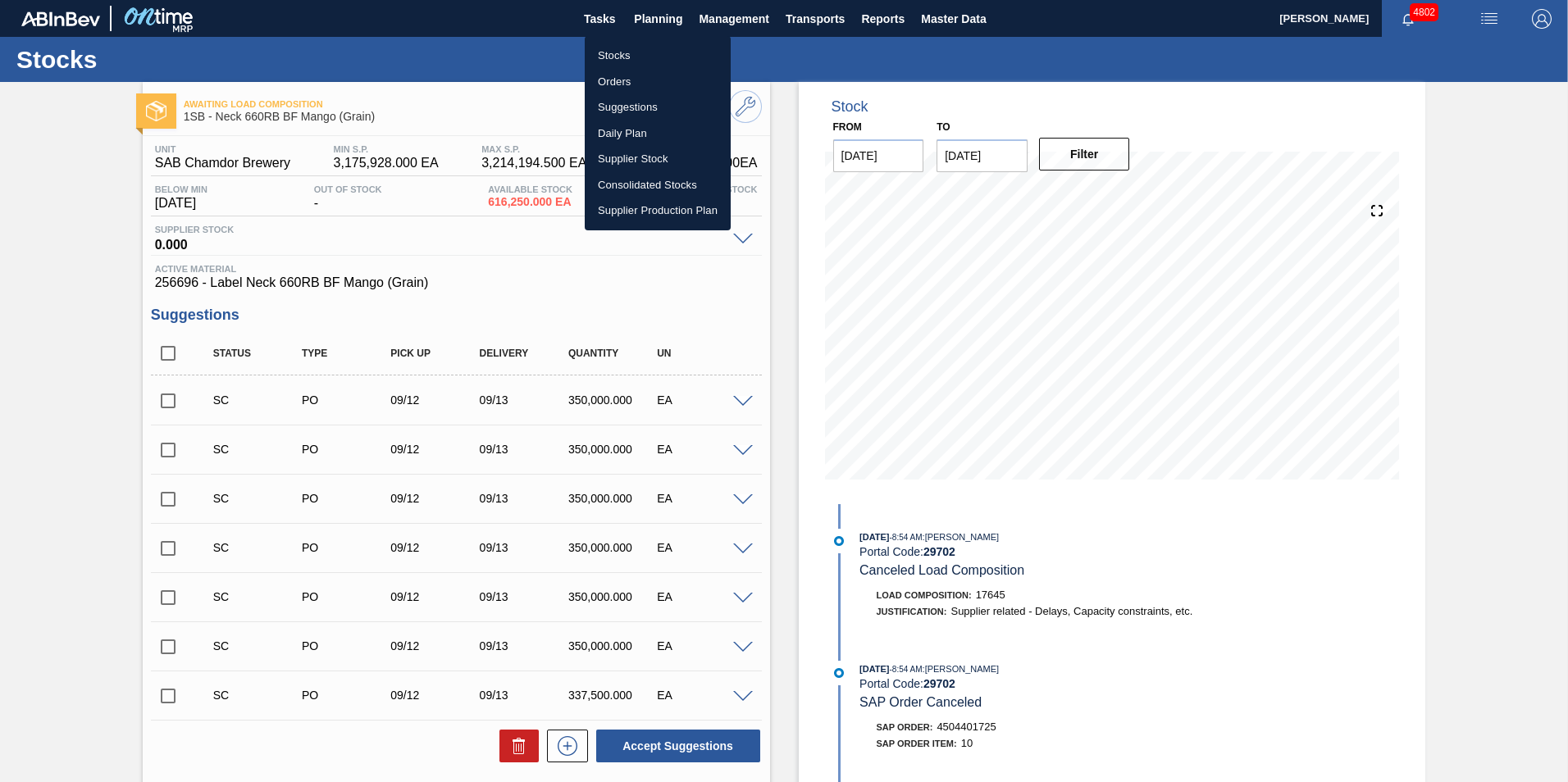
click at [633, 52] on li "Stocks" at bounding box center [657, 55] width 146 height 26
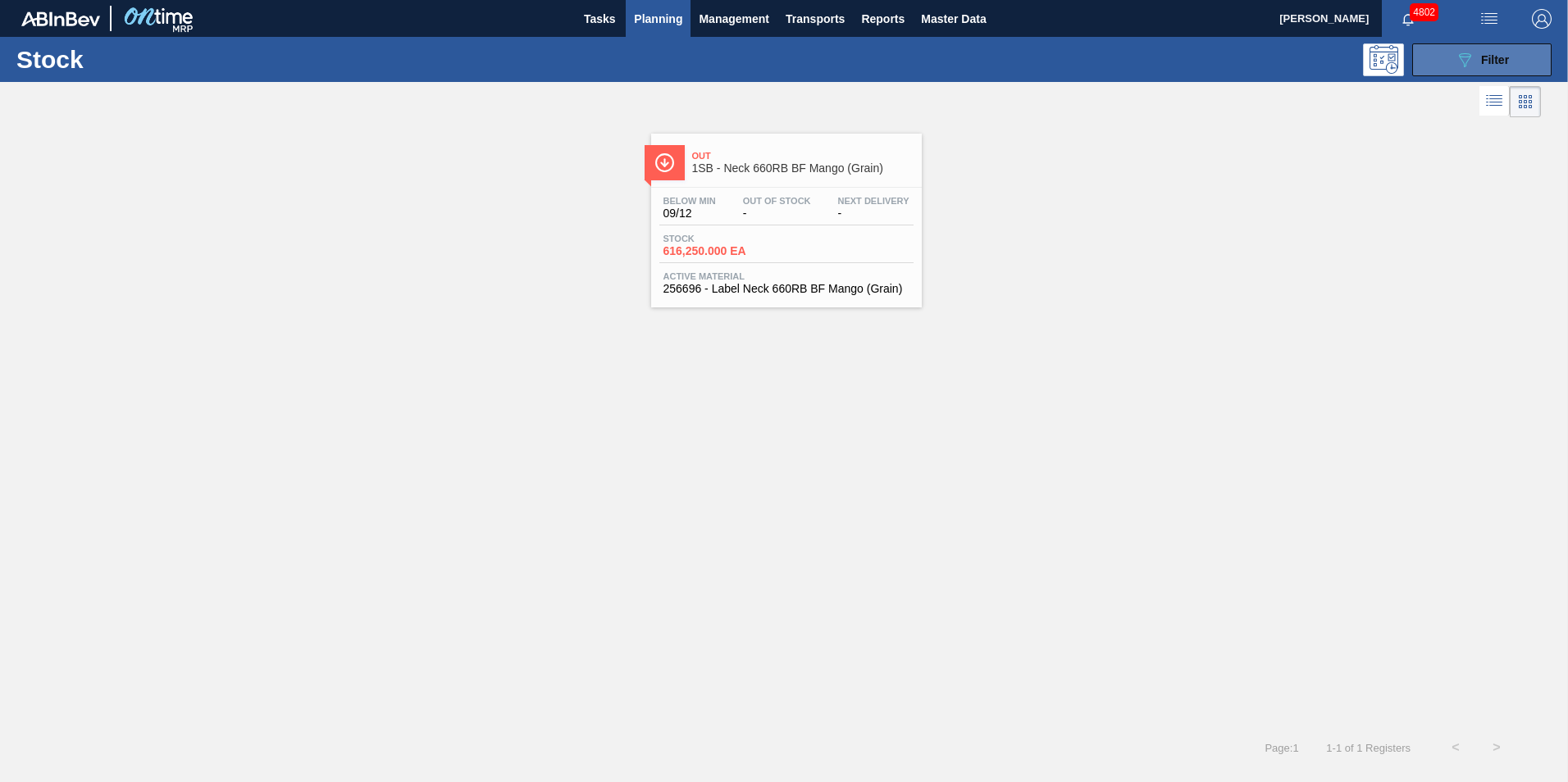
click at [1476, 54] on div "089F7B8B-B2A5-4AFE-B5C0-19BA573D28AC Filter" at bounding box center [1482, 60] width 54 height 20
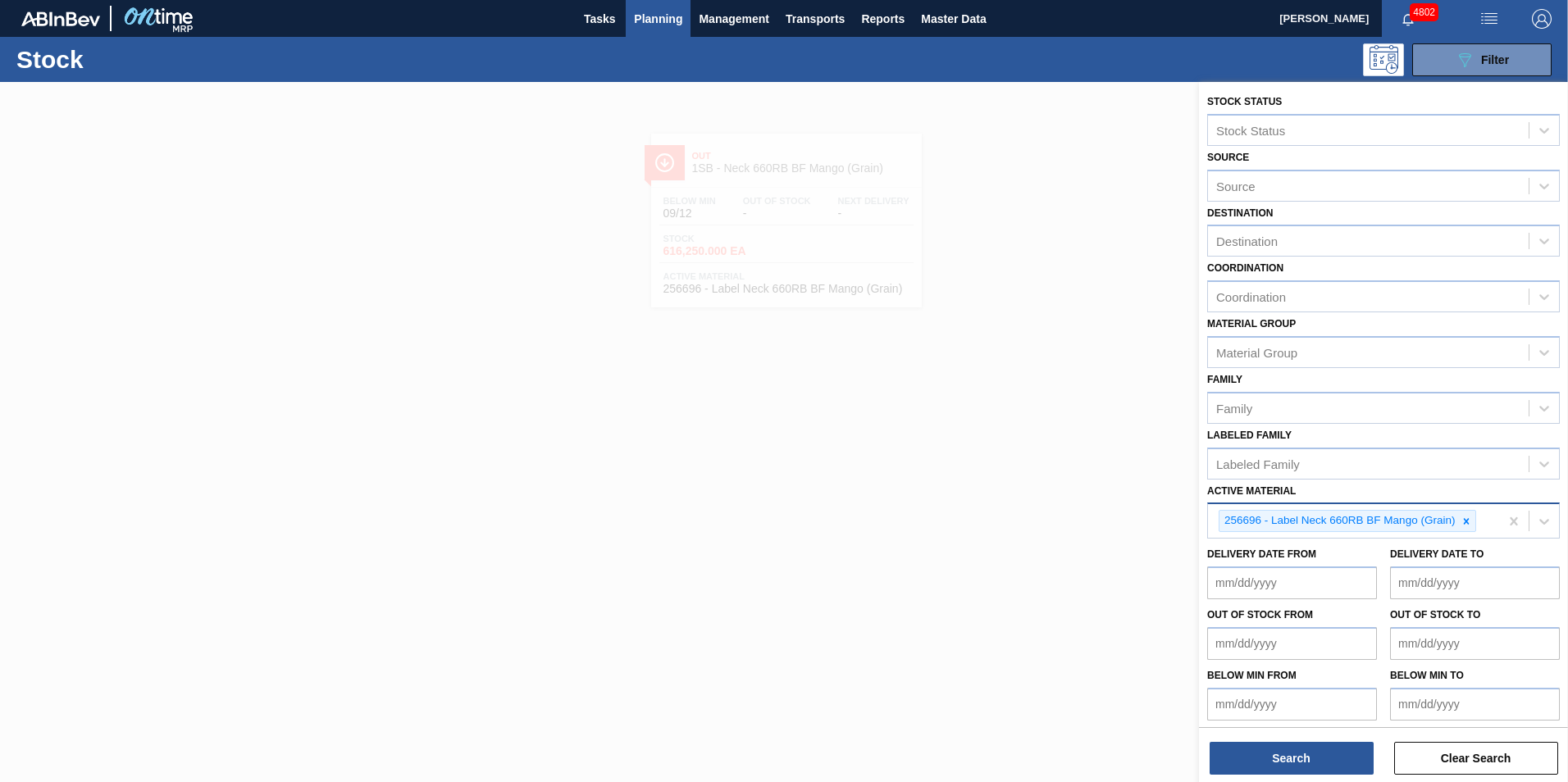
click at [1469, 520] on icon at bounding box center [1465, 520] width 11 height 11
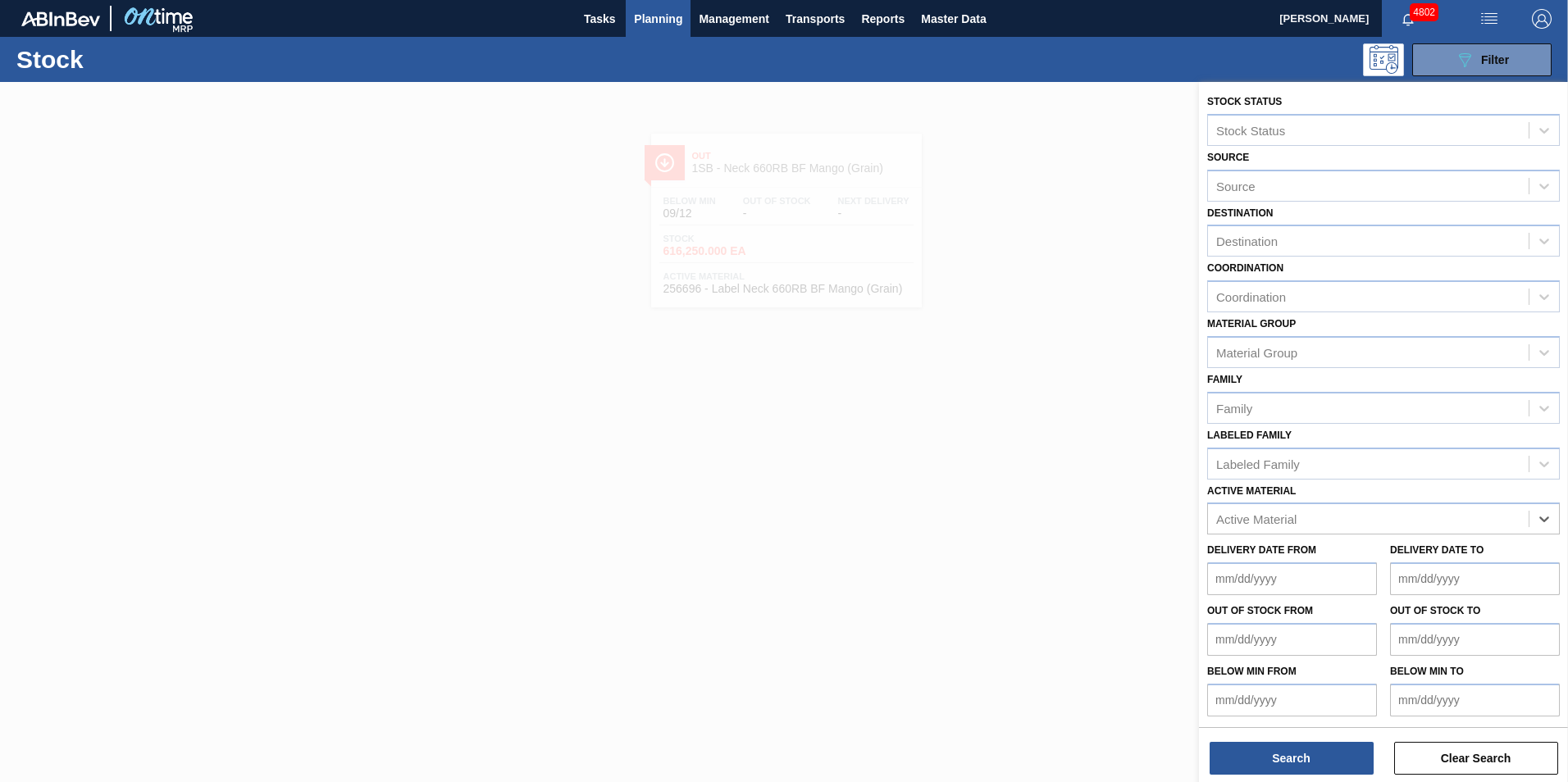
paste Material "285056"
type Material "285056"
click at [1280, 557] on div "285056 - Label Draught 50L Keg Stella Artois" at bounding box center [1383, 559] width 352 height 30
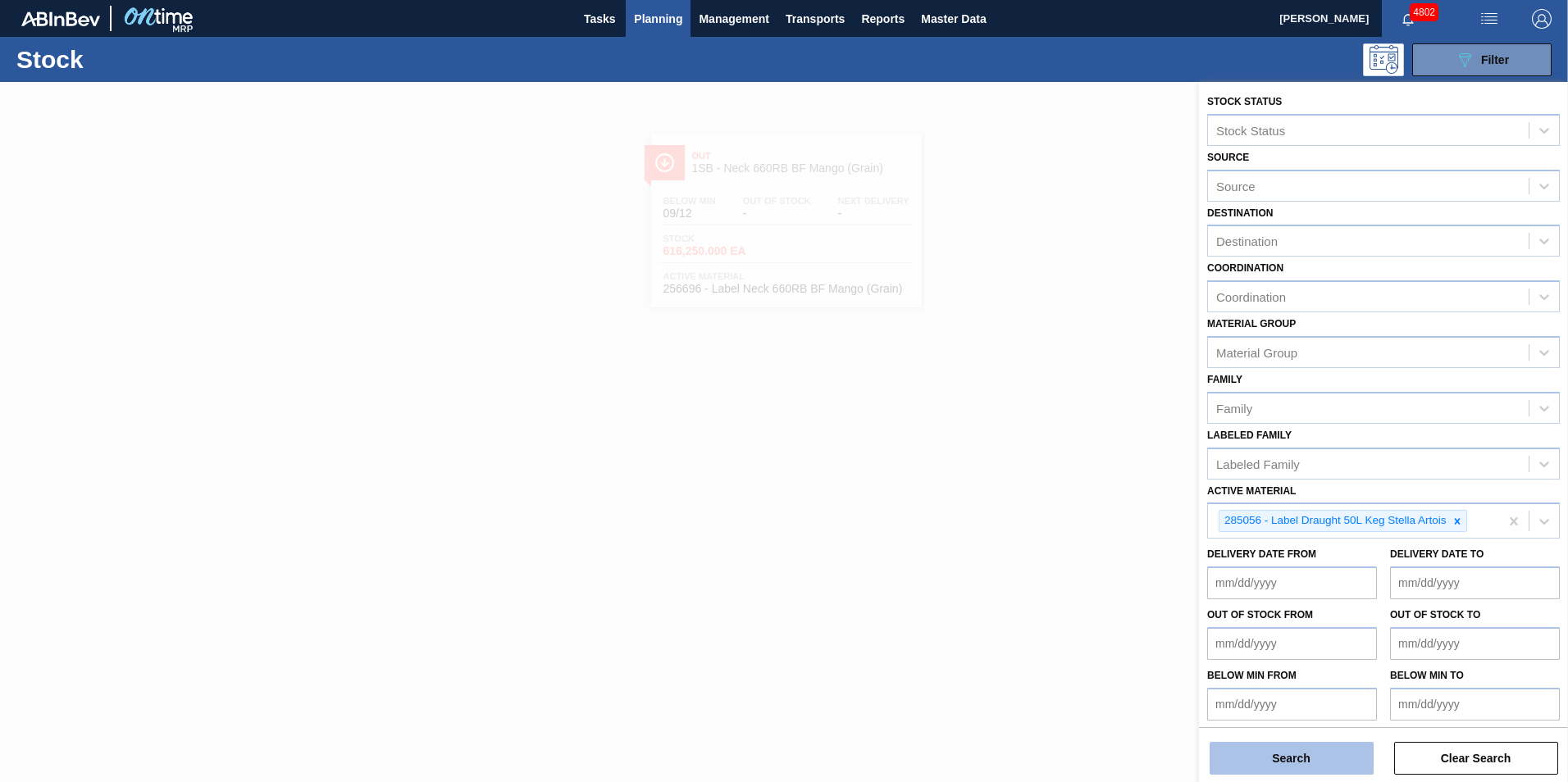
click at [1306, 755] on button "Search" at bounding box center [1292, 759] width 164 height 33
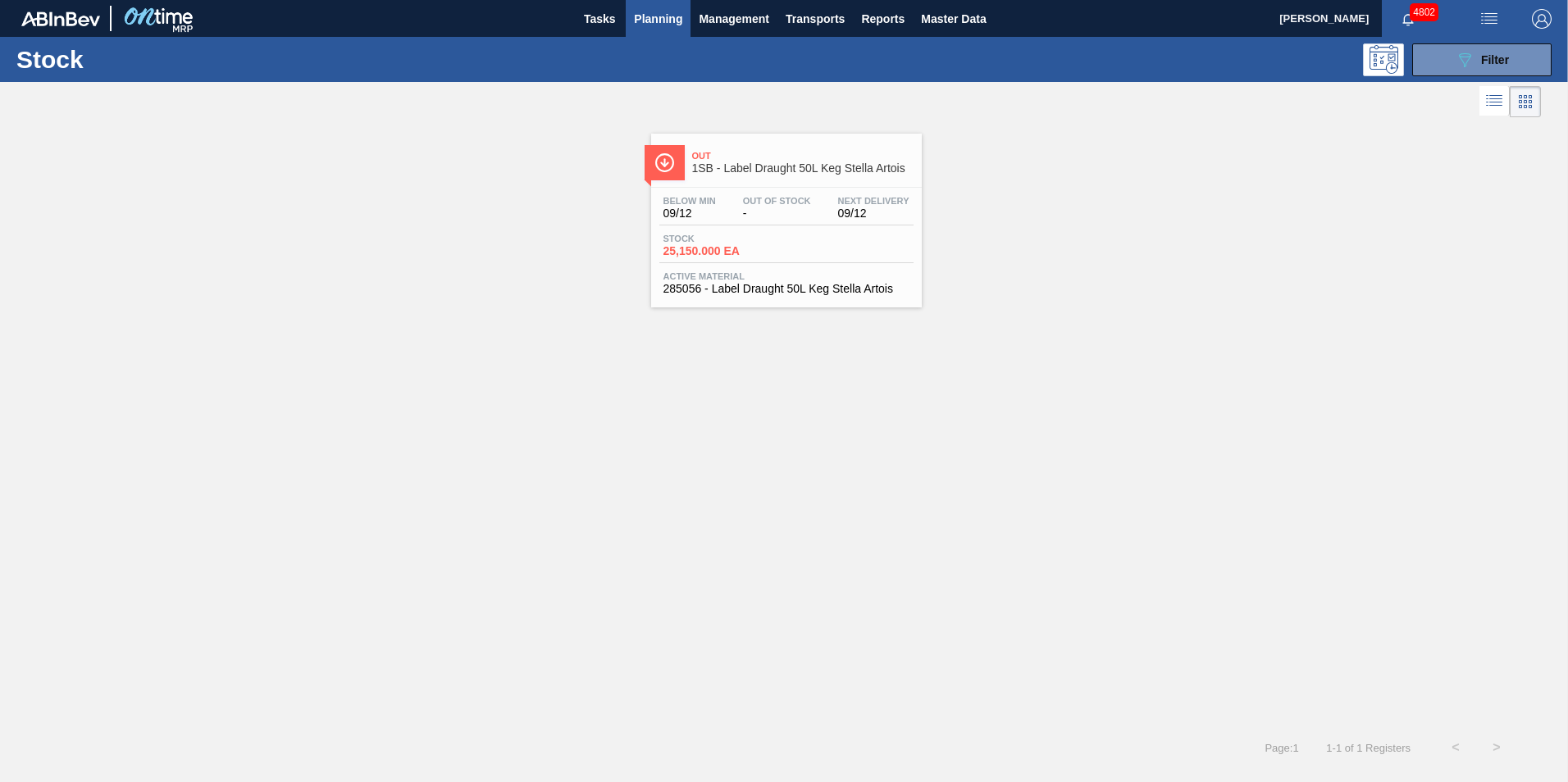
click at [824, 269] on div "Below Min 09/12 Out Of Stock - Next Delivery 09/12 Stock 25,150.000 EA Active M…" at bounding box center [786, 243] width 270 height 111
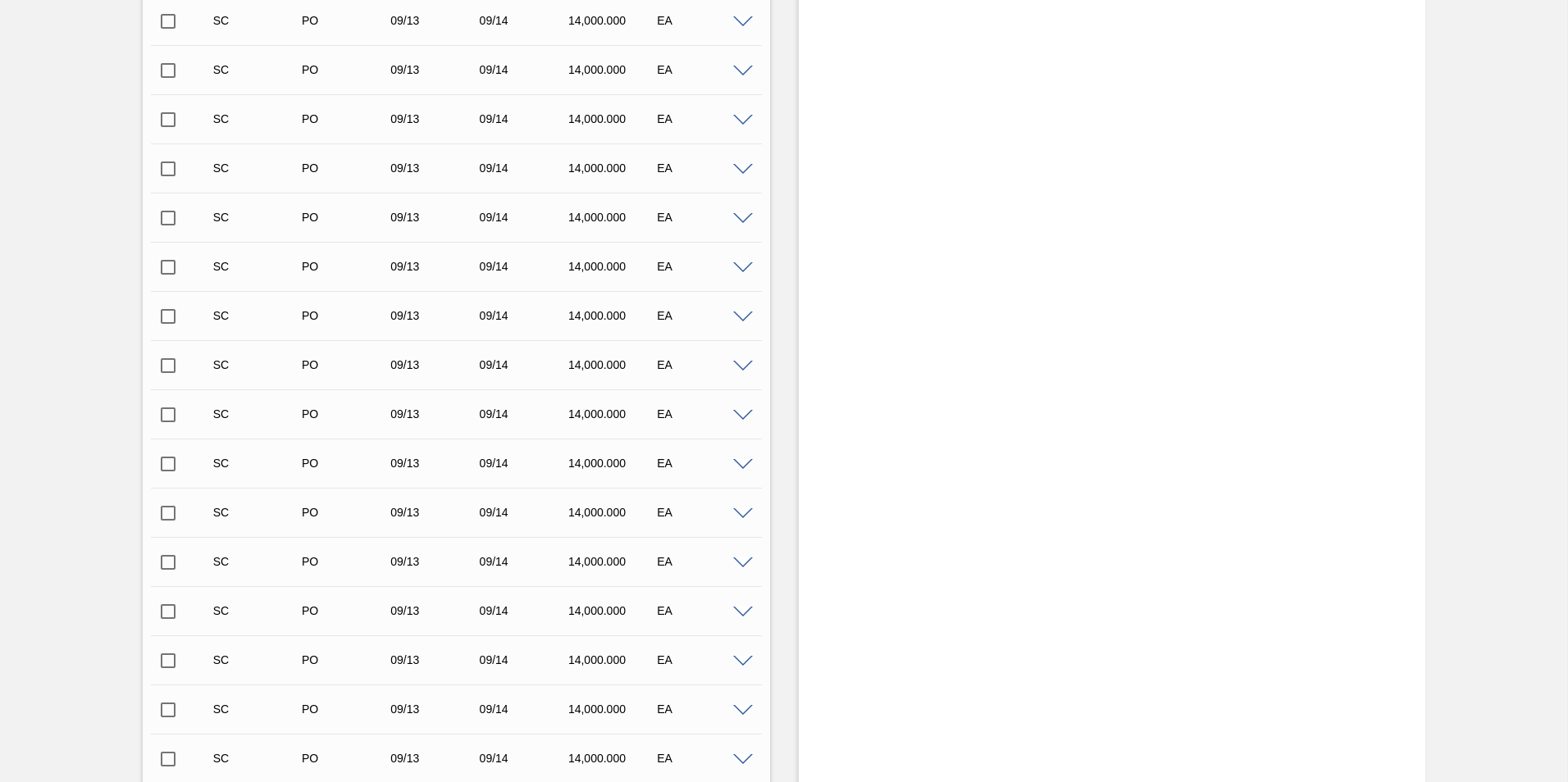
scroll to position [24330, 0]
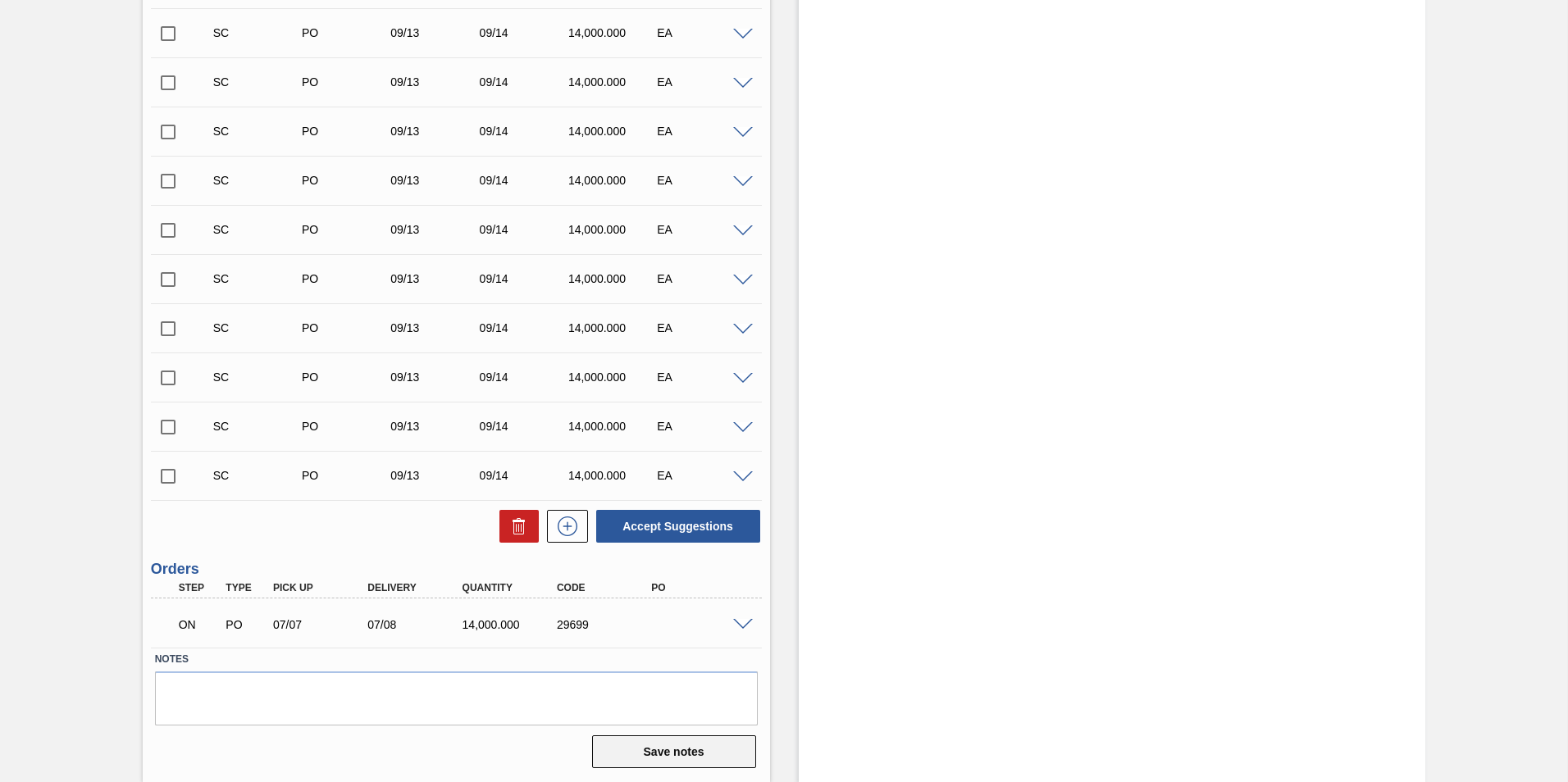
drag, startPoint x: 658, startPoint y: 492, endPoint x: 661, endPoint y: 745, distance: 253.0
click at [742, 626] on span at bounding box center [743, 625] width 20 height 12
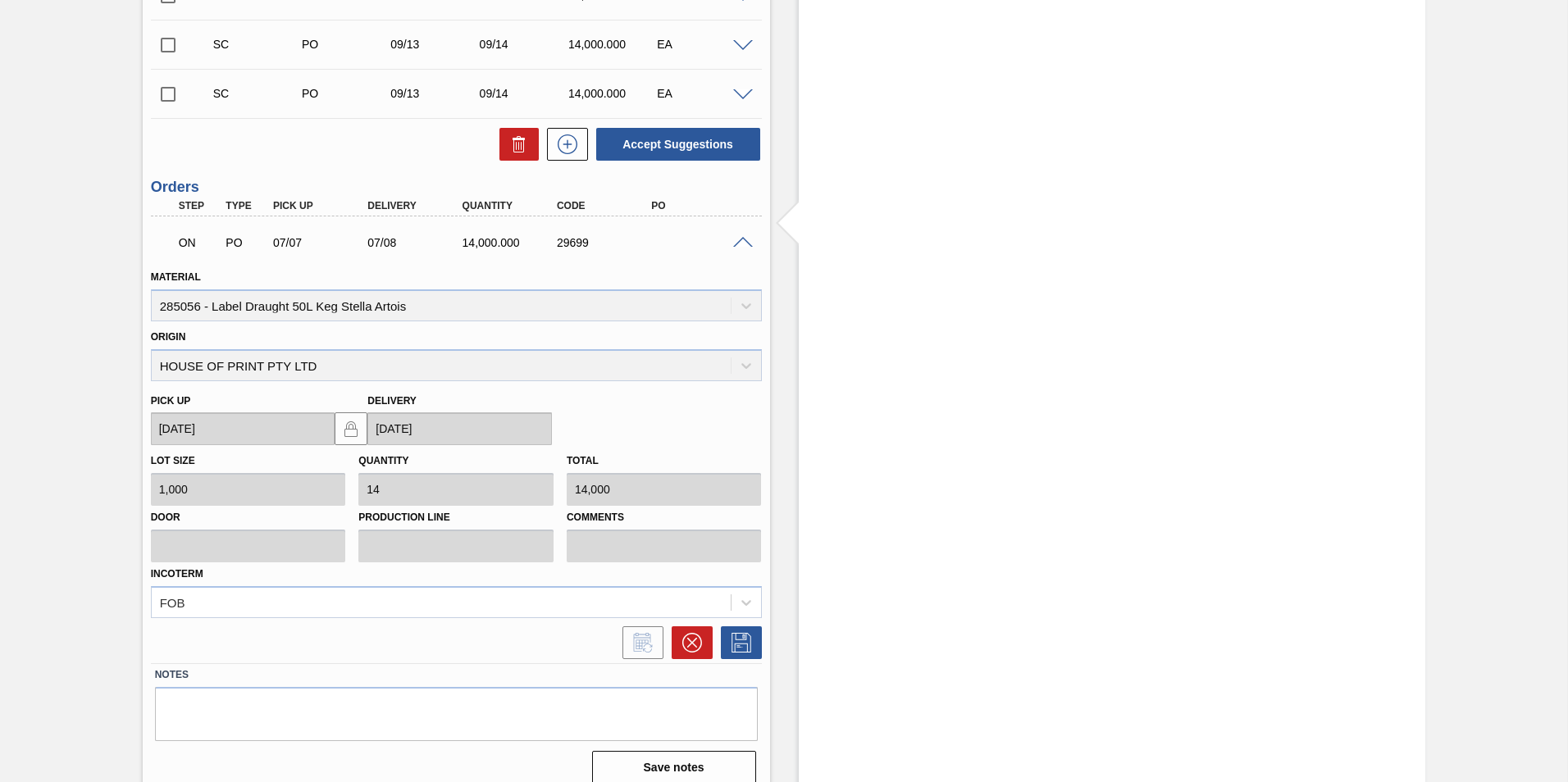
scroll to position [24727, 0]
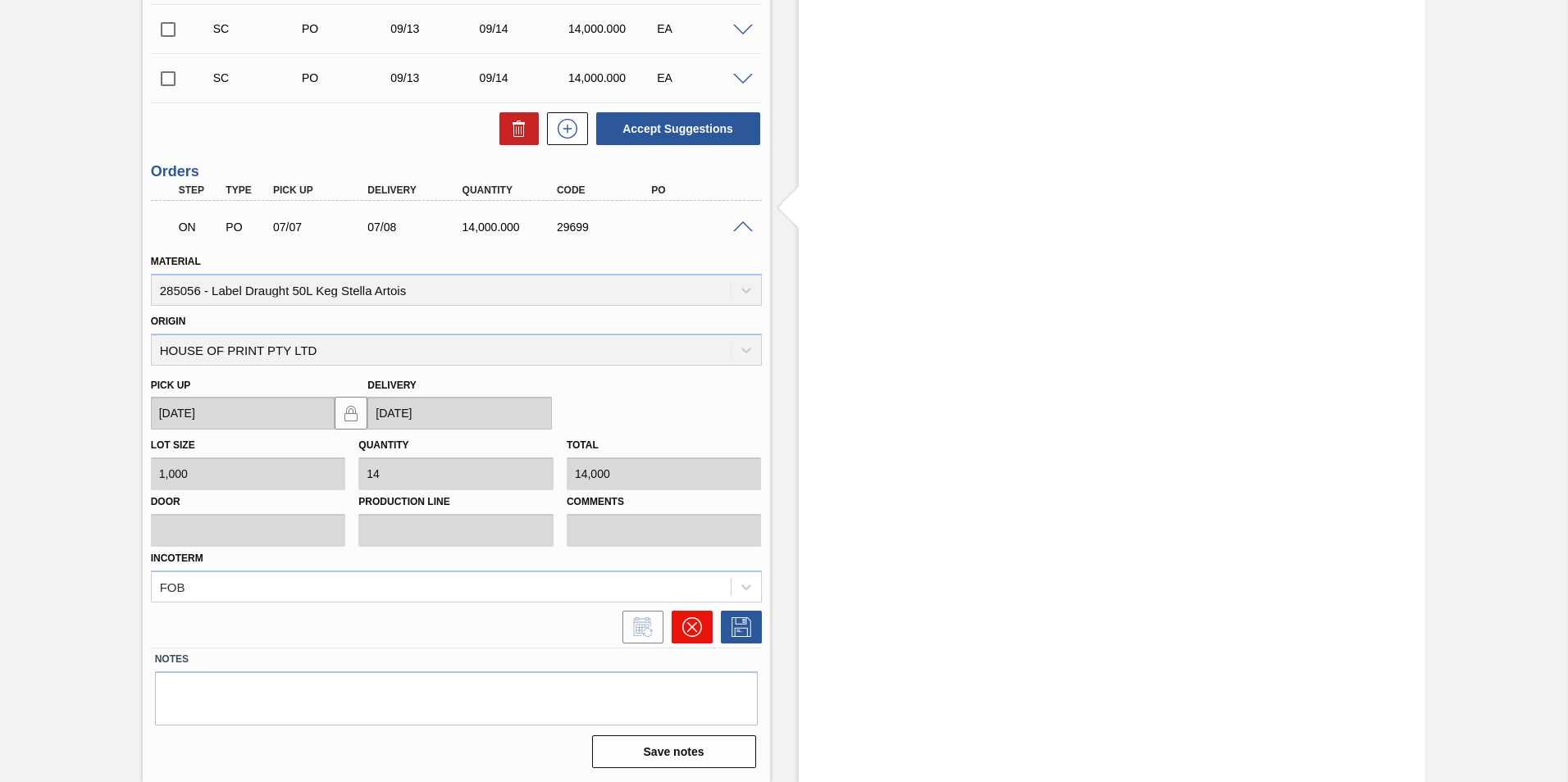
click at [678, 634] on button at bounding box center [692, 627] width 41 height 33
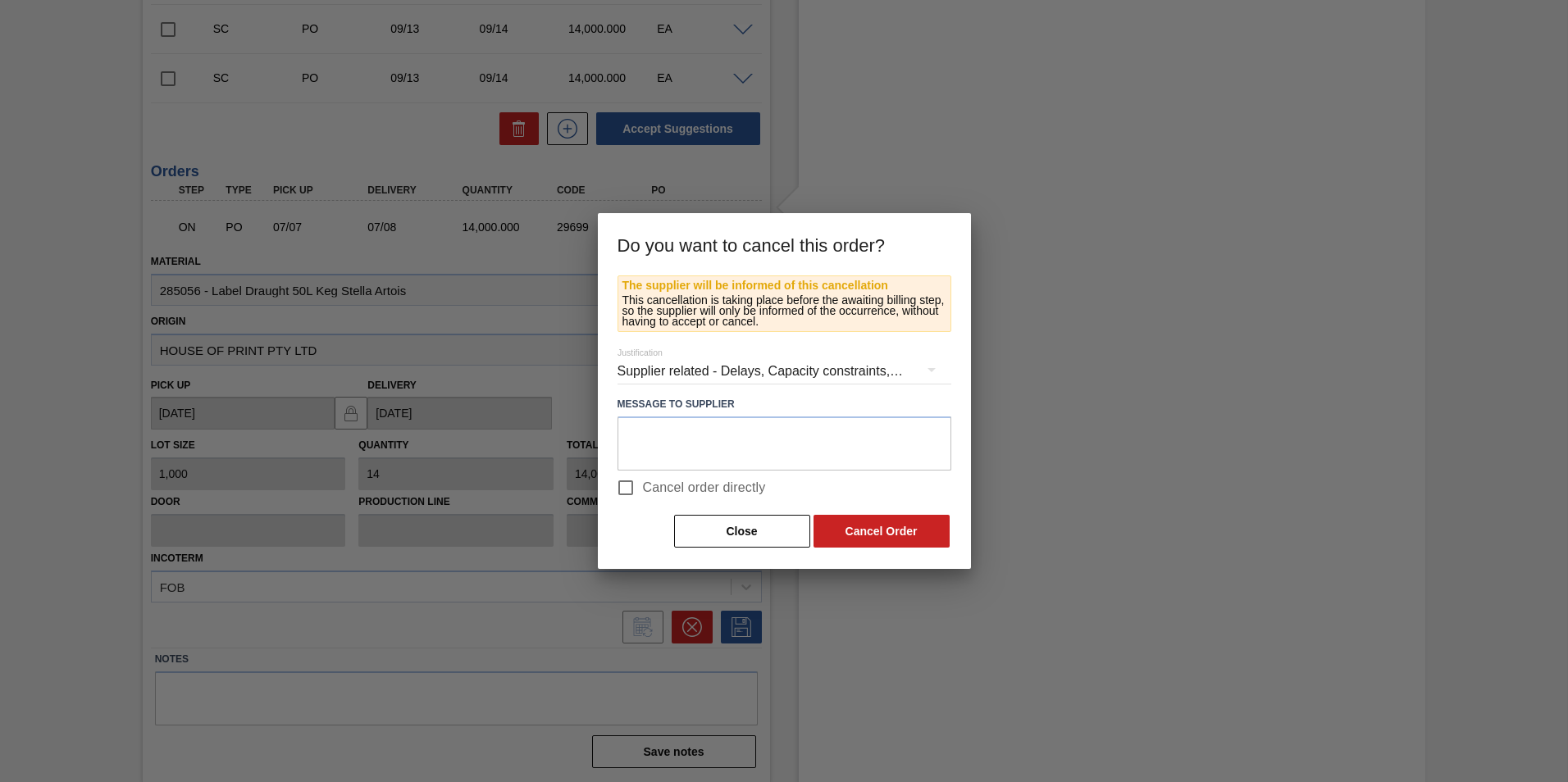
click at [650, 478] on span "Cancel order directly" at bounding box center [705, 488] width 123 height 20
click at [643, 477] on input "Cancel order directly" at bounding box center [626, 488] width 35 height 35
checkbox input "true"
click at [852, 512] on div "The supplier will be informed of this cancellation This cancellation is taking …" at bounding box center [784, 412] width 334 height 274
click at [857, 519] on button "Cancel Order" at bounding box center [882, 531] width 136 height 33
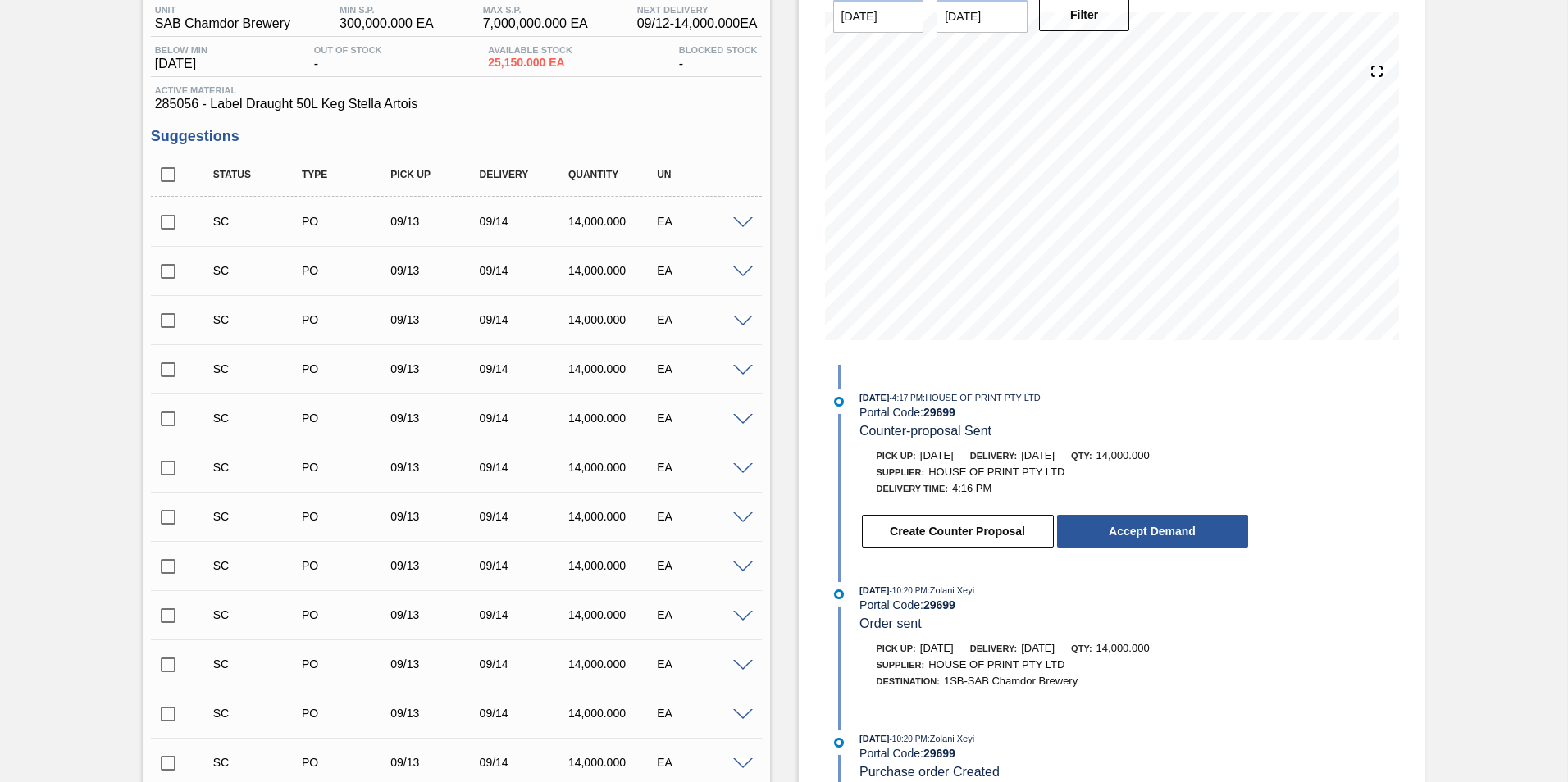
scroll to position [0, 0]
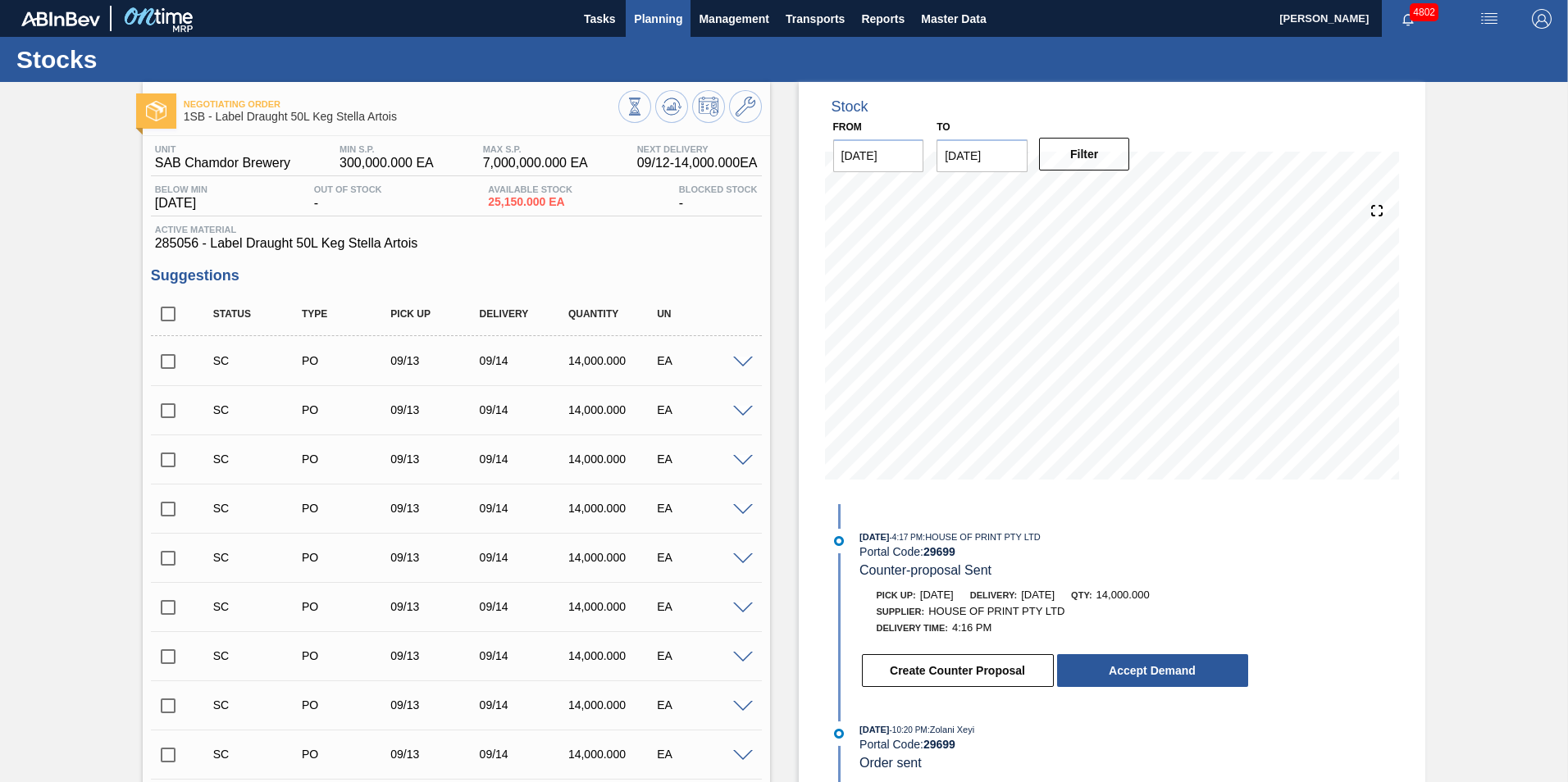
click at [648, 19] on span "Planning" at bounding box center [658, 18] width 48 height 20
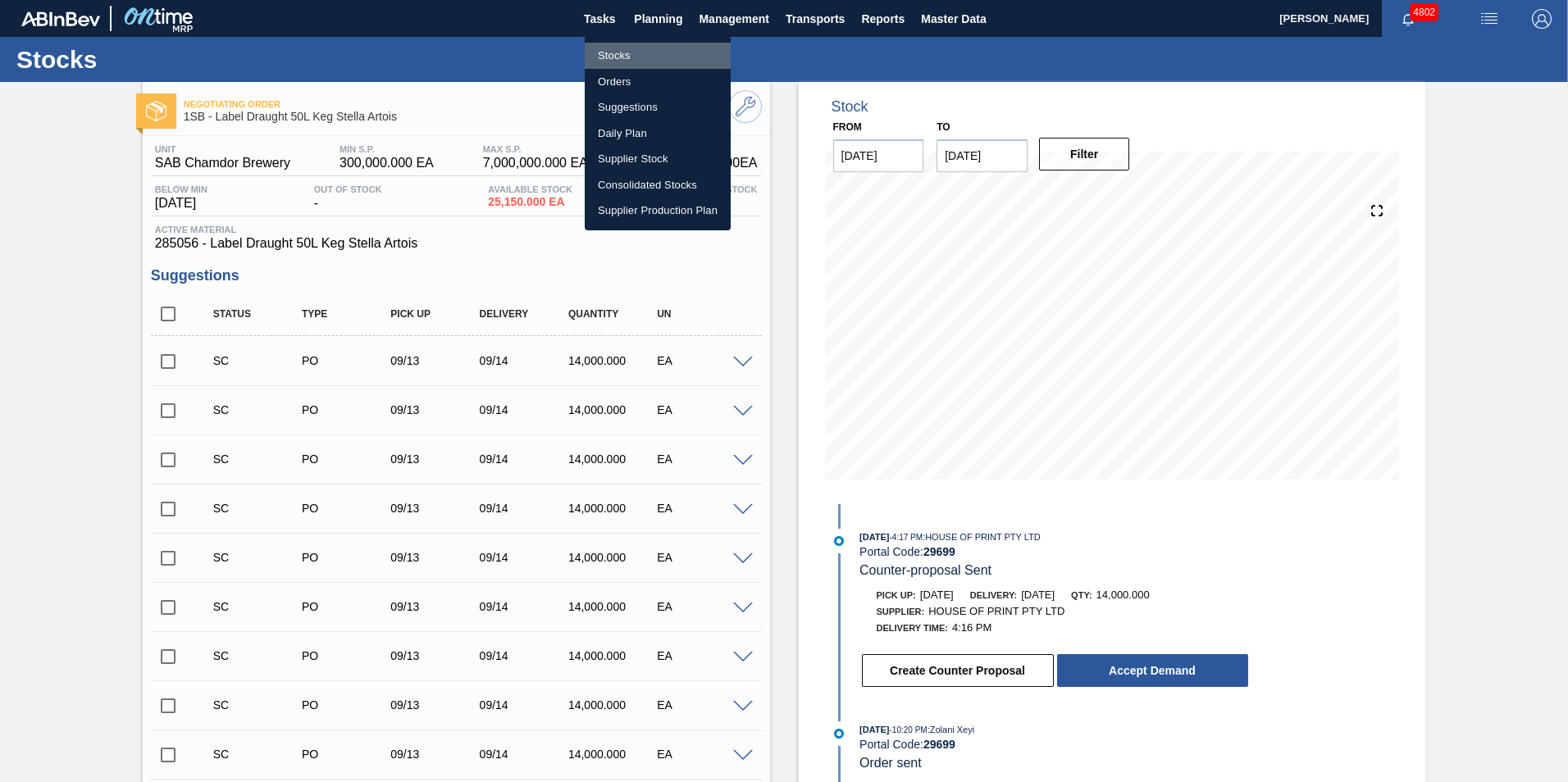
click at [609, 53] on li "Stocks" at bounding box center [657, 55] width 146 height 26
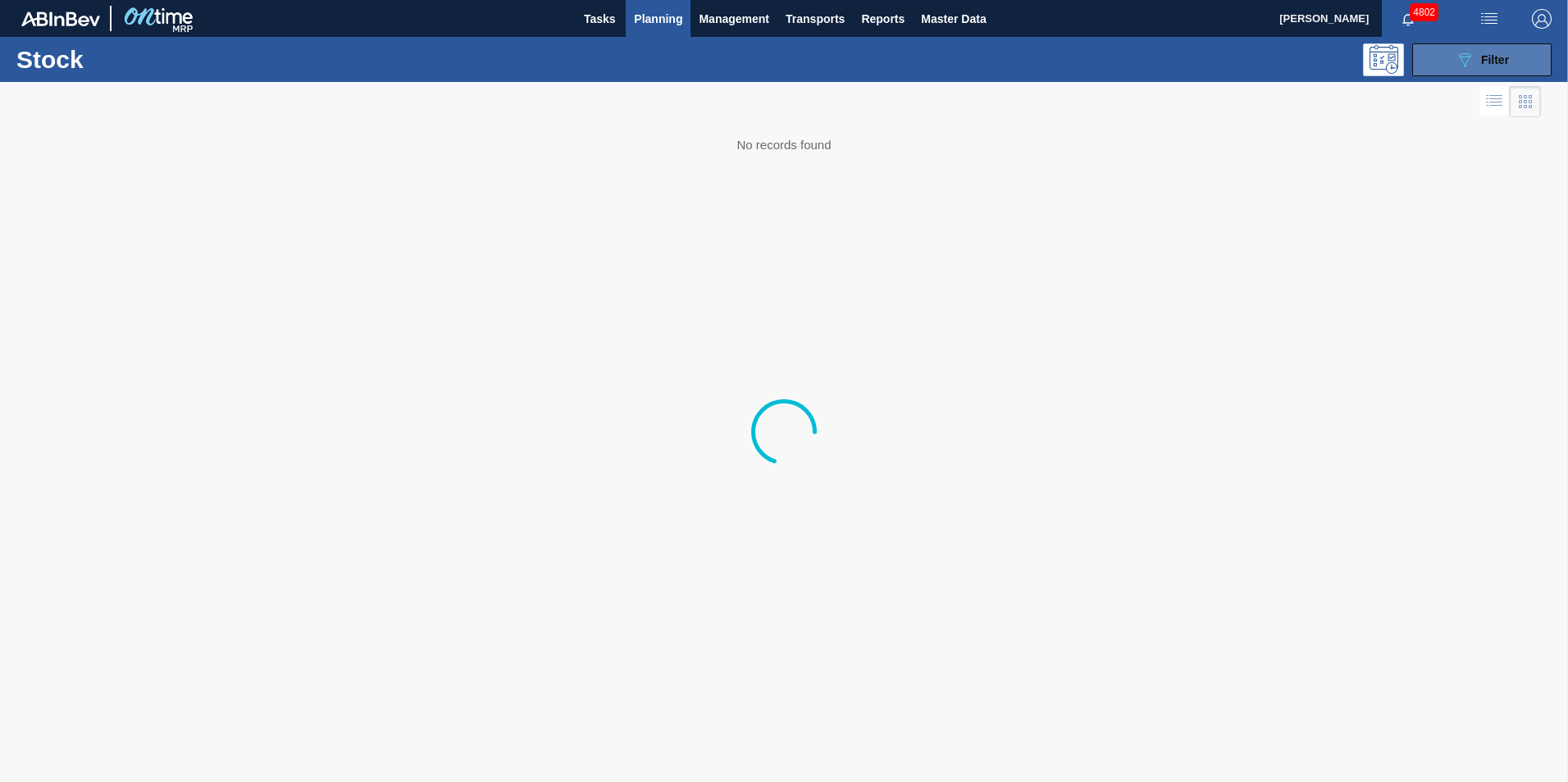
click at [1483, 70] on button "089F7B8B-B2A5-4AFE-B5C0-19BA573D28AC Filter" at bounding box center [1481, 60] width 139 height 33
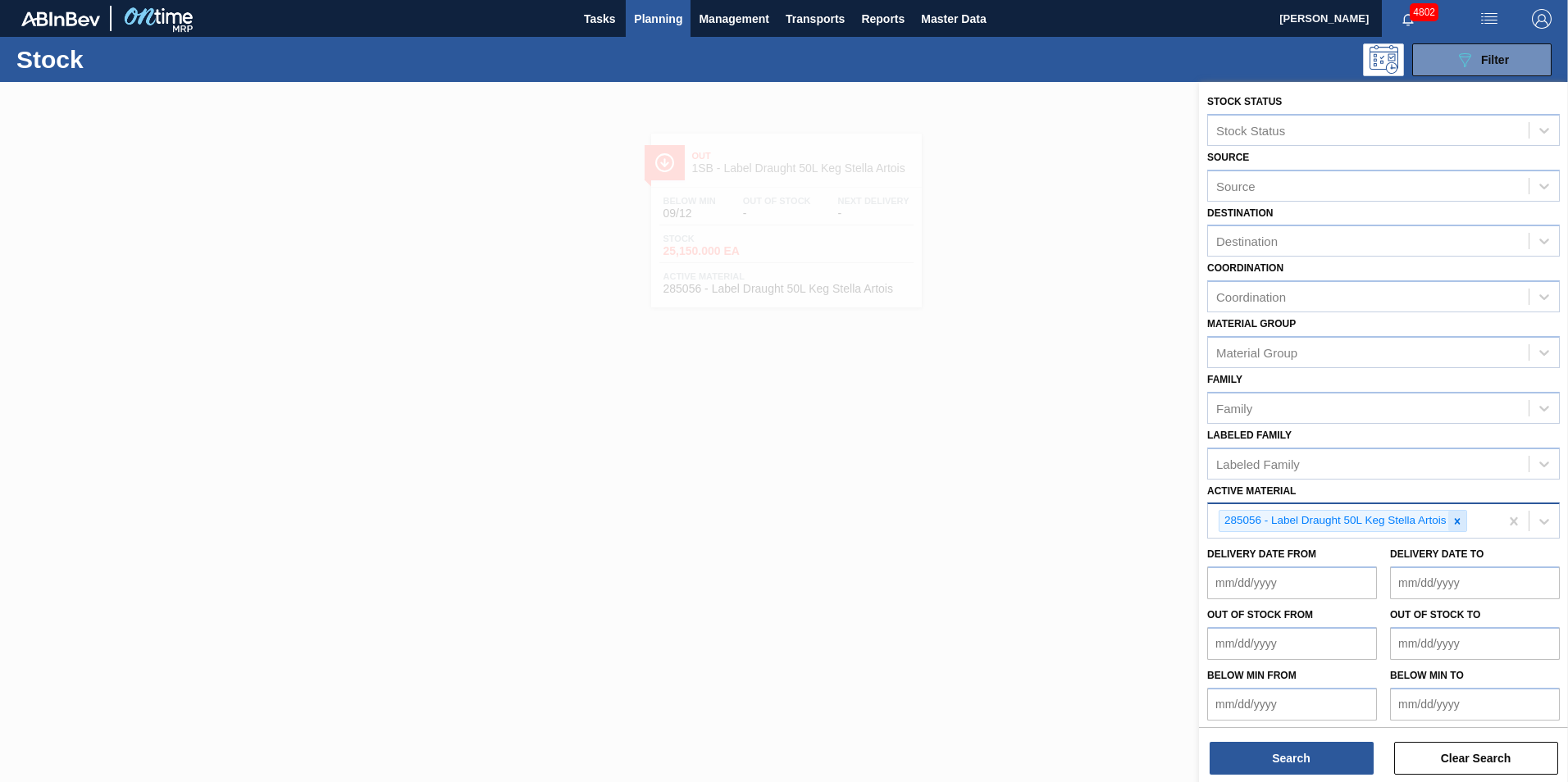
click at [1459, 522] on icon at bounding box center [1457, 520] width 6 height 6
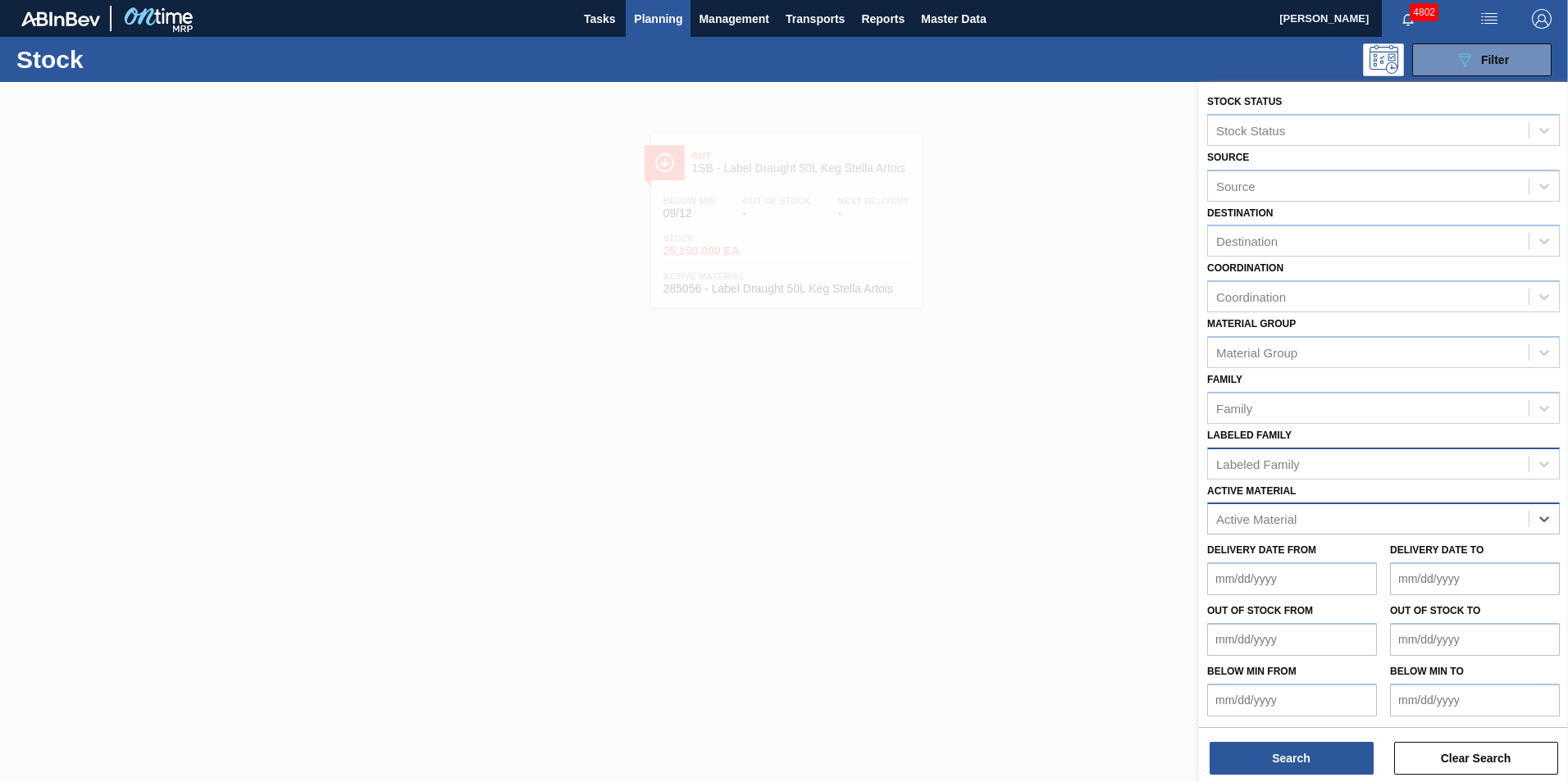
paste Material "281719"
type Material "281719"
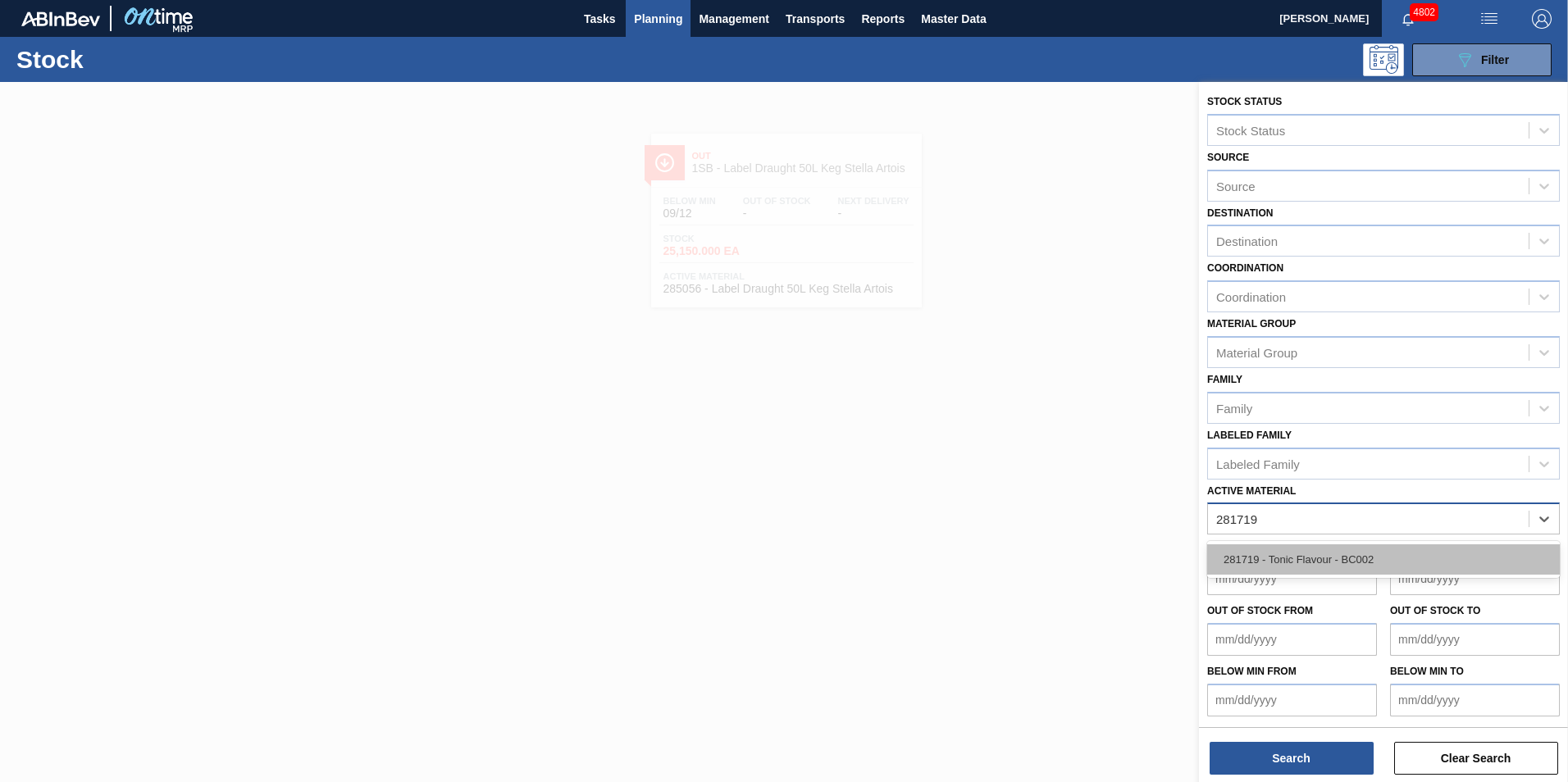
click at [1300, 554] on div "281719 - Tonic Flavour - BC002" at bounding box center [1383, 559] width 352 height 30
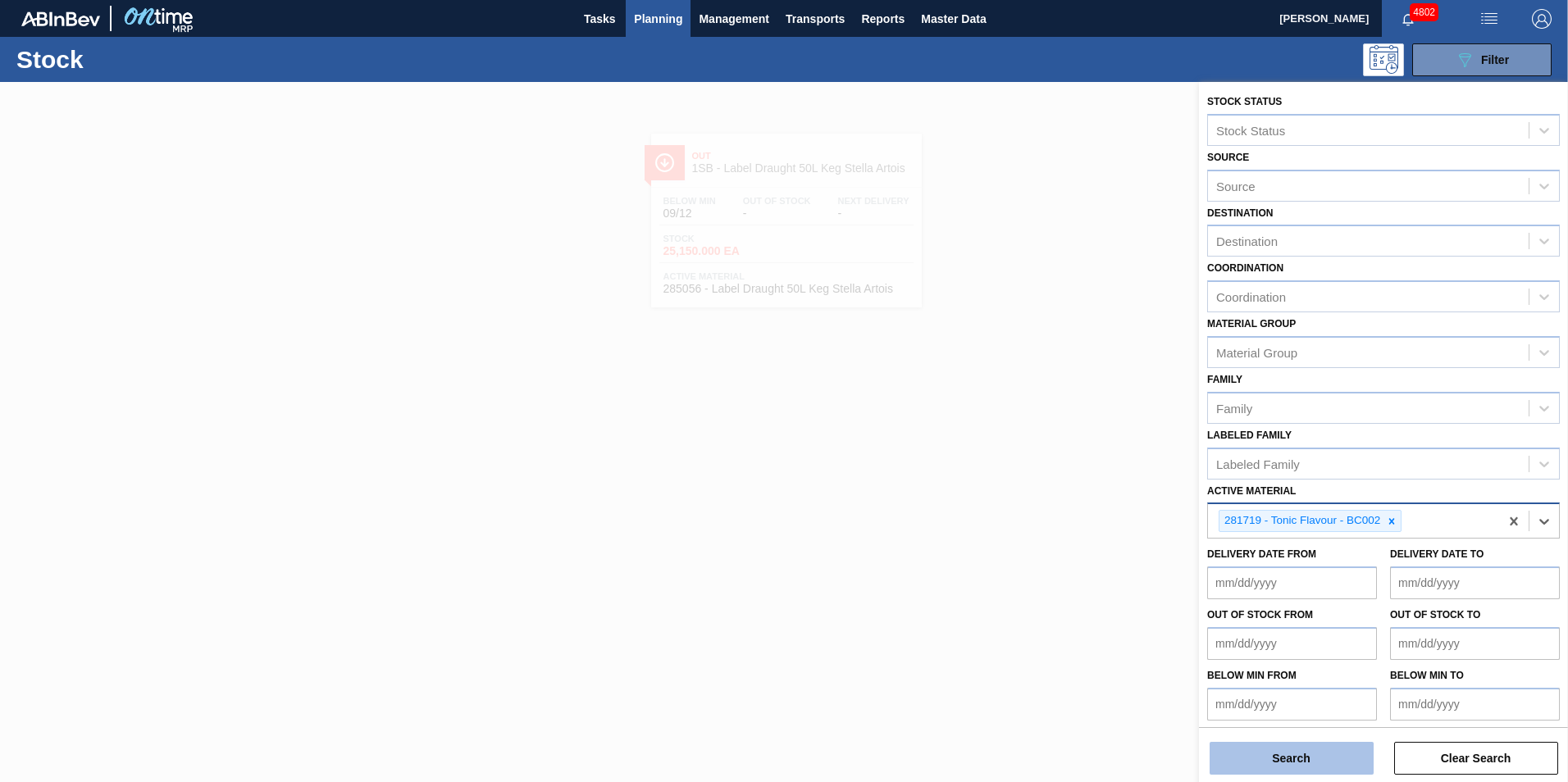
click at [1312, 763] on button "Search" at bounding box center [1292, 759] width 164 height 33
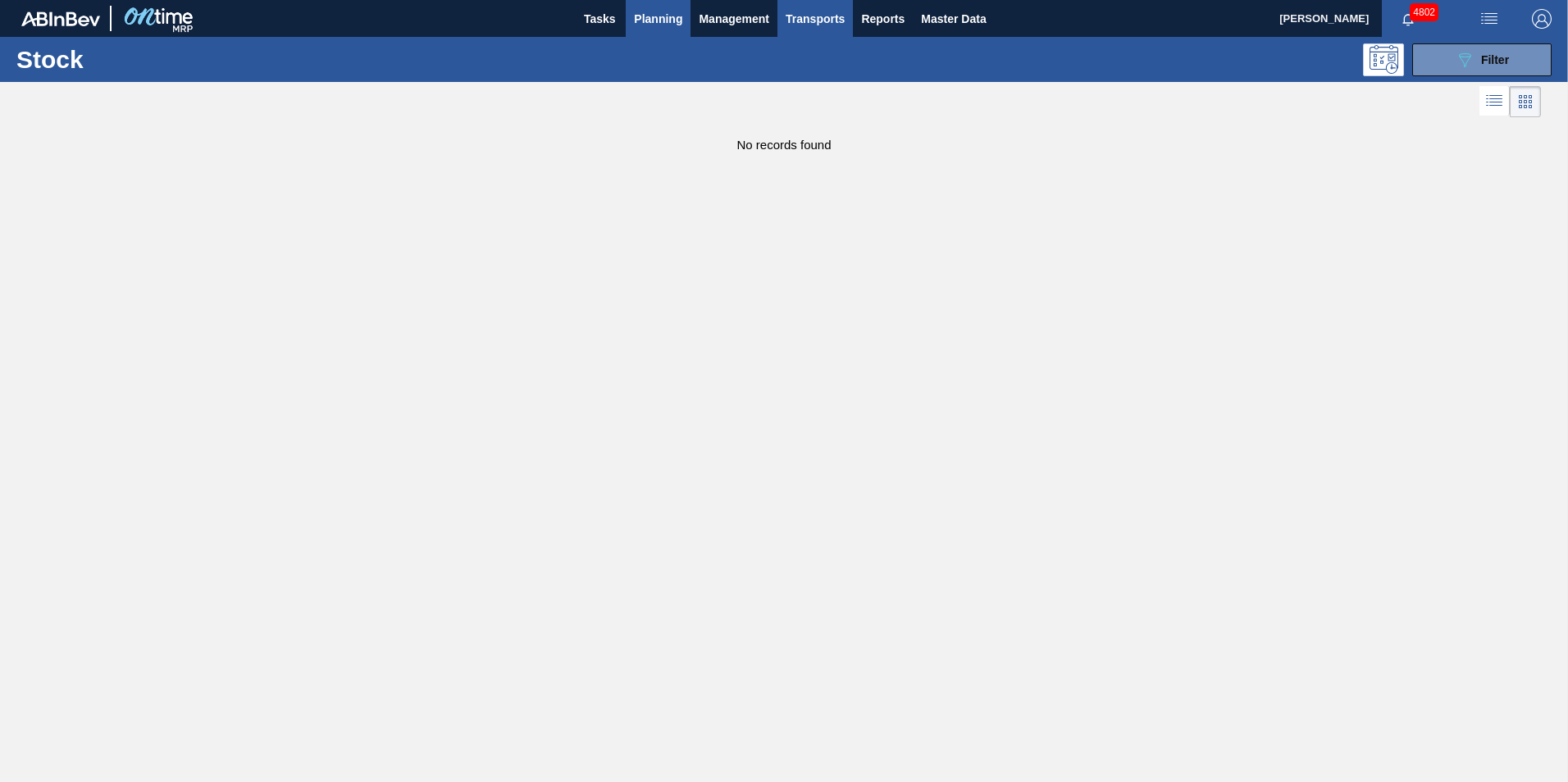
click at [823, 17] on span "Transports" at bounding box center [815, 18] width 59 height 20
click at [802, 57] on li "Load Composition" at bounding box center [815, 55] width 114 height 26
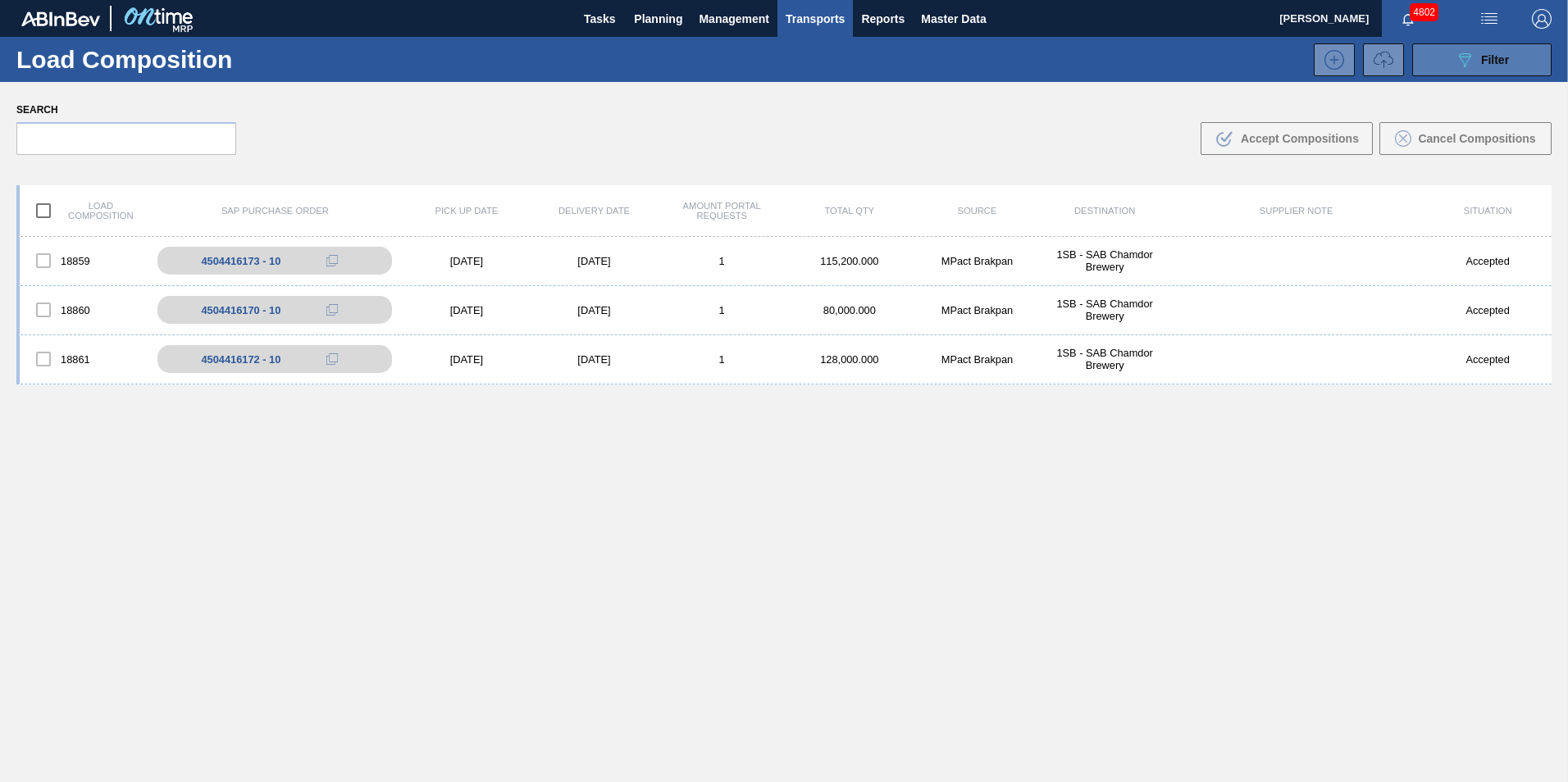
drag, startPoint x: 1481, startPoint y: 63, endPoint x: 1462, endPoint y: 58, distance: 19.6
click at [1481, 62] on span "Filter" at bounding box center [1495, 60] width 28 height 13
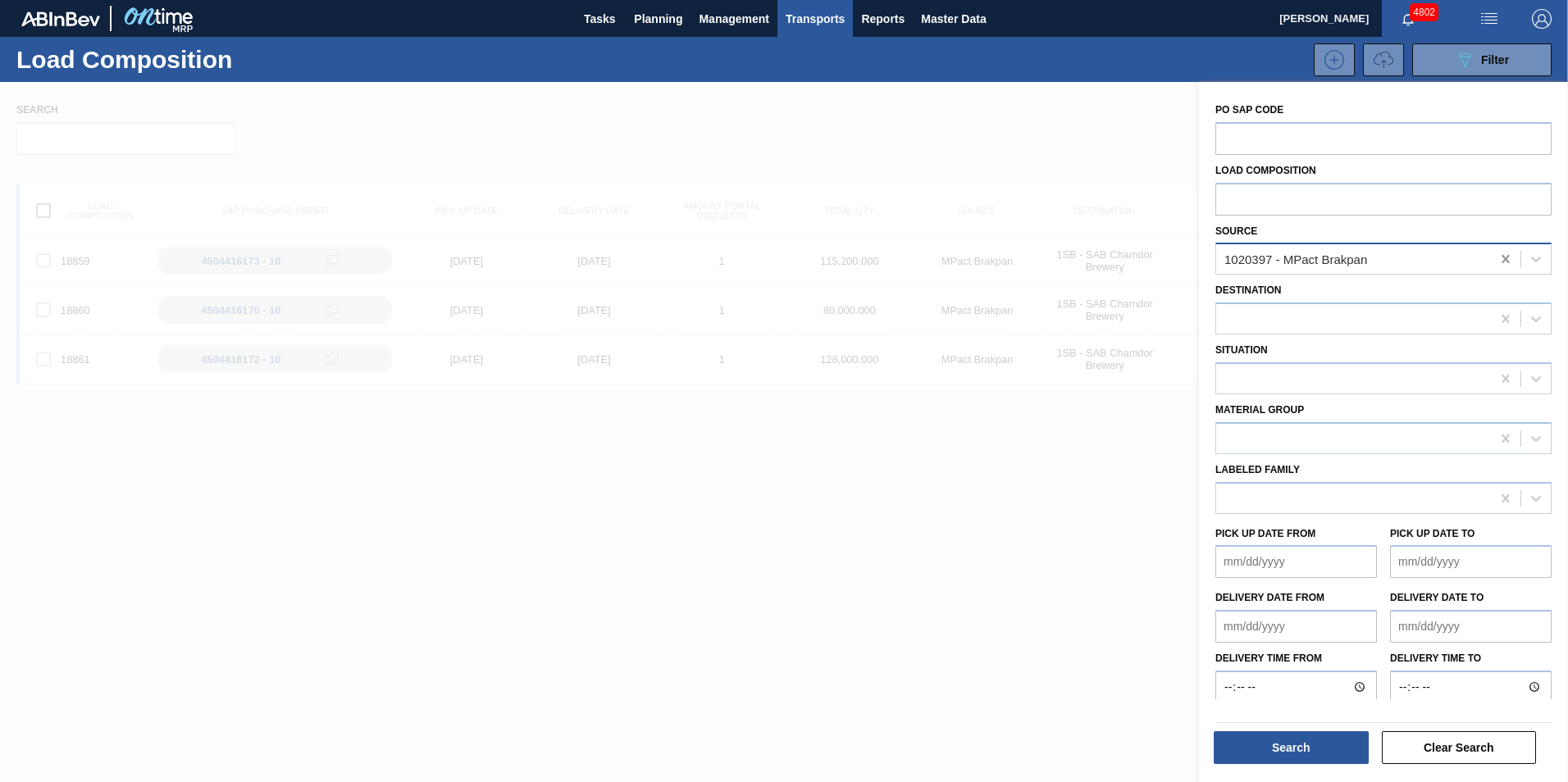
click at [1504, 260] on icon at bounding box center [1505, 258] width 8 height 8
click at [1293, 748] on button "Search" at bounding box center [1291, 747] width 155 height 33
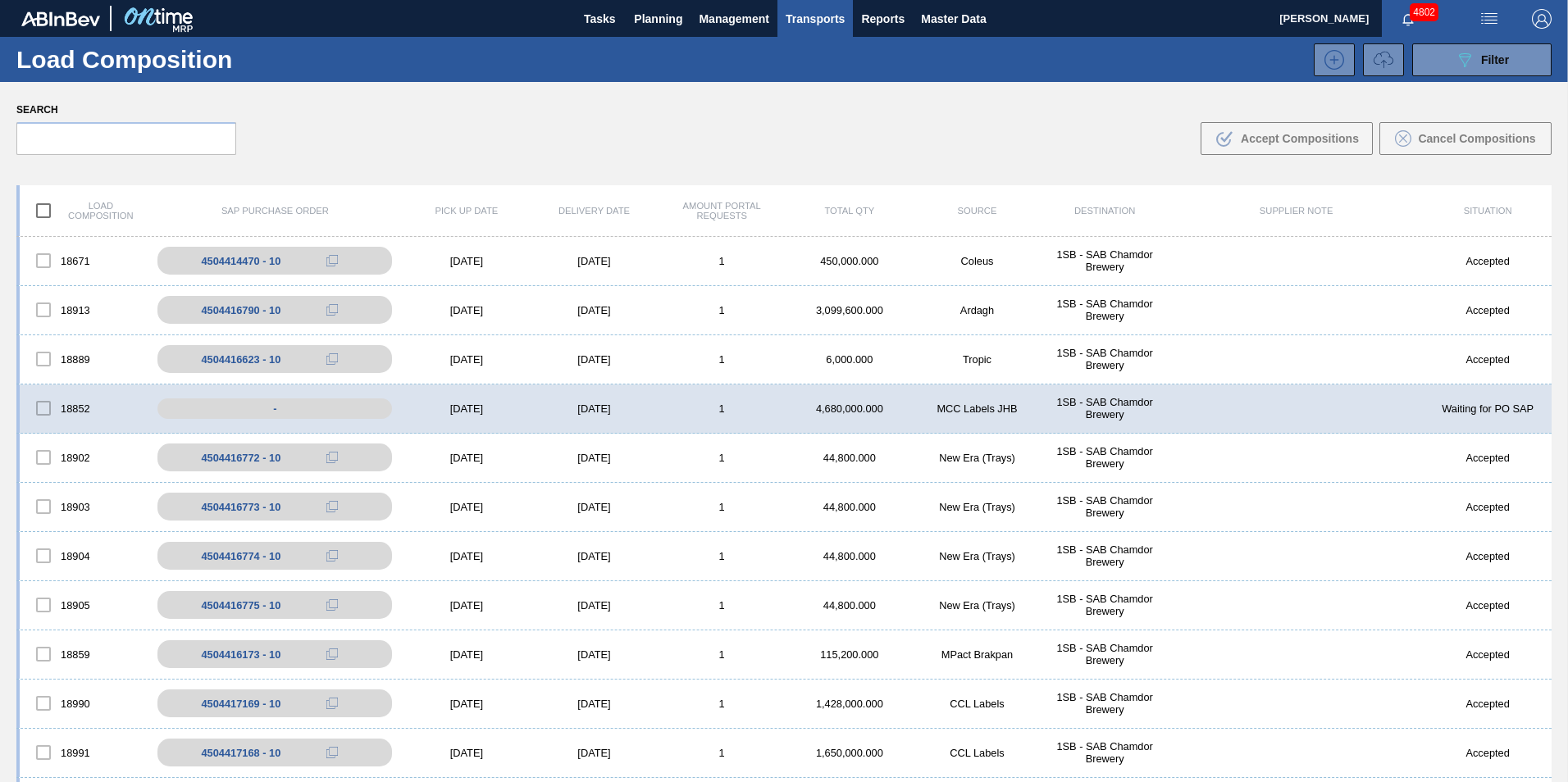
drag, startPoint x: 743, startPoint y: 464, endPoint x: 695, endPoint y: 445, distance: 51.6
click at [728, 460] on div "1" at bounding box center [722, 457] width 128 height 12
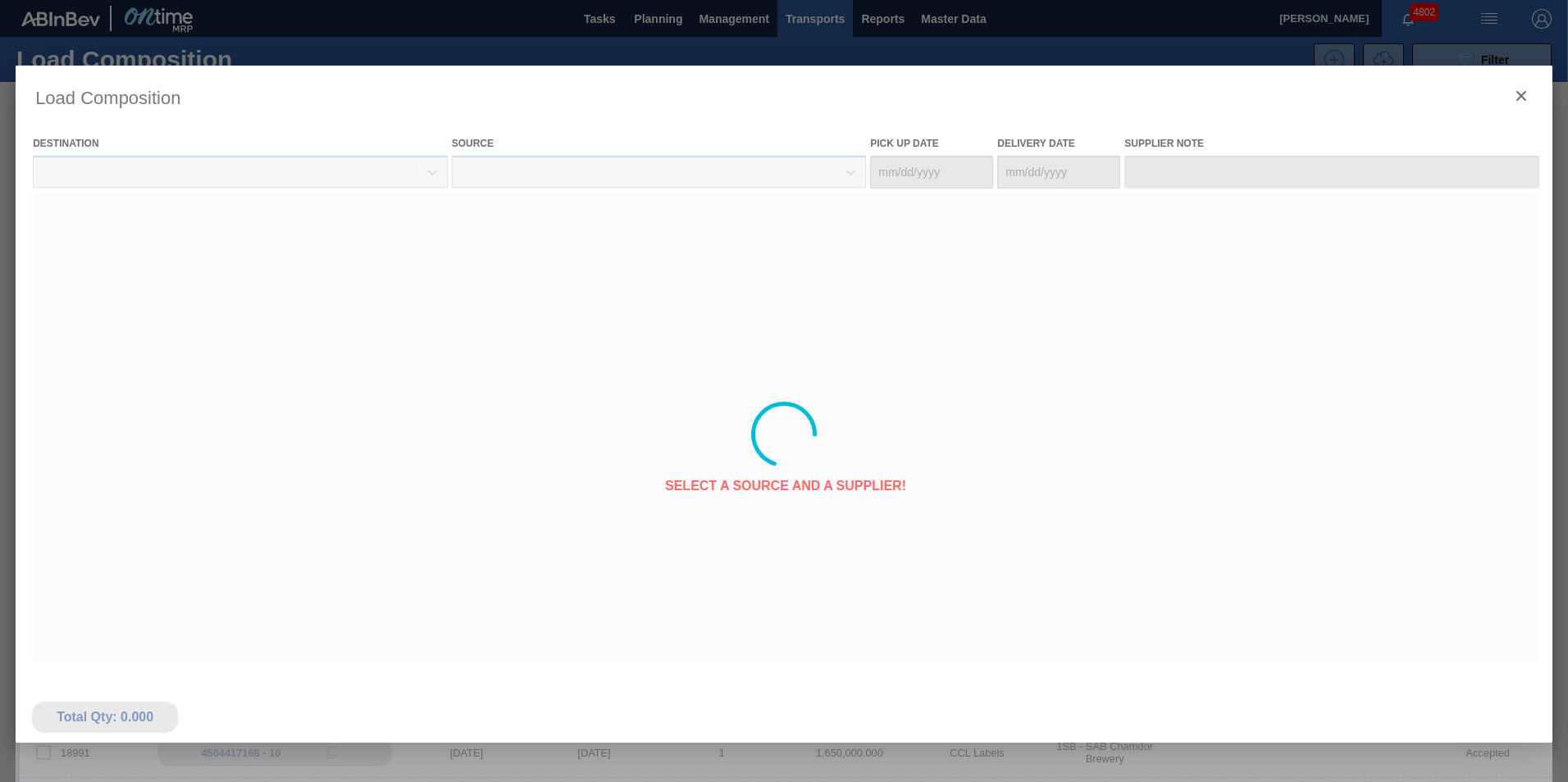
type Date "[DATE]"
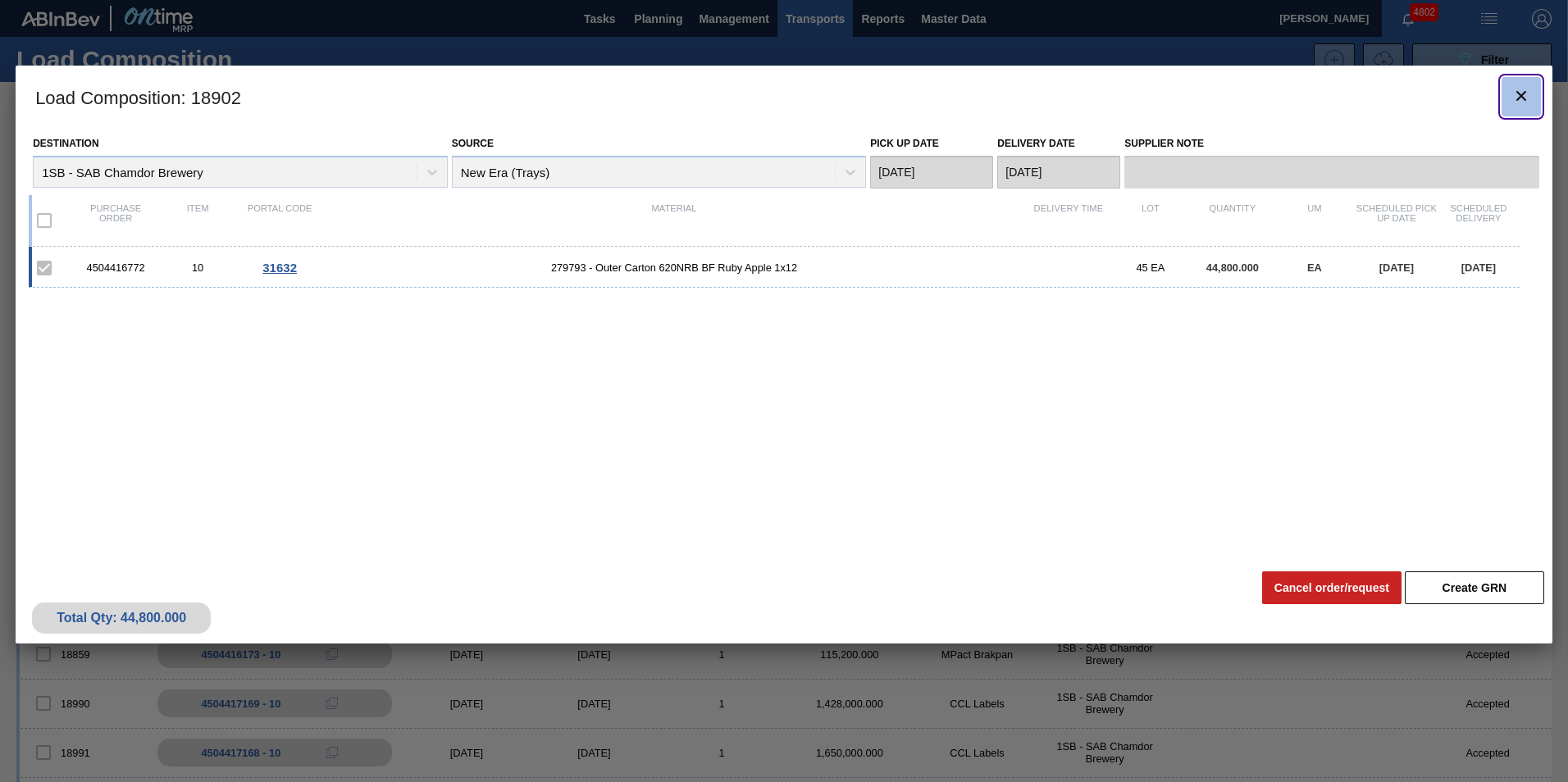
click at [1524, 96] on icon "botão de ícone" at bounding box center [1521, 96] width 20 height 20
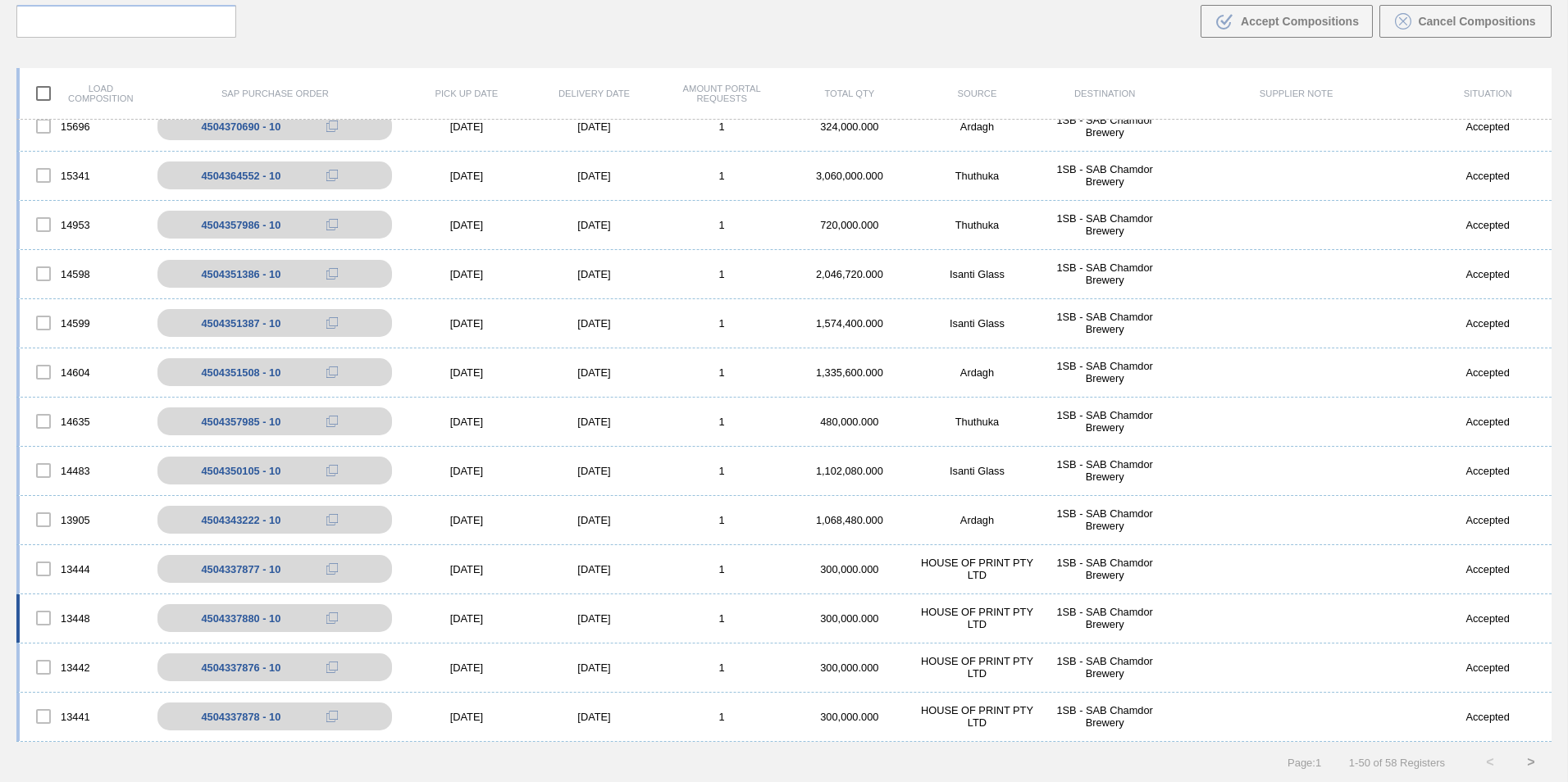
scroll to position [118, 0]
click at [530, 716] on div "[DATE]" at bounding box center [594, 716] width 128 height 12
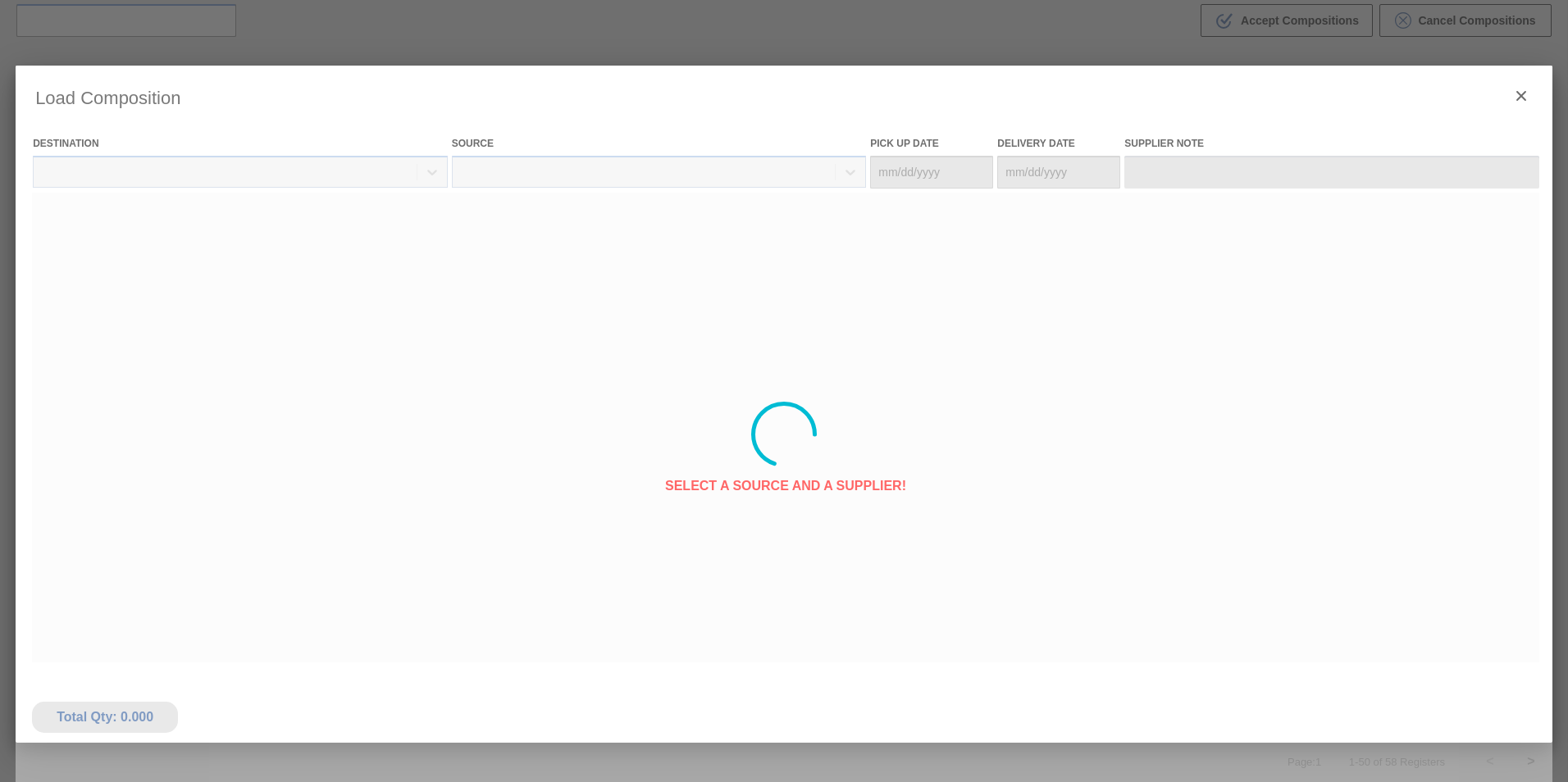
type Date "[DATE]"
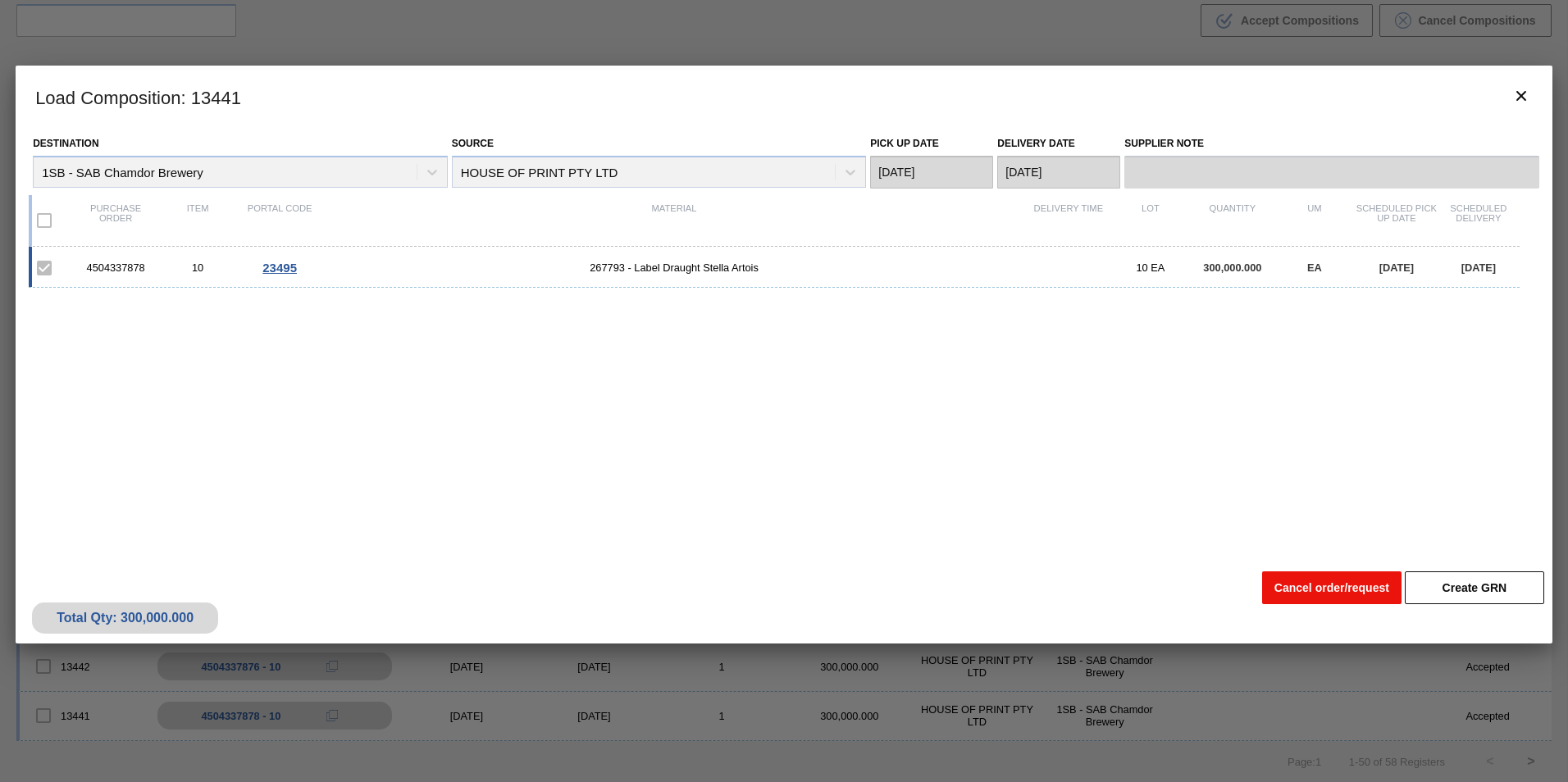
click at [1327, 584] on button "Cancel order/request" at bounding box center [1331, 588] width 139 height 33
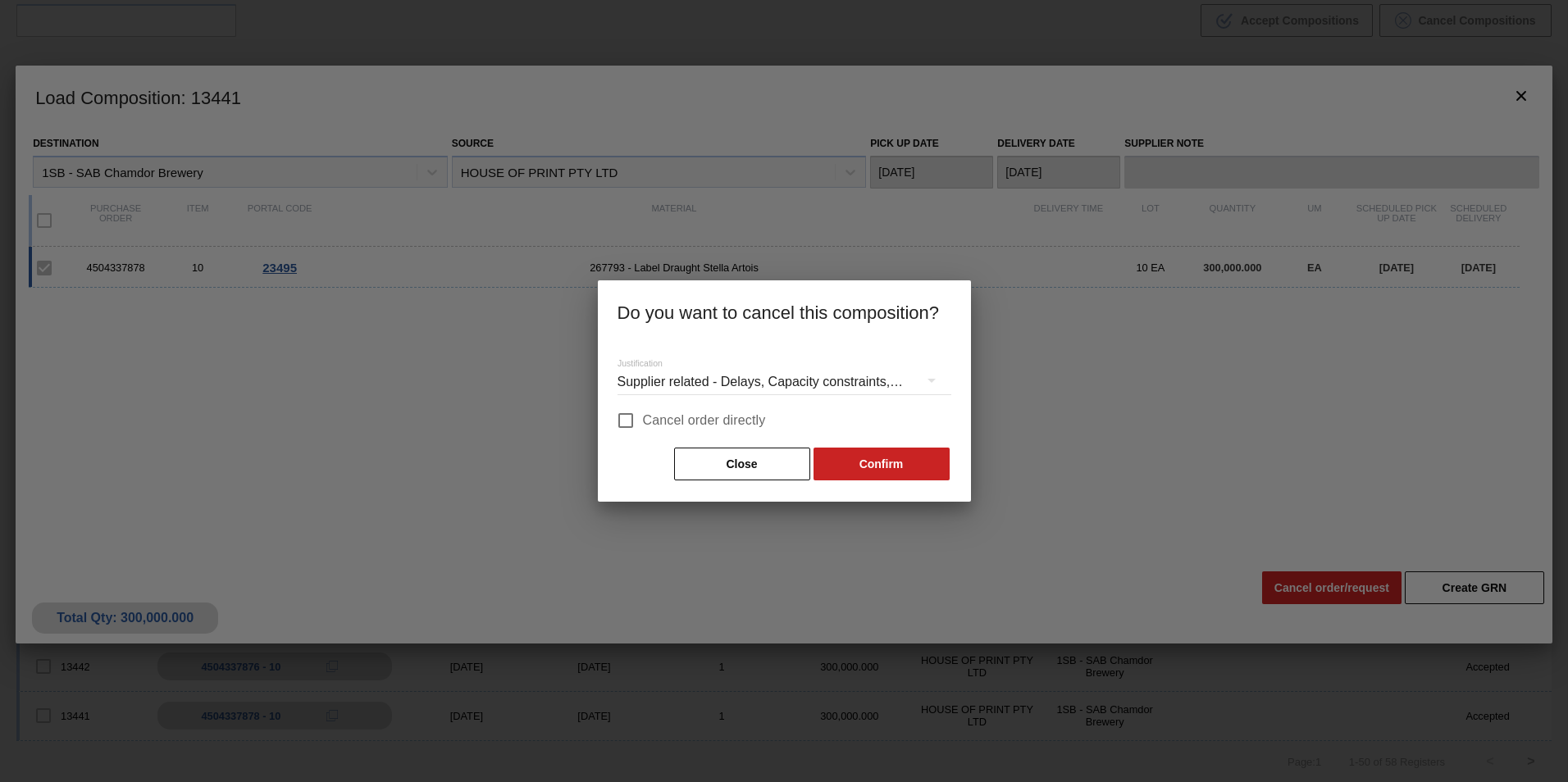
click at [654, 416] on span "Cancel order directly" at bounding box center [705, 420] width 123 height 20
click at [643, 416] on input "Cancel order directly" at bounding box center [626, 420] width 35 height 35
checkbox input "true"
click at [882, 460] on button "Confirm" at bounding box center [882, 464] width 136 height 33
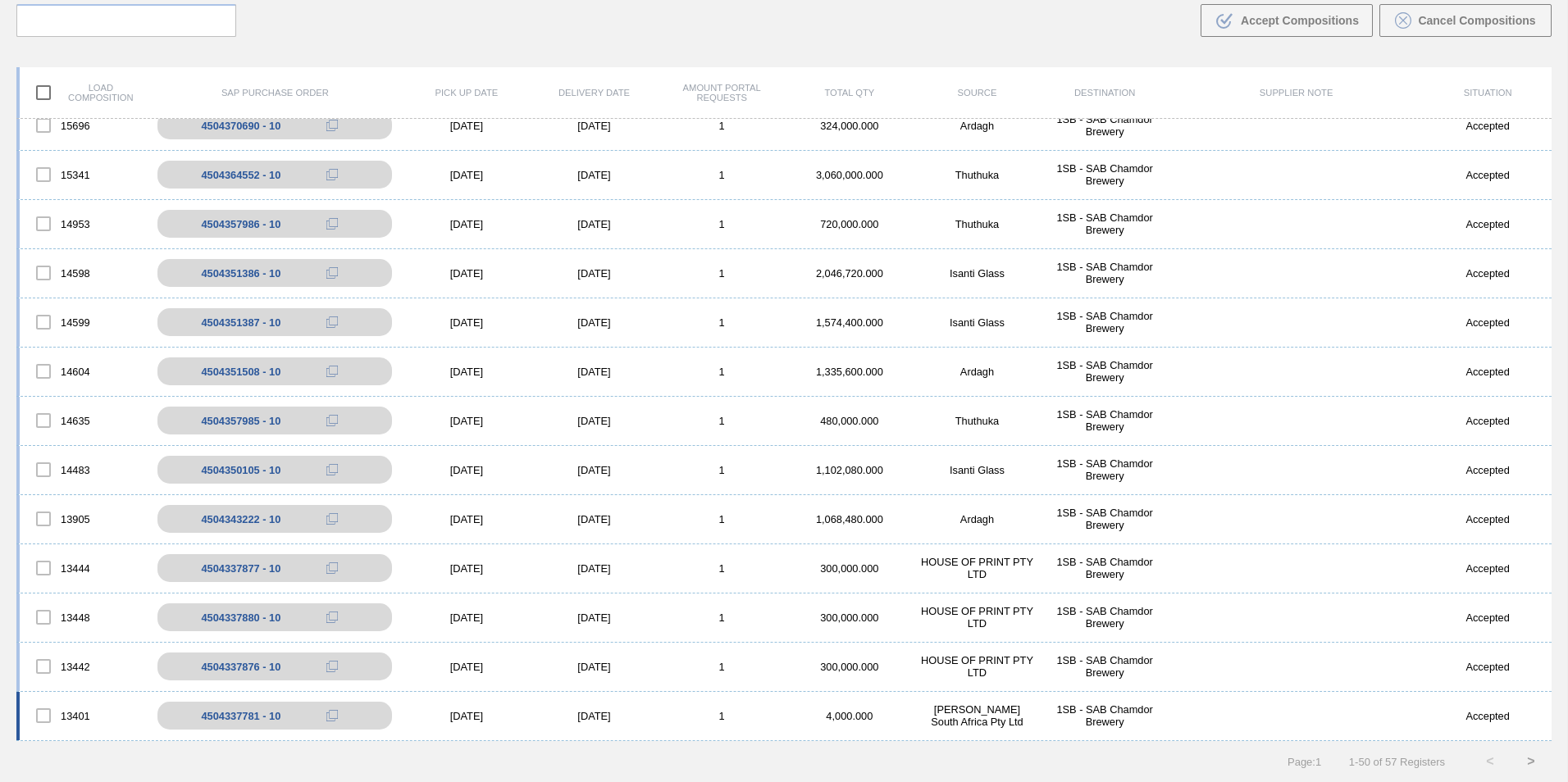
click at [586, 708] on div "13401 4504337781 - 10 [DATE] [DATE] 1 4,000.000 [PERSON_NAME] South Africa Pty …" at bounding box center [784, 716] width 1535 height 49
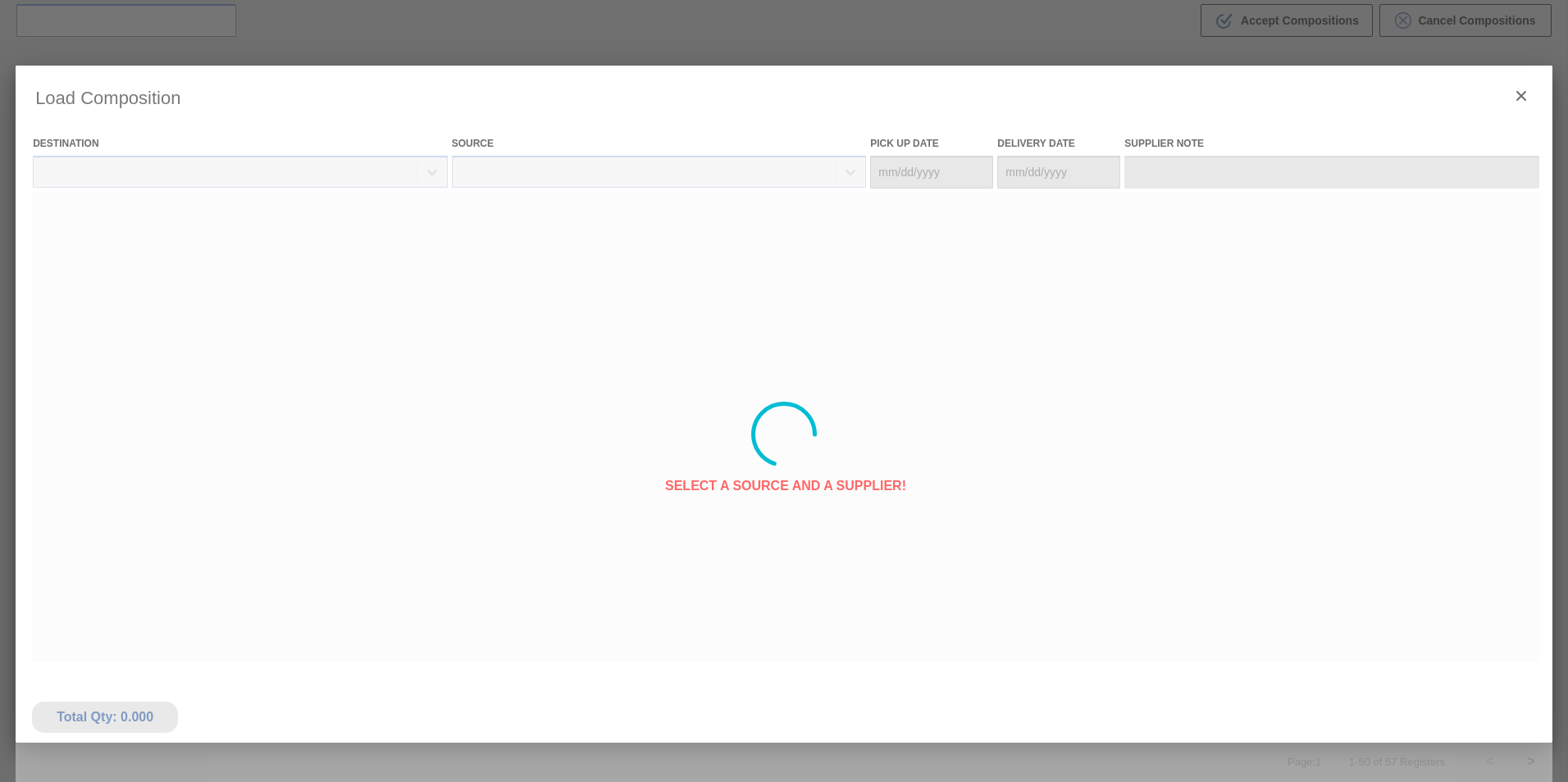
type Date "[DATE]"
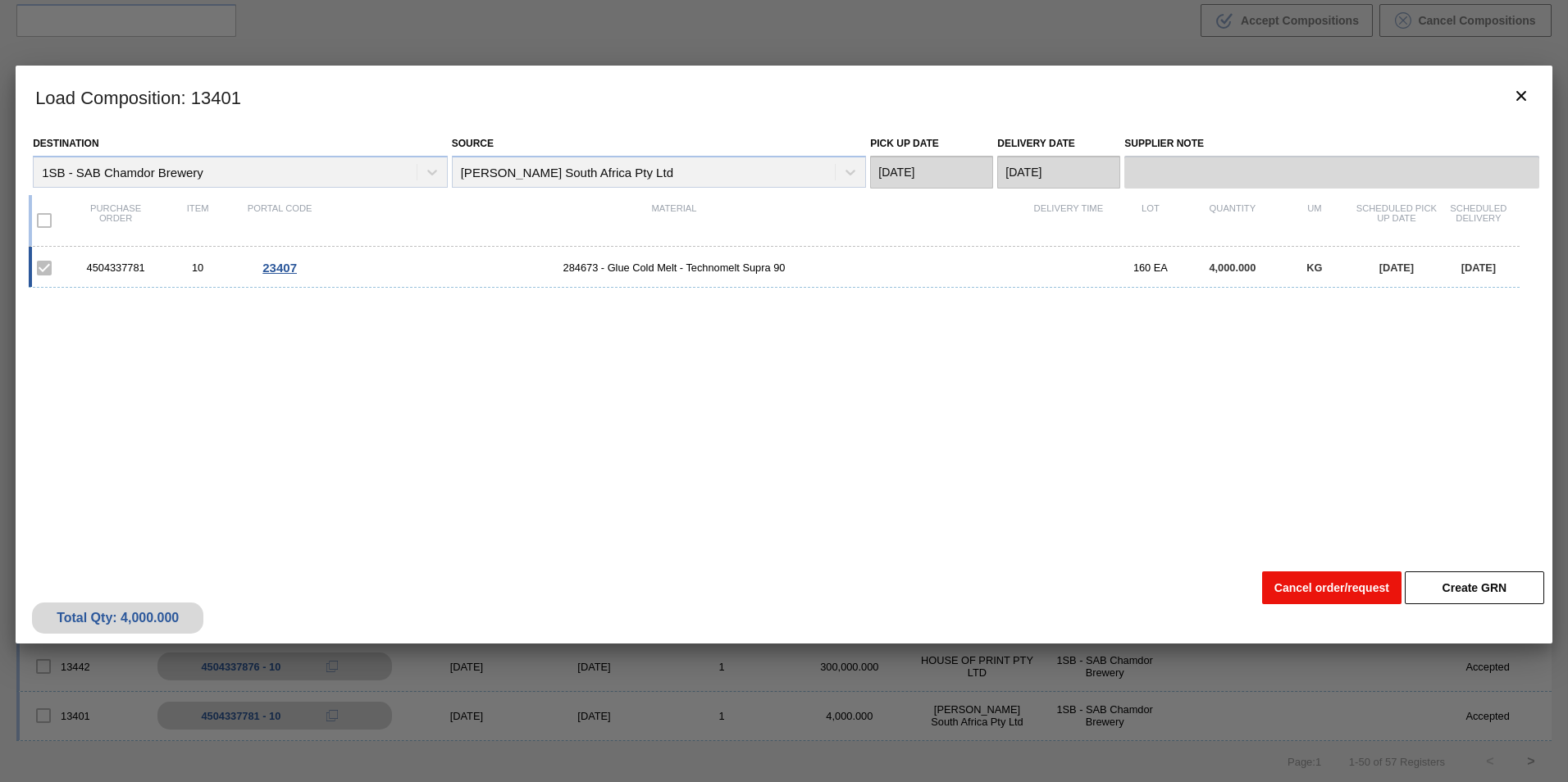
click at [1312, 588] on button "Cancel order/request" at bounding box center [1331, 588] width 139 height 33
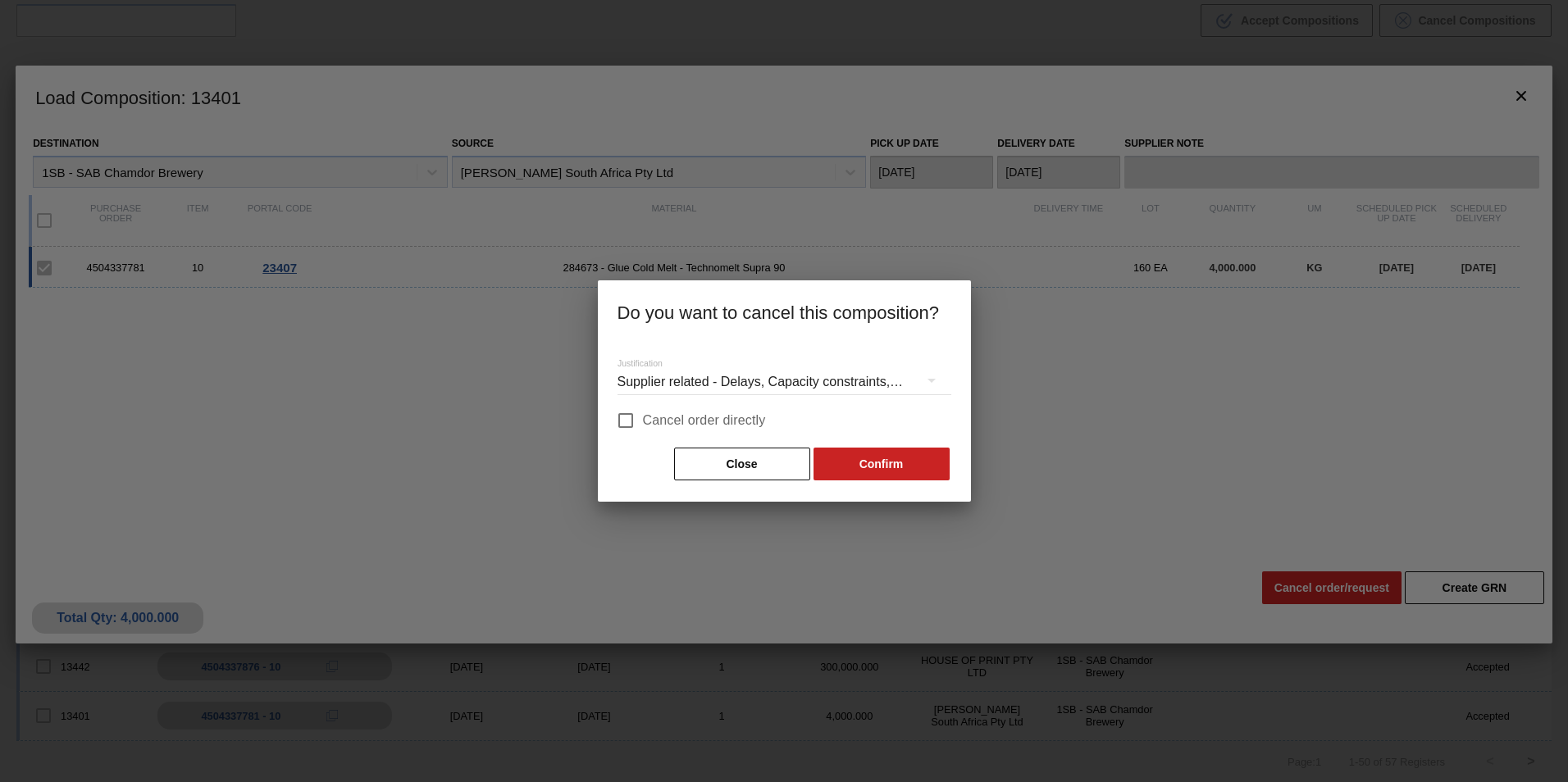
click at [692, 408] on label "Cancel order directly" at bounding box center [687, 420] width 157 height 35
click at [643, 408] on input "Cancel order directly" at bounding box center [626, 420] width 35 height 35
checkbox input "true"
click at [904, 464] on button "Confirm" at bounding box center [882, 464] width 136 height 33
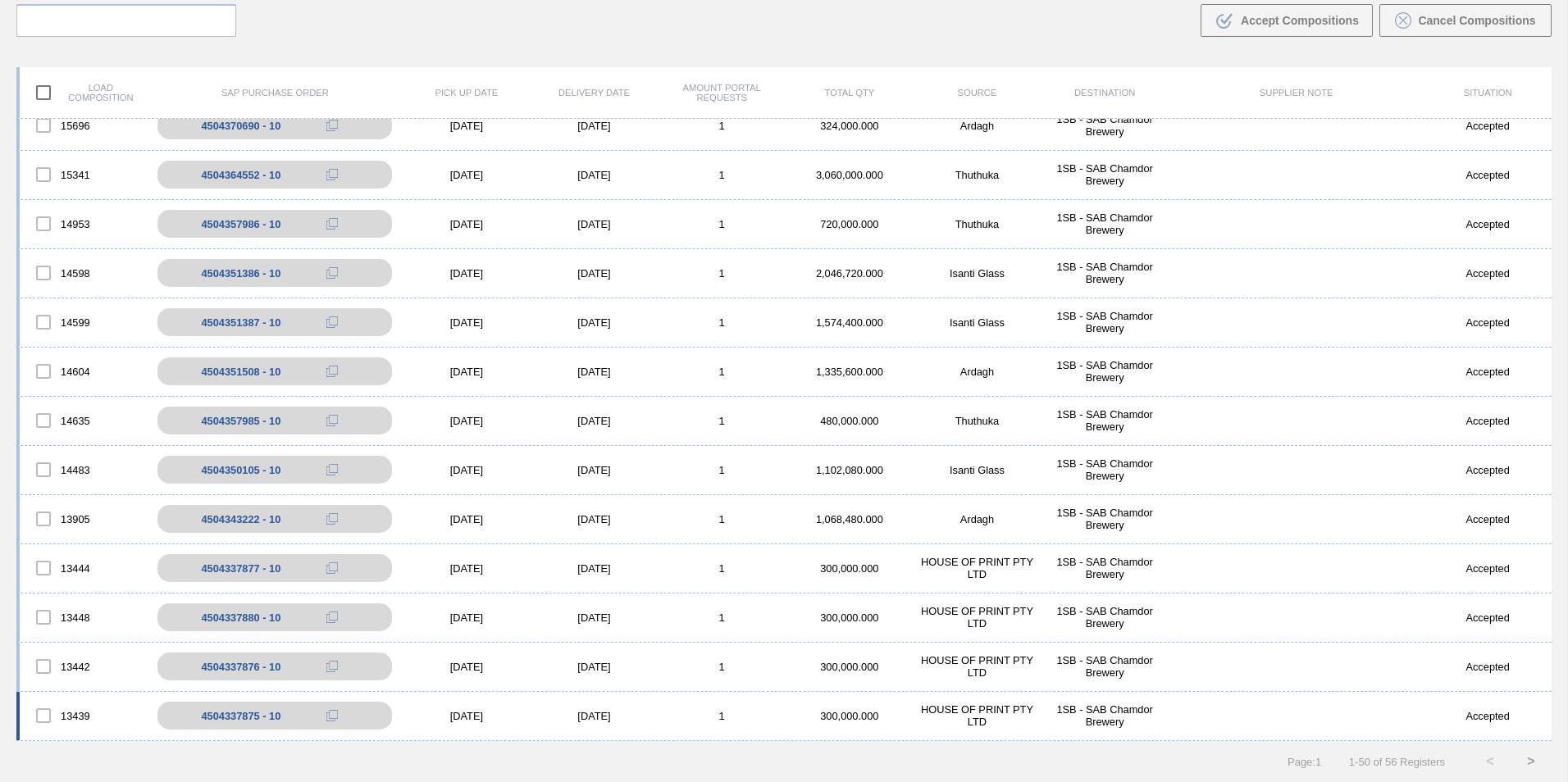
click at [611, 704] on div "13439 4504337875 - 10 [DATE] [DATE] 1 300,000.000 HOUSE OF PRINT PTY LTD 1SB - …" at bounding box center [784, 716] width 1535 height 49
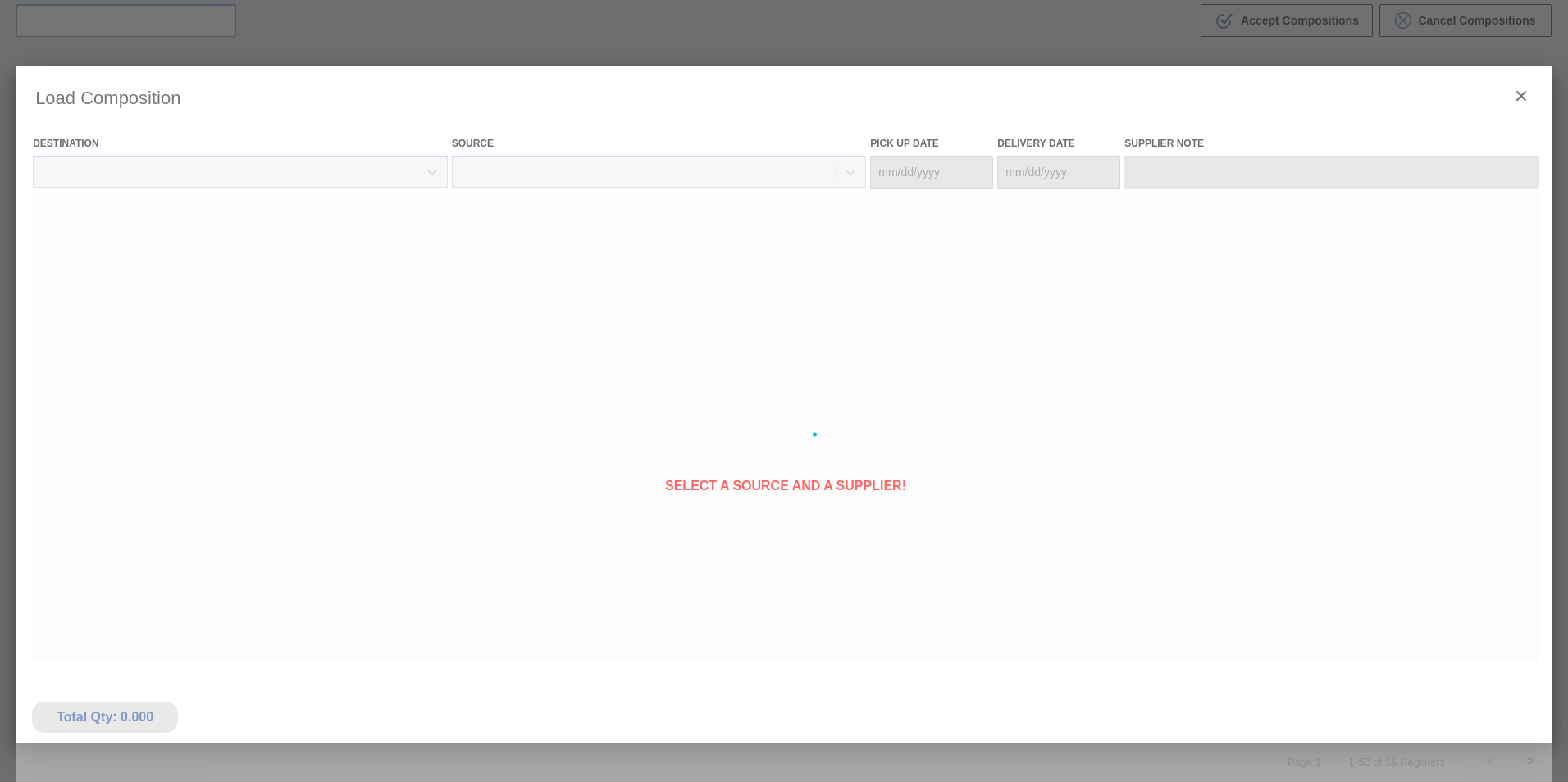
type Date "[DATE]"
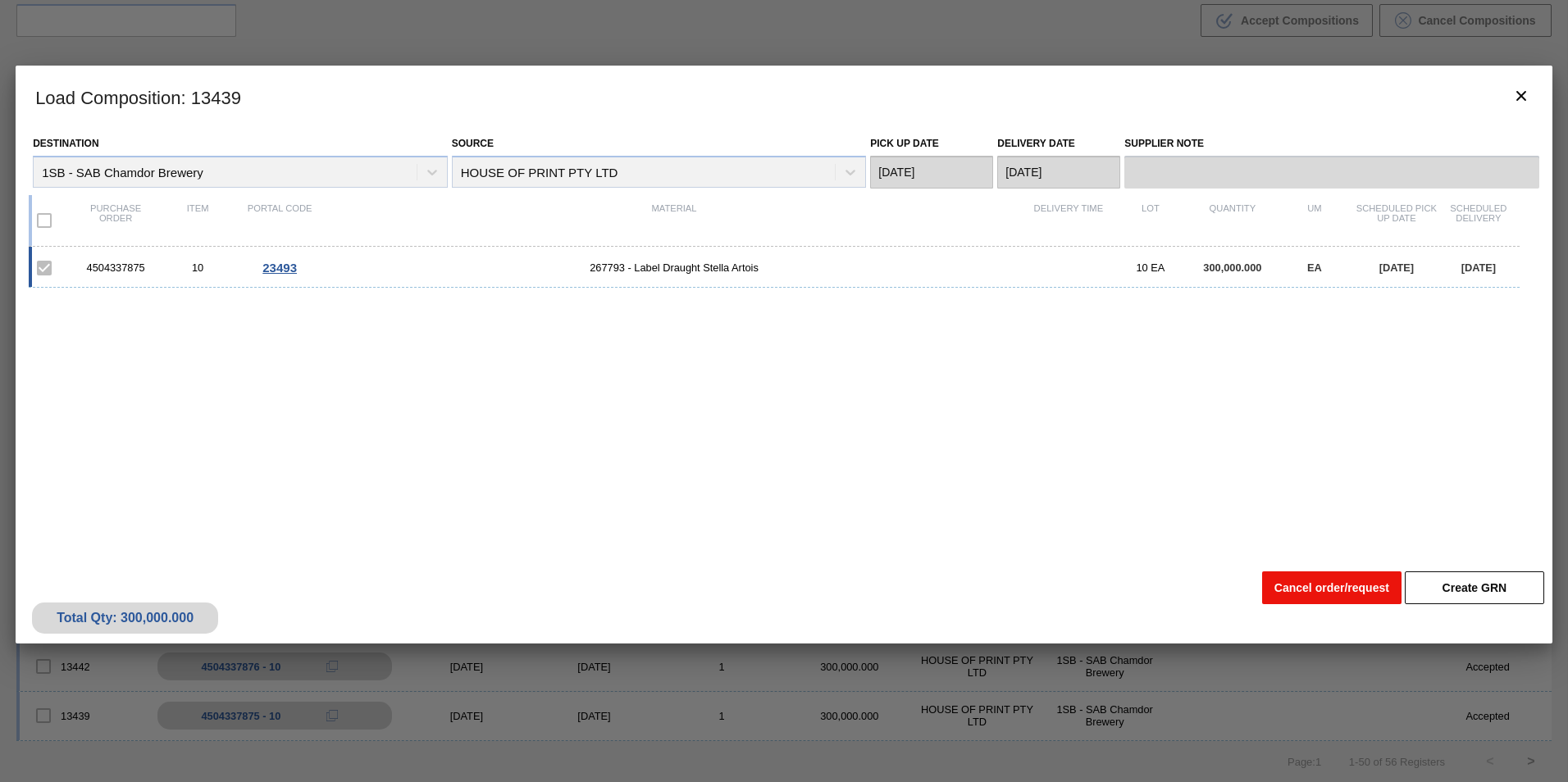
click at [1294, 591] on button "Cancel order/request" at bounding box center [1331, 588] width 139 height 33
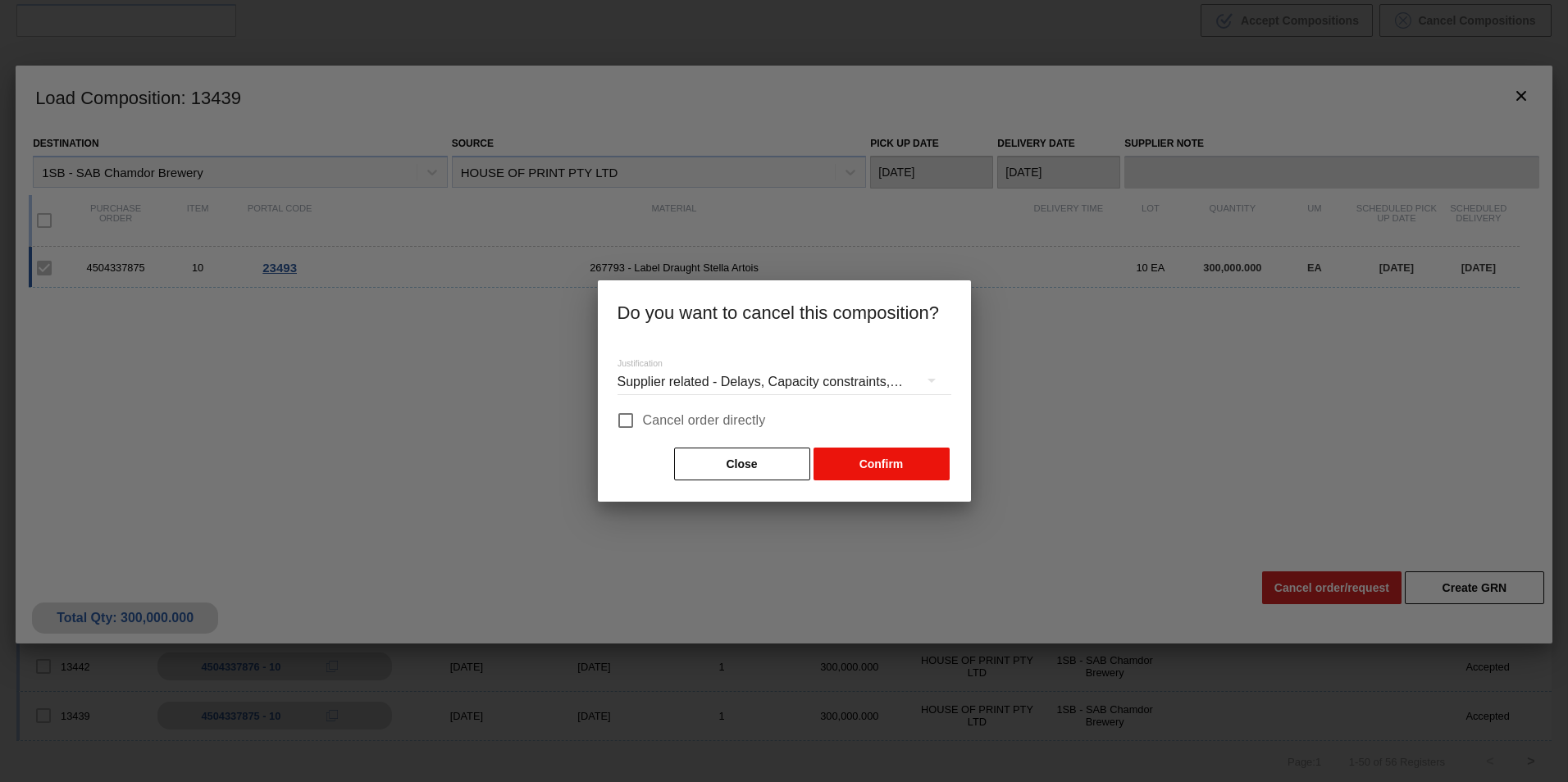
drag, startPoint x: 734, startPoint y: 415, endPoint x: 884, endPoint y: 453, distance: 154.7
click at [734, 416] on span "Cancel order directly" at bounding box center [705, 420] width 123 height 20
click at [643, 416] on input "Cancel order directly" at bounding box center [626, 420] width 35 height 35
checkbox input "true"
click at [920, 464] on button "Confirm" at bounding box center [882, 464] width 136 height 33
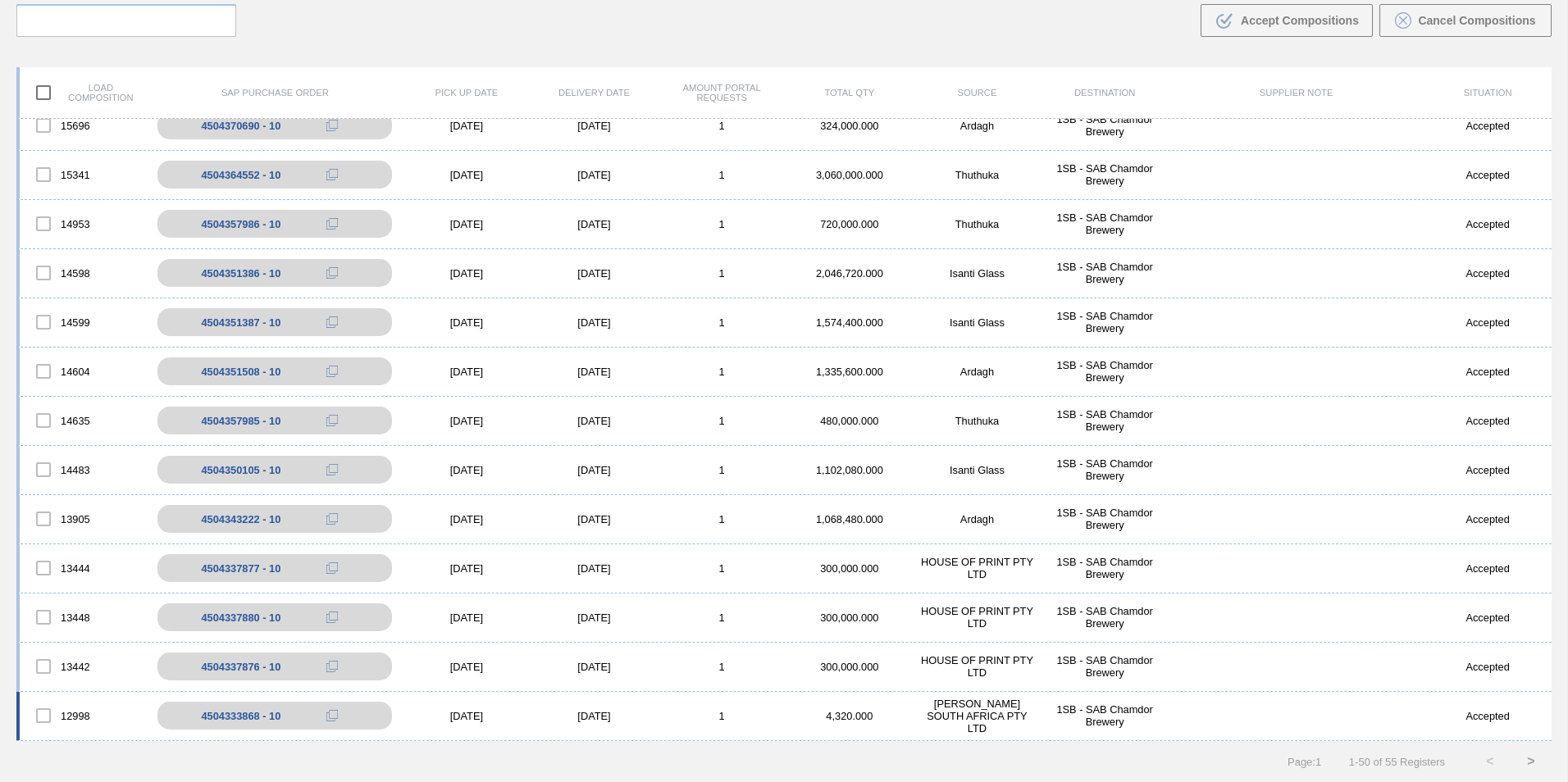
click at [581, 715] on div "[DATE]" at bounding box center [594, 716] width 128 height 12
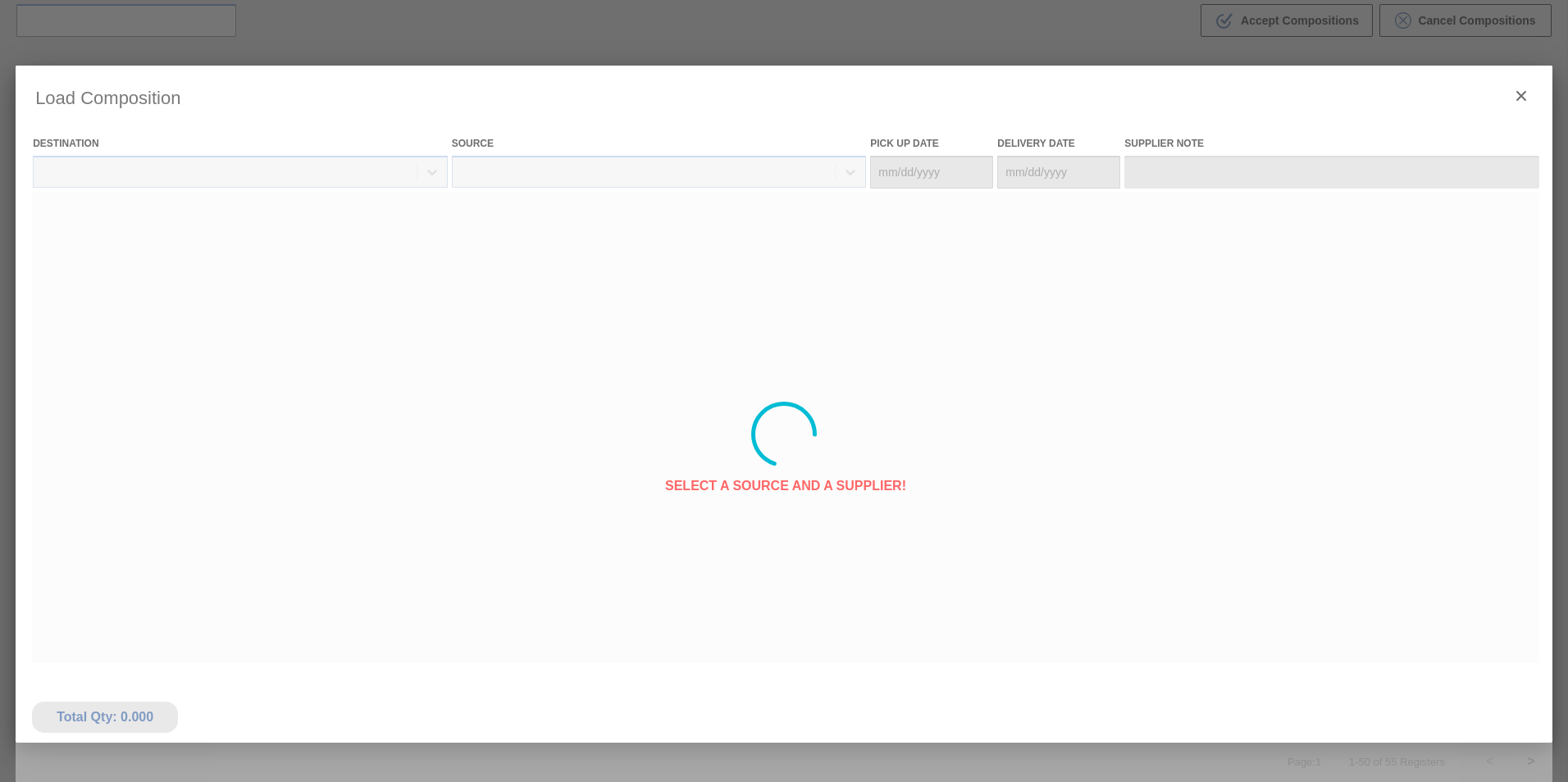
type Date "[DATE]"
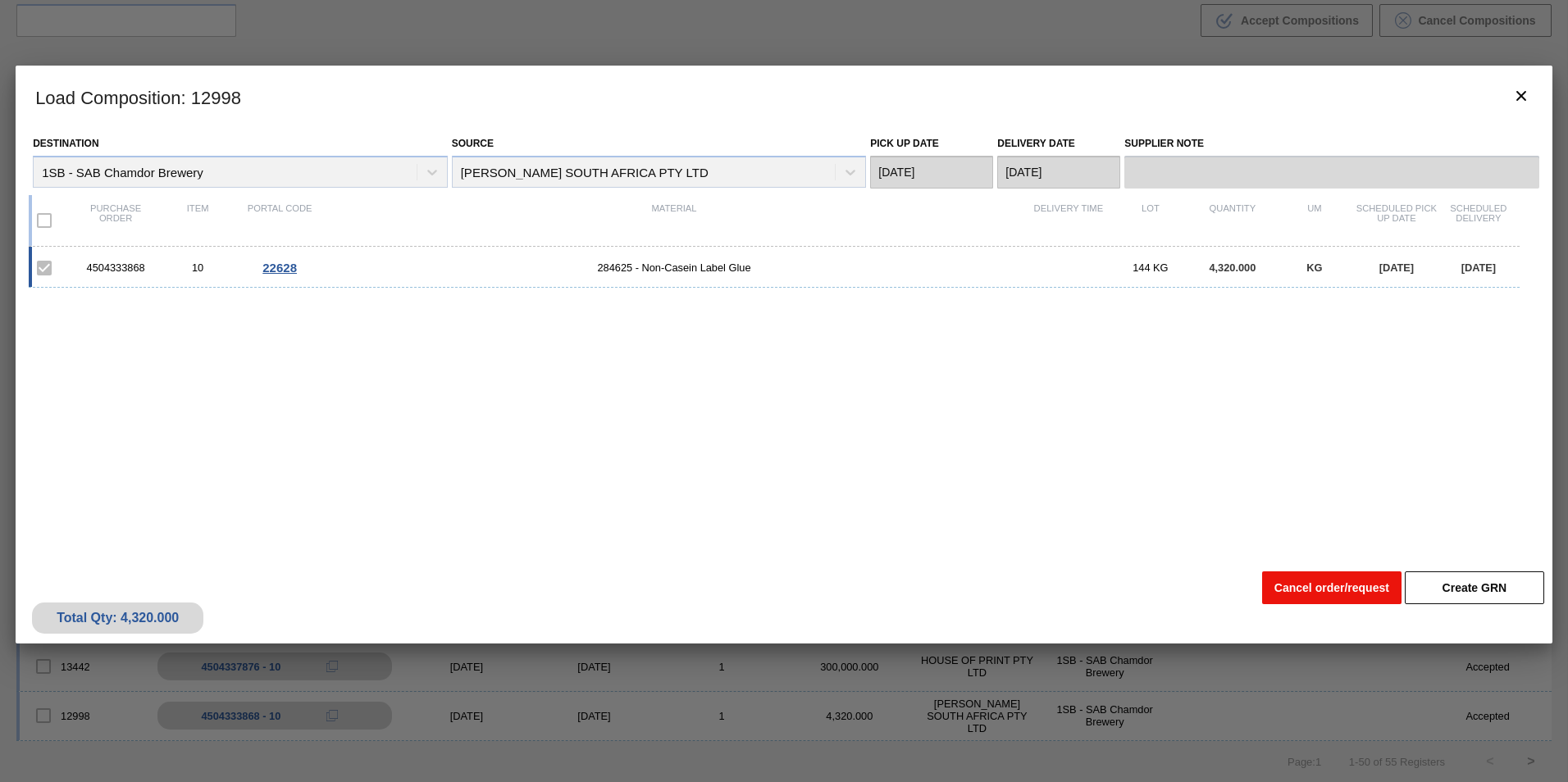
click at [1324, 589] on button "Cancel order/request" at bounding box center [1331, 588] width 139 height 33
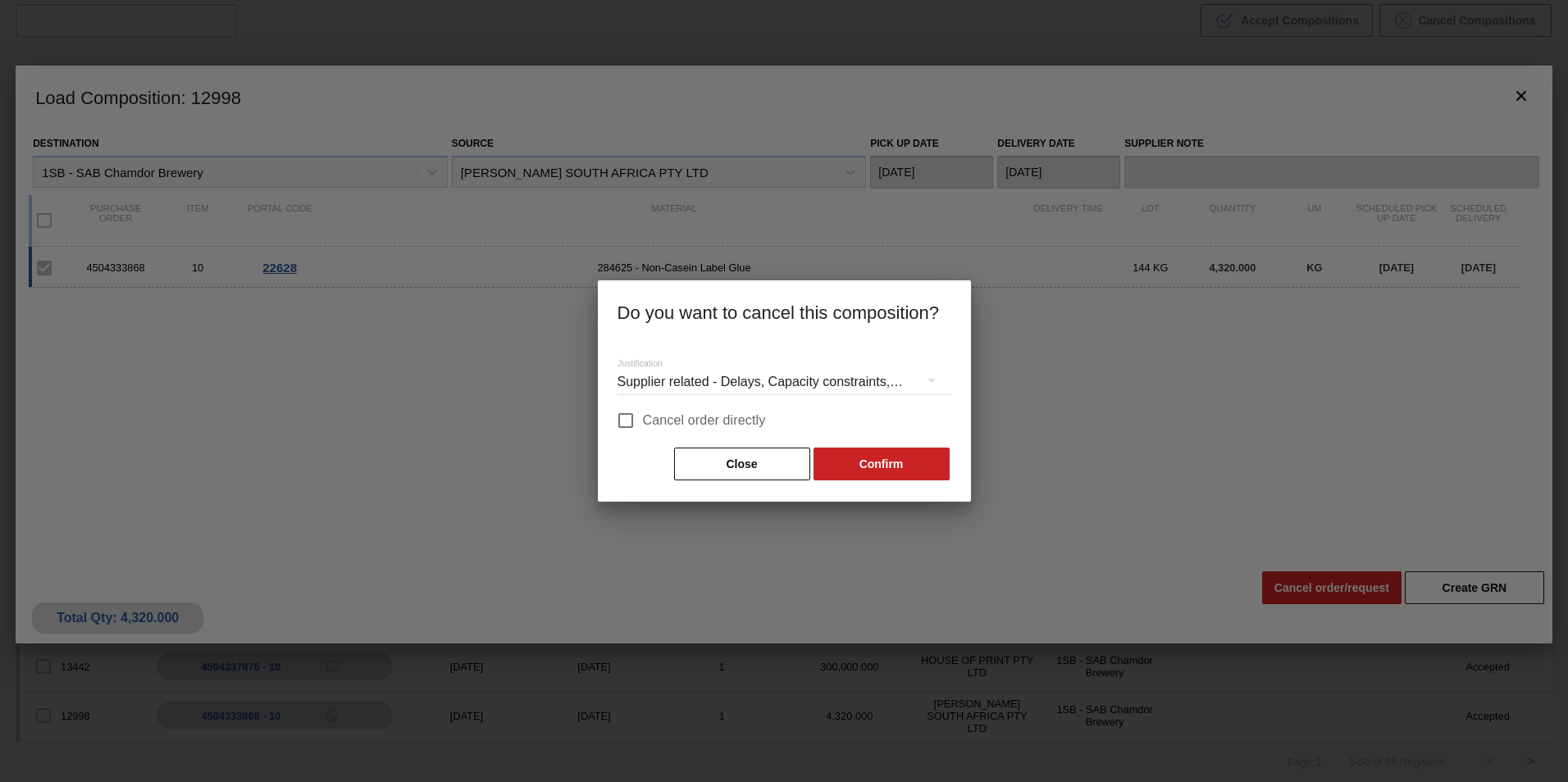
click at [750, 413] on span "Cancel order directly" at bounding box center [705, 420] width 123 height 20
click at [643, 413] on input "Cancel order directly" at bounding box center [626, 420] width 35 height 35
checkbox input "true"
click at [898, 464] on button "Confirm" at bounding box center [882, 464] width 136 height 33
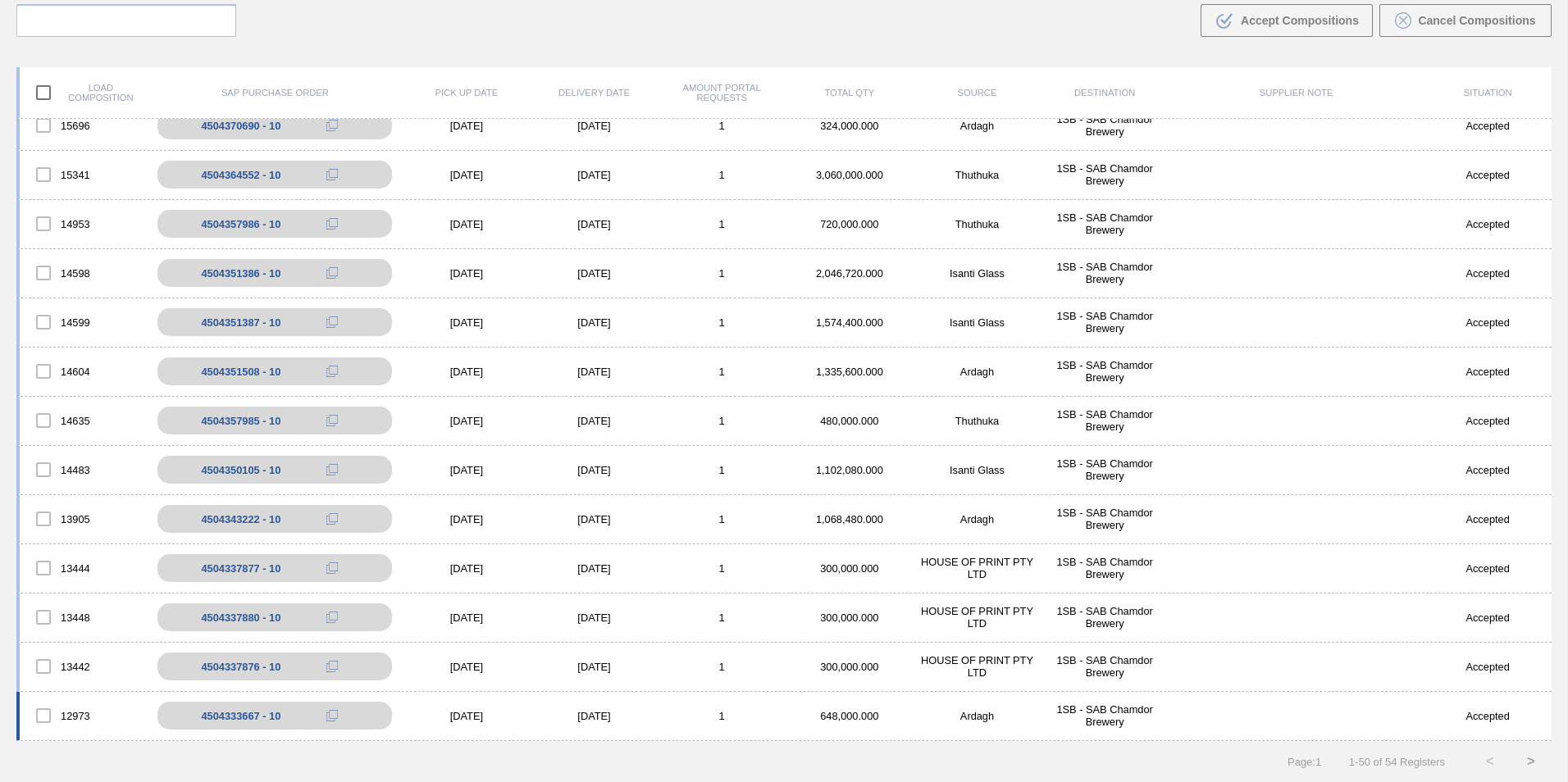
click at [628, 712] on div "[DATE]" at bounding box center [594, 716] width 128 height 12
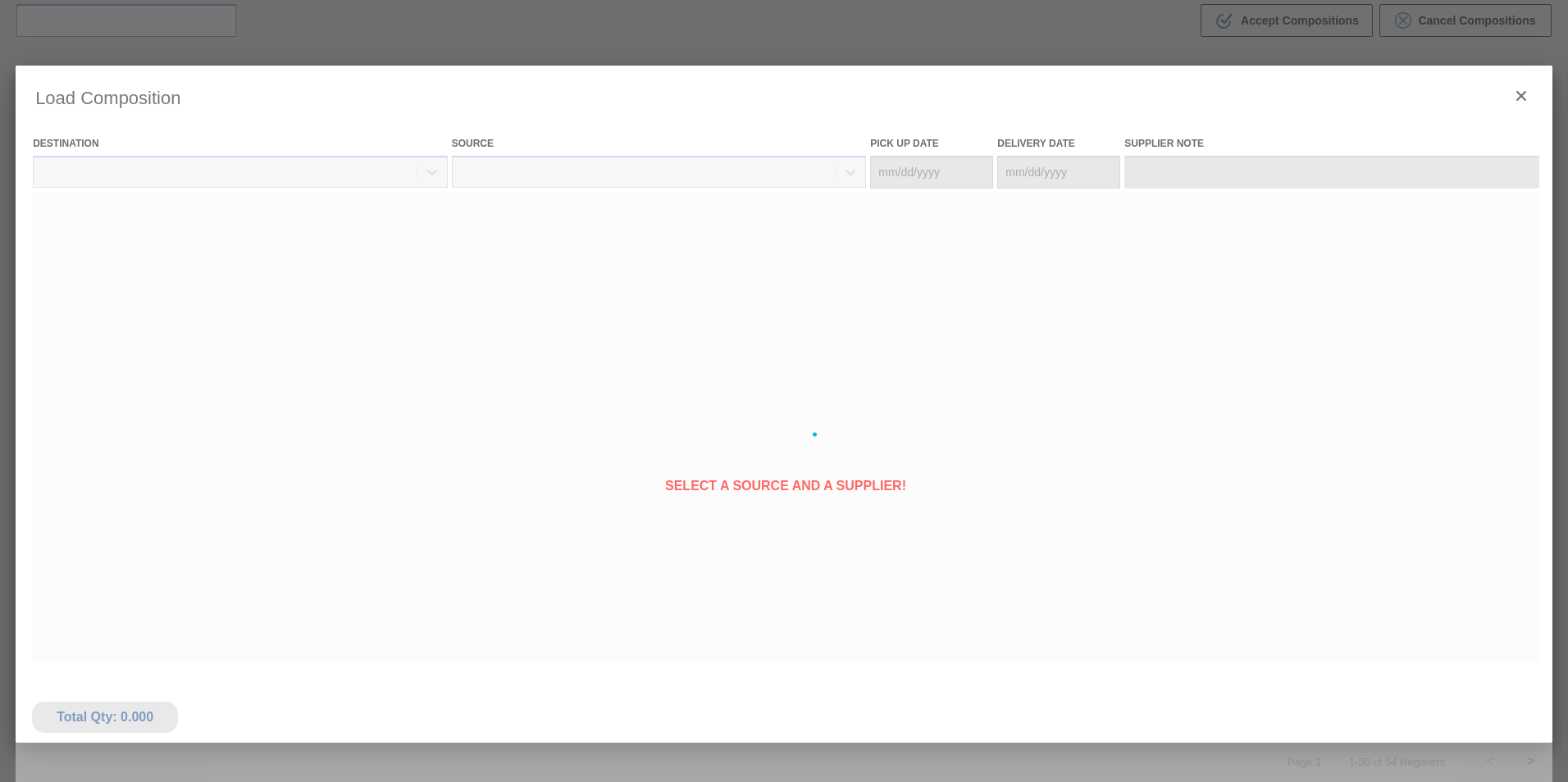
type Date "[DATE]"
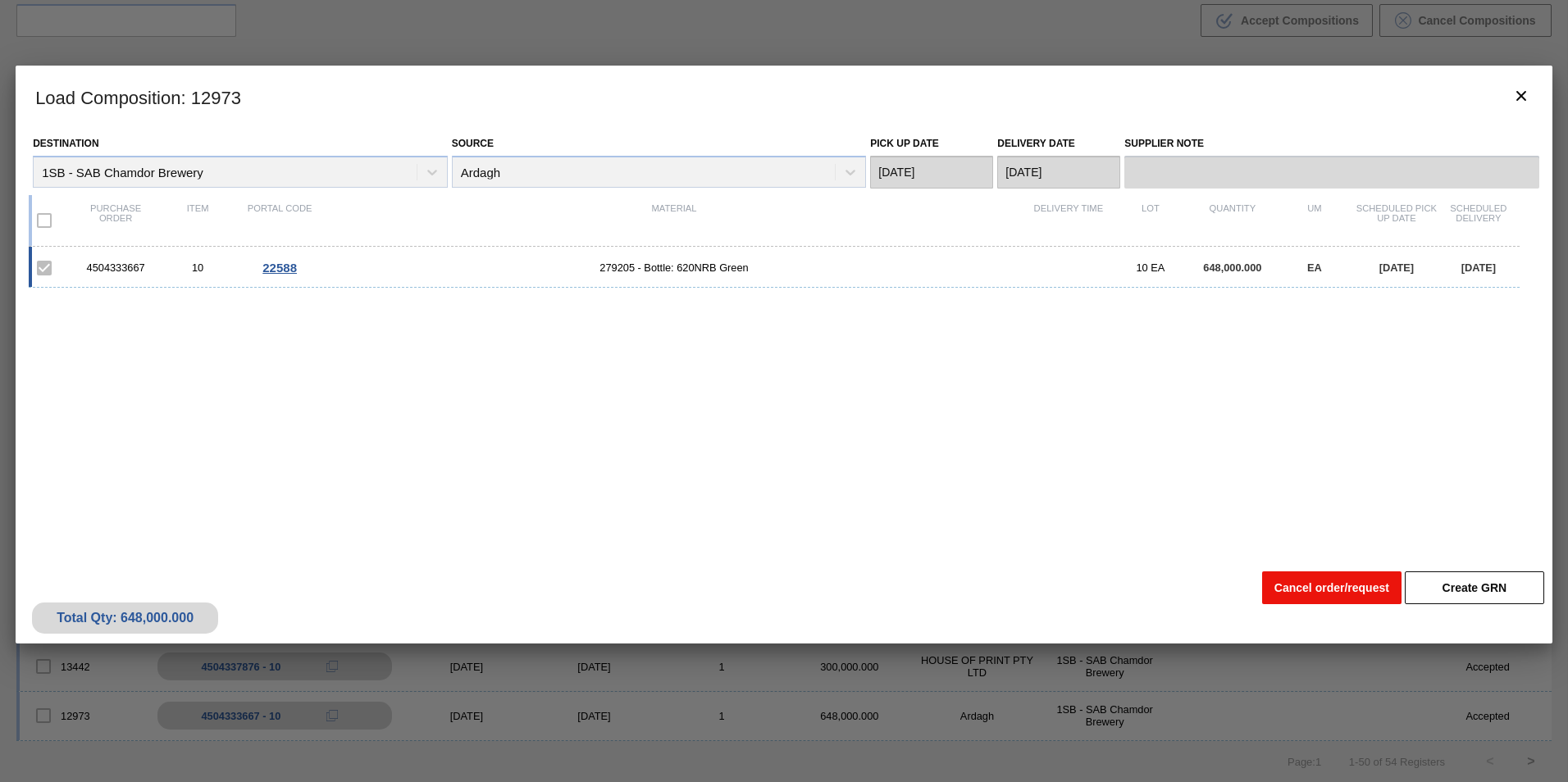
click at [1299, 585] on button "Cancel order/request" at bounding box center [1331, 588] width 139 height 33
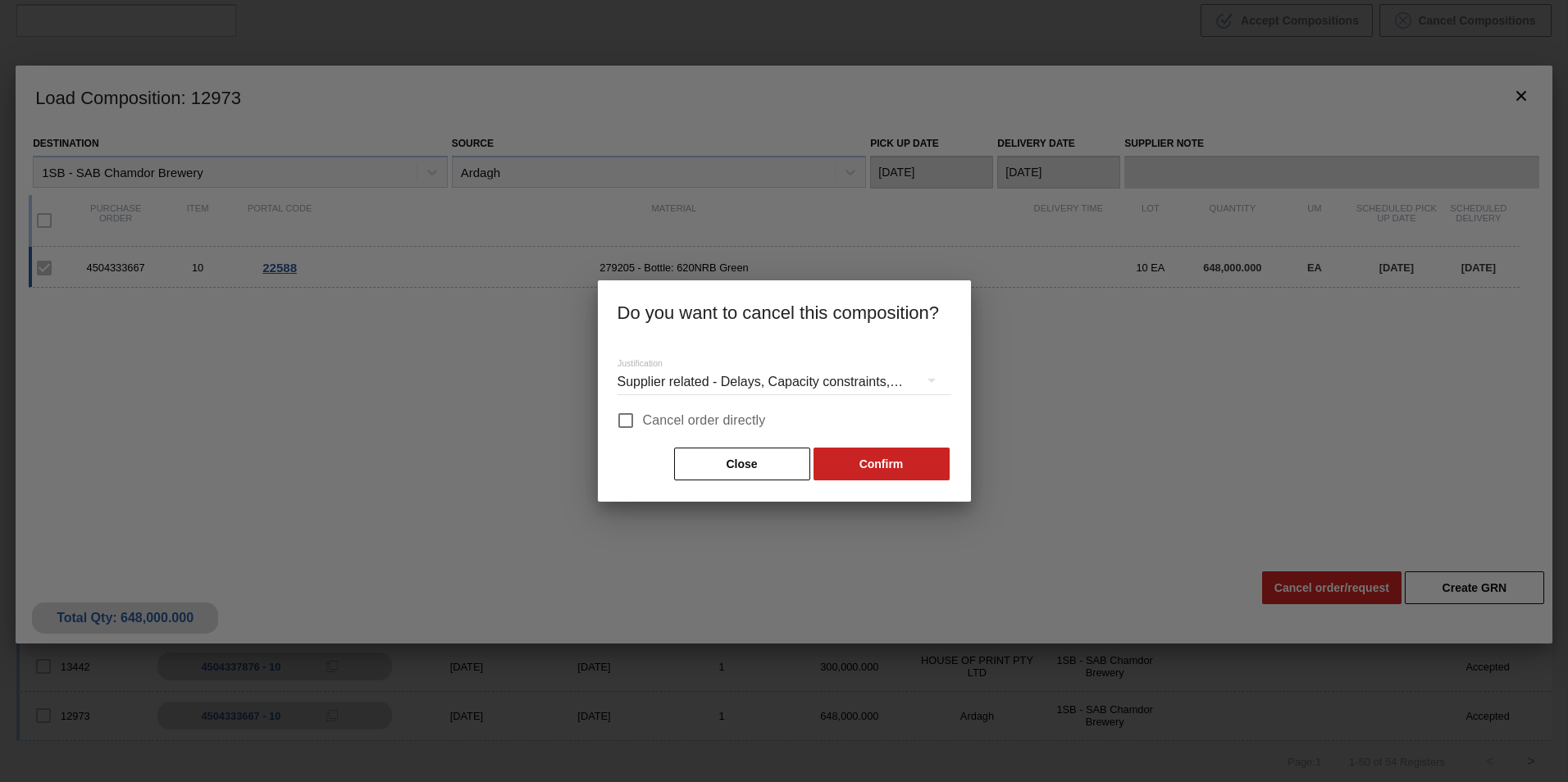
click at [712, 414] on span "Cancel order directly" at bounding box center [705, 420] width 123 height 20
click at [643, 414] on input "Cancel order directly" at bounding box center [626, 420] width 35 height 35
checkbox input "true"
click at [901, 468] on button "Confirm" at bounding box center [882, 464] width 136 height 33
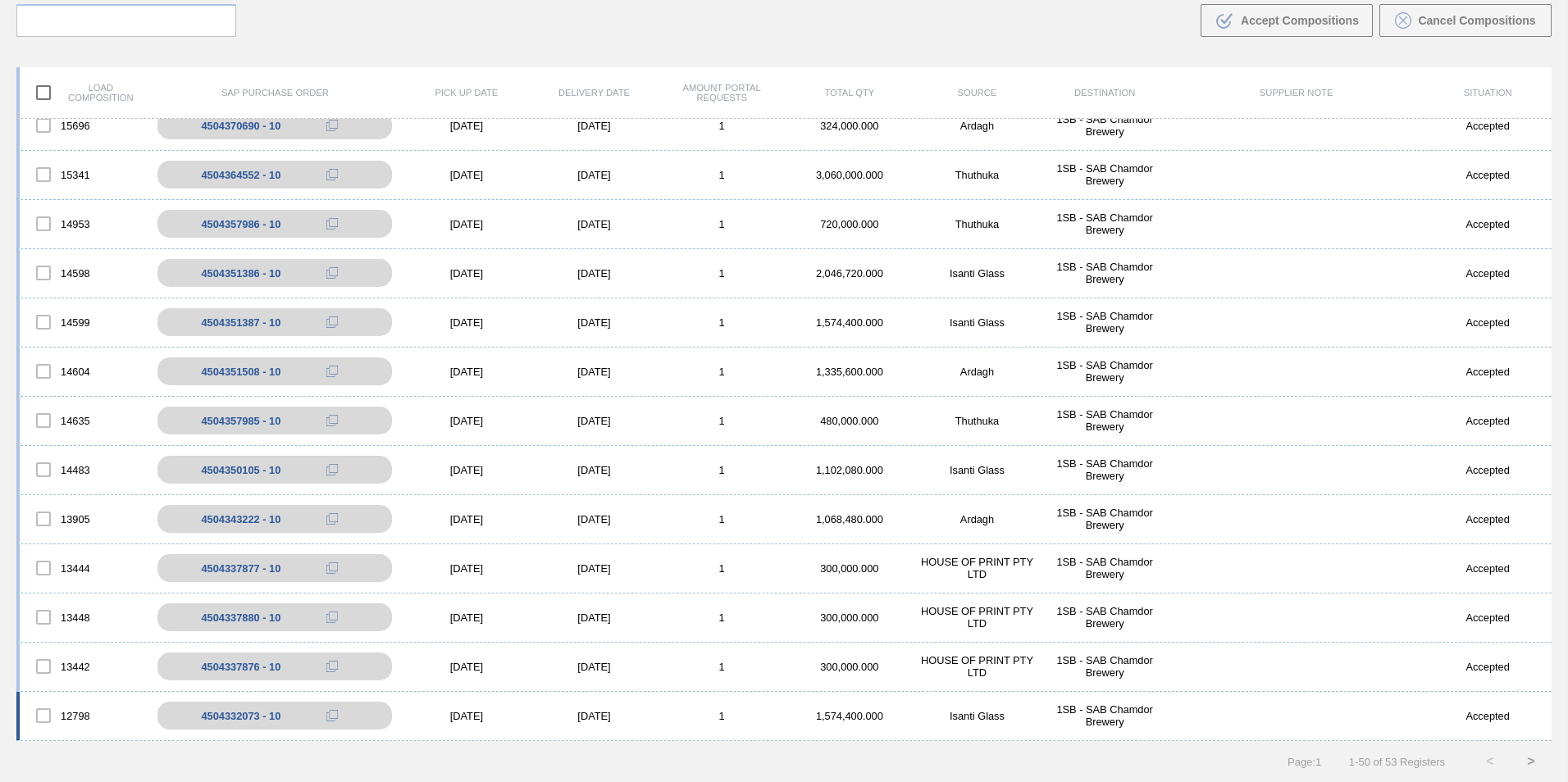
click at [590, 715] on div "[DATE]" at bounding box center [594, 716] width 128 height 12
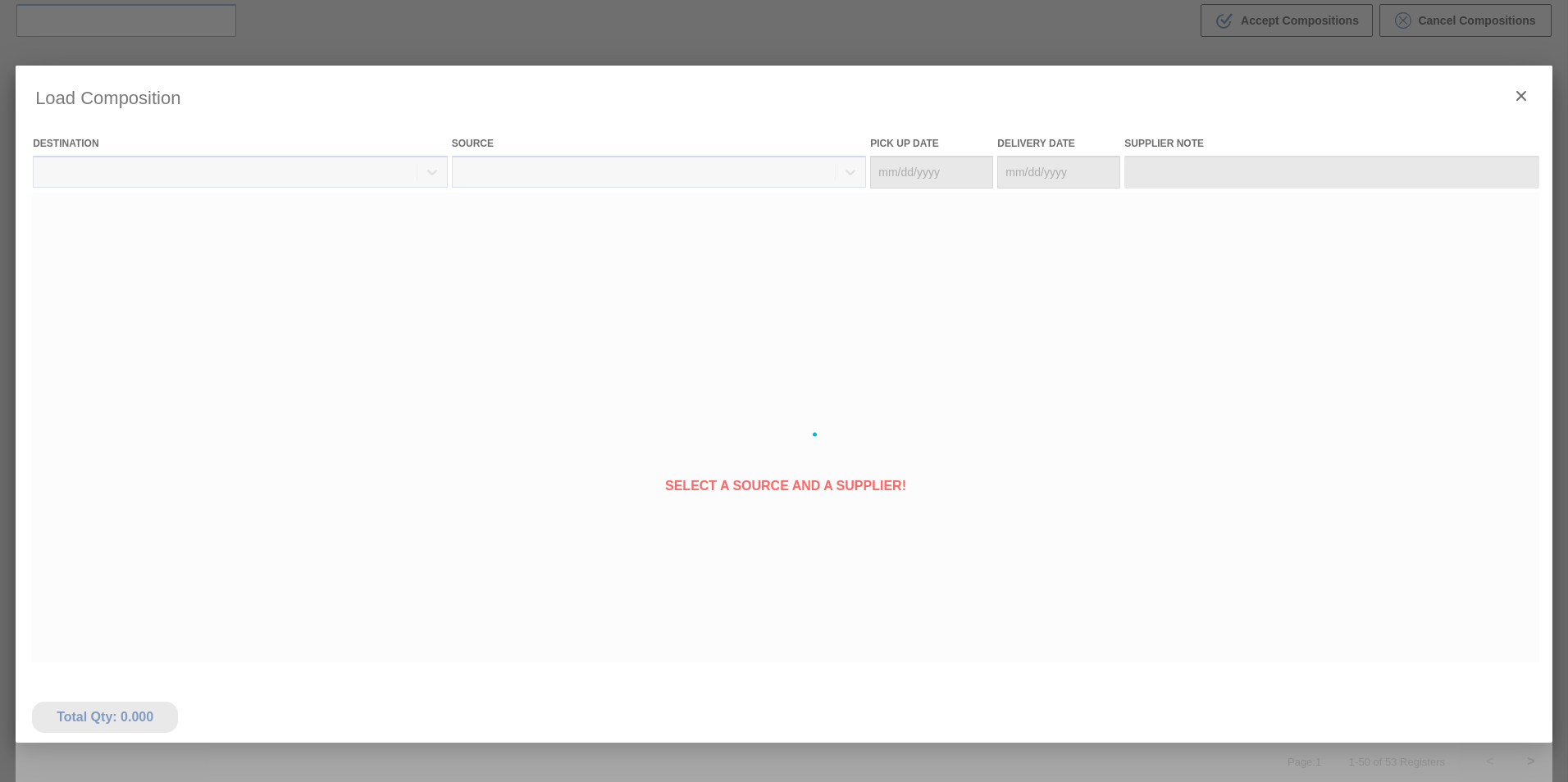
type Date "[DATE]"
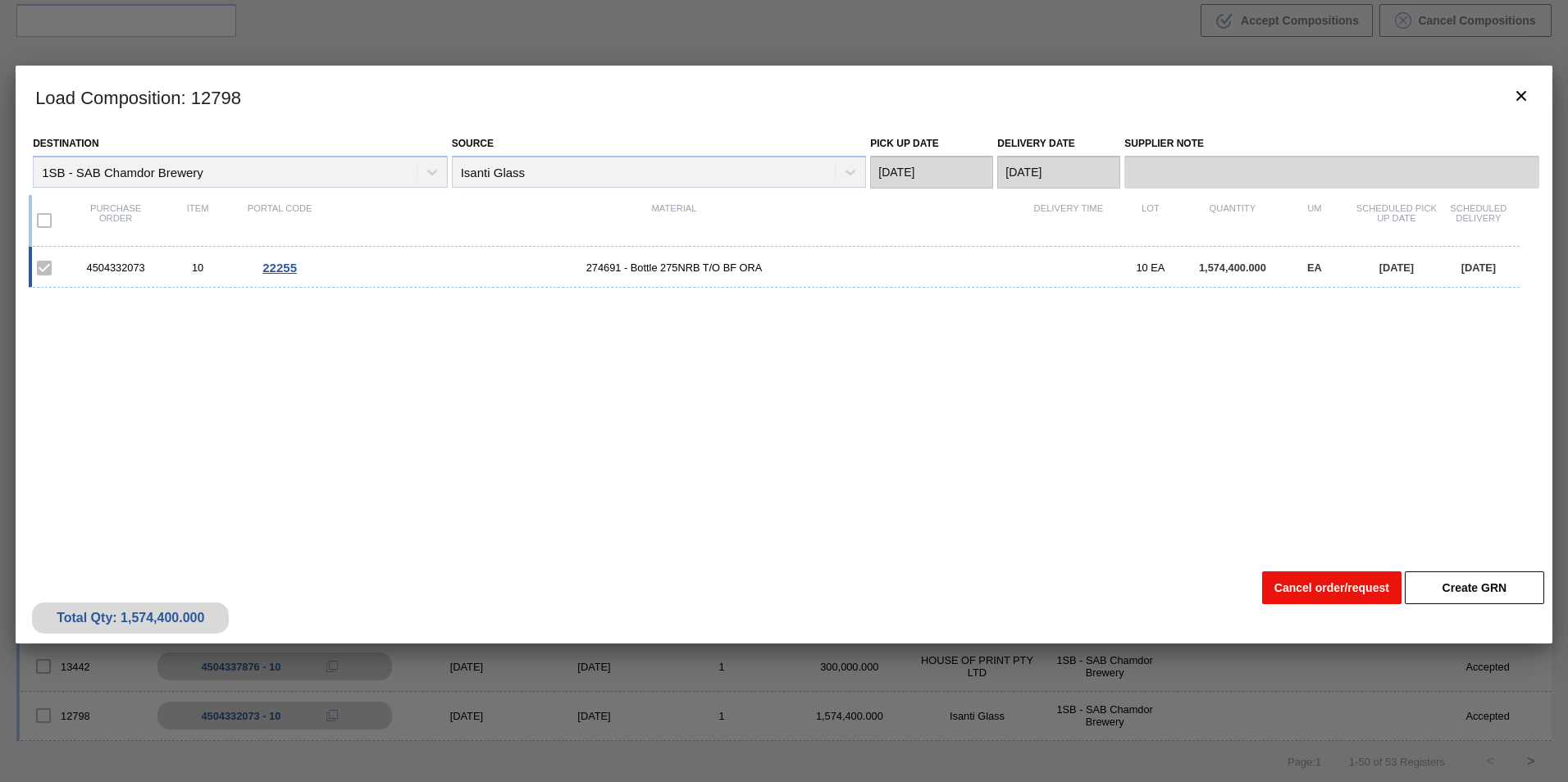
click at [1293, 590] on button "Cancel order/request" at bounding box center [1331, 588] width 139 height 33
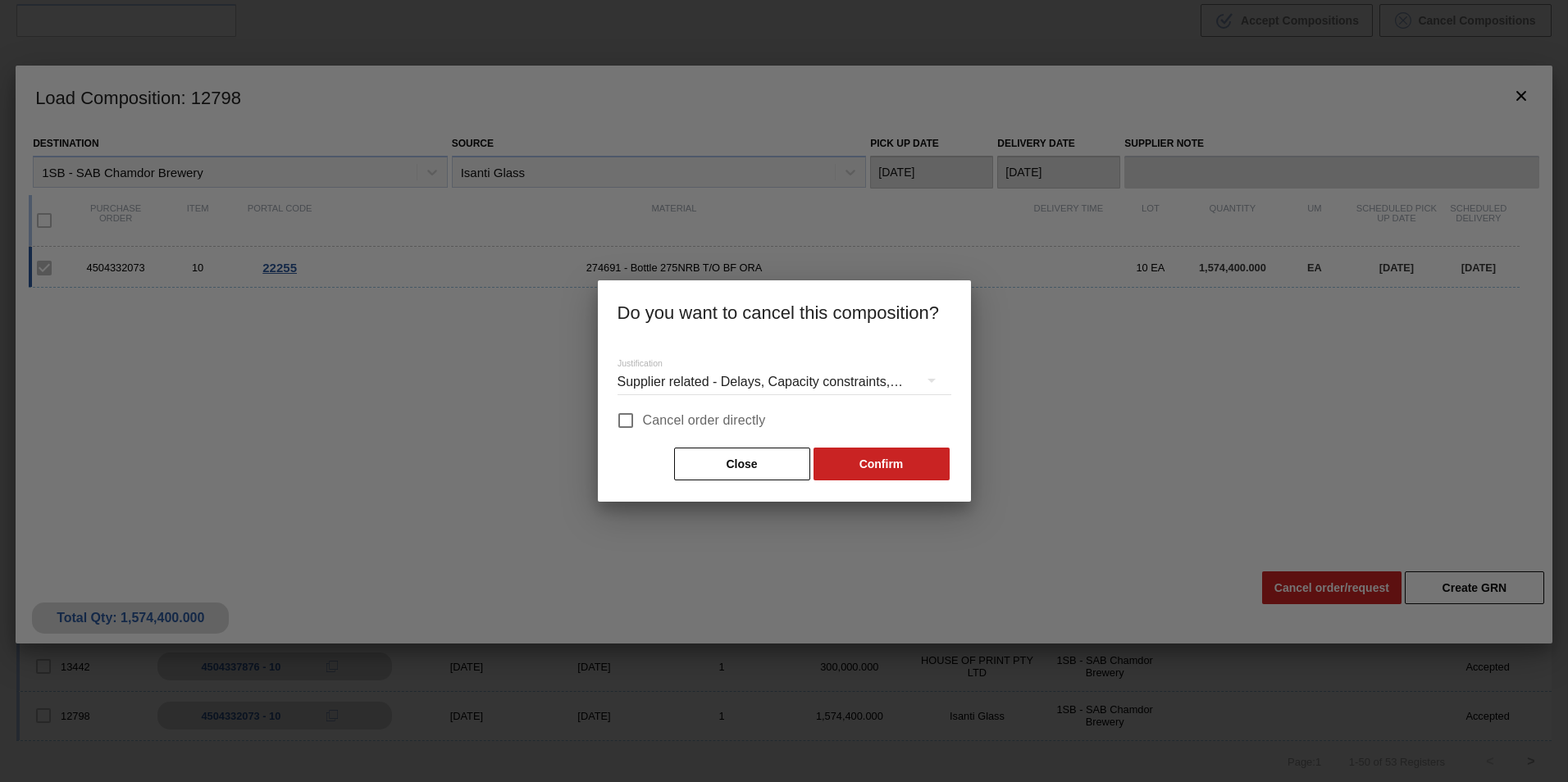
click at [726, 420] on span "Cancel order directly" at bounding box center [705, 420] width 123 height 20
click at [643, 420] on input "Cancel order directly" at bounding box center [626, 420] width 35 height 35
checkbox input "true"
click at [884, 464] on button "Confirm" at bounding box center [882, 464] width 136 height 33
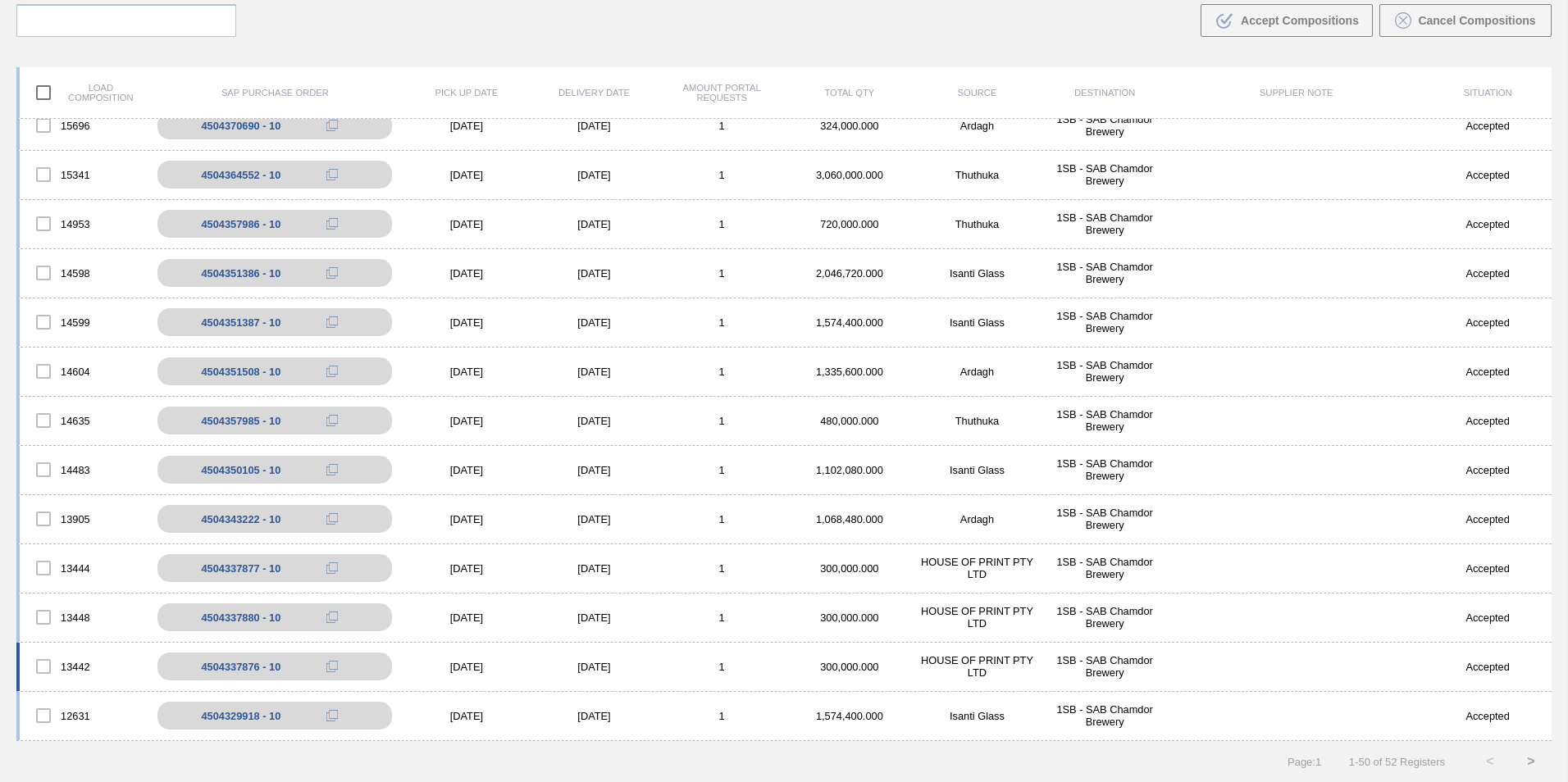
click at [597, 666] on div "[DATE]" at bounding box center [594, 666] width 128 height 12
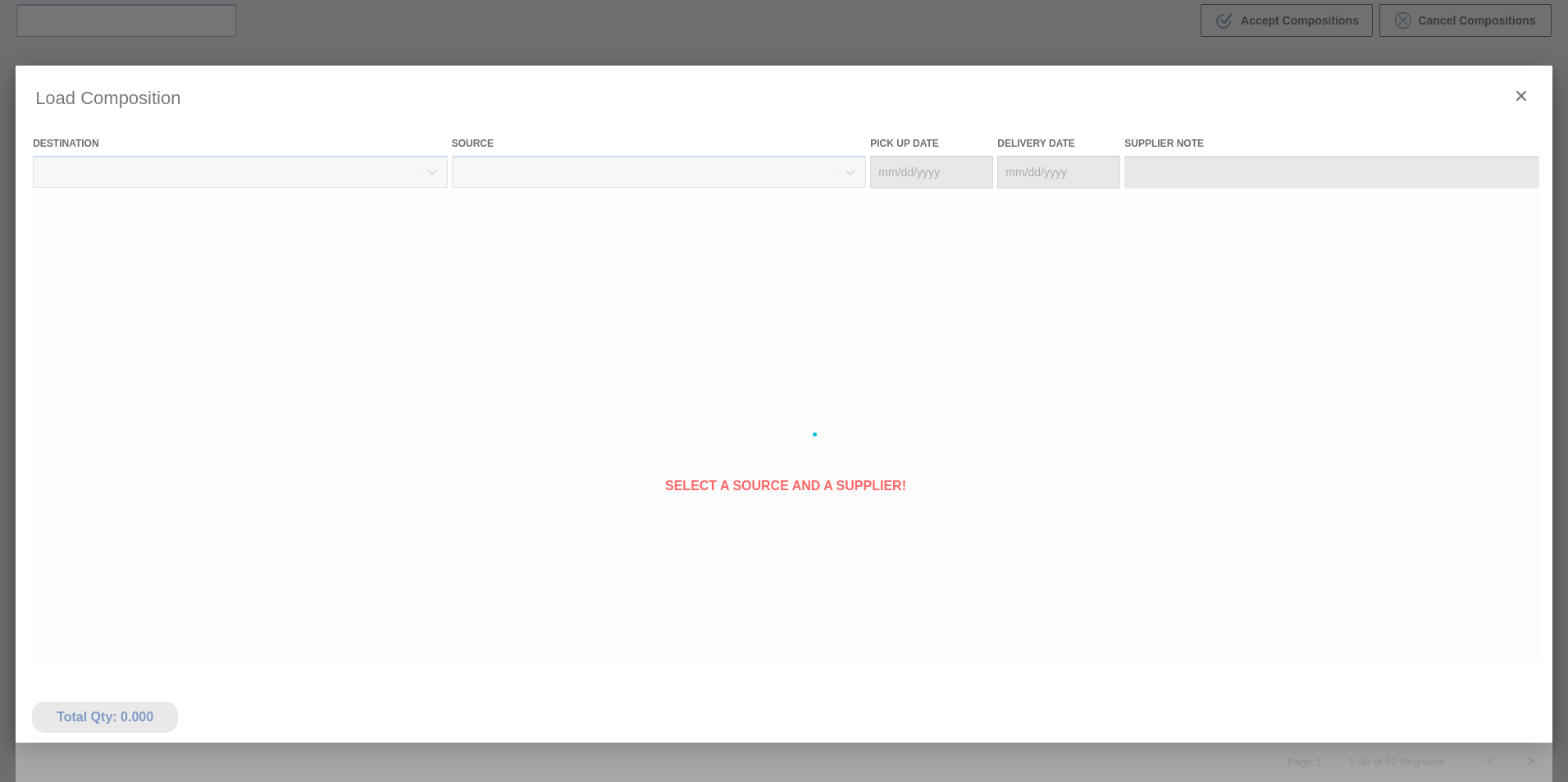
type Date "[DATE]"
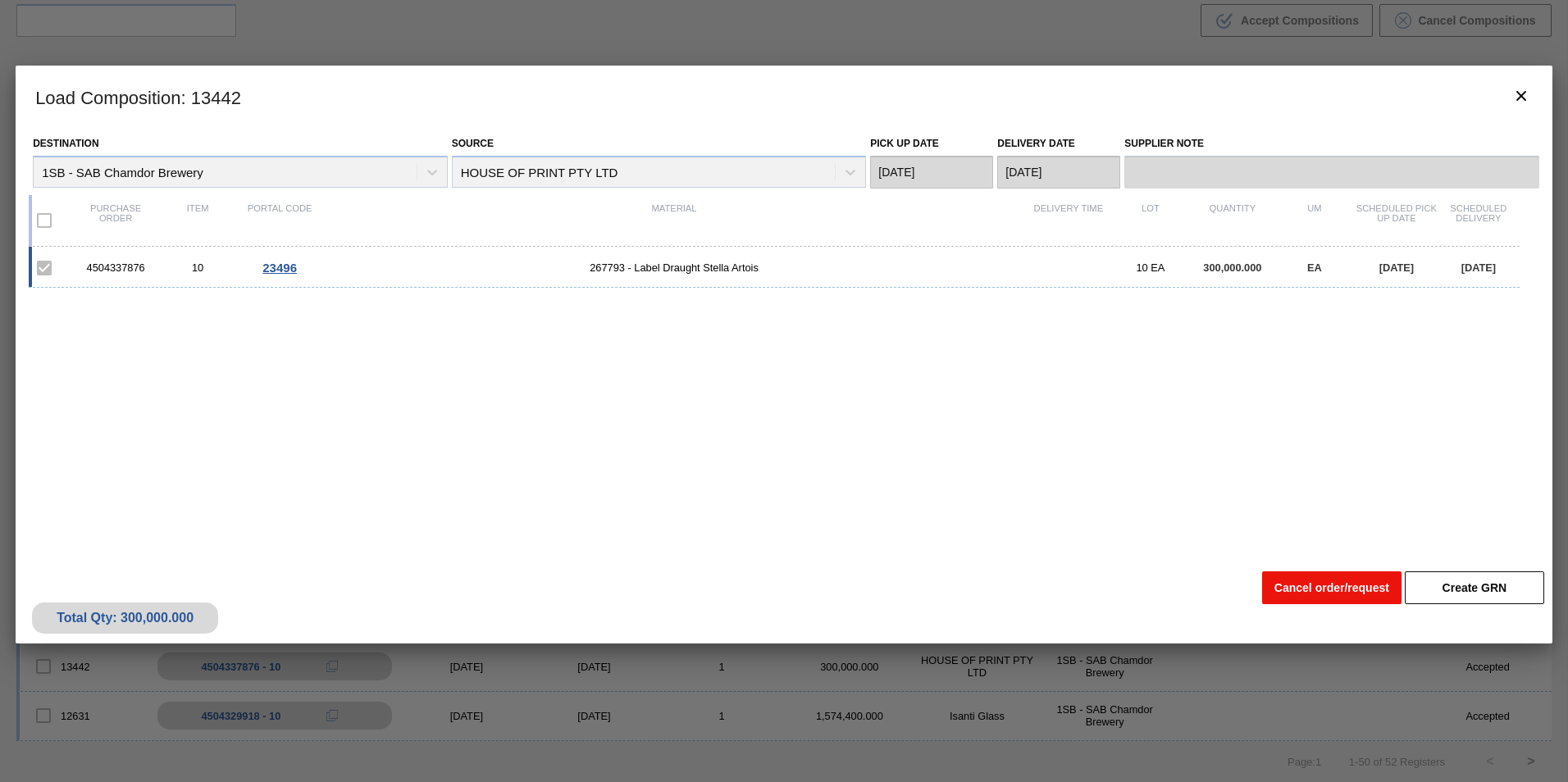
click at [1297, 588] on button "Cancel order/request" at bounding box center [1331, 588] width 139 height 33
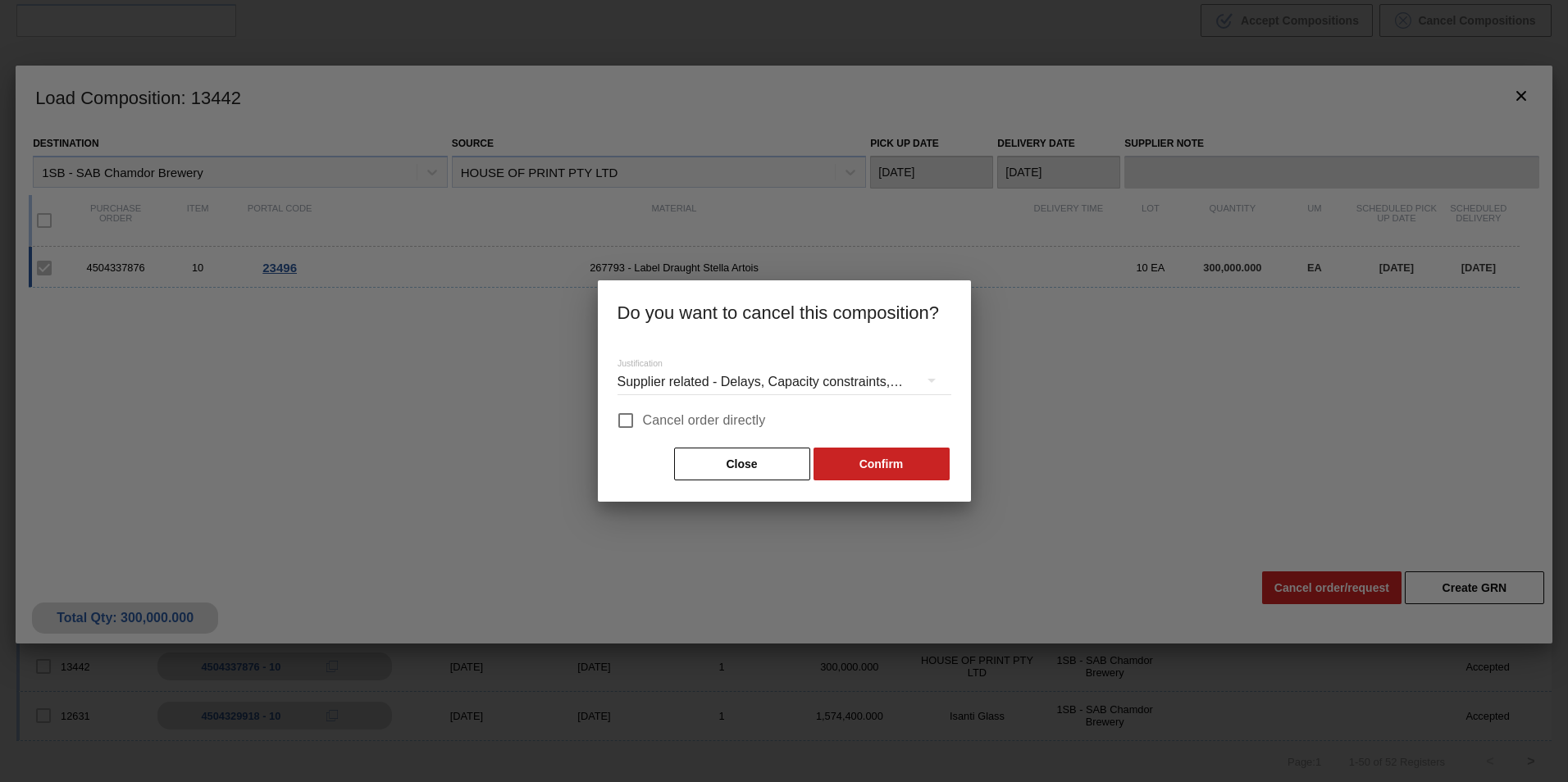
click at [726, 420] on span "Cancel order directly" at bounding box center [705, 420] width 123 height 20
drag, startPoint x: 726, startPoint y: 420, endPoint x: 854, endPoint y: 458, distance: 133.5
click at [854, 458] on button "Confirm" at bounding box center [882, 464] width 136 height 33
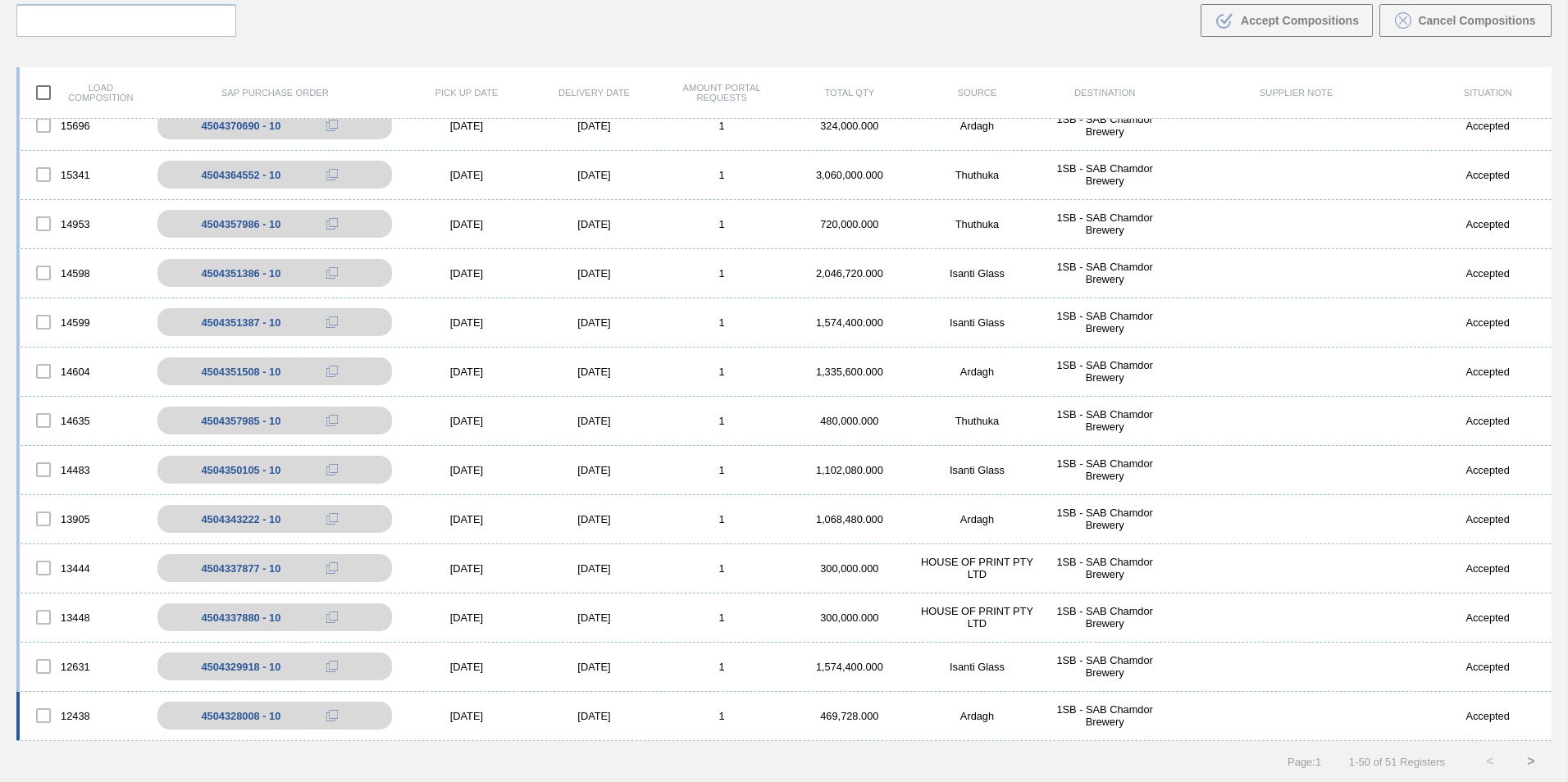
click at [591, 716] on div "[DATE]" at bounding box center [594, 716] width 128 height 12
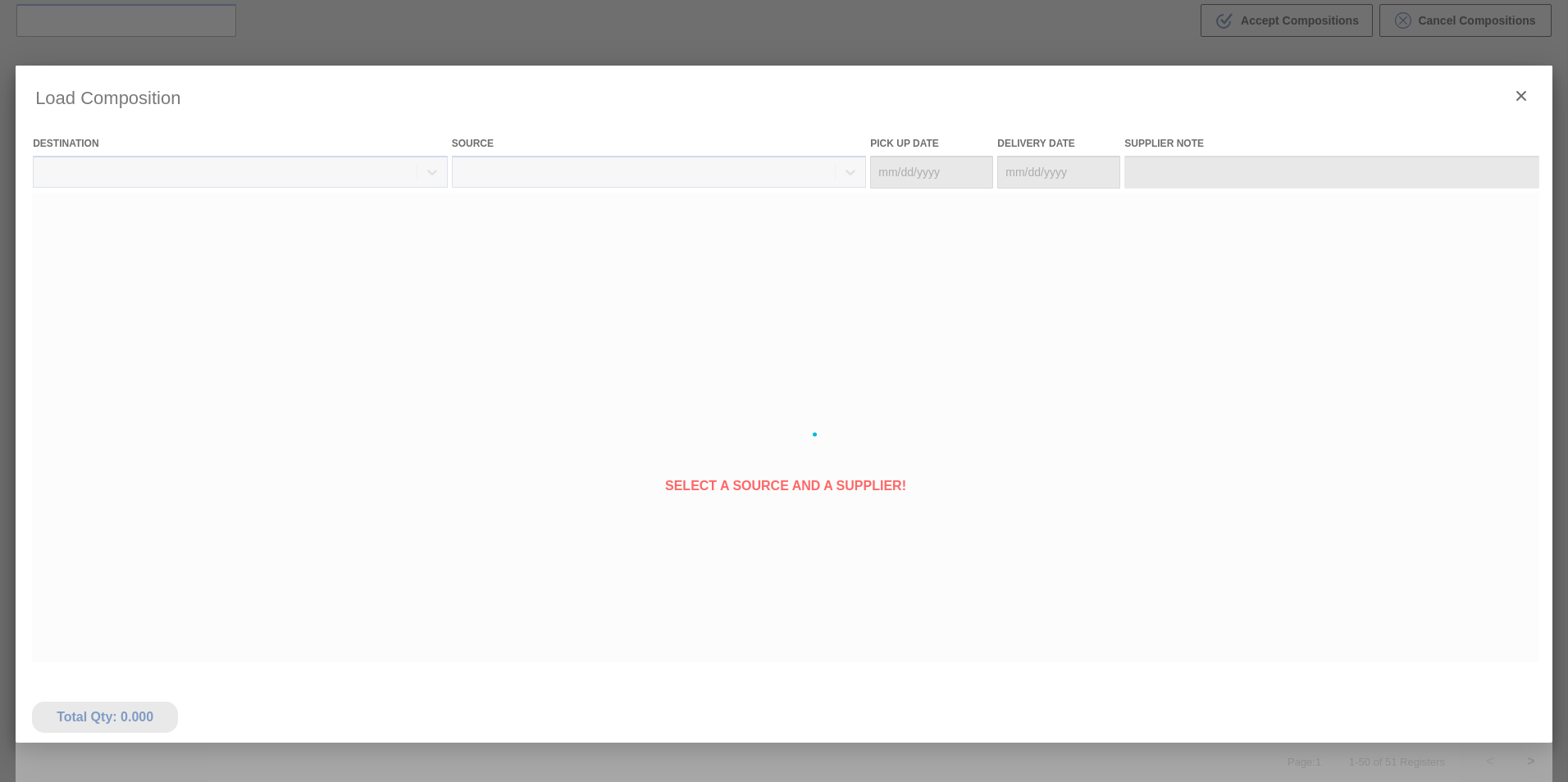
type Date "[DATE]"
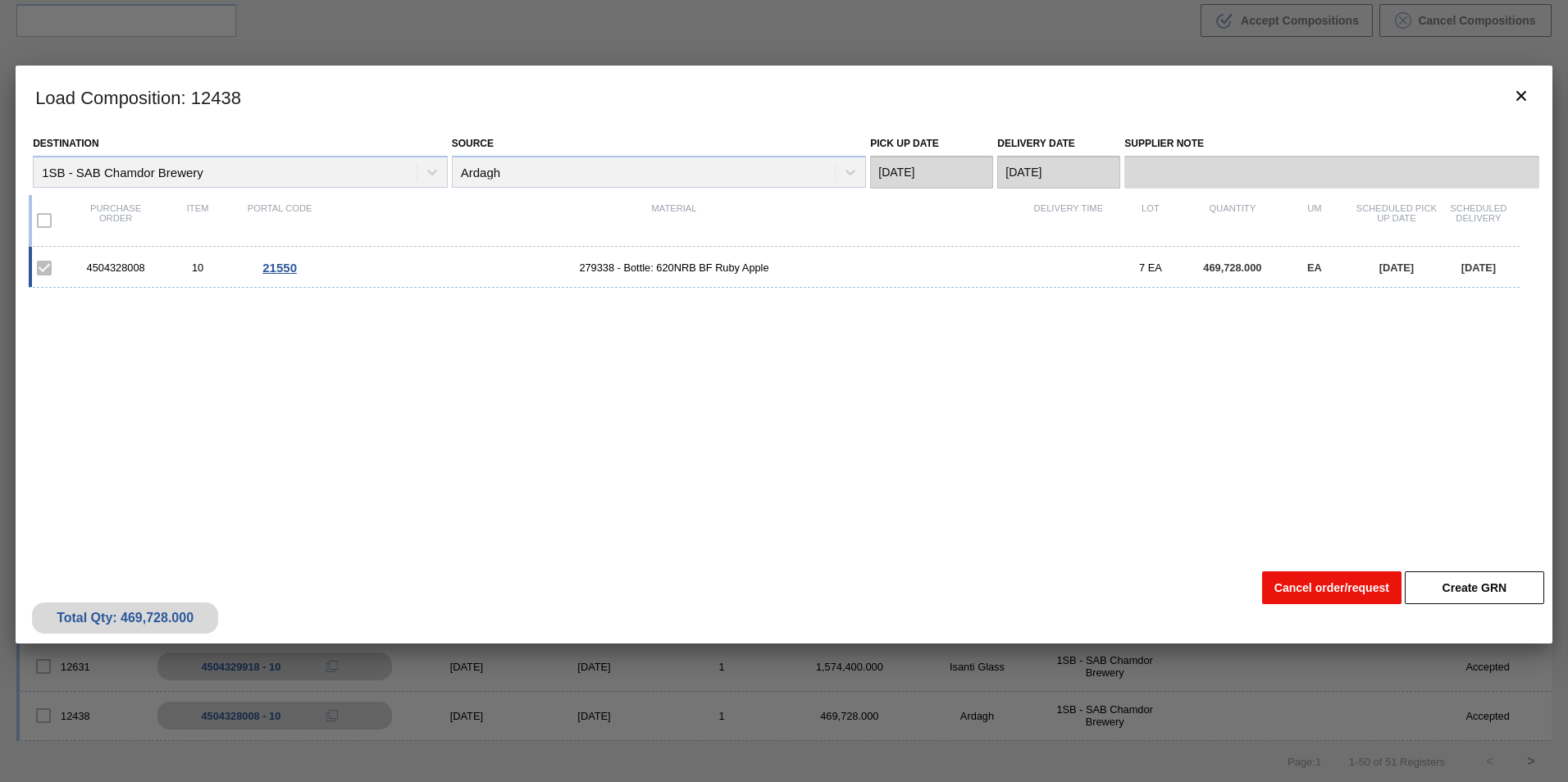
click at [1334, 593] on button "Cancel order/request" at bounding box center [1331, 588] width 139 height 33
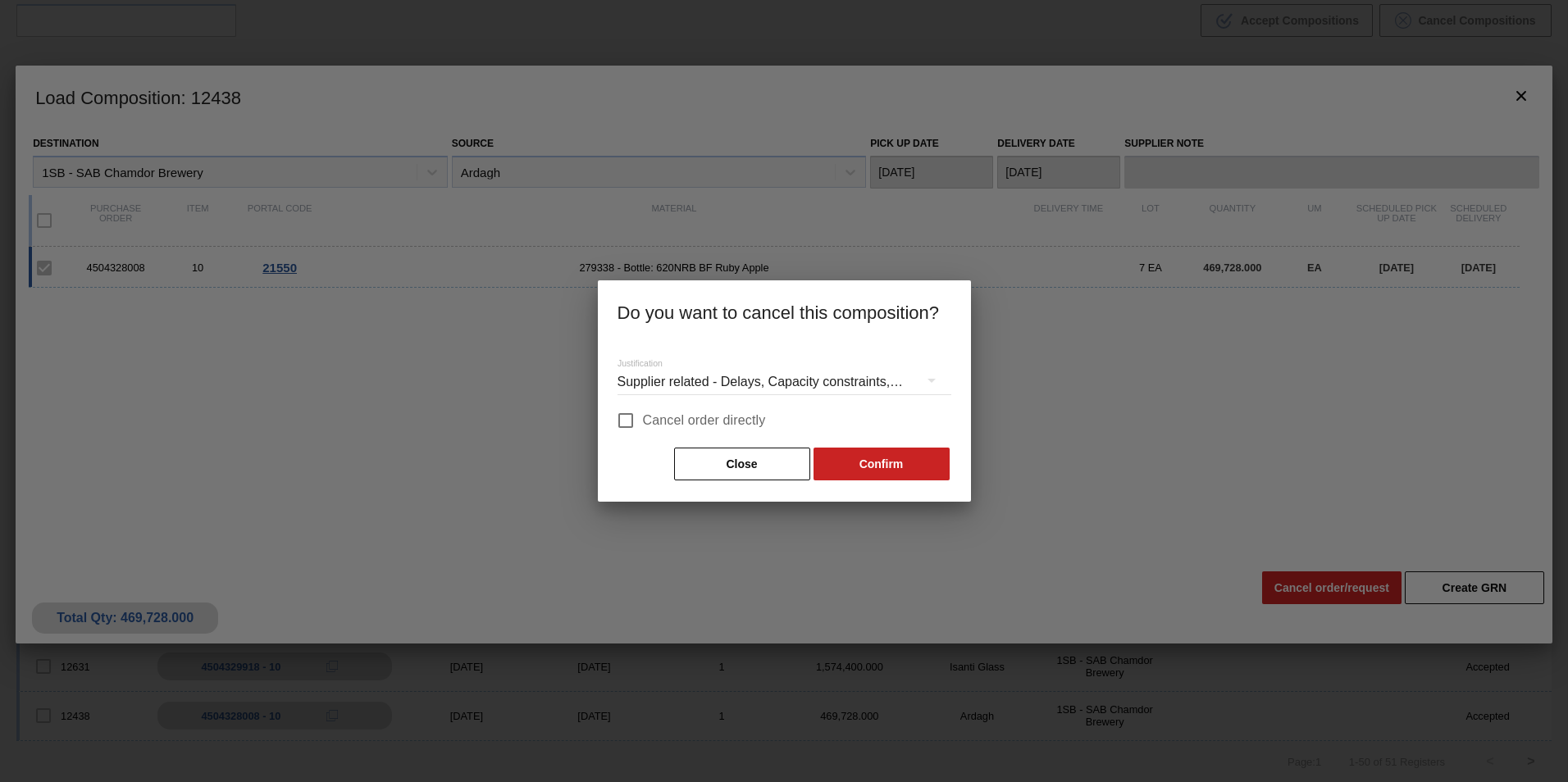
click at [710, 411] on span "Cancel order directly" at bounding box center [705, 420] width 123 height 20
click at [643, 411] on input "Cancel order directly" at bounding box center [626, 420] width 35 height 35
checkbox input "true"
click at [868, 453] on button "Confirm" at bounding box center [882, 464] width 136 height 33
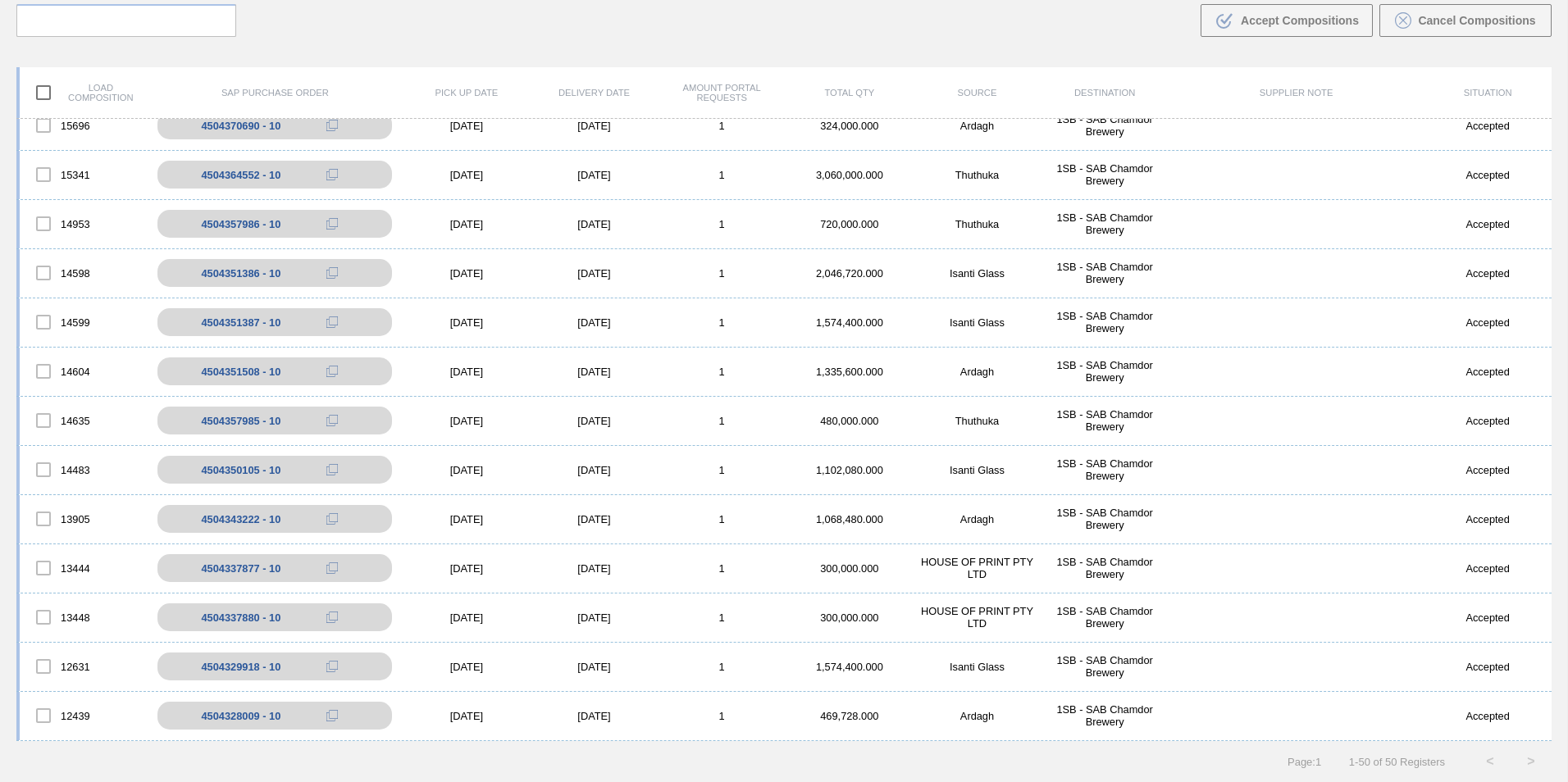
click at [604, 716] on div "[DATE]" at bounding box center [594, 716] width 128 height 12
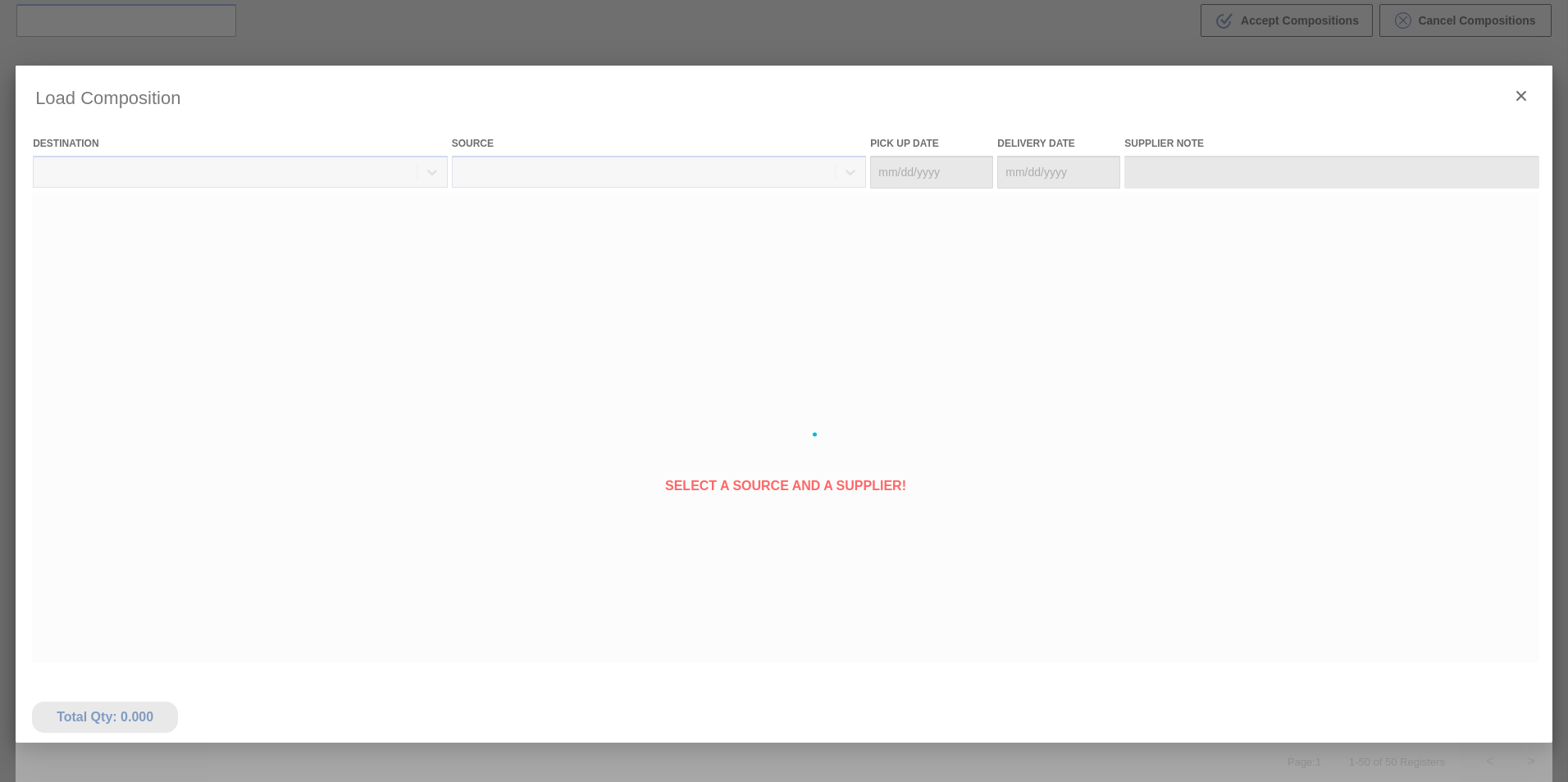
type Date "[DATE]"
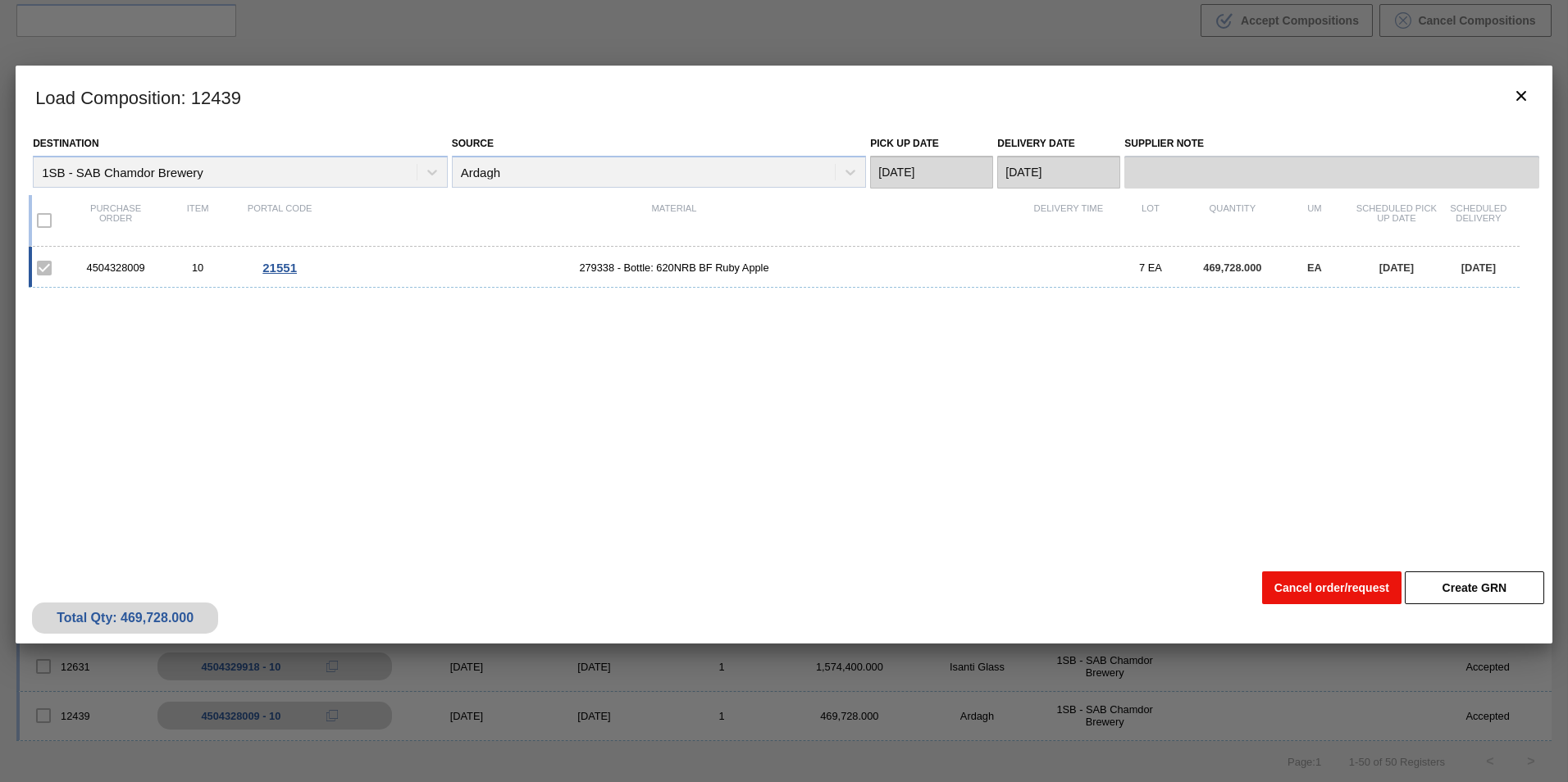
click at [1344, 589] on button "Cancel order/request" at bounding box center [1331, 588] width 139 height 33
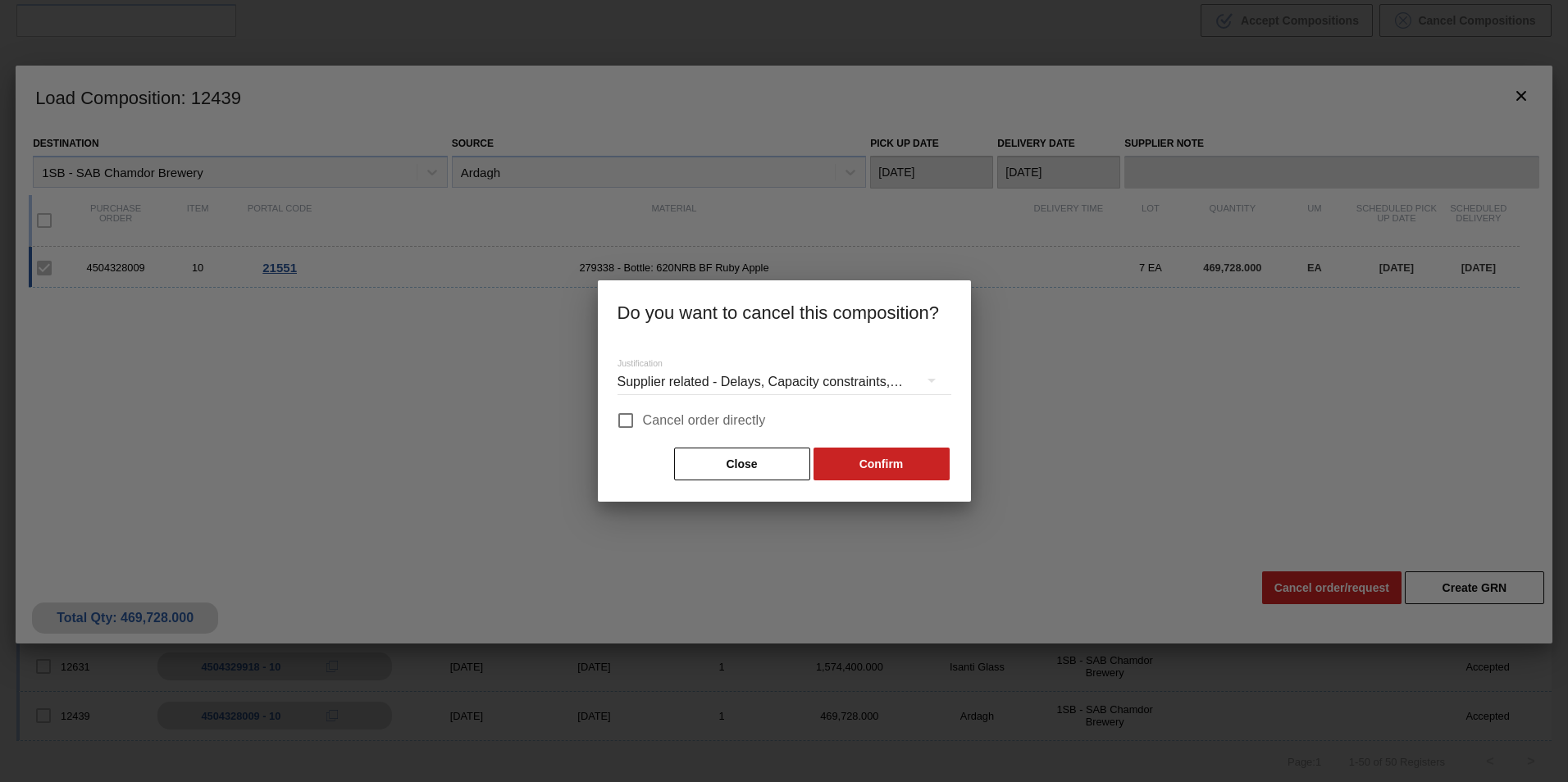
click at [714, 419] on span "Cancel order directly" at bounding box center [705, 420] width 123 height 20
drag, startPoint x: 714, startPoint y: 419, endPoint x: 872, endPoint y: 461, distance: 163.5
click at [872, 461] on button "Confirm" at bounding box center [882, 464] width 136 height 33
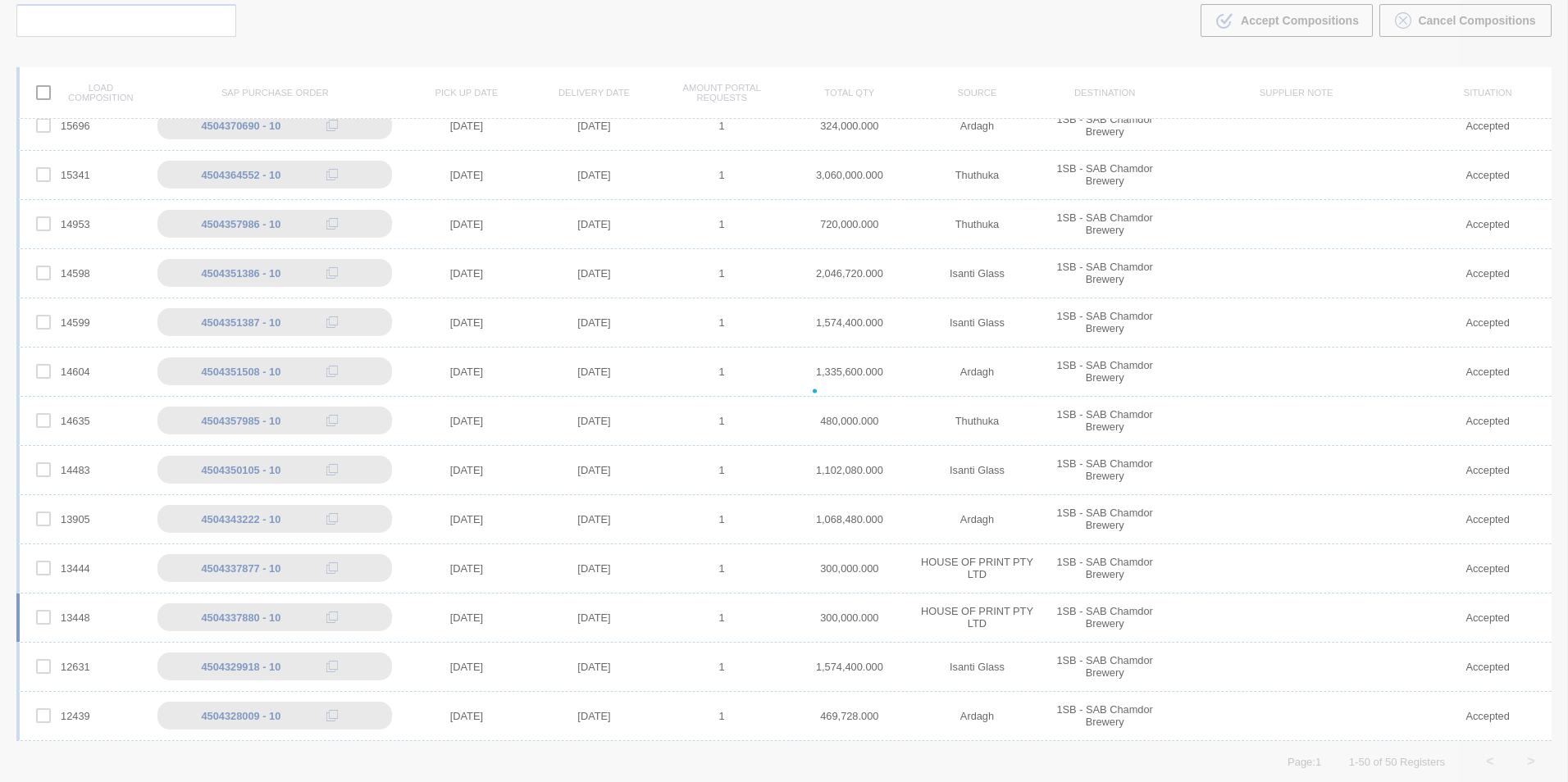
scroll to position [1788, 0]
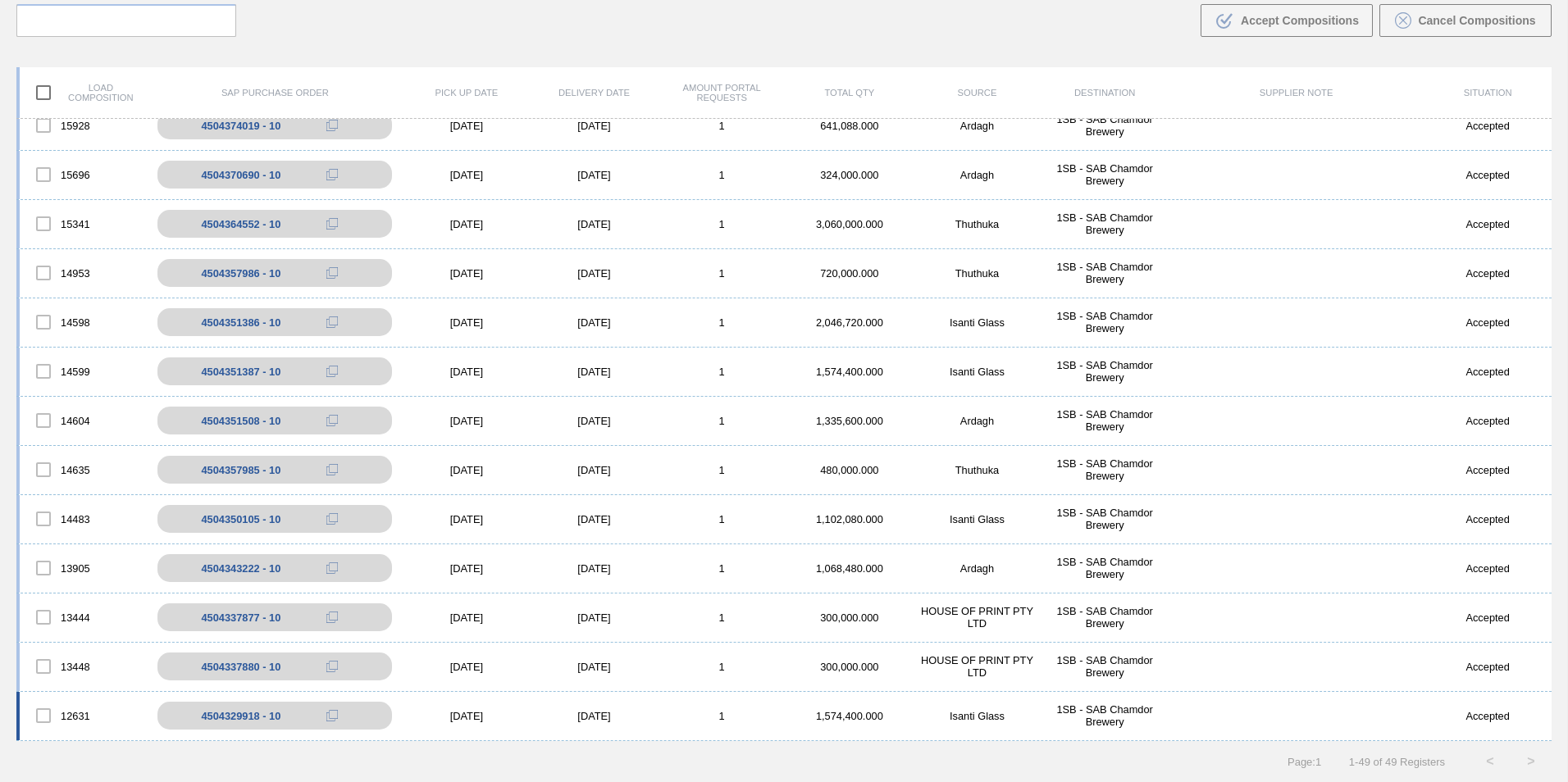
click at [649, 711] on div "[DATE]" at bounding box center [594, 716] width 128 height 12
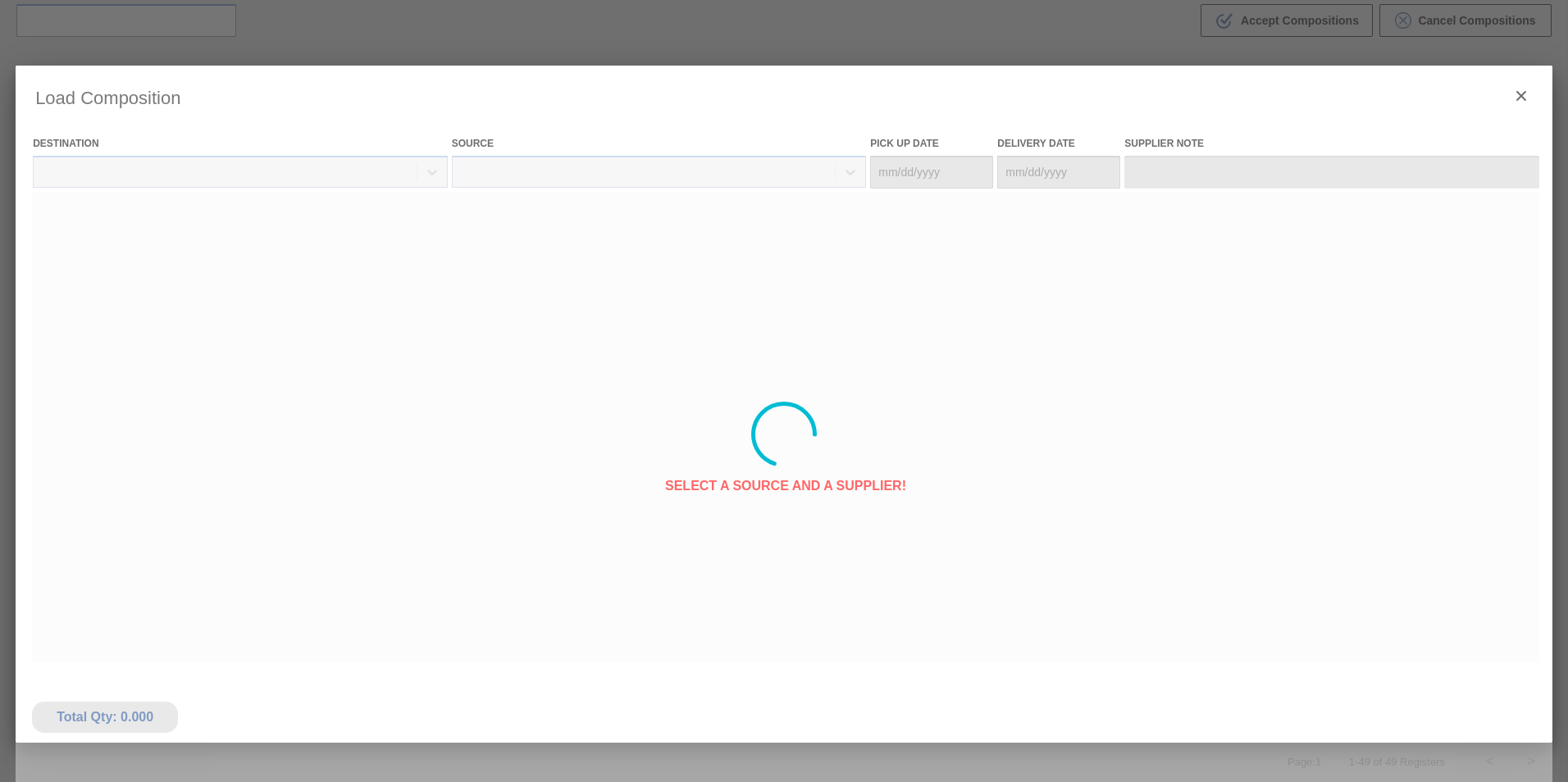
type Date "[DATE]"
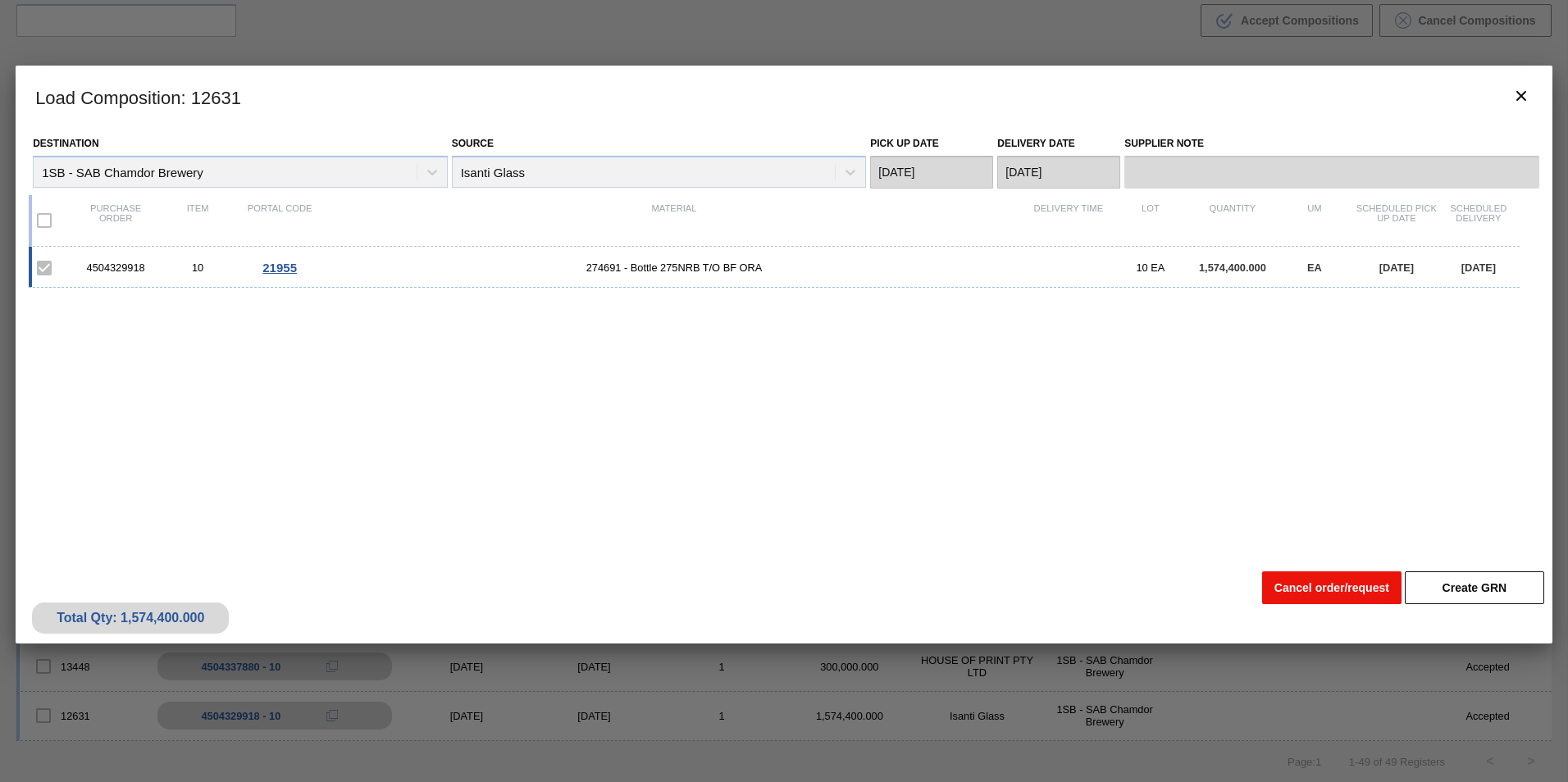
click at [1369, 590] on button "Cancel order/request" at bounding box center [1331, 588] width 139 height 33
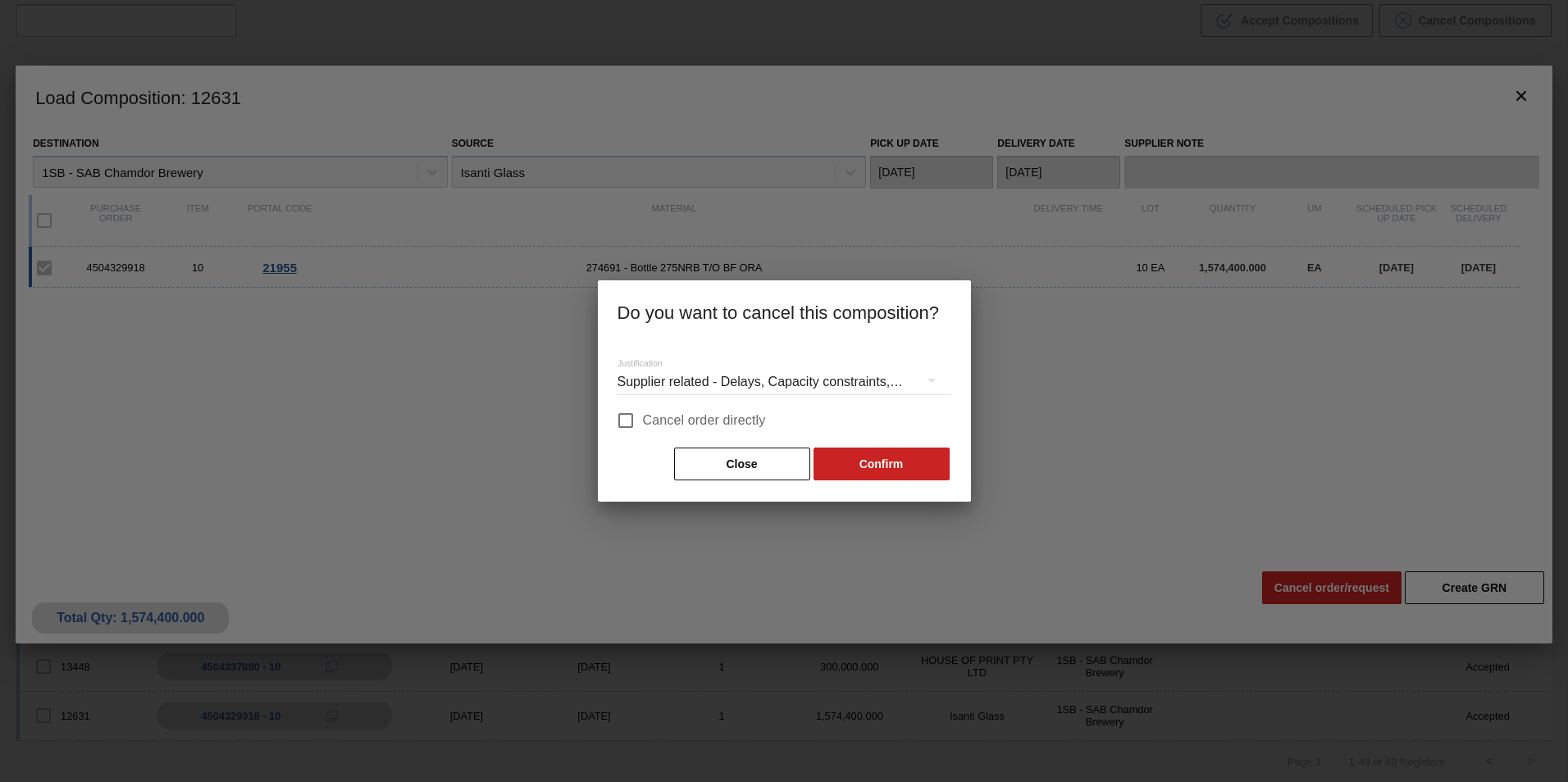
click at [668, 412] on span "Cancel order directly" at bounding box center [705, 420] width 123 height 20
click at [643, 412] on input "Cancel order directly" at bounding box center [626, 420] width 35 height 35
checkbox input "true"
click at [948, 464] on button "Confirm" at bounding box center [882, 464] width 136 height 33
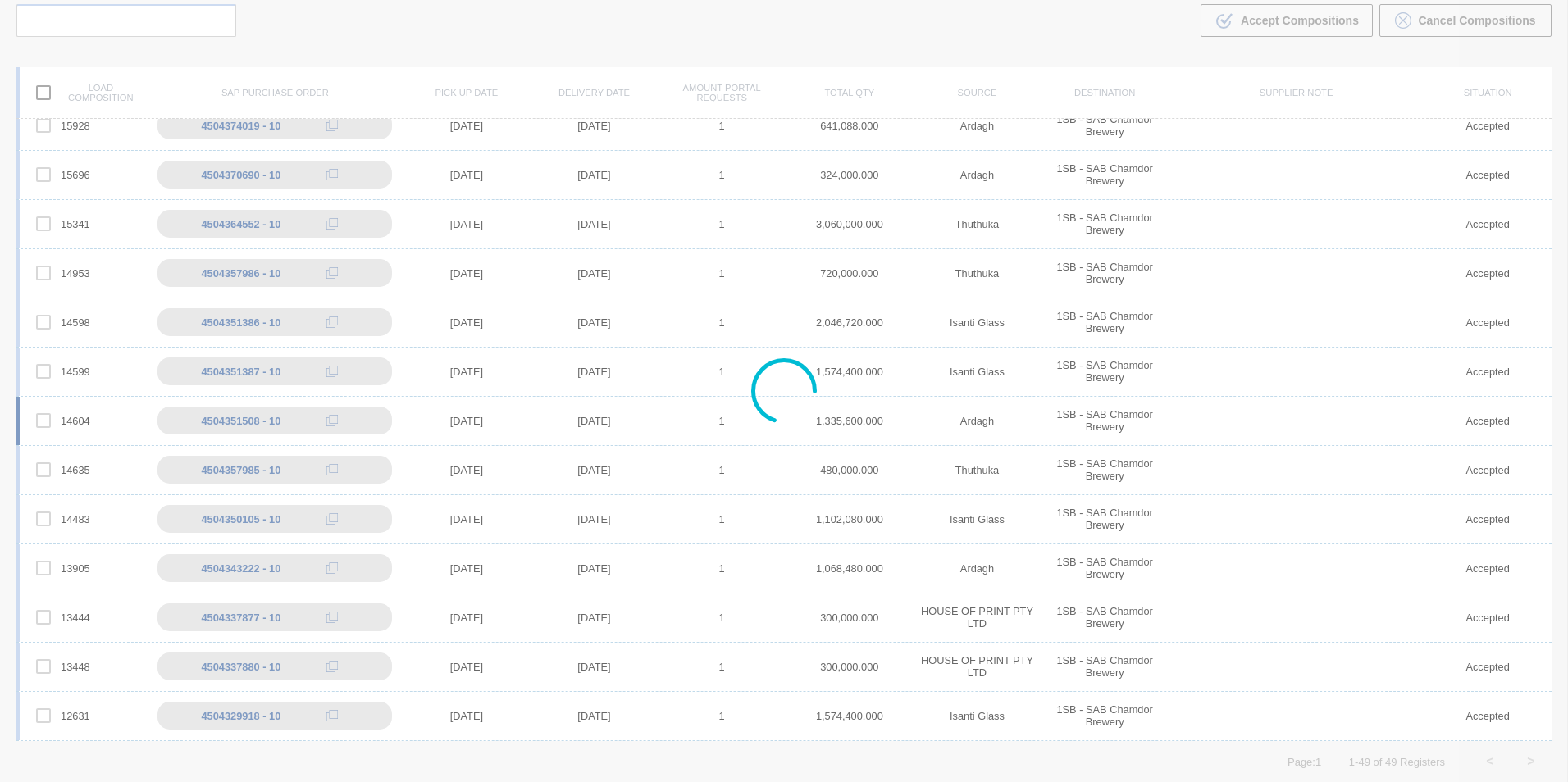
scroll to position [1738, 0]
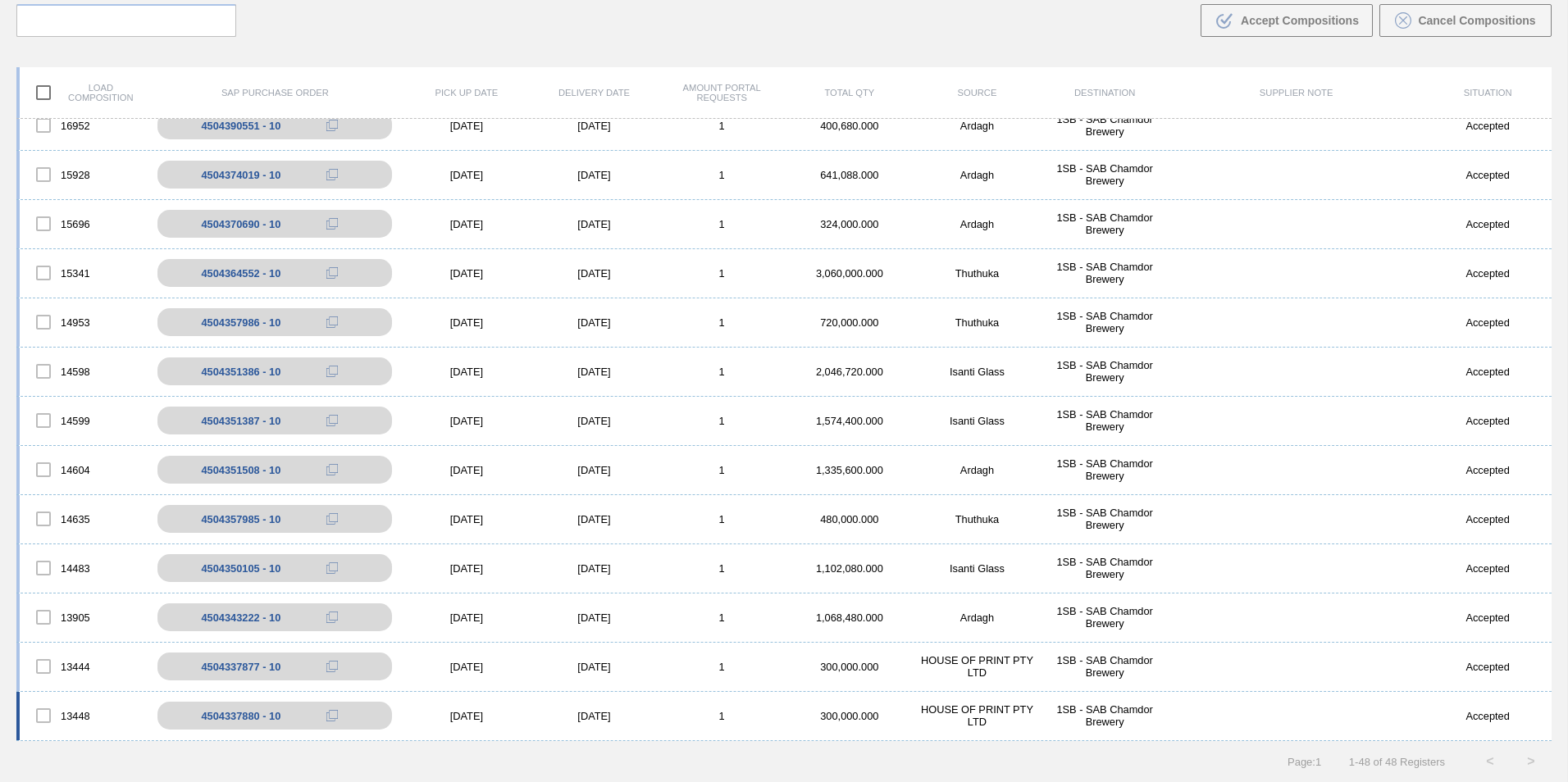
drag, startPoint x: 628, startPoint y: 712, endPoint x: 716, endPoint y: 717, distance: 88.1
click at [629, 712] on div "[DATE]" at bounding box center [594, 716] width 128 height 12
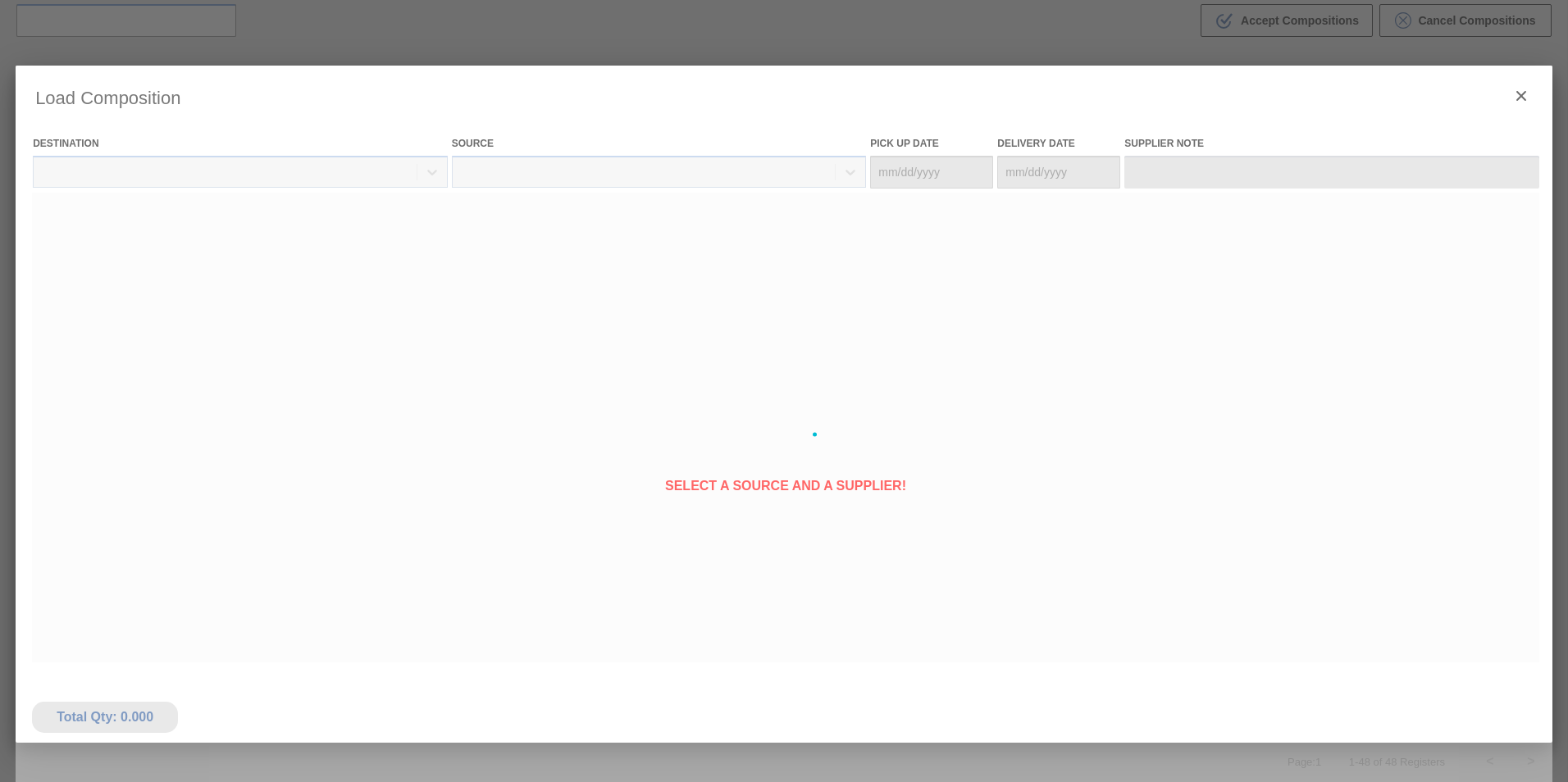
type Date "[DATE]"
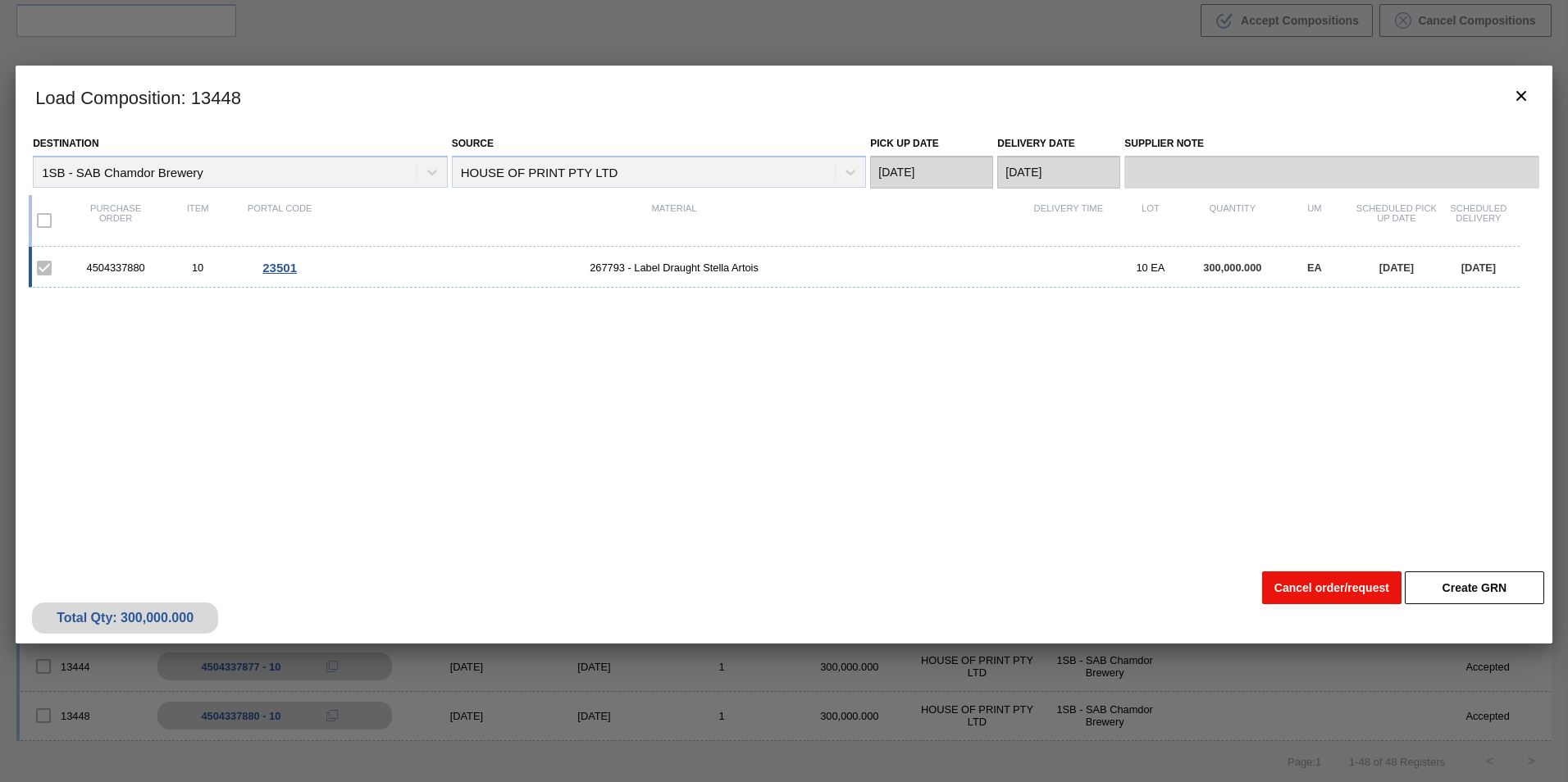
click at [1302, 585] on button "Cancel order/request" at bounding box center [1331, 588] width 139 height 33
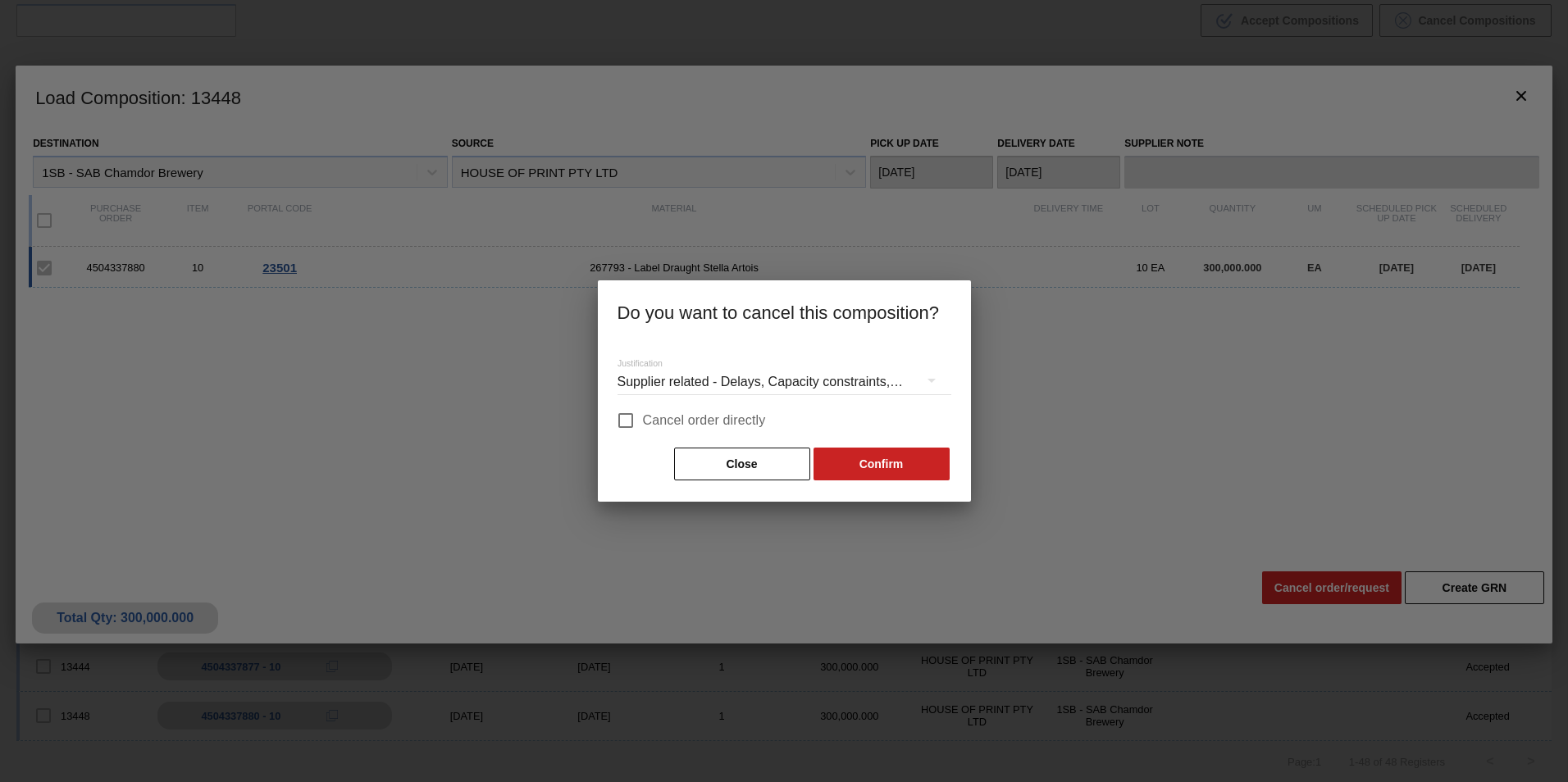
drag, startPoint x: 693, startPoint y: 416, endPoint x: 809, endPoint y: 432, distance: 117.1
click at [695, 416] on span "Cancel order directly" at bounding box center [705, 420] width 123 height 20
click at [643, 416] on input "Cancel order directly" at bounding box center [626, 420] width 35 height 35
checkbox input "true"
click at [892, 450] on button "Confirm" at bounding box center [882, 464] width 136 height 33
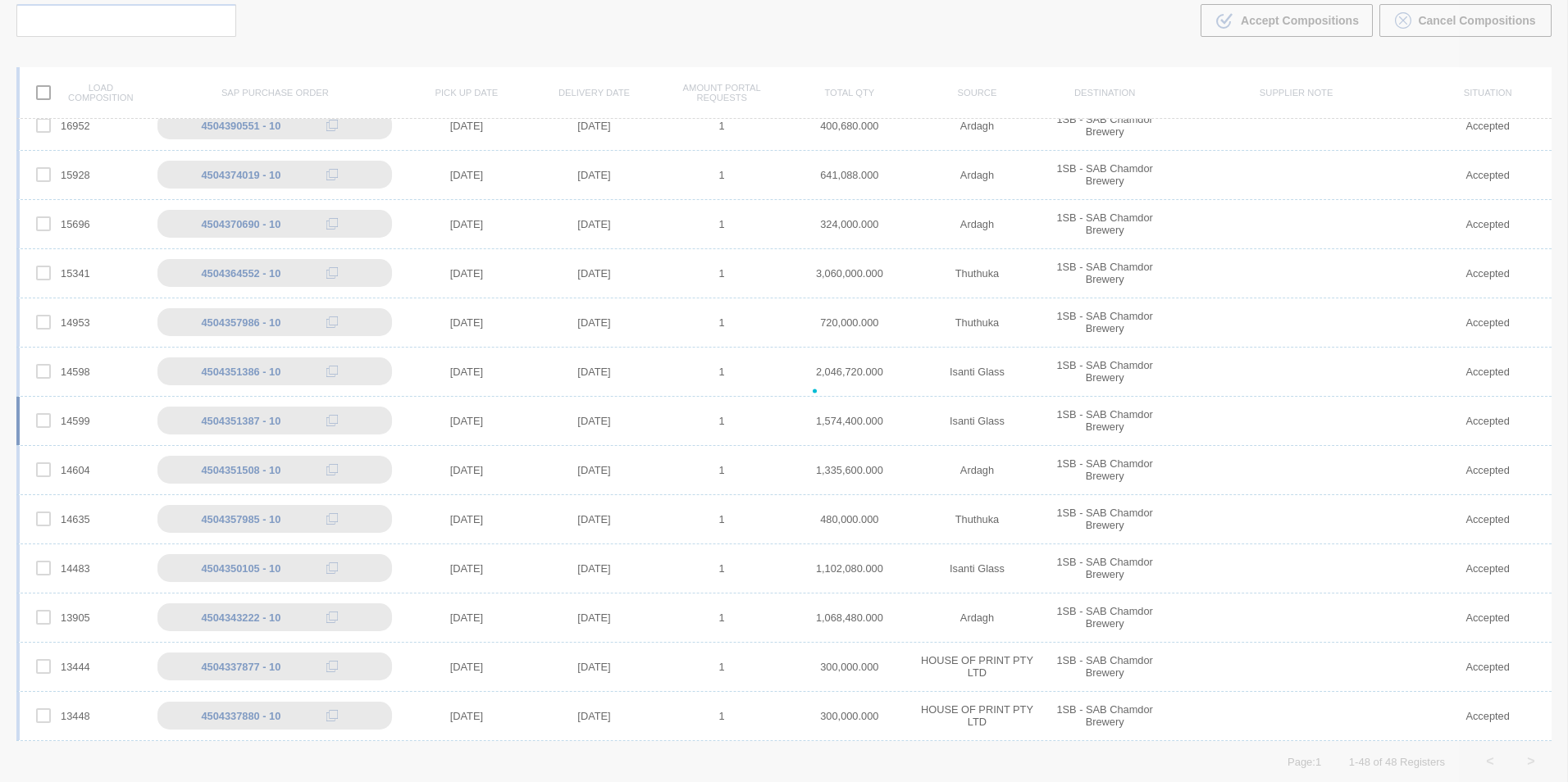
scroll to position [1689, 0]
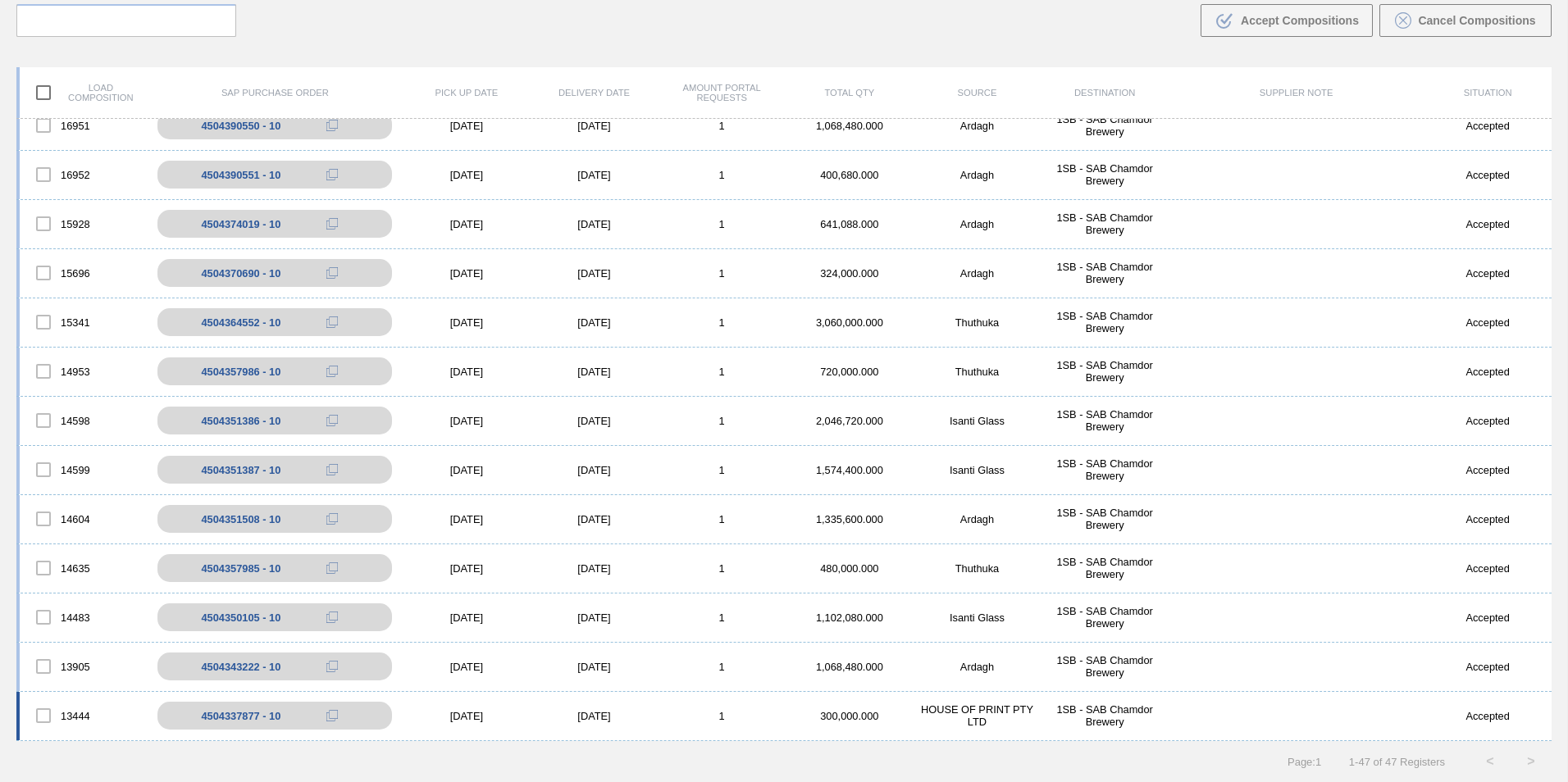
drag, startPoint x: 606, startPoint y: 714, endPoint x: 677, endPoint y: 709, distance: 71.2
click at [606, 713] on div "[DATE]" at bounding box center [594, 716] width 128 height 12
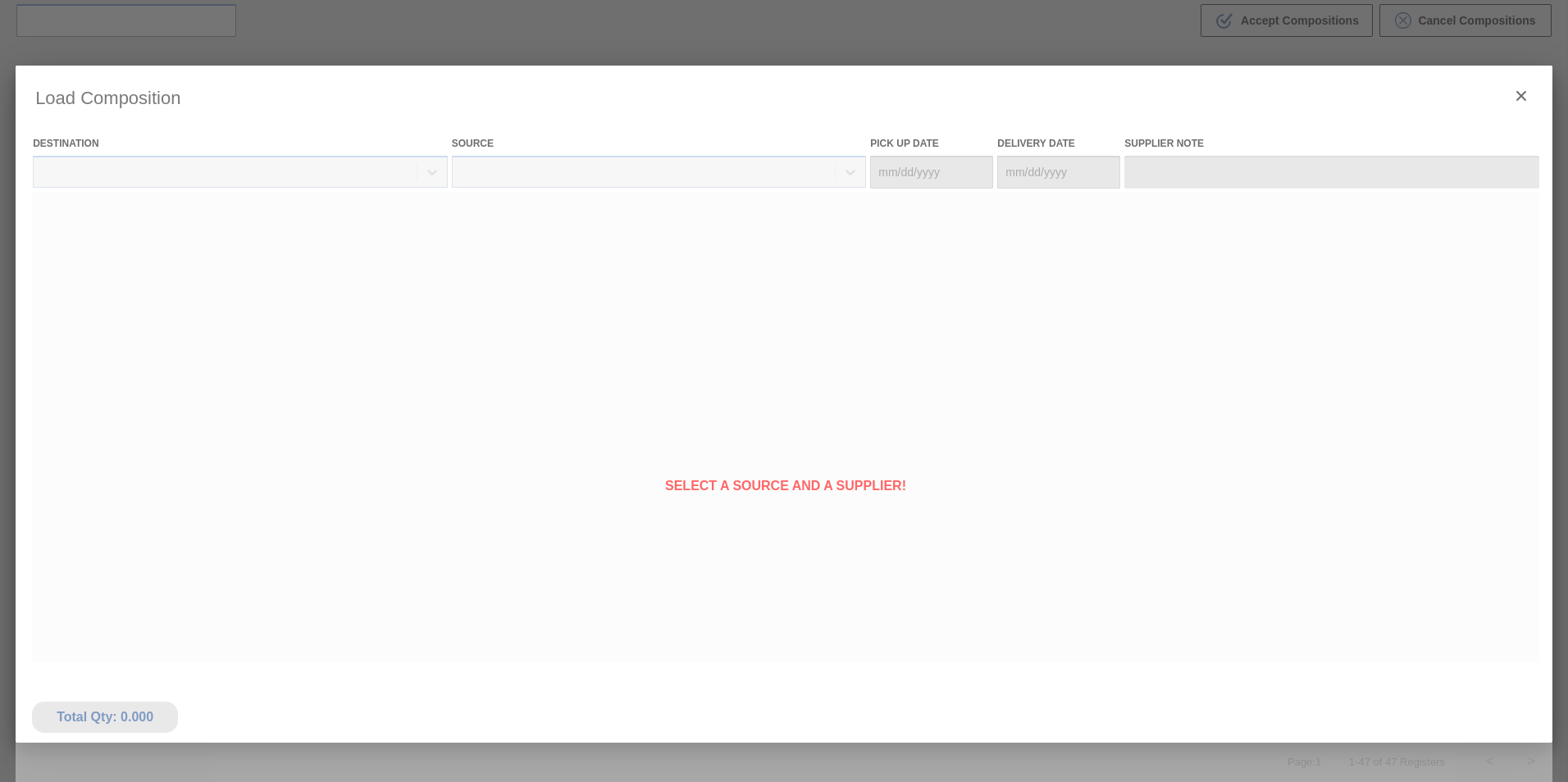
type Date "[DATE]"
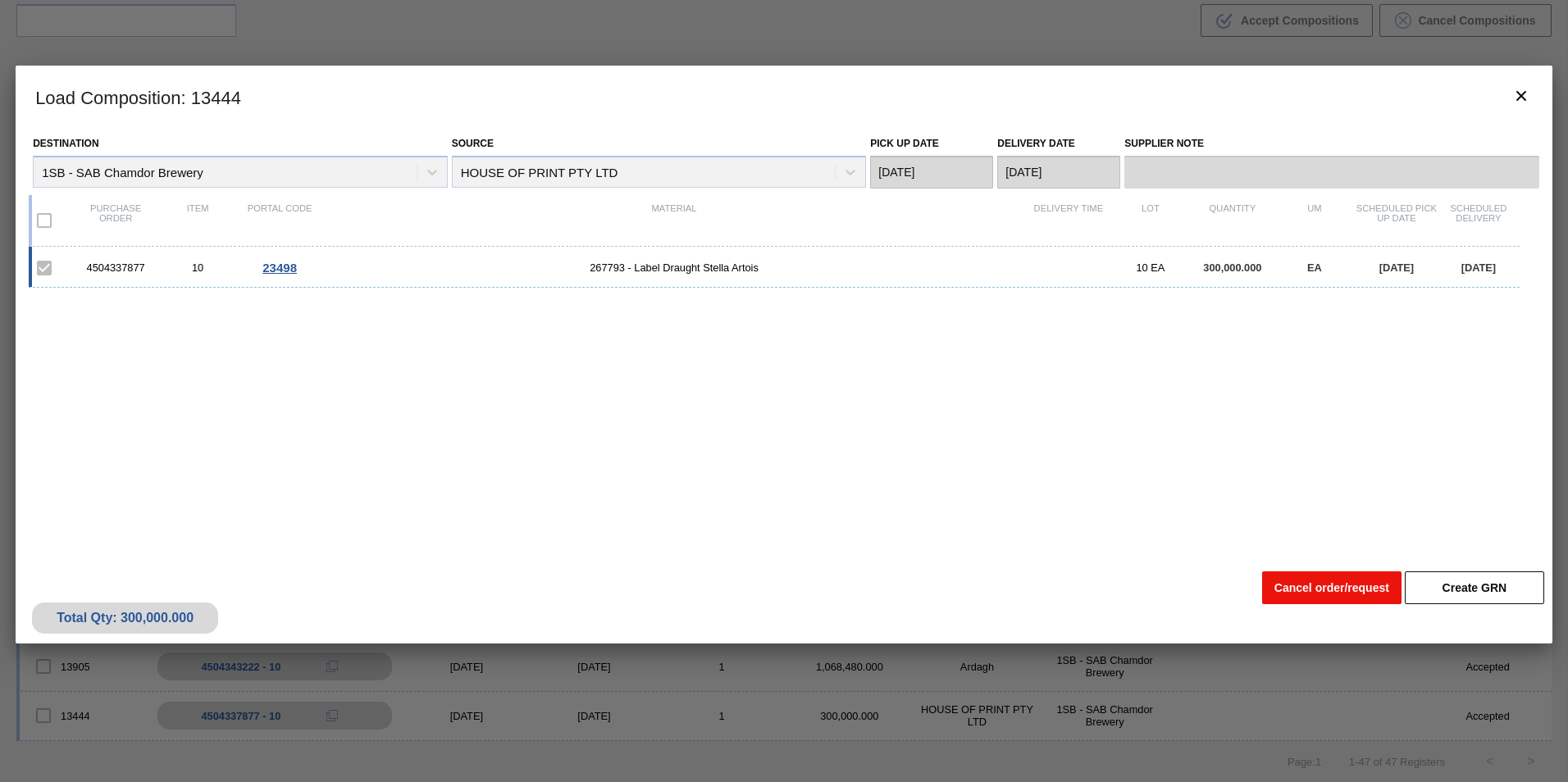
click at [1297, 588] on button "Cancel order/request" at bounding box center [1331, 588] width 139 height 33
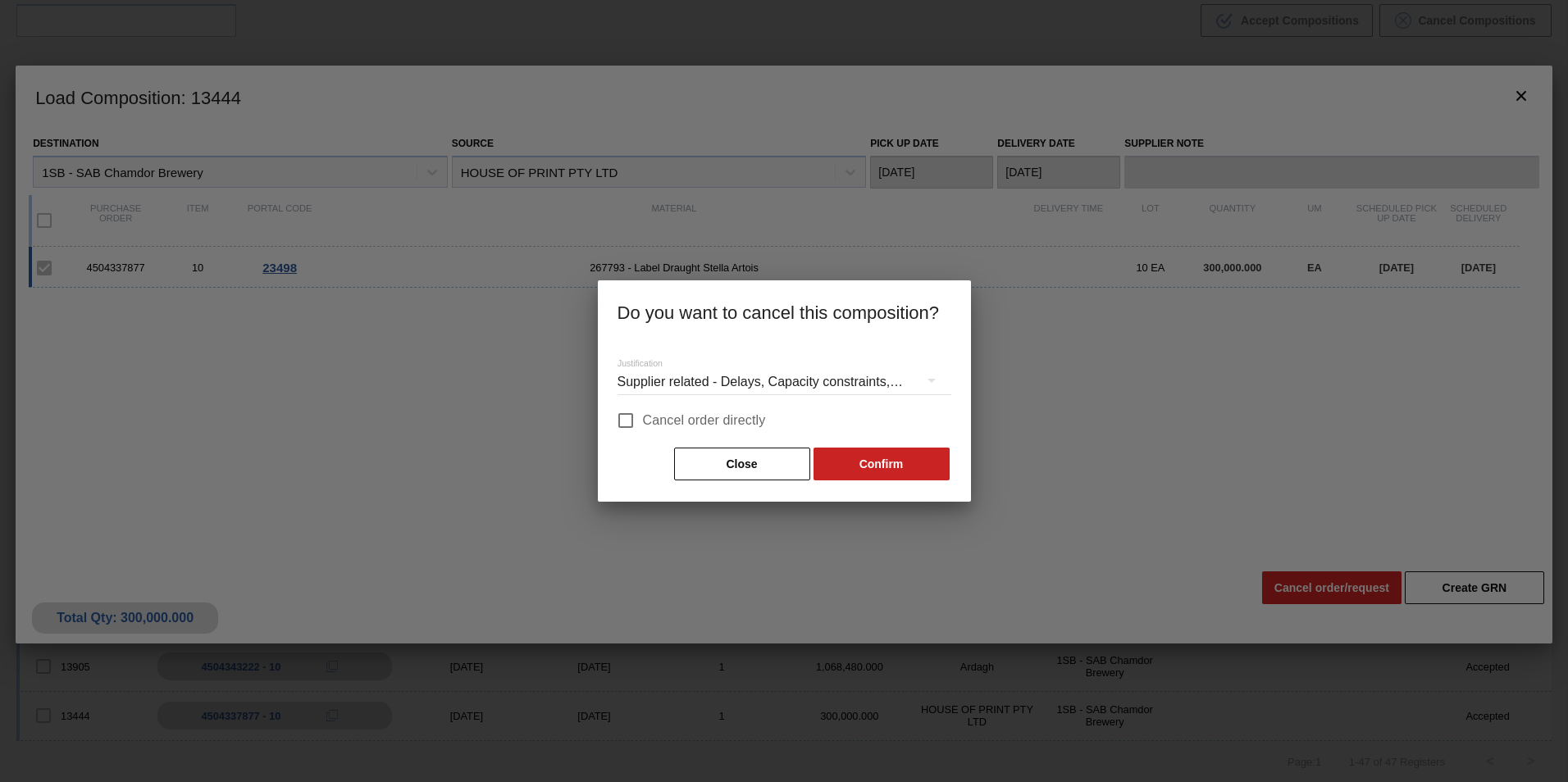
drag, startPoint x: 666, startPoint y: 419, endPoint x: 773, endPoint y: 437, distance: 108.5
click at [669, 419] on span "Cancel order directly" at bounding box center [705, 420] width 123 height 20
click at [643, 419] on input "Cancel order directly" at bounding box center [626, 420] width 35 height 35
checkbox input "true"
click at [880, 456] on button "Confirm" at bounding box center [882, 464] width 136 height 33
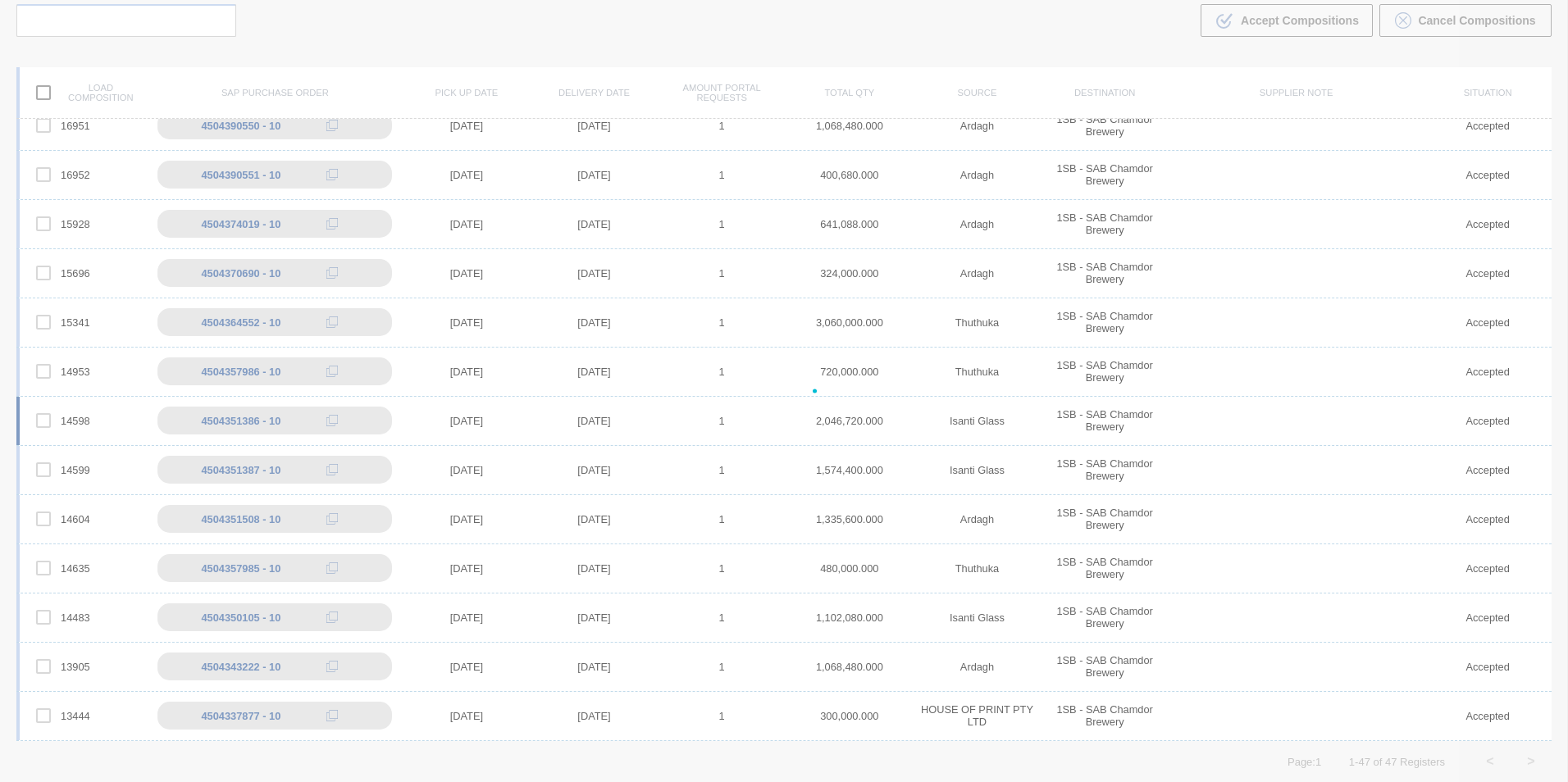
scroll to position [1640, 0]
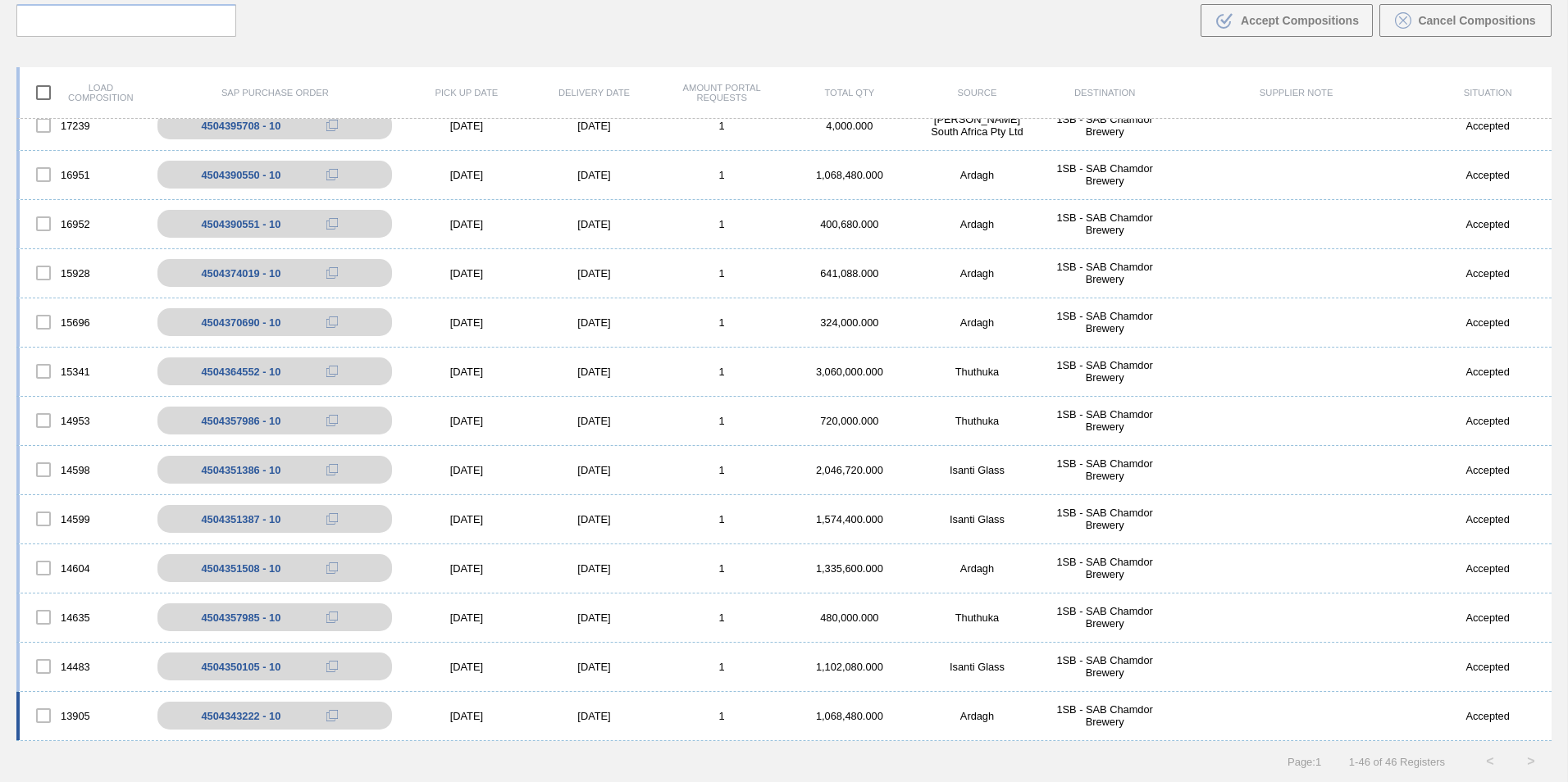
click at [634, 708] on div "13905 4504343222 - 10 [DATE] [DATE] 1 1,068,480.000 Ardagh 1SB - SAB Chamdor Br…" at bounding box center [784, 716] width 1535 height 49
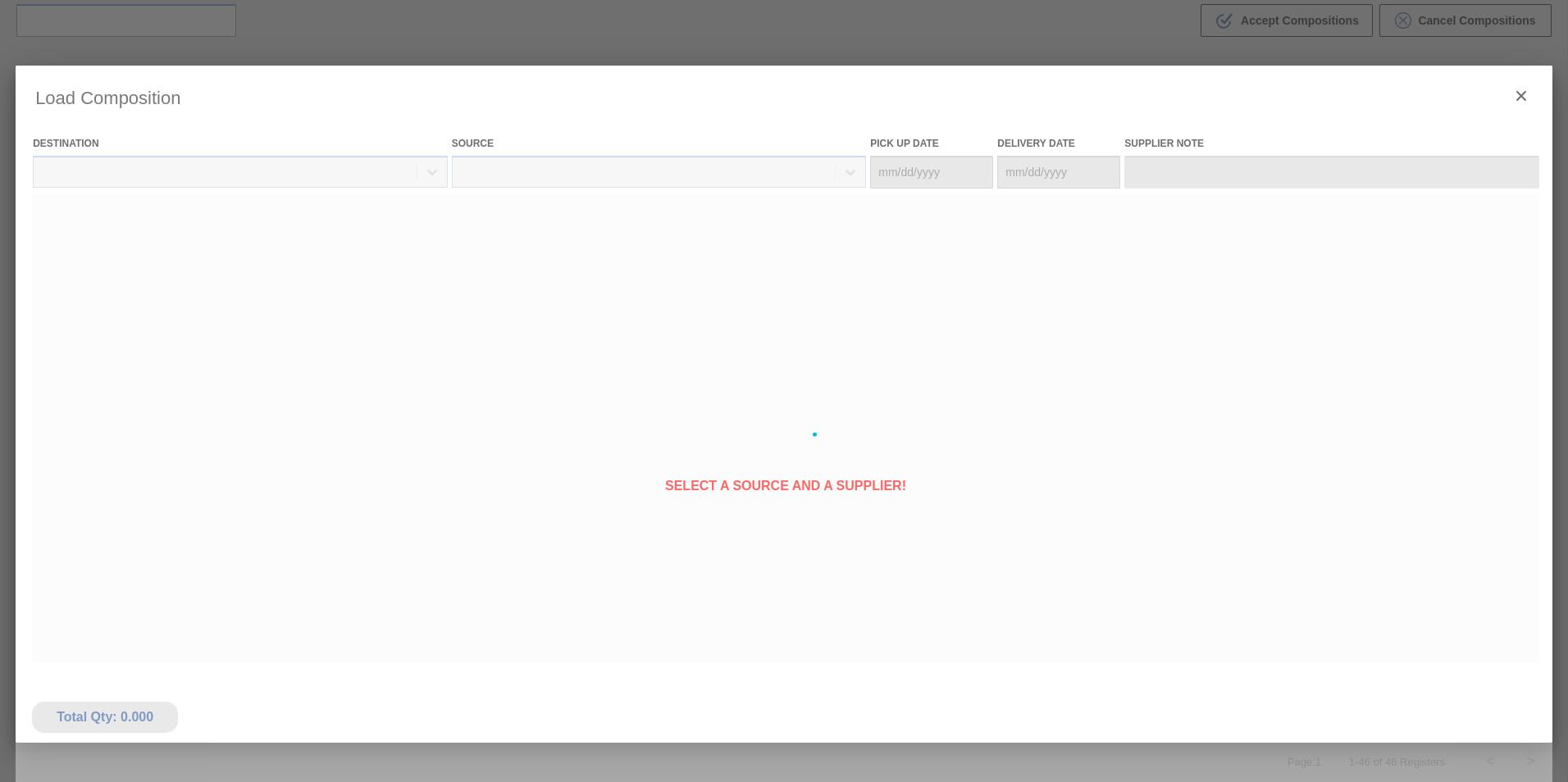
type Date "[DATE]"
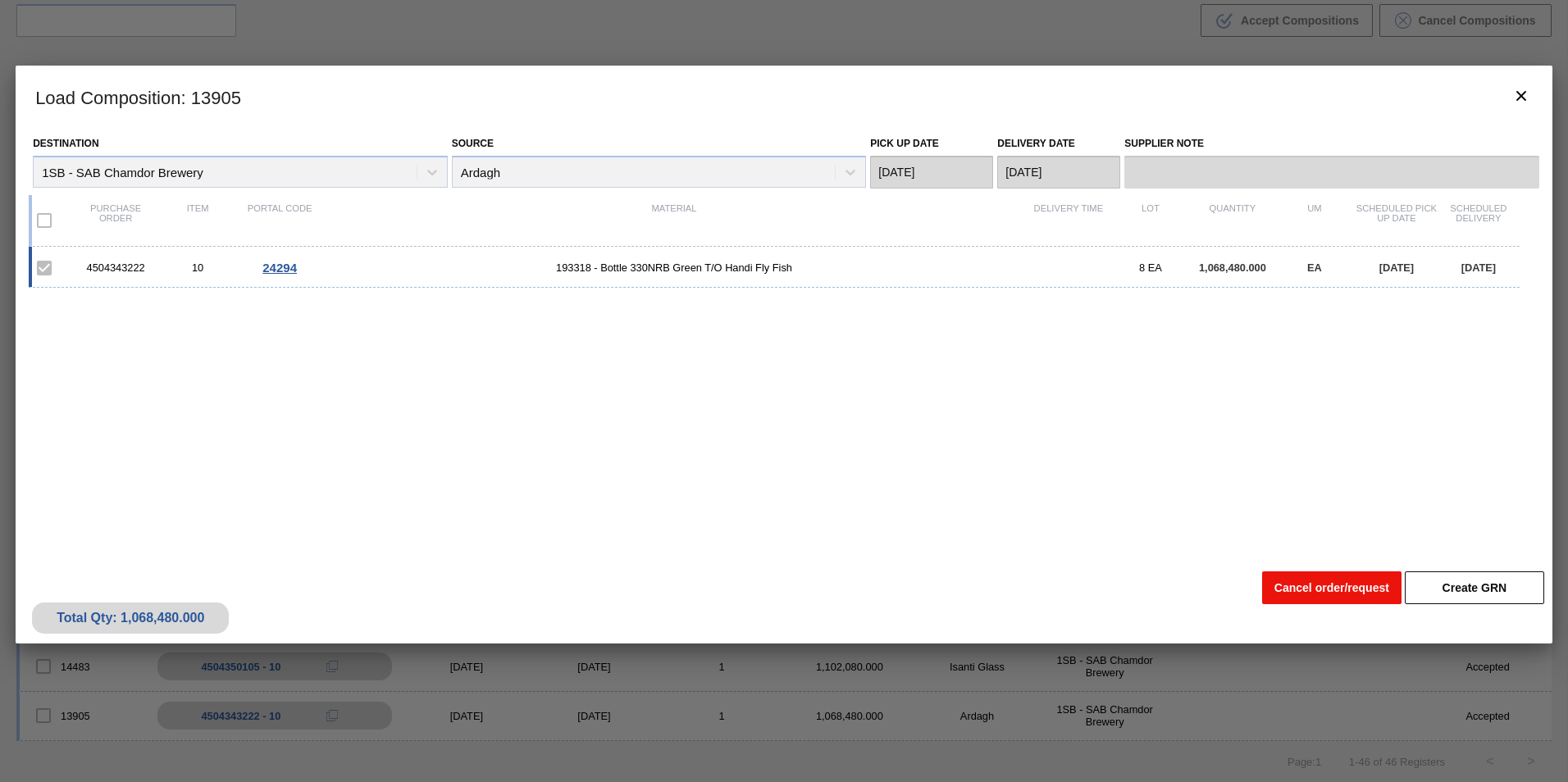
click at [1313, 583] on button "Cancel order/request" at bounding box center [1331, 588] width 139 height 33
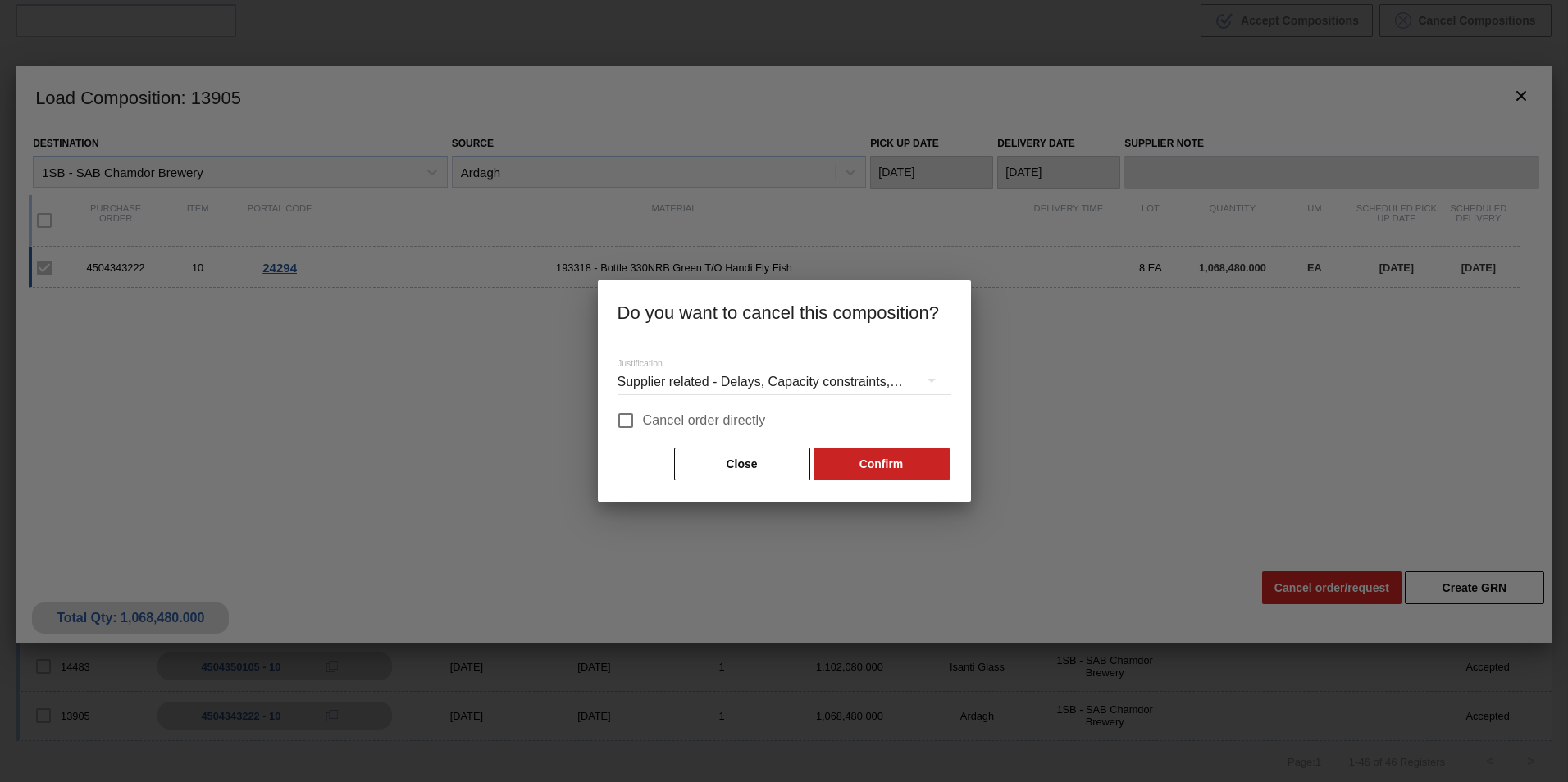
drag, startPoint x: 712, startPoint y: 433, endPoint x: 710, endPoint y: 424, distance: 9.2
click at [712, 432] on label "Cancel order directly" at bounding box center [687, 420] width 157 height 35
click at [643, 432] on input "Cancel order directly" at bounding box center [626, 420] width 35 height 35
checkbox input "true"
click at [869, 456] on button "Confirm" at bounding box center [882, 464] width 136 height 33
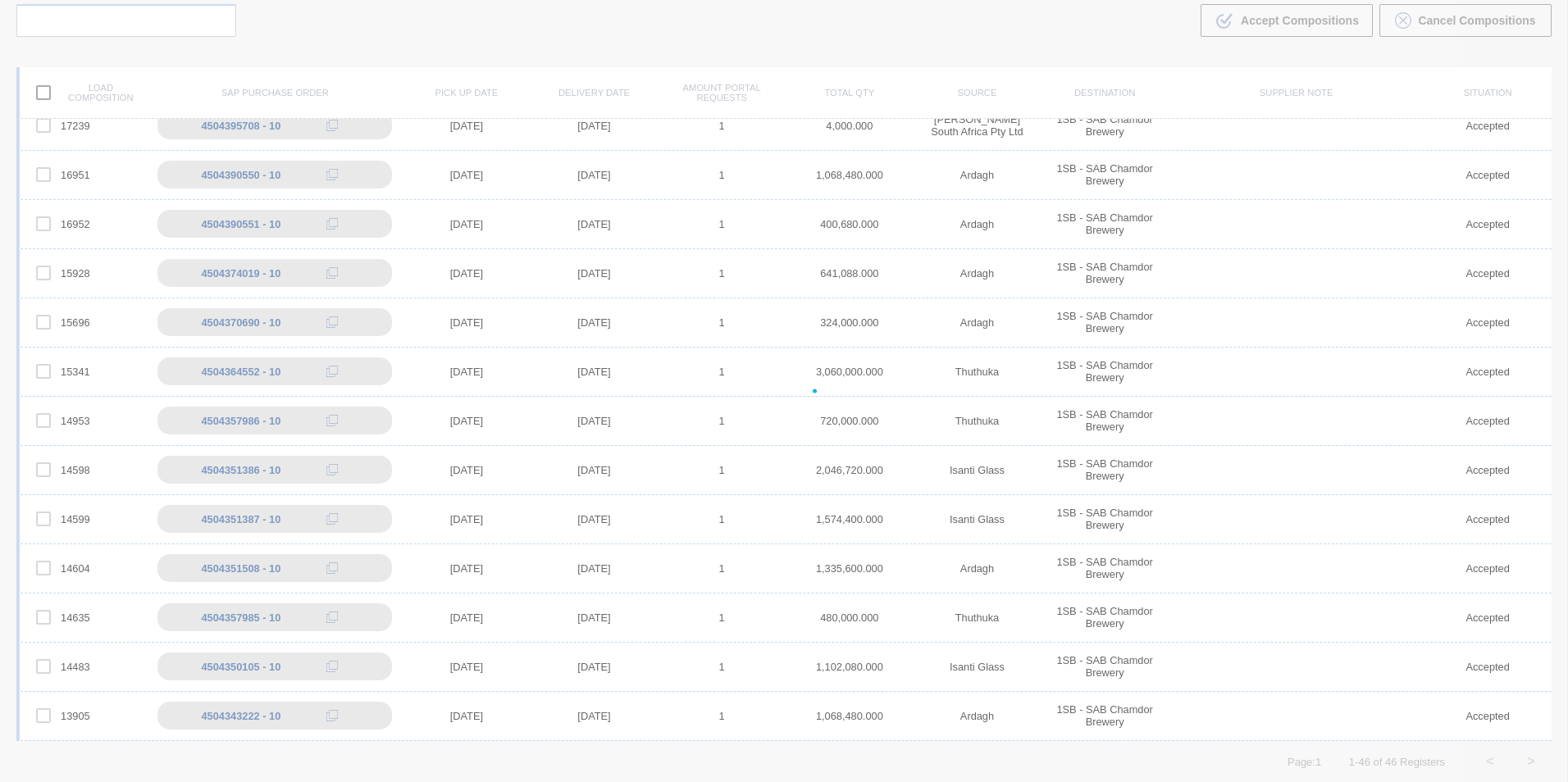
scroll to position [1591, 0]
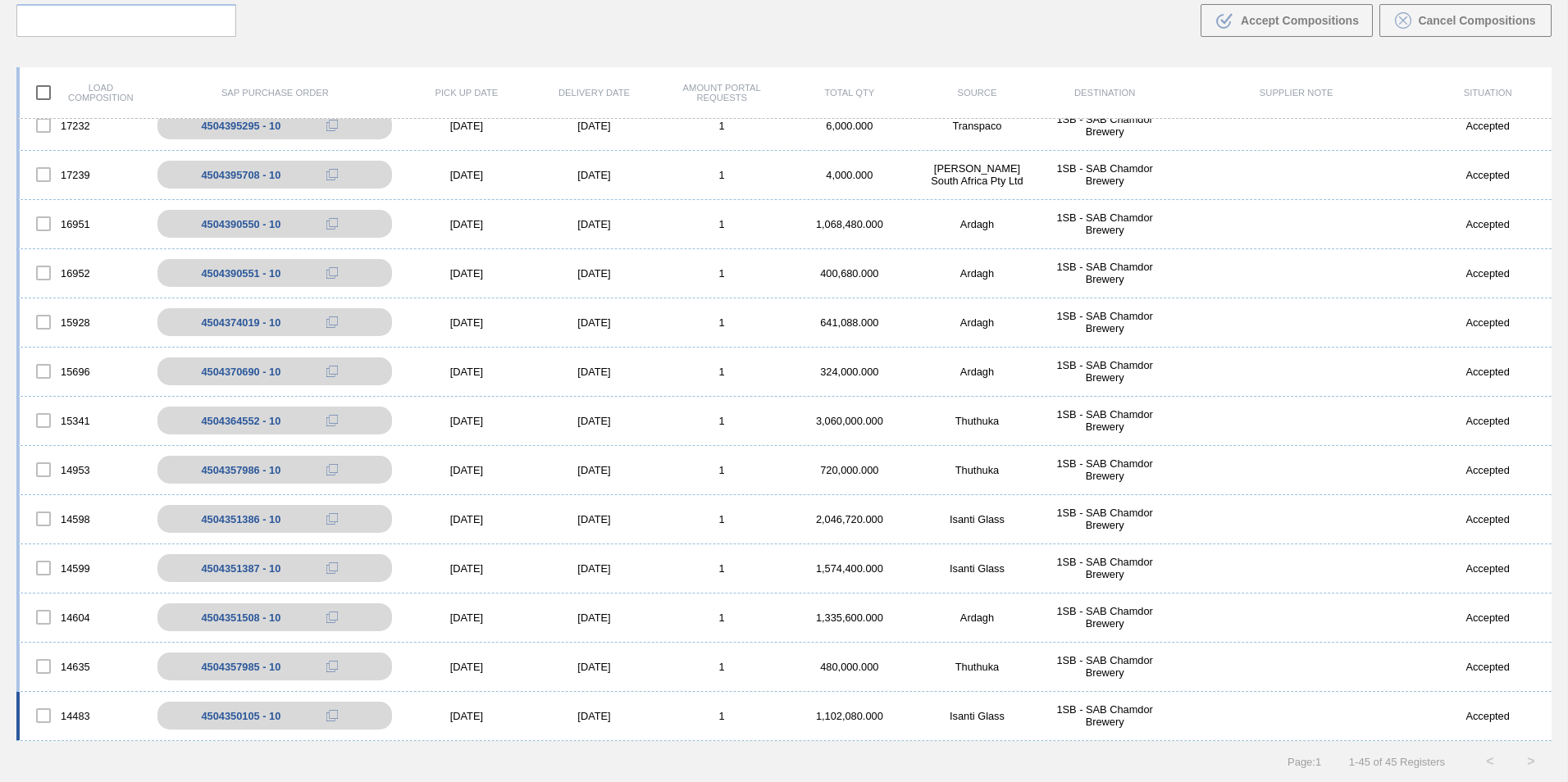
click at [622, 715] on div "[DATE]" at bounding box center [594, 716] width 128 height 12
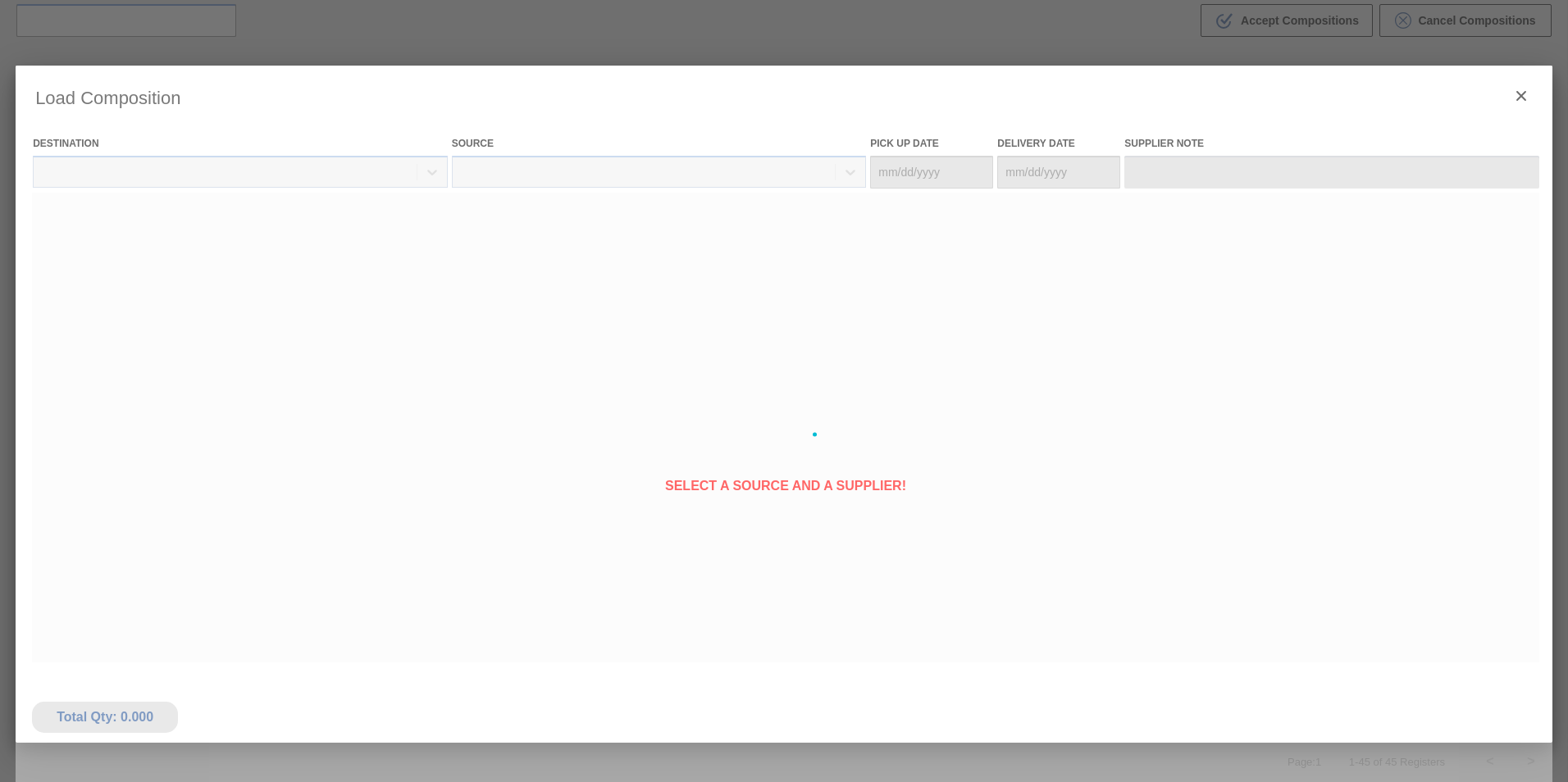
type Date "[DATE]"
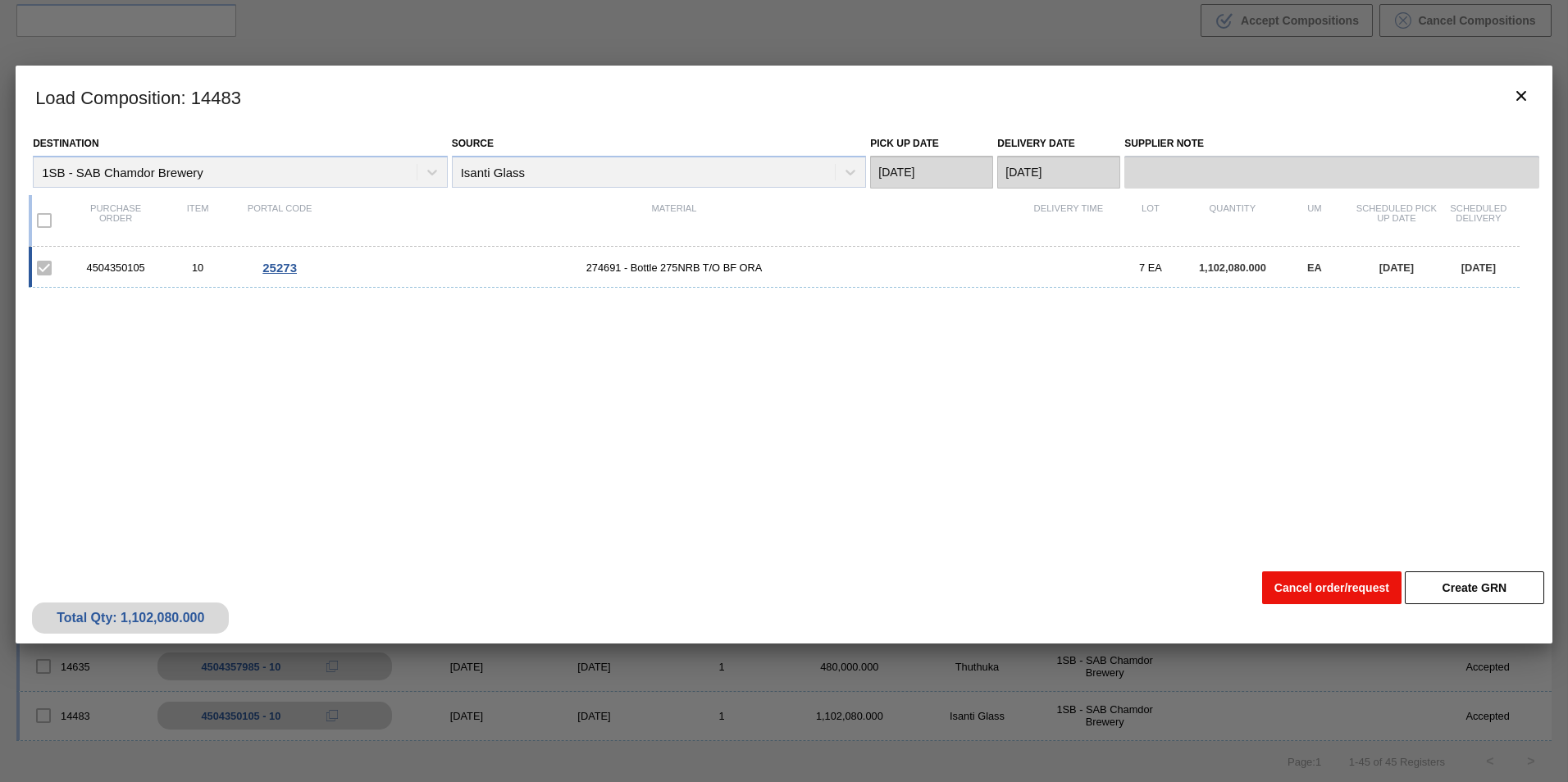
click at [1284, 594] on button "Cancel order/request" at bounding box center [1331, 588] width 139 height 33
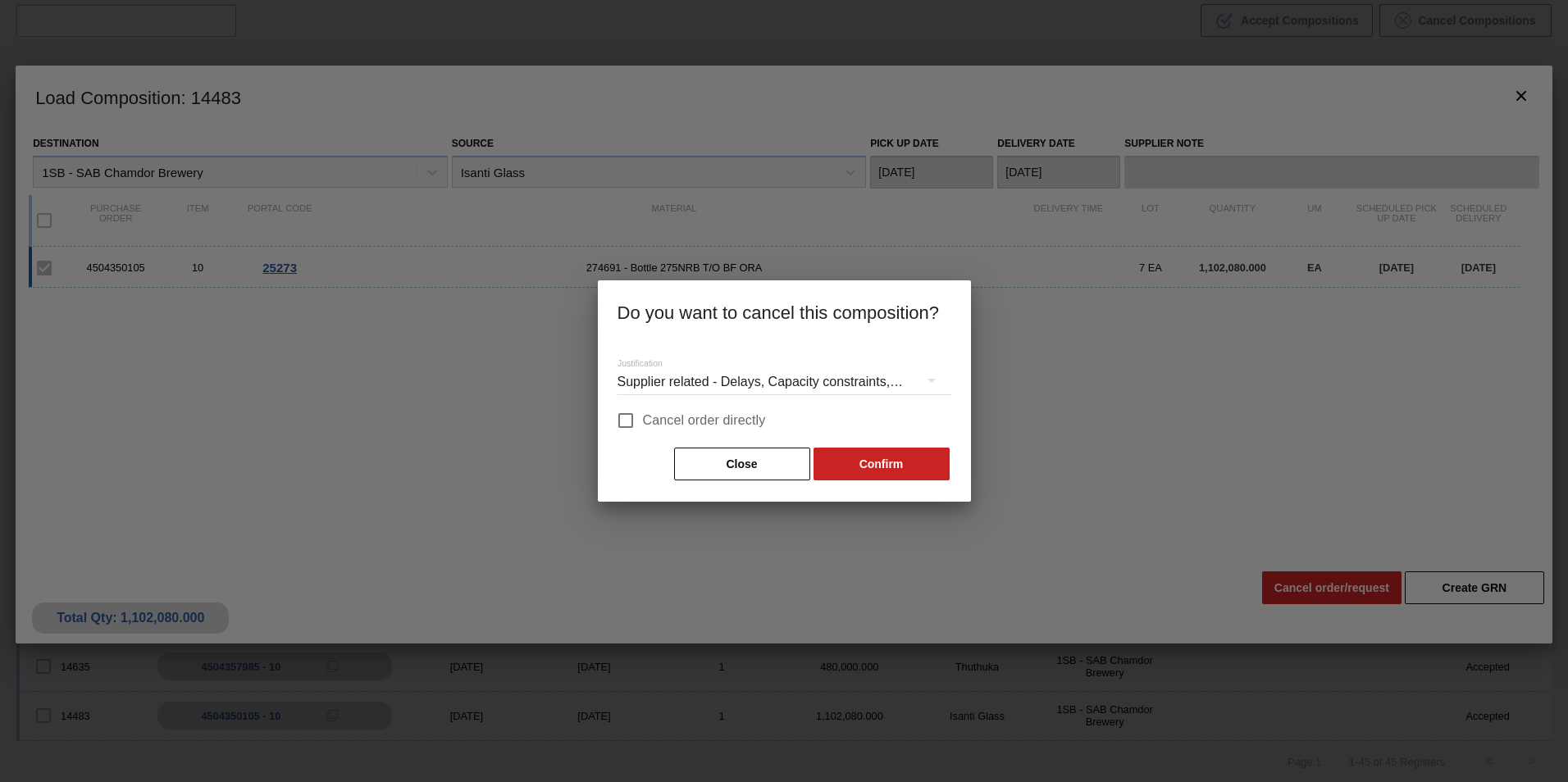
click at [673, 421] on span "Cancel order directly" at bounding box center [705, 420] width 123 height 20
click at [643, 421] on input "Cancel order directly" at bounding box center [626, 420] width 35 height 35
checkbox input "true"
click at [879, 468] on button "Confirm" at bounding box center [882, 464] width 136 height 33
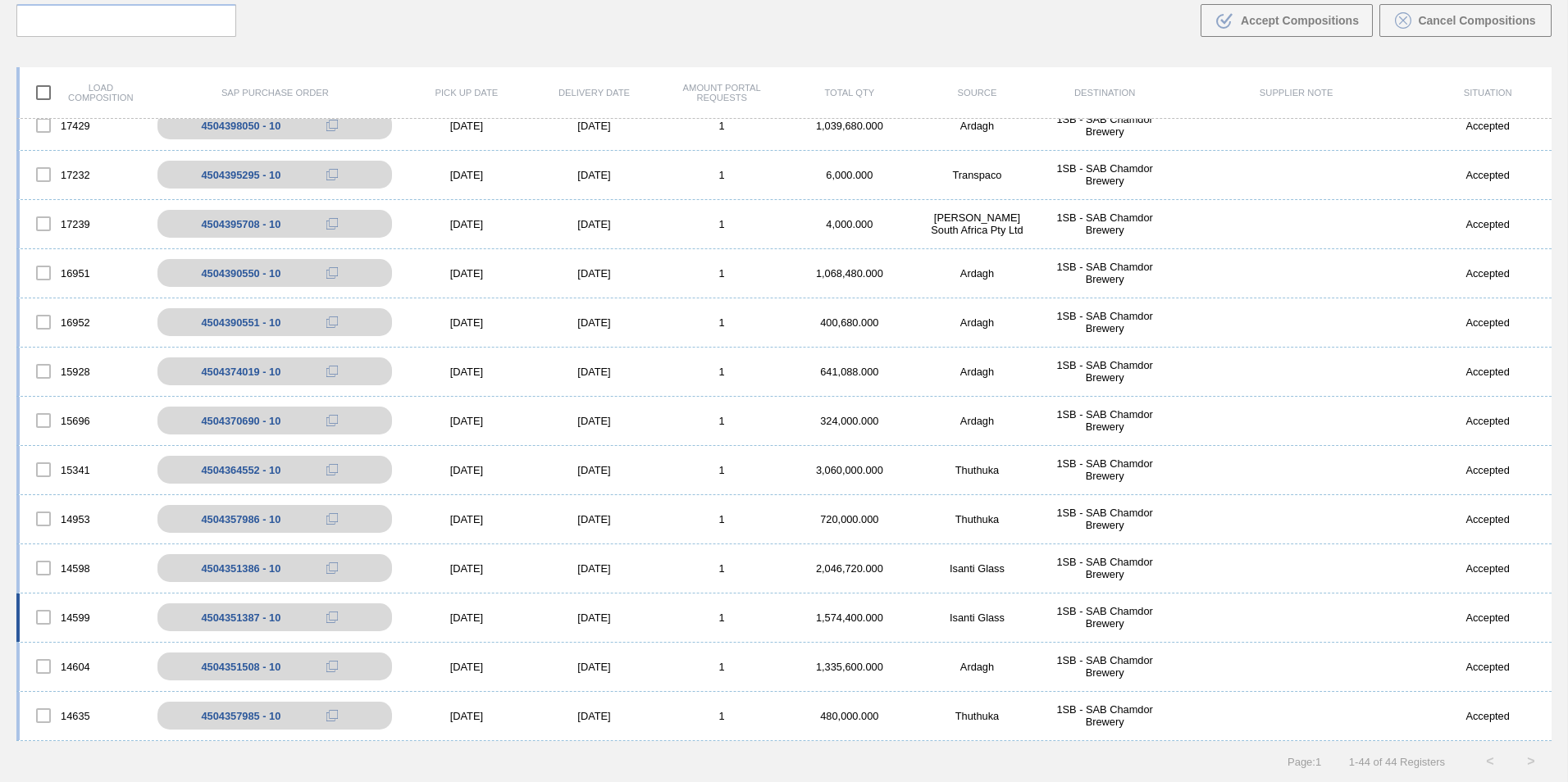
scroll to position [1542, 0]
drag, startPoint x: 642, startPoint y: 717, endPoint x: 650, endPoint y: 715, distance: 8.2
click at [642, 716] on div "[DATE]" at bounding box center [594, 716] width 128 height 12
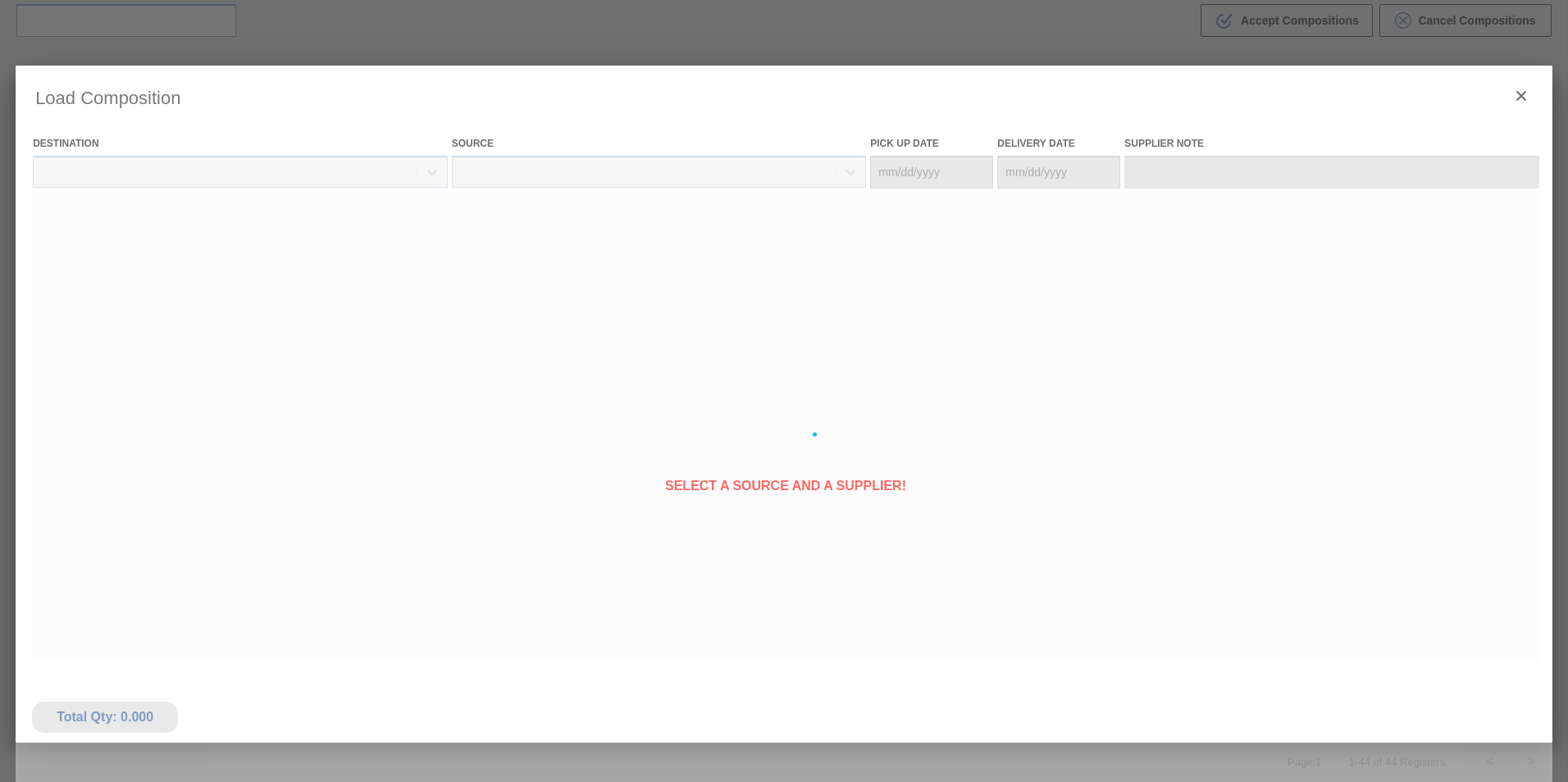
type Date "[DATE]"
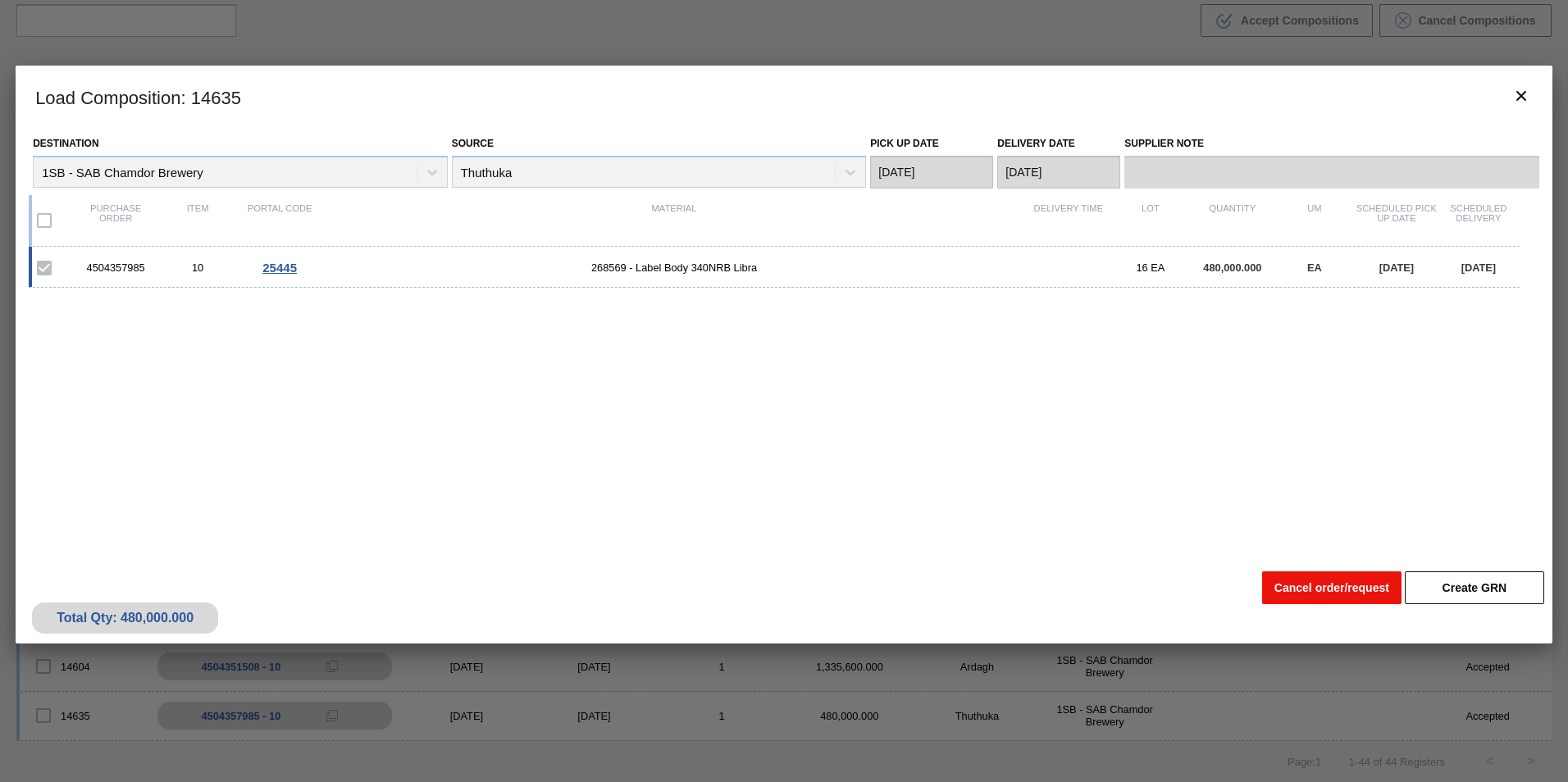
click at [1350, 589] on button "Cancel order/request" at bounding box center [1331, 588] width 139 height 33
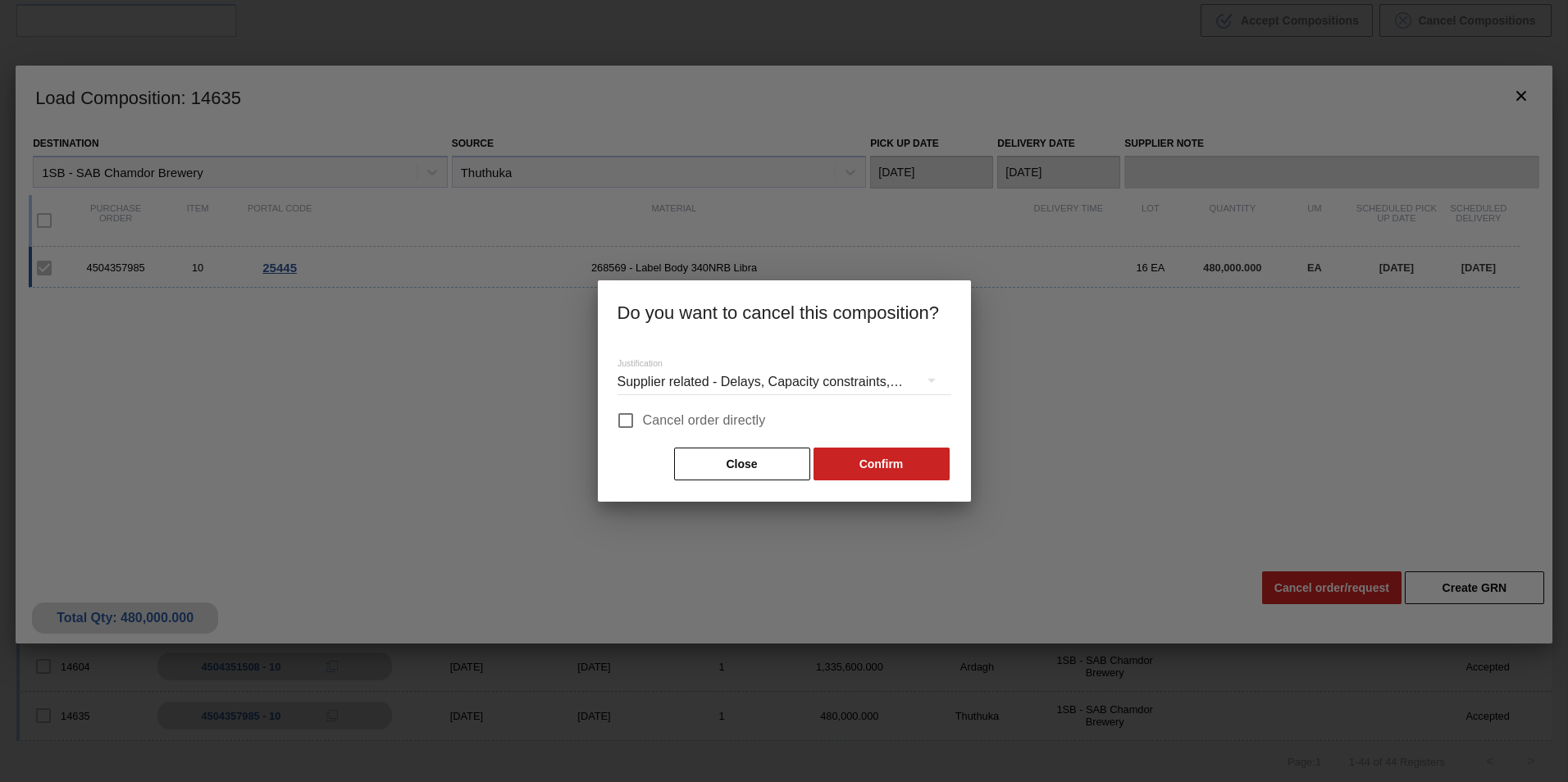
drag, startPoint x: 693, startPoint y: 416, endPoint x: 701, endPoint y: 419, distance: 8.5
click at [701, 419] on span "Cancel order directly" at bounding box center [705, 420] width 123 height 20
drag, startPoint x: 701, startPoint y: 419, endPoint x: 857, endPoint y: 448, distance: 158.7
click at [857, 448] on button "Confirm" at bounding box center [882, 464] width 136 height 33
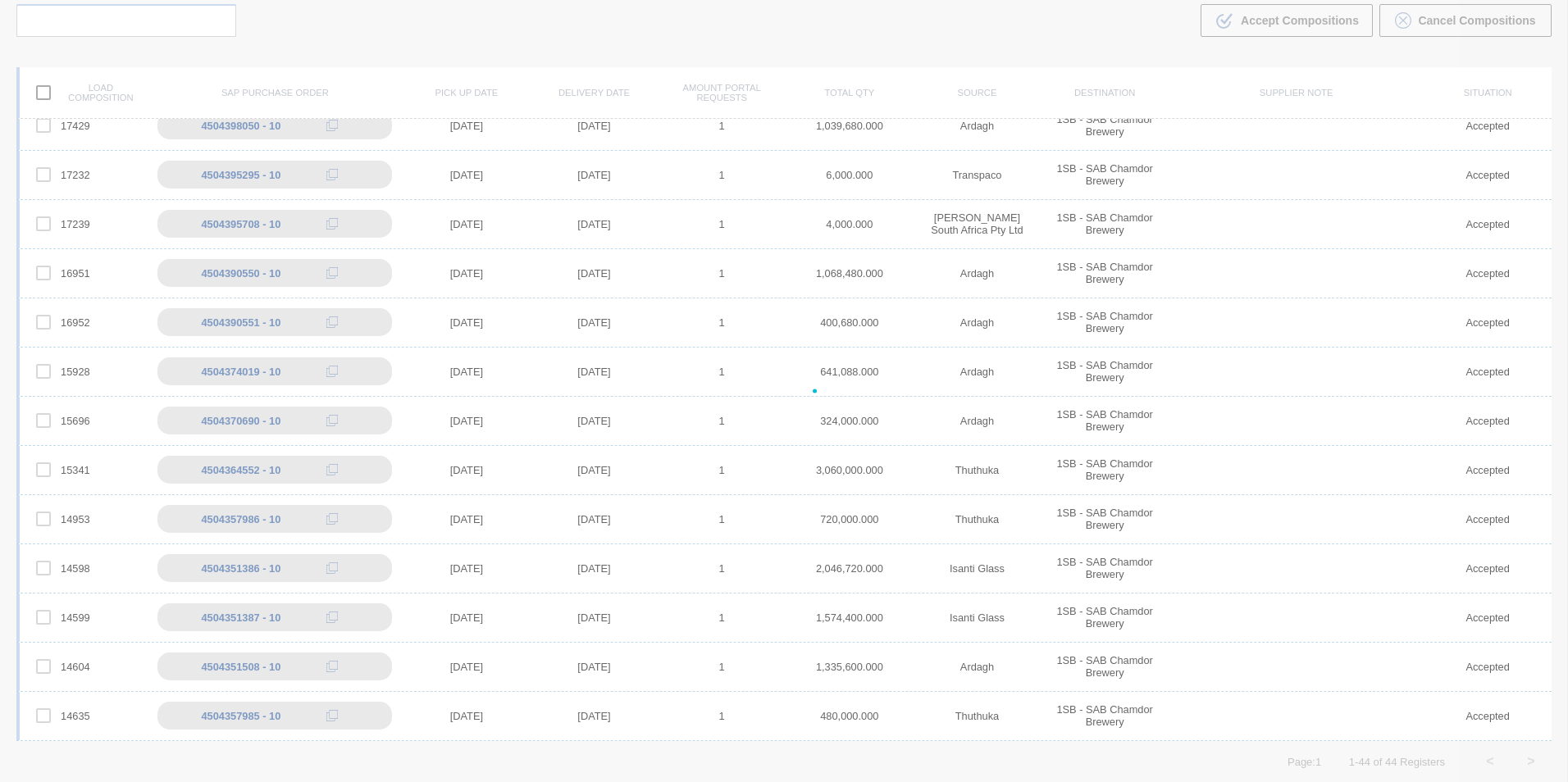
scroll to position [1492, 0]
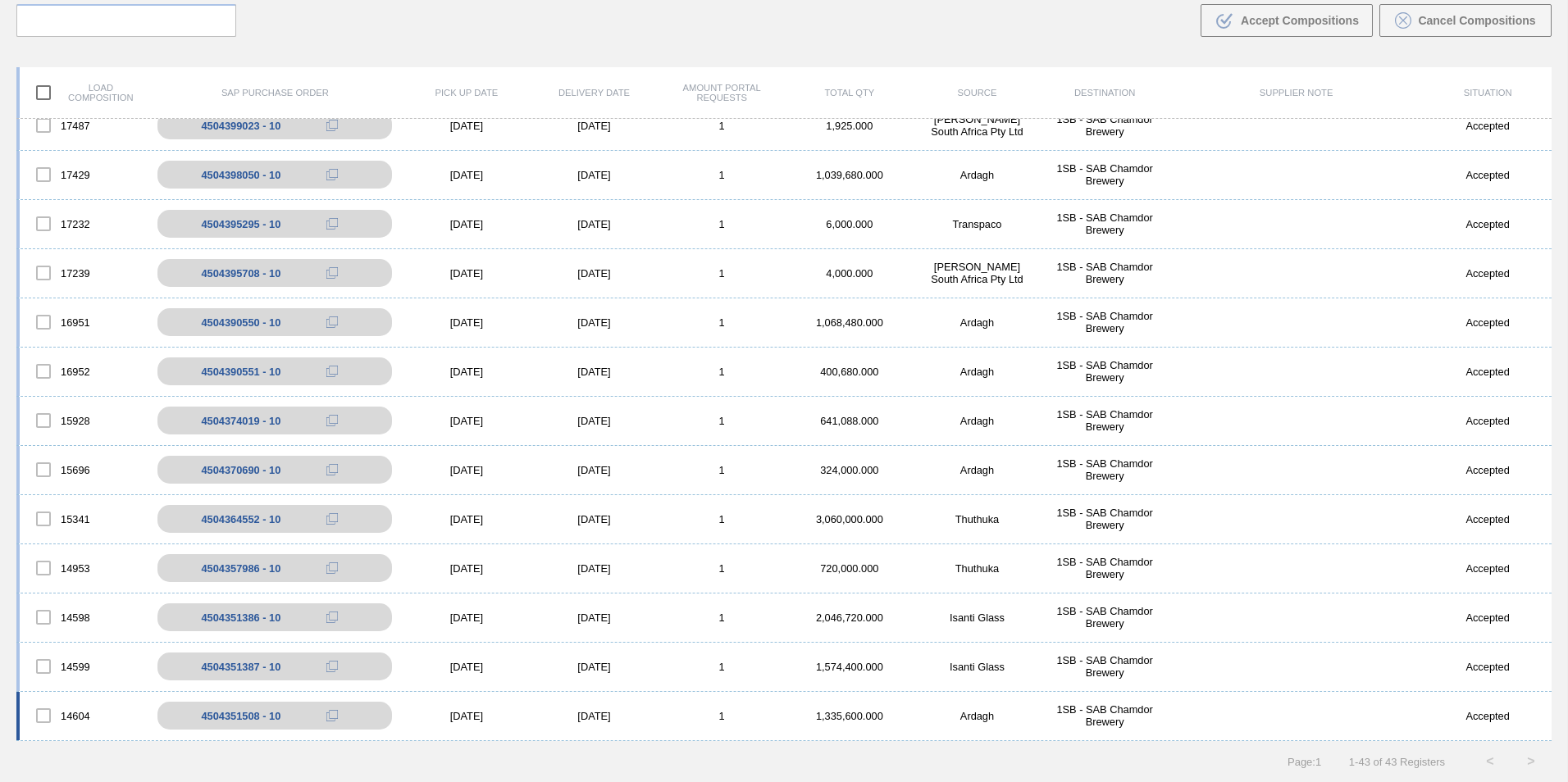
click at [613, 708] on div "14604 4504351508 - 10 [DATE] [DATE] 1 1,335,600.000 Ardagh 1SB - SAB Chamdor Br…" at bounding box center [784, 716] width 1535 height 49
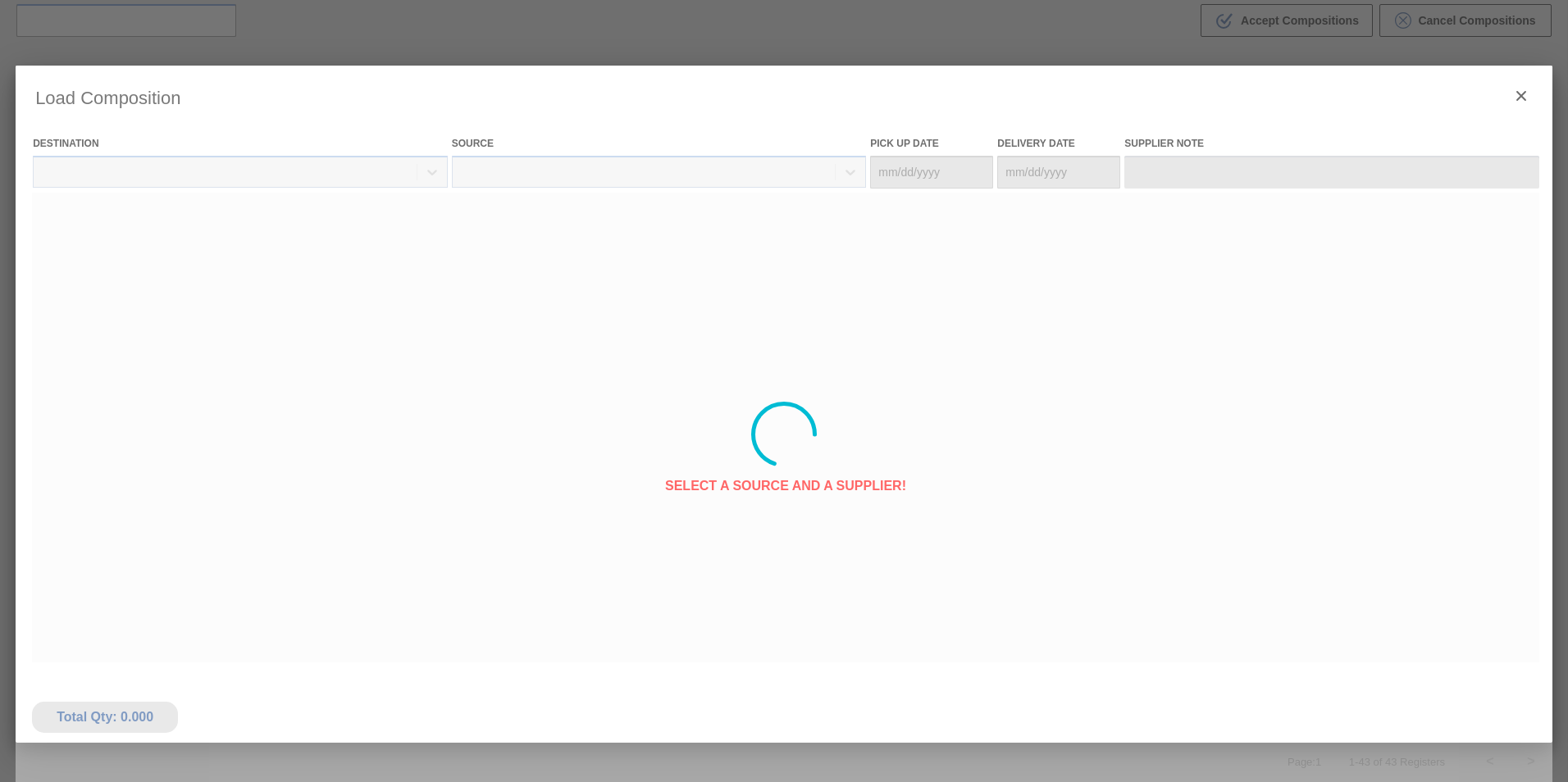
type Date "[DATE]"
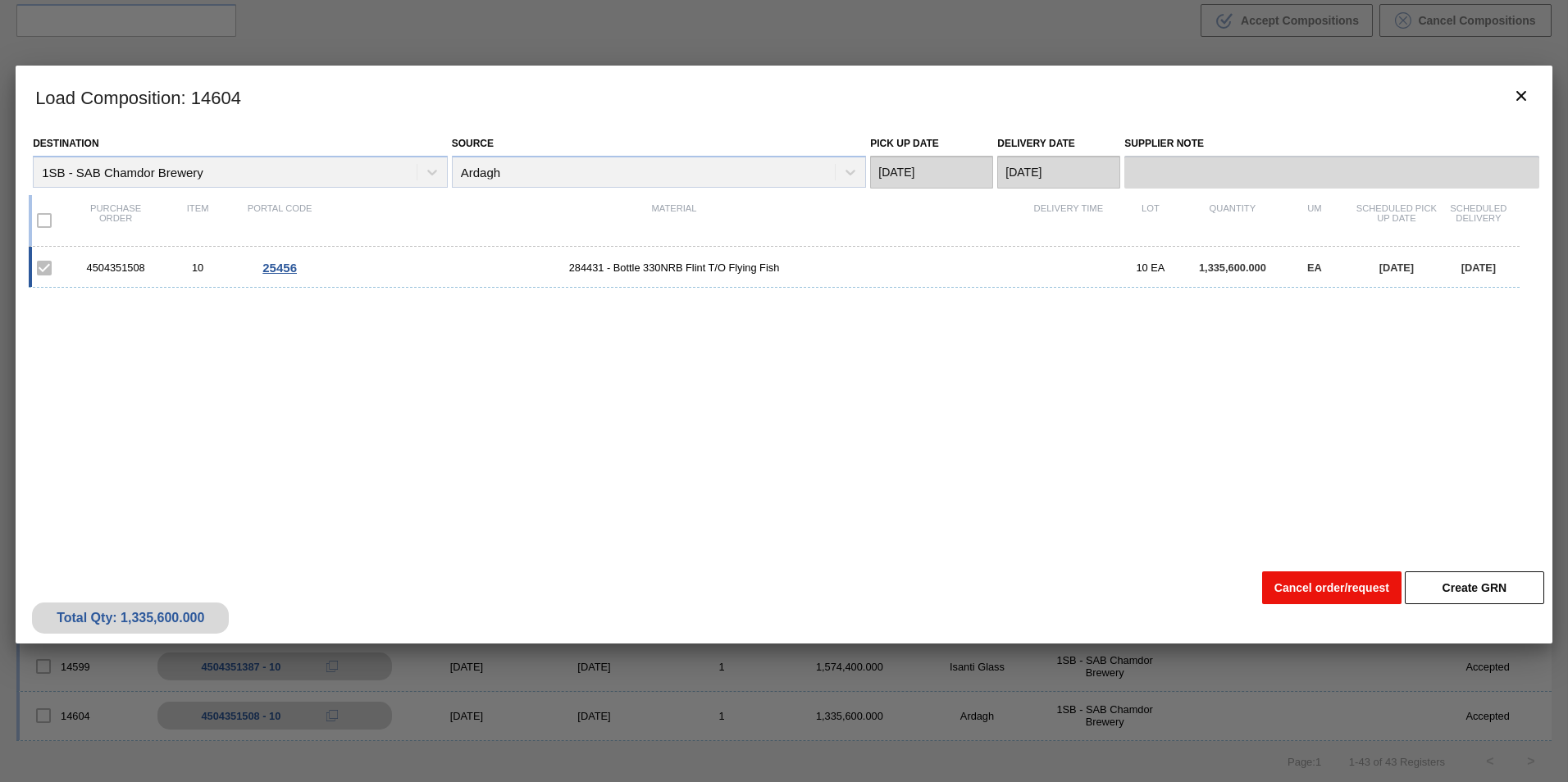
click at [1299, 588] on button "Cancel order/request" at bounding box center [1331, 588] width 139 height 33
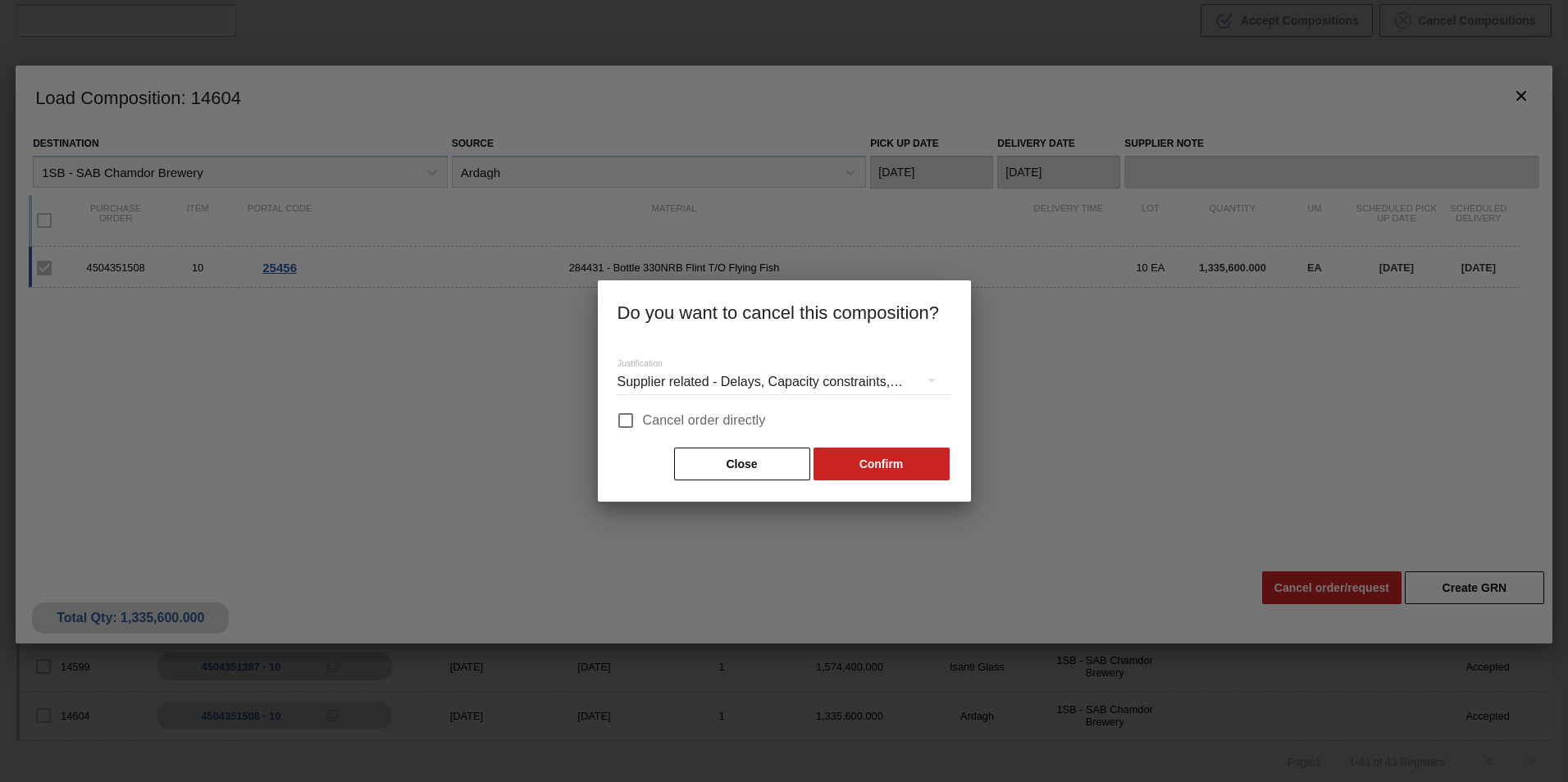
click at [713, 428] on span "Cancel order directly" at bounding box center [705, 420] width 123 height 20
click at [643, 428] on input "Cancel order directly" at bounding box center [626, 420] width 35 height 35
checkbox input "true"
click at [869, 464] on button "Confirm" at bounding box center [882, 464] width 136 height 33
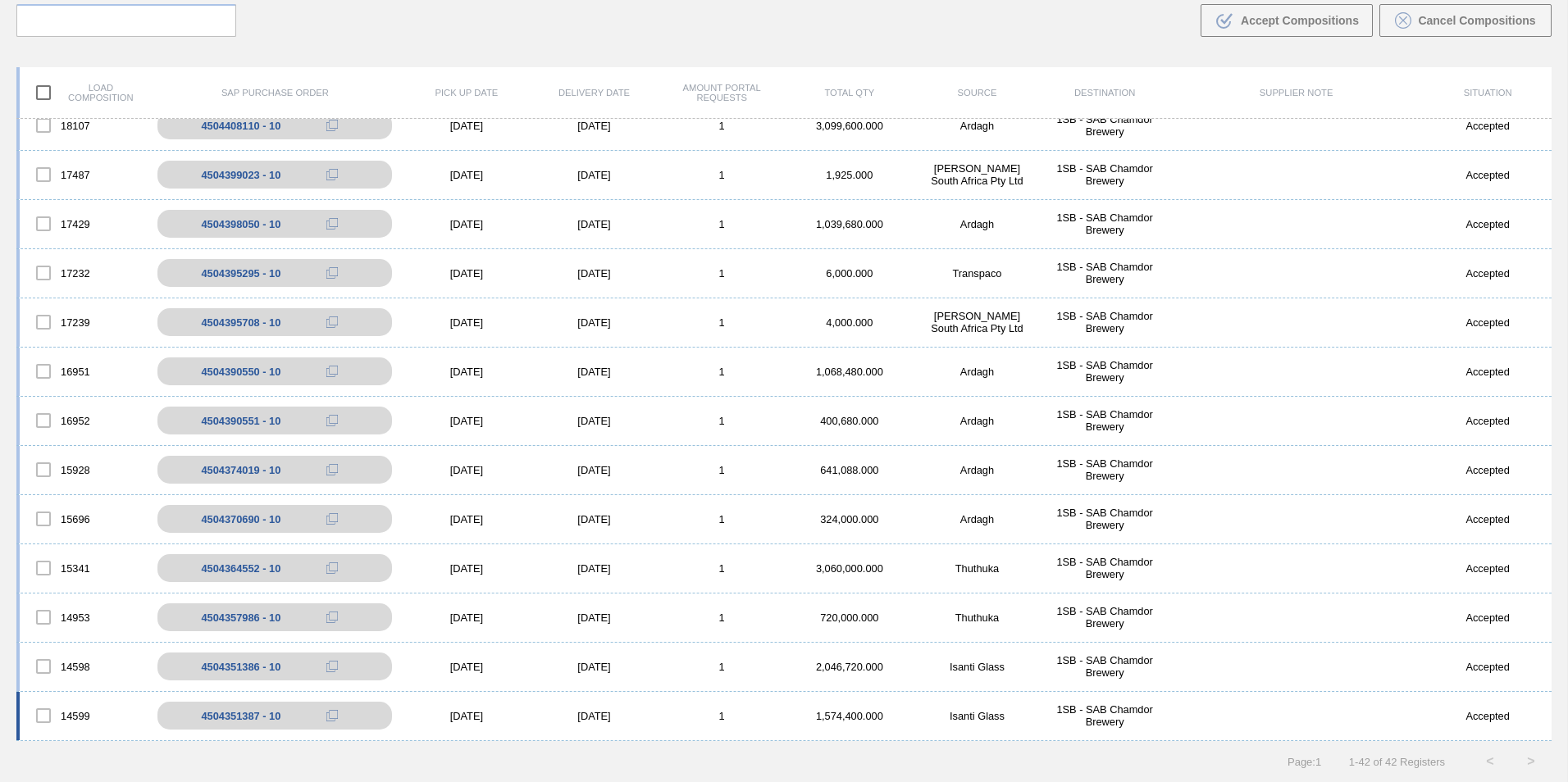
scroll to position [1443, 0]
click at [608, 716] on div "[DATE]" at bounding box center [594, 716] width 128 height 12
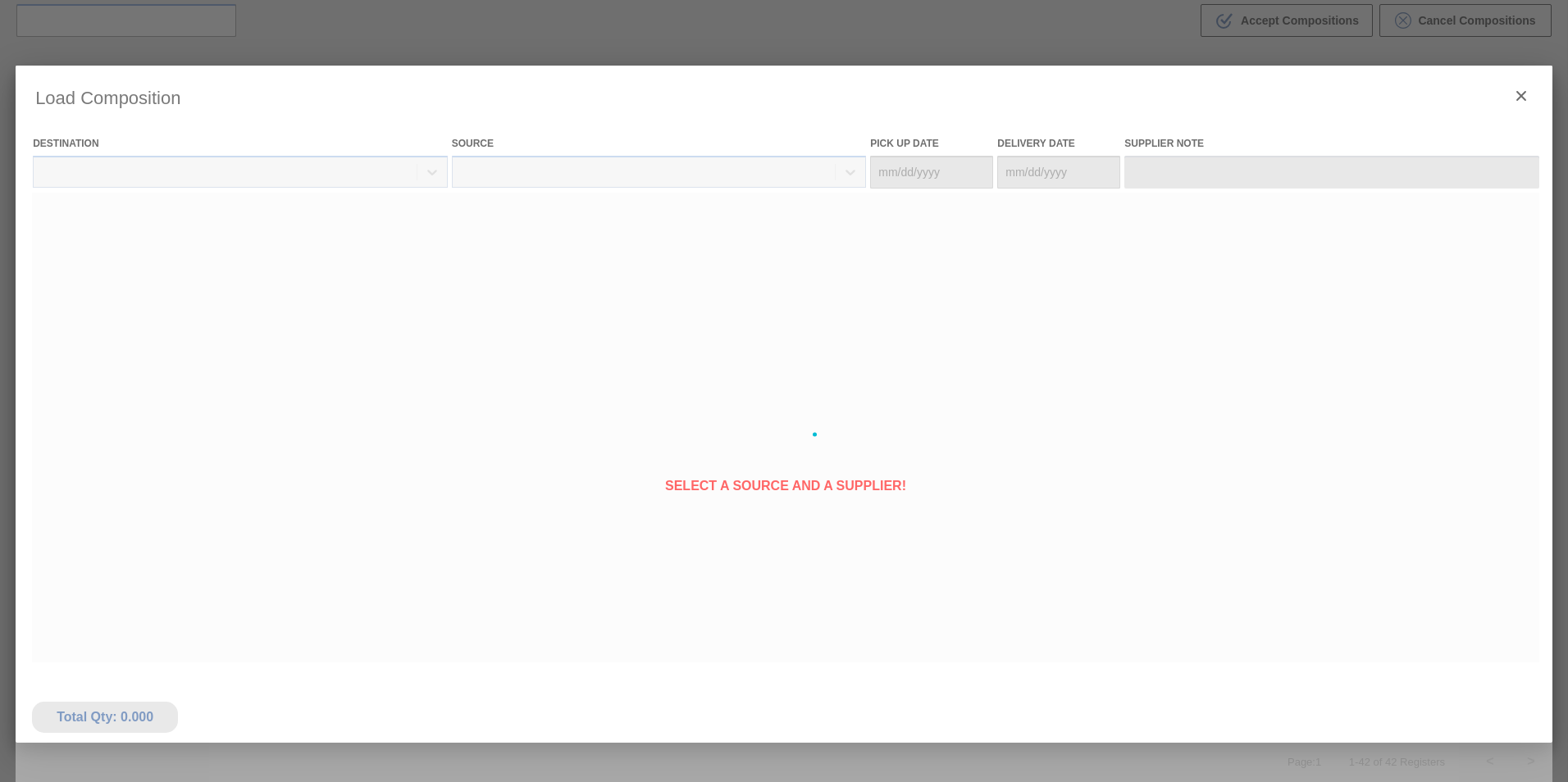
type Date "[DATE]"
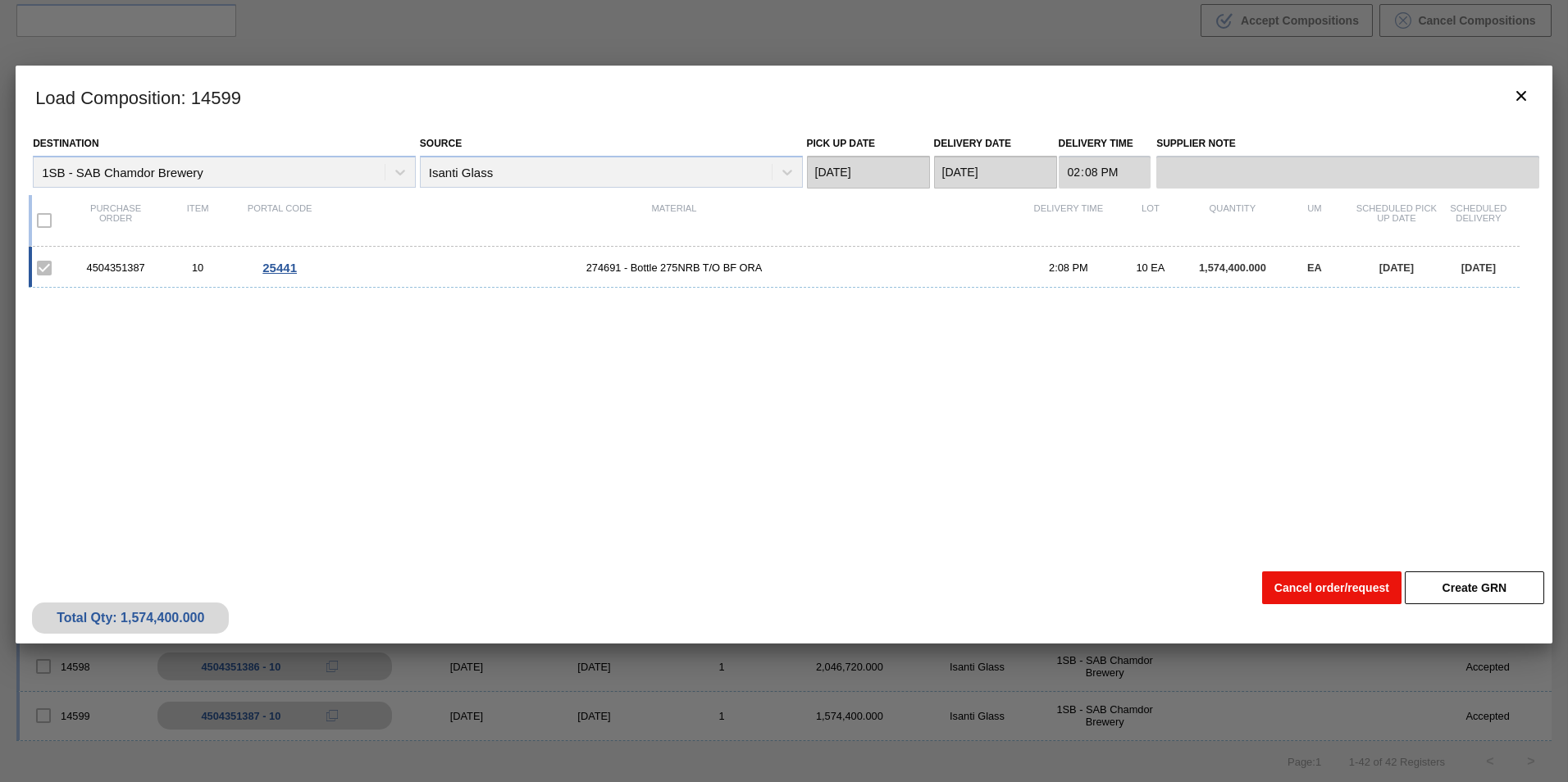
click at [1293, 590] on button "Cancel order/request" at bounding box center [1331, 588] width 139 height 33
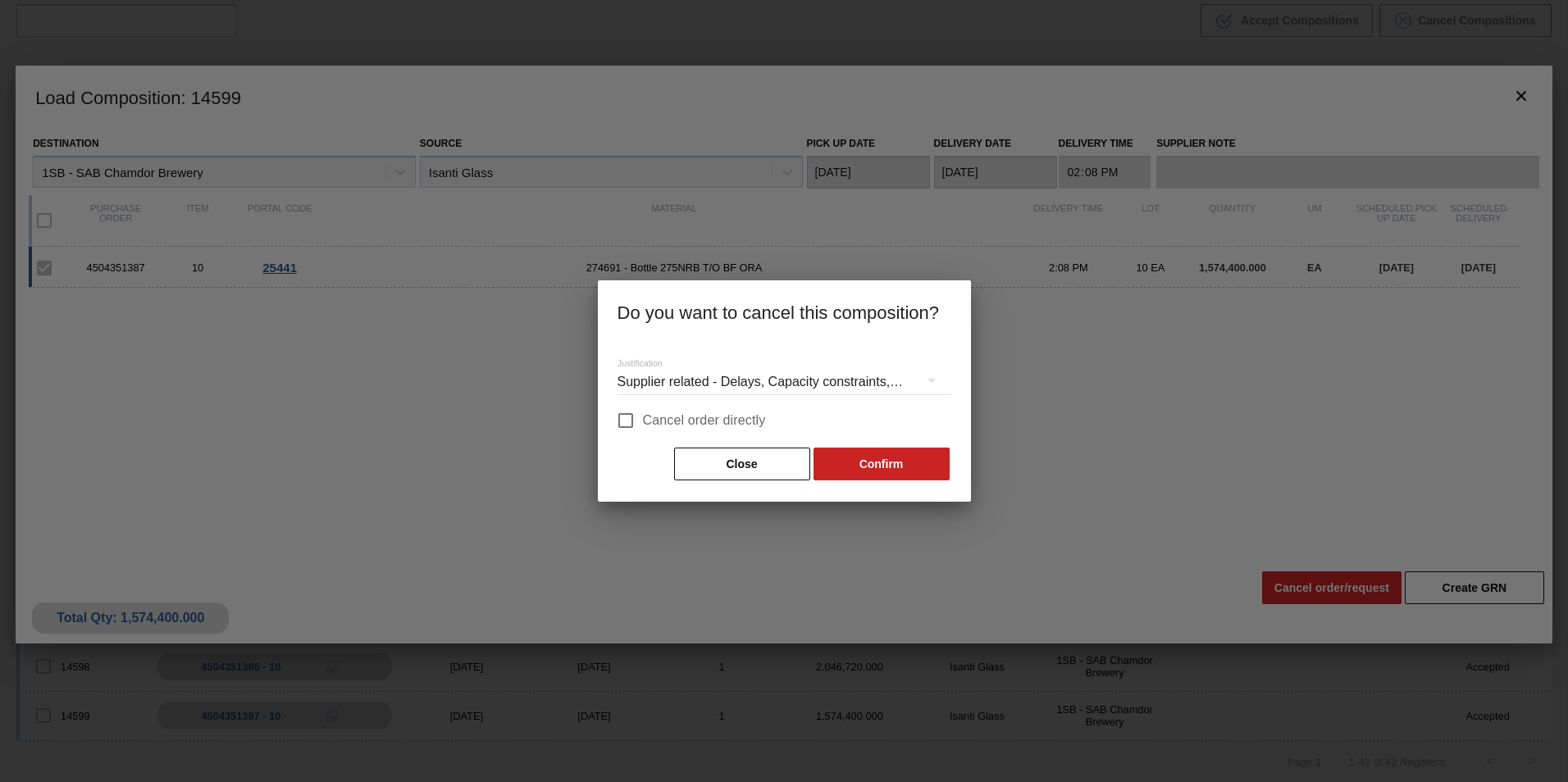
click at [715, 428] on span "Cancel order directly" at bounding box center [705, 420] width 123 height 20
click at [643, 428] on input "Cancel order directly" at bounding box center [626, 420] width 35 height 35
checkbox input "true"
click at [859, 461] on button "Confirm" at bounding box center [882, 464] width 136 height 33
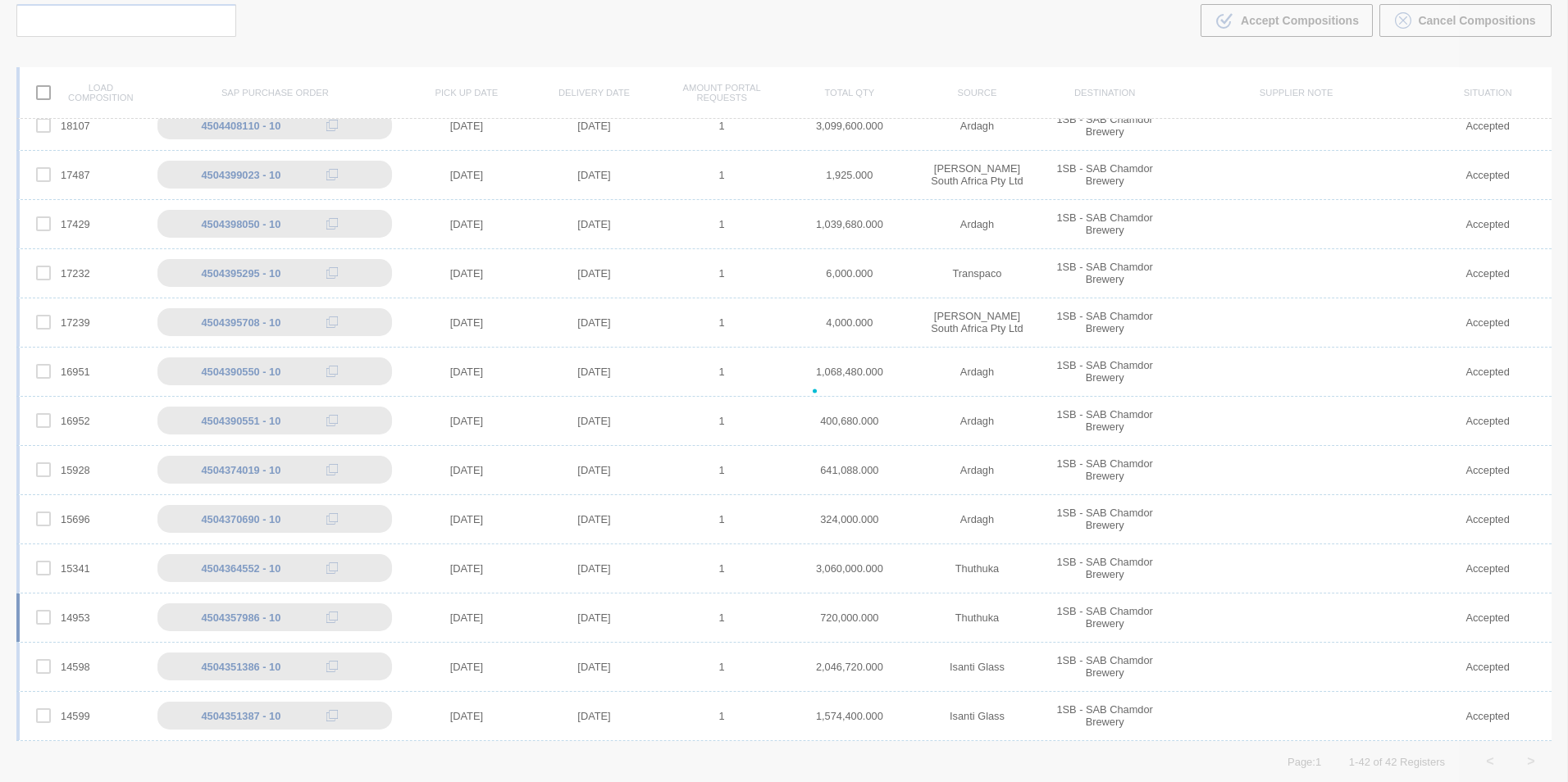
scroll to position [1394, 0]
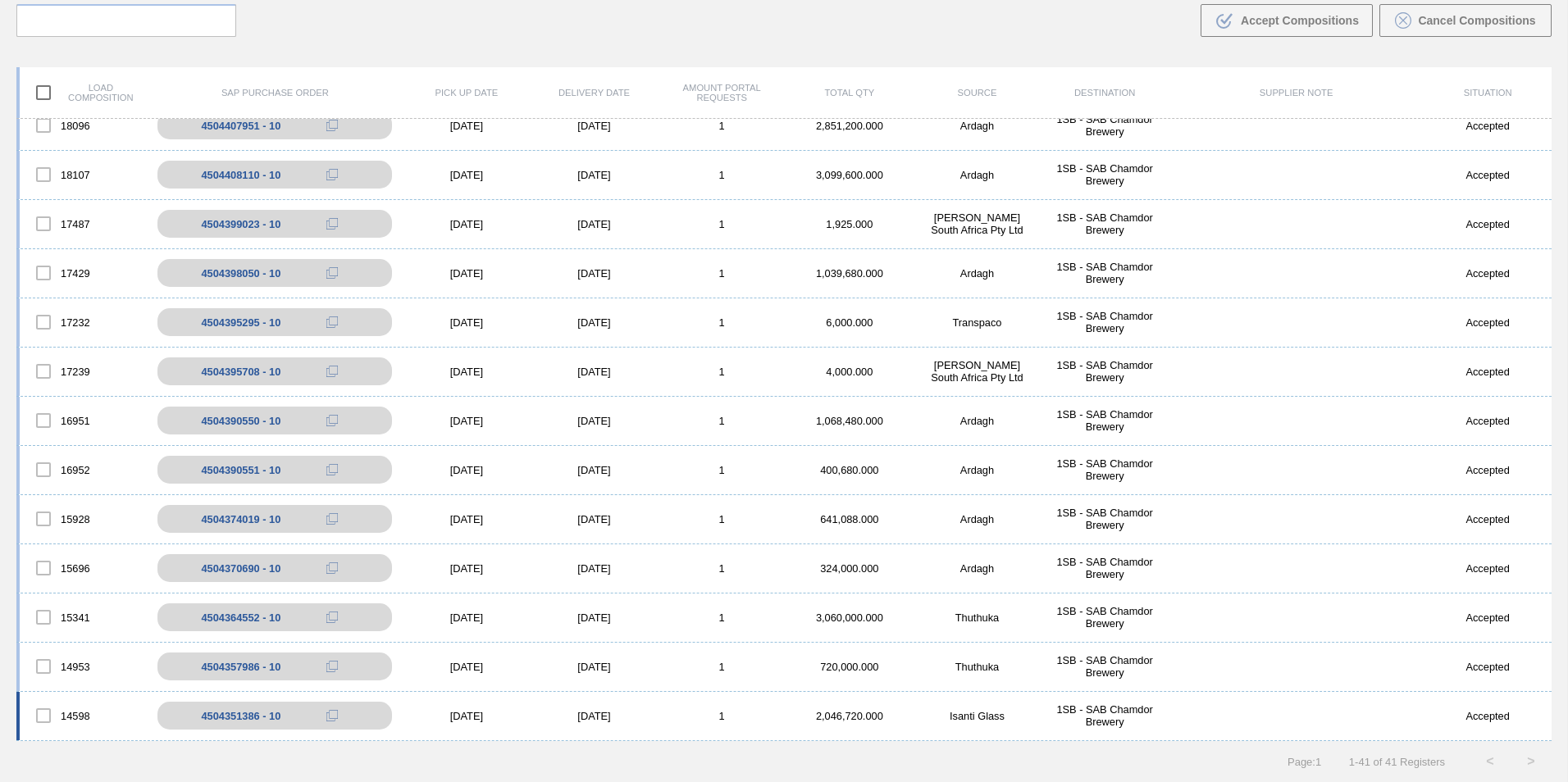
click at [622, 716] on div "[DATE]" at bounding box center [594, 716] width 128 height 12
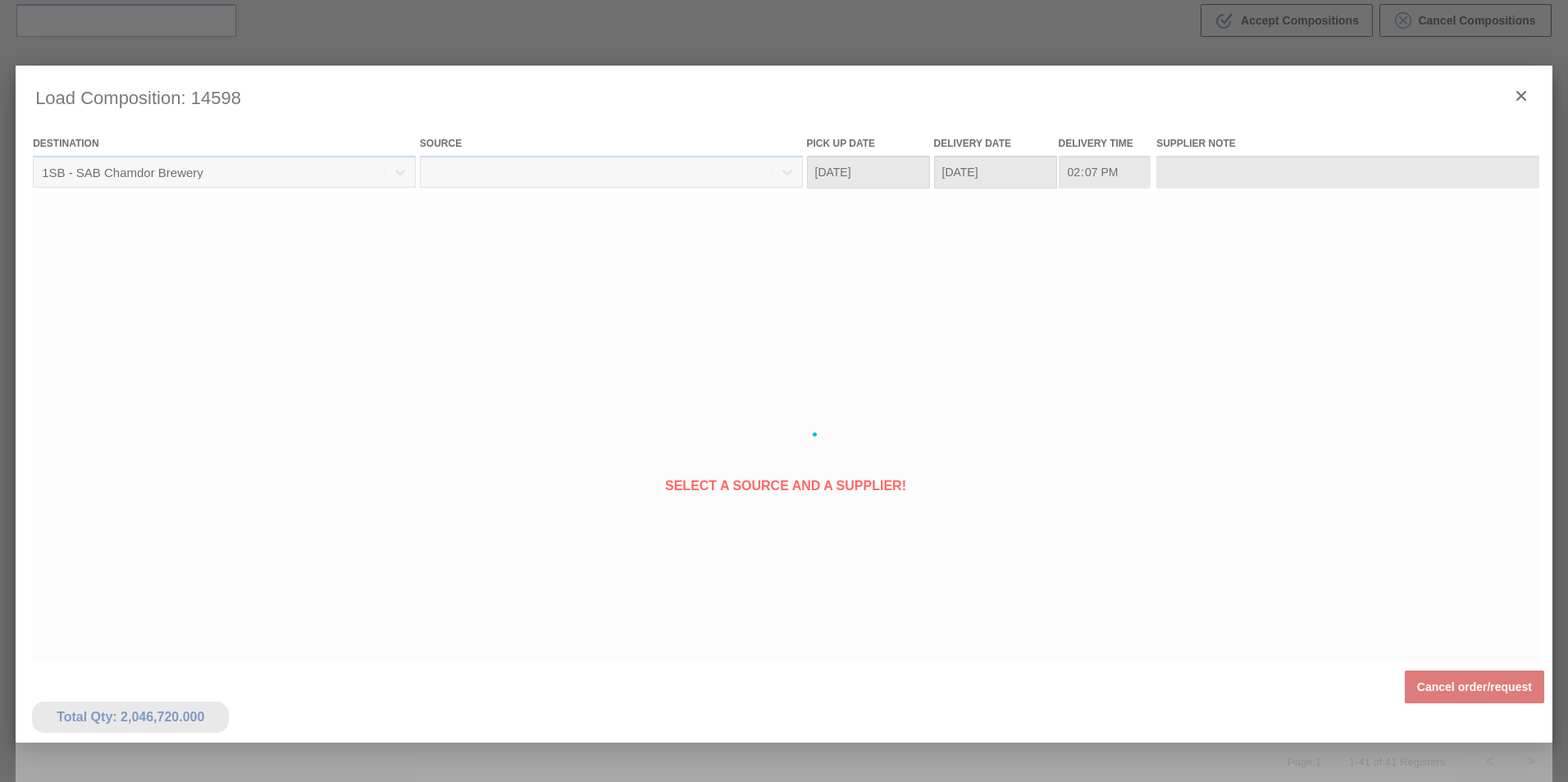
type Date "[DATE]"
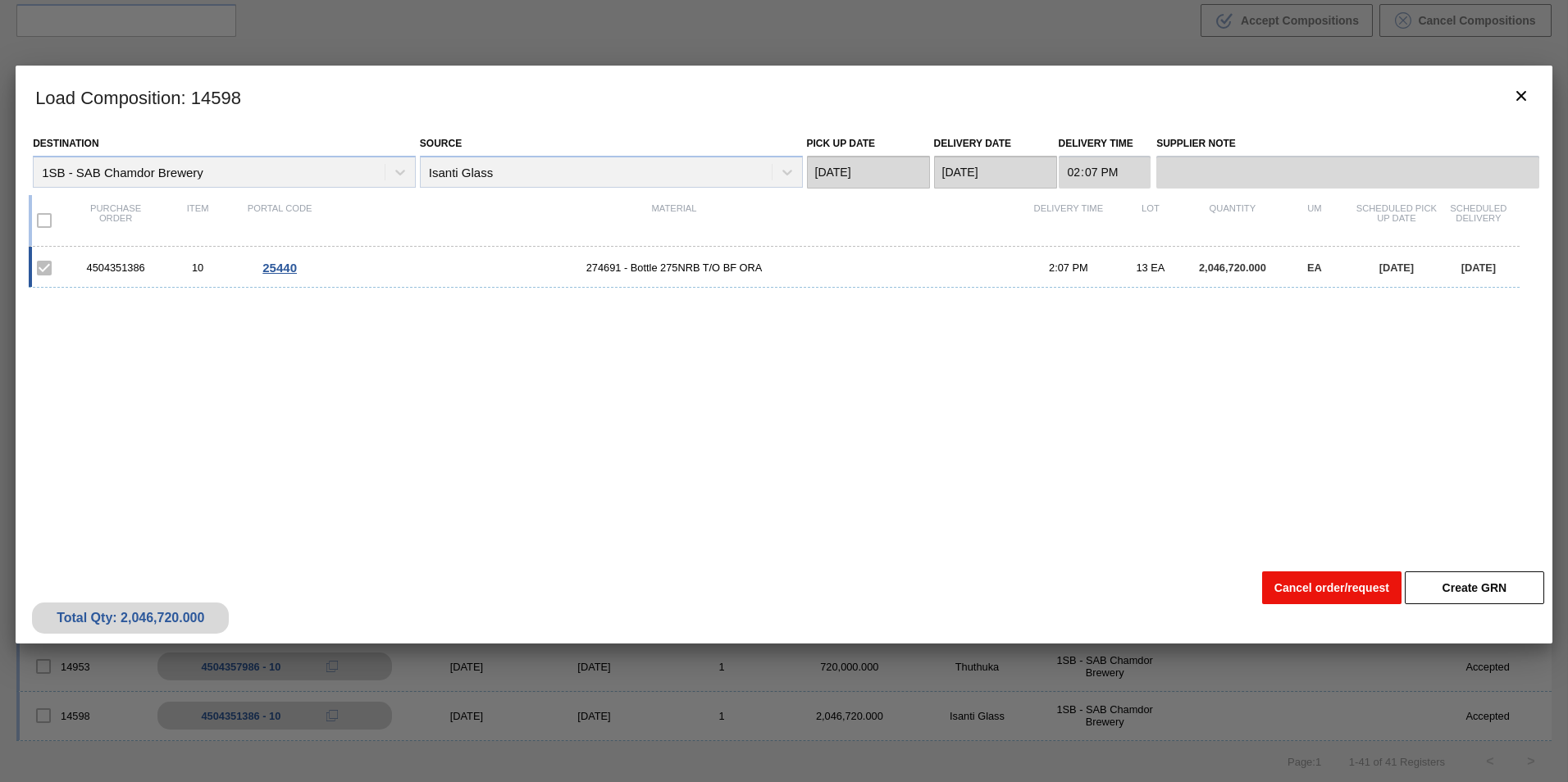
click at [1325, 585] on button "Cancel order/request" at bounding box center [1331, 588] width 139 height 33
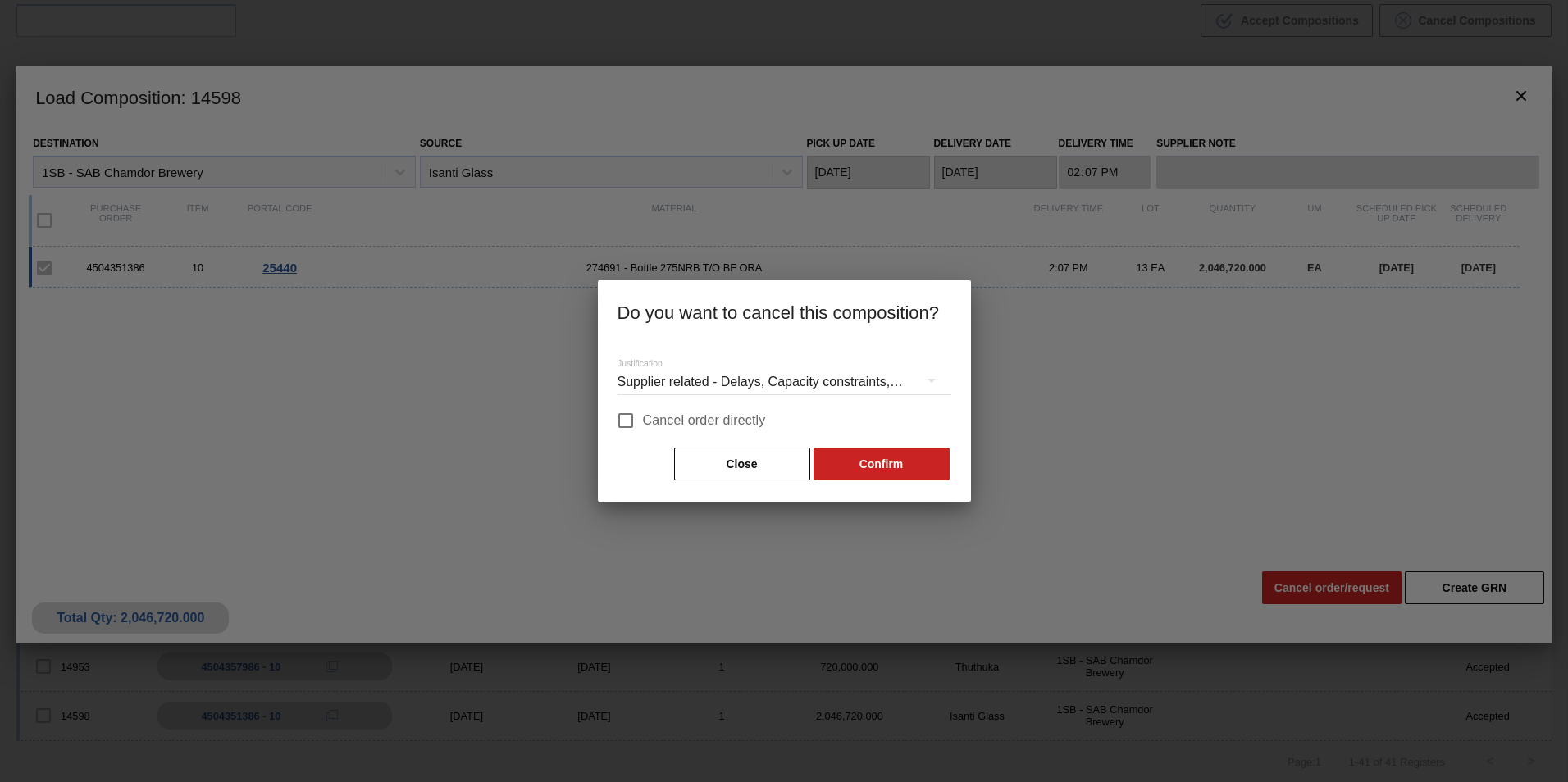
click at [748, 421] on span "Cancel order directly" at bounding box center [705, 420] width 123 height 20
click at [643, 421] on input "Cancel order directly" at bounding box center [626, 420] width 35 height 35
checkbox input "true"
click at [883, 473] on button "Confirm" at bounding box center [882, 464] width 136 height 33
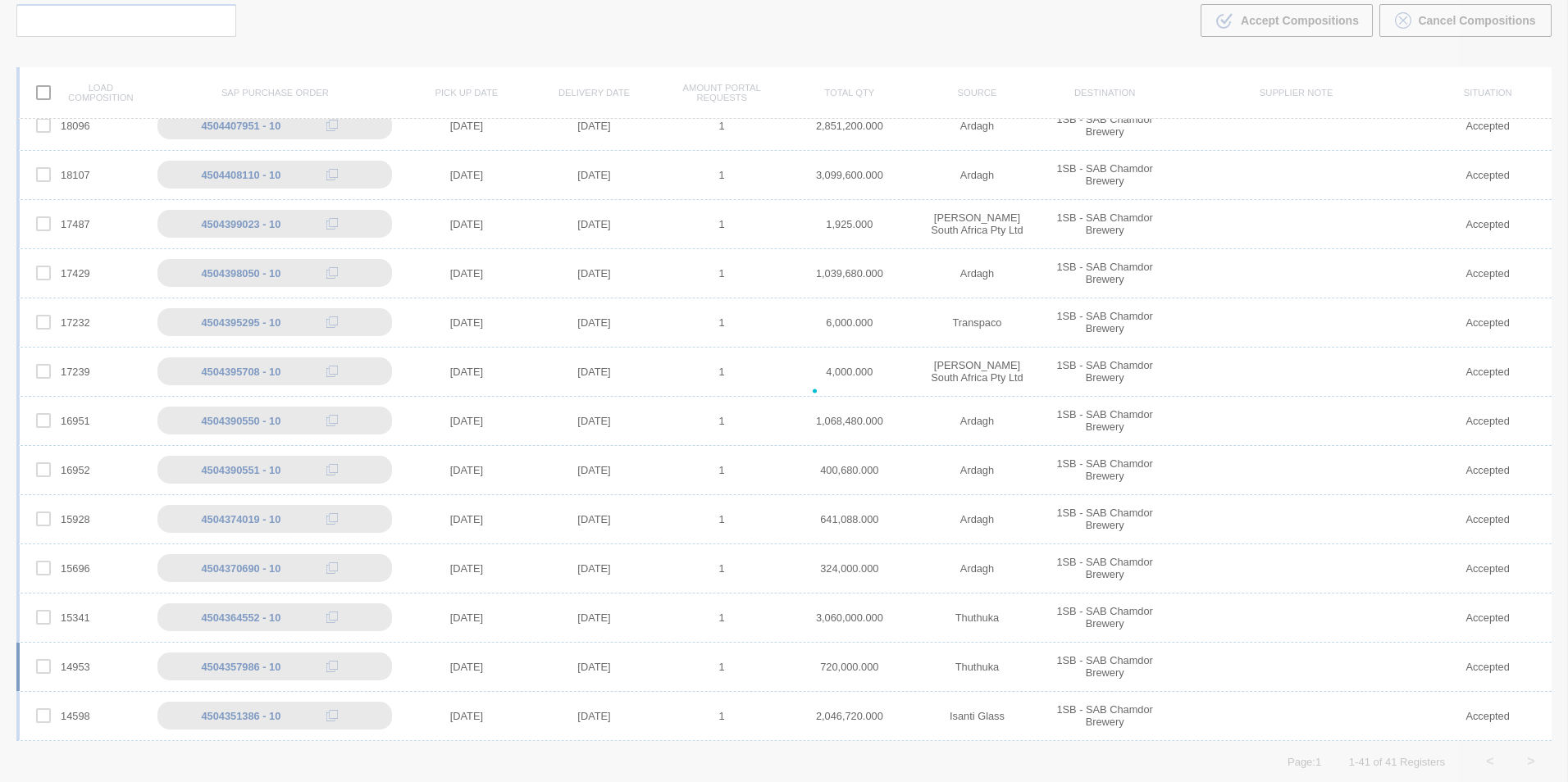
scroll to position [1345, 0]
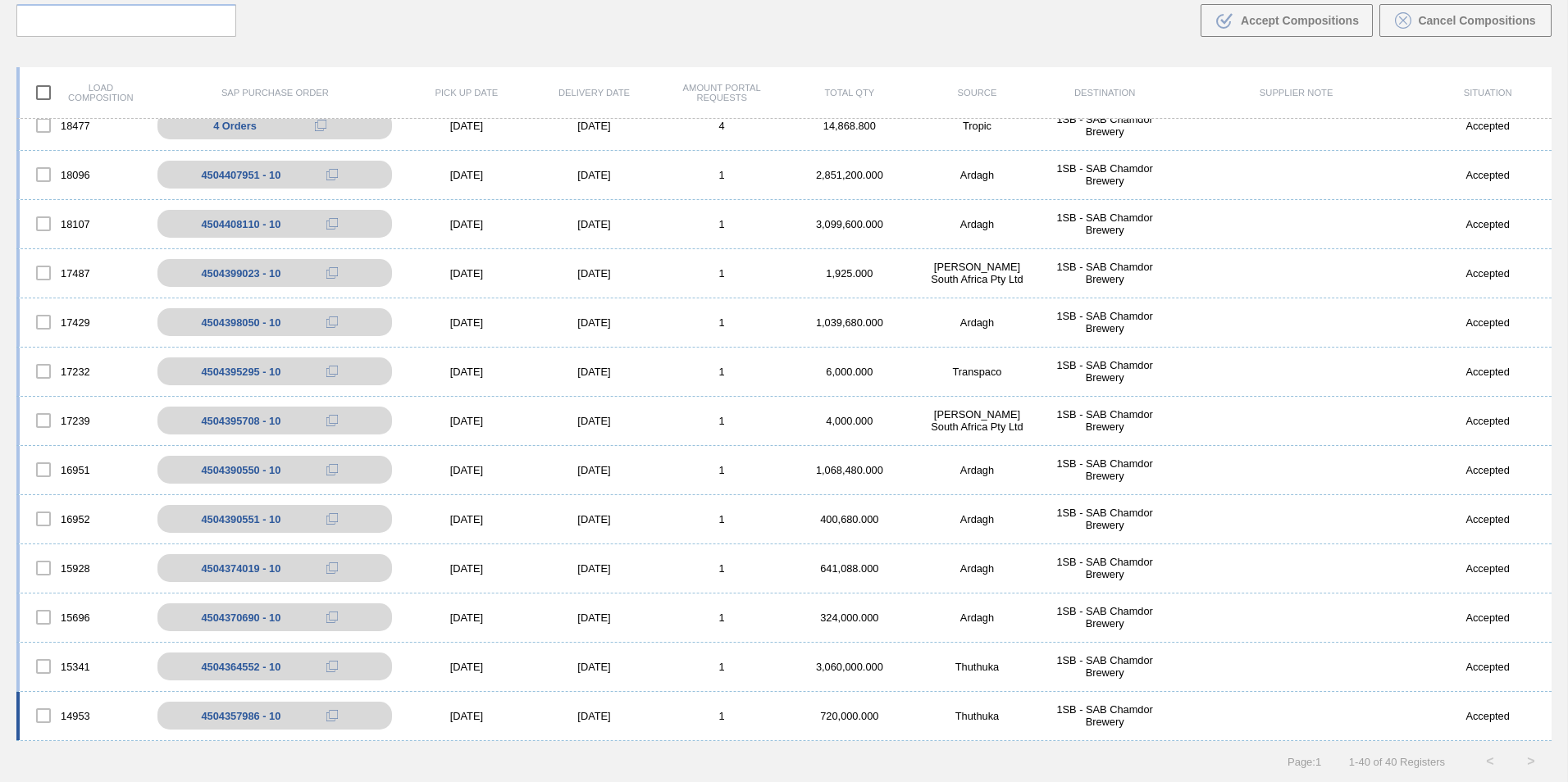
click at [607, 712] on div "[DATE]" at bounding box center [594, 716] width 128 height 12
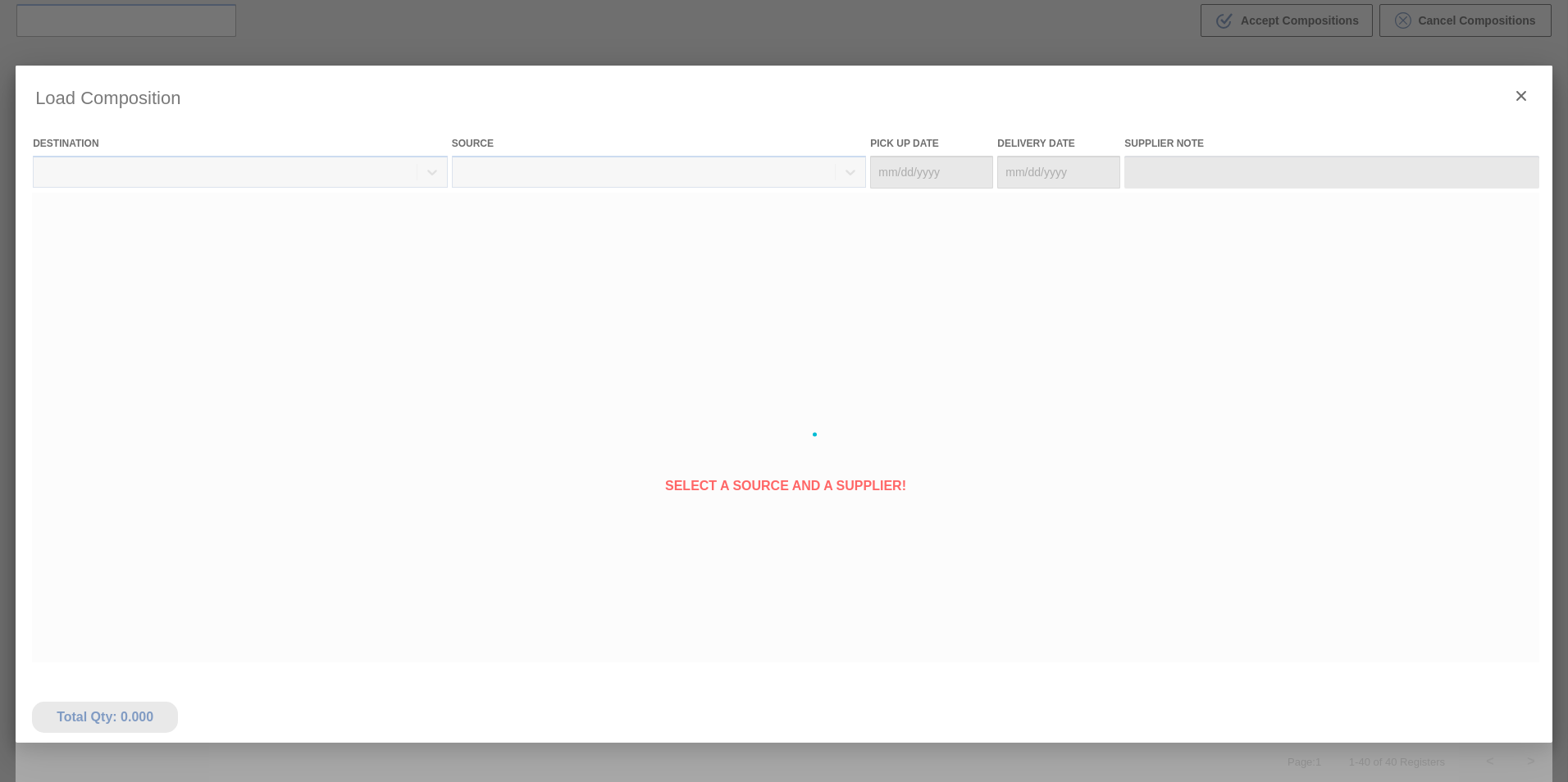
type Date "[DATE]"
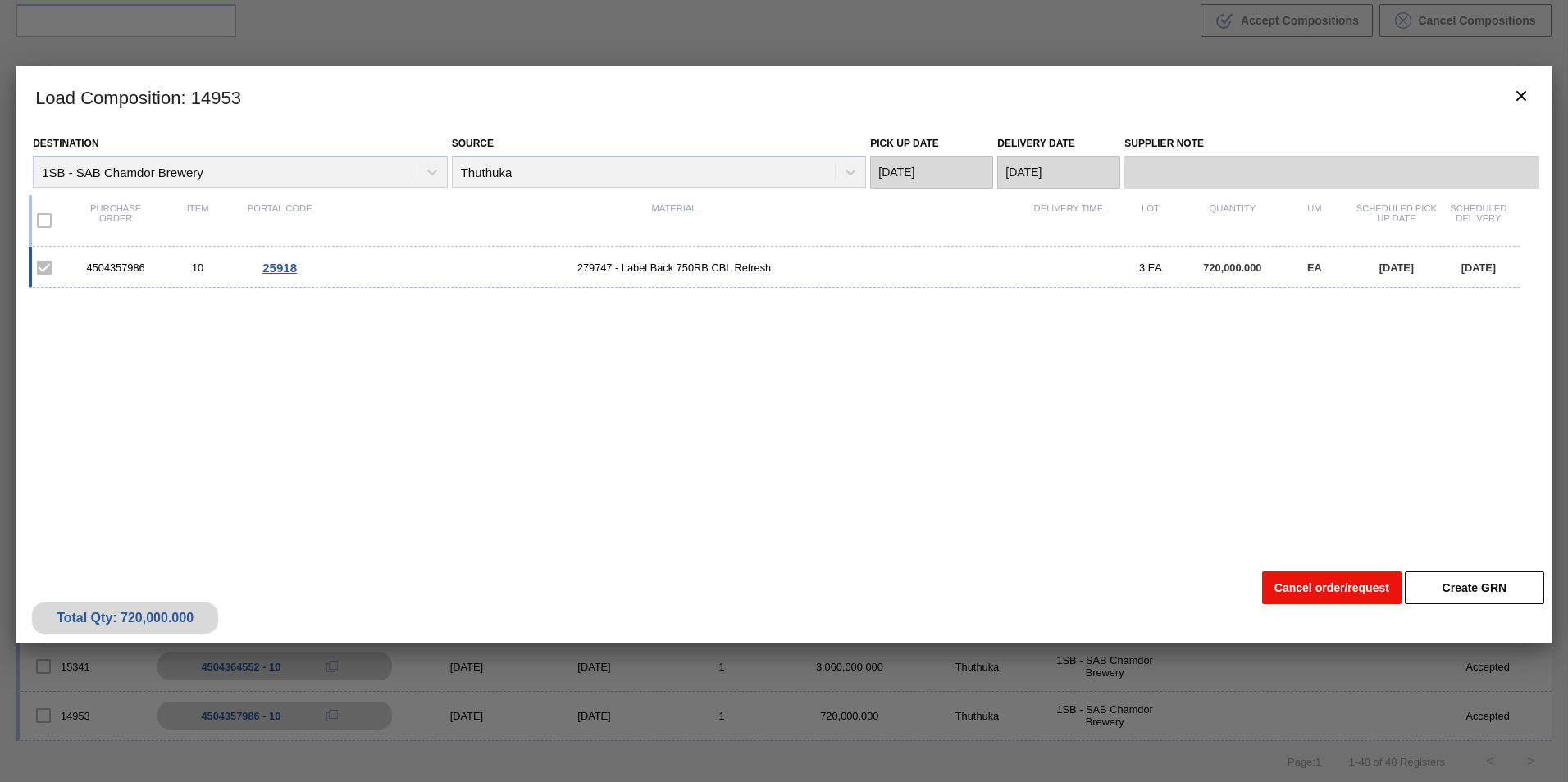
click at [1338, 596] on button "Cancel order/request" at bounding box center [1331, 588] width 139 height 33
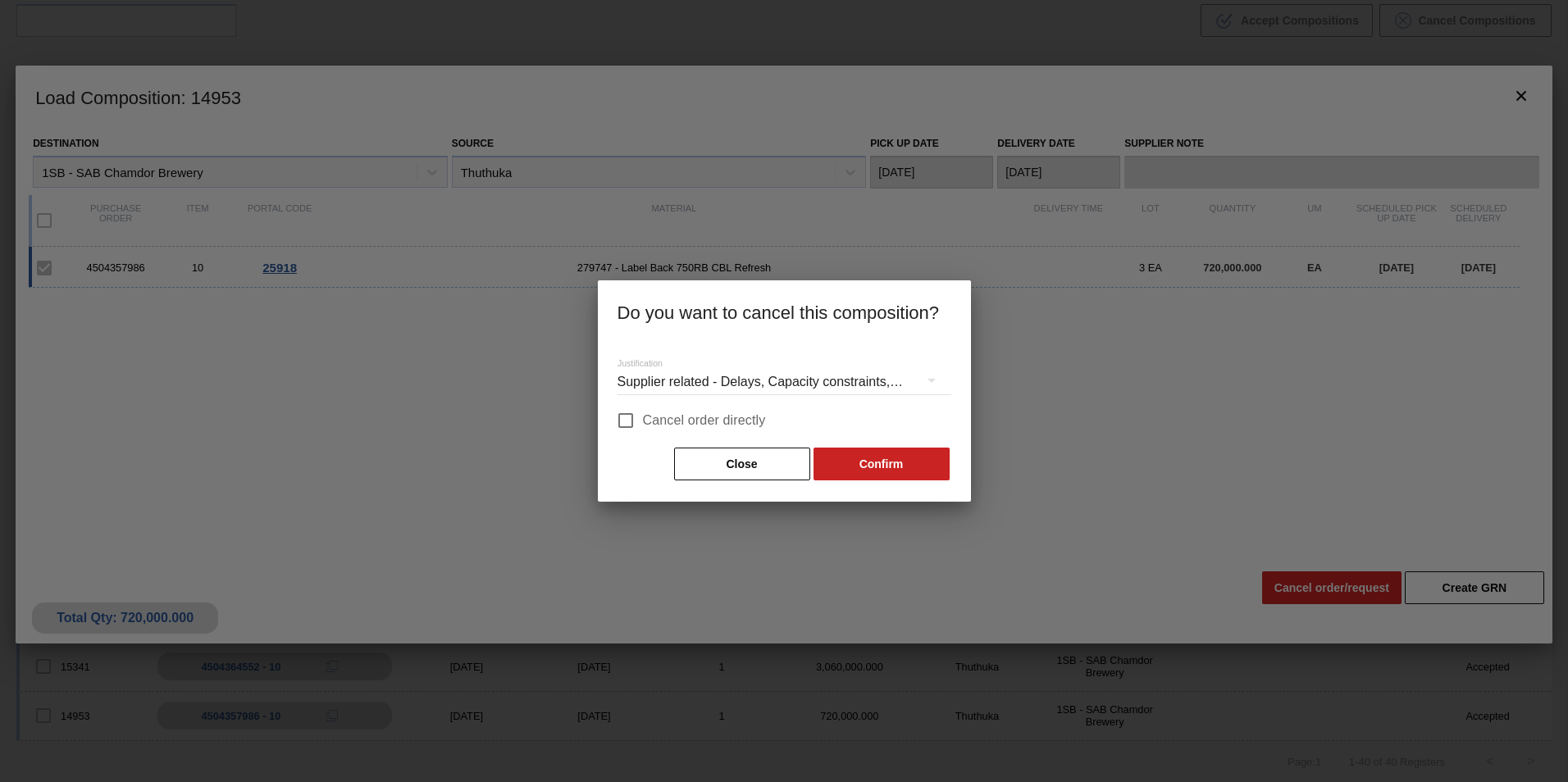
click at [729, 417] on span "Cancel order directly" at bounding box center [705, 420] width 123 height 20
click at [643, 417] on input "Cancel order directly" at bounding box center [626, 420] width 35 height 35
checkbox input "true"
click at [899, 469] on button "Confirm" at bounding box center [882, 464] width 136 height 33
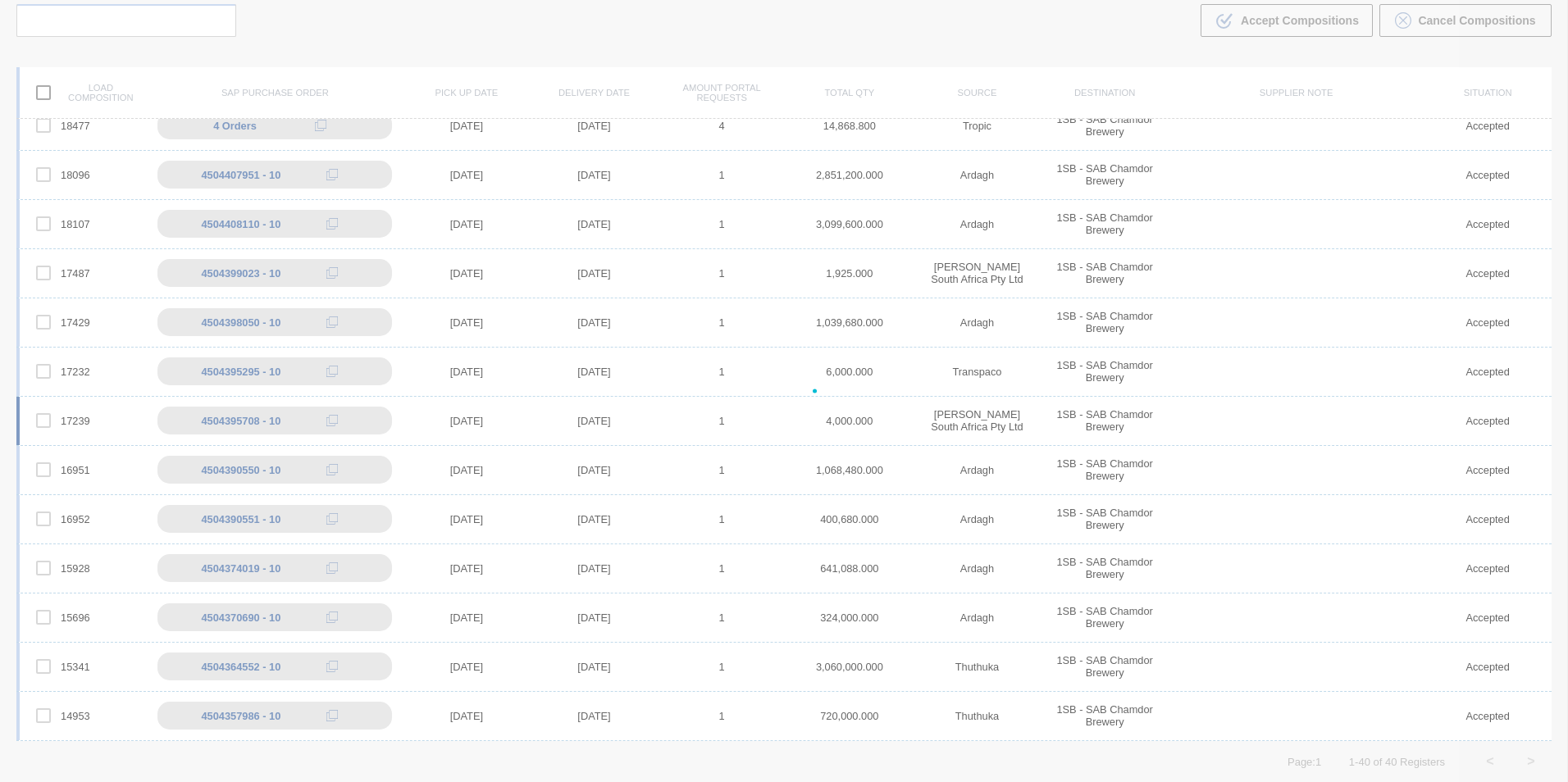
scroll to position [1296, 0]
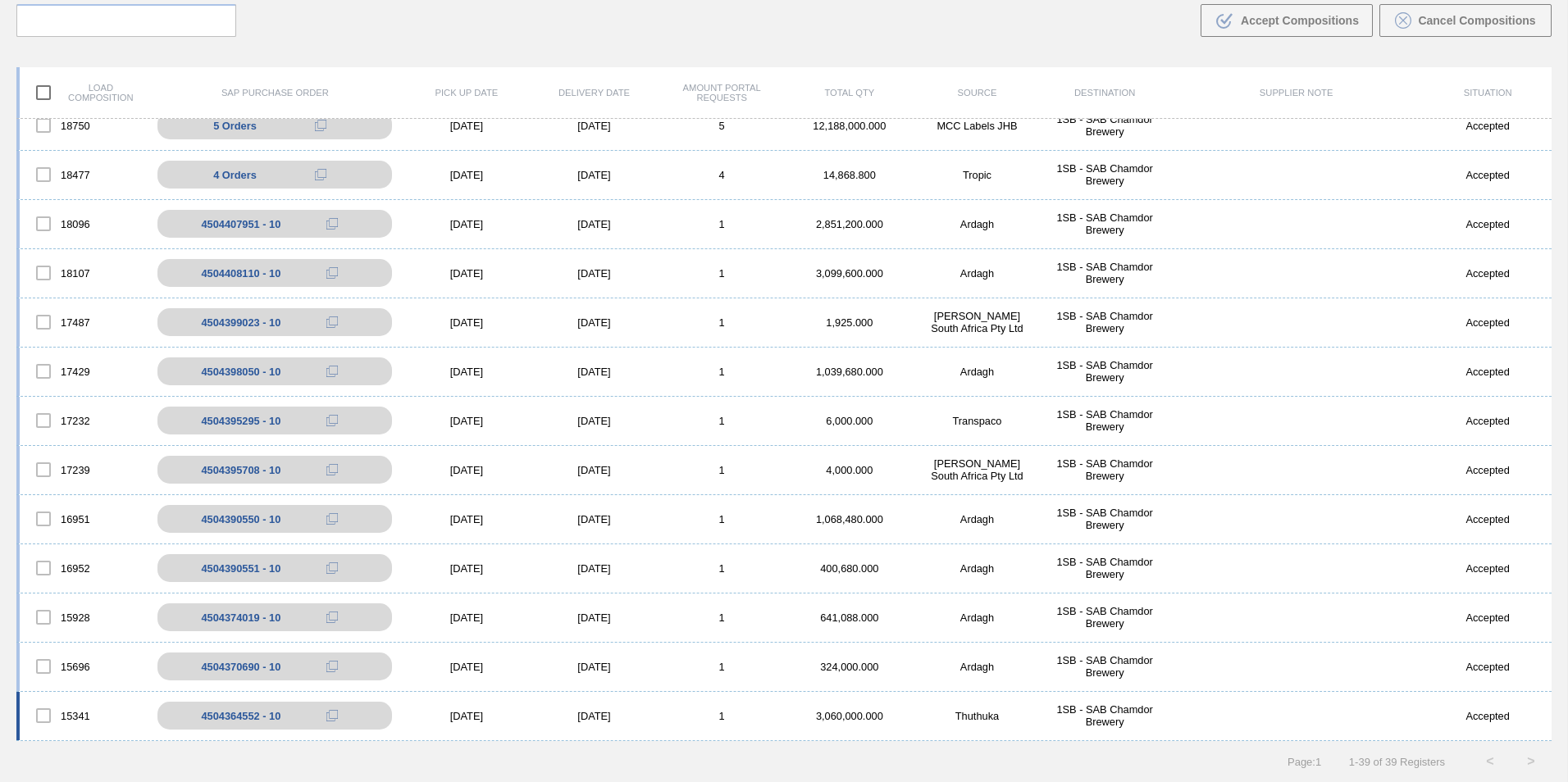
click at [606, 713] on div "[DATE]" at bounding box center [594, 716] width 128 height 12
click at [655, 726] on div "15341 4504364552 - 10 [DATE] [DATE] 1 3,060,000.000 Thuthuka 1SB - SAB Chamdor …" at bounding box center [784, 716] width 1535 height 49
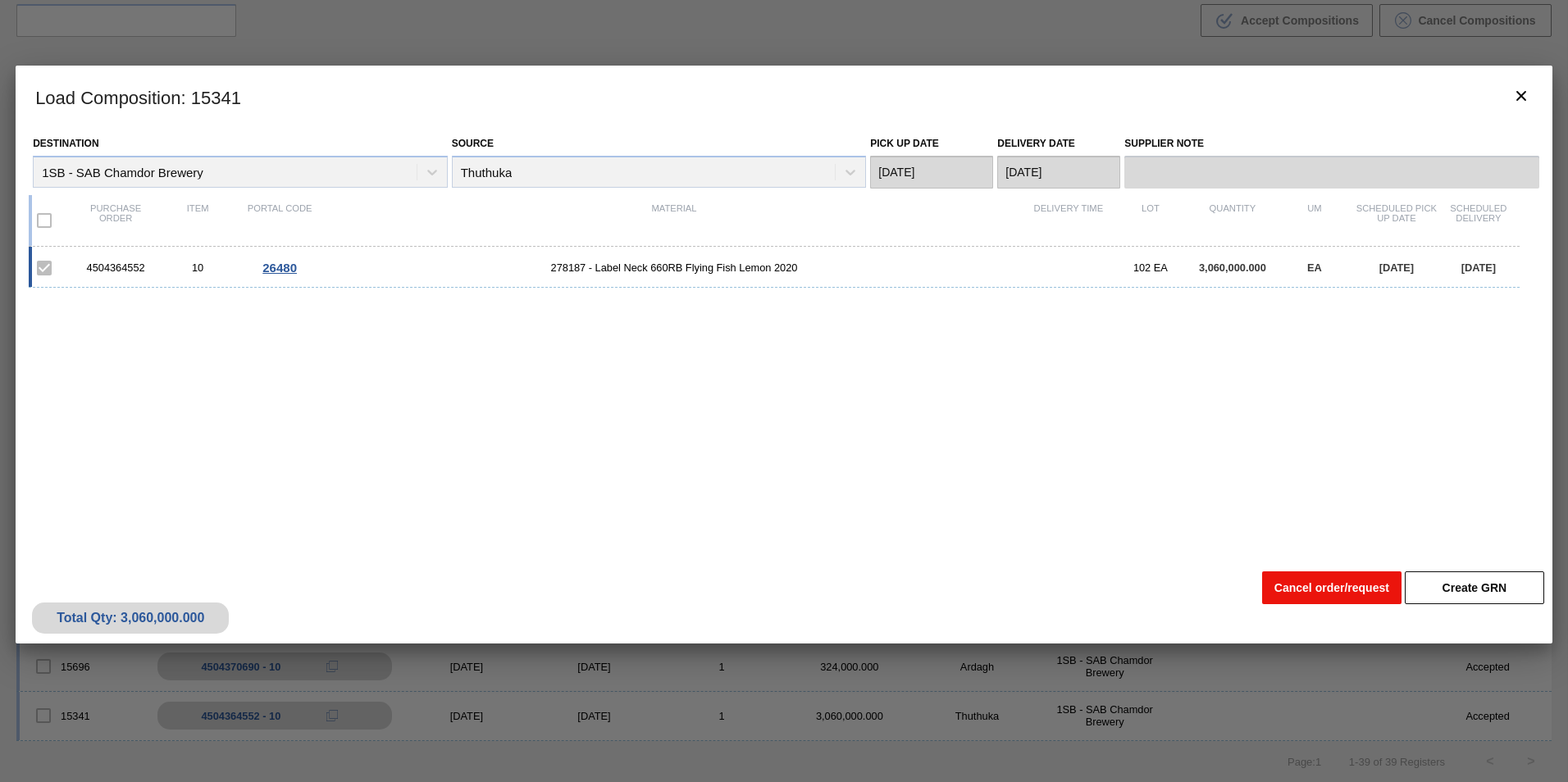
click at [1301, 583] on button "Cancel order/request" at bounding box center [1331, 588] width 139 height 33
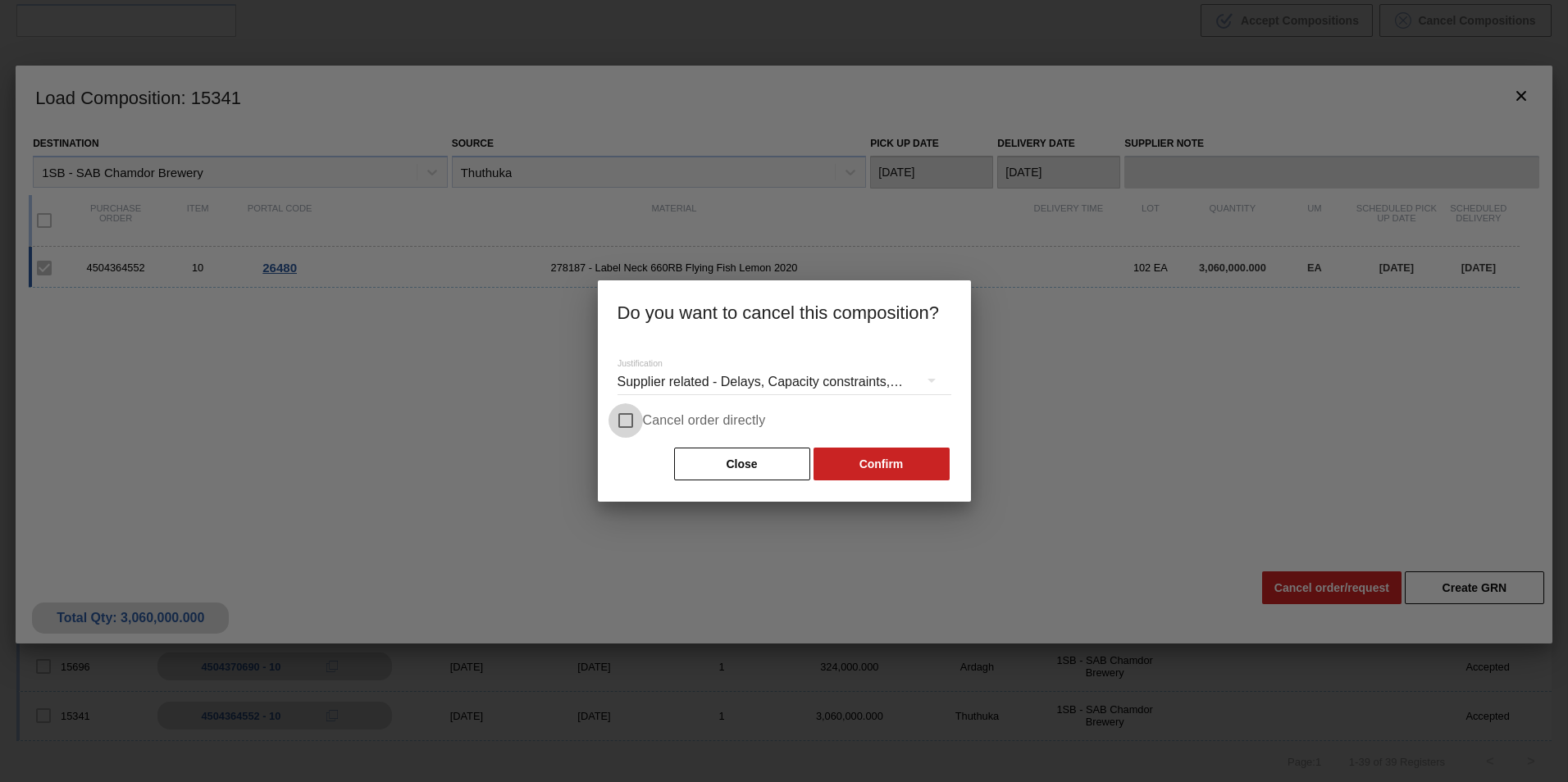
click at [620, 410] on input "Cancel order directly" at bounding box center [626, 420] width 35 height 35
checkbox input "true"
click at [911, 469] on button "Confirm" at bounding box center [882, 464] width 136 height 33
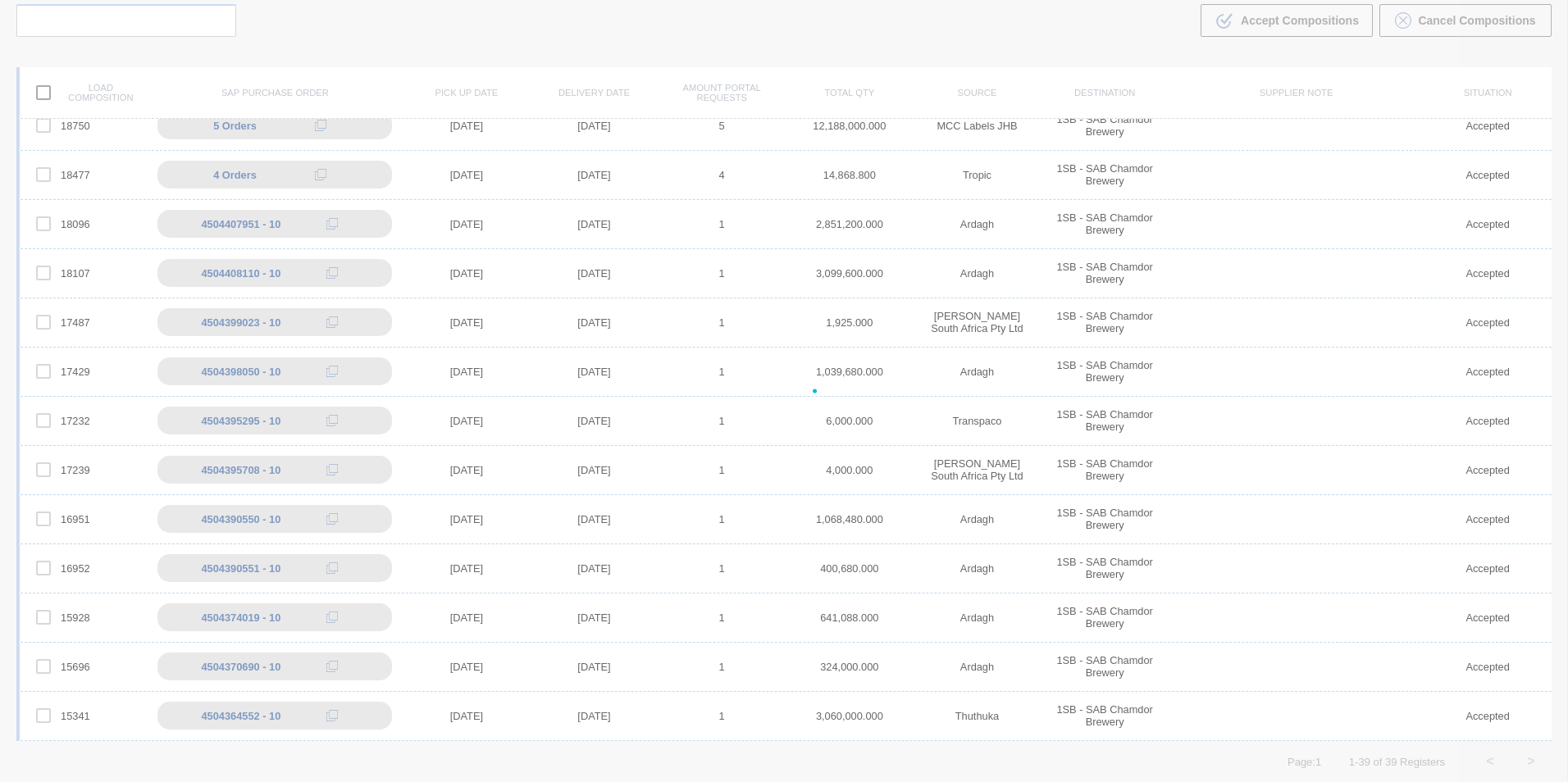
scroll to position [1247, 0]
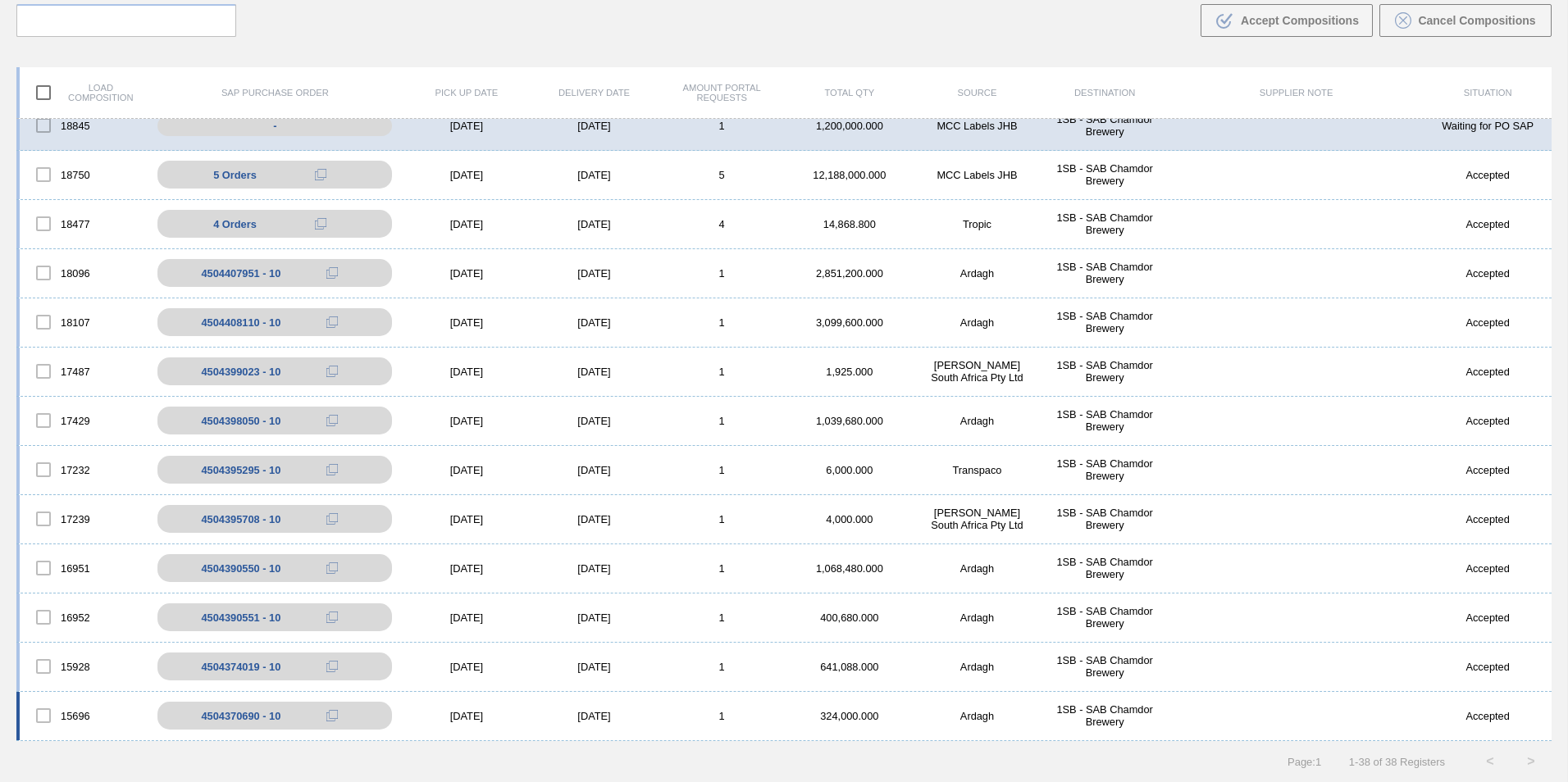
click at [576, 716] on div "[DATE]" at bounding box center [594, 716] width 128 height 12
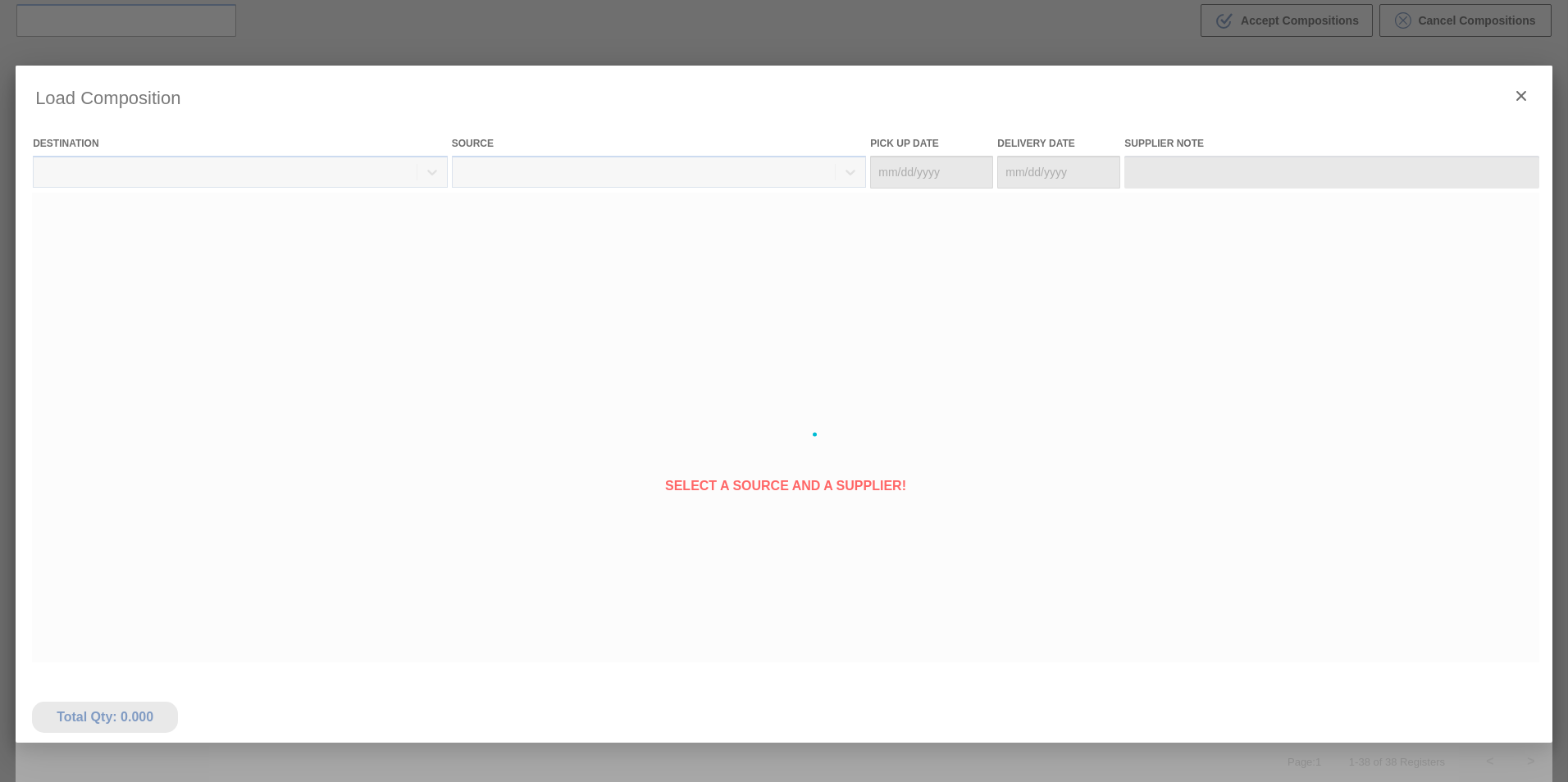
type Date "[DATE]"
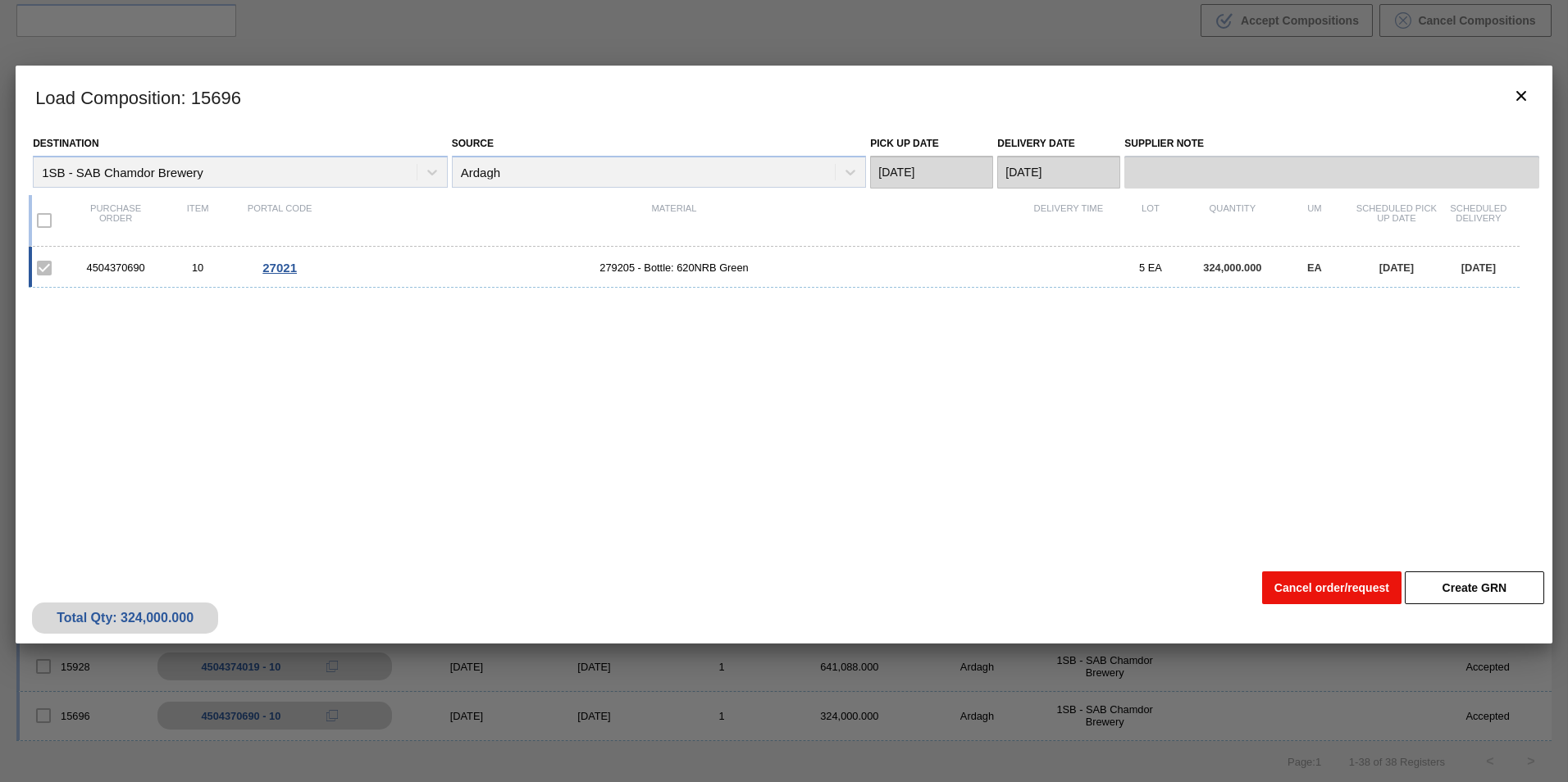
click at [1307, 584] on button "Cancel order/request" at bounding box center [1331, 588] width 139 height 33
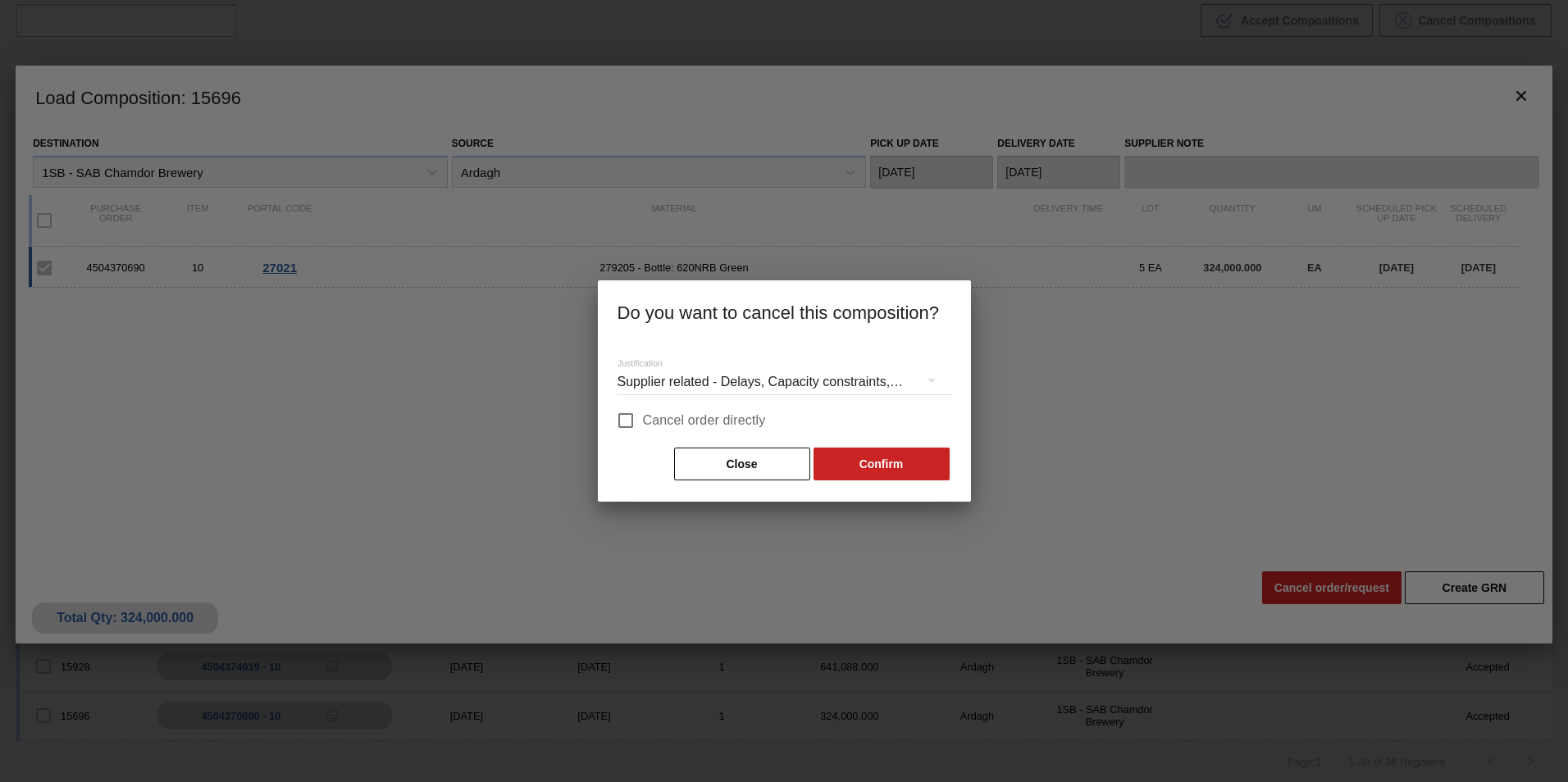
click at [630, 415] on input "Cancel order directly" at bounding box center [626, 420] width 35 height 35
checkbox input "true"
click at [887, 458] on button "Confirm" at bounding box center [882, 464] width 136 height 33
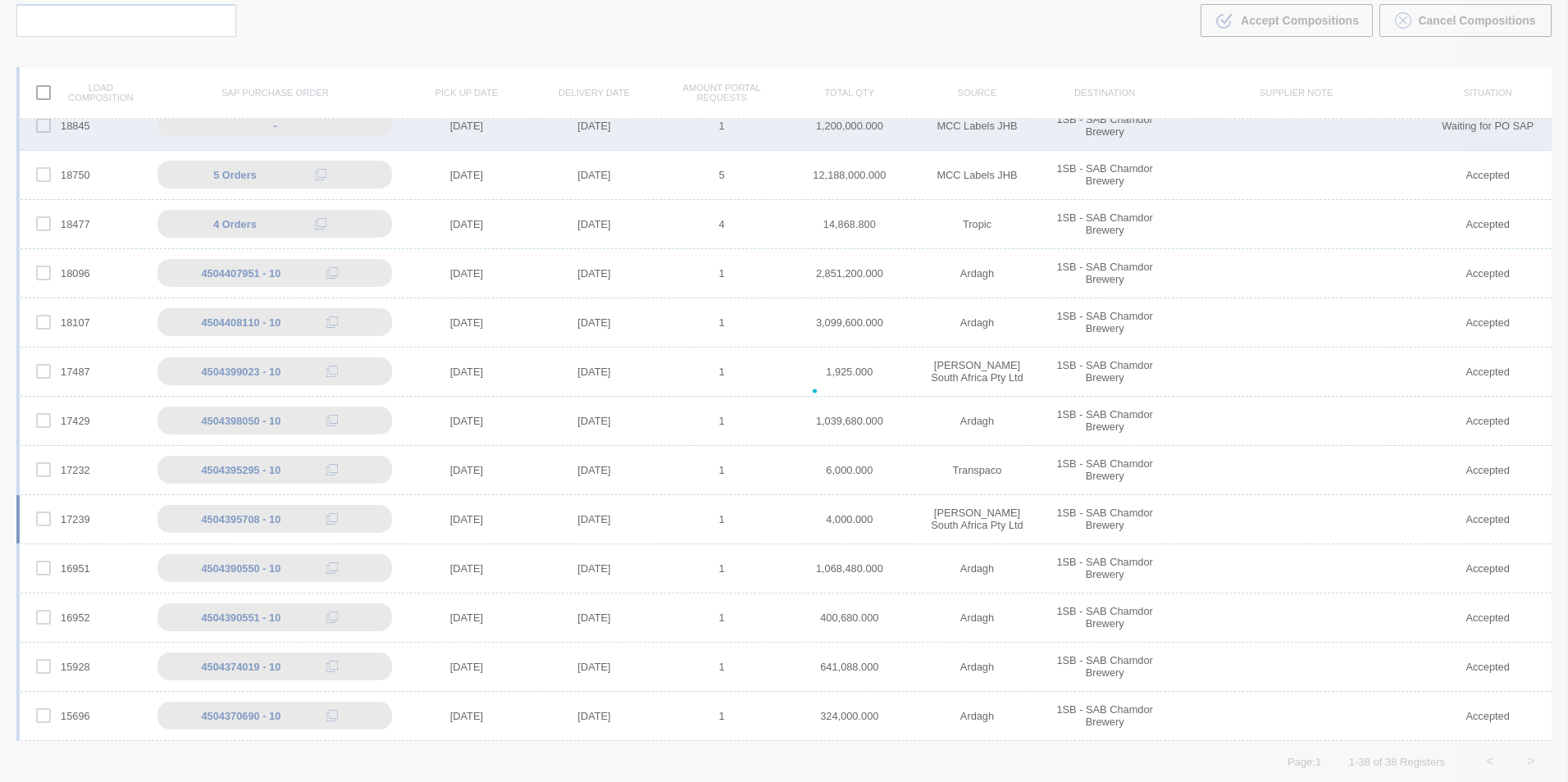
scroll to position [1198, 0]
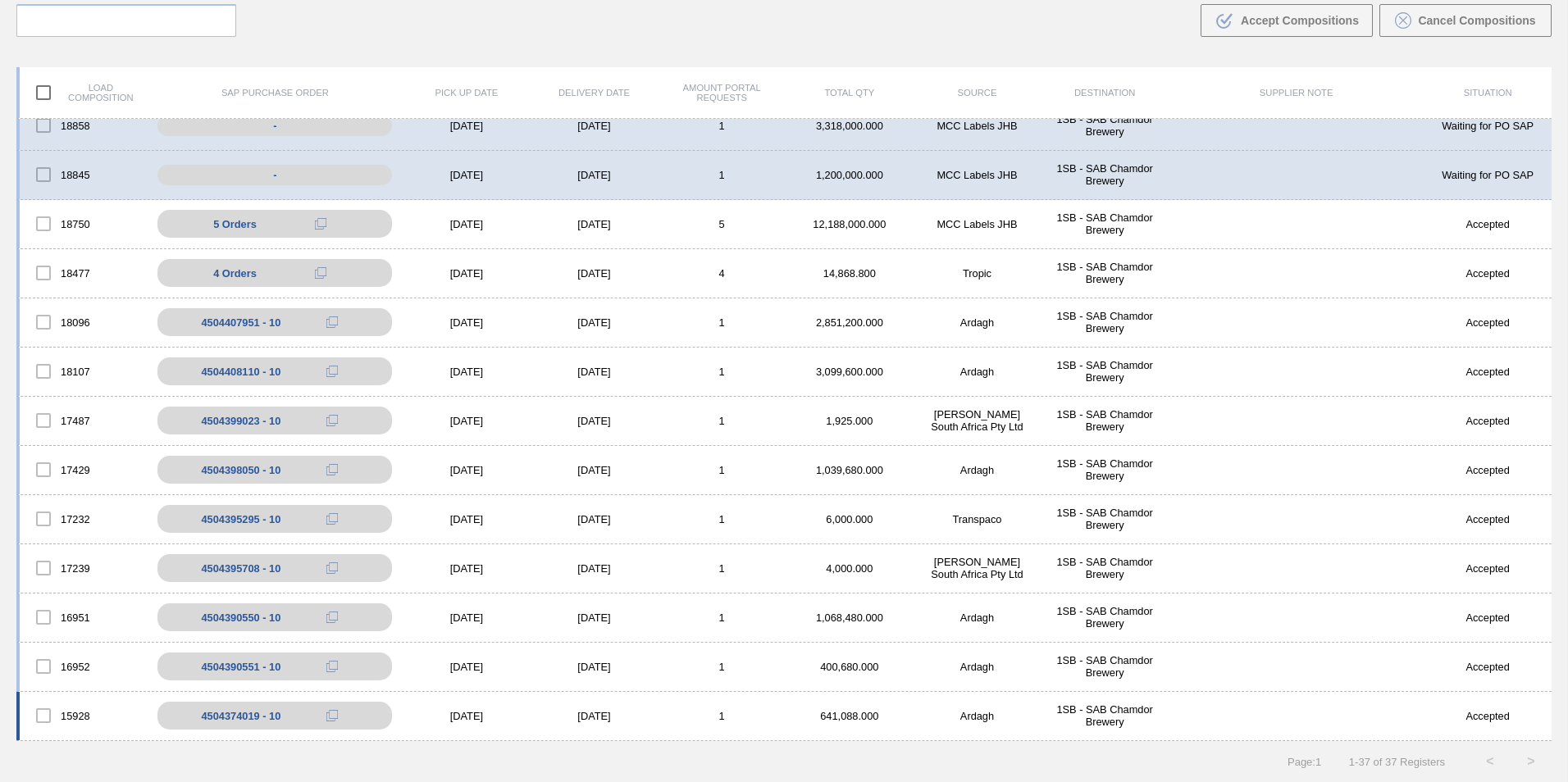
click at [537, 713] on div "[DATE]" at bounding box center [594, 716] width 128 height 12
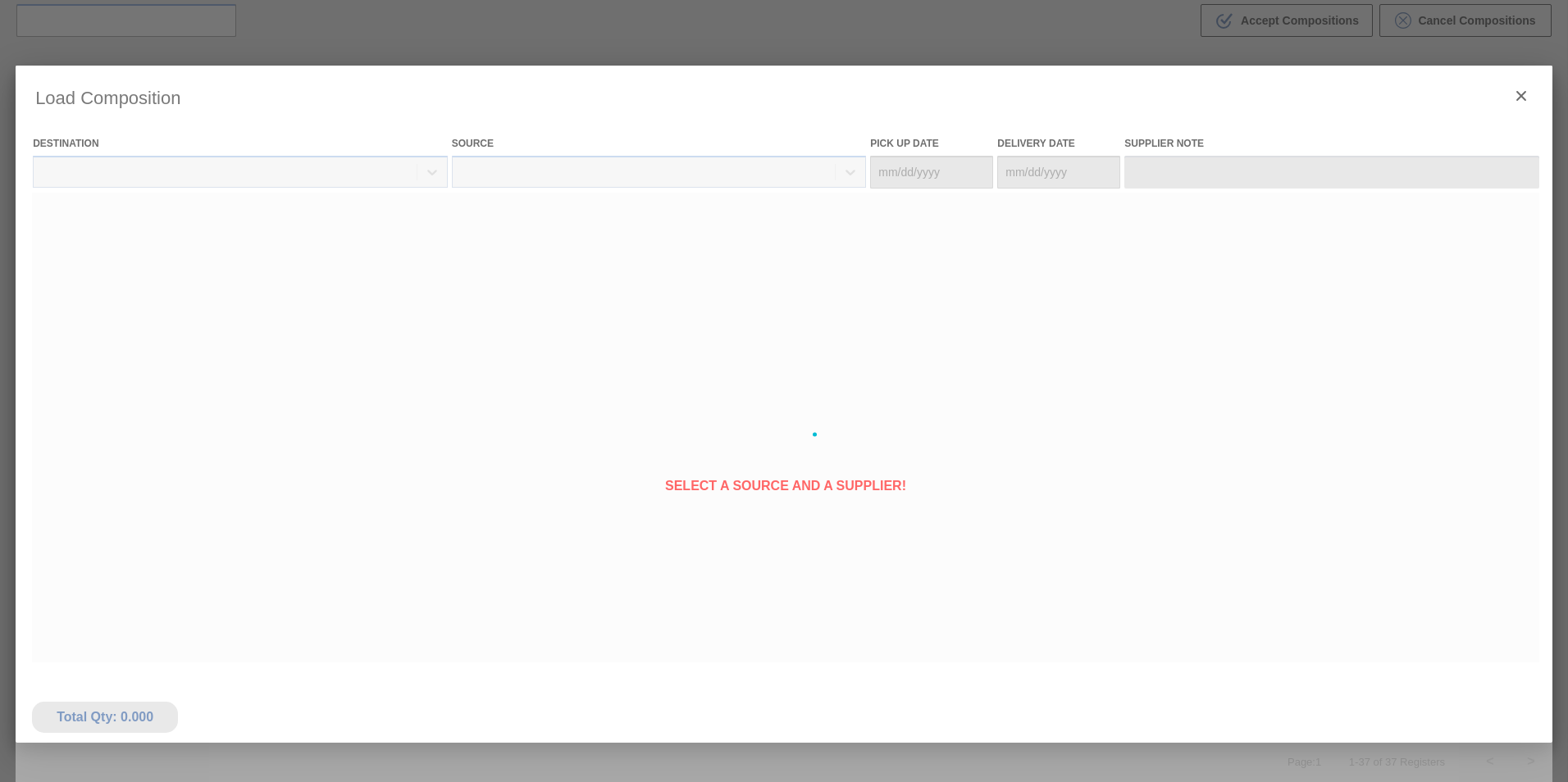
type Date "[DATE]"
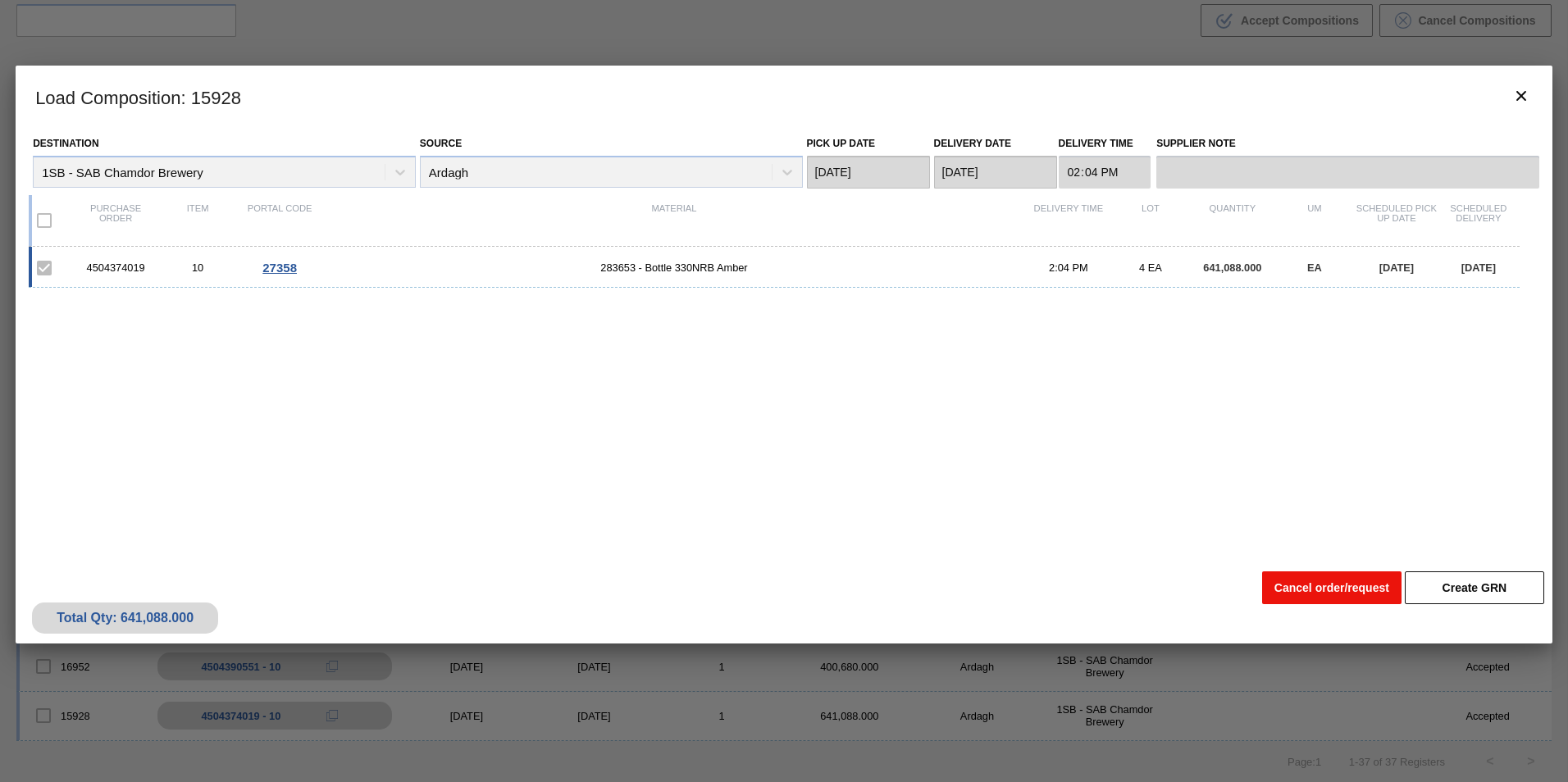
click at [1299, 590] on button "Cancel order/request" at bounding box center [1331, 588] width 139 height 33
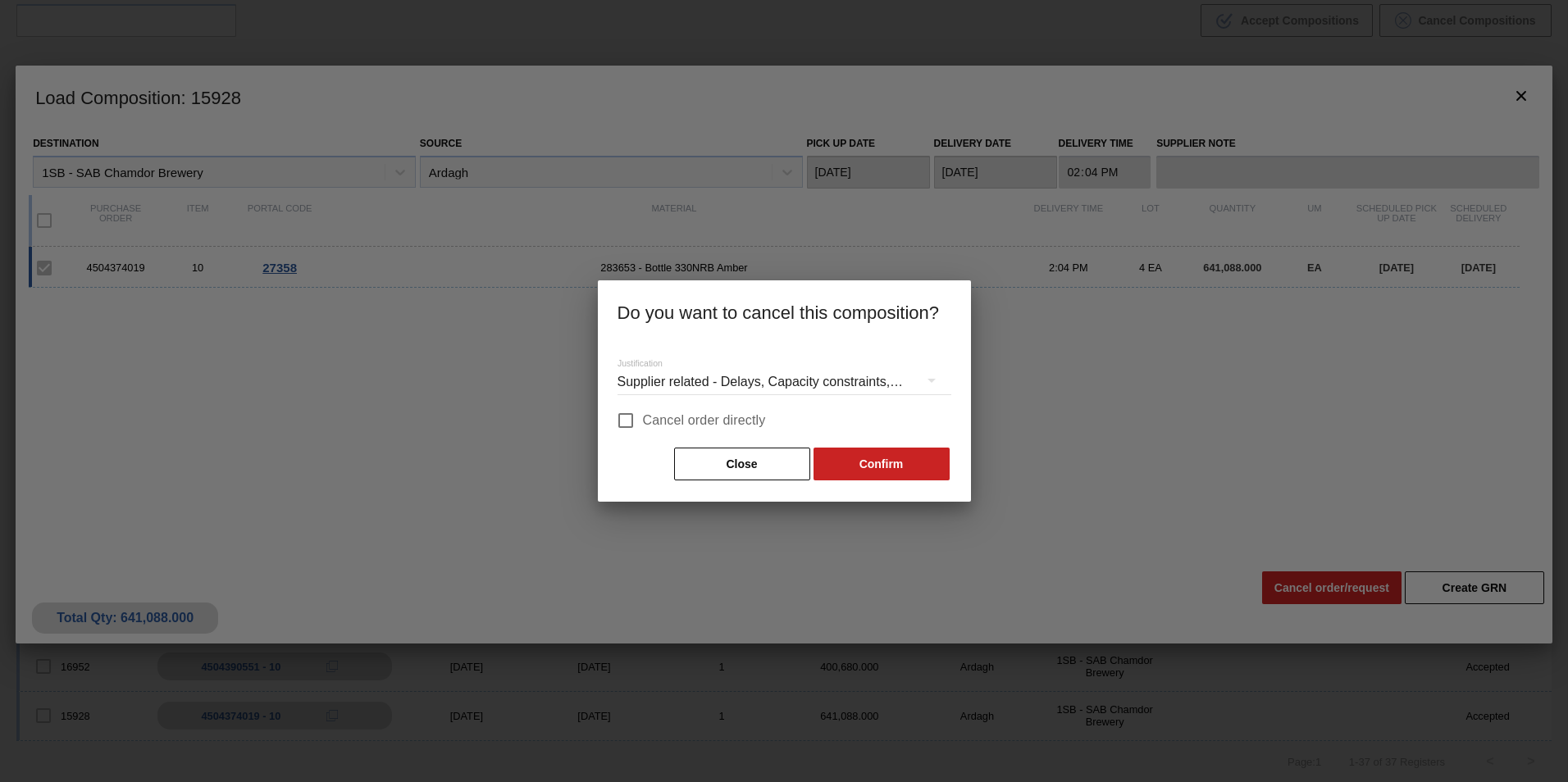
click at [686, 422] on span "Cancel order directly" at bounding box center [705, 420] width 123 height 20
click at [643, 422] on input "Cancel order directly" at bounding box center [626, 420] width 35 height 35
checkbox input "true"
click at [862, 460] on button "Confirm" at bounding box center [882, 464] width 136 height 33
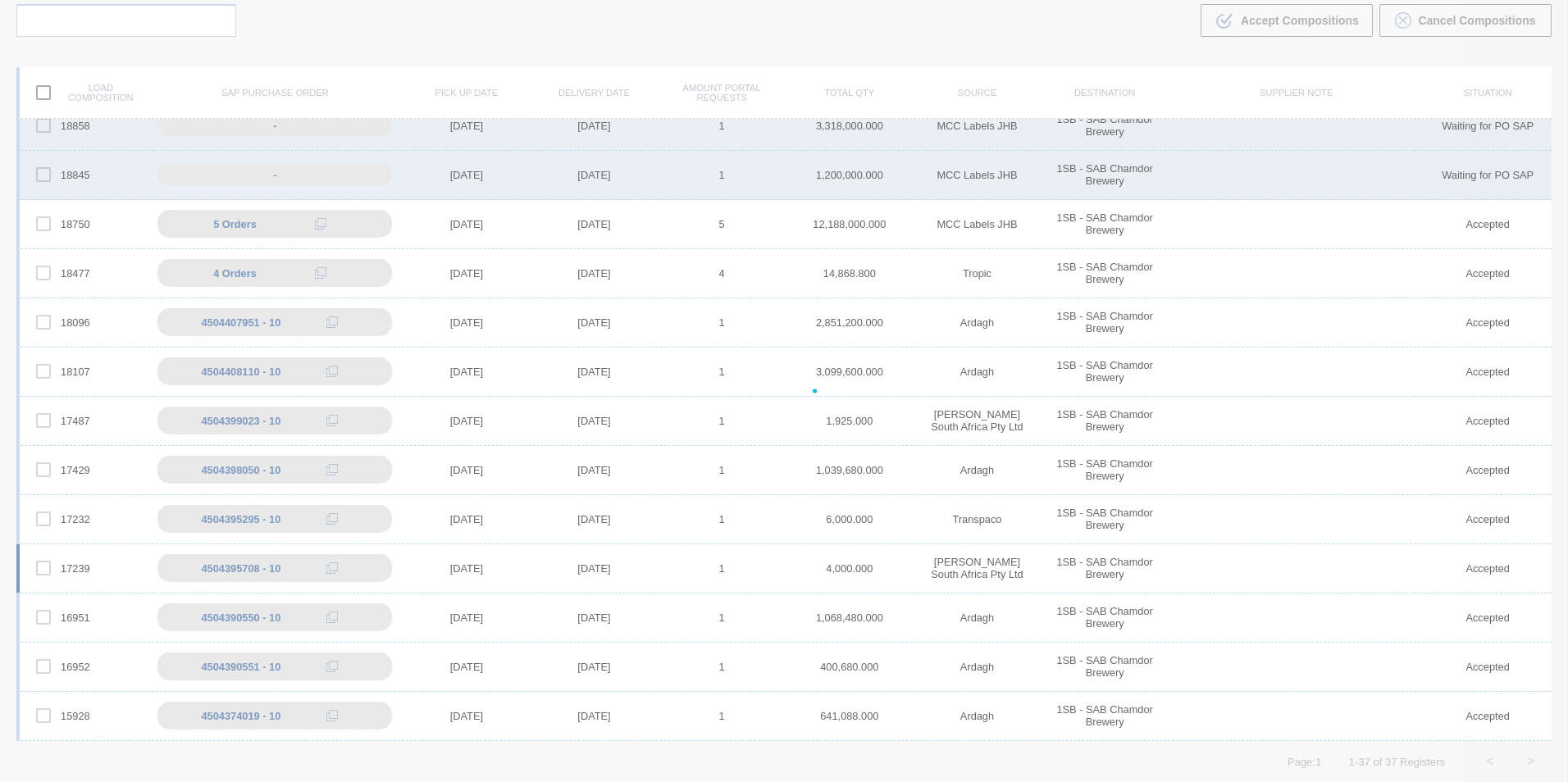
scroll to position [1149, 0]
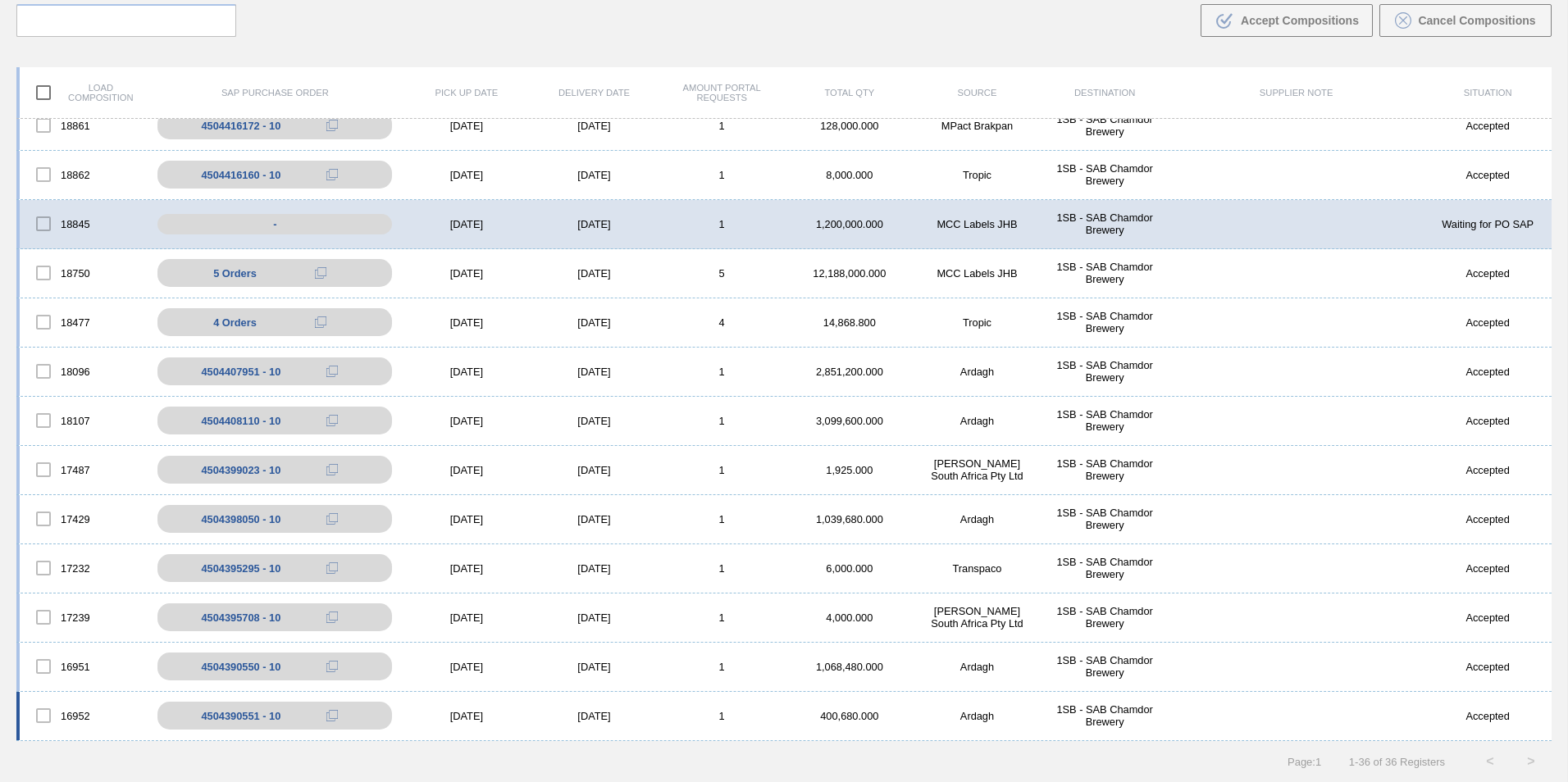
click at [536, 713] on div "[DATE]" at bounding box center [594, 716] width 128 height 12
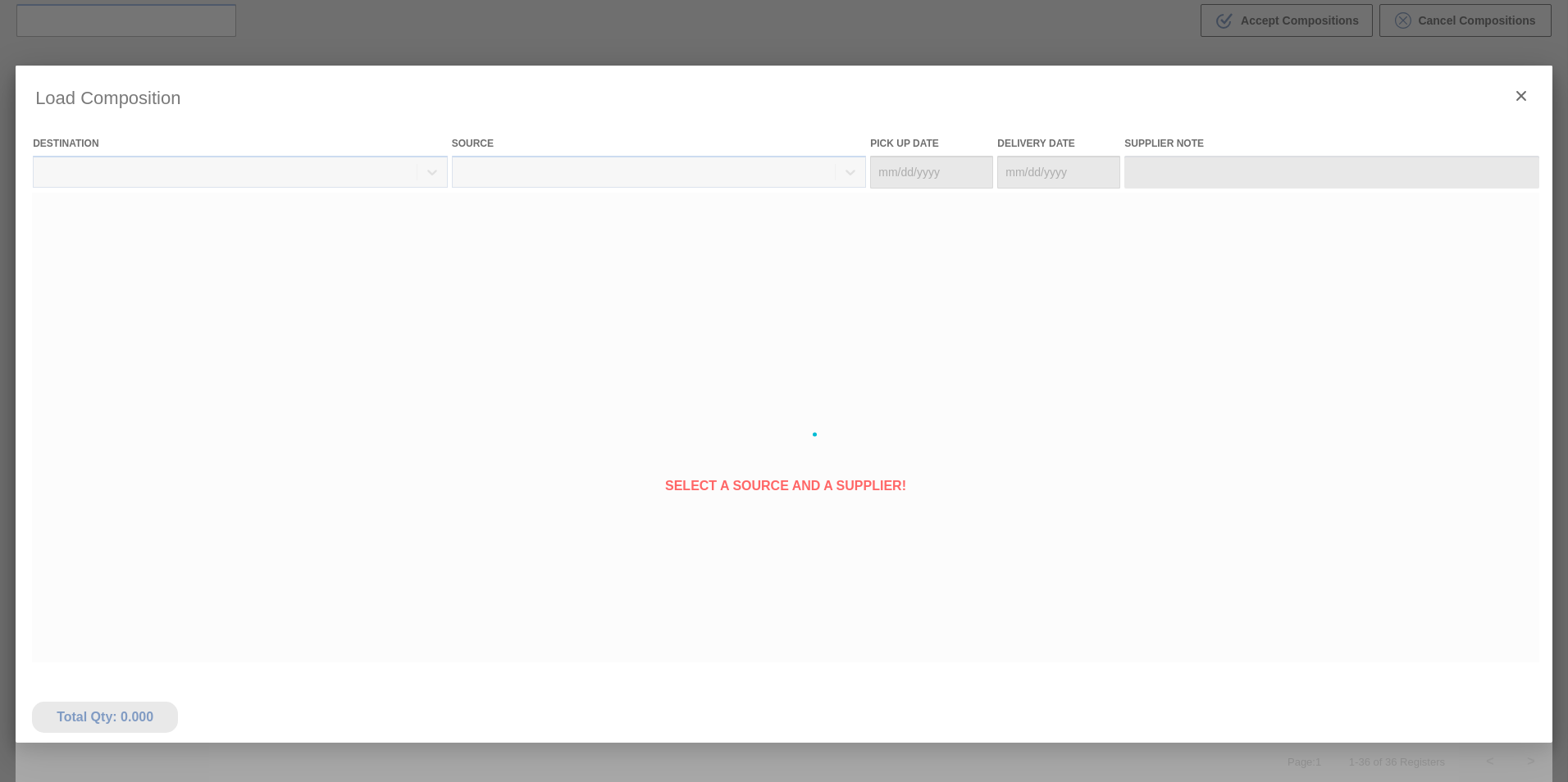
type Date "[DATE]"
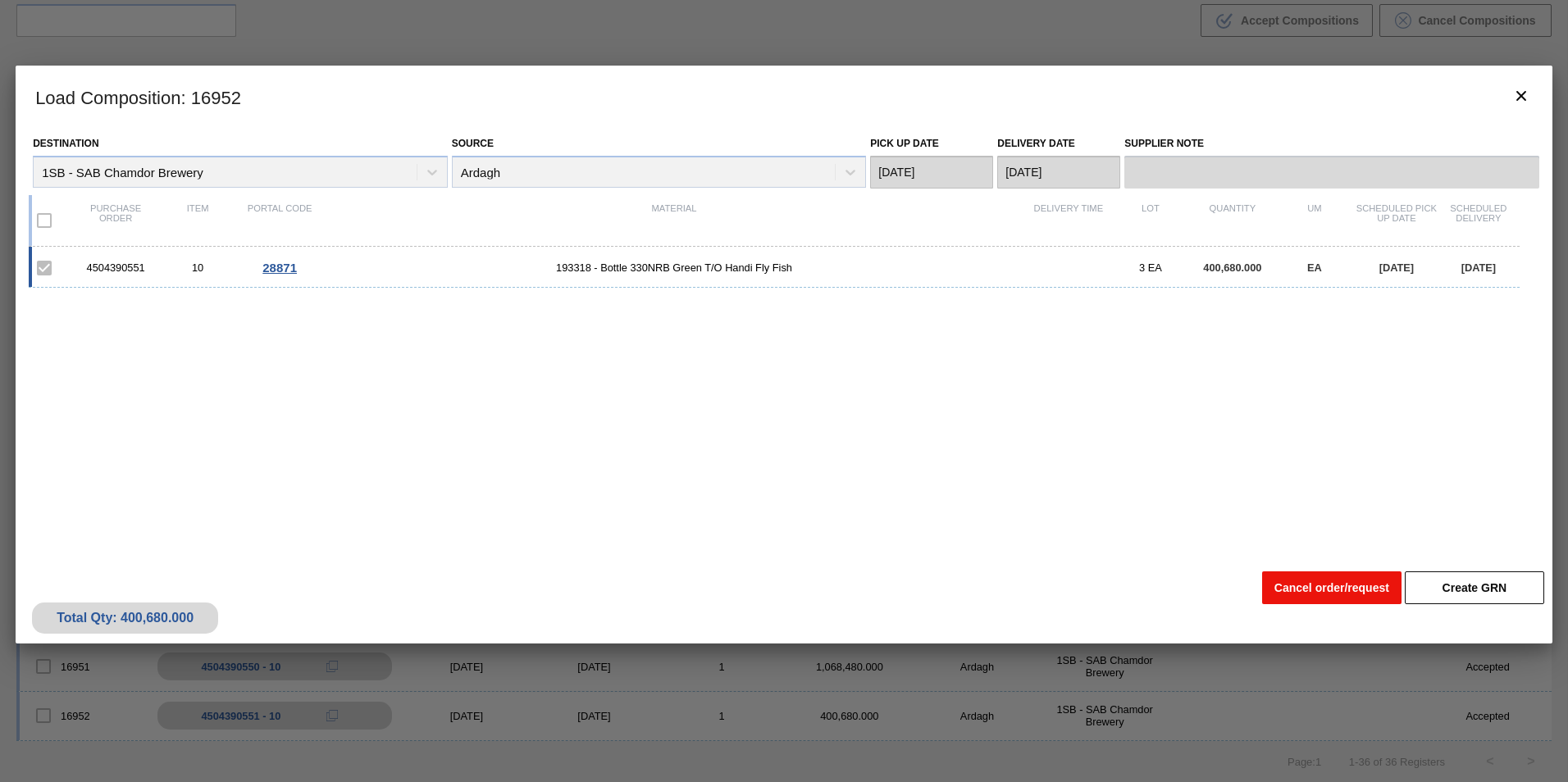
click at [1315, 584] on button "Cancel order/request" at bounding box center [1331, 588] width 139 height 33
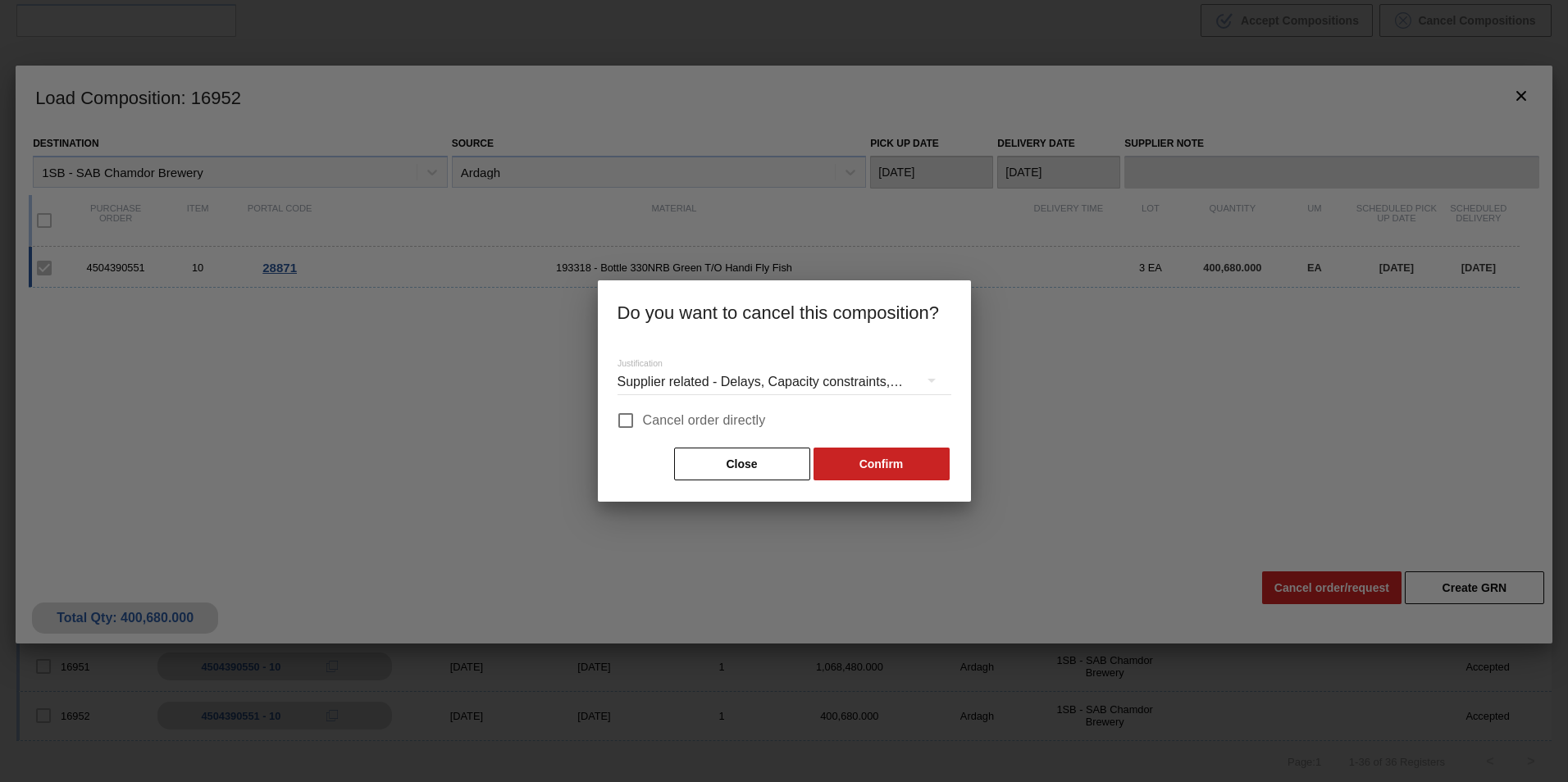
drag, startPoint x: 712, startPoint y: 423, endPoint x: 798, endPoint y: 445, distance: 88.8
click at [712, 422] on span "Cancel order directly" at bounding box center [705, 420] width 123 height 20
click at [643, 422] on input "Cancel order directly" at bounding box center [626, 420] width 35 height 35
checkbox input "true"
click at [857, 454] on button "Confirm" at bounding box center [882, 464] width 136 height 33
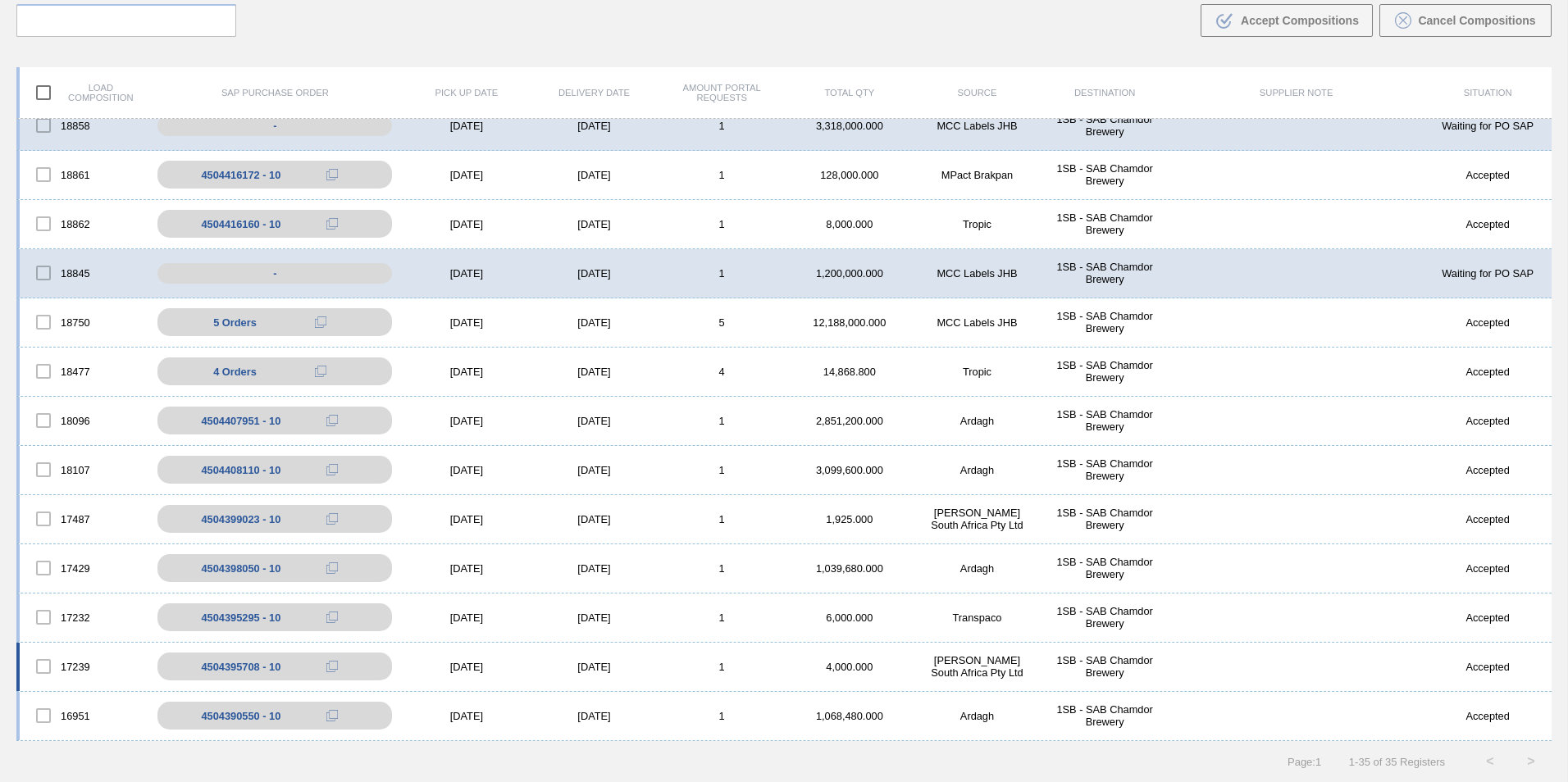
scroll to position [1100, 0]
click at [628, 709] on div "16951 4504390550 - 10 [DATE] [DATE] 1 1,068,480.000 Ardagh 1SB - SAB Chamdor Br…" at bounding box center [784, 716] width 1535 height 49
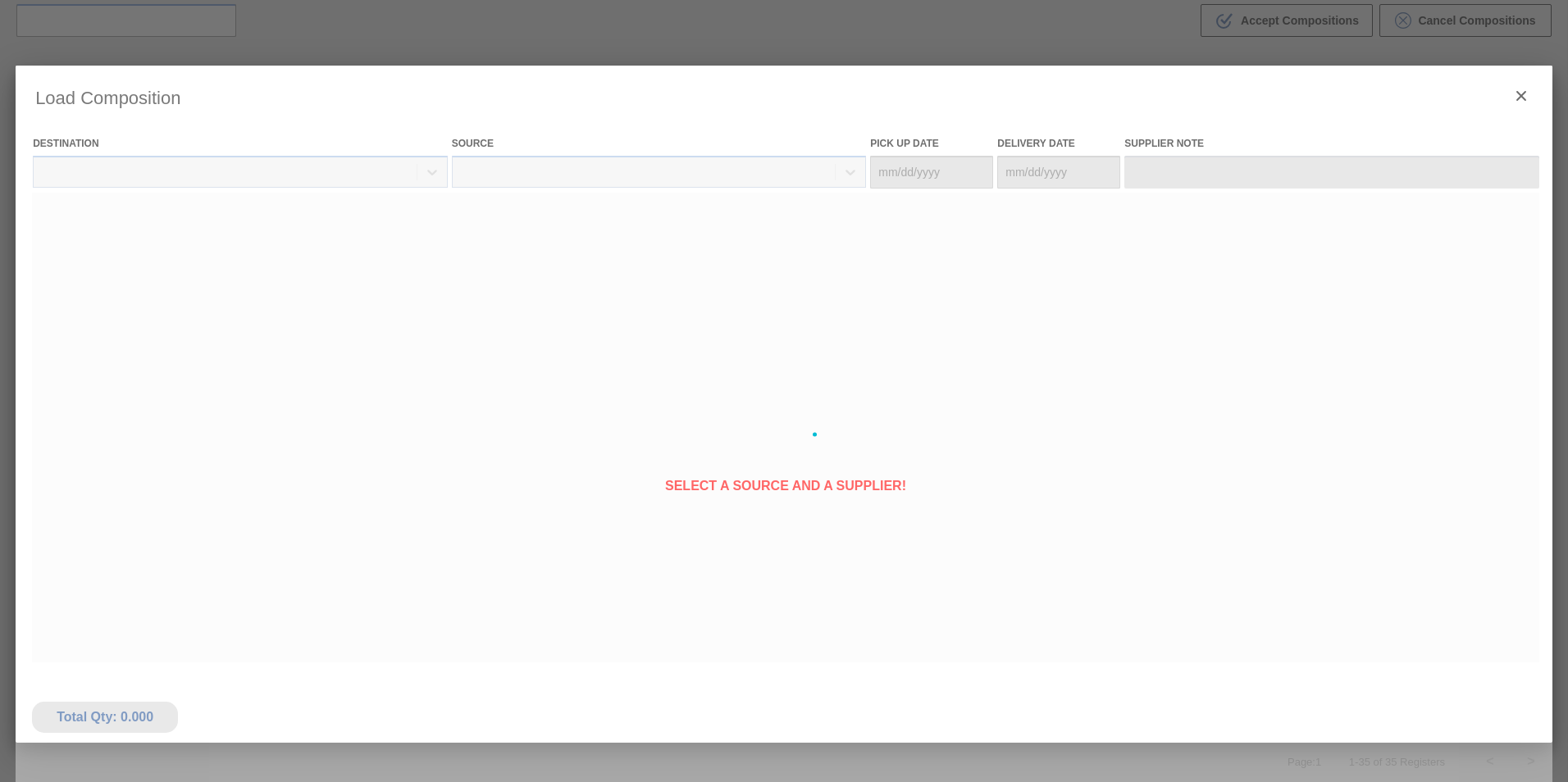
type Date "[DATE]"
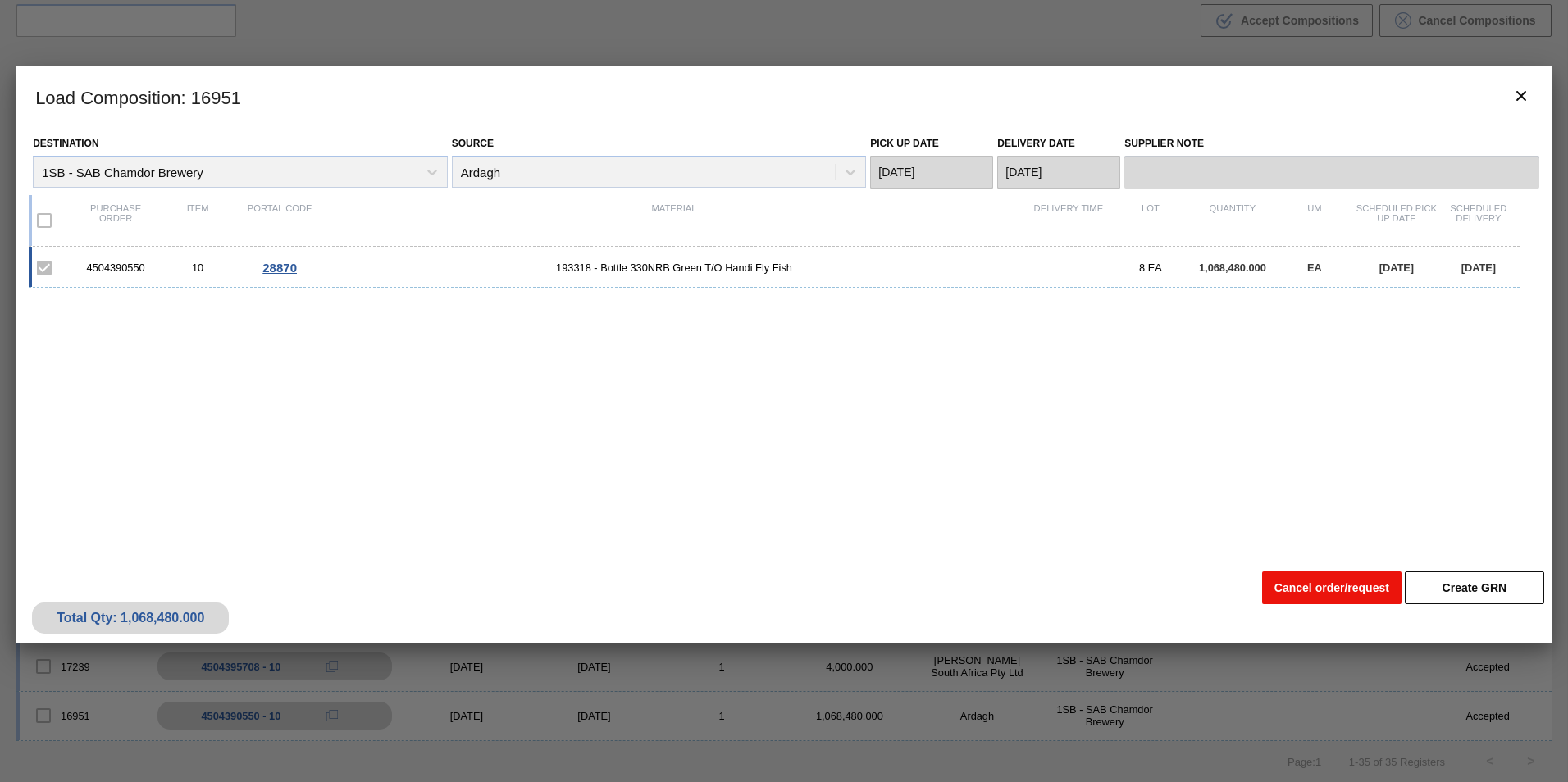
click at [1308, 591] on button "Cancel order/request" at bounding box center [1331, 588] width 139 height 33
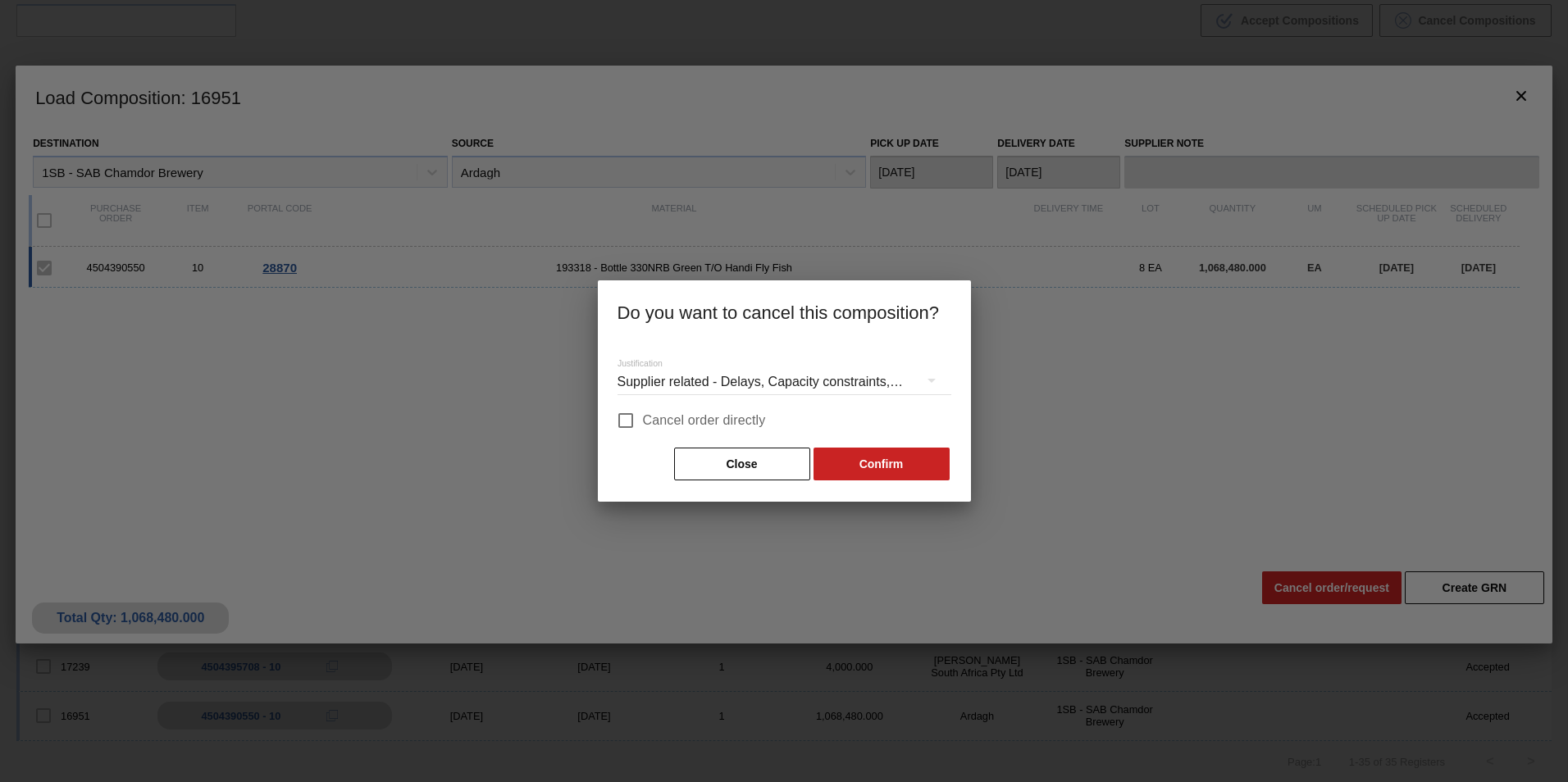
click at [693, 427] on span "Cancel order directly" at bounding box center [705, 420] width 123 height 20
click at [643, 427] on input "Cancel order directly" at bounding box center [626, 420] width 35 height 35
checkbox input "true"
click at [832, 454] on button "Confirm" at bounding box center [882, 464] width 136 height 33
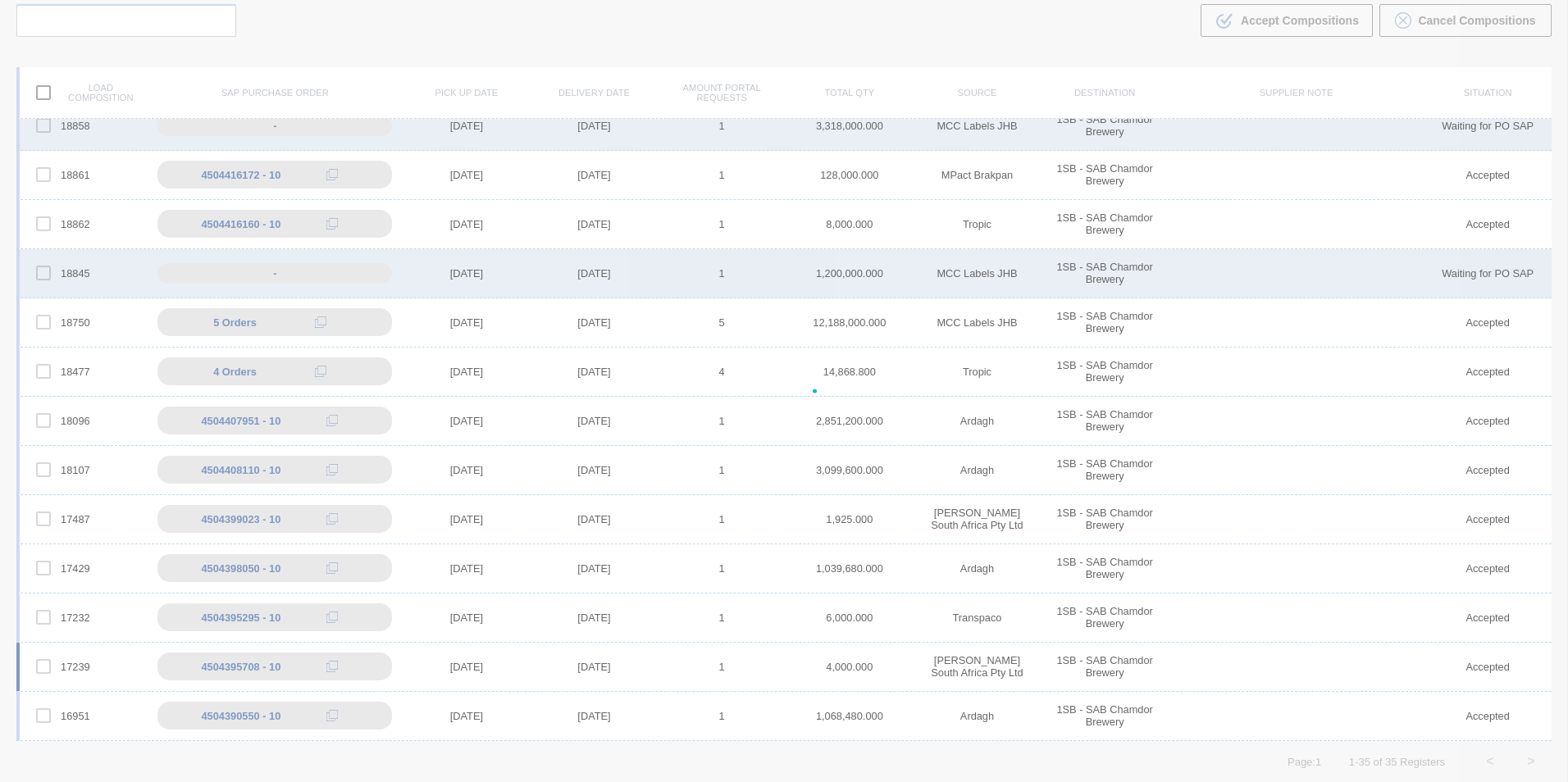
scroll to position [1050, 0]
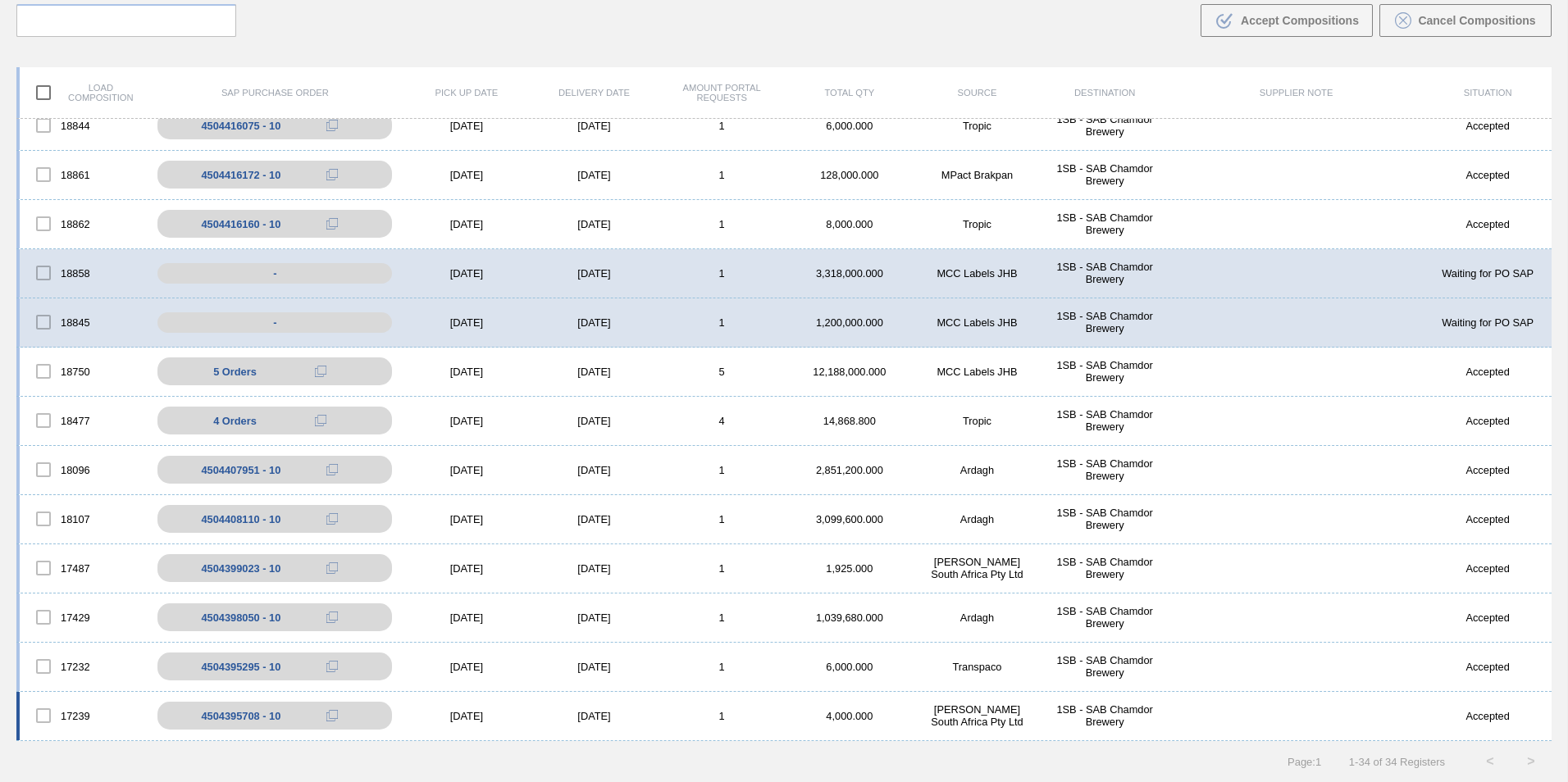
click at [634, 713] on div "[DATE]" at bounding box center [594, 716] width 128 height 12
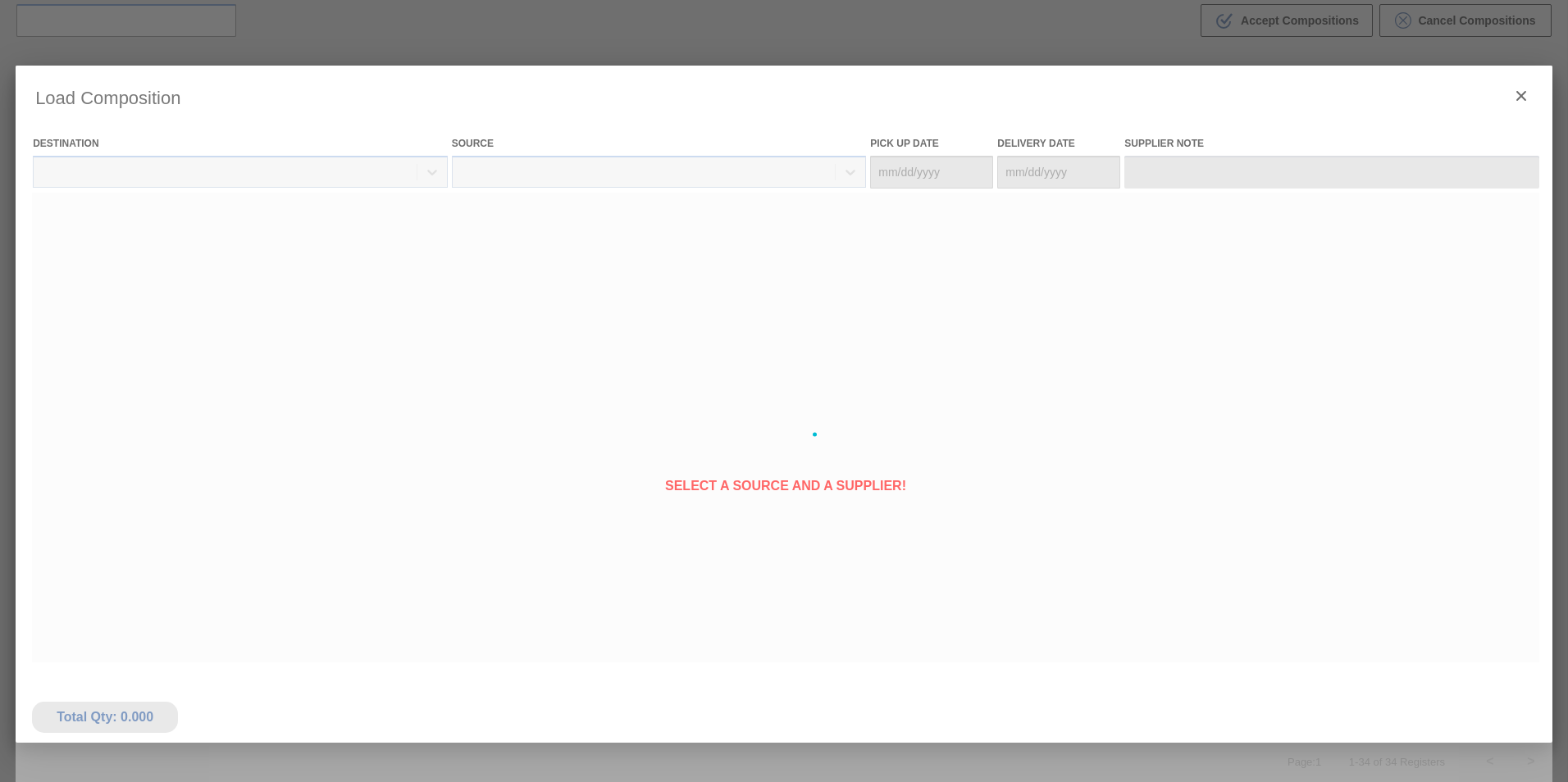
type Date "[DATE]"
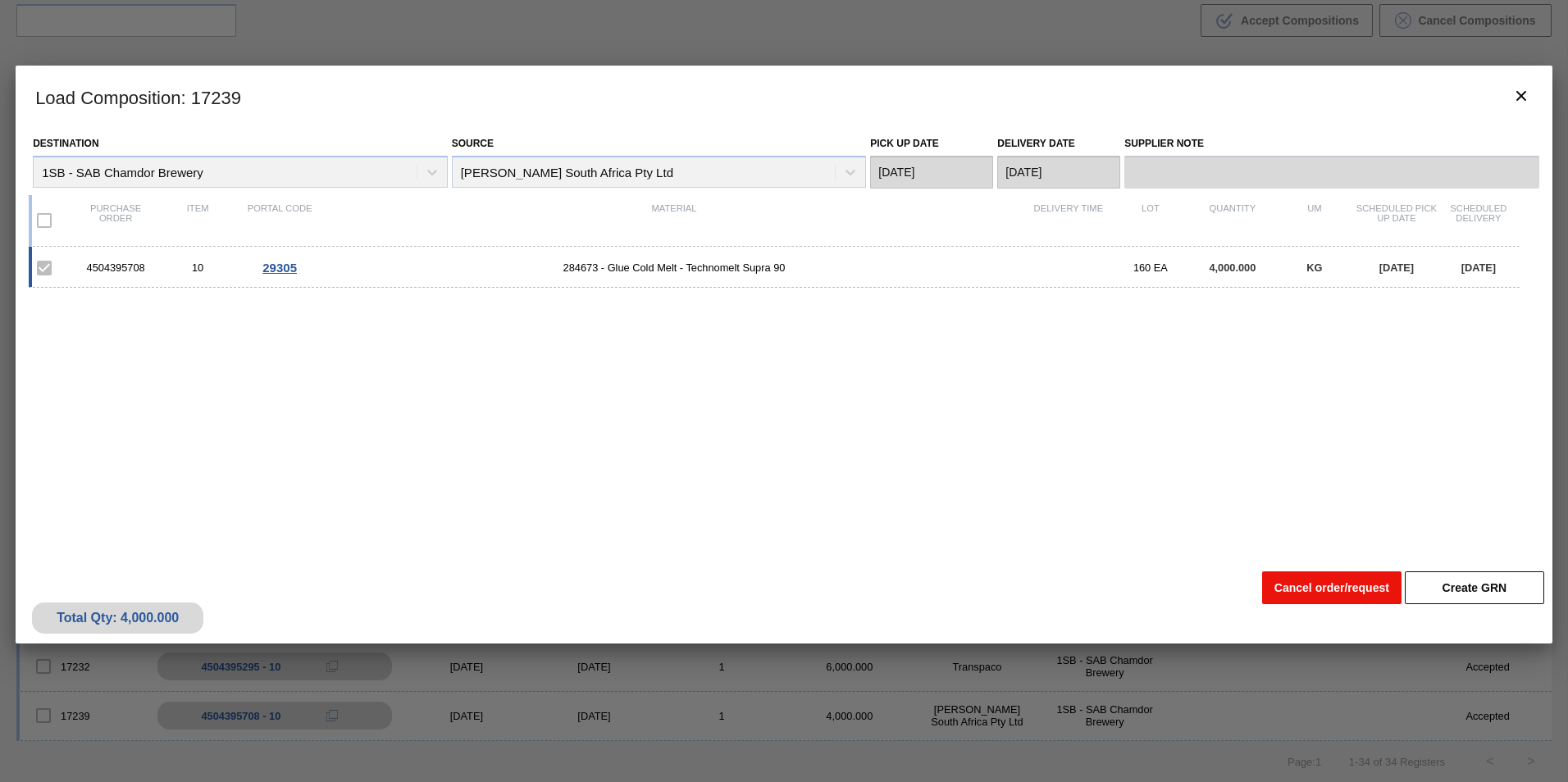
click at [1292, 583] on button "Cancel order/request" at bounding box center [1331, 588] width 139 height 33
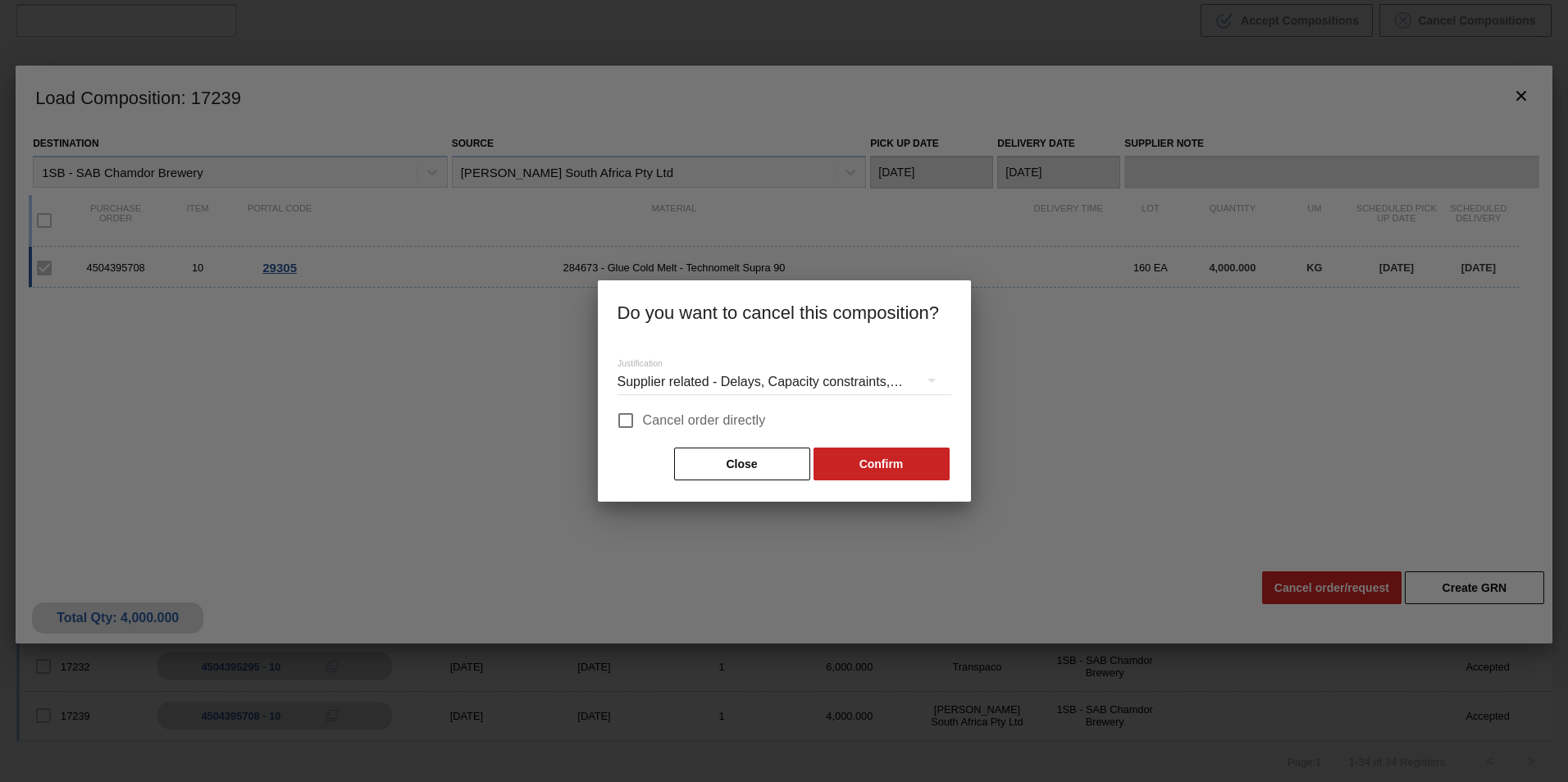
click at [671, 418] on span "Cancel order directly" at bounding box center [705, 420] width 123 height 20
click at [643, 418] on input "Cancel order directly" at bounding box center [626, 420] width 35 height 35
checkbox input "true"
click at [873, 466] on button "Confirm" at bounding box center [882, 464] width 136 height 33
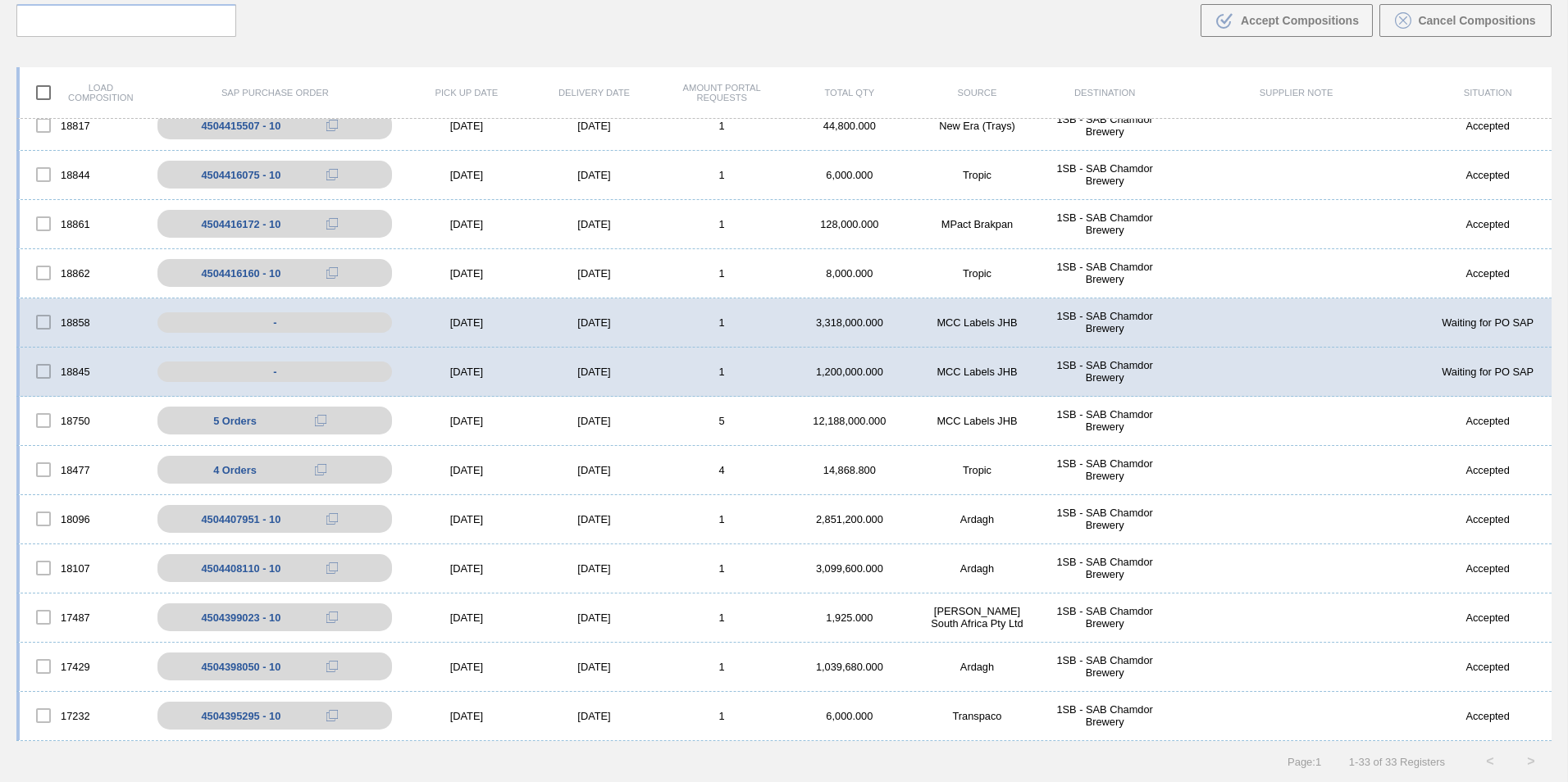
scroll to position [1001, 0]
click at [610, 710] on div "[DATE]" at bounding box center [594, 716] width 128 height 12
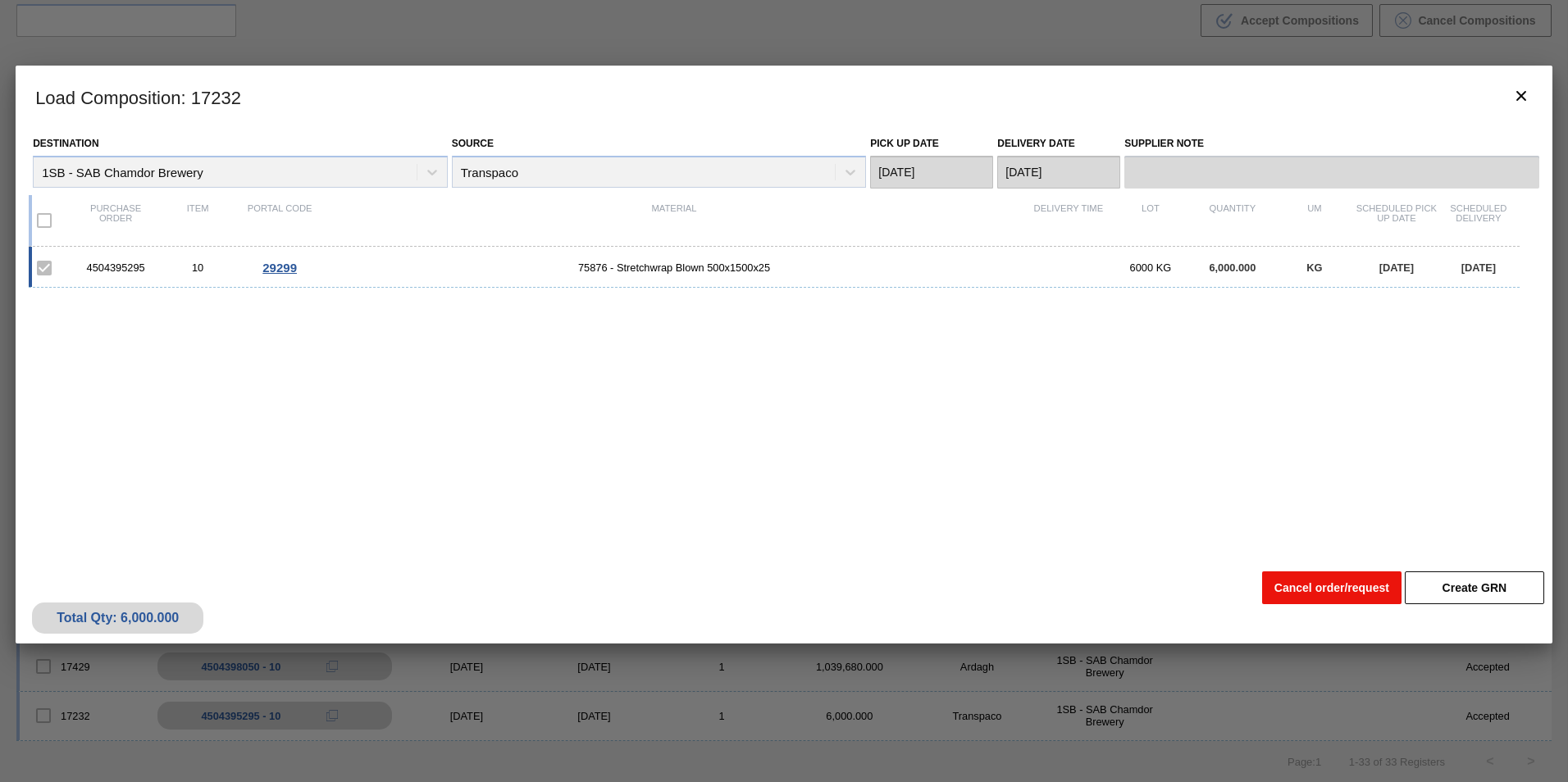
click at [1285, 586] on button "Cancel order/request" at bounding box center [1331, 588] width 139 height 33
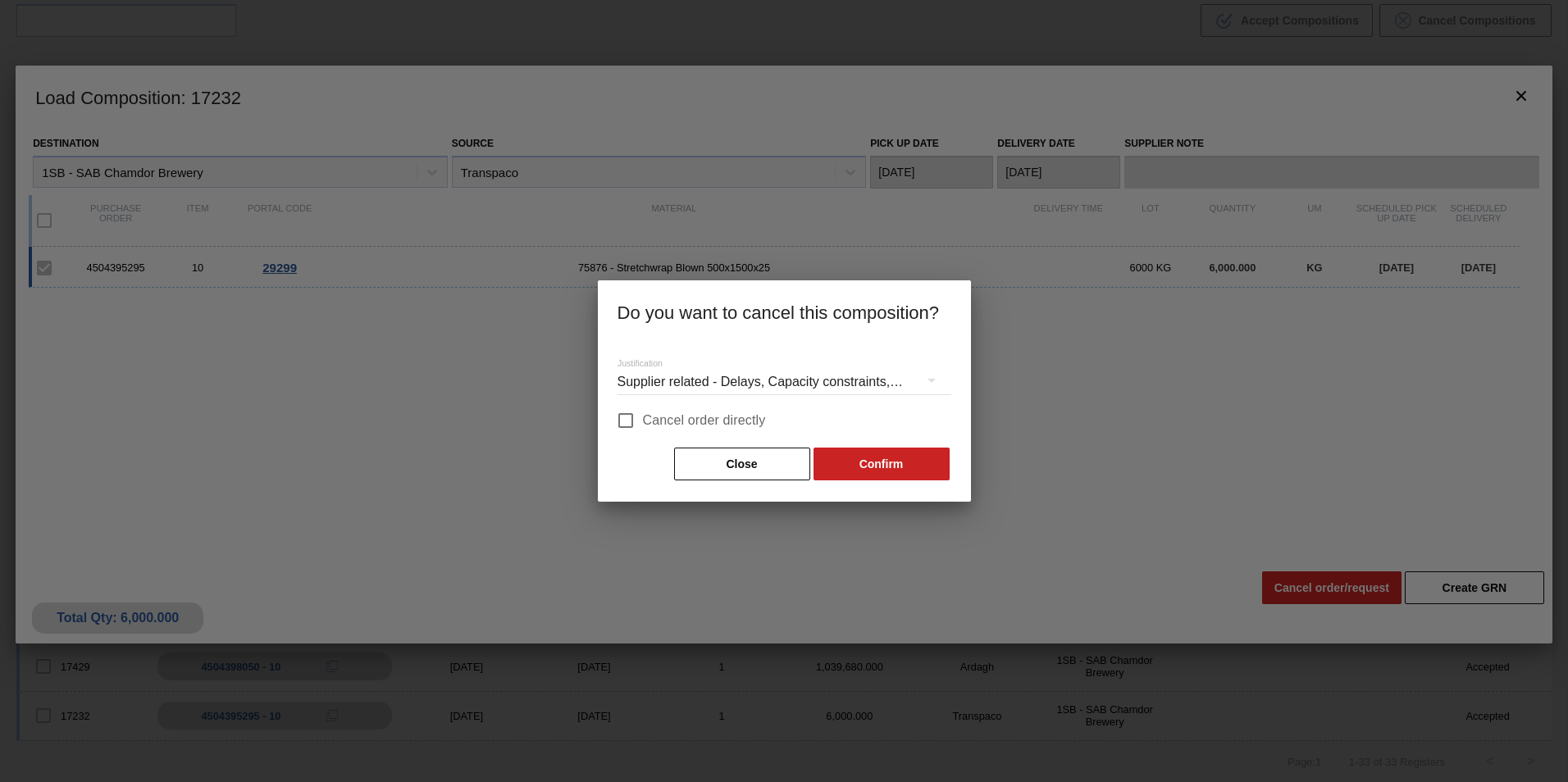
click at [695, 411] on span "Cancel order directly" at bounding box center [705, 420] width 123 height 20
click at [643, 411] on input "Cancel order directly" at bounding box center [626, 420] width 35 height 35
checkbox input "true"
click at [910, 470] on button "Confirm" at bounding box center [882, 464] width 136 height 33
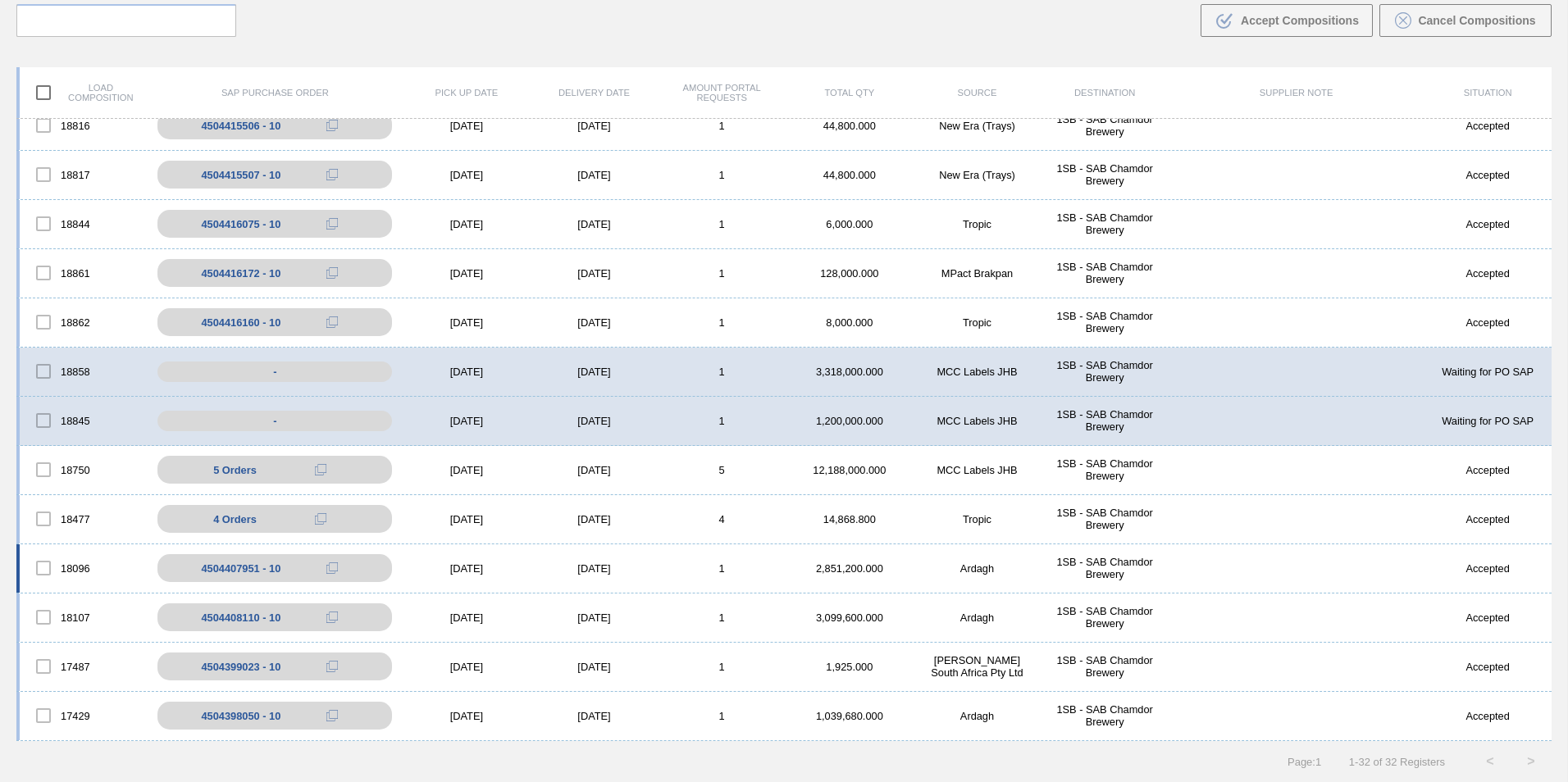
scroll to position [952, 0]
click at [597, 713] on div "[DATE]" at bounding box center [594, 716] width 128 height 12
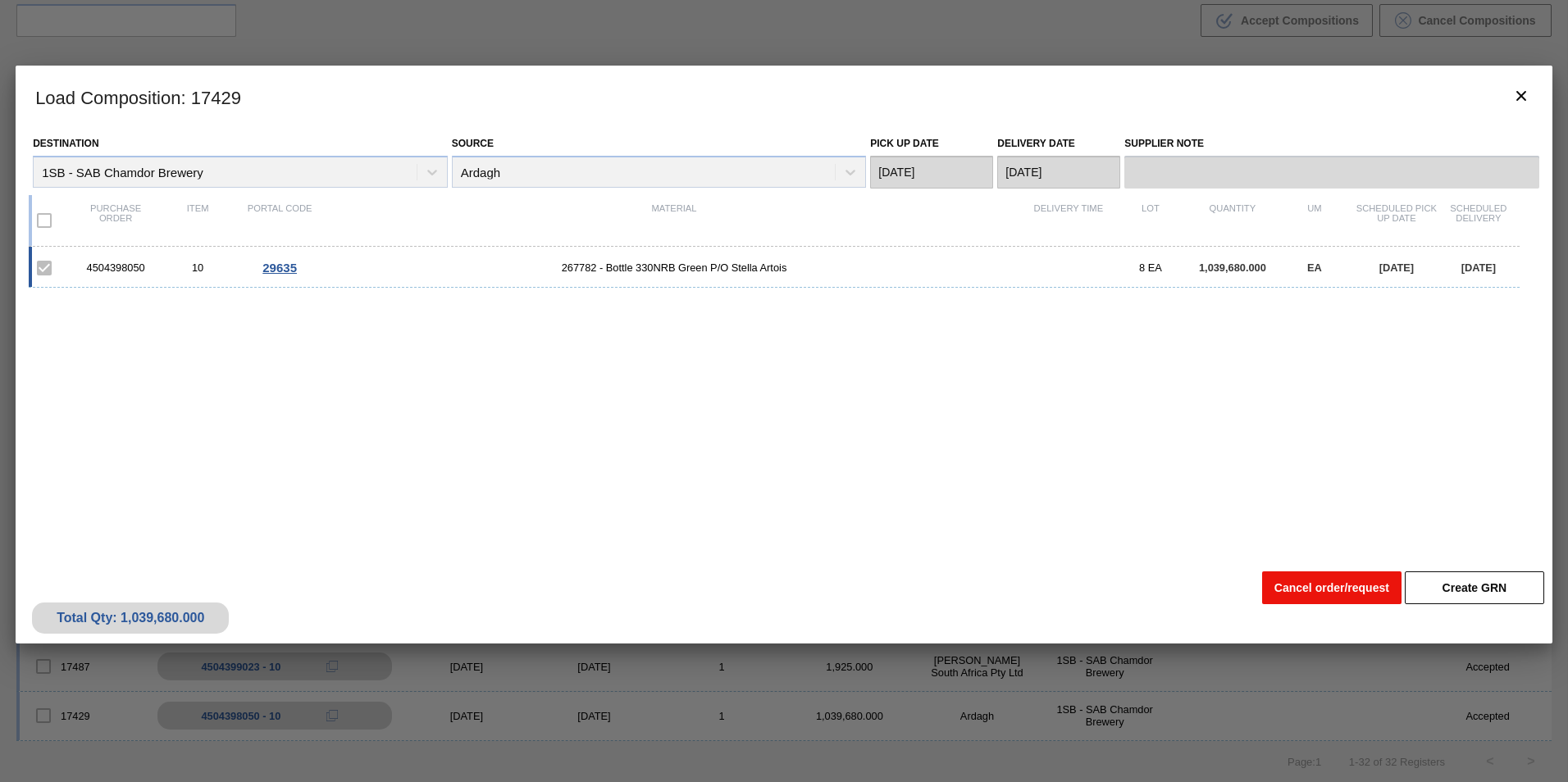
click at [1303, 584] on button "Cancel order/request" at bounding box center [1331, 588] width 139 height 33
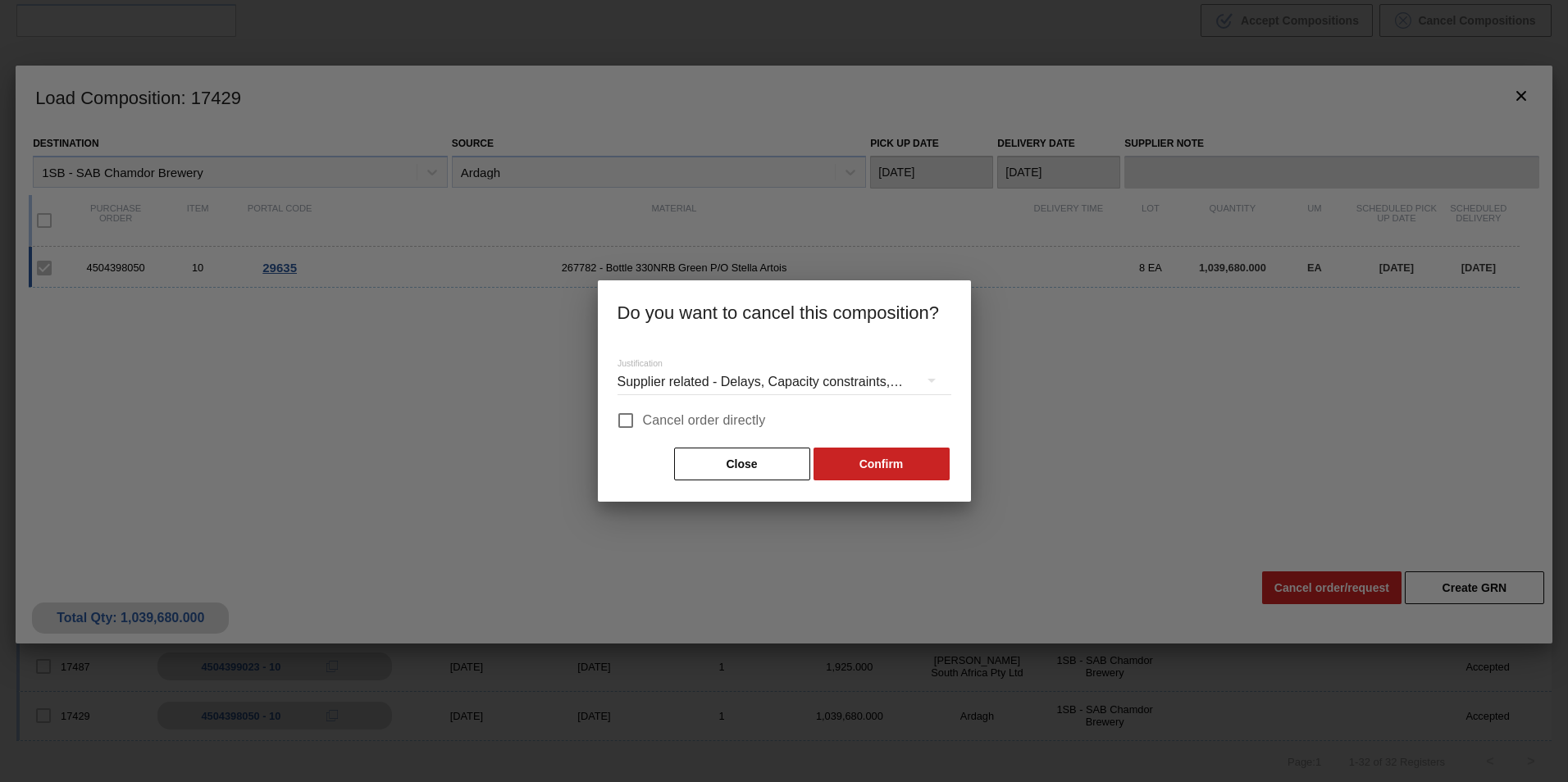
click at [650, 418] on span "Cancel order directly" at bounding box center [705, 420] width 123 height 20
click at [643, 418] on input "Cancel order directly" at bounding box center [626, 420] width 35 height 35
checkbox input "true"
click at [858, 460] on button "Confirm" at bounding box center [882, 464] width 136 height 33
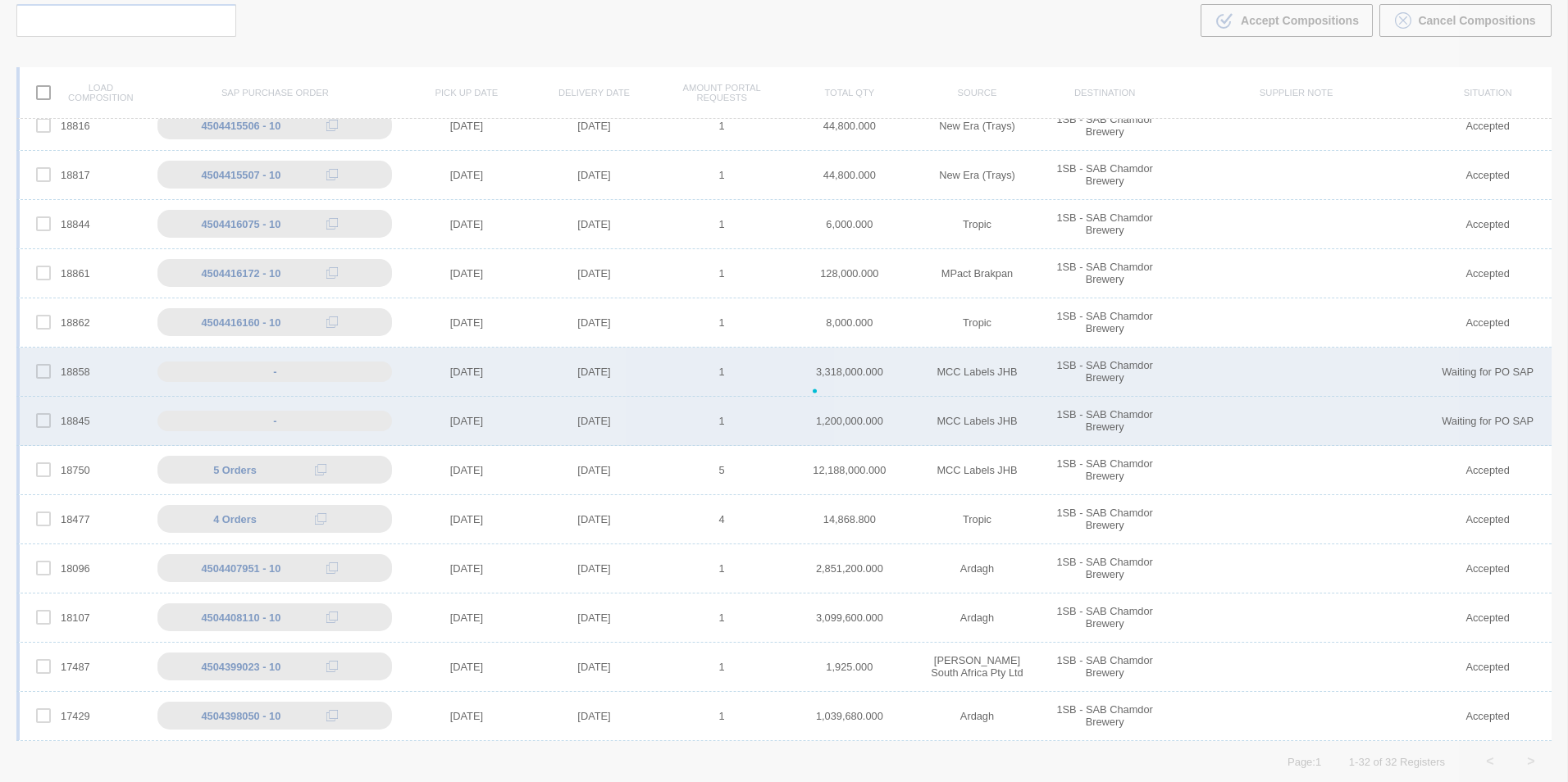
scroll to position [903, 0]
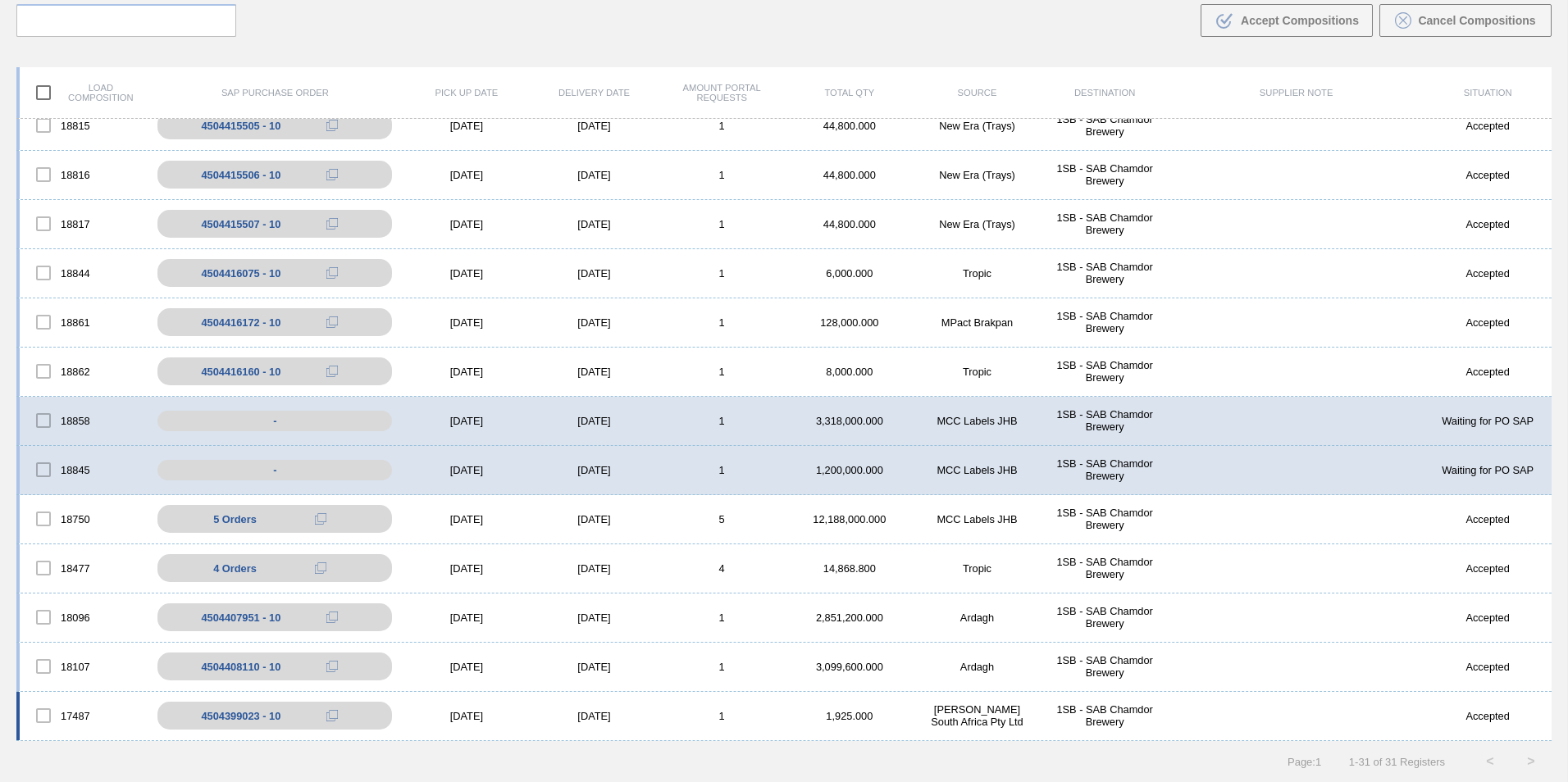
click at [596, 720] on div "[DATE]" at bounding box center [594, 716] width 128 height 12
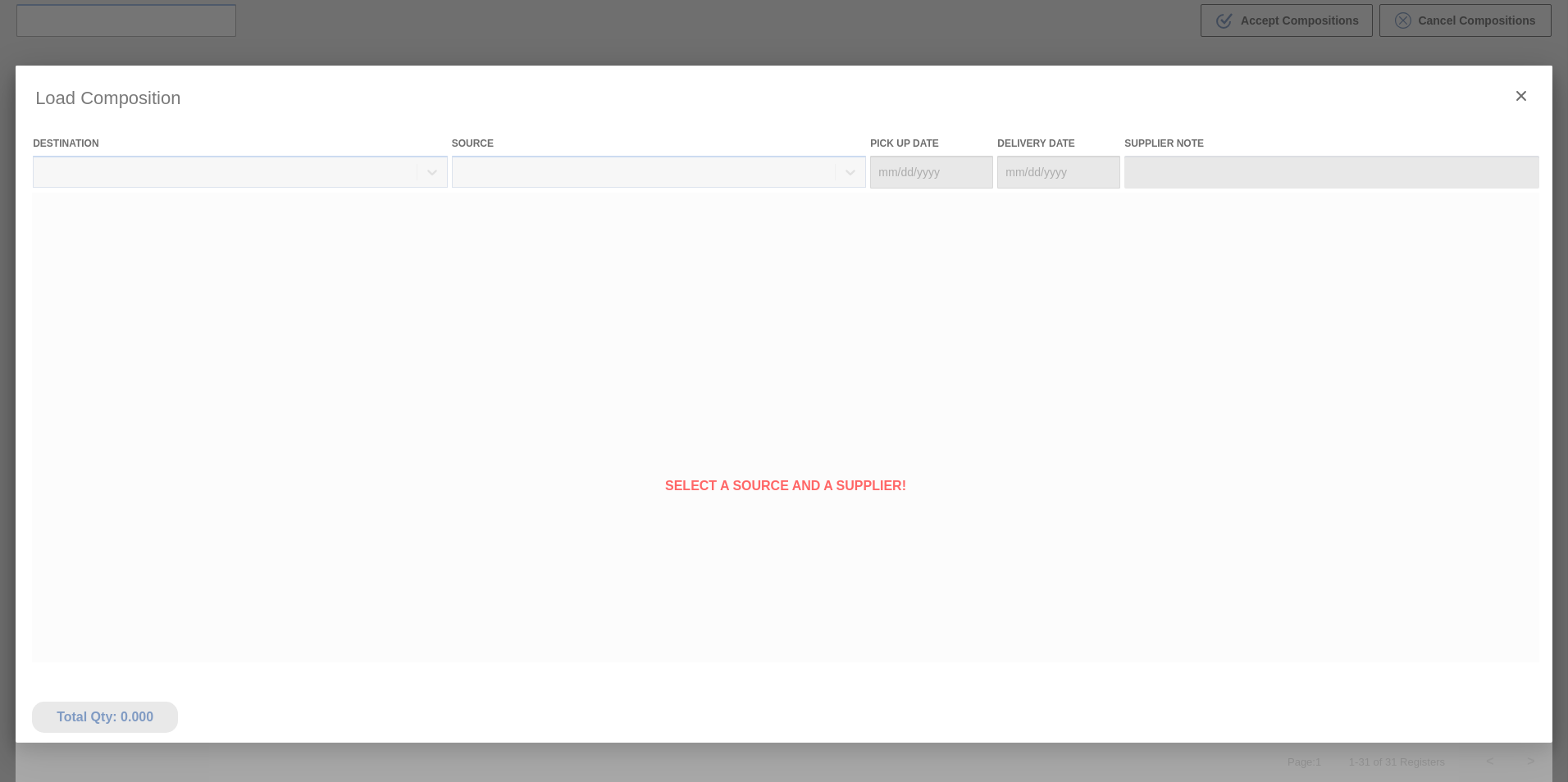
type Date "[DATE]"
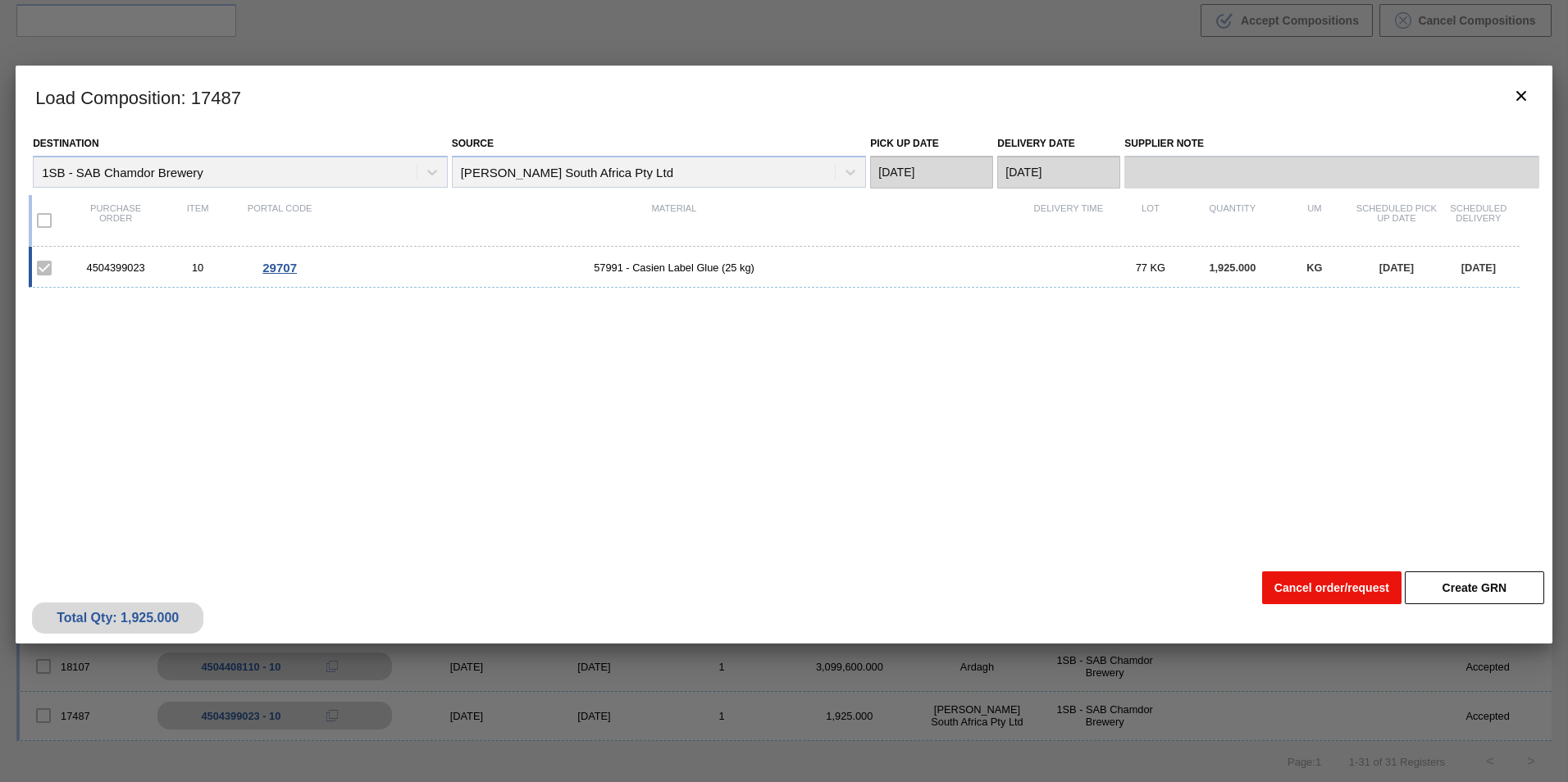
click at [1297, 584] on button "Cancel order/request" at bounding box center [1331, 588] width 139 height 33
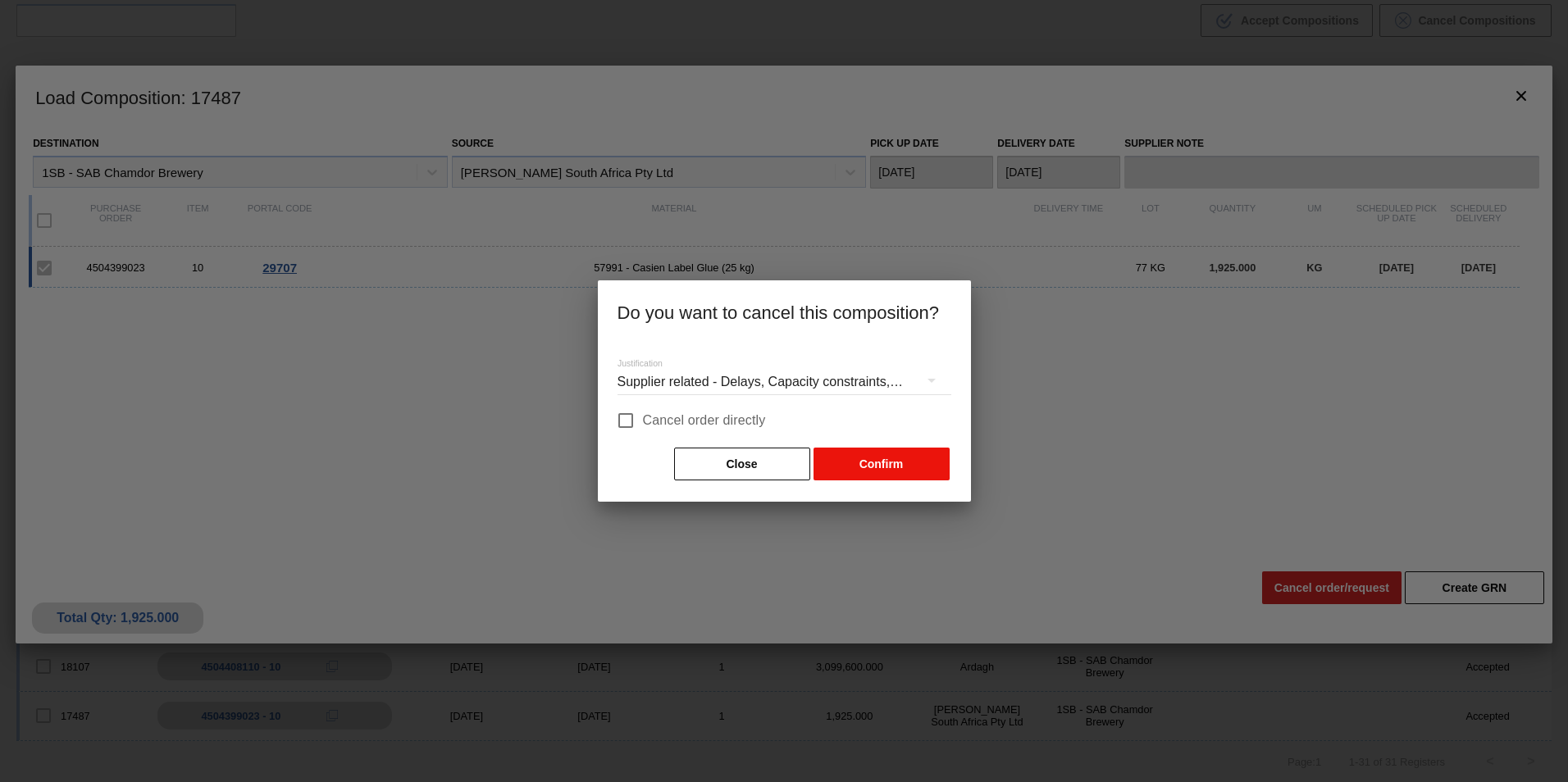
drag, startPoint x: 664, startPoint y: 419, endPoint x: 896, endPoint y: 476, distance: 238.9
click at [665, 419] on span "Cancel order directly" at bounding box center [705, 420] width 123 height 20
click at [643, 419] on input "Cancel order directly" at bounding box center [626, 420] width 35 height 35
checkbox input "true"
click at [890, 466] on button "Confirm" at bounding box center [882, 464] width 136 height 33
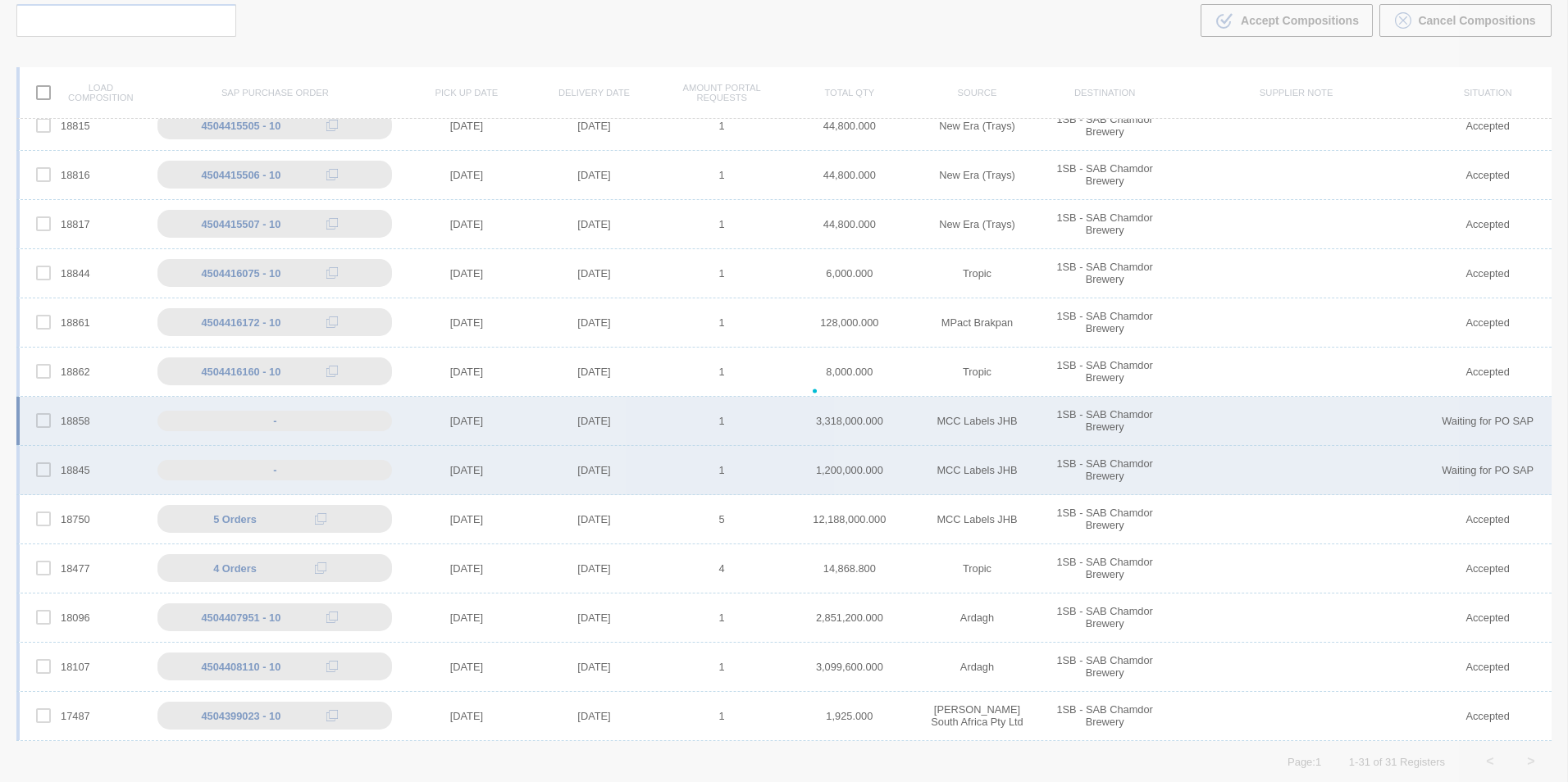
scroll to position [854, 0]
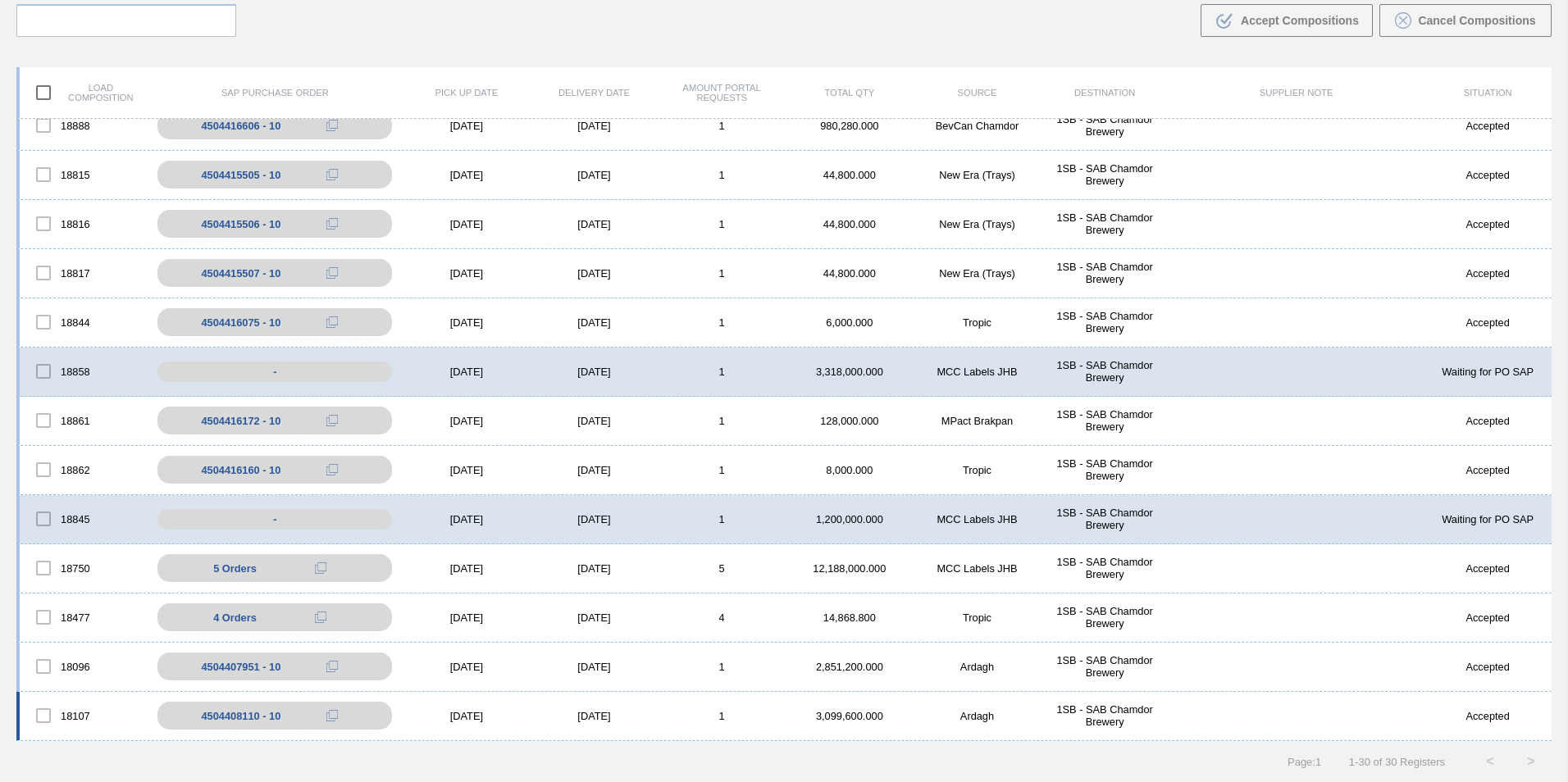
click at [642, 718] on div "[DATE]" at bounding box center [594, 716] width 128 height 12
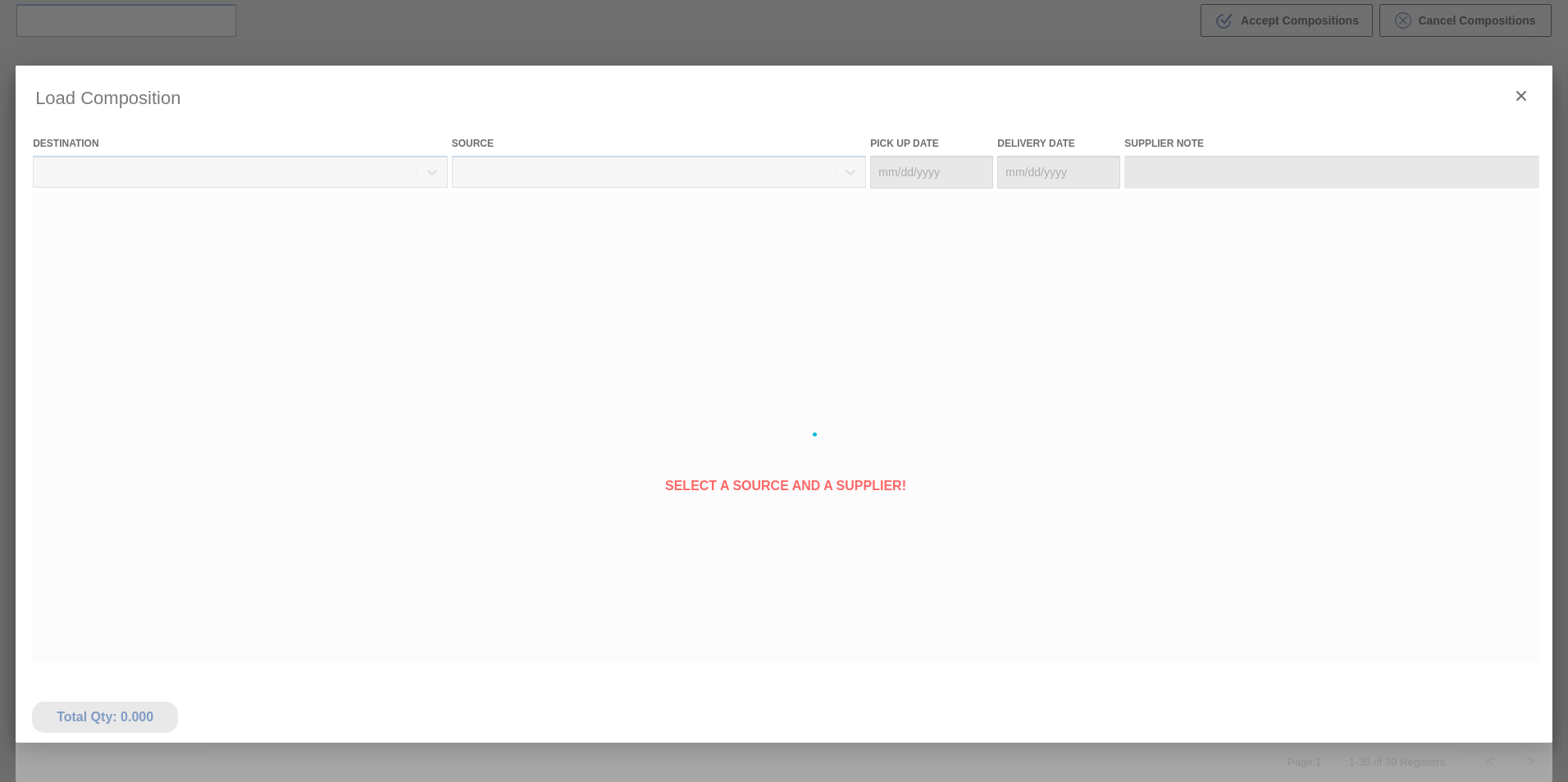
type Date "[DATE]"
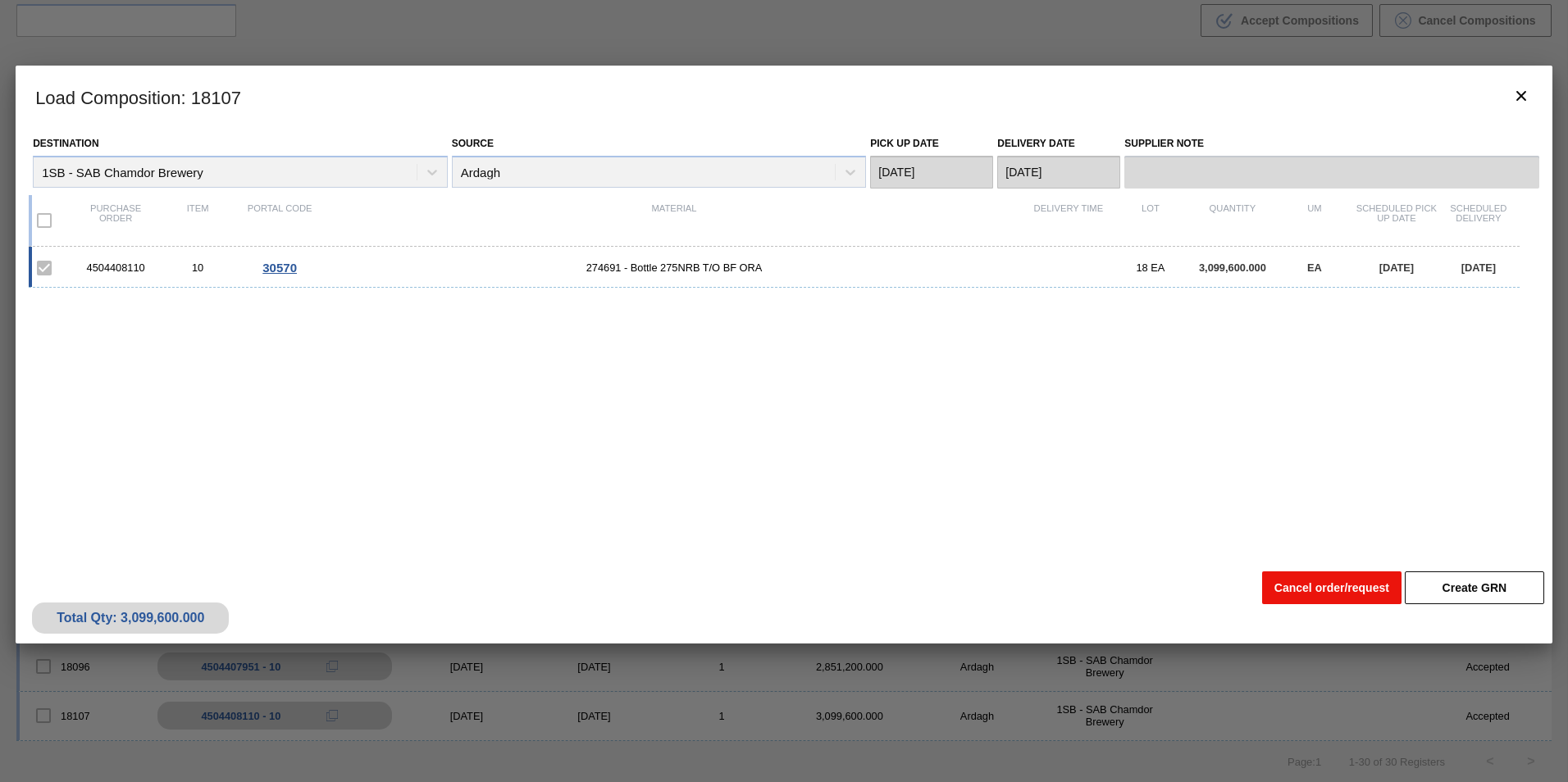
click at [1298, 583] on button "Cancel order/request" at bounding box center [1331, 588] width 139 height 33
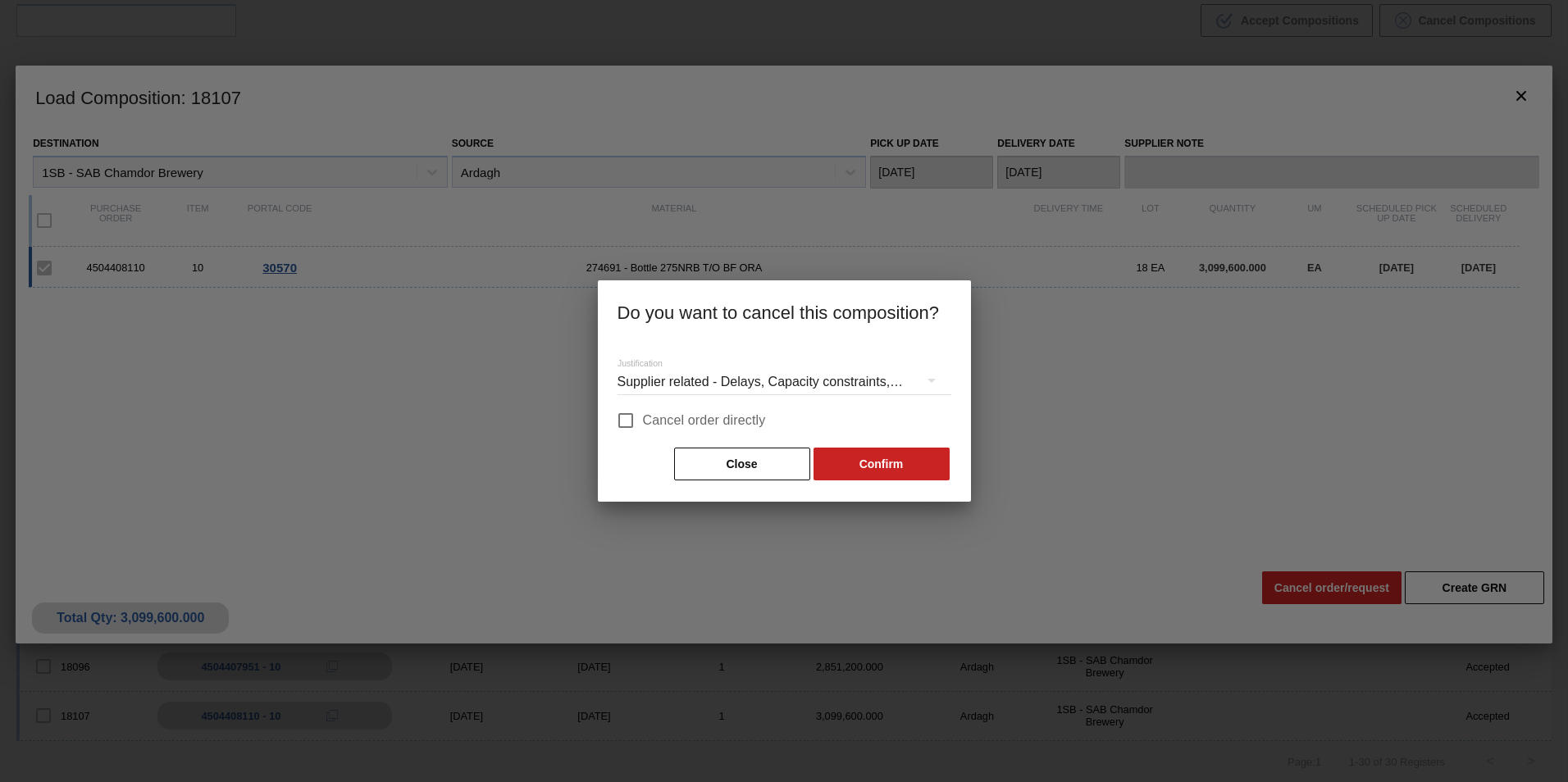
click at [722, 416] on span "Cancel order directly" at bounding box center [705, 420] width 123 height 20
click at [643, 416] on input "Cancel order directly" at bounding box center [626, 420] width 35 height 35
checkbox input "true"
click at [864, 461] on button "Confirm" at bounding box center [882, 464] width 136 height 33
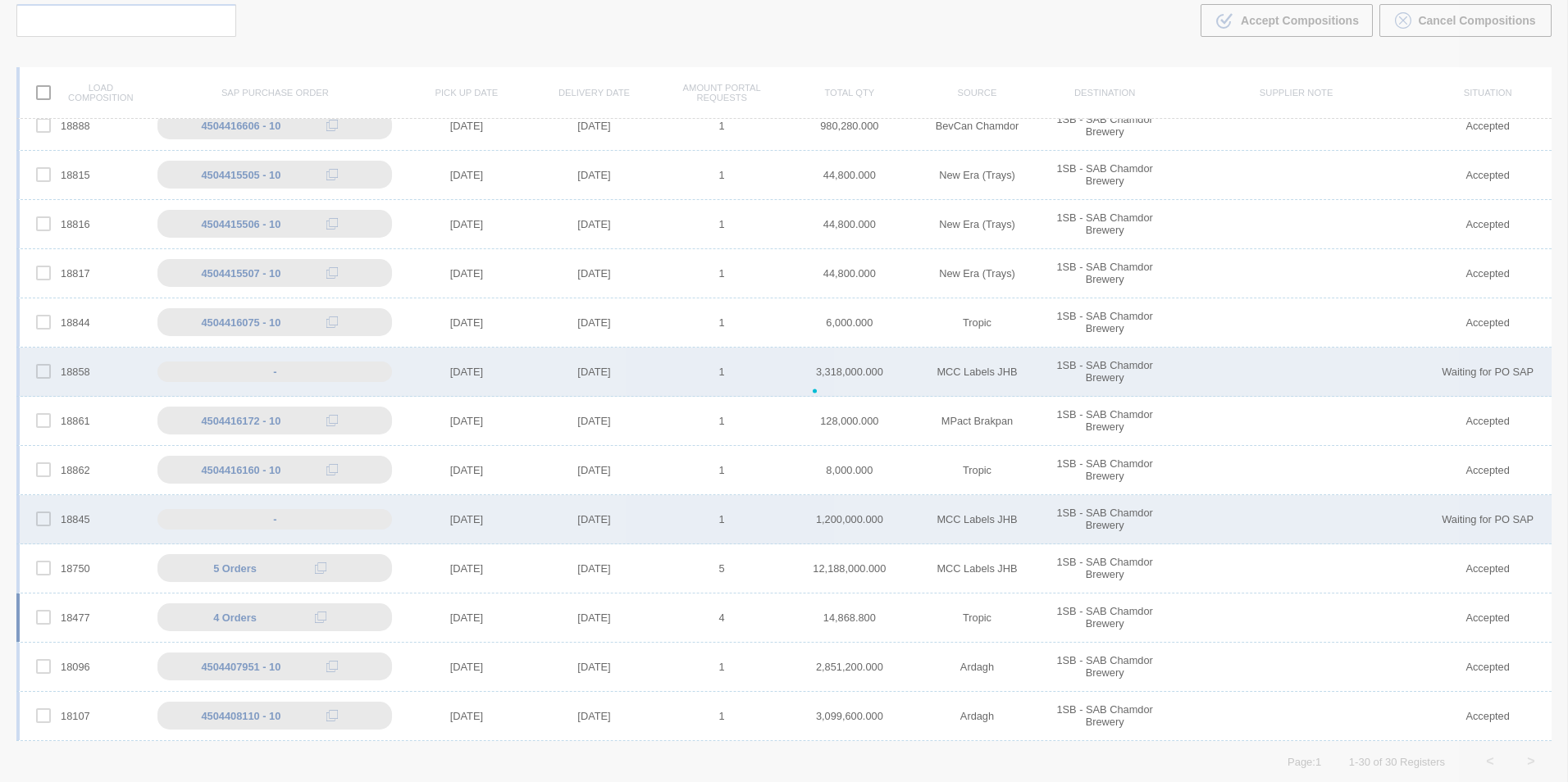
scroll to position [804, 0]
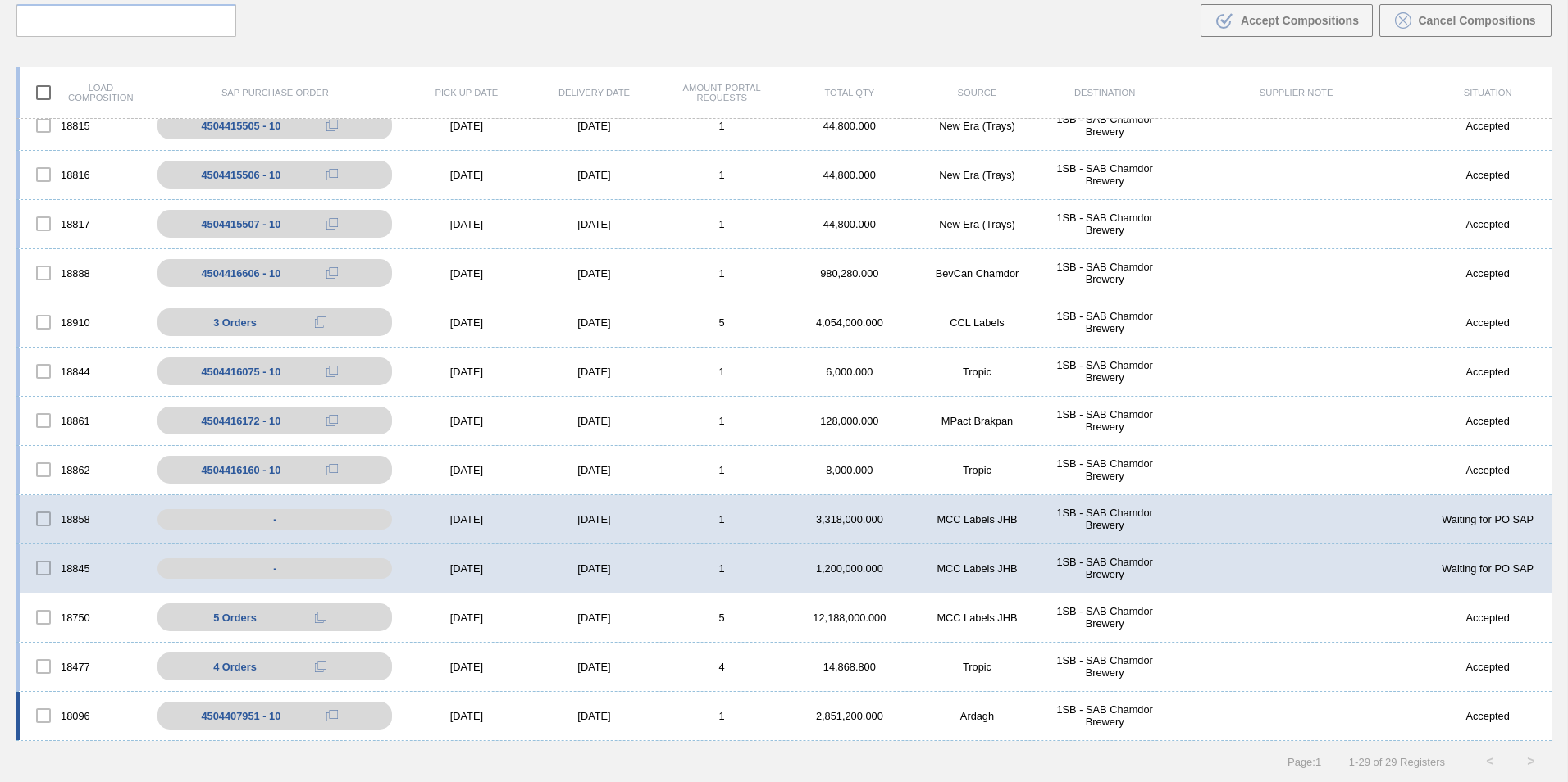
click at [710, 708] on div "18096 4504407951 - 10 [DATE] [DATE] 1 2,851,200.000 Ardagh 1SB - SAB Chamdor Br…" at bounding box center [784, 716] width 1535 height 49
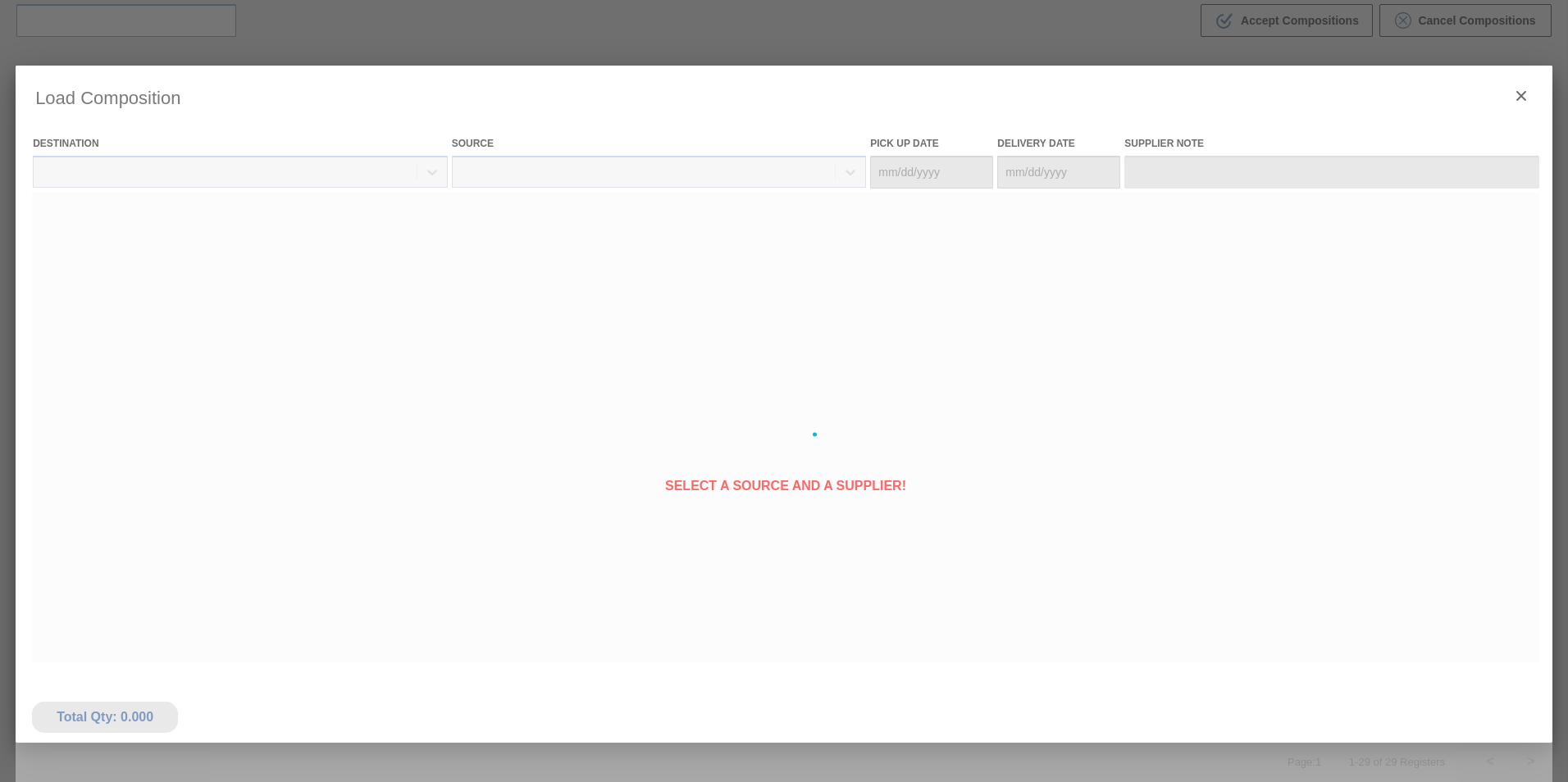
type Date "[DATE]"
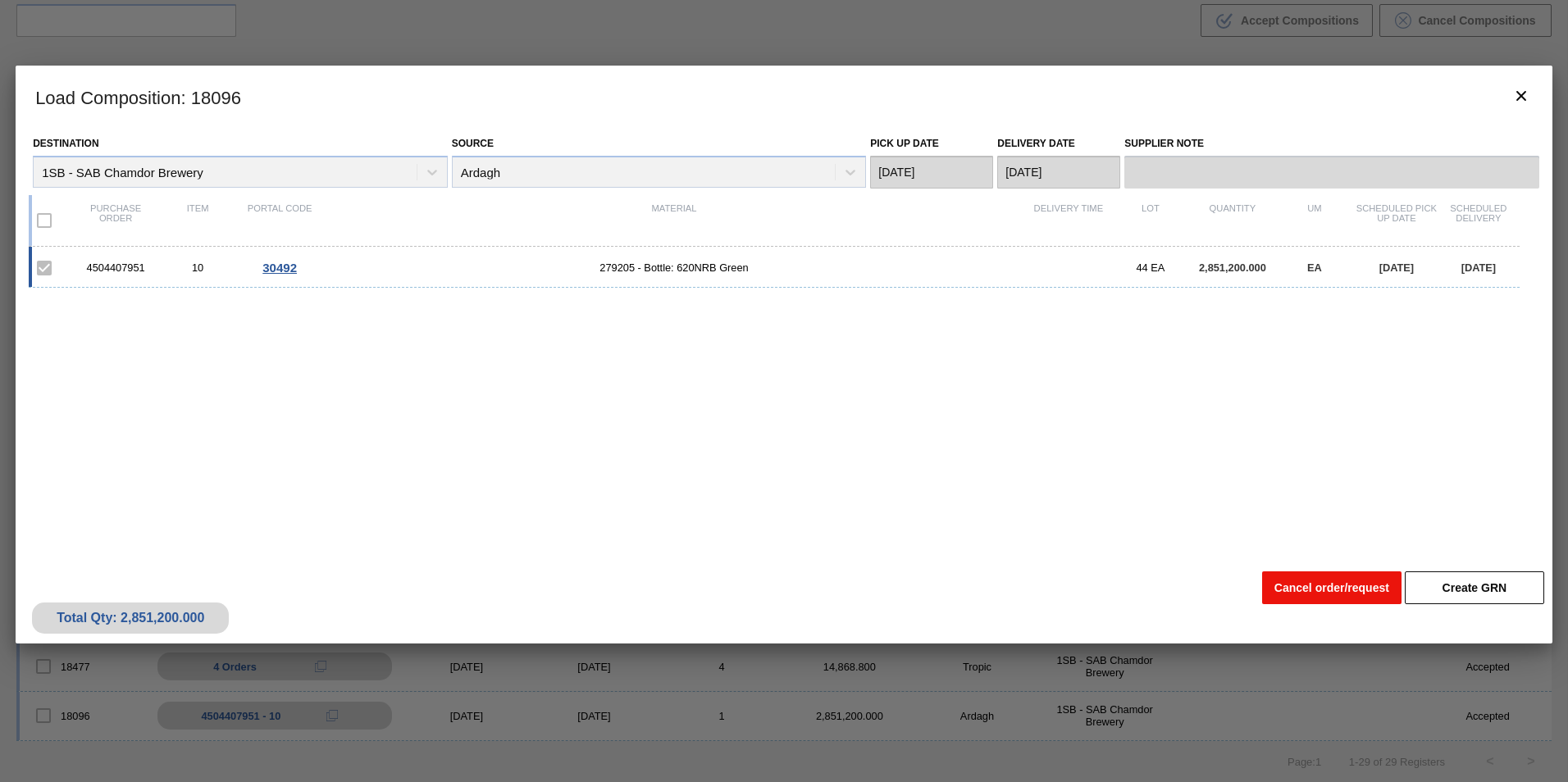
click at [1301, 587] on button "Cancel order/request" at bounding box center [1331, 588] width 139 height 33
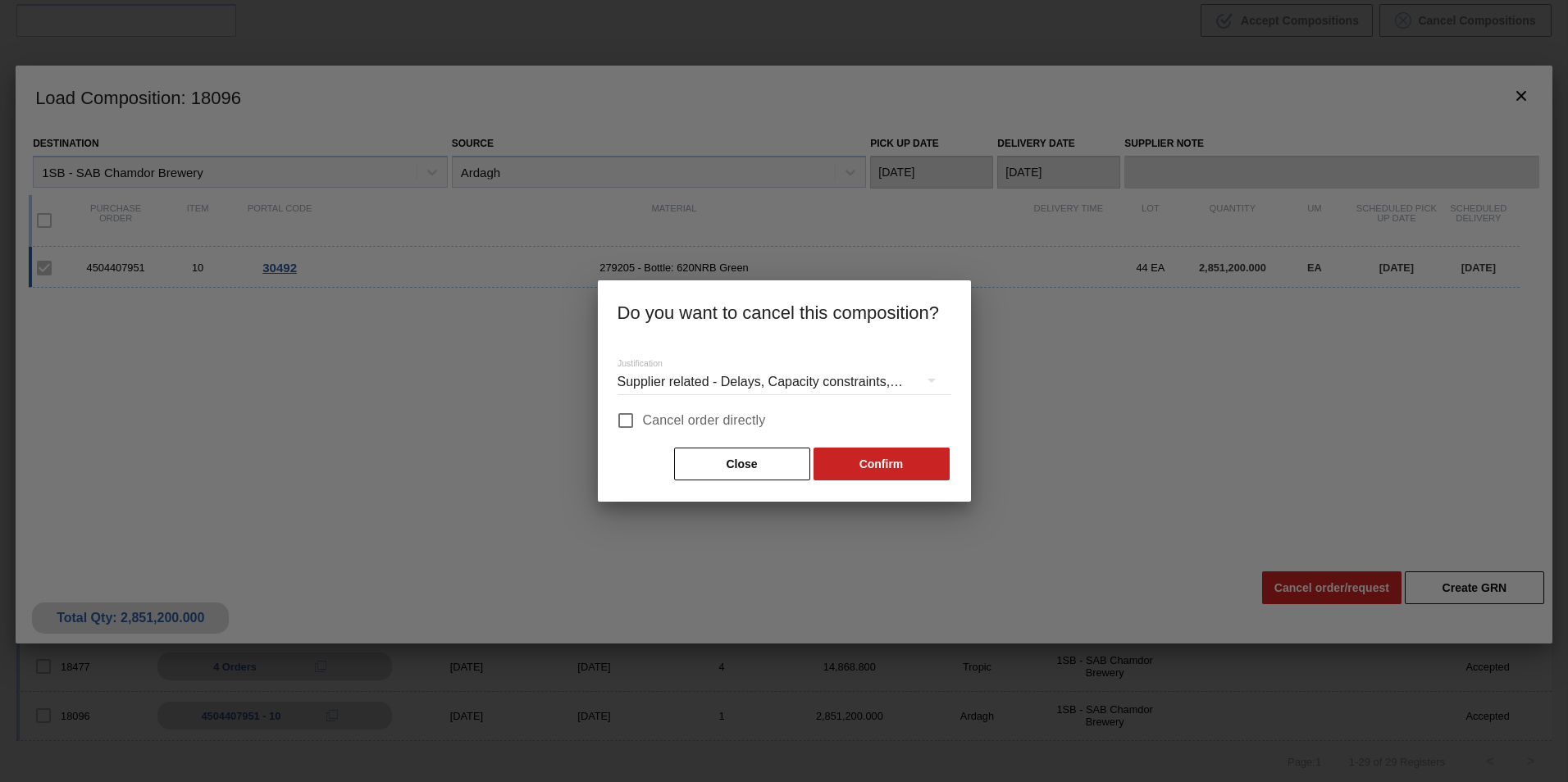
click at [743, 418] on span "Cancel order directly" at bounding box center [705, 420] width 123 height 20
click at [643, 418] on input "Cancel order directly" at bounding box center [626, 420] width 35 height 35
checkbox input "true"
click at [855, 457] on button "Confirm" at bounding box center [882, 464] width 136 height 33
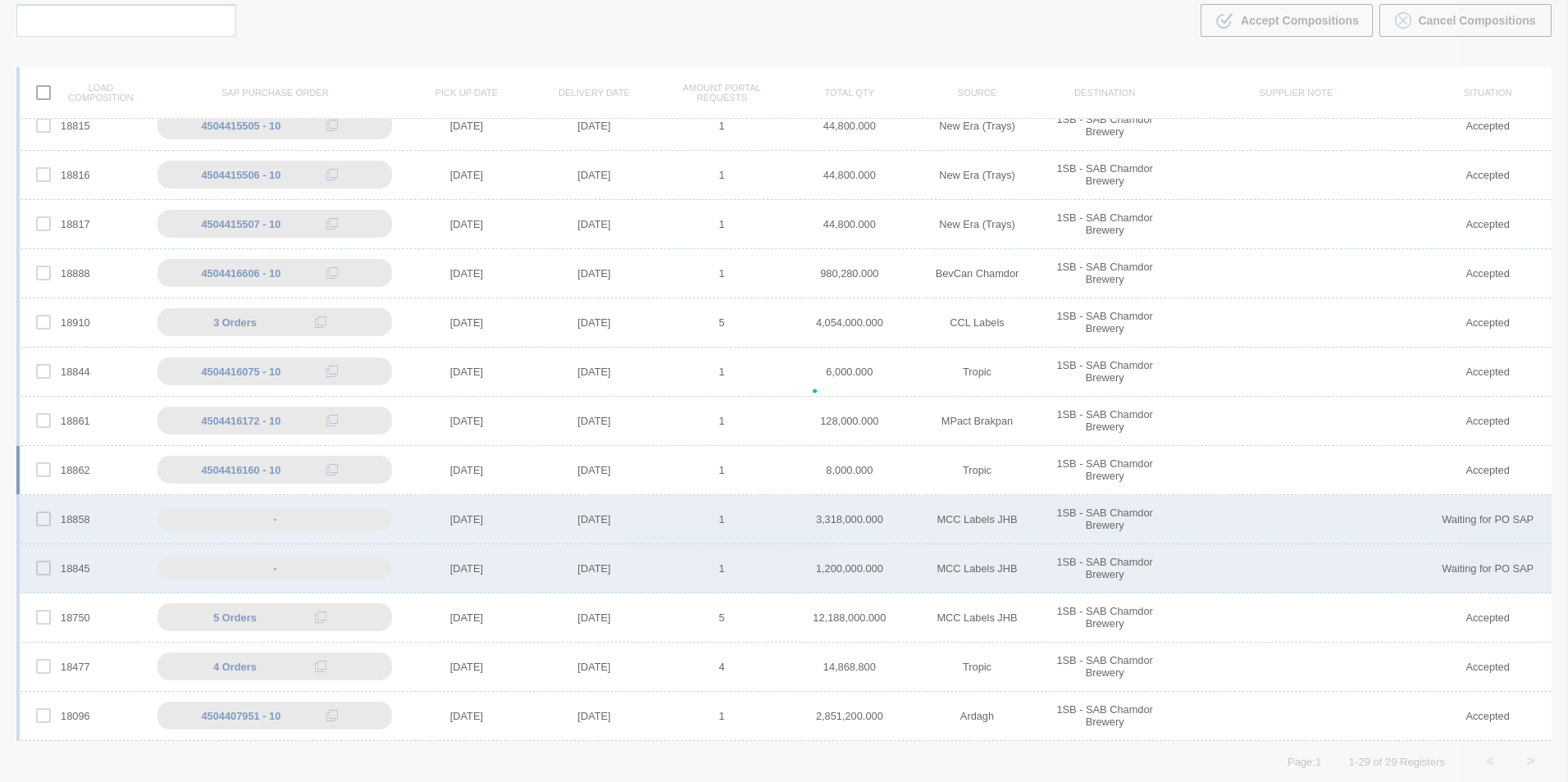
scroll to position [799, 0]
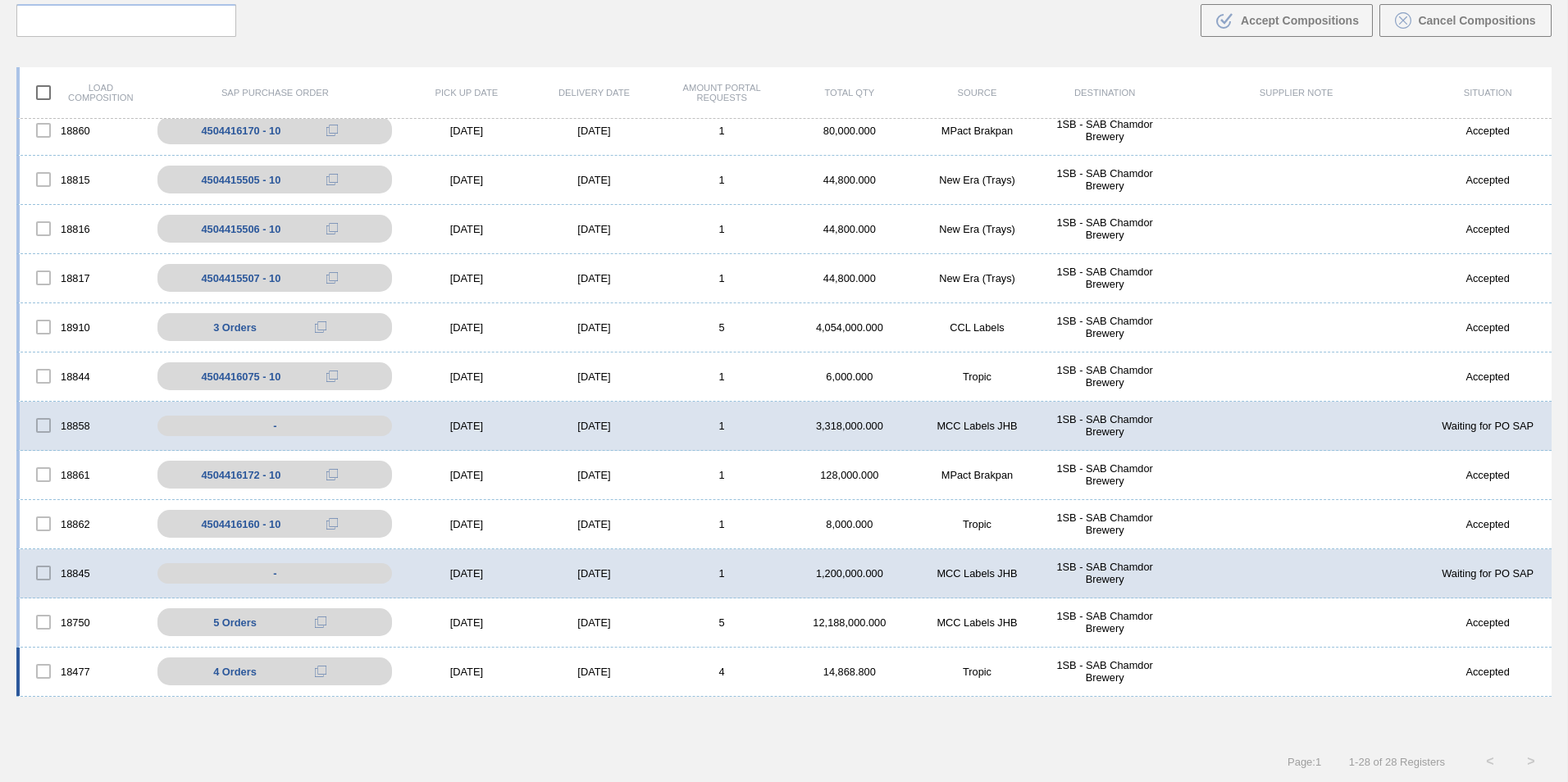
click at [640, 664] on div "18477 4 Orders 4504412361 - 40 4504412361 - 10 4504412361 - 20 4504412361 - 30 …" at bounding box center [784, 672] width 1535 height 49
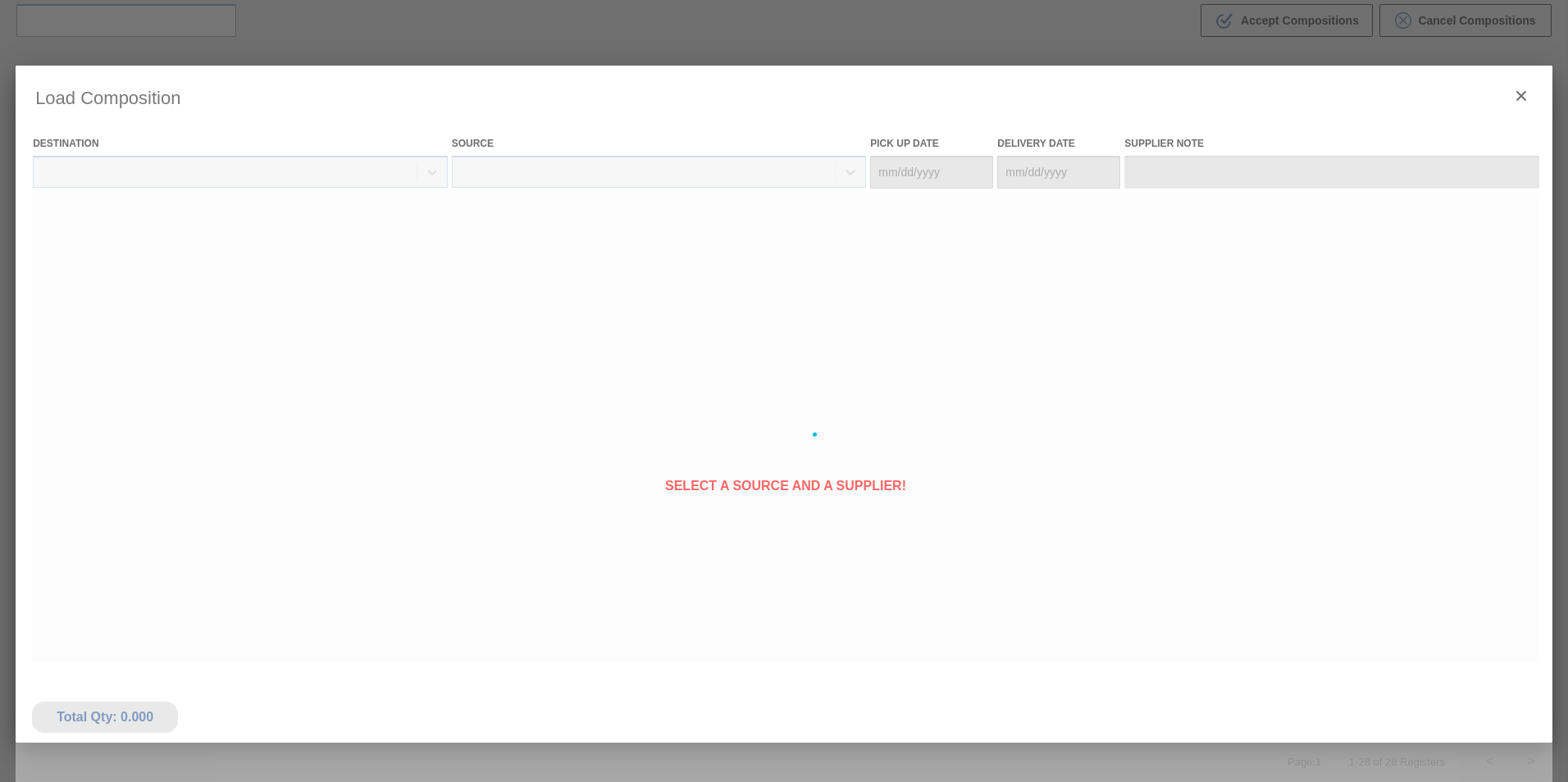
type Date "[DATE]"
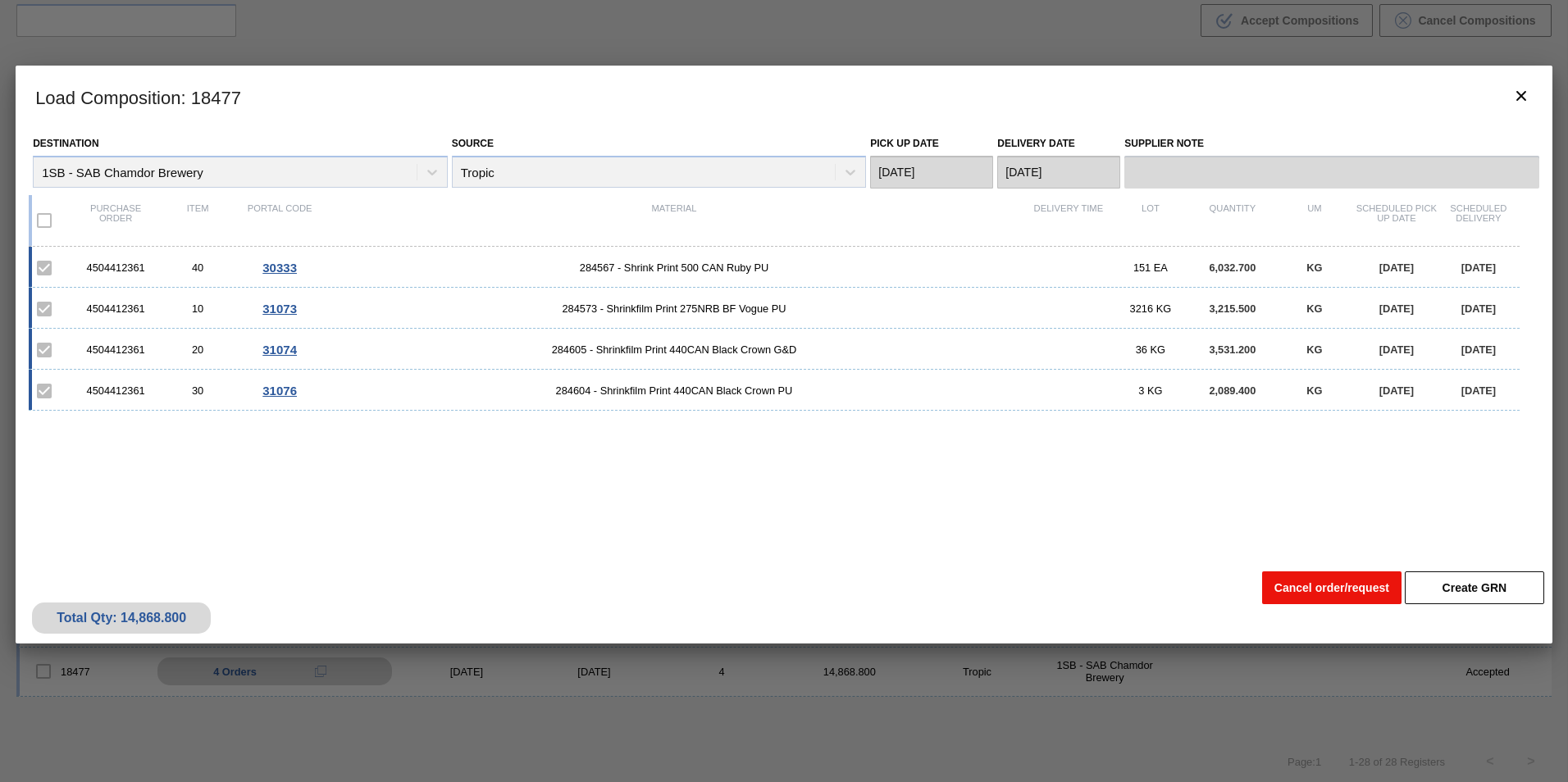
click at [1318, 583] on button "Cancel order/request" at bounding box center [1331, 588] width 139 height 33
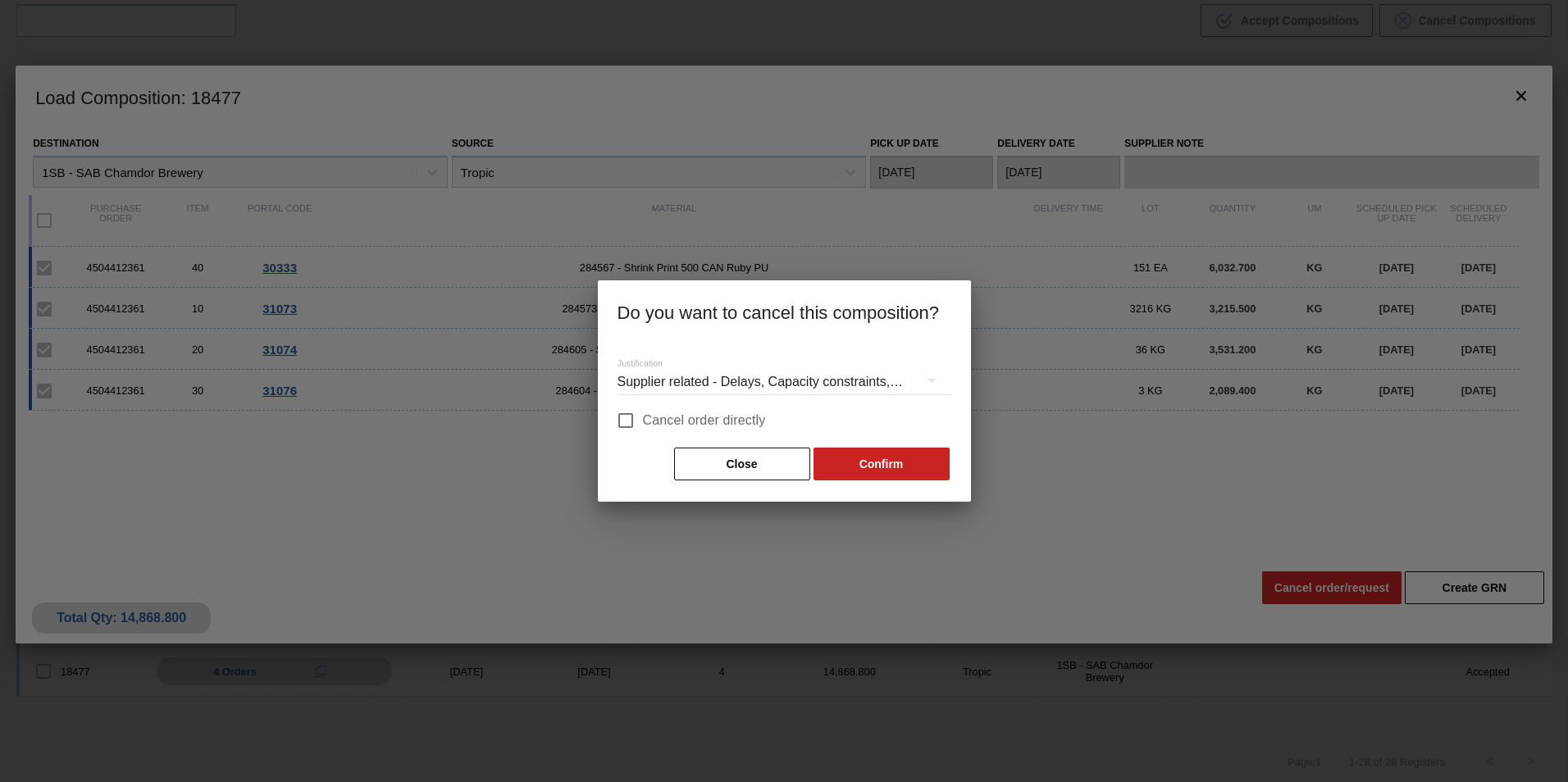
click at [718, 423] on span "Cancel order directly" at bounding box center [705, 420] width 123 height 20
click at [643, 423] on input "Cancel order directly" at bounding box center [626, 420] width 35 height 35
checkbox input "true"
click at [893, 470] on button "Confirm" at bounding box center [882, 464] width 136 height 33
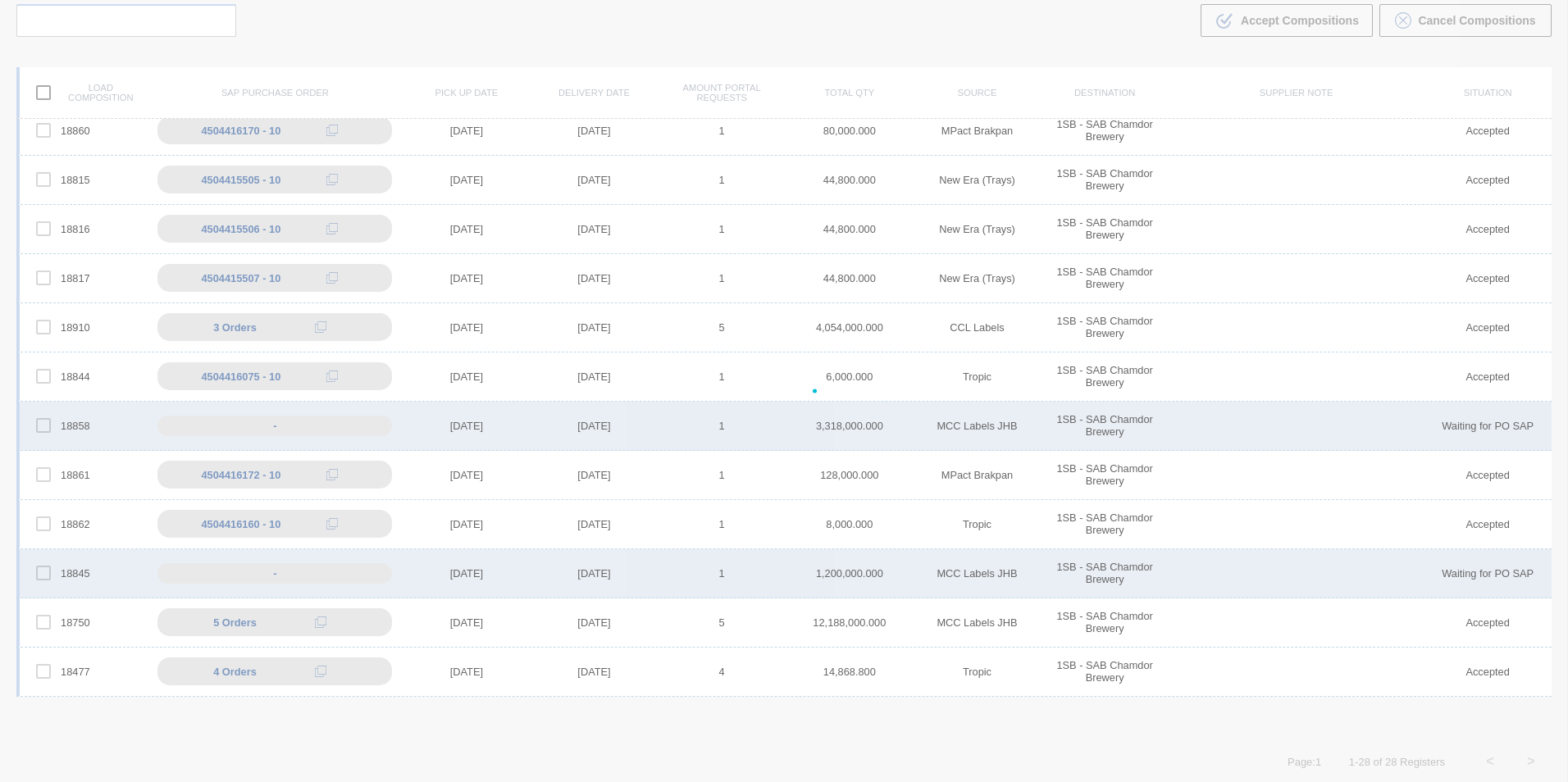
scroll to position [762, 0]
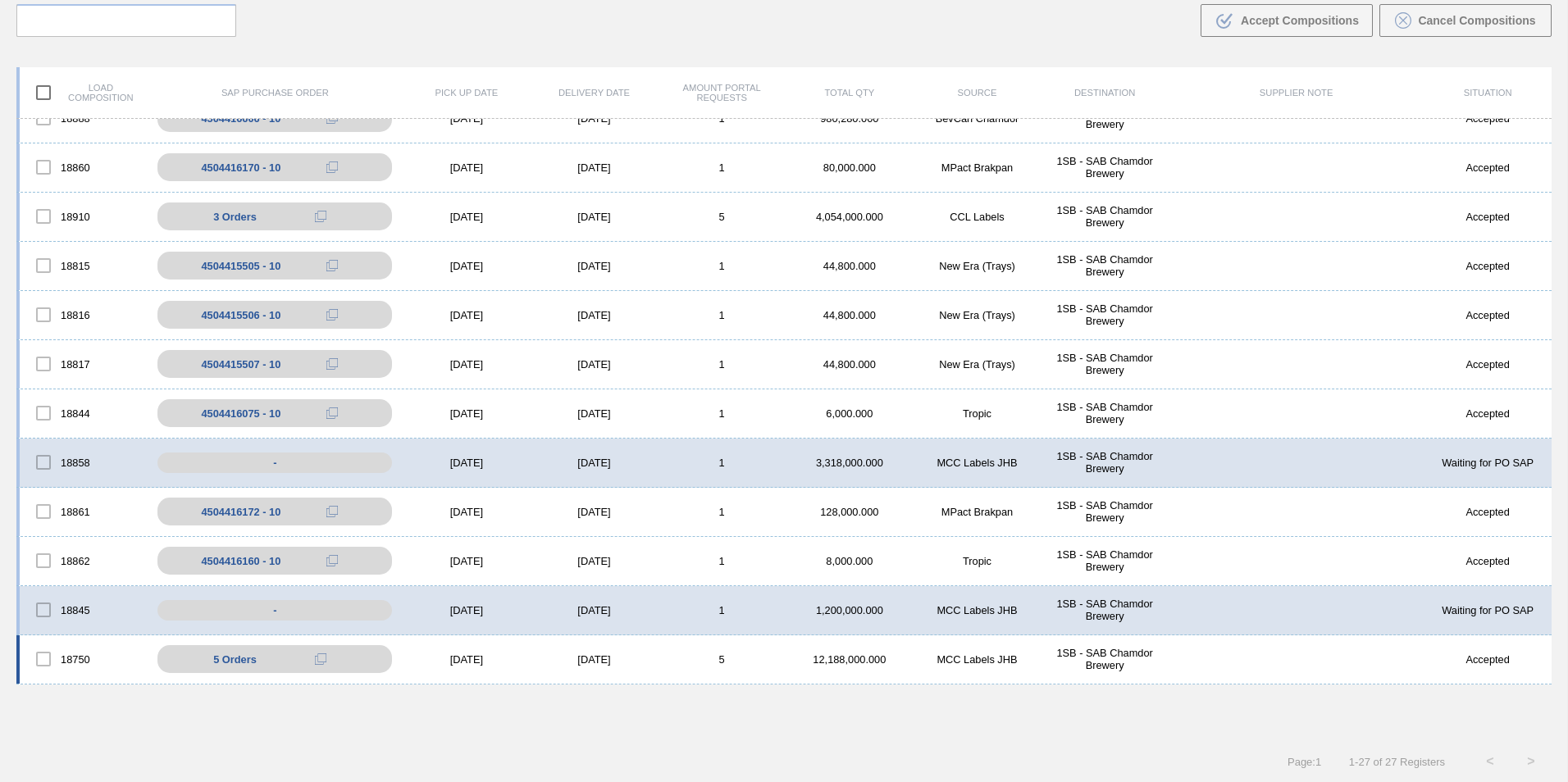
click at [687, 655] on div "5" at bounding box center [722, 659] width 128 height 12
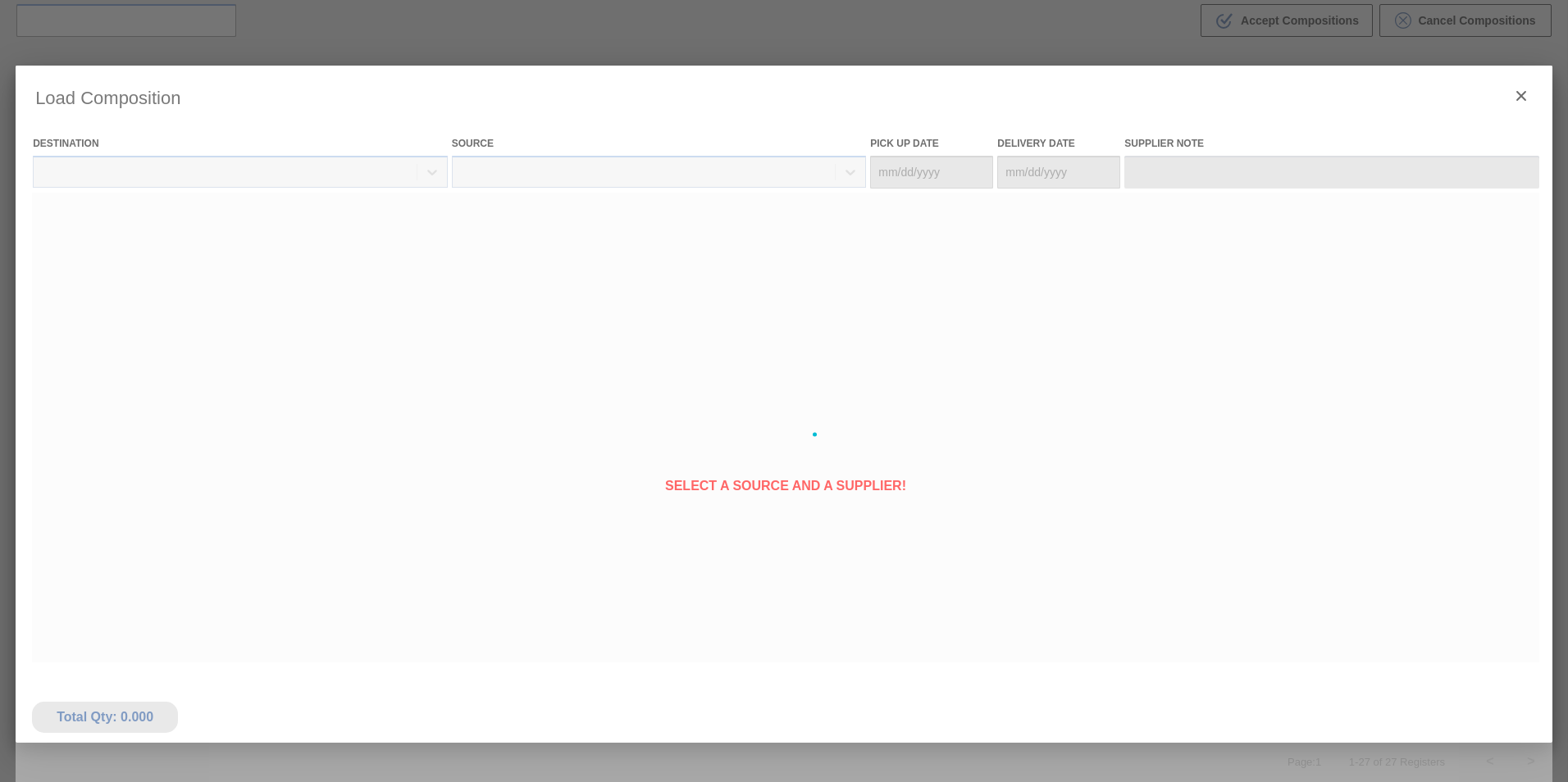
type Date "[DATE]"
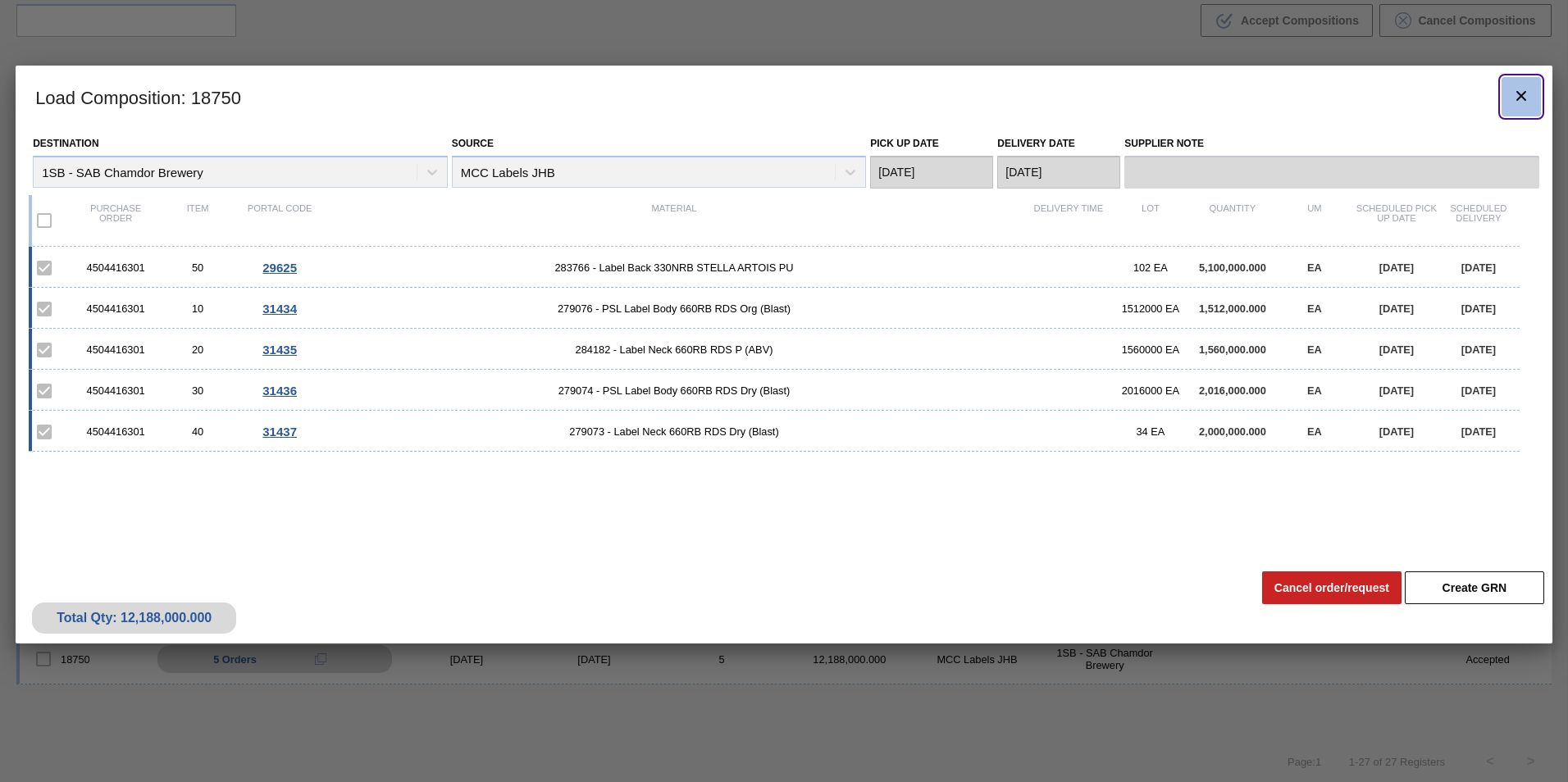
click at [1516, 98] on icon "botão de ícone" at bounding box center [1521, 96] width 20 height 20
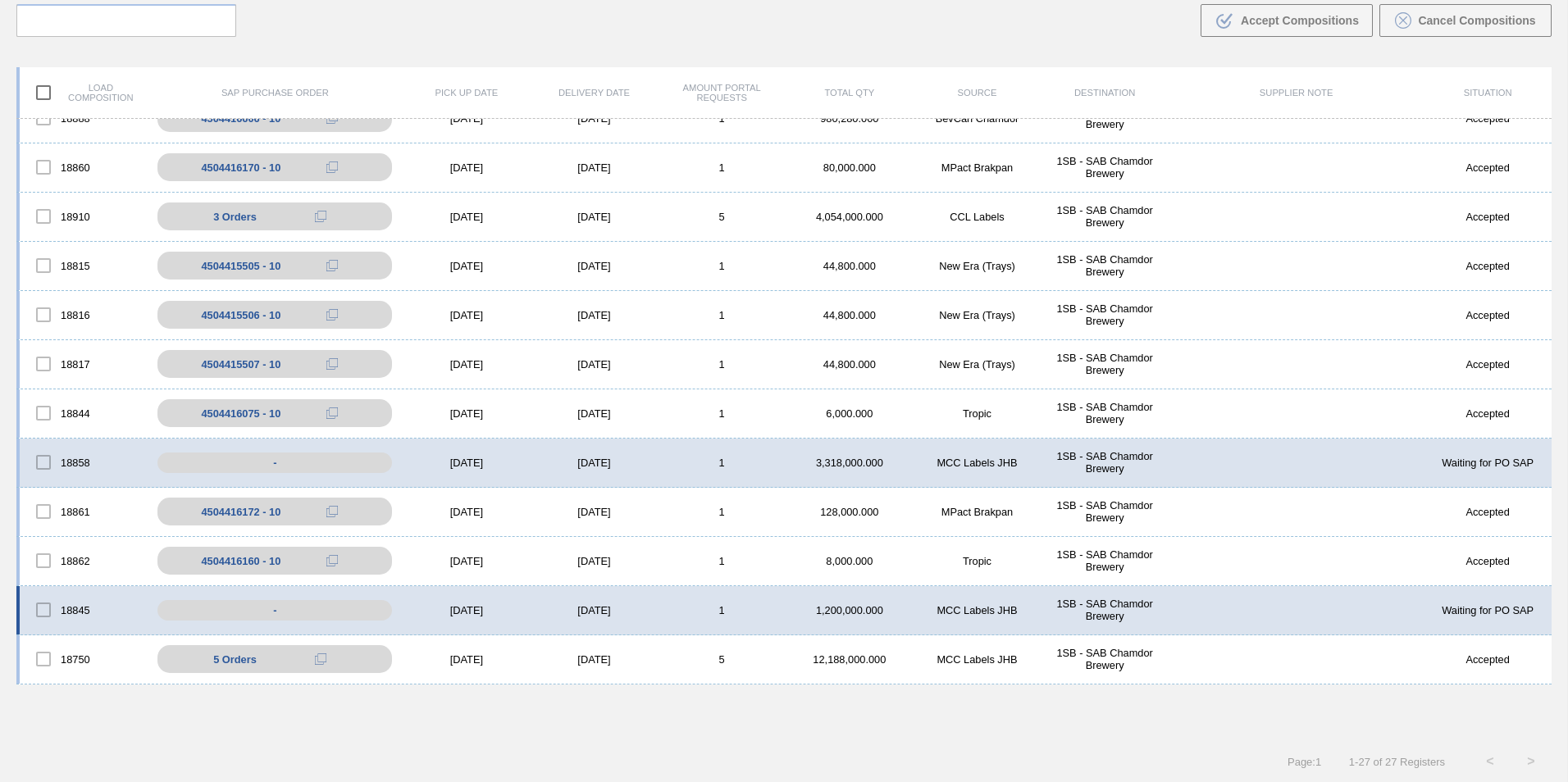
click at [515, 611] on div "[DATE]" at bounding box center [466, 610] width 128 height 12
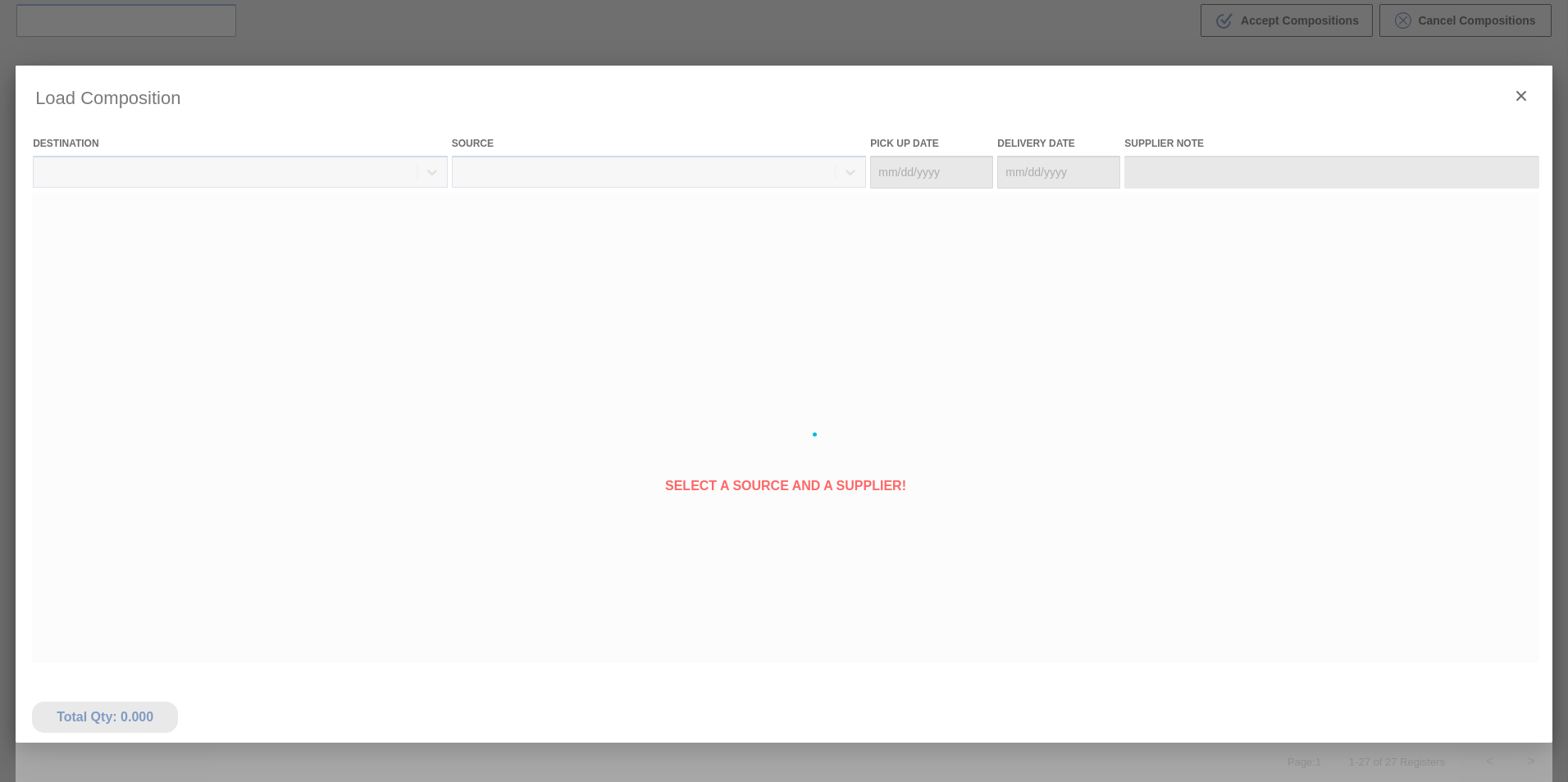
type Date "[DATE]"
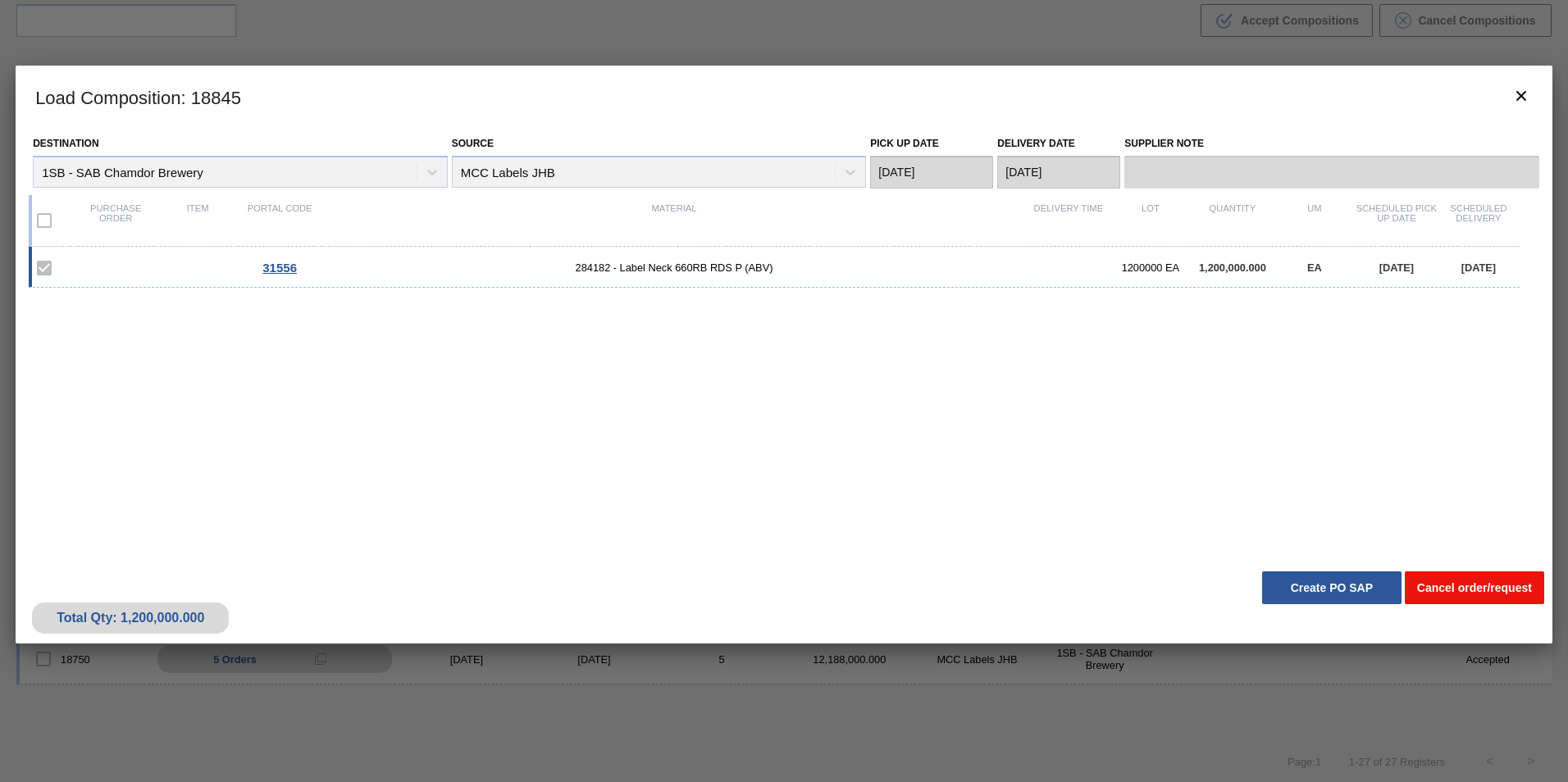
click at [1451, 587] on button "Cancel order/request" at bounding box center [1474, 588] width 139 height 33
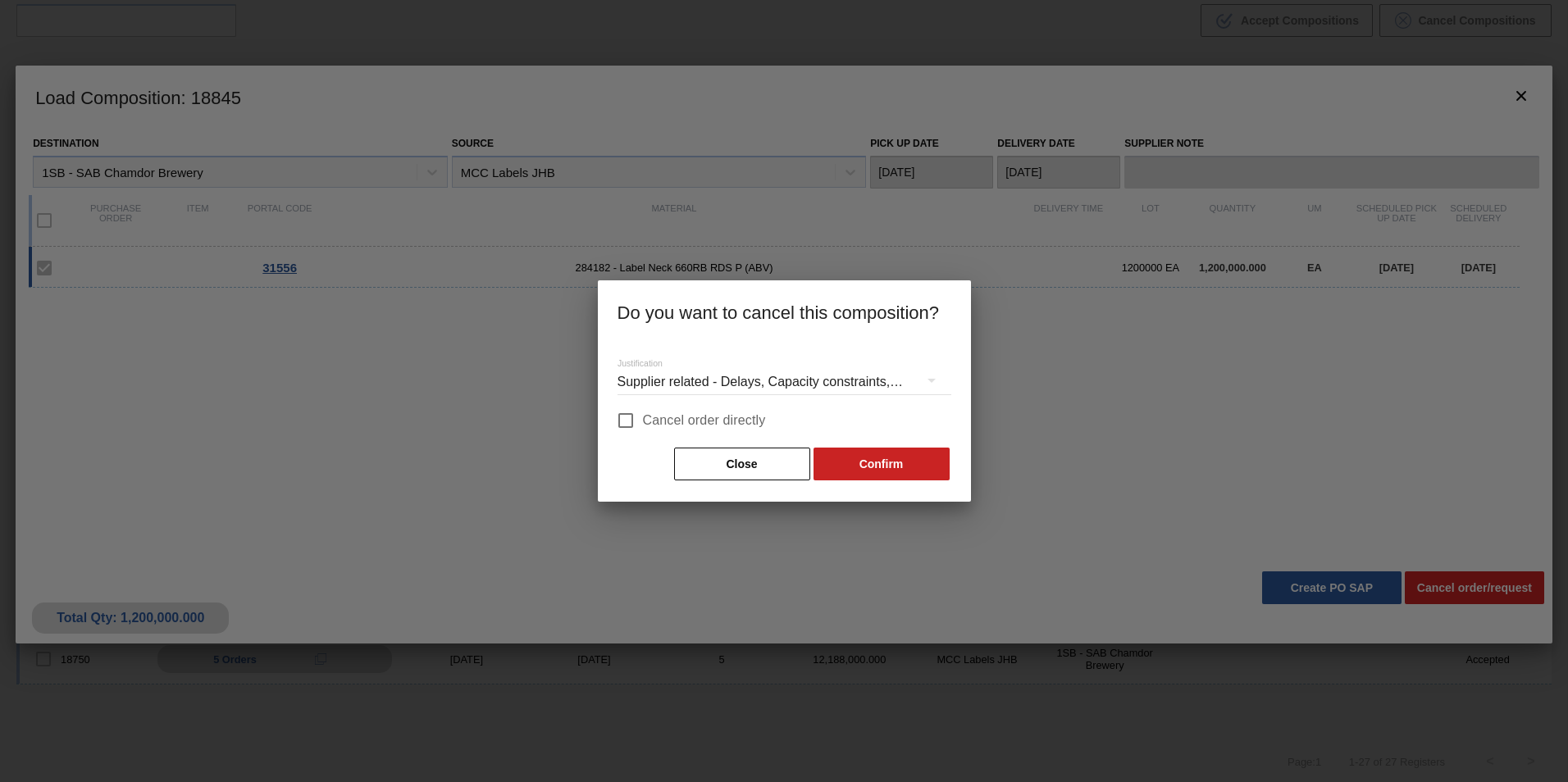
click at [696, 425] on span "Cancel order directly" at bounding box center [705, 420] width 123 height 20
click at [643, 425] on input "Cancel order directly" at bounding box center [626, 420] width 35 height 35
checkbox input "true"
click at [886, 464] on button "Confirm" at bounding box center [882, 464] width 136 height 33
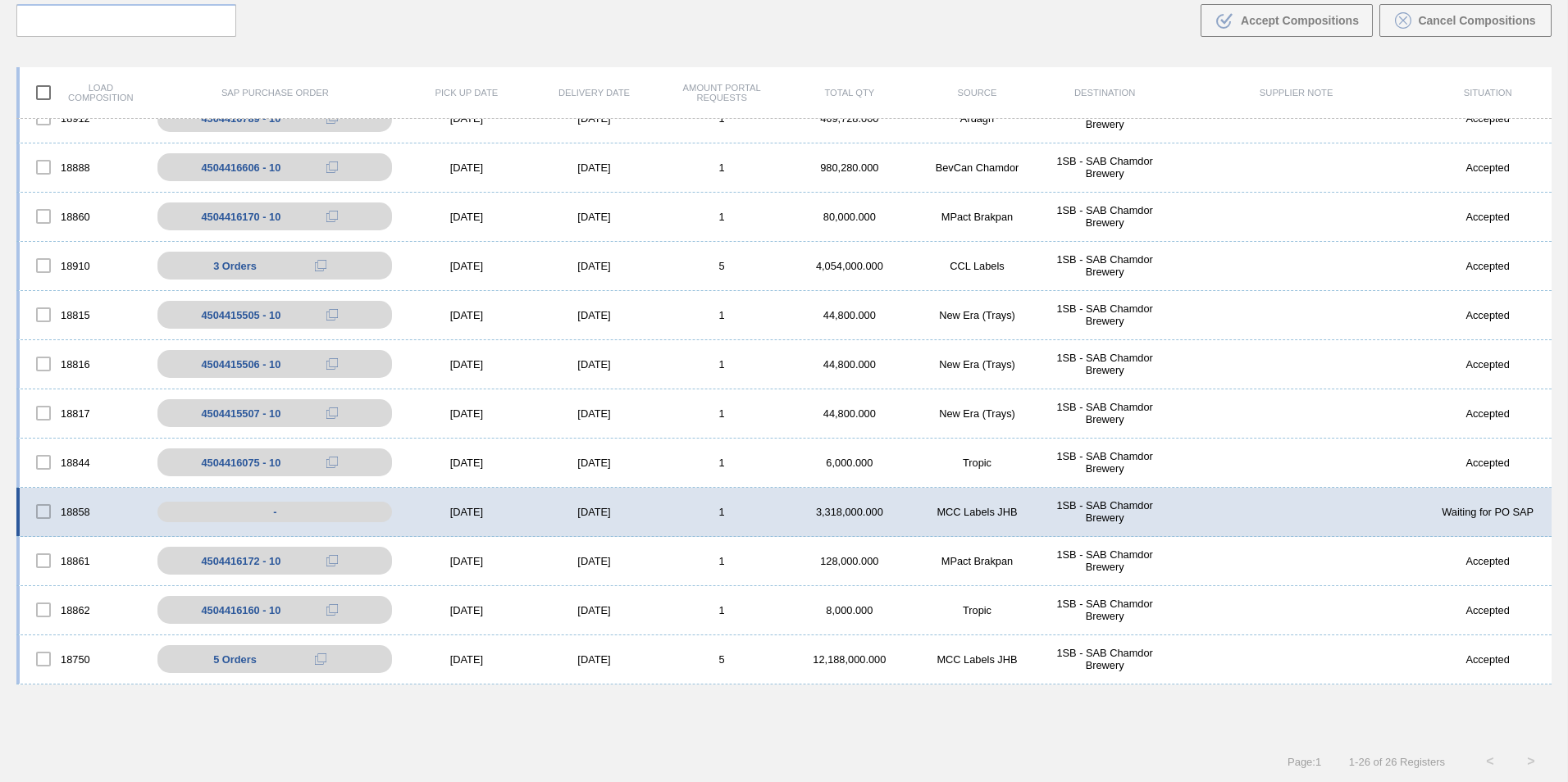
scroll to position [713, 0]
click at [654, 512] on div "[DATE]" at bounding box center [594, 512] width 128 height 12
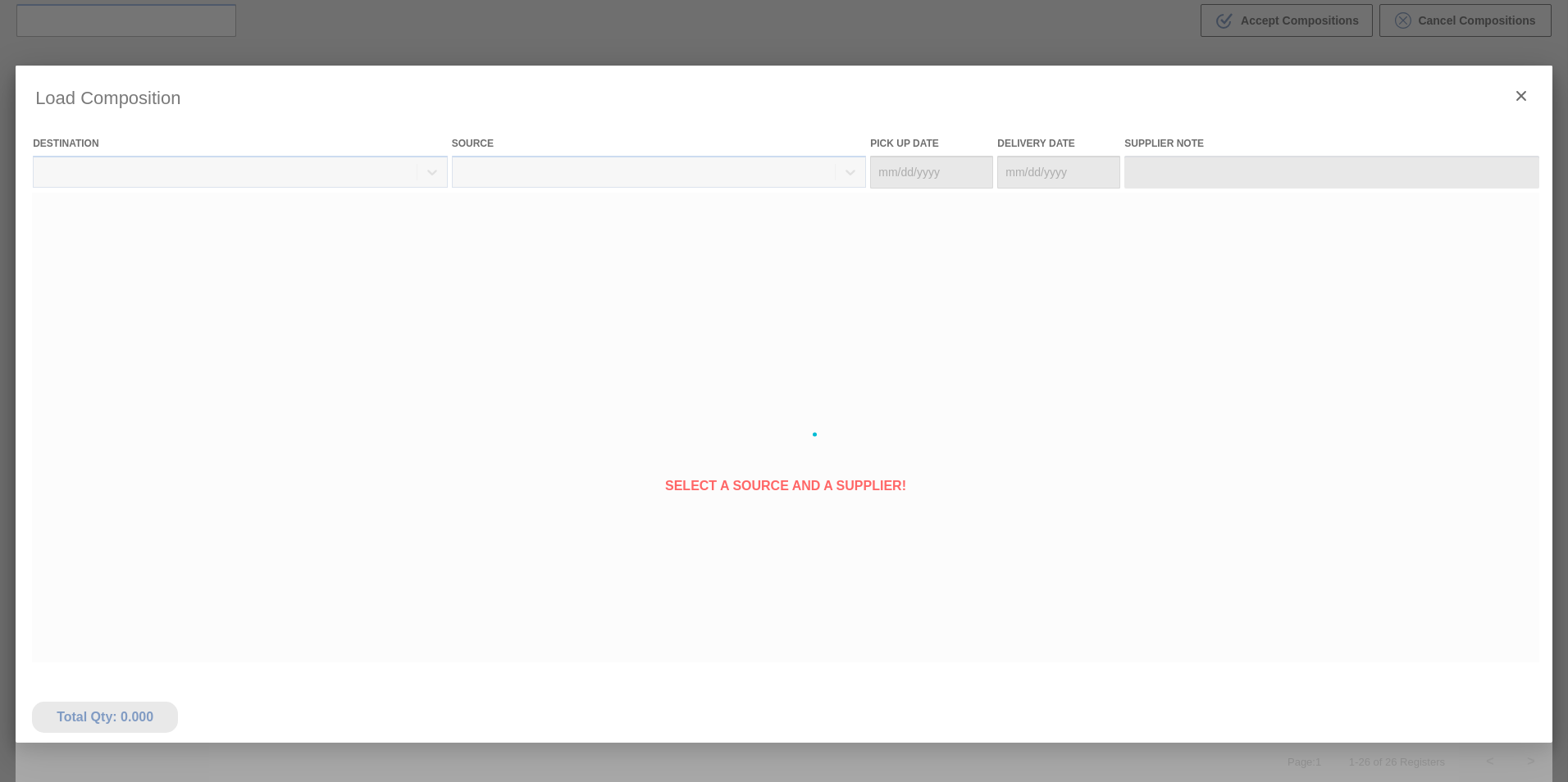
type Date "[DATE]"
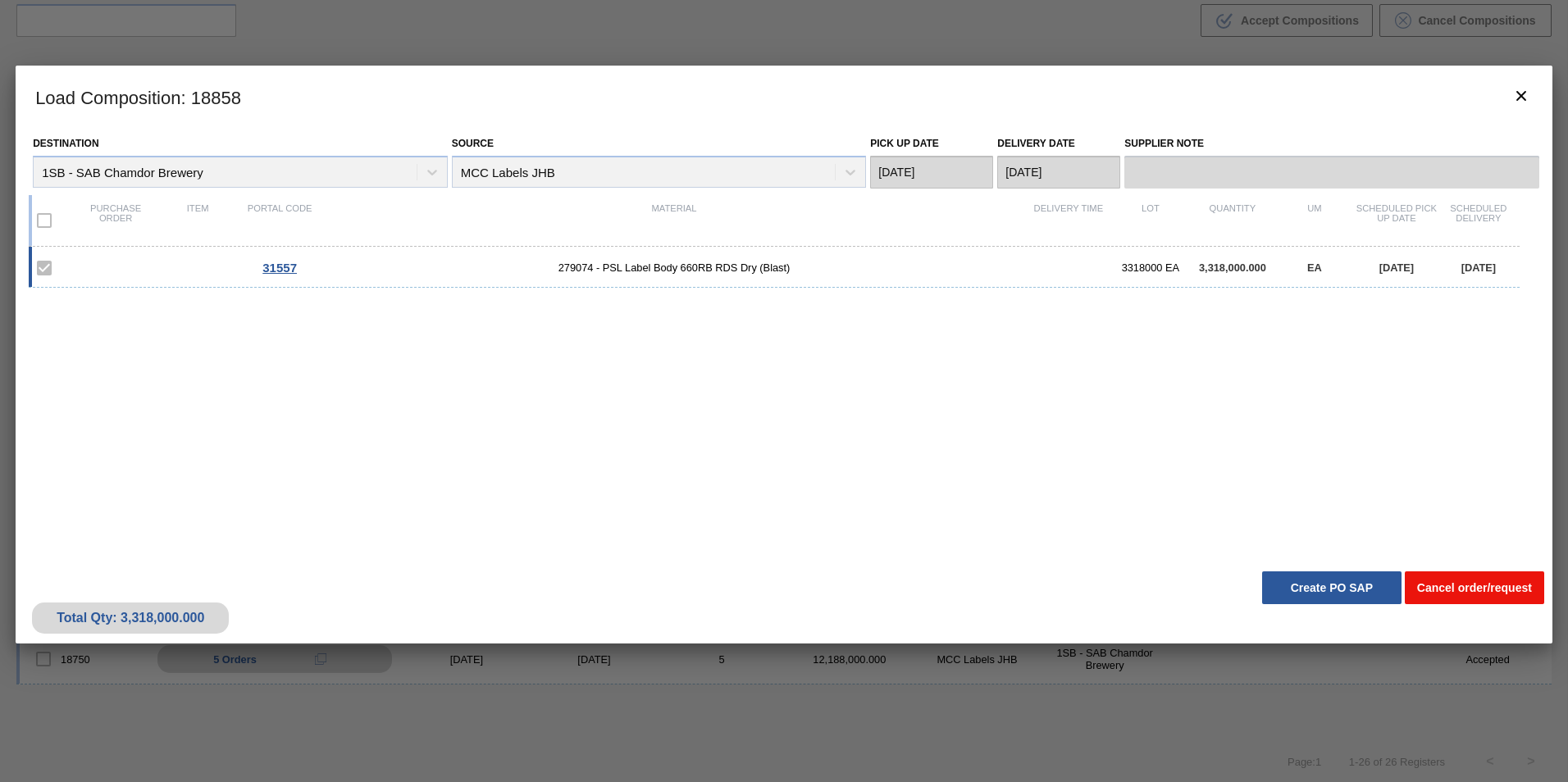
click at [1460, 592] on button "Cancel order/request" at bounding box center [1474, 588] width 139 height 33
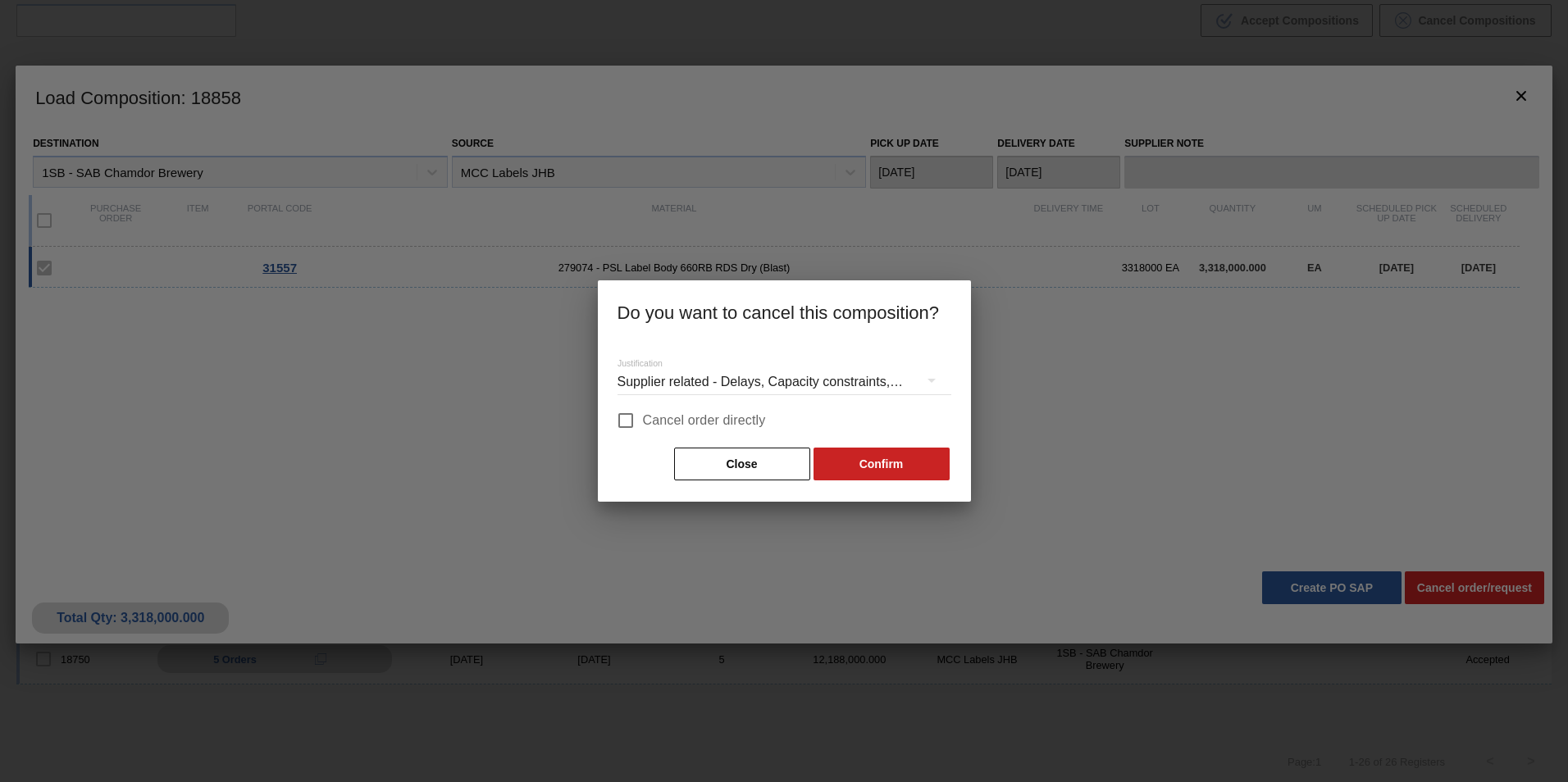
click at [718, 414] on span "Cancel order directly" at bounding box center [705, 420] width 123 height 20
click at [643, 414] on input "Cancel order directly" at bounding box center [626, 420] width 35 height 35
checkbox input "true"
click at [908, 464] on button "Confirm" at bounding box center [882, 464] width 136 height 33
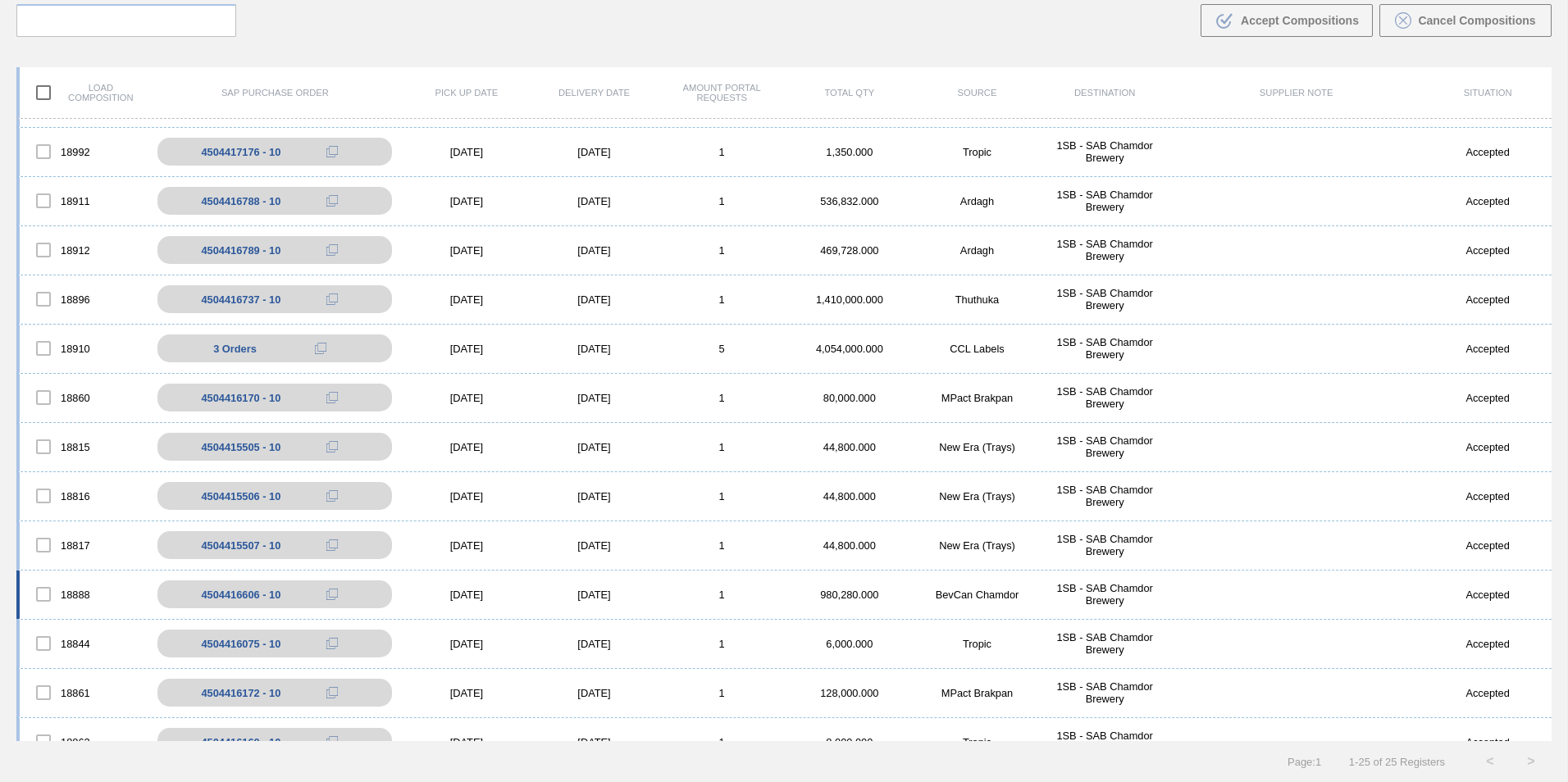
scroll to position [663, 0]
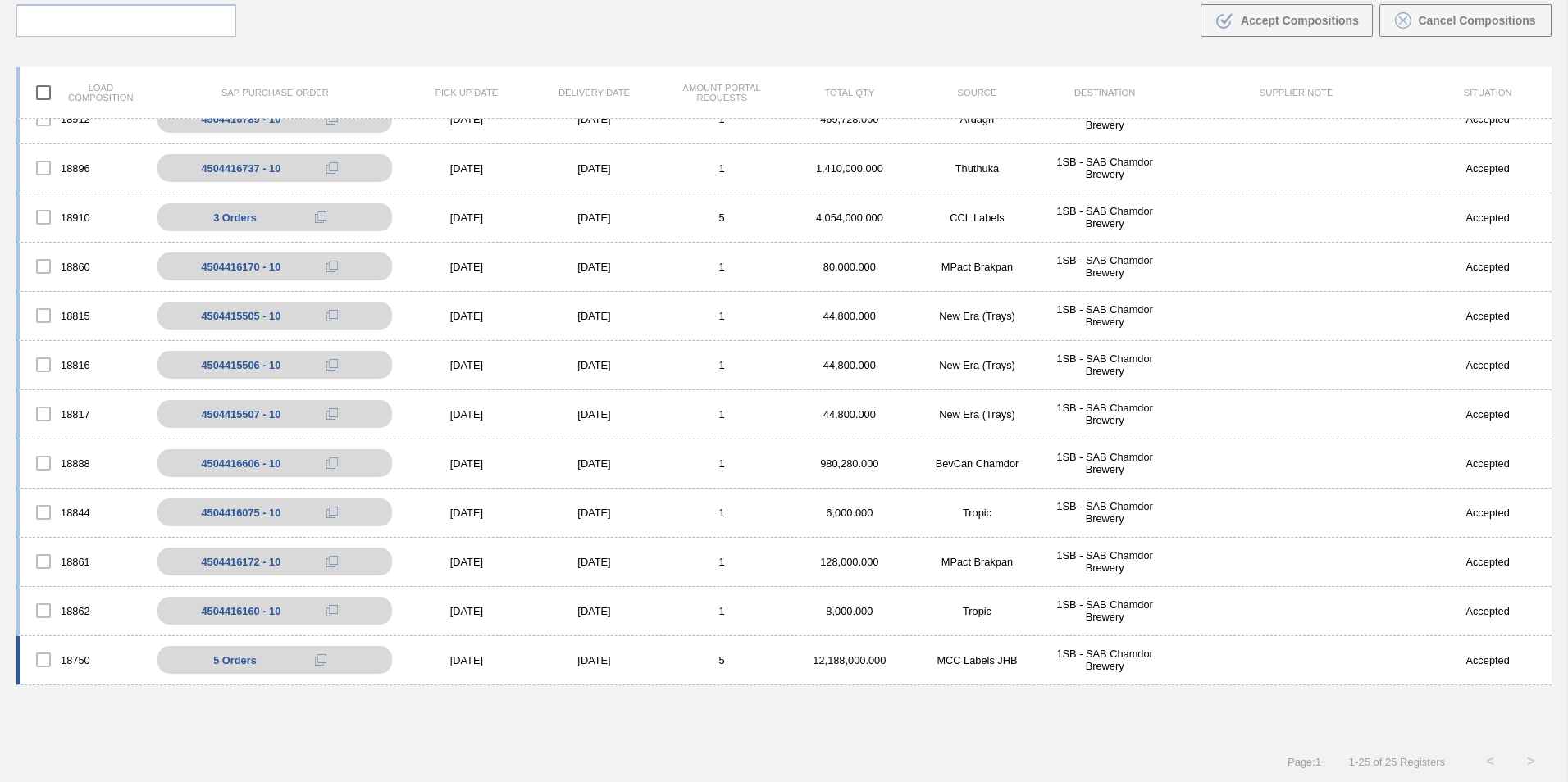
click at [724, 651] on div "18750 5 Orders 4504416301 - 50 4504416301 - 10 4504416301 - 20 4504416301 - 30 …" at bounding box center [784, 660] width 1535 height 49
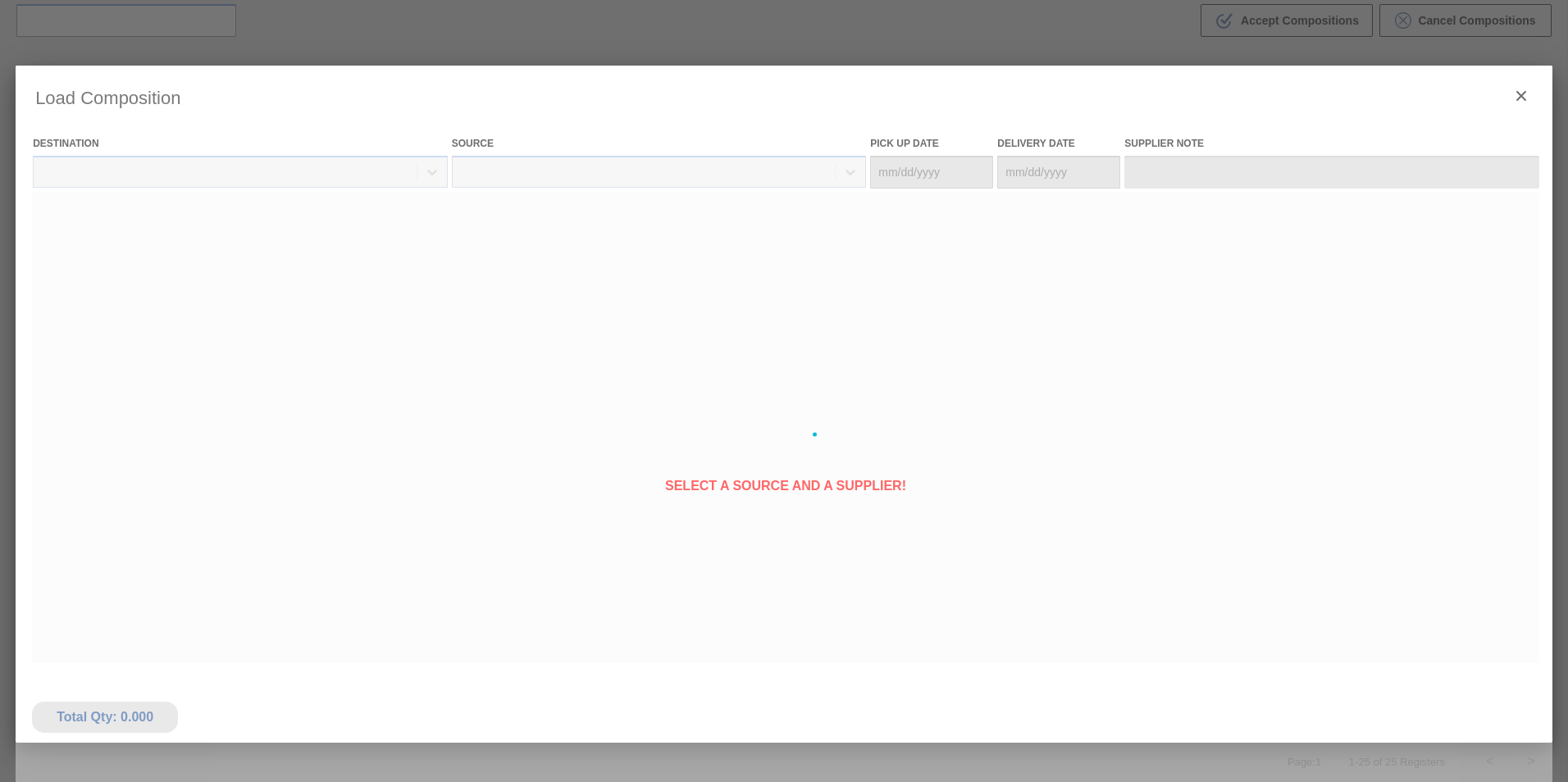
type Date "[DATE]"
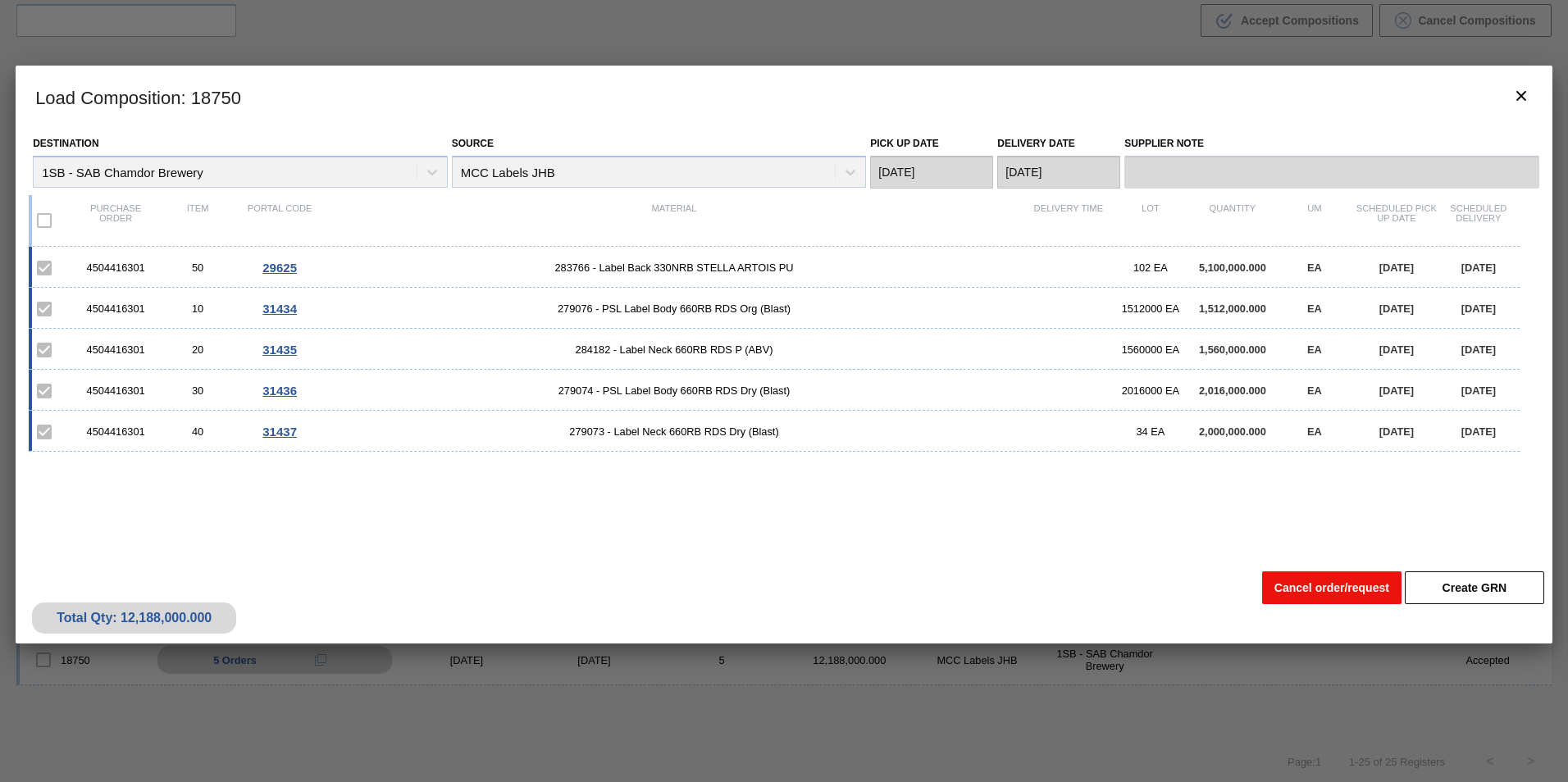
click at [1332, 593] on button "Cancel order/request" at bounding box center [1331, 588] width 139 height 33
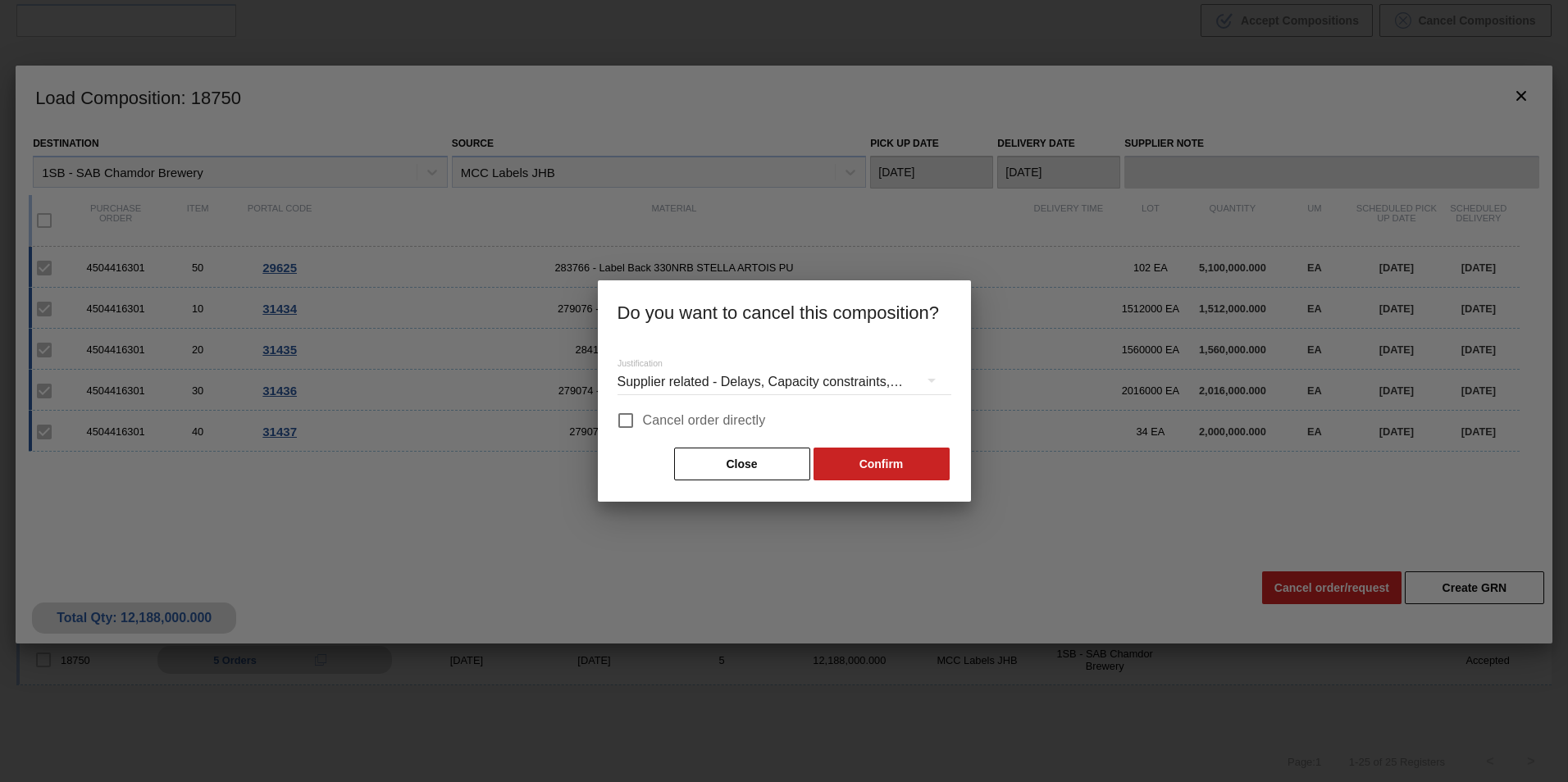
click at [719, 424] on span "Cancel order directly" at bounding box center [705, 420] width 123 height 20
click at [643, 424] on input "Cancel order directly" at bounding box center [626, 420] width 35 height 35
checkbox input "true"
click at [878, 465] on button "Confirm" at bounding box center [882, 464] width 136 height 33
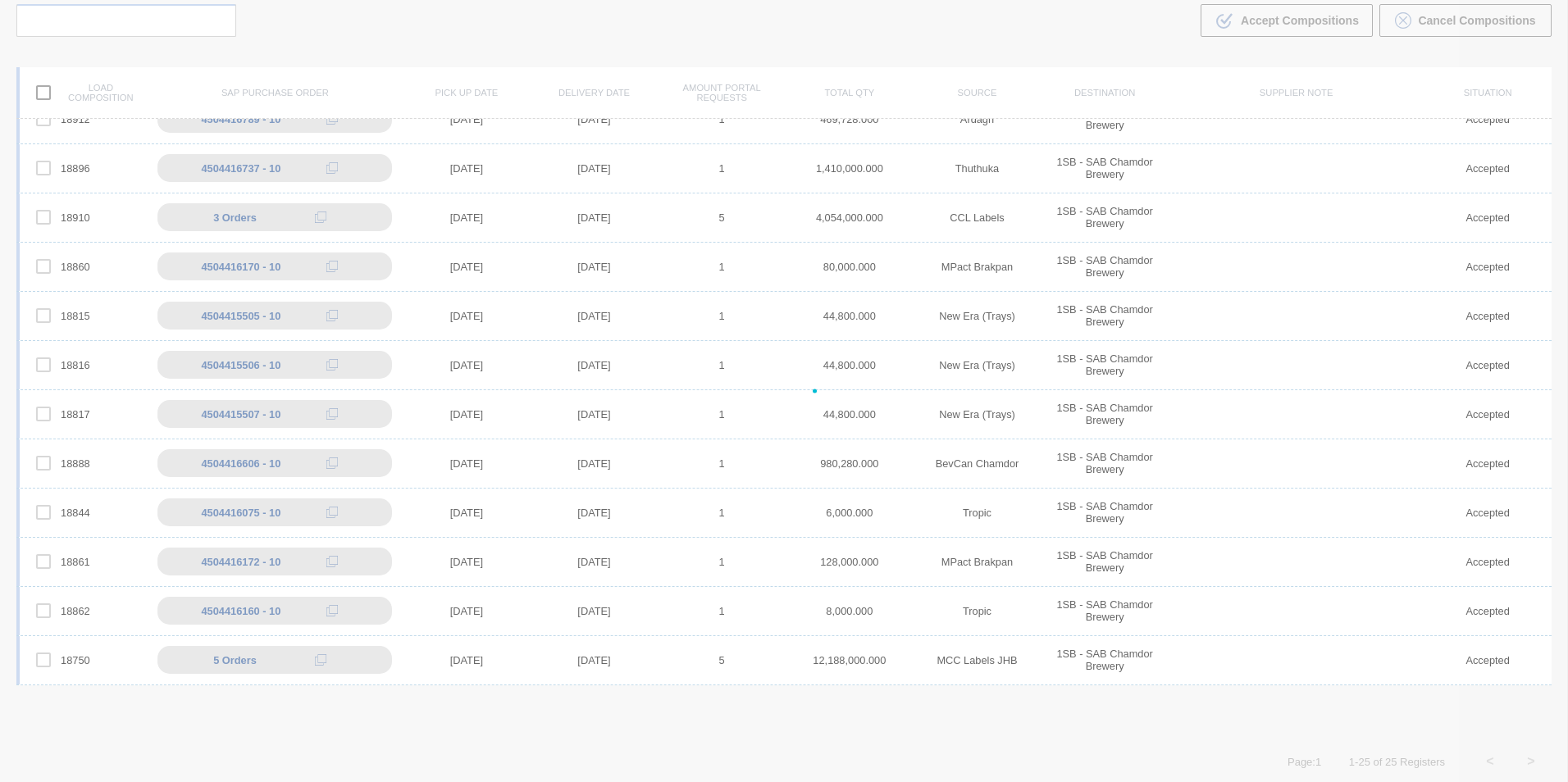
scroll to position [558, 0]
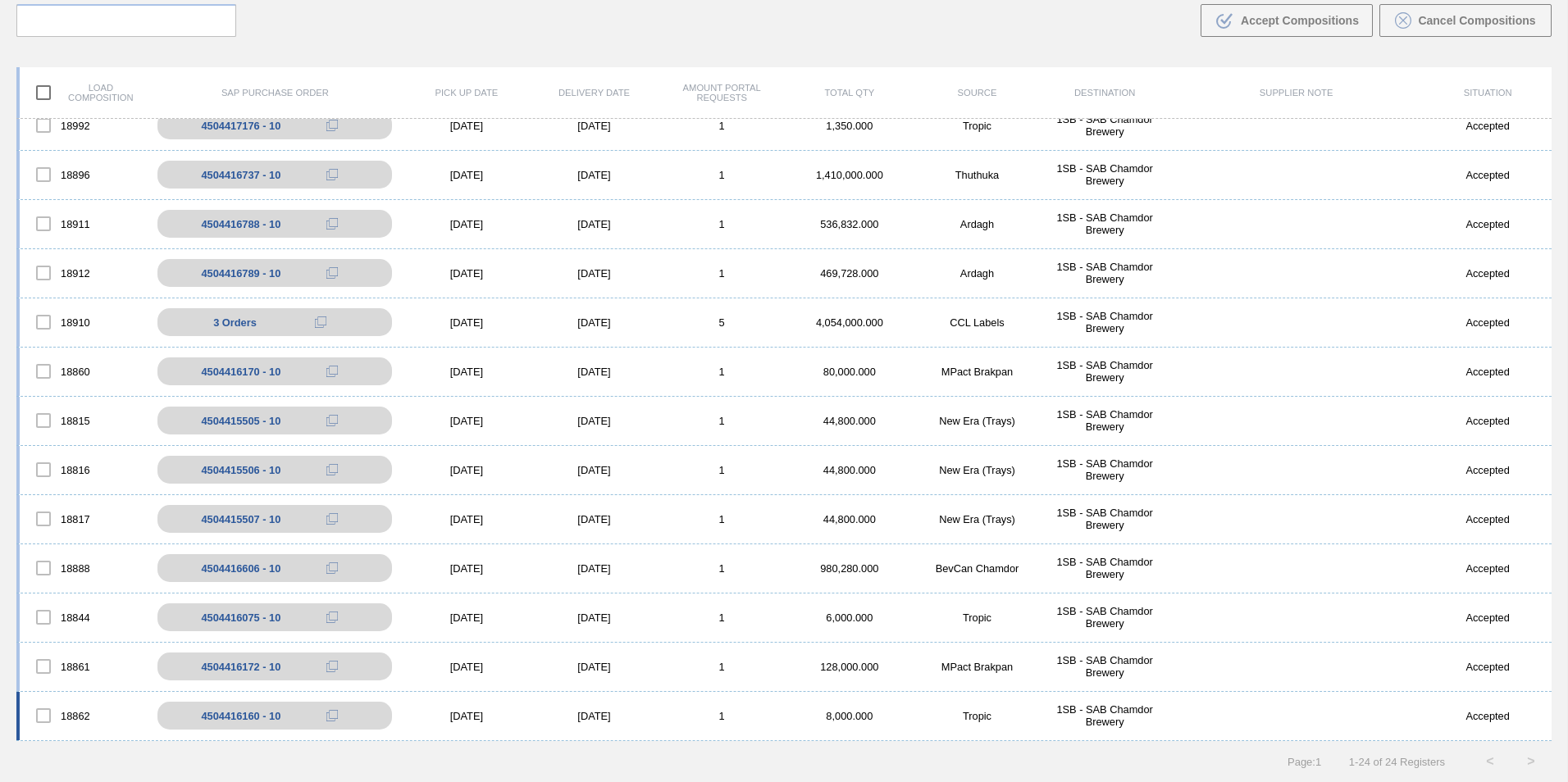
click at [641, 711] on div "[DATE]" at bounding box center [594, 716] width 128 height 12
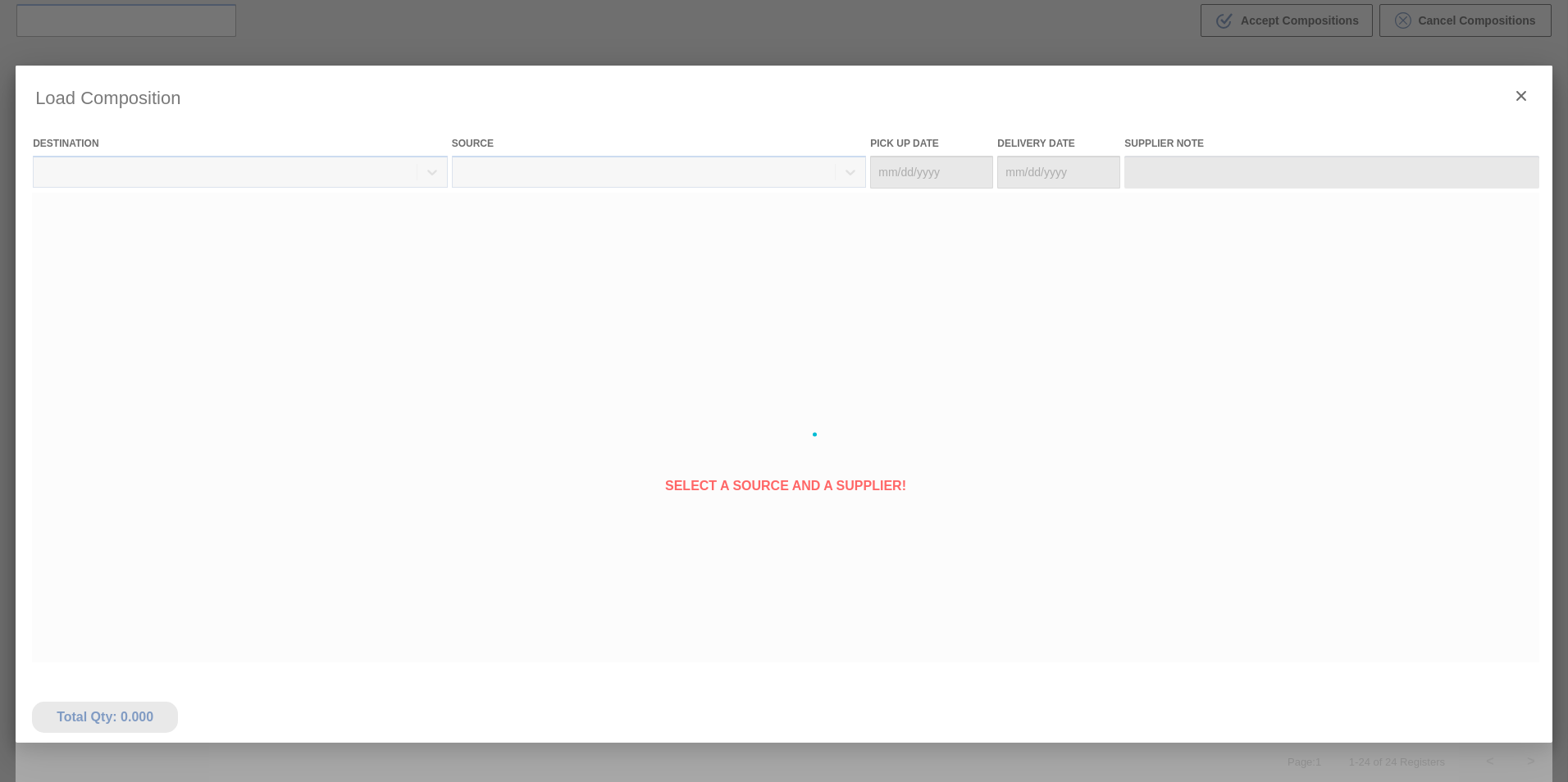
type Date "[DATE]"
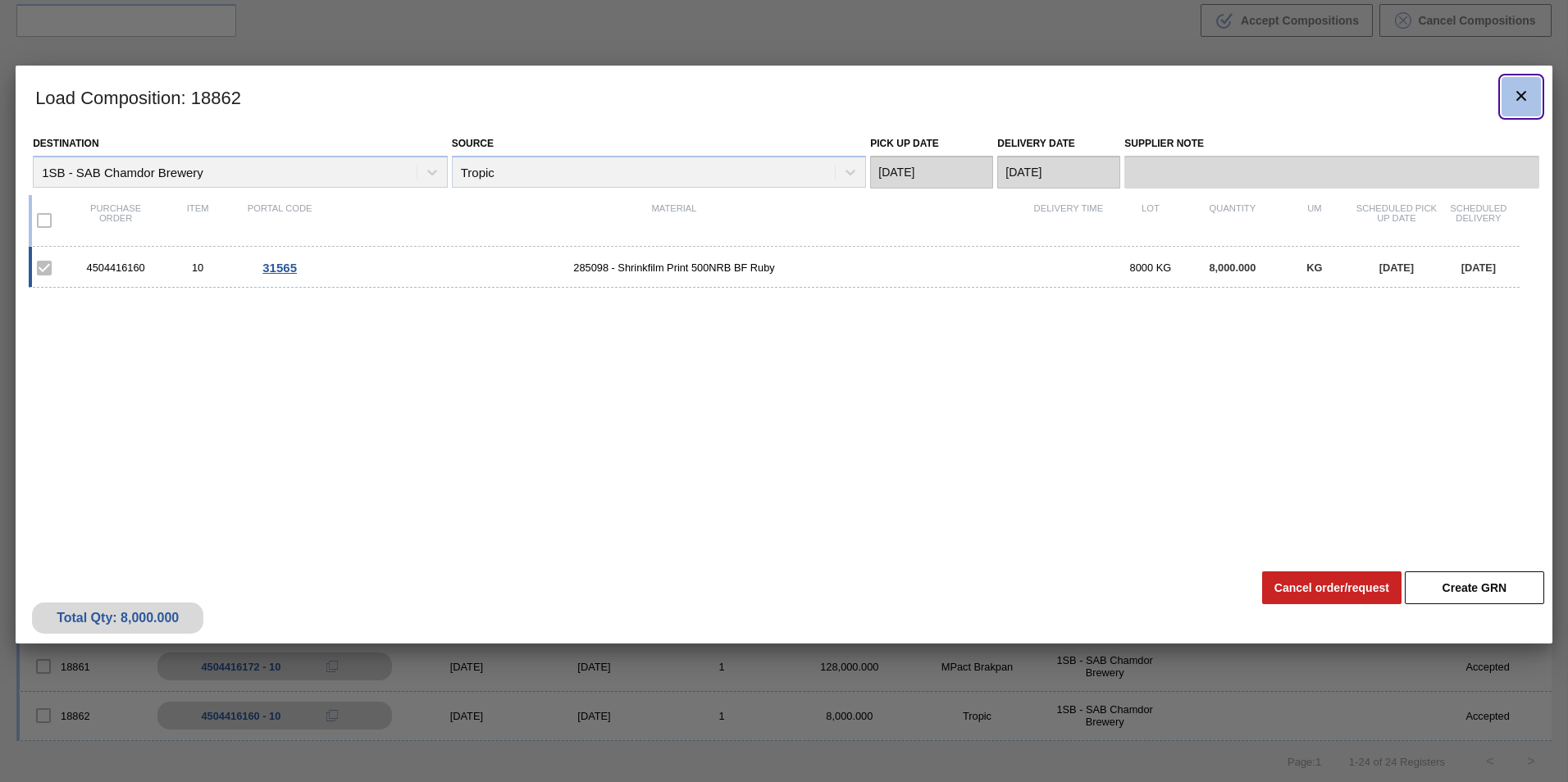
click at [1517, 95] on icon "botão de ícone" at bounding box center [1521, 96] width 20 height 20
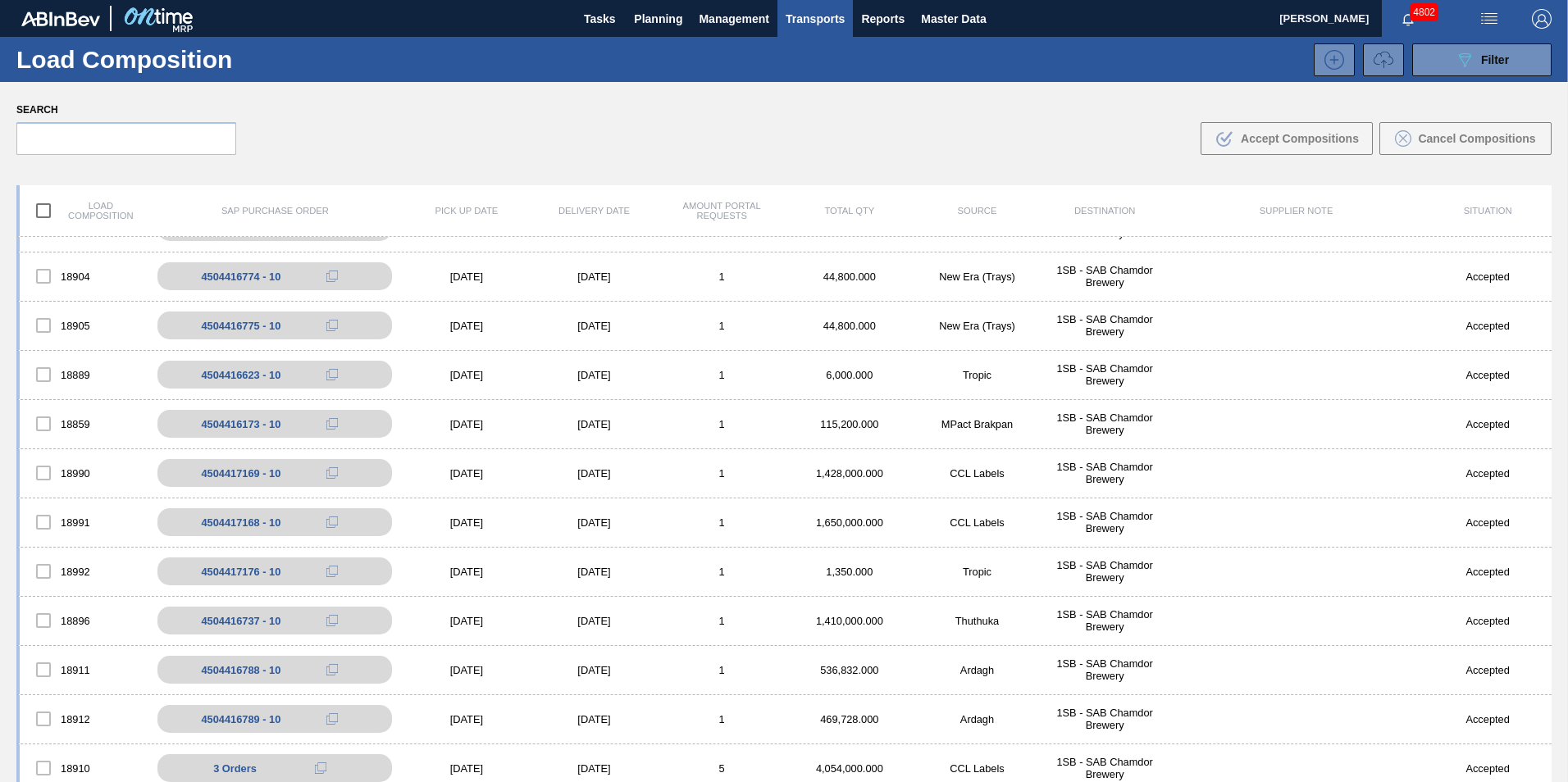
scroll to position [328, 0]
click at [642, 19] on span "Planning" at bounding box center [658, 18] width 48 height 20
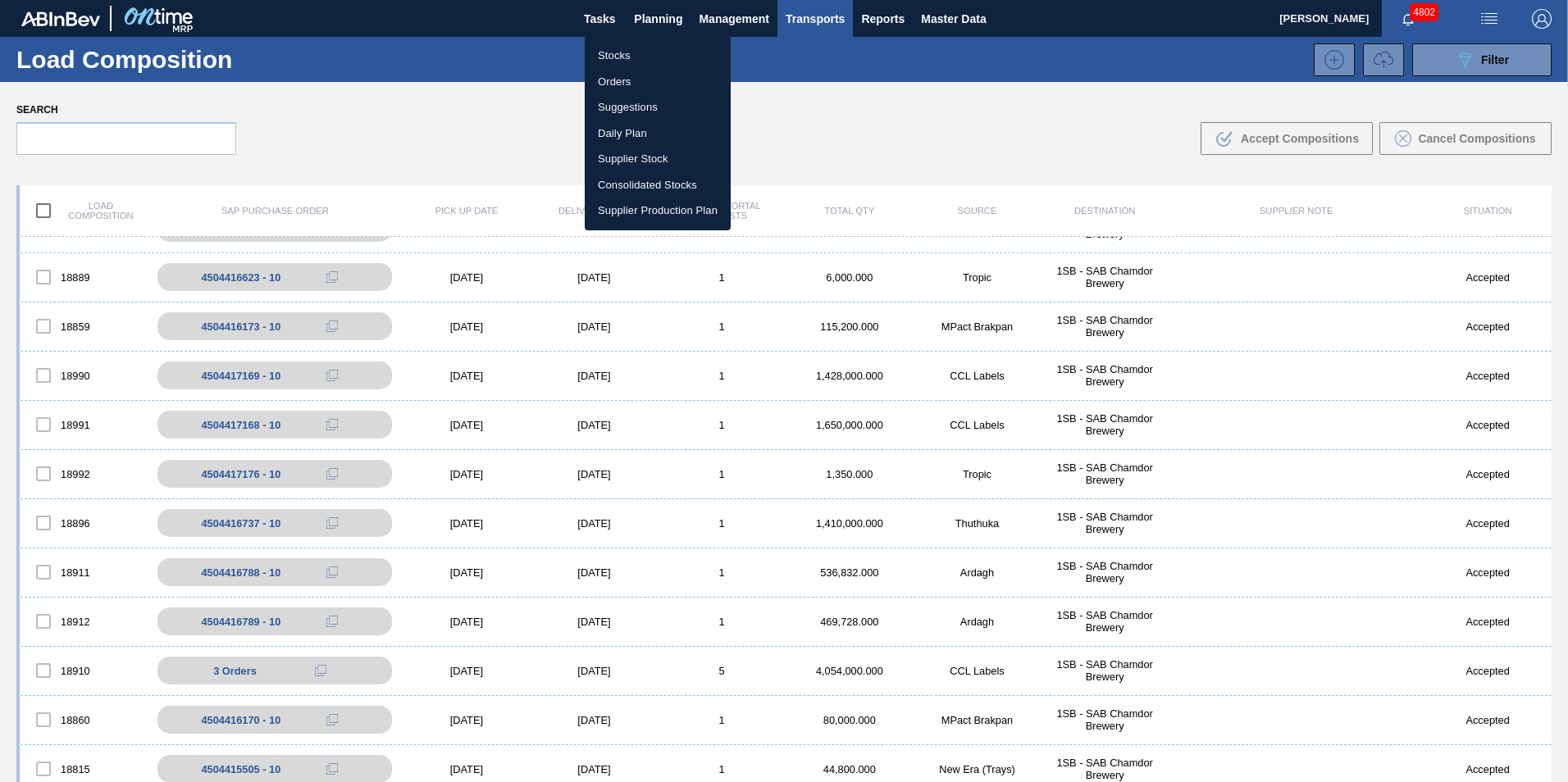
click at [594, 19] on div at bounding box center [784, 391] width 1568 height 782
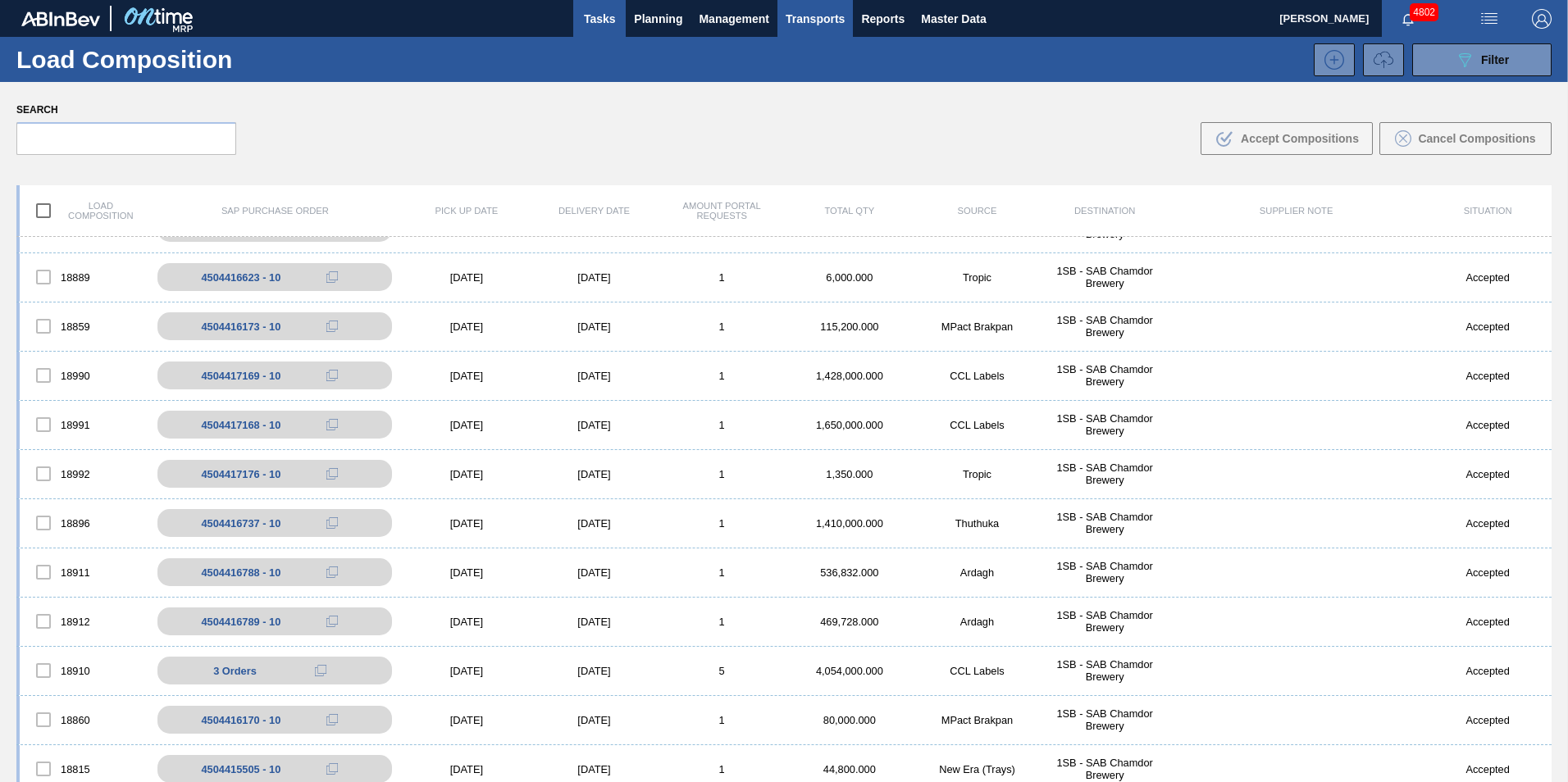
click at [596, 16] on span "Tasks" at bounding box center [599, 18] width 36 height 20
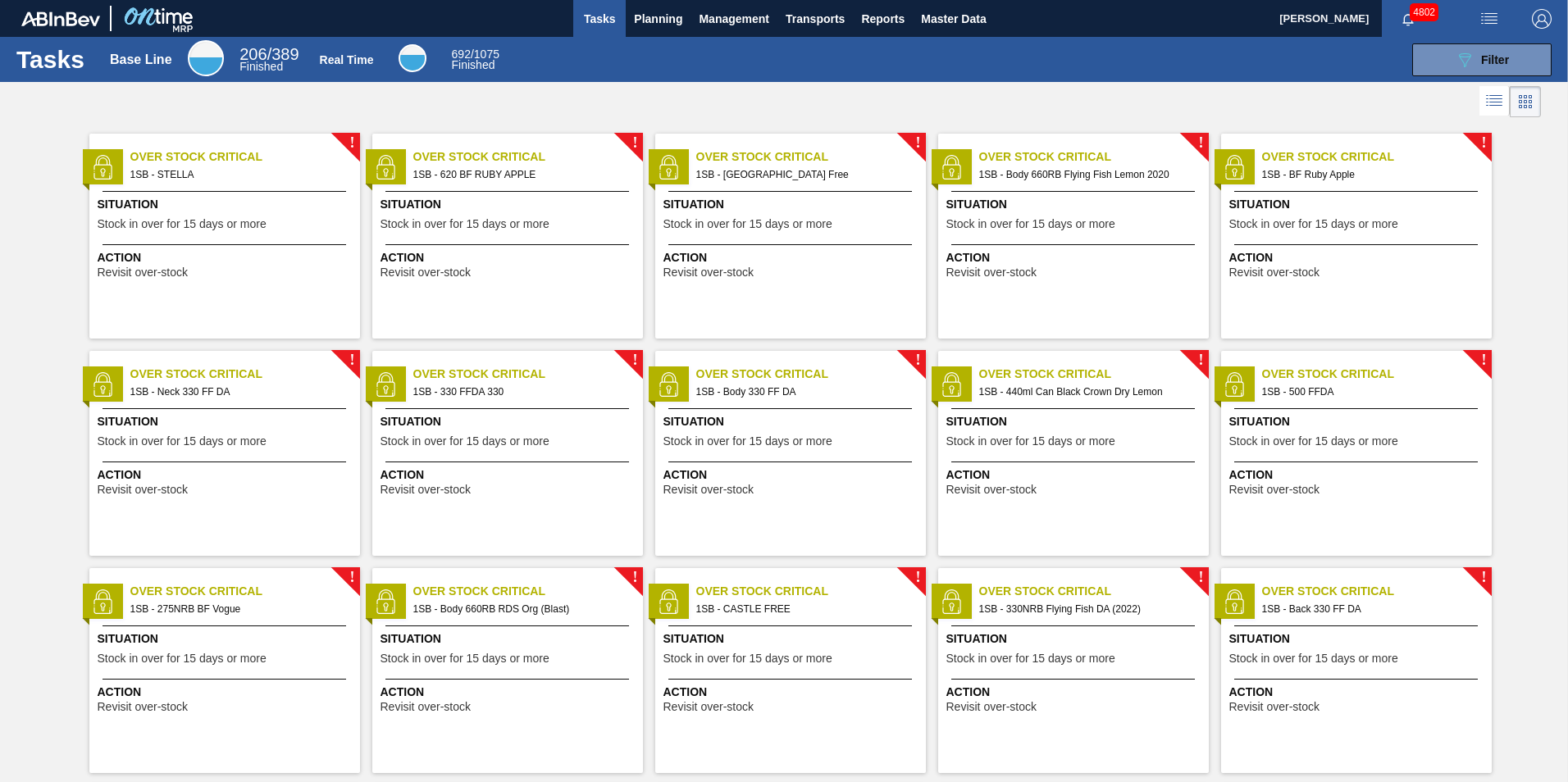
click at [237, 267] on div "Action Revisit over-stock" at bounding box center [226, 264] width 258 height 29
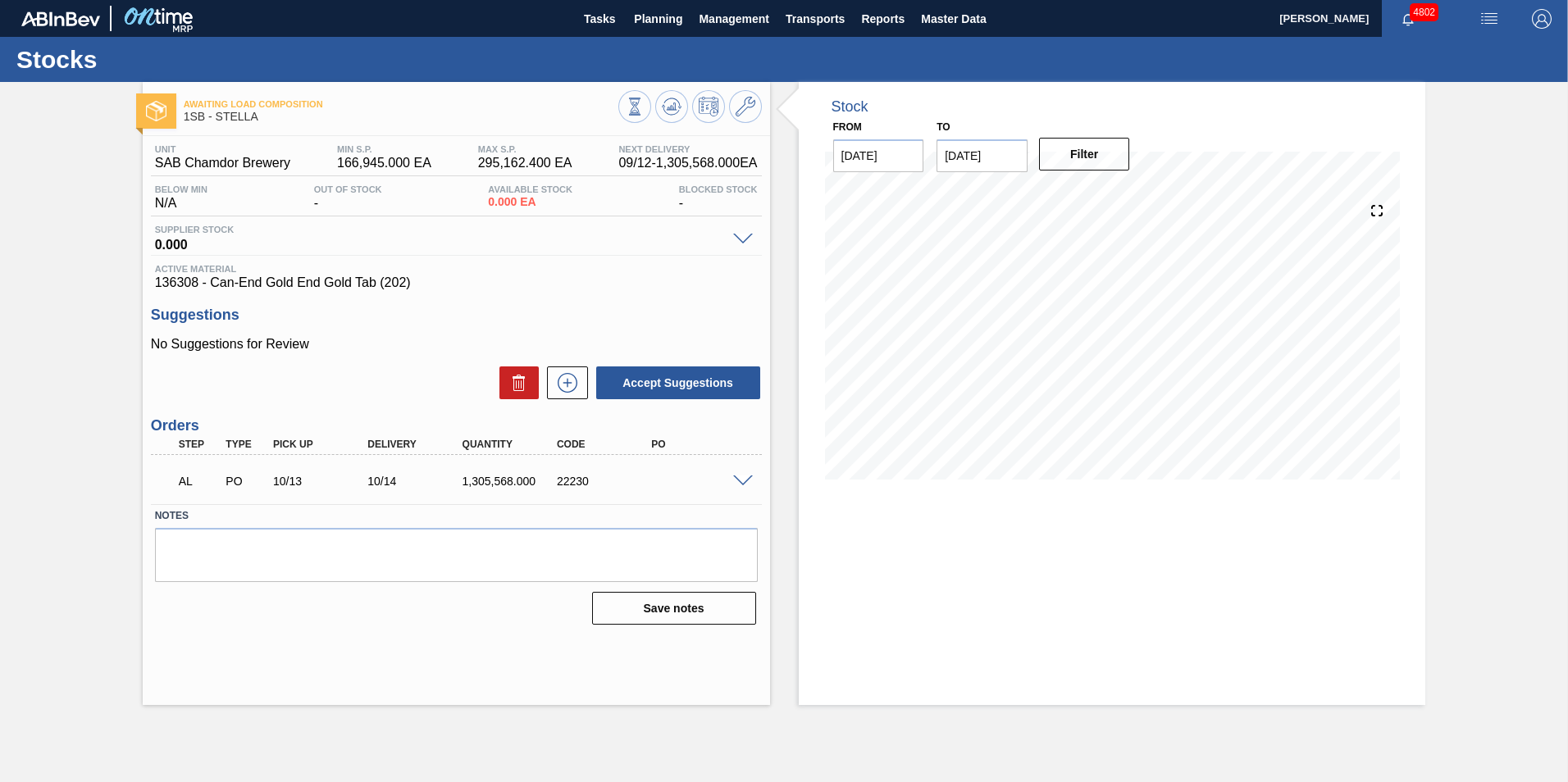
click at [743, 484] on span at bounding box center [743, 482] width 20 height 12
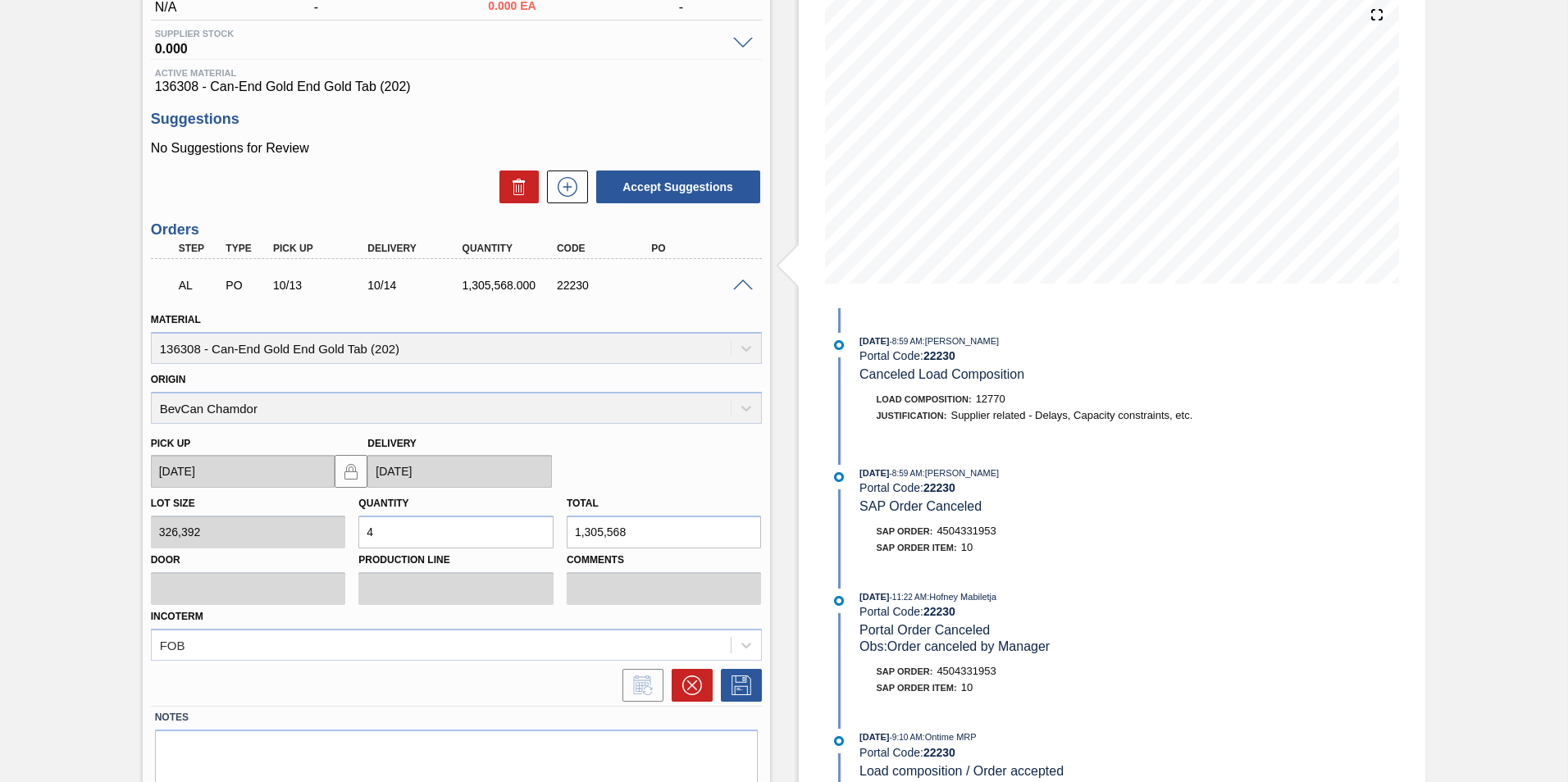
scroll to position [254, 0]
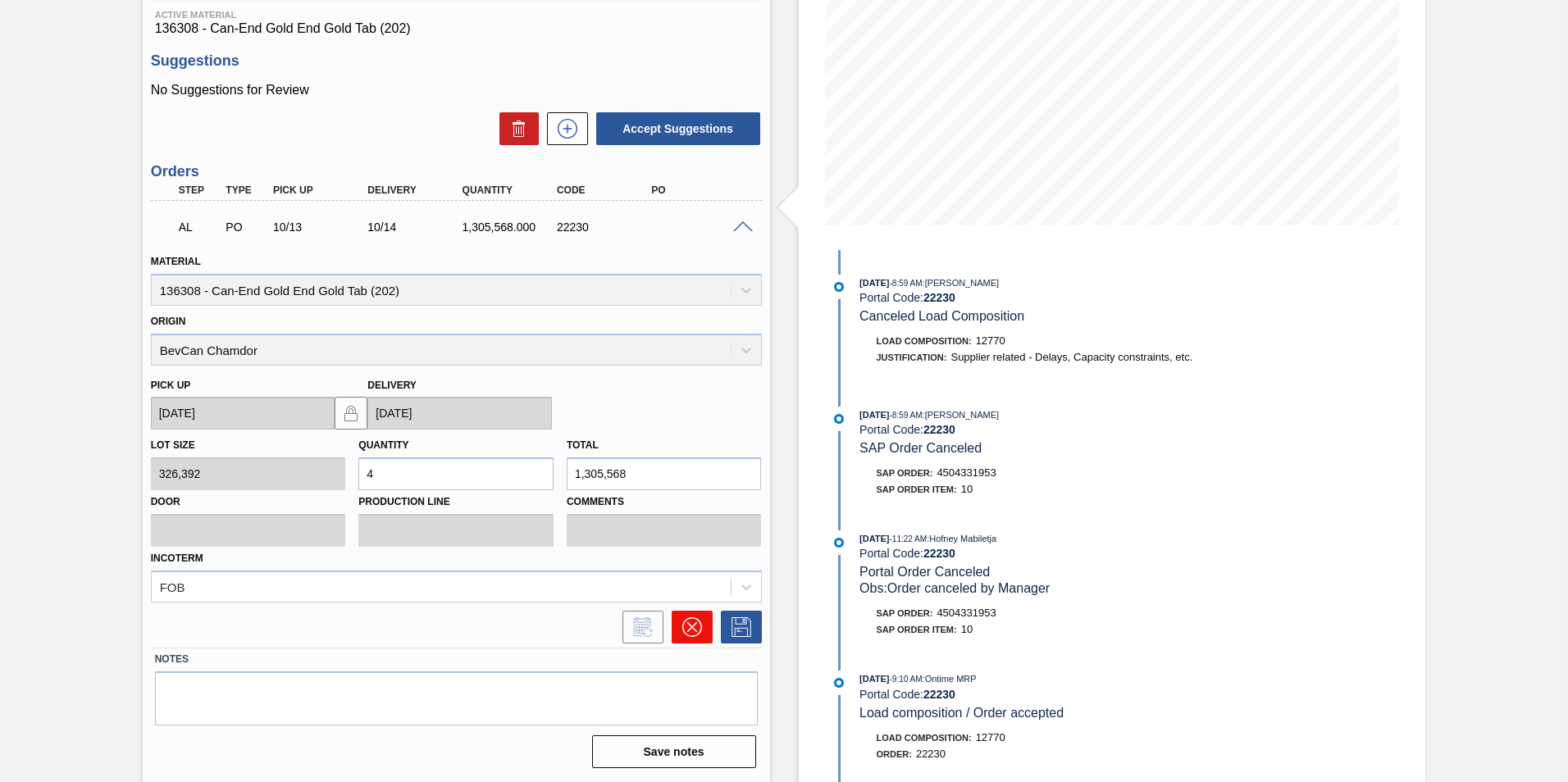
click at [686, 627] on icon at bounding box center [692, 627] width 20 height 20
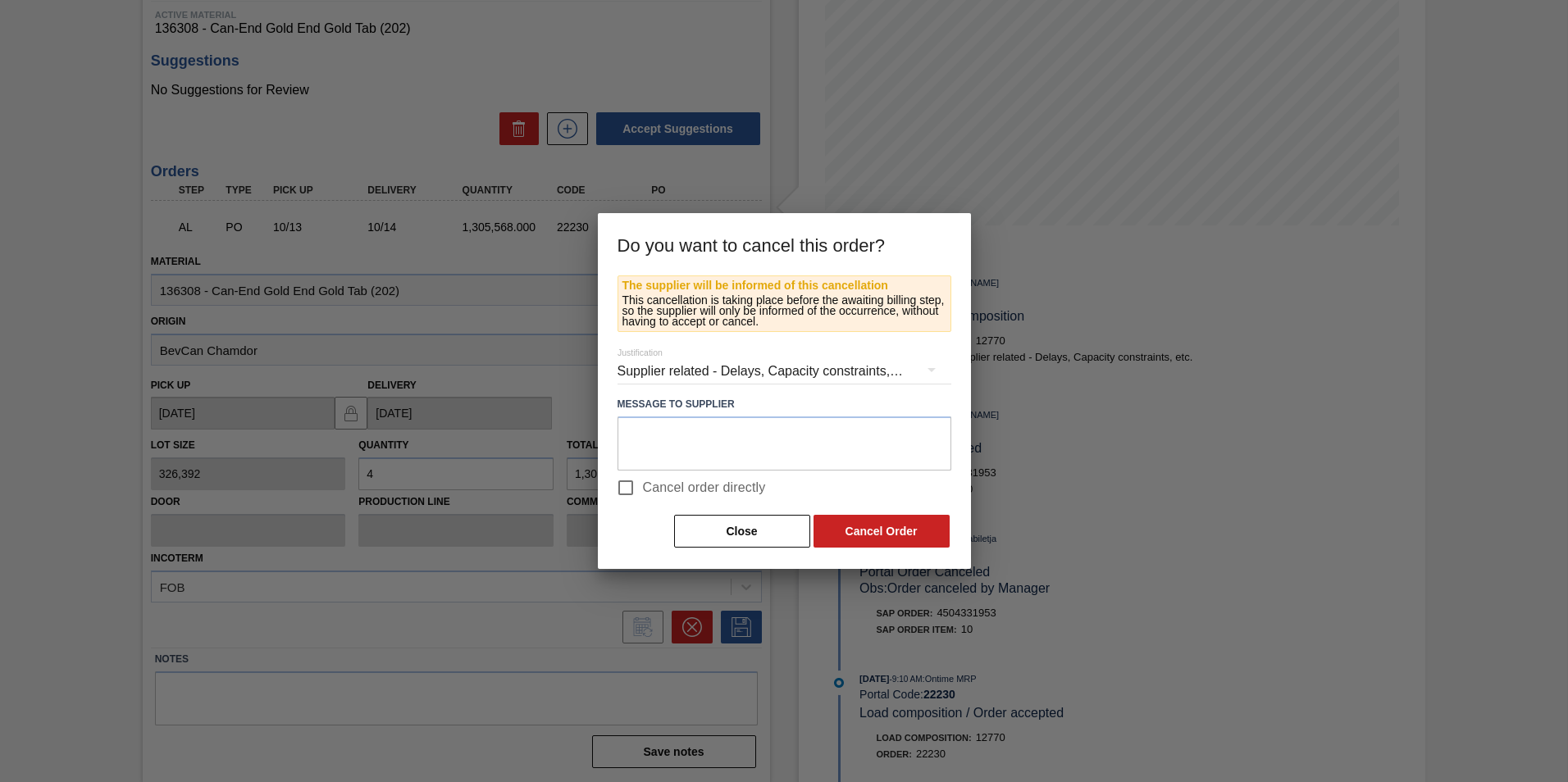
click at [696, 485] on span "Cancel order directly" at bounding box center [705, 488] width 123 height 20
click at [643, 485] on input "Cancel order directly" at bounding box center [626, 488] width 35 height 35
checkbox input "true"
click at [865, 514] on button "Cancel Order" at bounding box center [882, 531] width 136 height 33
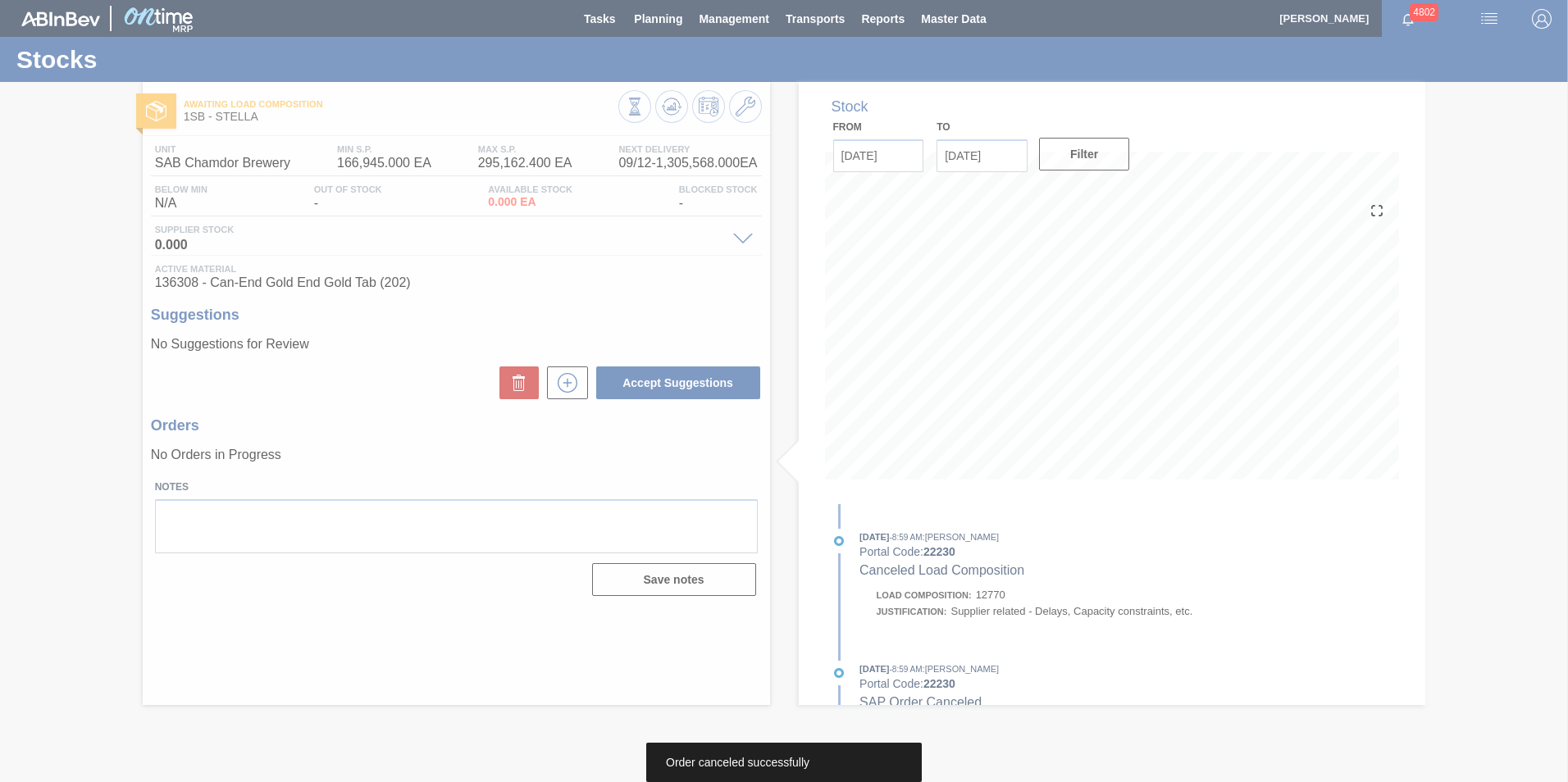
scroll to position [0, 0]
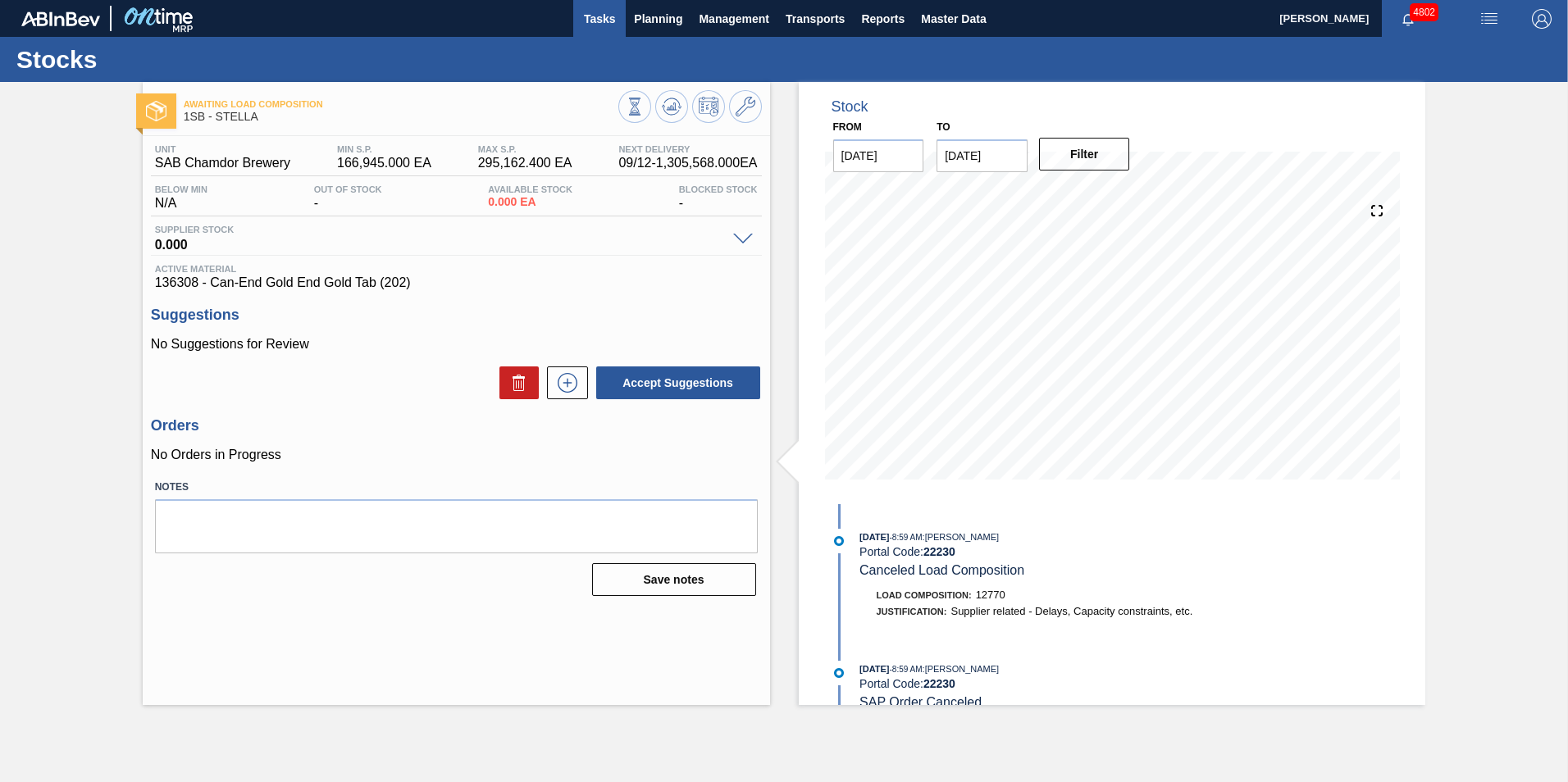
click at [597, 22] on span "Tasks" at bounding box center [599, 18] width 36 height 20
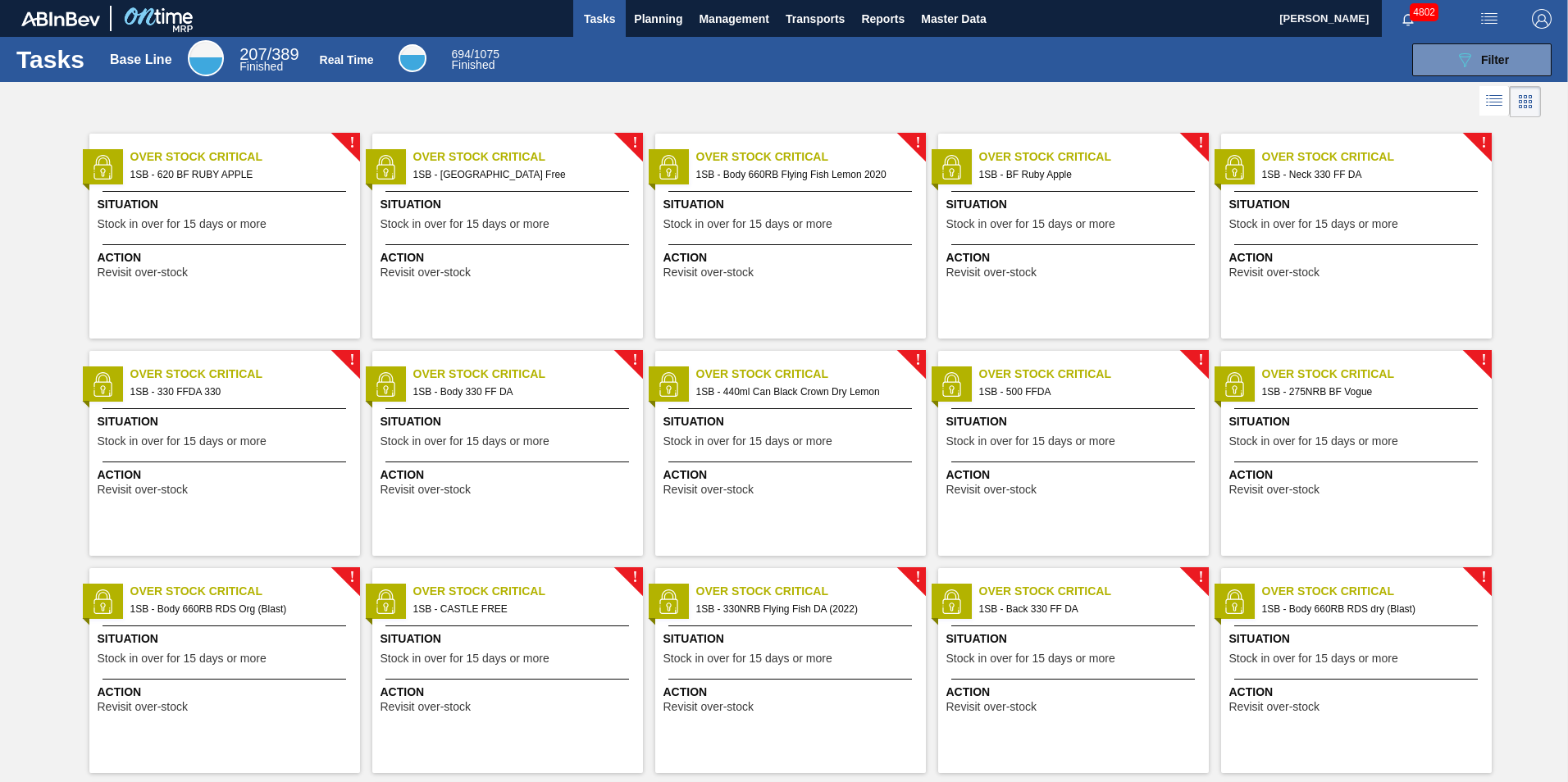
click at [243, 243] on div "! Over Stock Critical 1SB - 620 BF RUBY APPLE Situation Stock in over for 15 da…" at bounding box center [224, 236] width 270 height 205
